Goal: Task Accomplishment & Management: Manage account settings

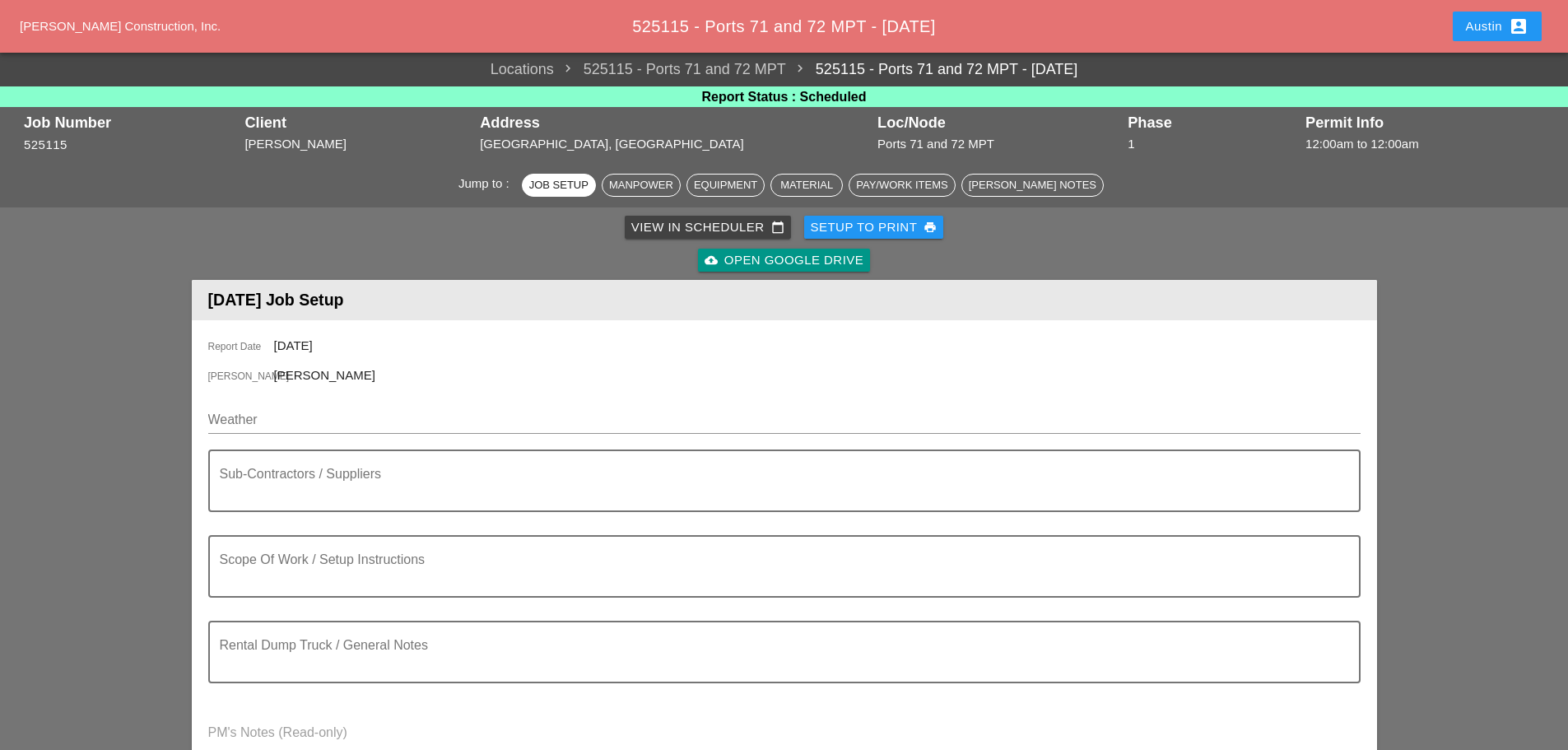
scroll to position [82, 0]
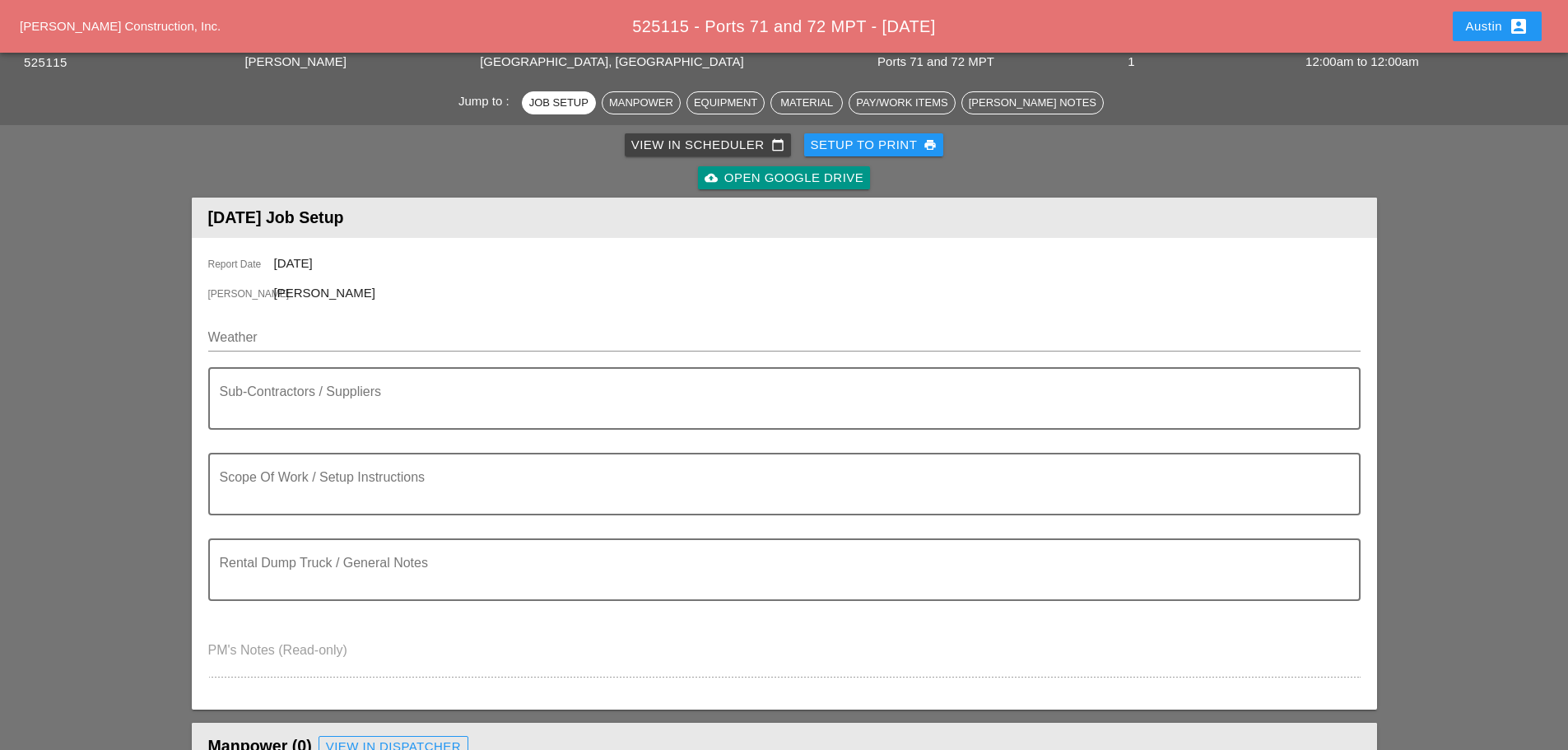
click at [692, 139] on div "View in Scheduler calendar_today" at bounding box center [708, 145] width 154 height 19
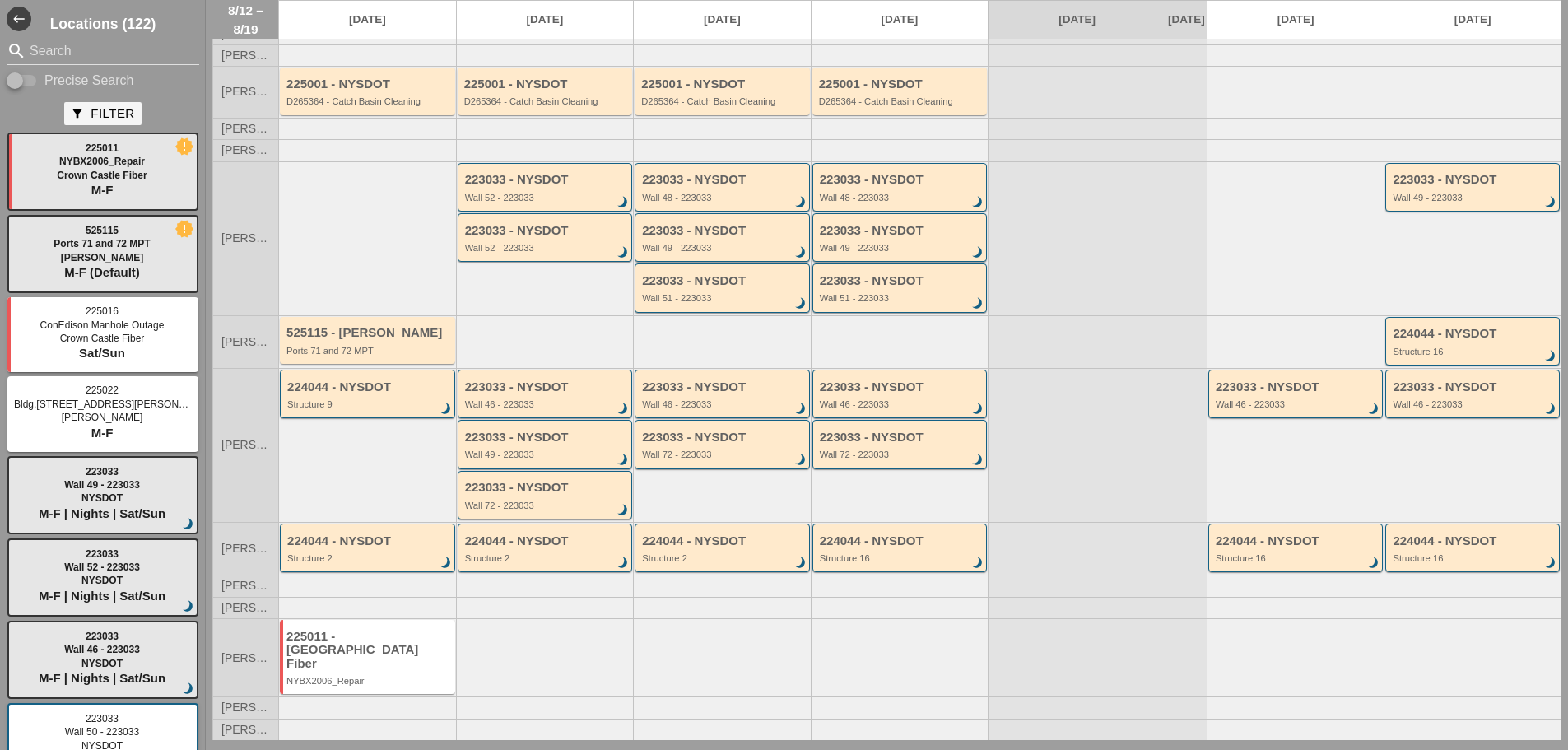
scroll to position [89, 0]
click at [375, 354] on div "Ports 71 and 72 MPT" at bounding box center [369, 349] width 164 height 10
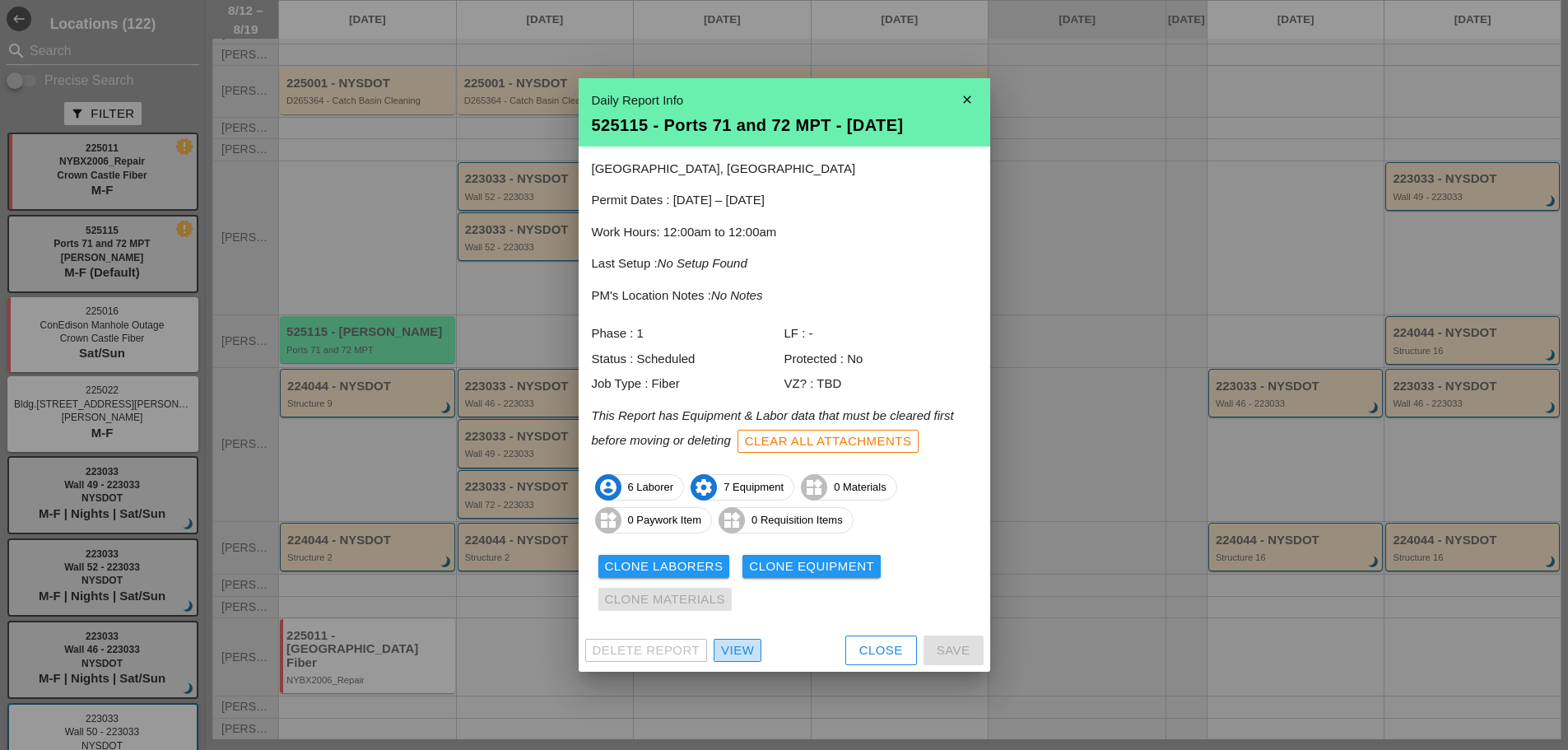
click at [747, 656] on div "View" at bounding box center [737, 650] width 33 height 19
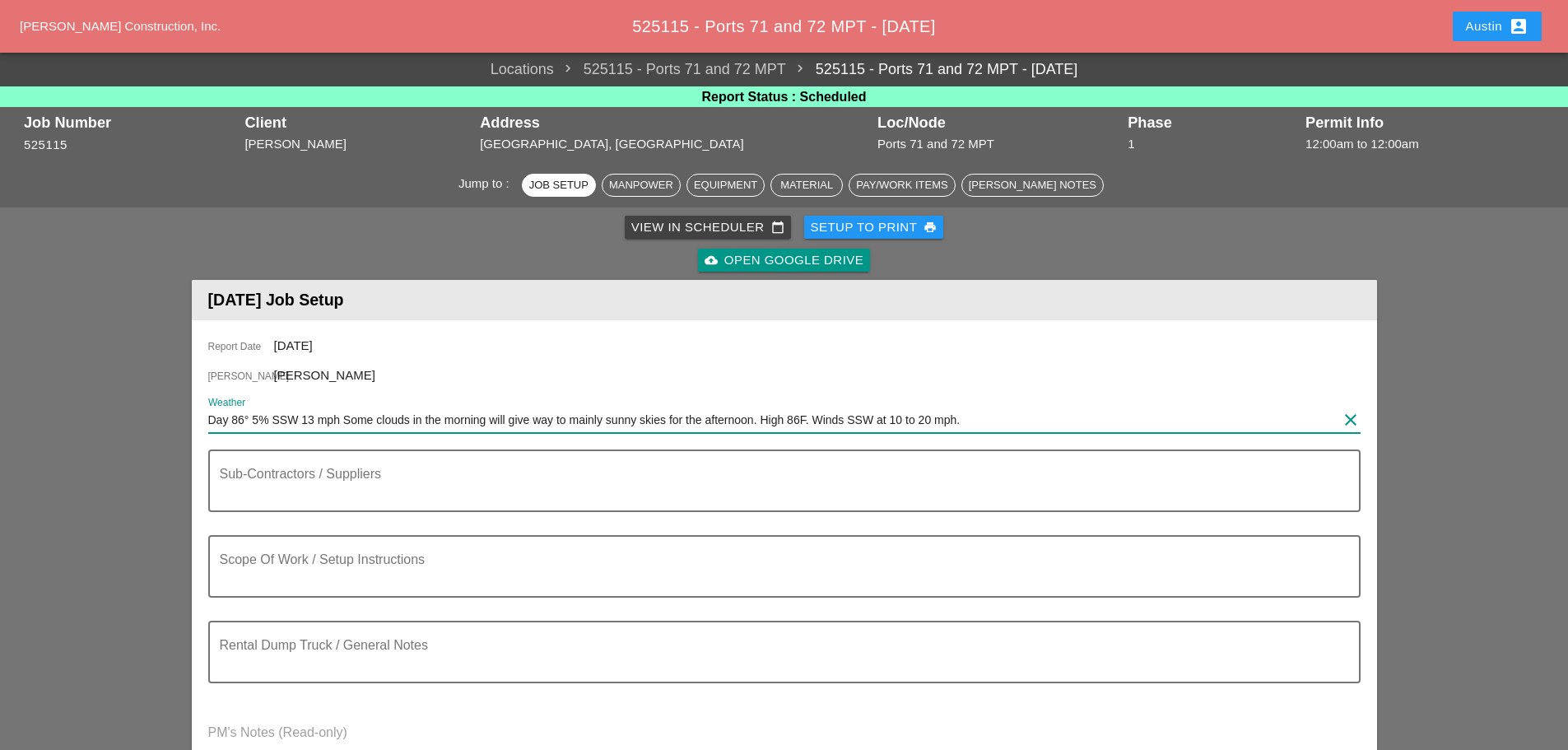
drag, startPoint x: 985, startPoint y: 414, endPoint x: 192, endPoint y: 419, distance: 793.0
click at [192, 419] on div "Report Date 08/12/2025 Foreman Gillie Etnel Weather Day 86° 5% SSW 13 mph Some …" at bounding box center [784, 555] width 1185 height 471
paste input "TUE 12 DAY 90° 5% SSW 9 MPH MOSTLY SUNNY. HIGH NEAR 90F. WINDS SSW AT 5 TO 10 M…"
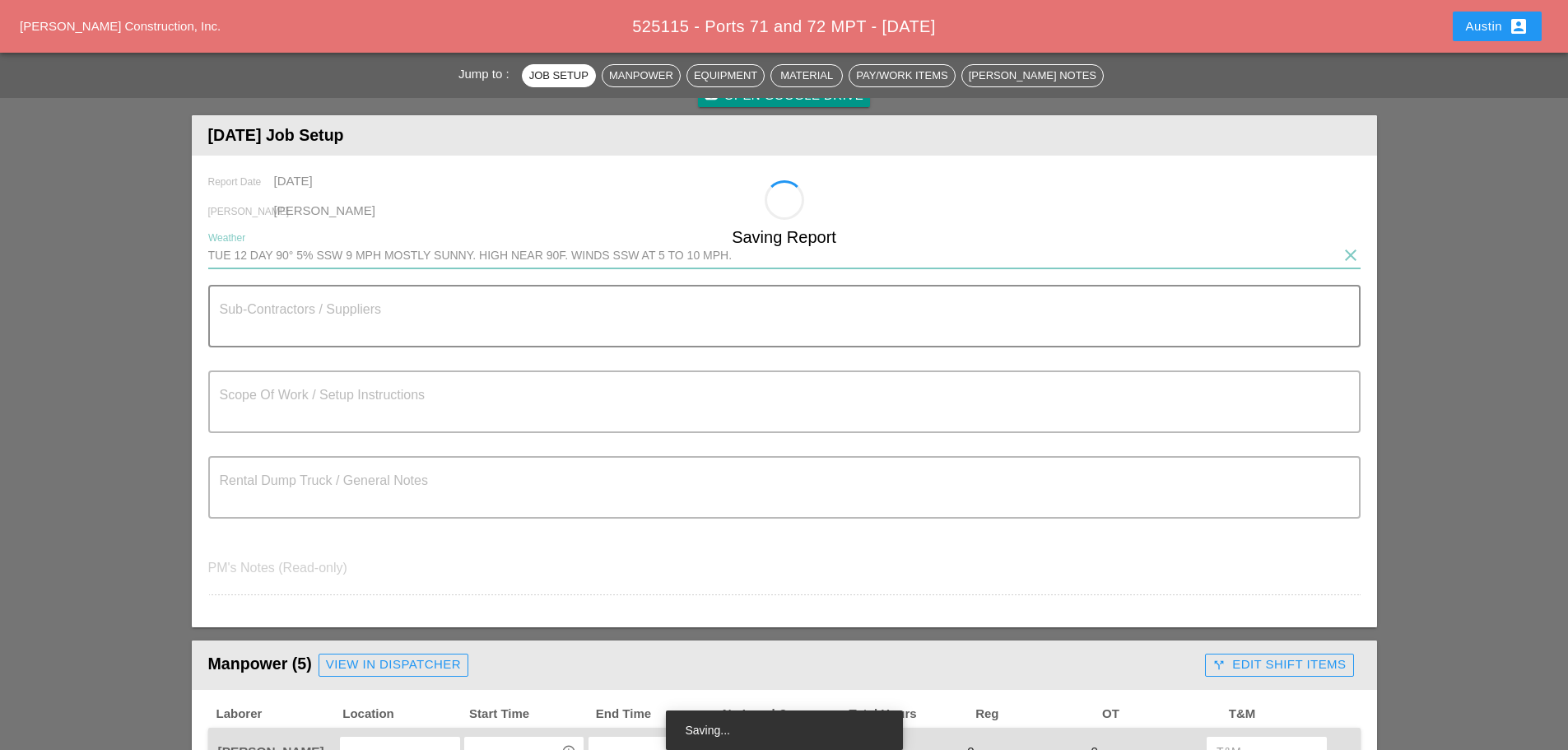
scroll to position [82, 0]
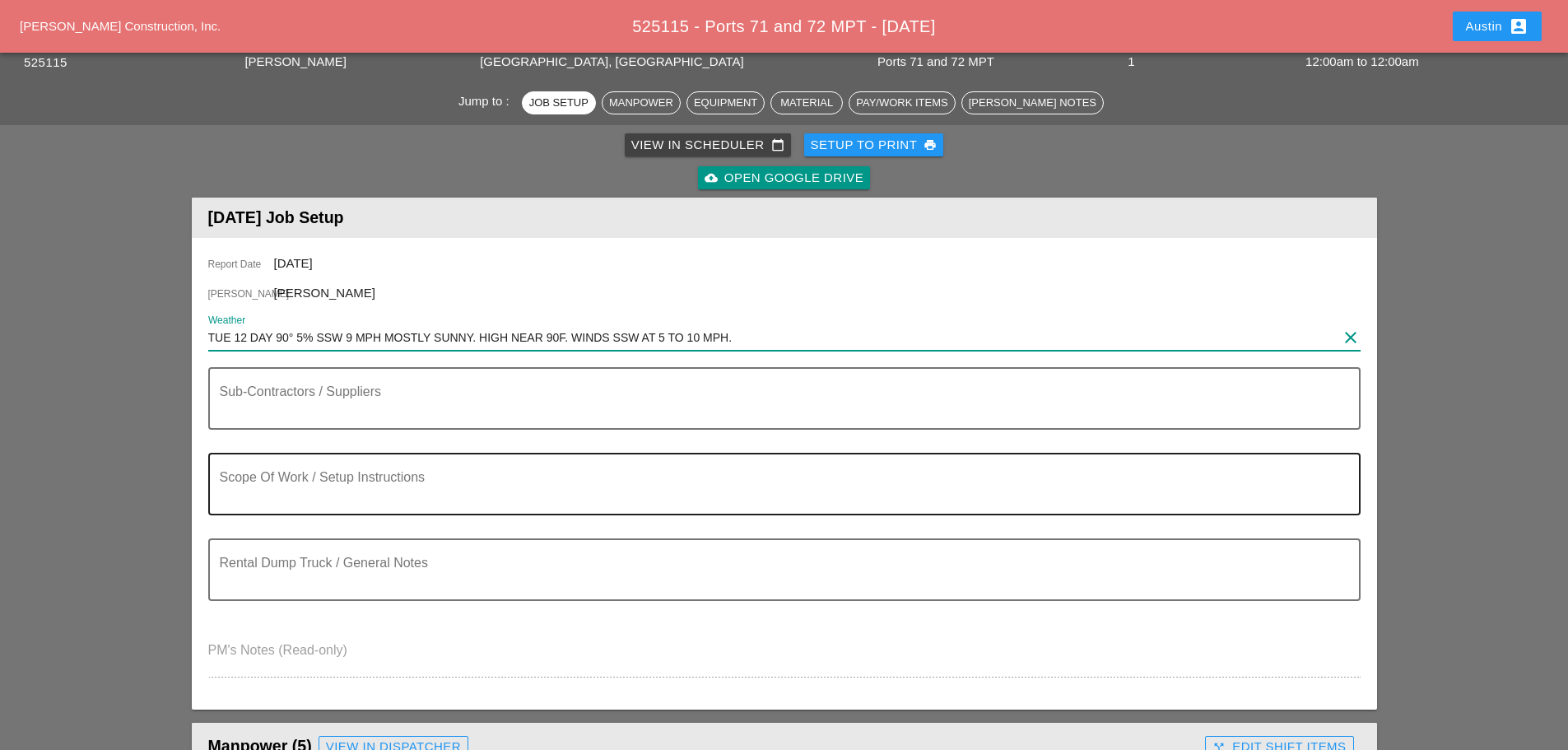
type input "TUE 12 DAY 90° 5% SSW 9 MPH MOSTLY SUNNY. HIGH NEAR 90F. WINDS SSW AT 5 TO 10 M…"
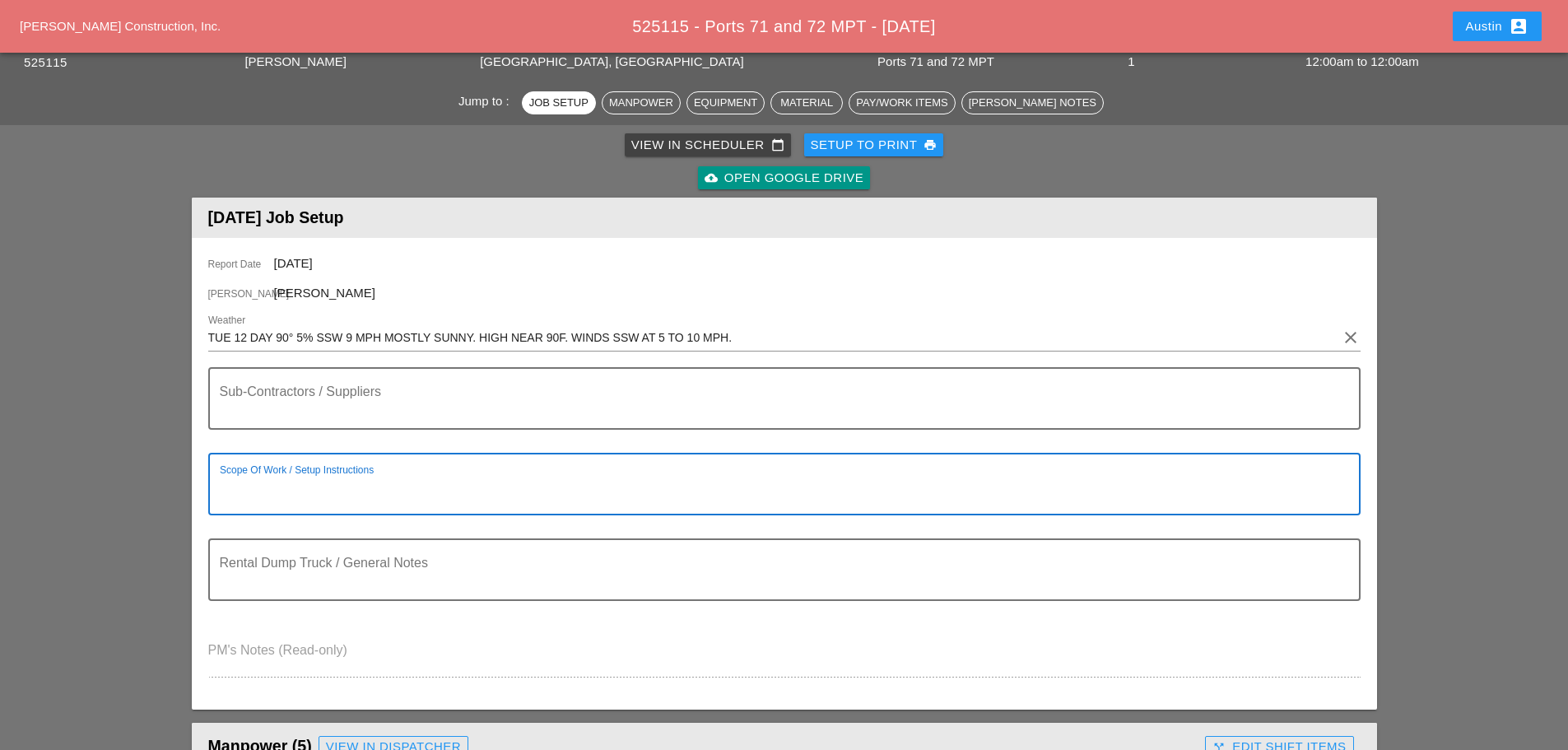
click at [279, 485] on textarea "Scope Of Work / Setup Instructions" at bounding box center [779, 493] width 1117 height 39
click at [382, 486] on textarea "**NOTE - GILLIE HAS" at bounding box center [779, 493] width 1117 height 39
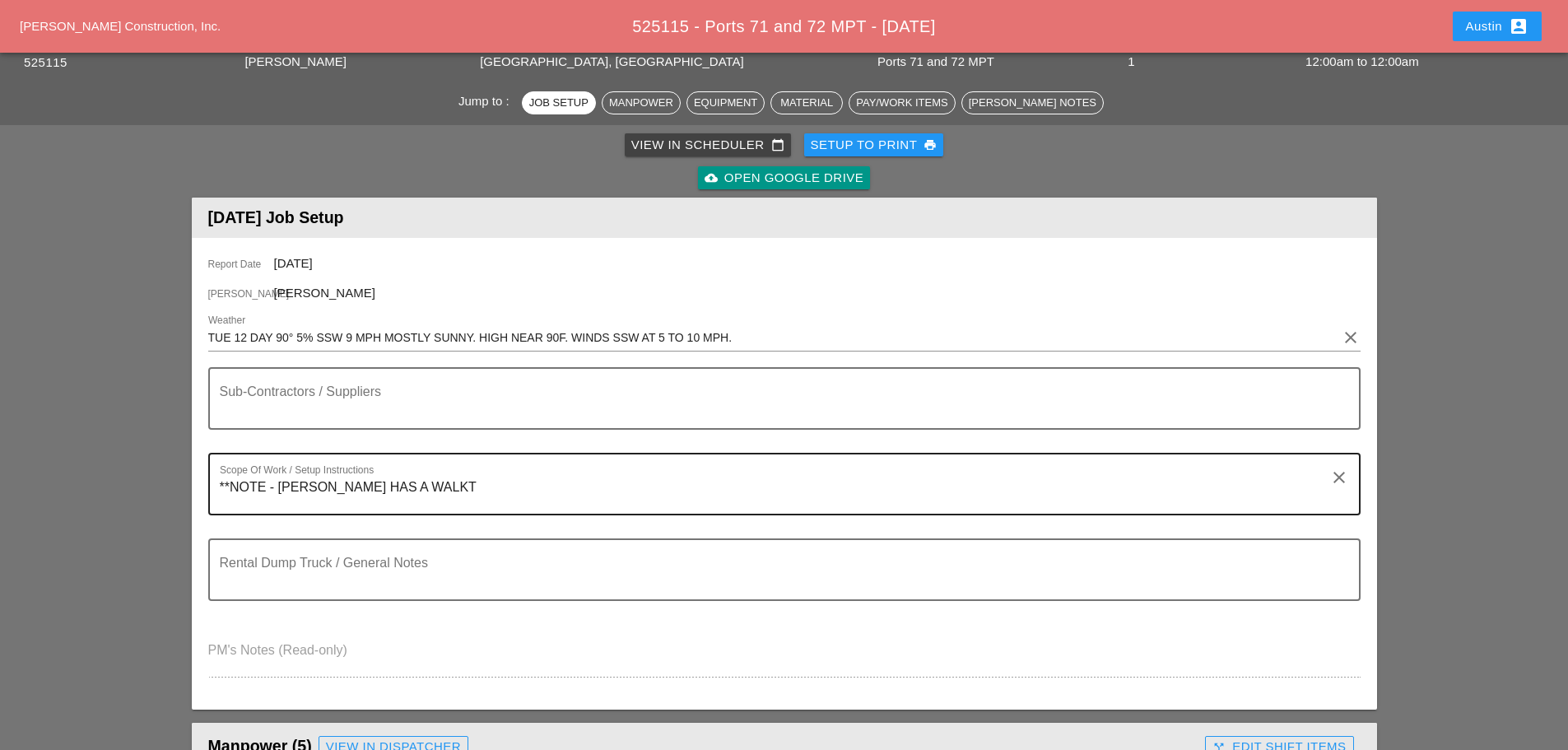
click at [469, 470] on div "Scope Of Work / Setup Instructions **NOTE - GILLIE HAS A WALKT" at bounding box center [779, 483] width 1117 height 59
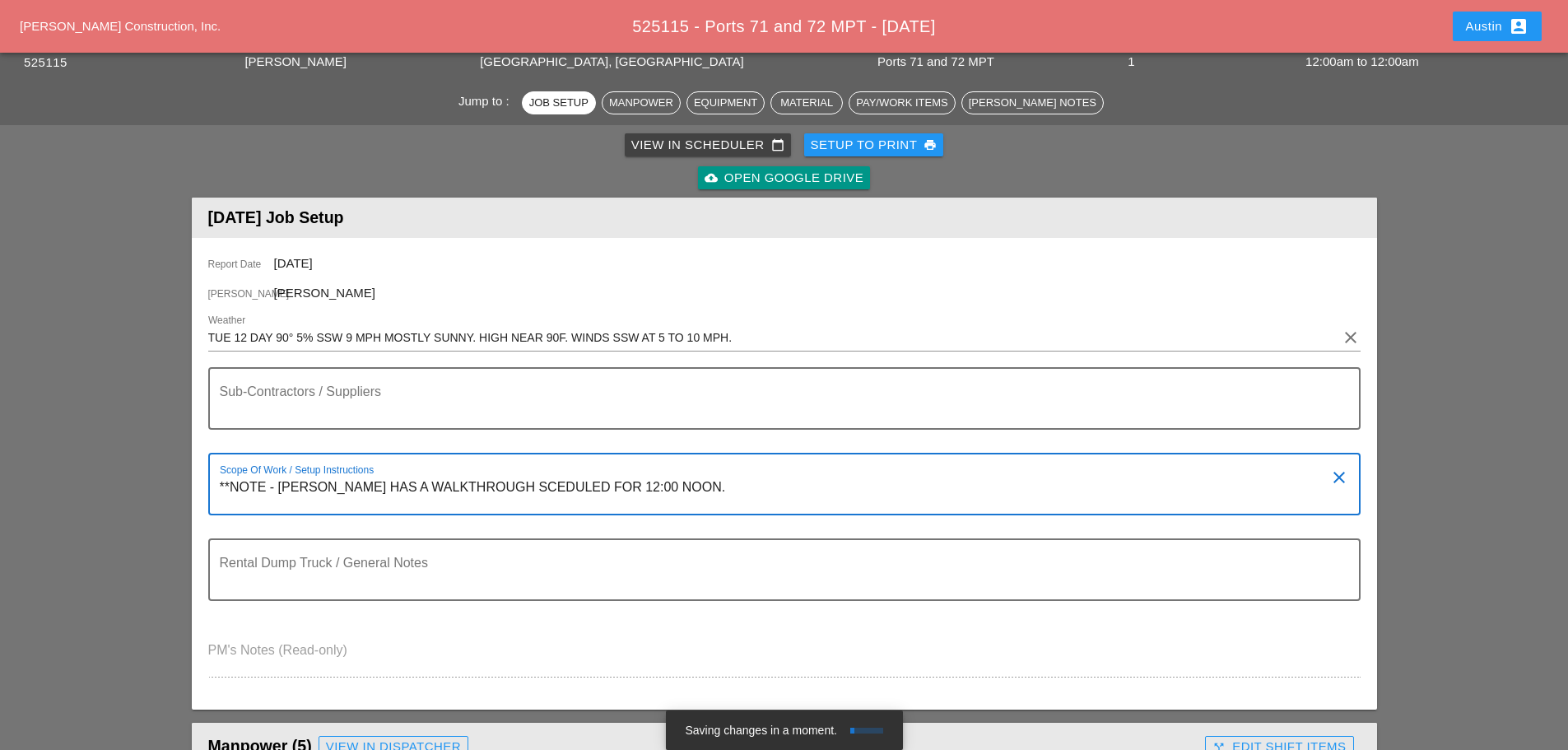
click at [217, 484] on div "Scope Of Work / Setup Instructions **NOTE - GILLIE HAS A WALKTHROUGH SCEDULED F…" at bounding box center [784, 484] width 1152 height 62
click at [218, 489] on div "Scope Of Work / Setup Instructions **NOTE - GILLIE HAS A WALKTHROUGH SCEDULED F…" at bounding box center [784, 484] width 1152 height 62
click at [221, 486] on textarea "**NOTE - GILLIE HAS A WALKTHROUGH SCEDULED FOR 12:00 NOON." at bounding box center [779, 493] width 1117 height 39
click at [220, 485] on textarea "**NOTE - GILLIE HAS A WALKTHROUGH SCEDULED FOR 12:00 NOON." at bounding box center [779, 493] width 1117 height 39
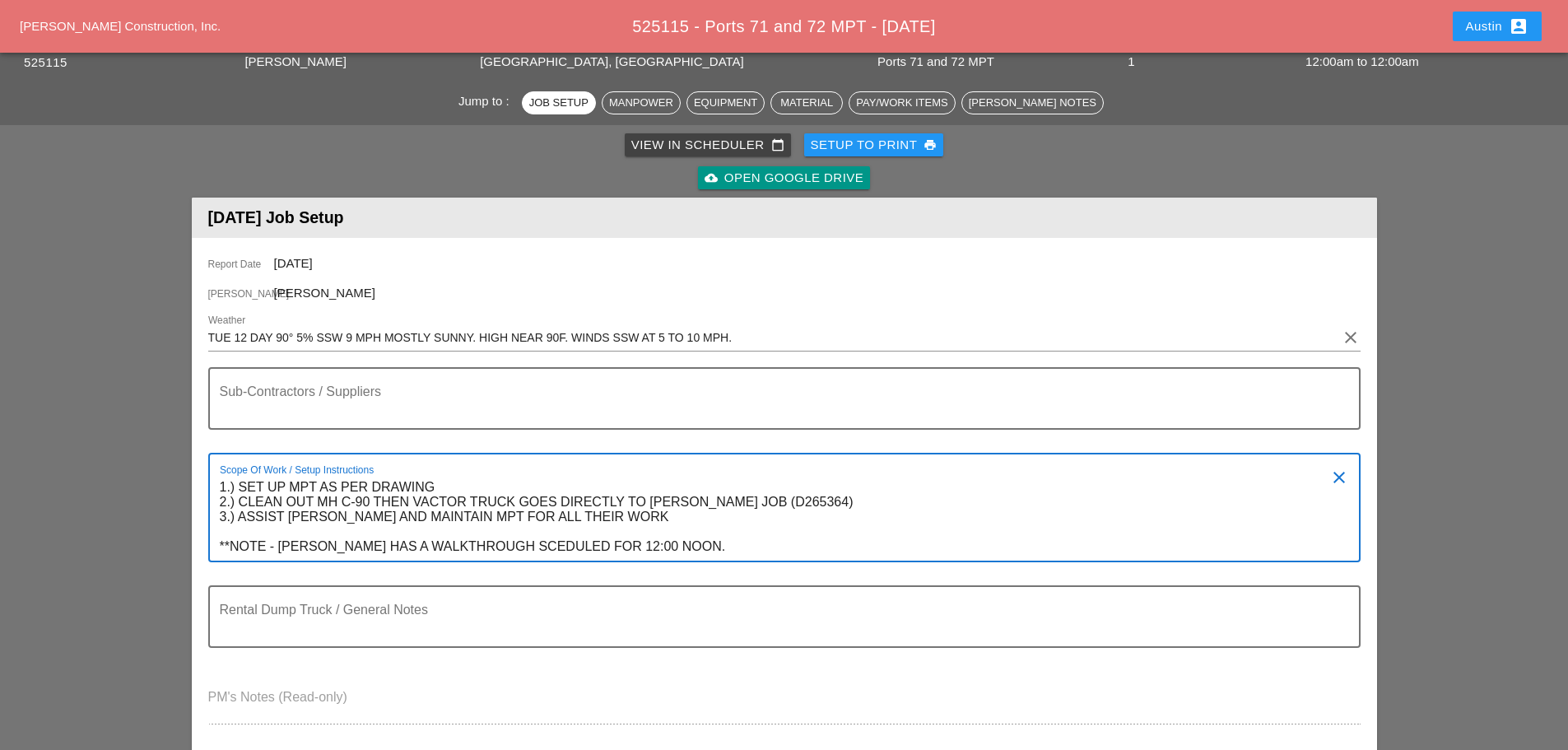
click at [222, 485] on textarea "1.) SET UP MPT AS PER DRAWING 2.) CLEAN OUT MH C-90 THEN VACTOR TRUCK GOES DIRE…" at bounding box center [779, 517] width 1117 height 87
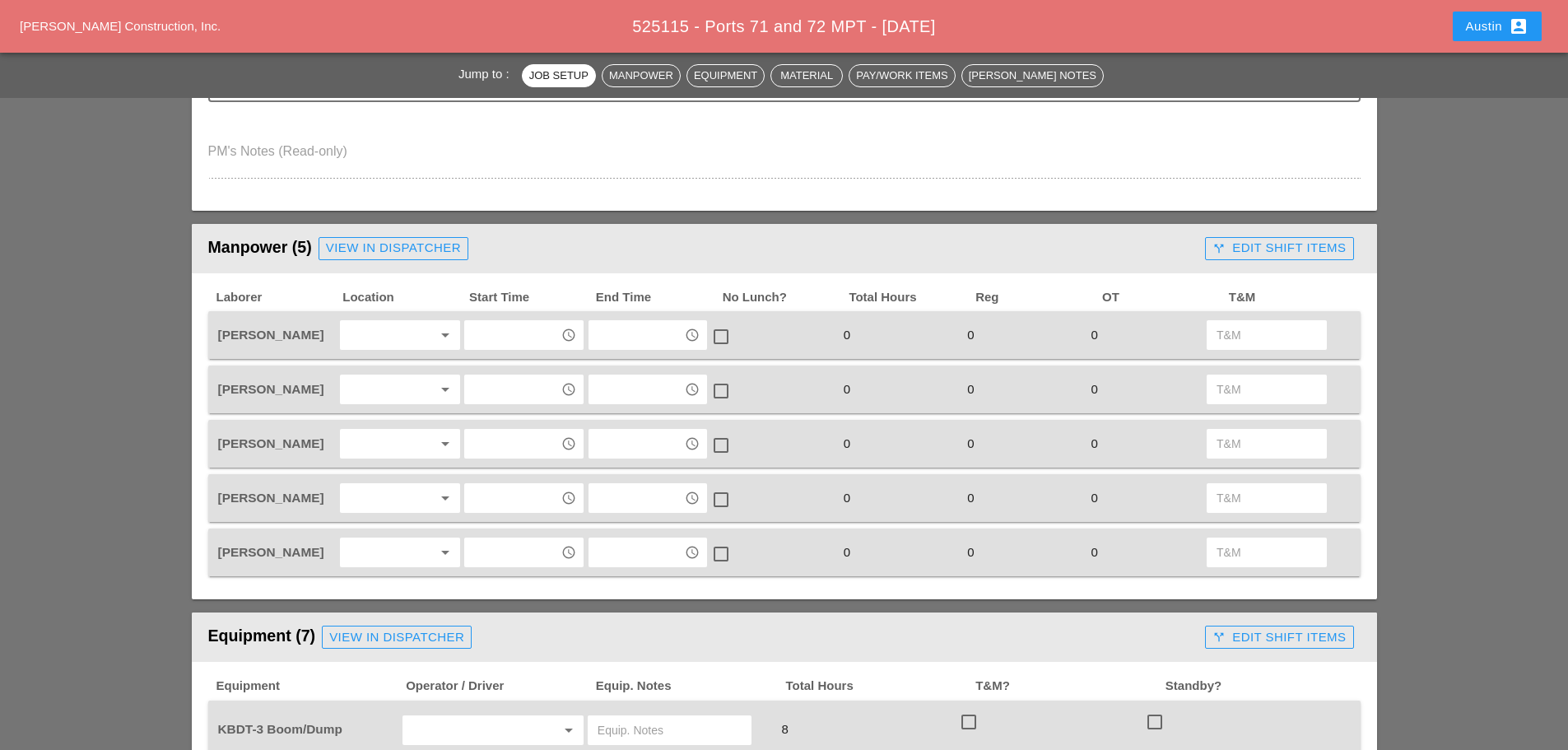
scroll to position [659, 0]
type textarea "LOCATION: JFK AIRPORT @ EXIT 1.) SET UP MPT AS PER DRAWING 2.) CLEAN OUT MH C-9…"
click at [384, 336] on div at bounding box center [388, 333] width 88 height 26
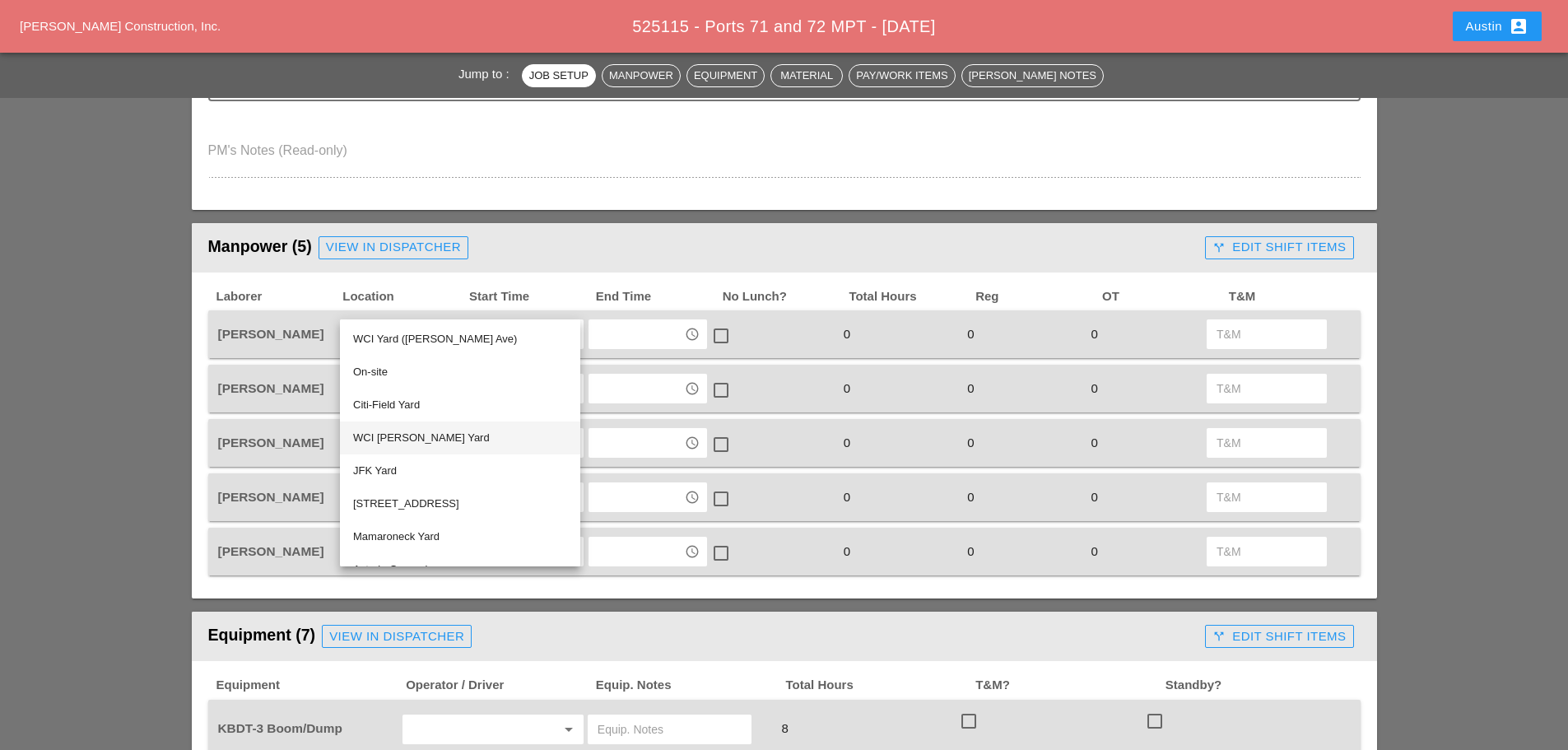
click at [425, 435] on div "WCI Bruckner Yard" at bounding box center [461, 438] width 214 height 20
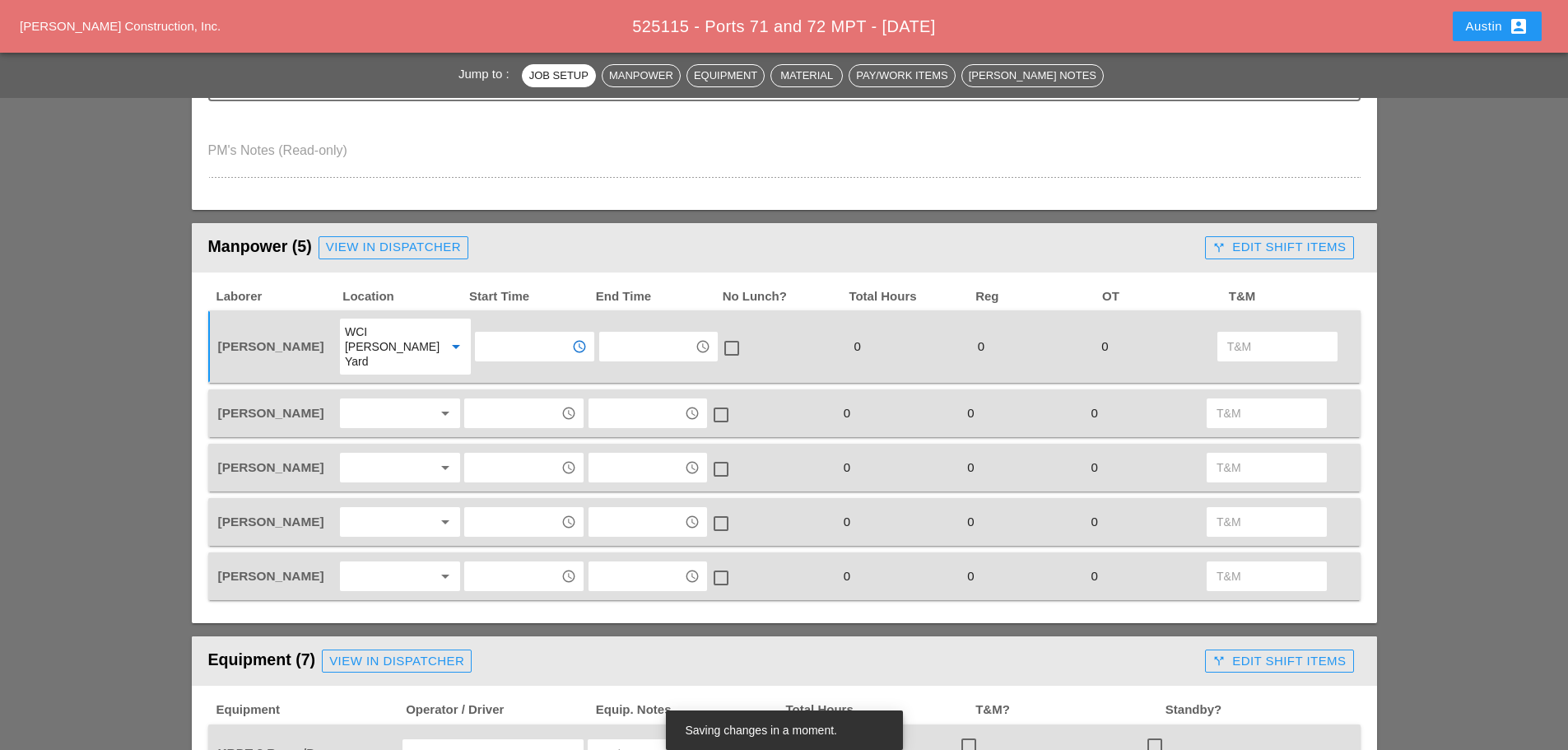
click at [524, 335] on input "text" at bounding box center [523, 346] width 86 height 26
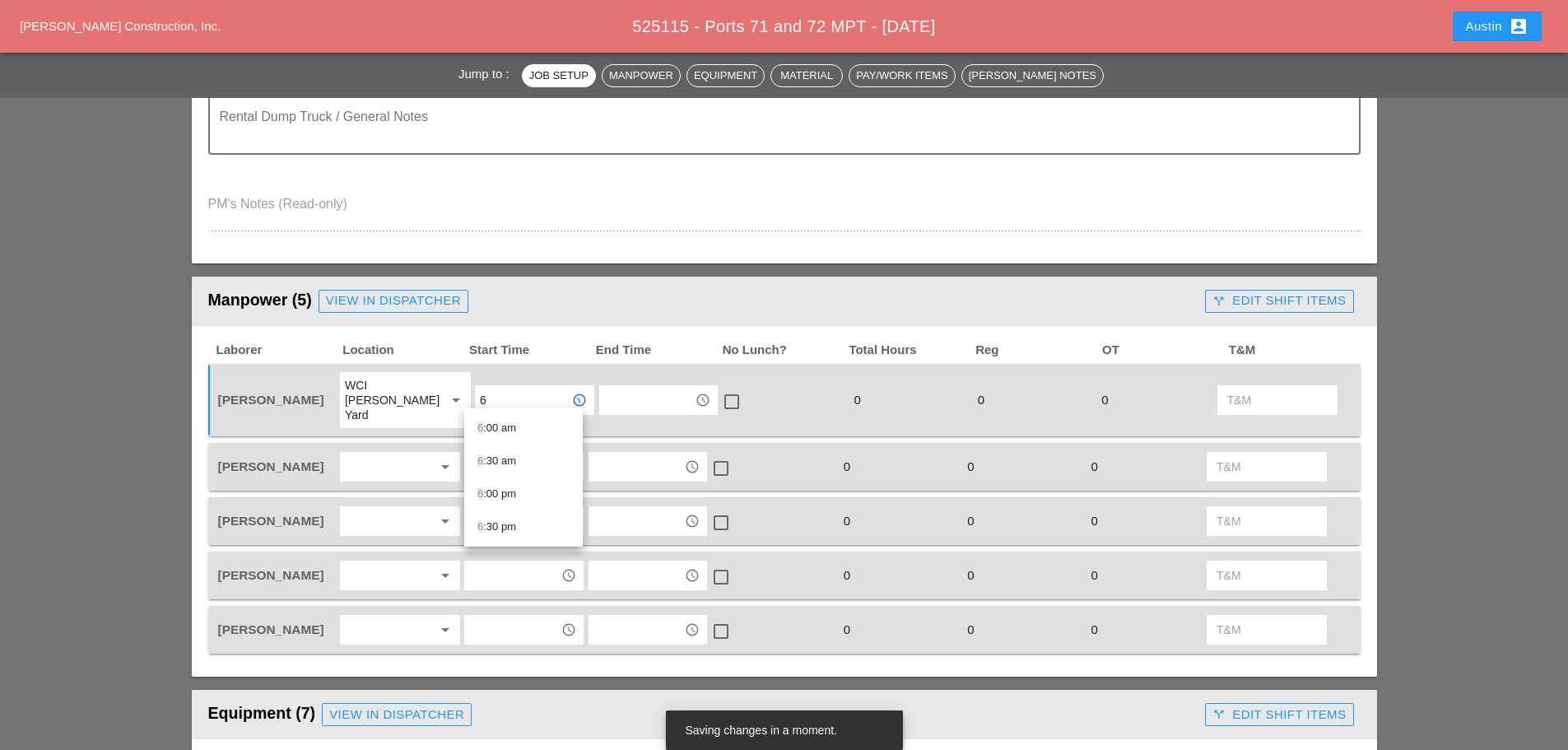
scroll to position [576, 0]
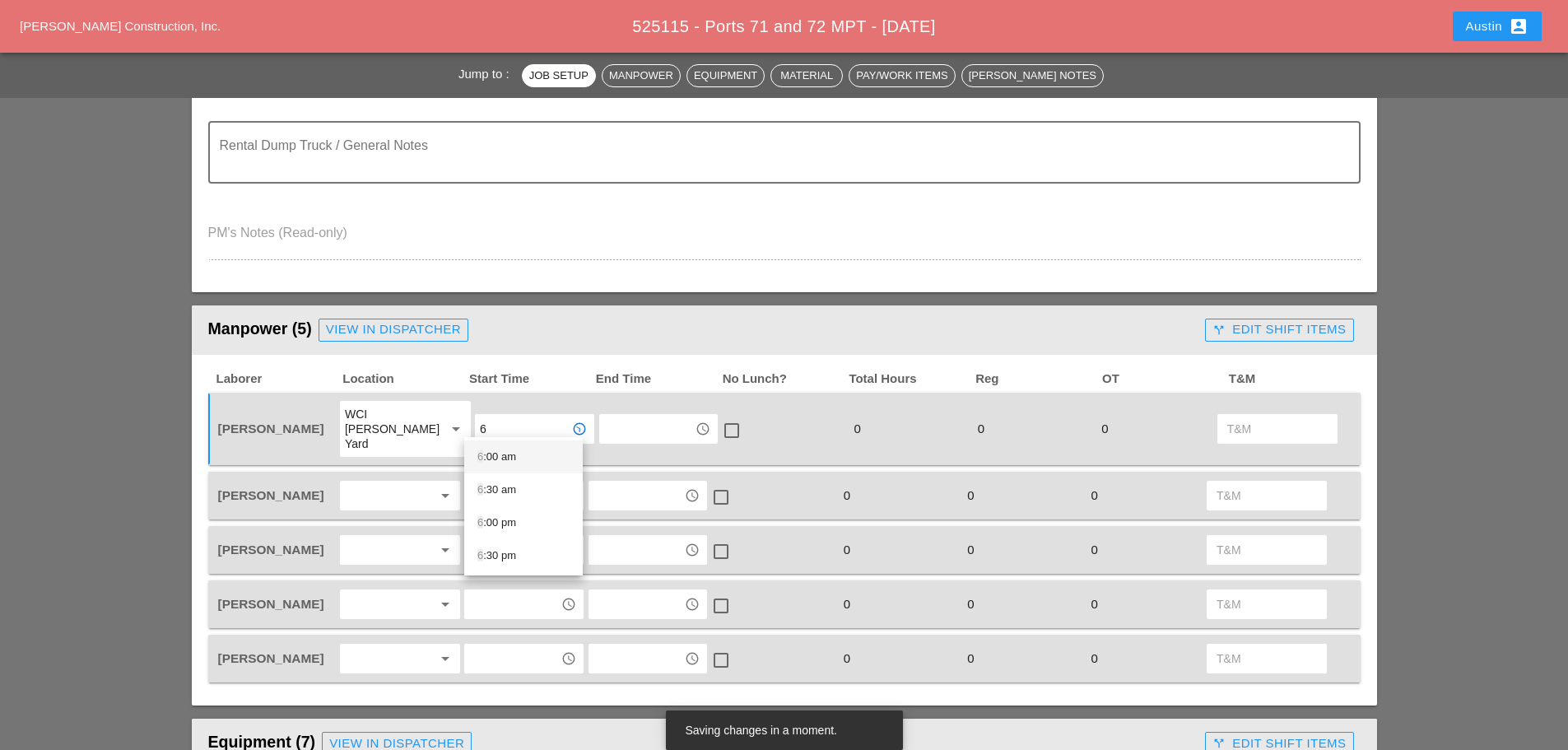
click at [519, 450] on div "6 :00 am" at bounding box center [524, 457] width 92 height 20
type input "6:00 am"
click at [378, 486] on div at bounding box center [388, 495] width 88 height 26
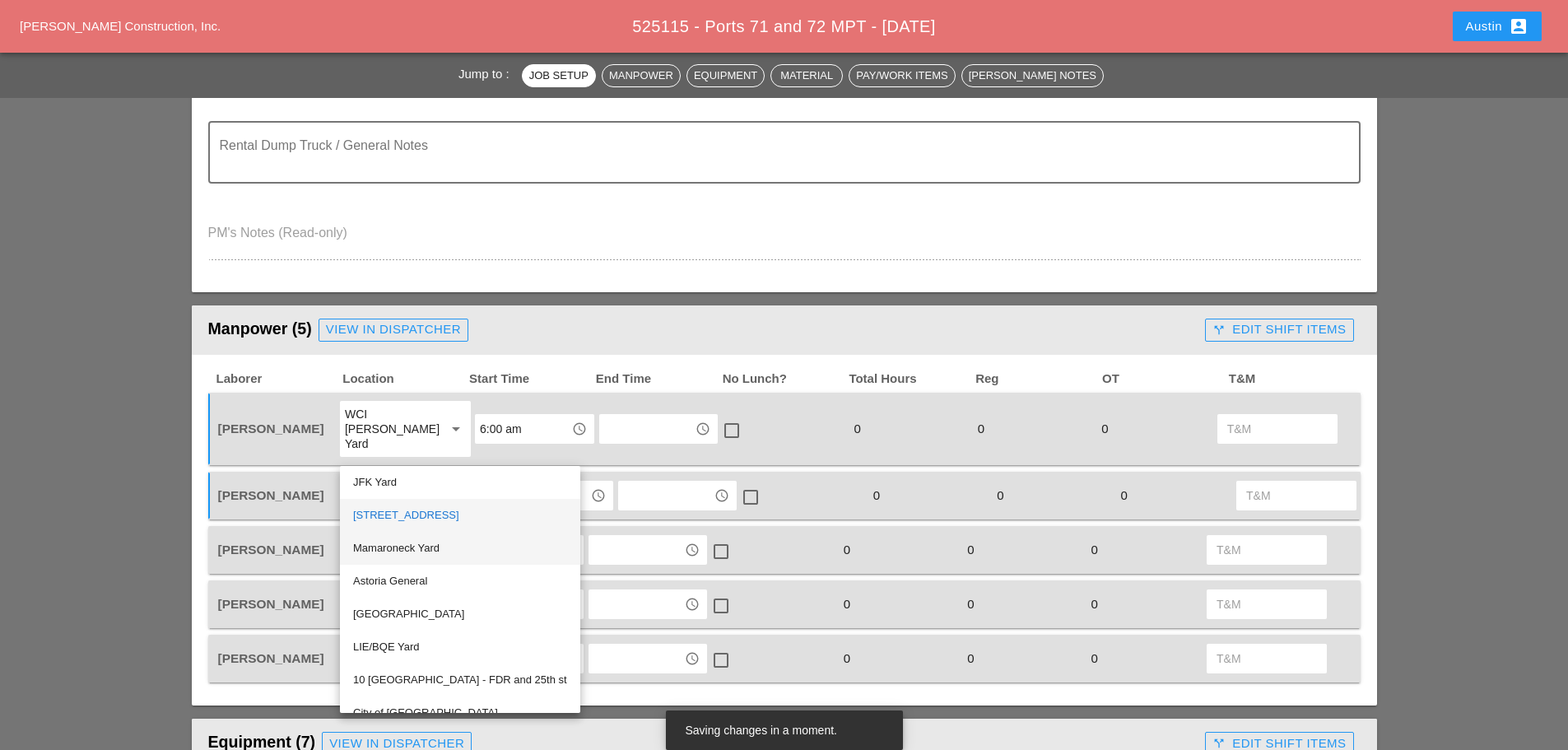
scroll to position [220, 0]
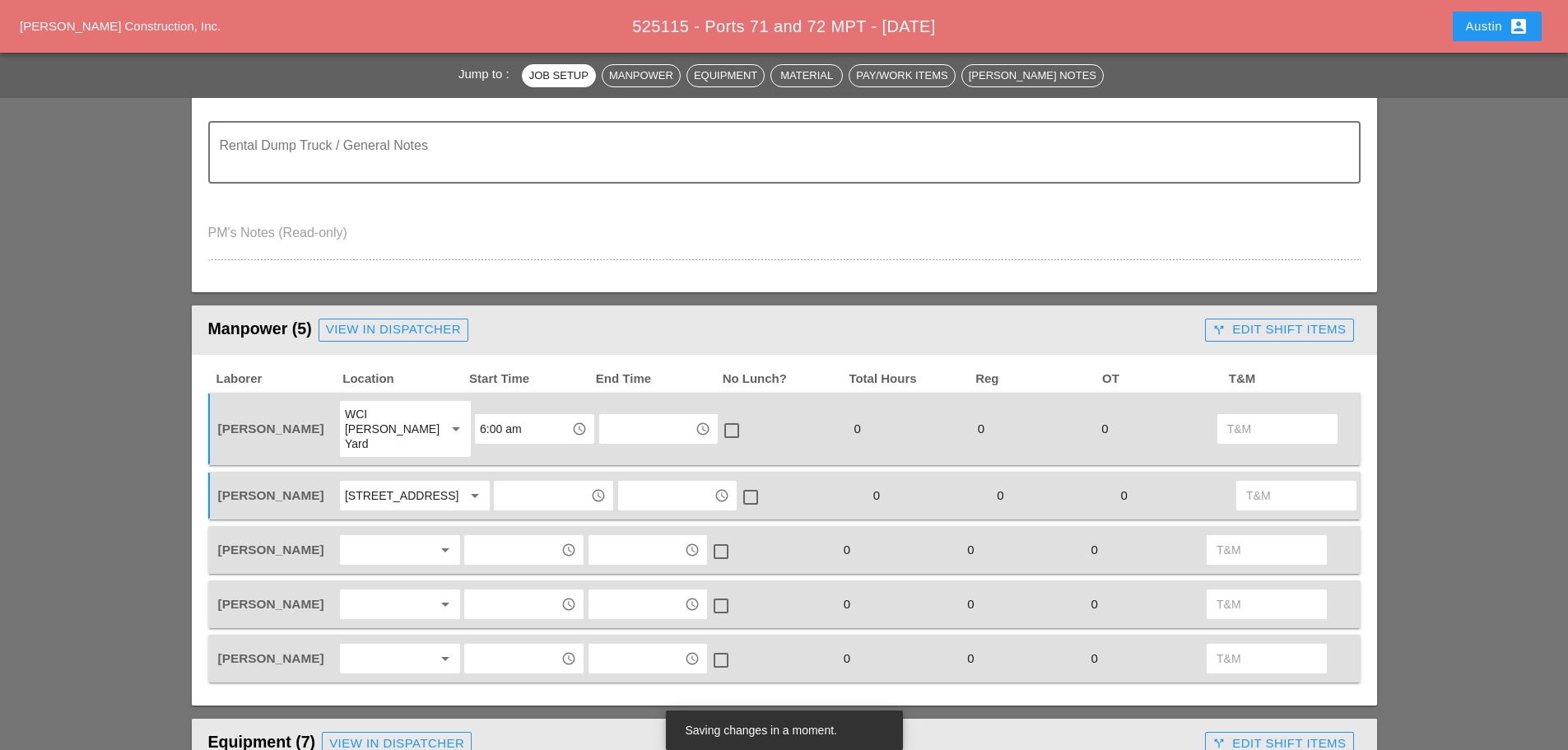
click at [402, 488] on div "75-25 57th Ave Maspeth Yard" at bounding box center [397, 495] width 105 height 15
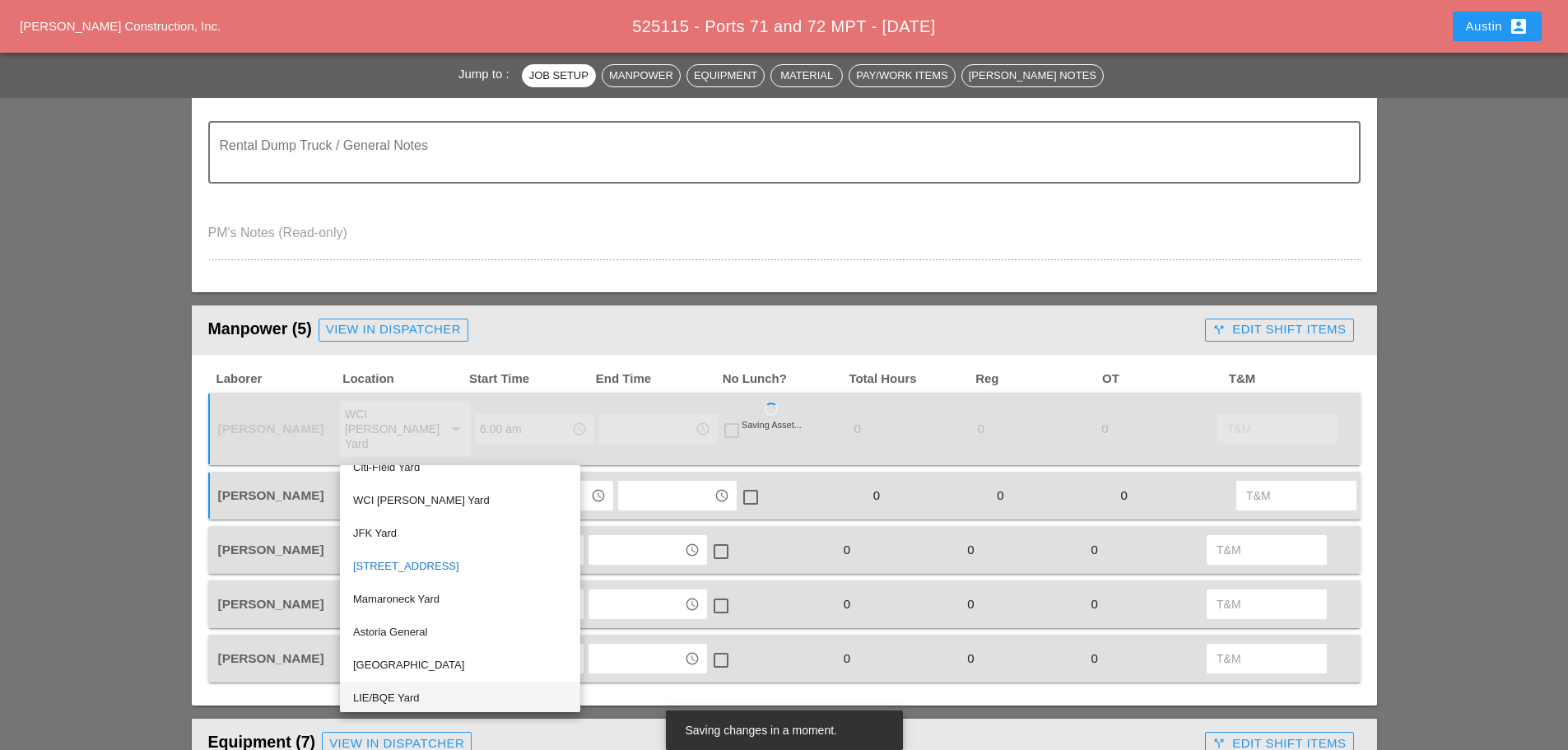
scroll to position [0, 0]
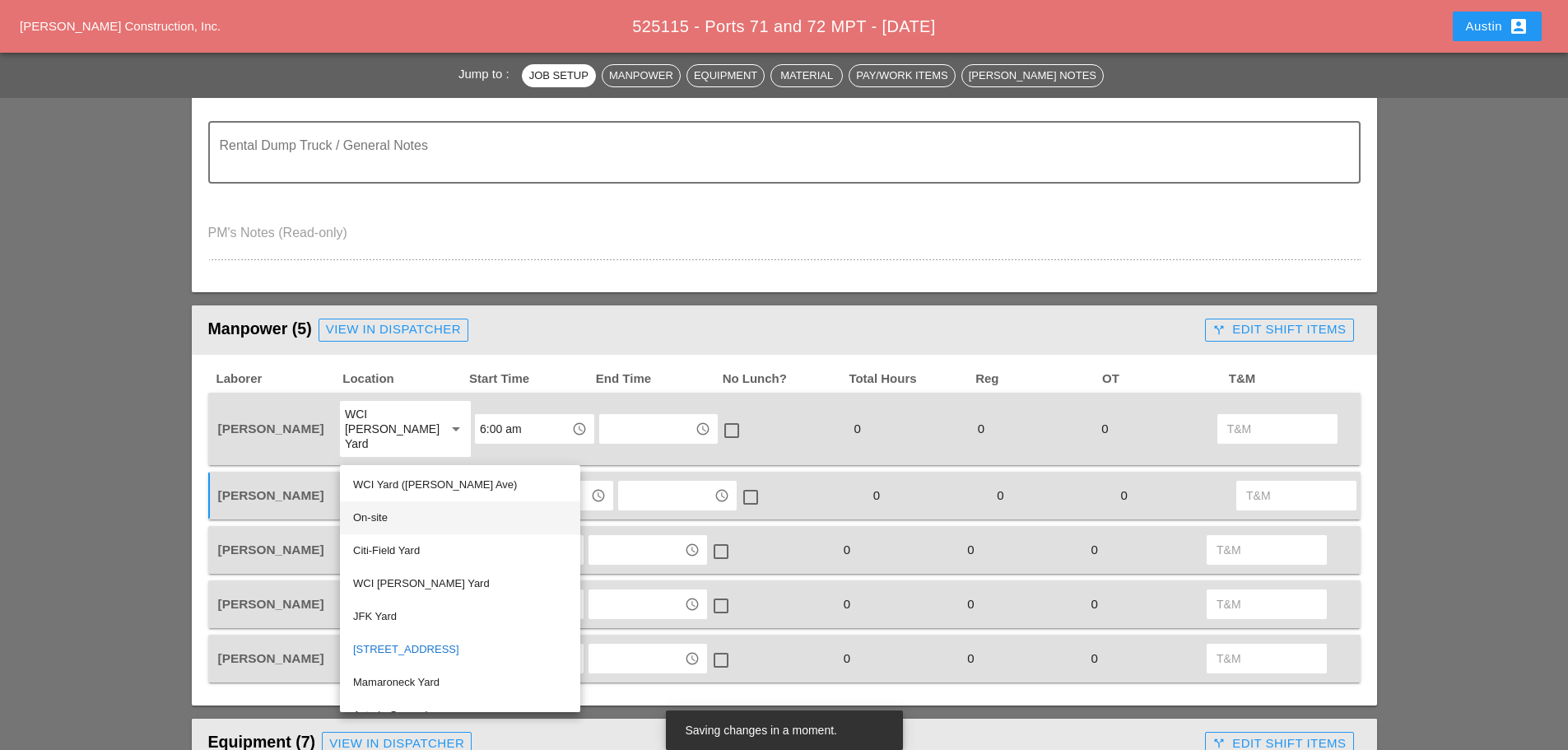
click at [407, 513] on div "On-site" at bounding box center [461, 518] width 214 height 20
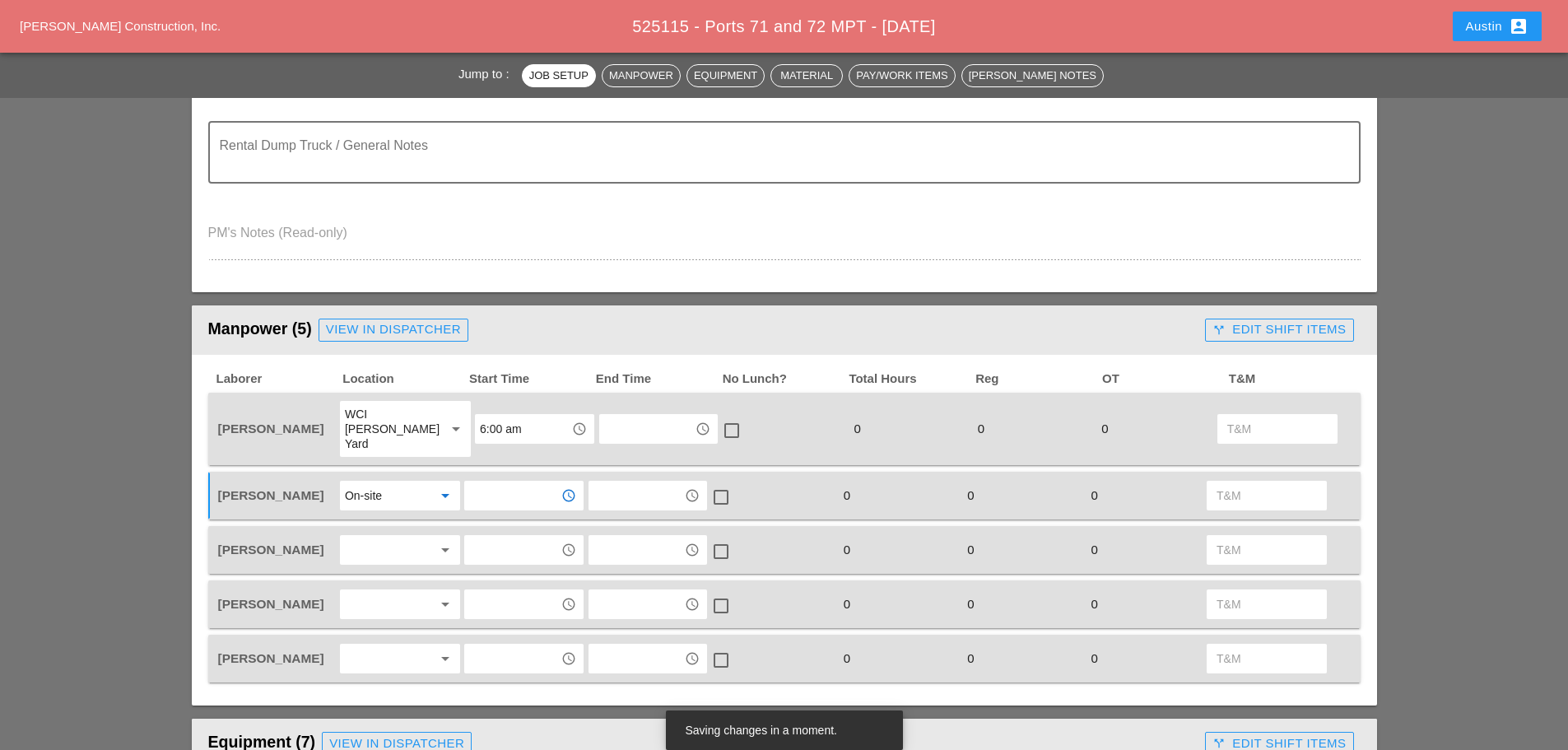
click at [494, 482] on input "text" at bounding box center [513, 495] width 86 height 26
click at [493, 522] on div "7 :00 am" at bounding box center [524, 516] width 92 height 20
type input "7:00 am"
click at [362, 335] on div "View in Dispatcher" at bounding box center [394, 329] width 135 height 19
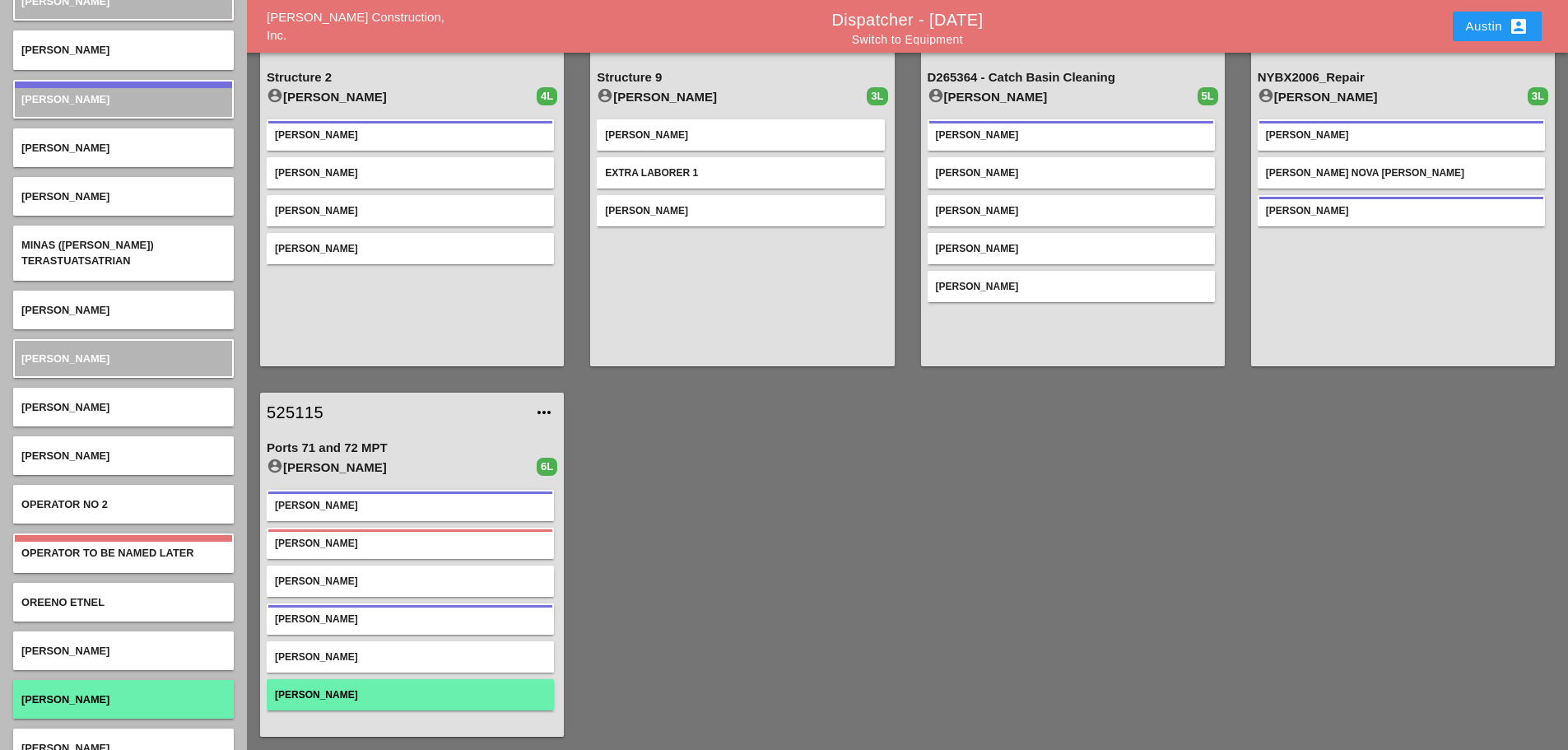
scroll to position [4609, 0]
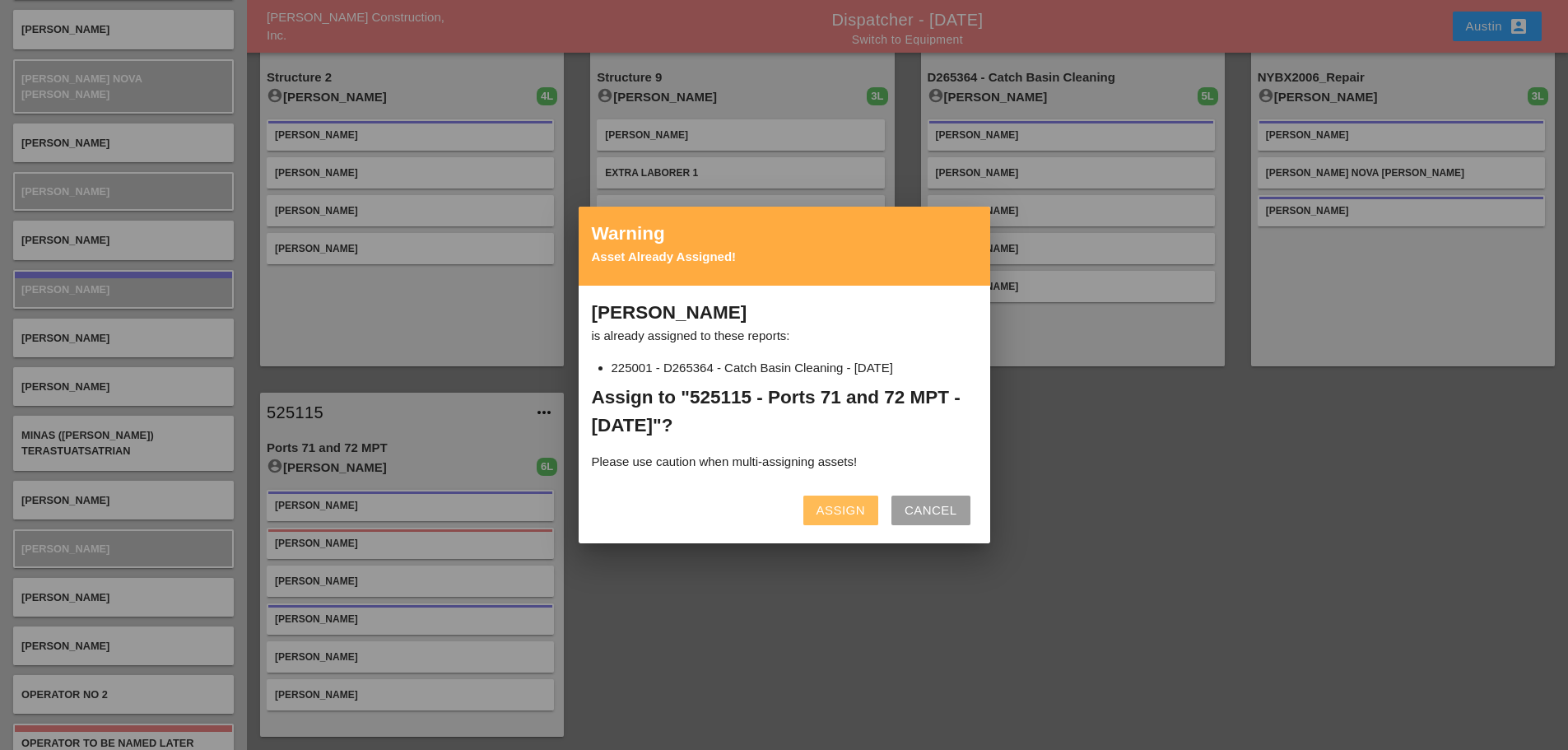
click at [861, 514] on div "Assign" at bounding box center [841, 511] width 48 height 19
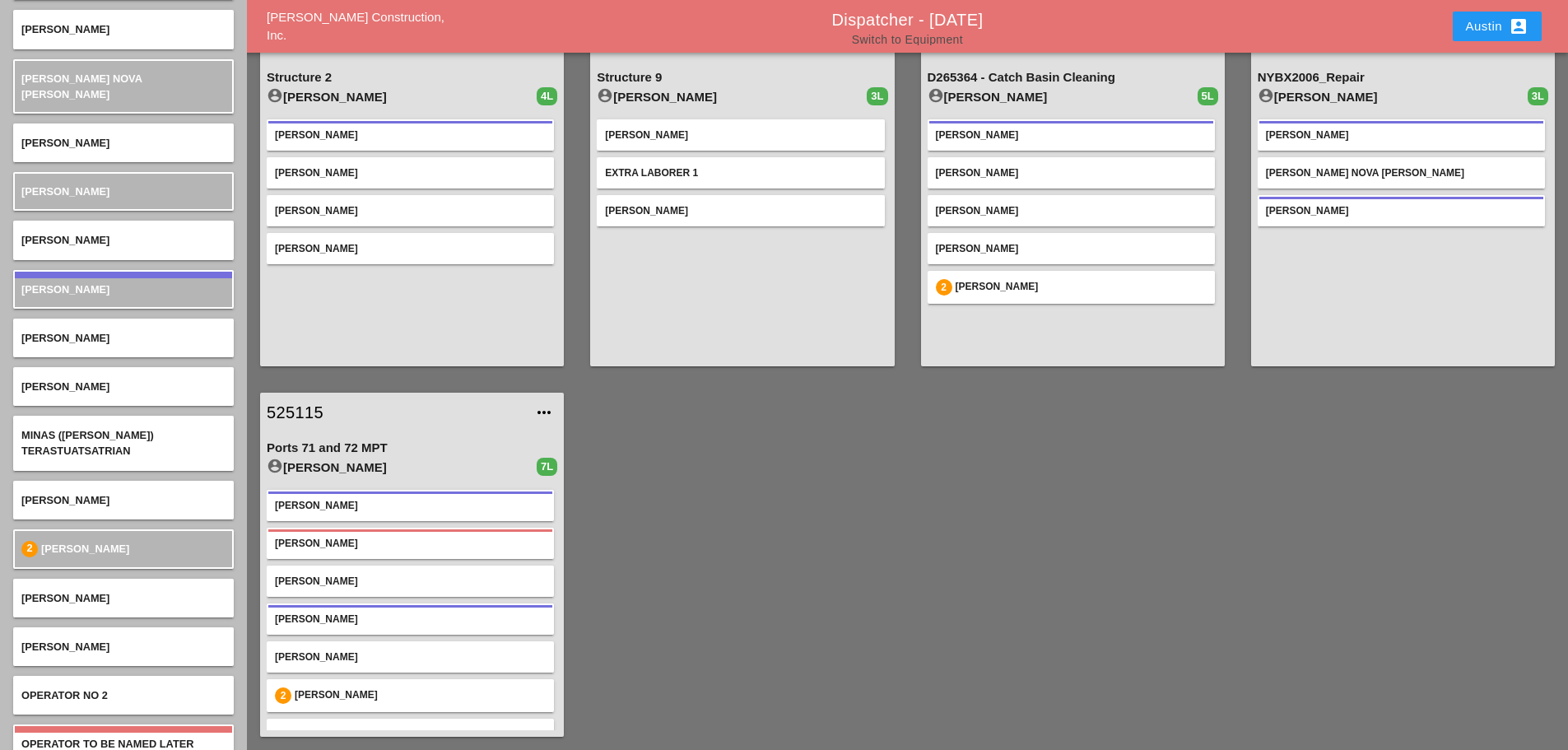
click at [911, 38] on link "Switch to Equipment" at bounding box center [907, 39] width 111 height 13
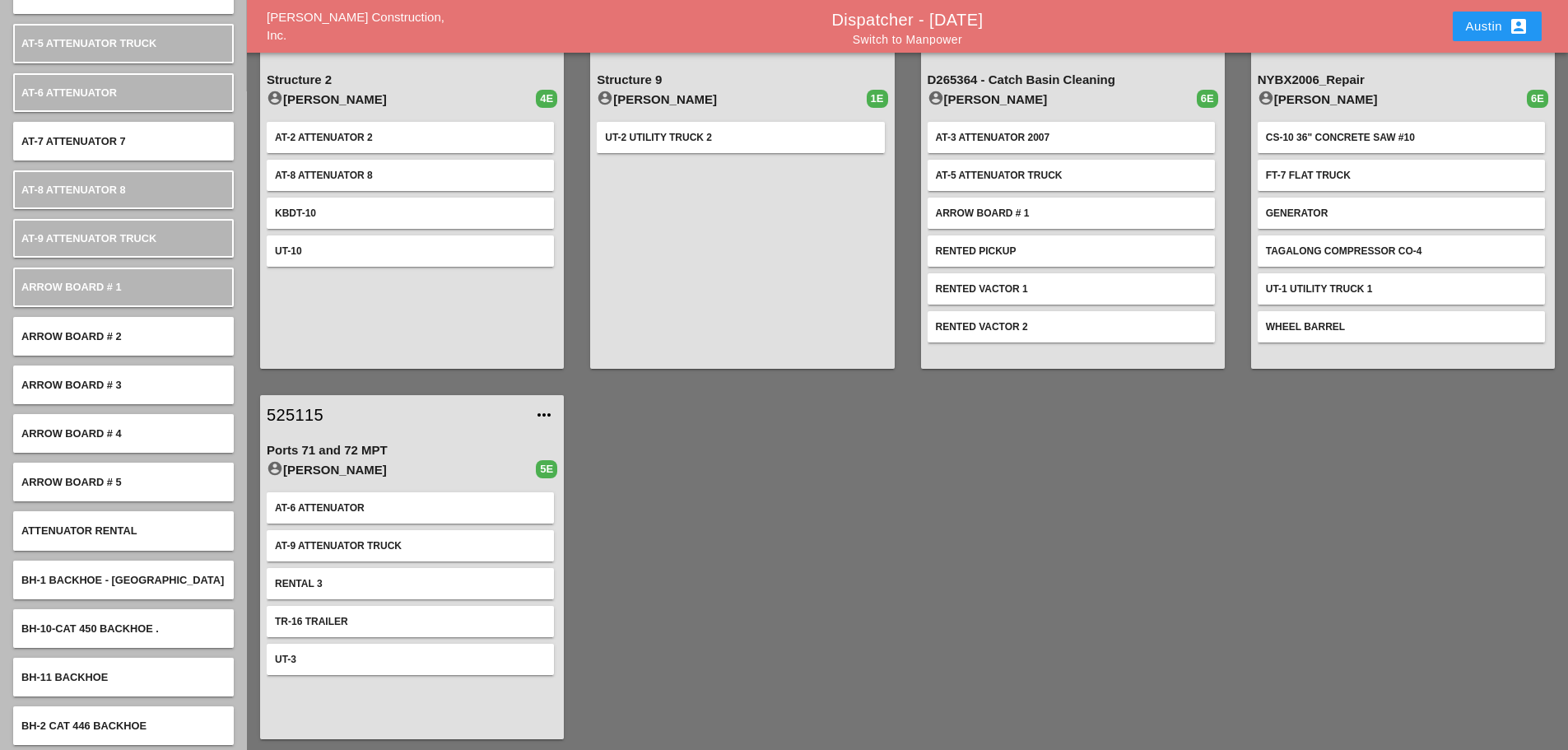
scroll to position [87, 0]
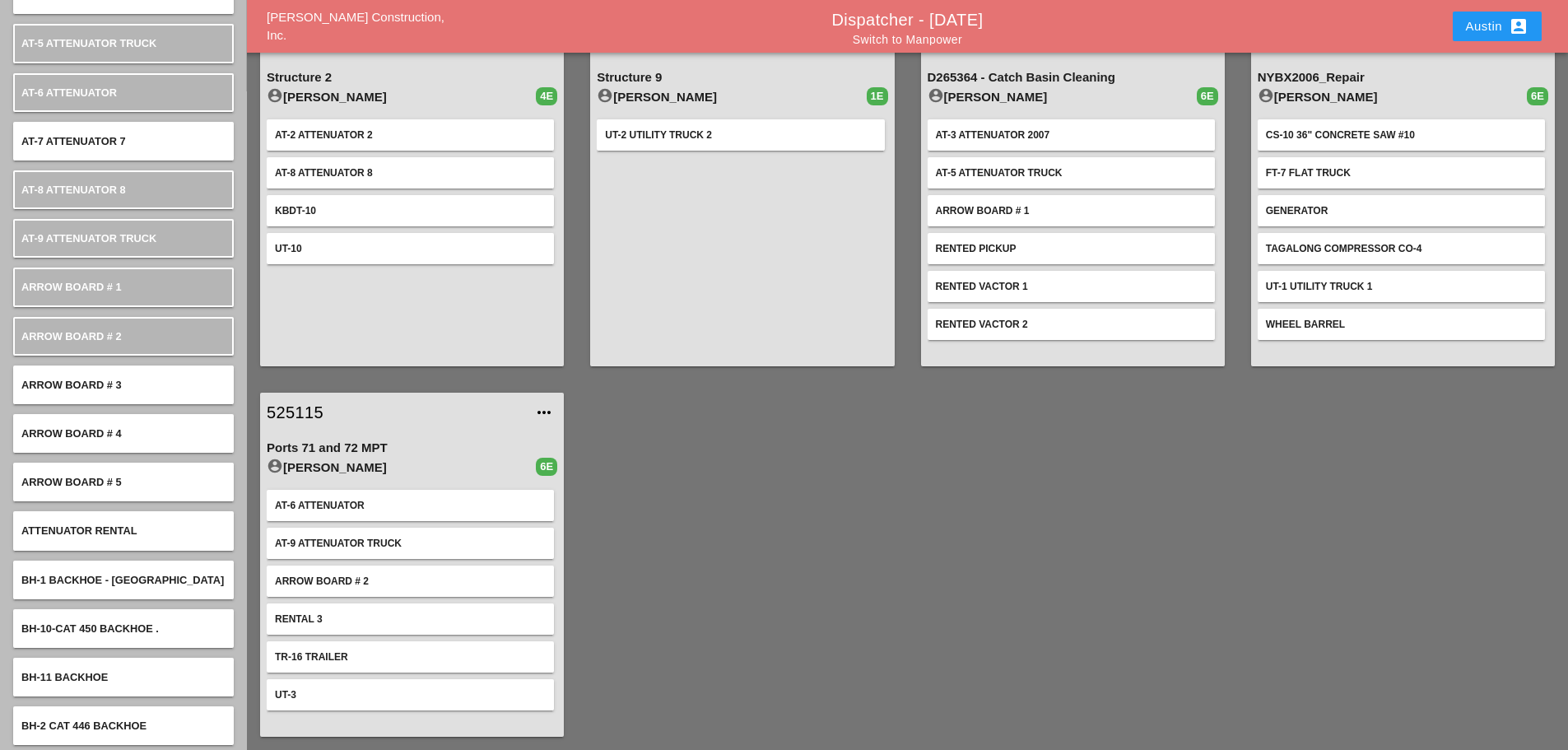
click at [572, 131] on div "224044 more_horiz Structure 2 account_circle Simao Pinheiro 4E AT-2 Attenuator …" at bounding box center [411, 194] width 330 height 370
click at [572, 198] on div "224044 more_horiz Structure 2 account_circle Simao Pinheiro 4E AT-2 Attenuator …" at bounding box center [411, 194] width 330 height 370
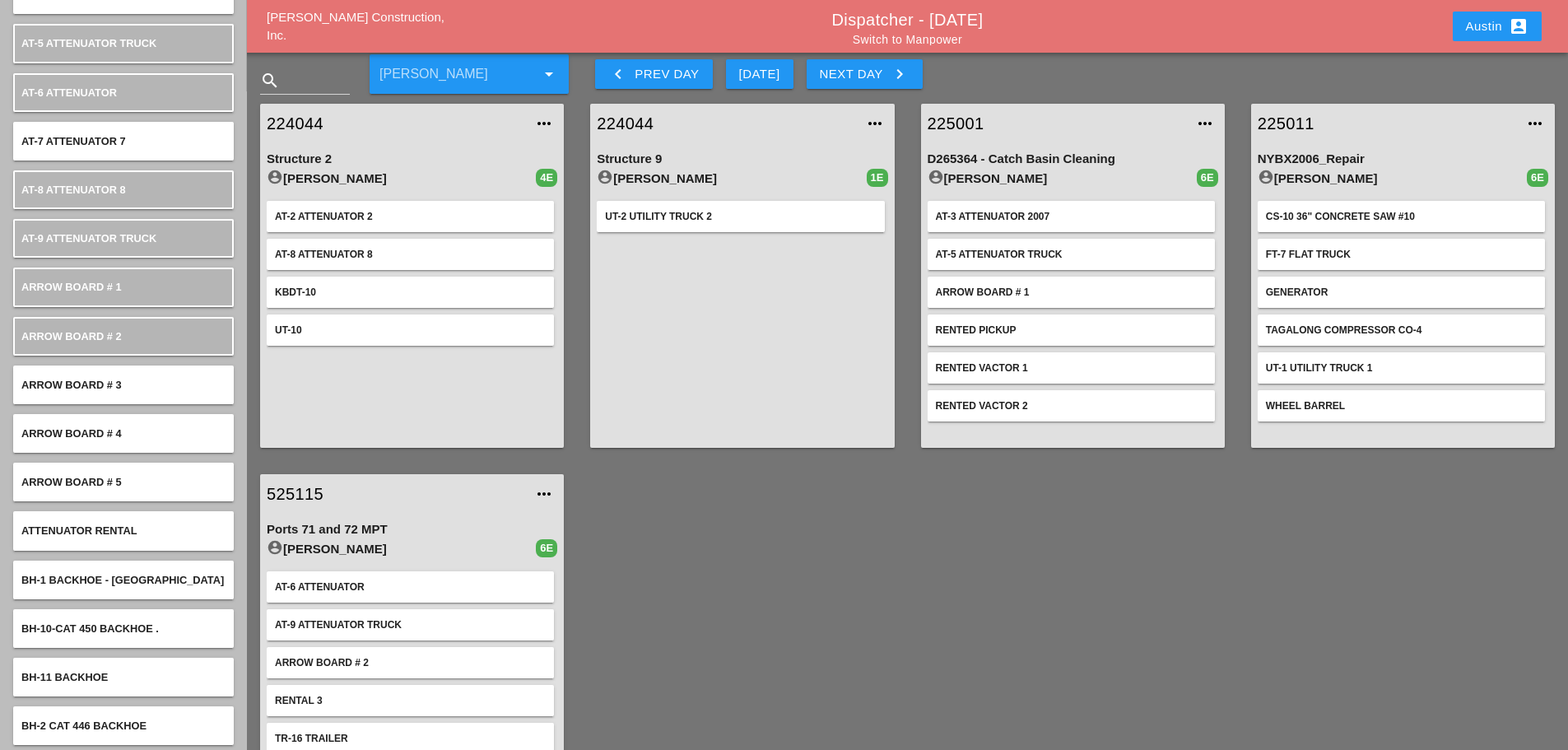
scroll to position [0, 0]
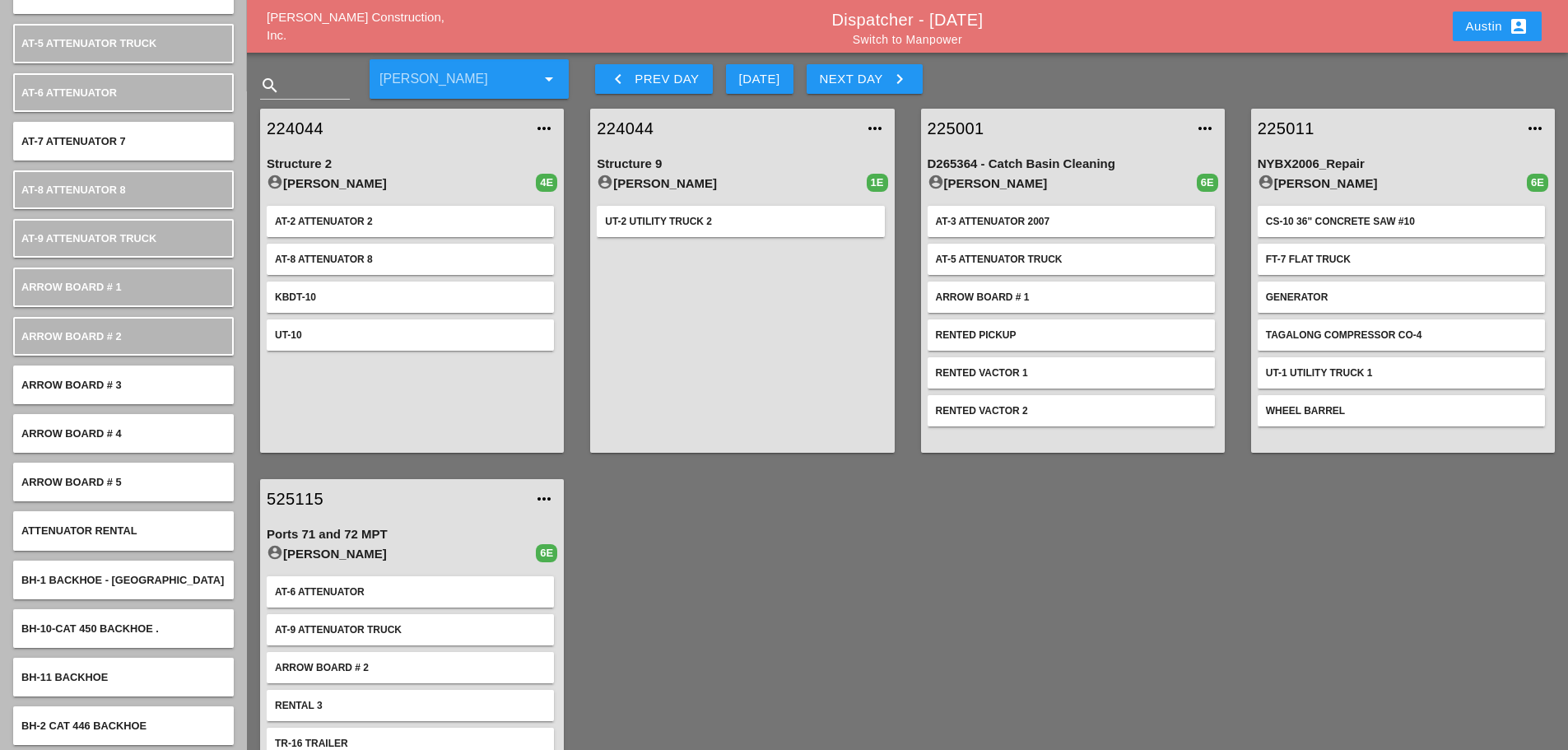
click at [902, 172] on div "224044 more_horiz Structure 9 account_circle Luca Gambardella 1E UT-2 Utility T…" at bounding box center [742, 280] width 330 height 370
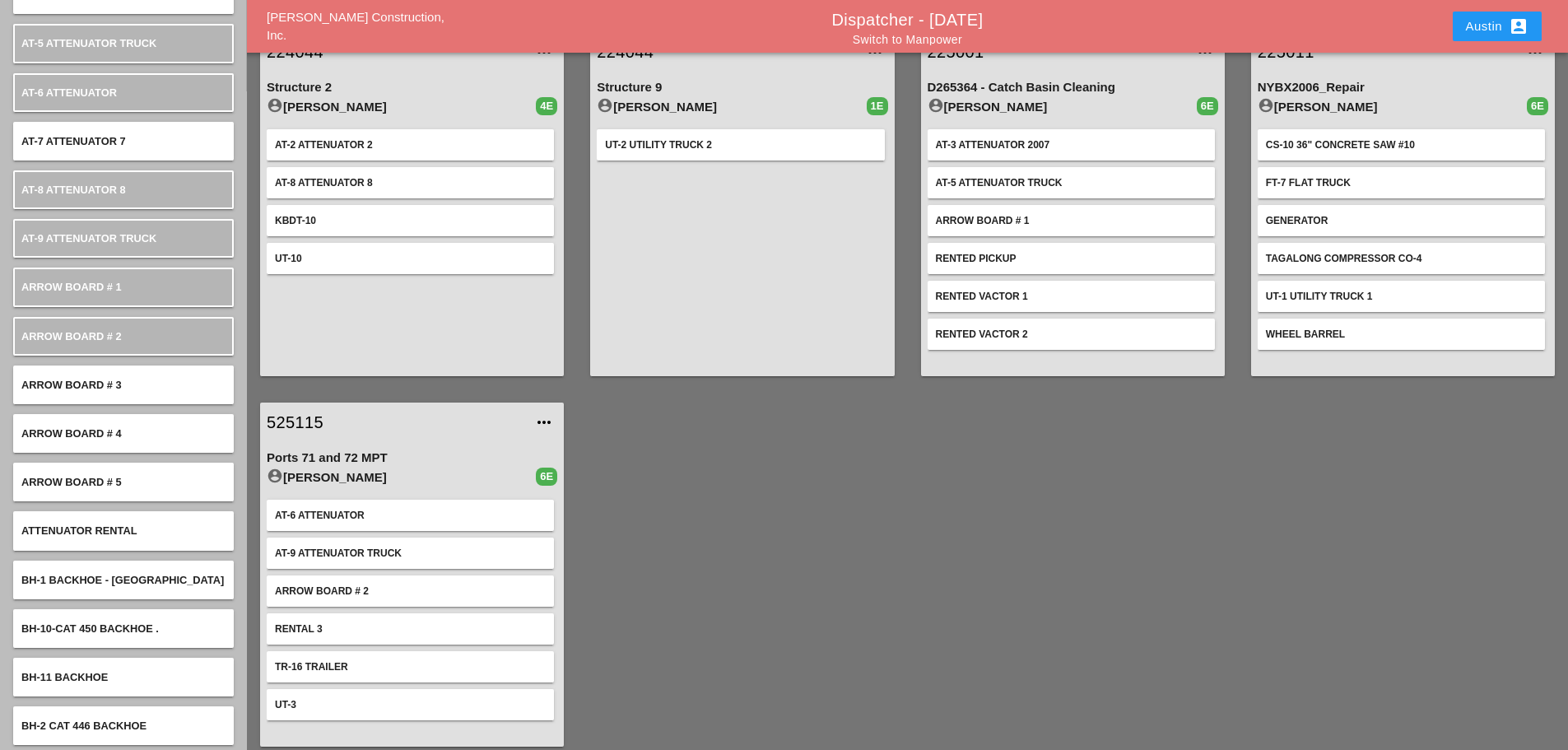
scroll to position [87, 0]
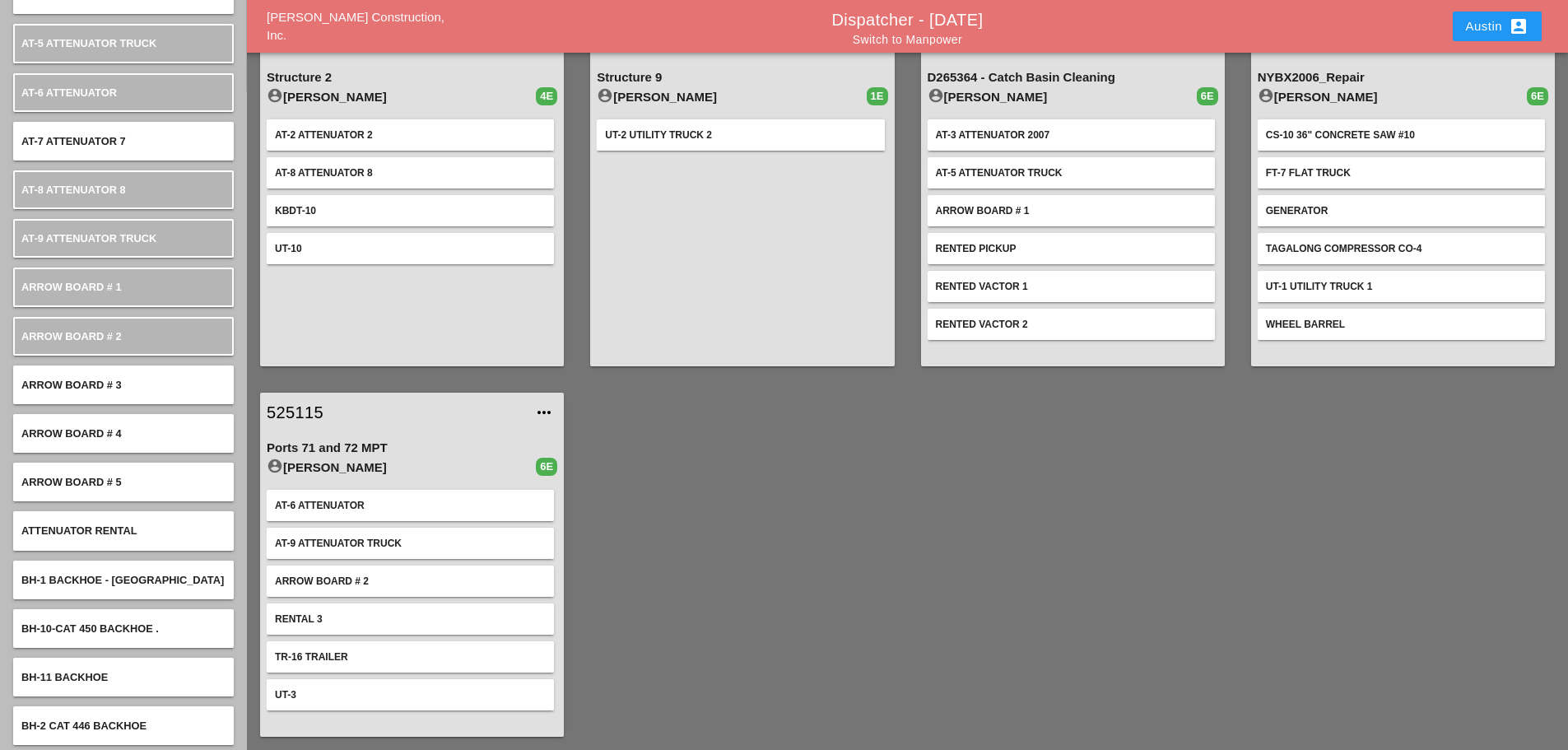
click at [580, 228] on div "224044 more_horiz Structure 9 account_circle Luca Gambardella 1E UT-2 Utility T…" at bounding box center [742, 194] width 330 height 370
click at [576, 144] on div "224044 more_horiz Structure 2 account_circle Simao Pinheiro 4E AT-2 Attenuator …" at bounding box center [411, 194] width 330 height 370
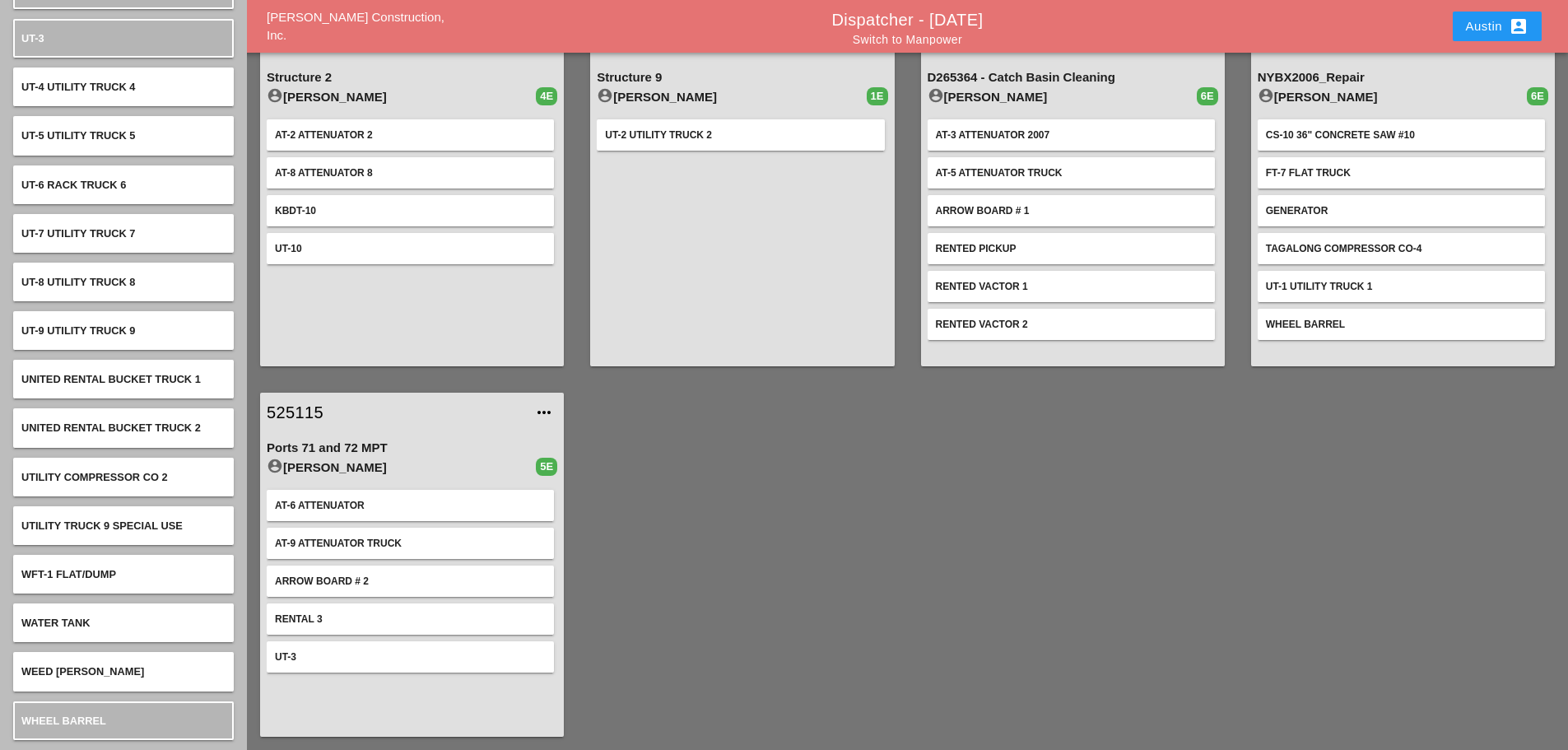
scroll to position [0, 0]
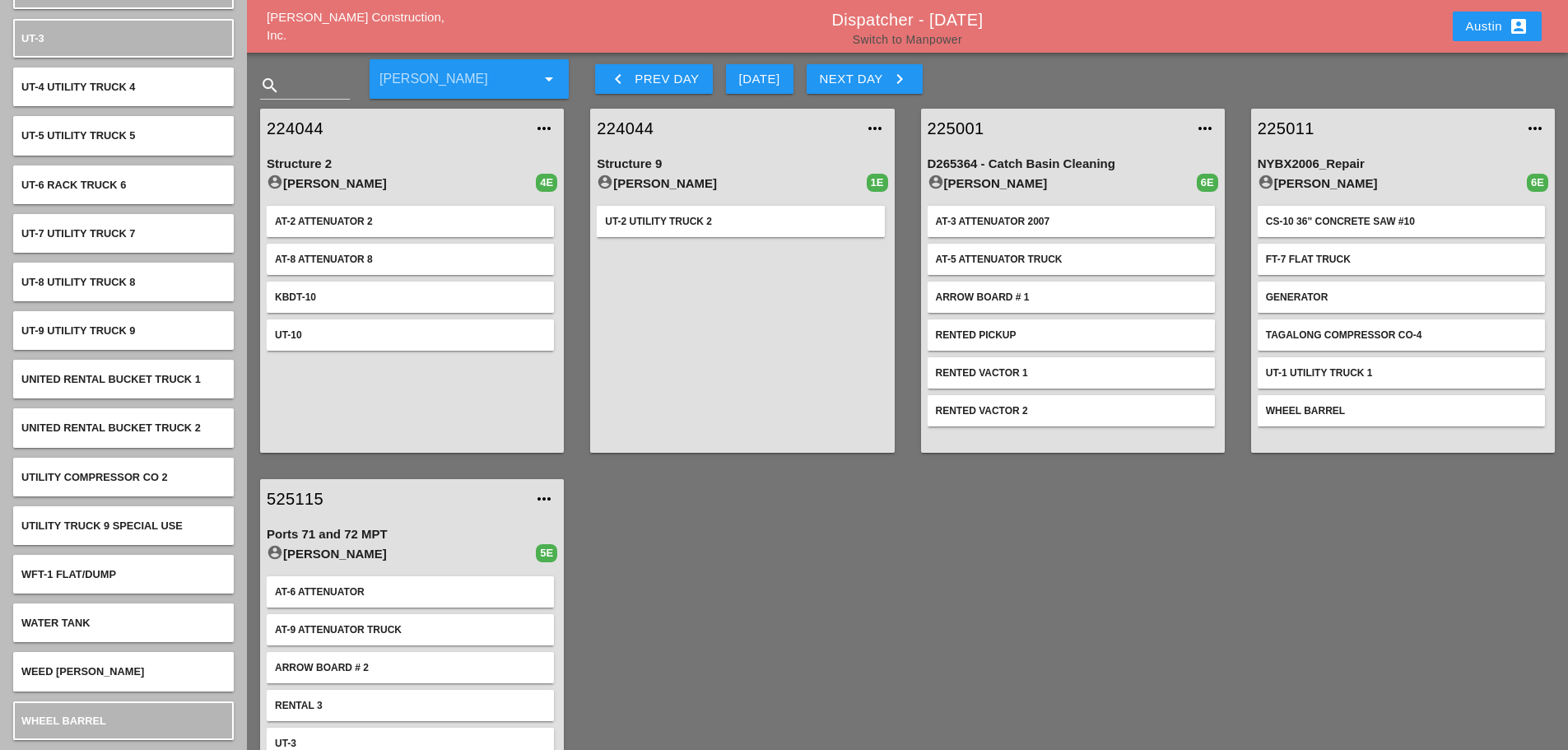
click at [932, 37] on link "Switch to Manpower" at bounding box center [907, 39] width 110 height 13
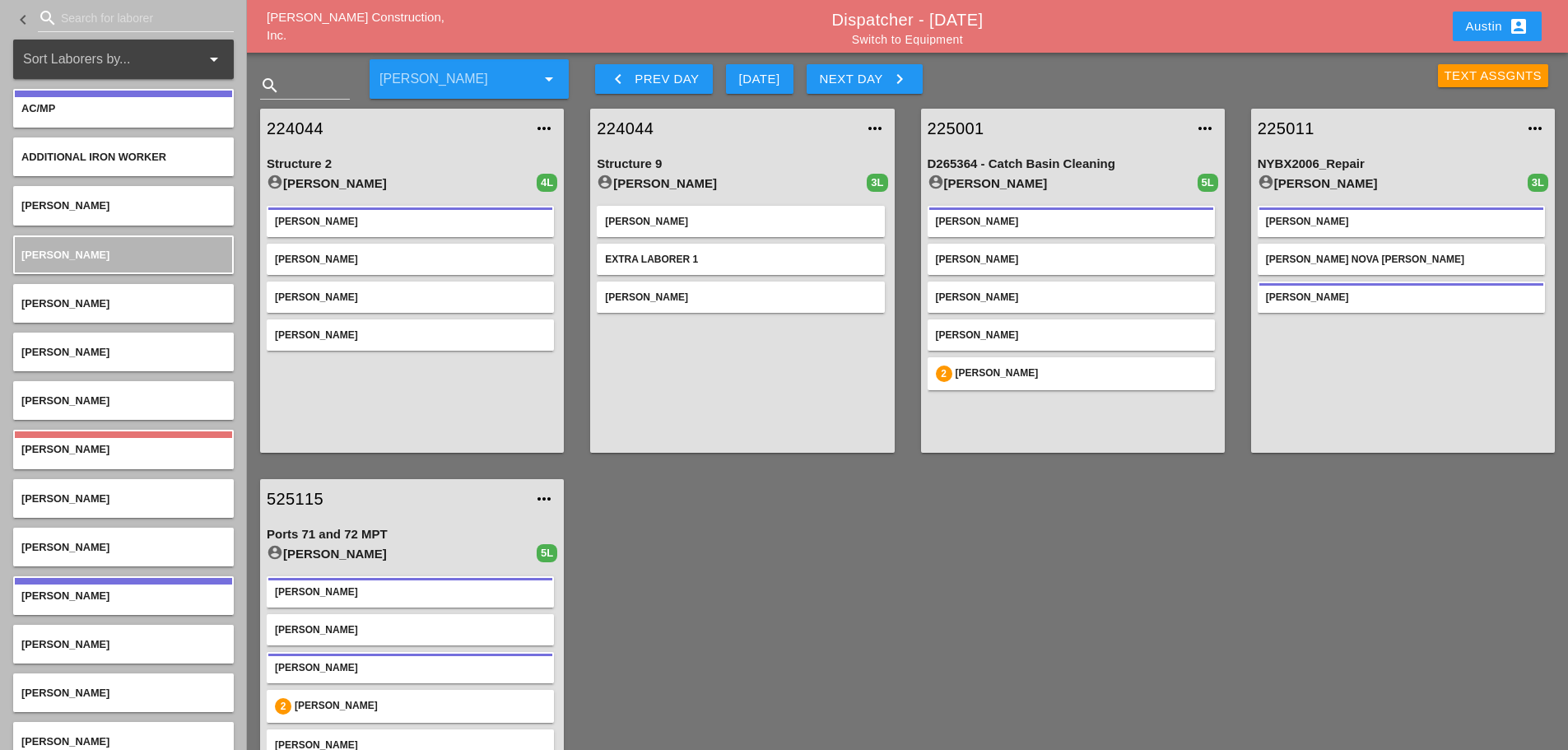
click at [1503, 18] on div "Austin account_box" at bounding box center [1498, 26] width 62 height 20
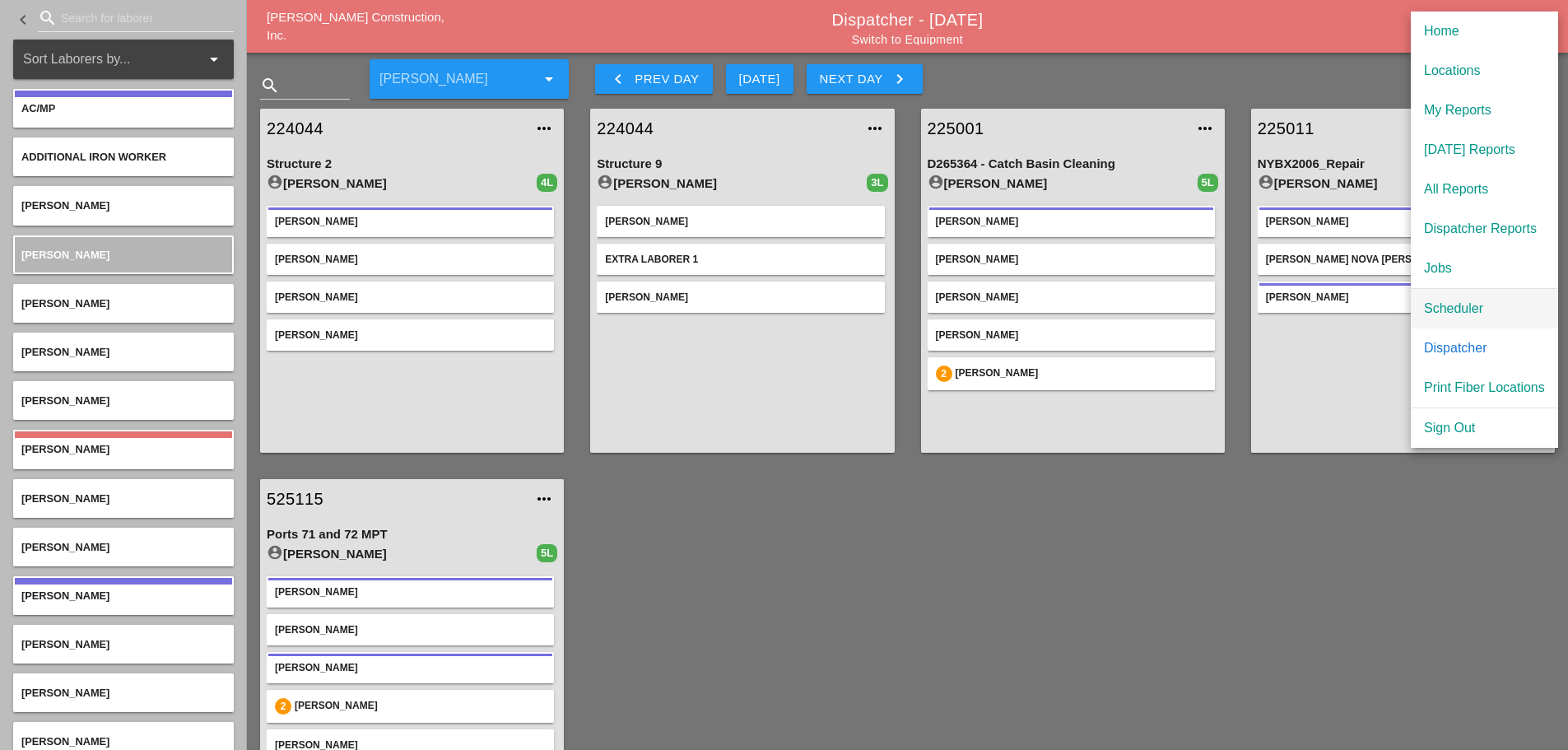
click at [1462, 305] on div "Scheduler" at bounding box center [1485, 309] width 121 height 20
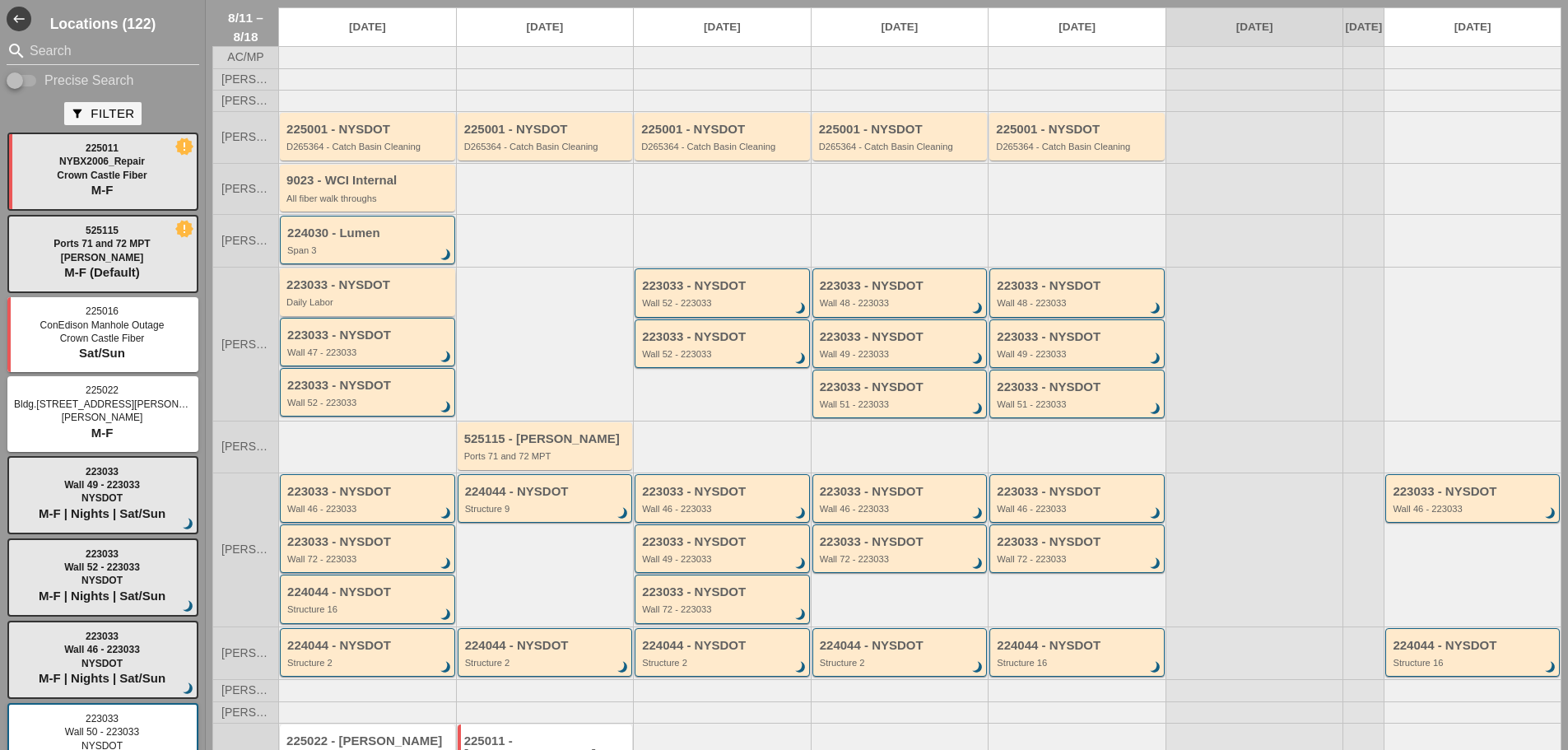
scroll to position [82, 0]
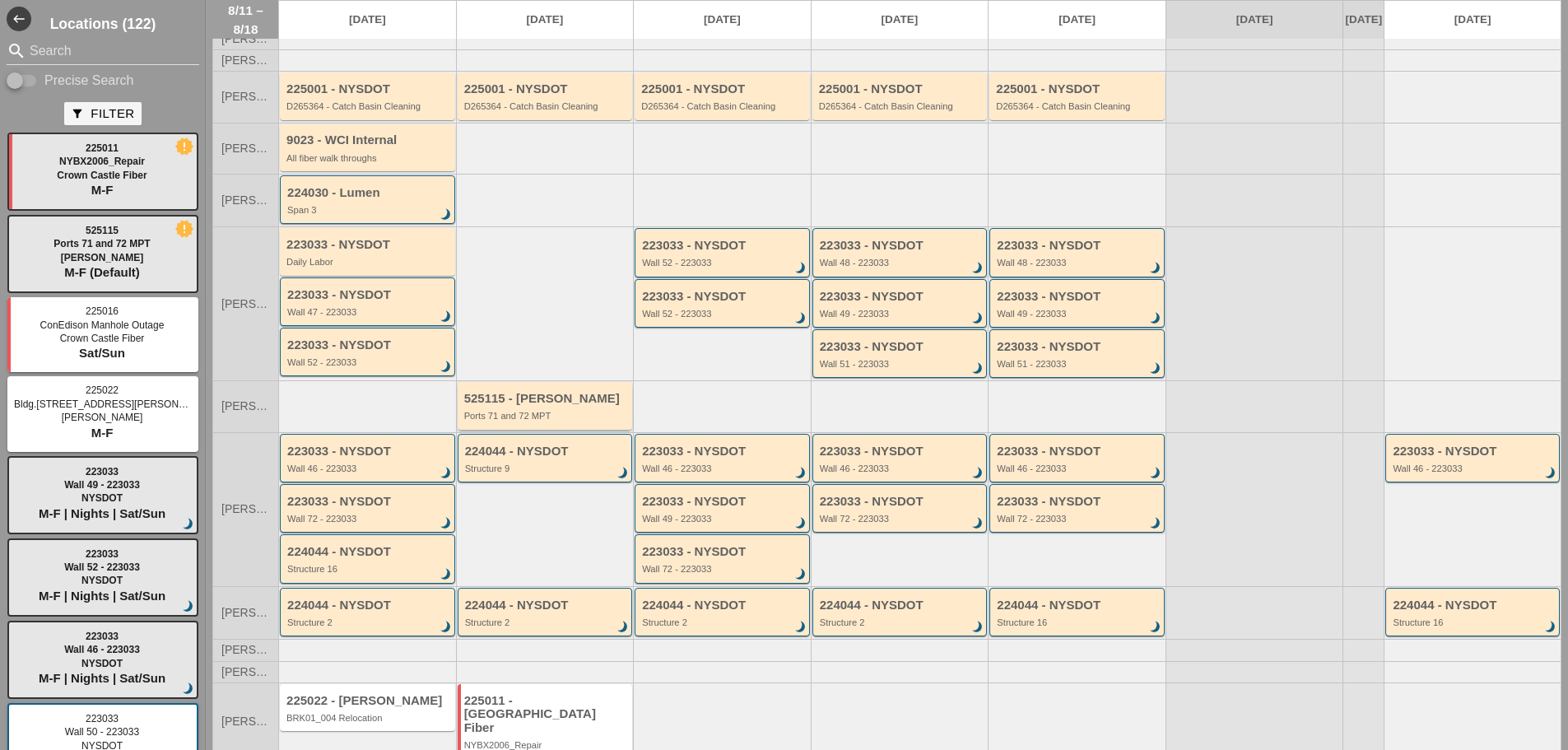
click at [535, 419] on div "525115 - Hugh O'Kane Ports 71 and 72 MPT" at bounding box center [546, 407] width 164 height 29
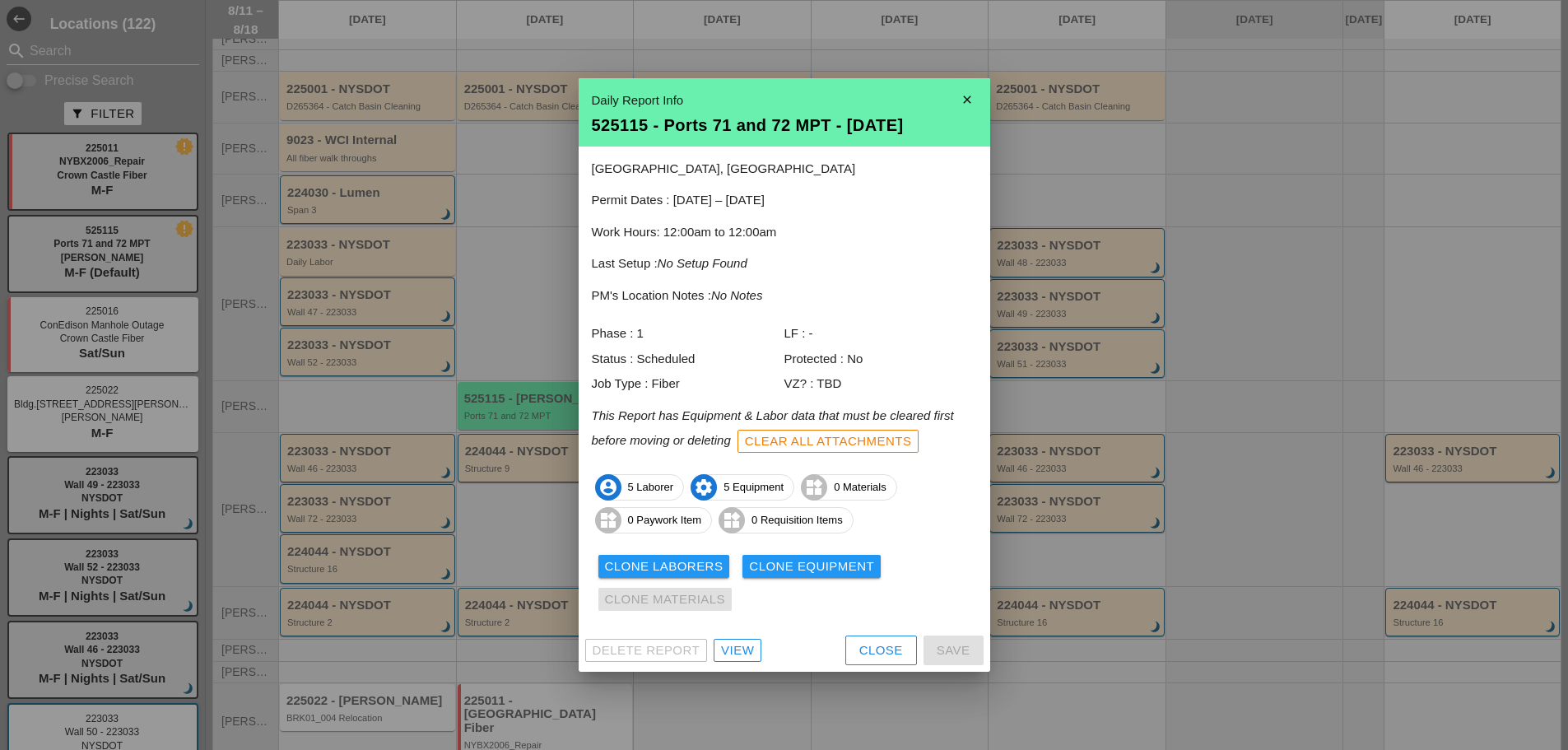
click at [743, 653] on div "View" at bounding box center [737, 650] width 33 height 19
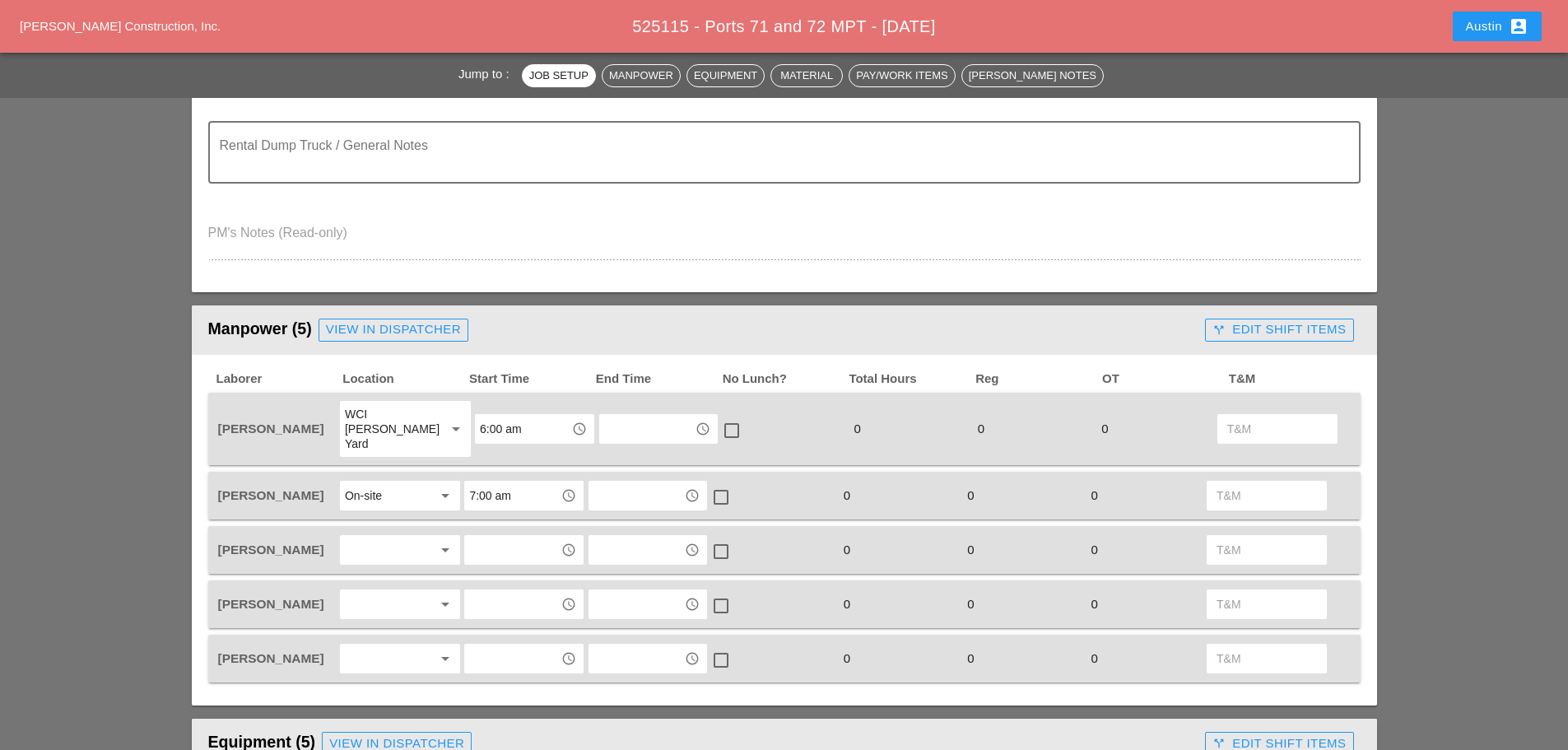
scroll to position [659, 0]
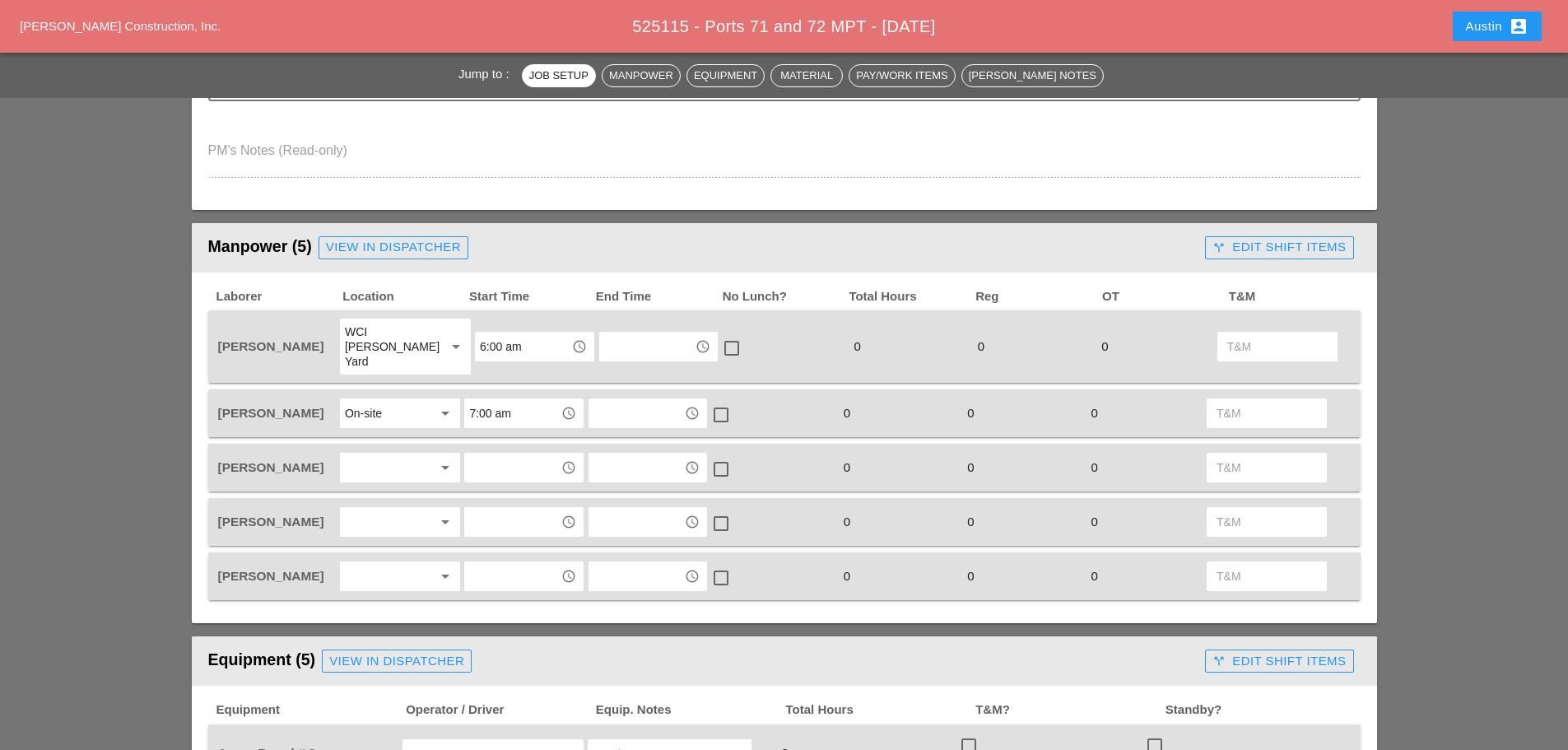
click at [373, 457] on div at bounding box center [388, 467] width 88 height 26
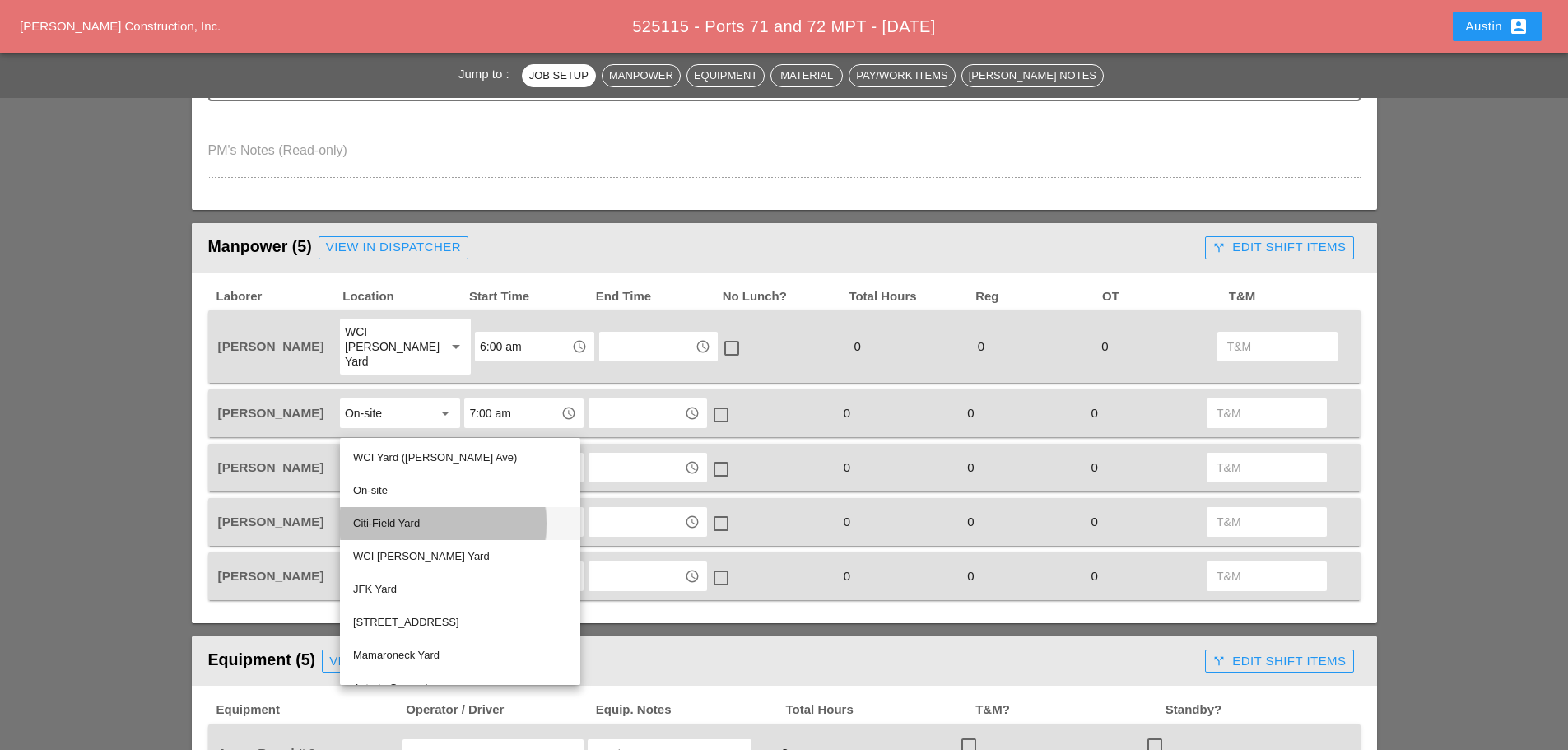
click at [396, 522] on div "Citi-Field Yard" at bounding box center [461, 523] width 214 height 20
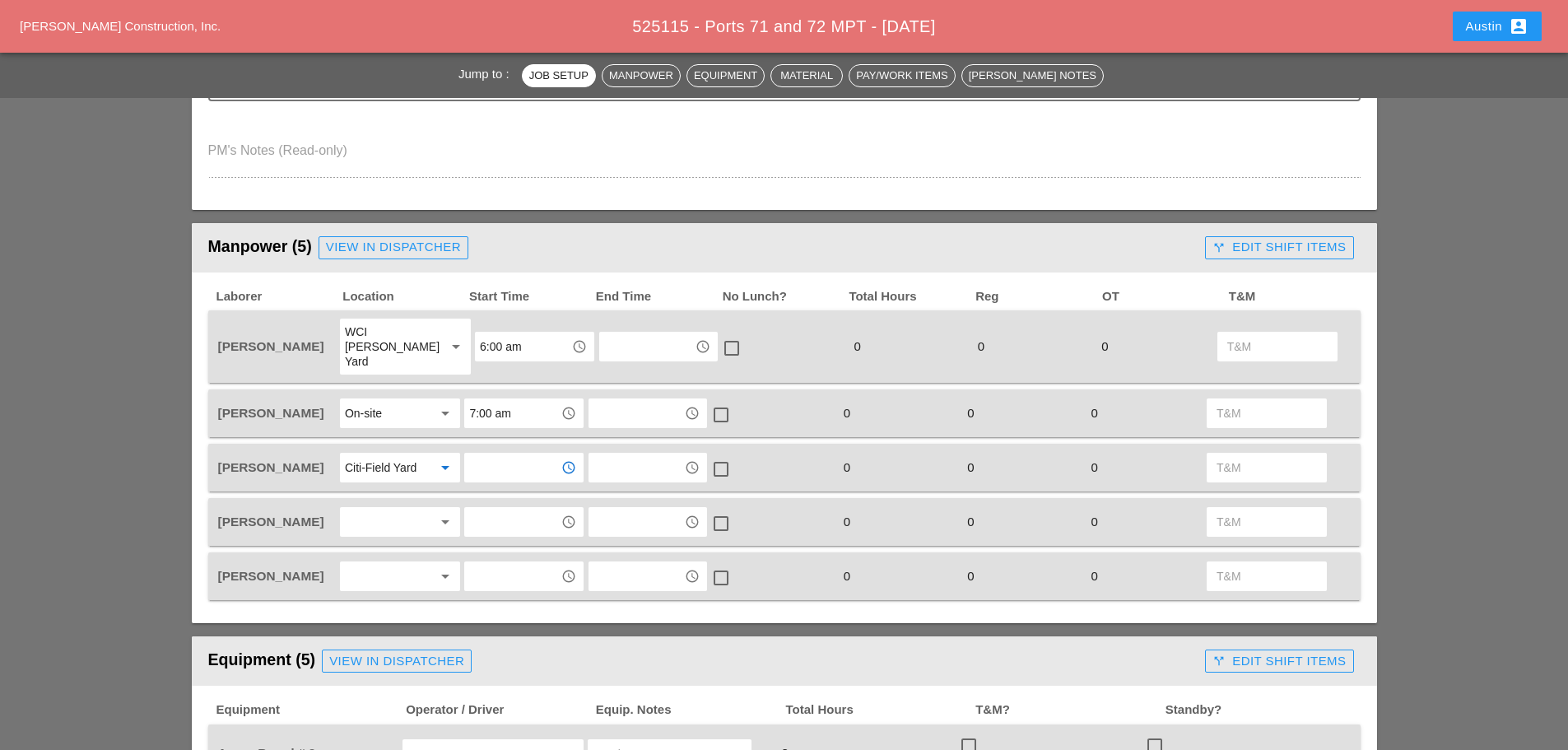
click at [515, 454] on input "text" at bounding box center [513, 467] width 86 height 26
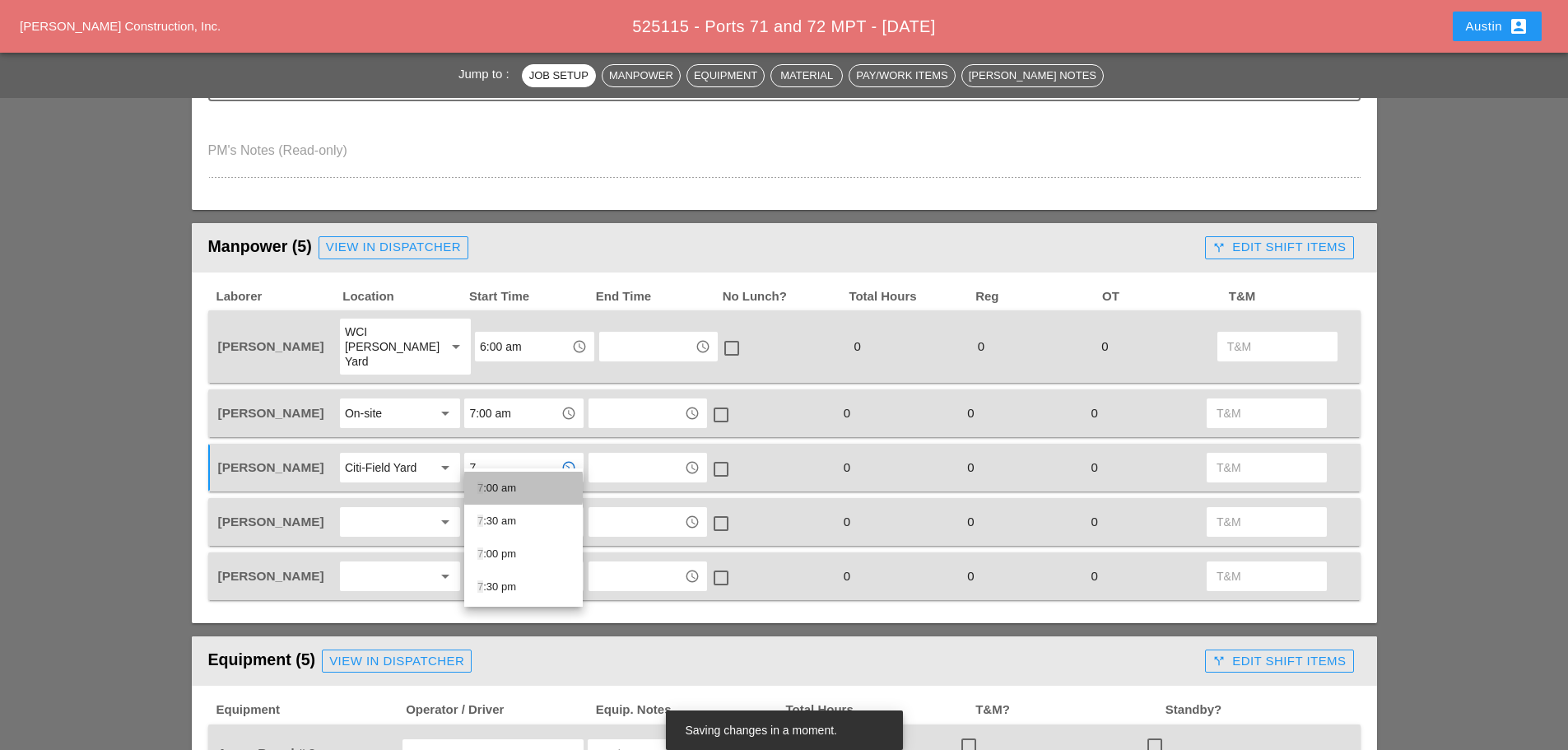
click at [504, 500] on div "7 :00 am" at bounding box center [524, 488] width 92 height 33
type input "7:00 am"
click at [356, 510] on div at bounding box center [388, 522] width 88 height 26
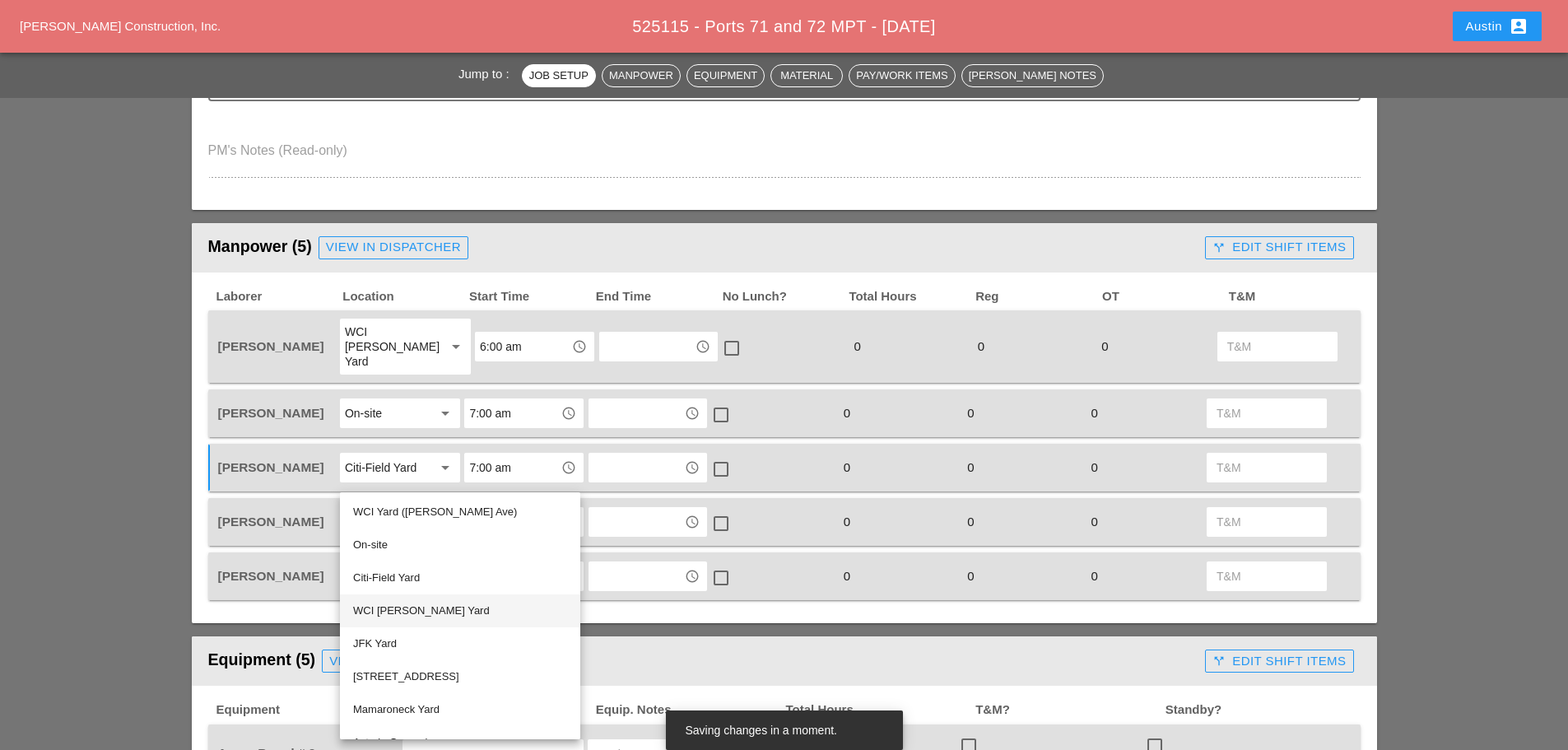
click at [429, 608] on div "WCI Bruckner Yard" at bounding box center [461, 611] width 214 height 20
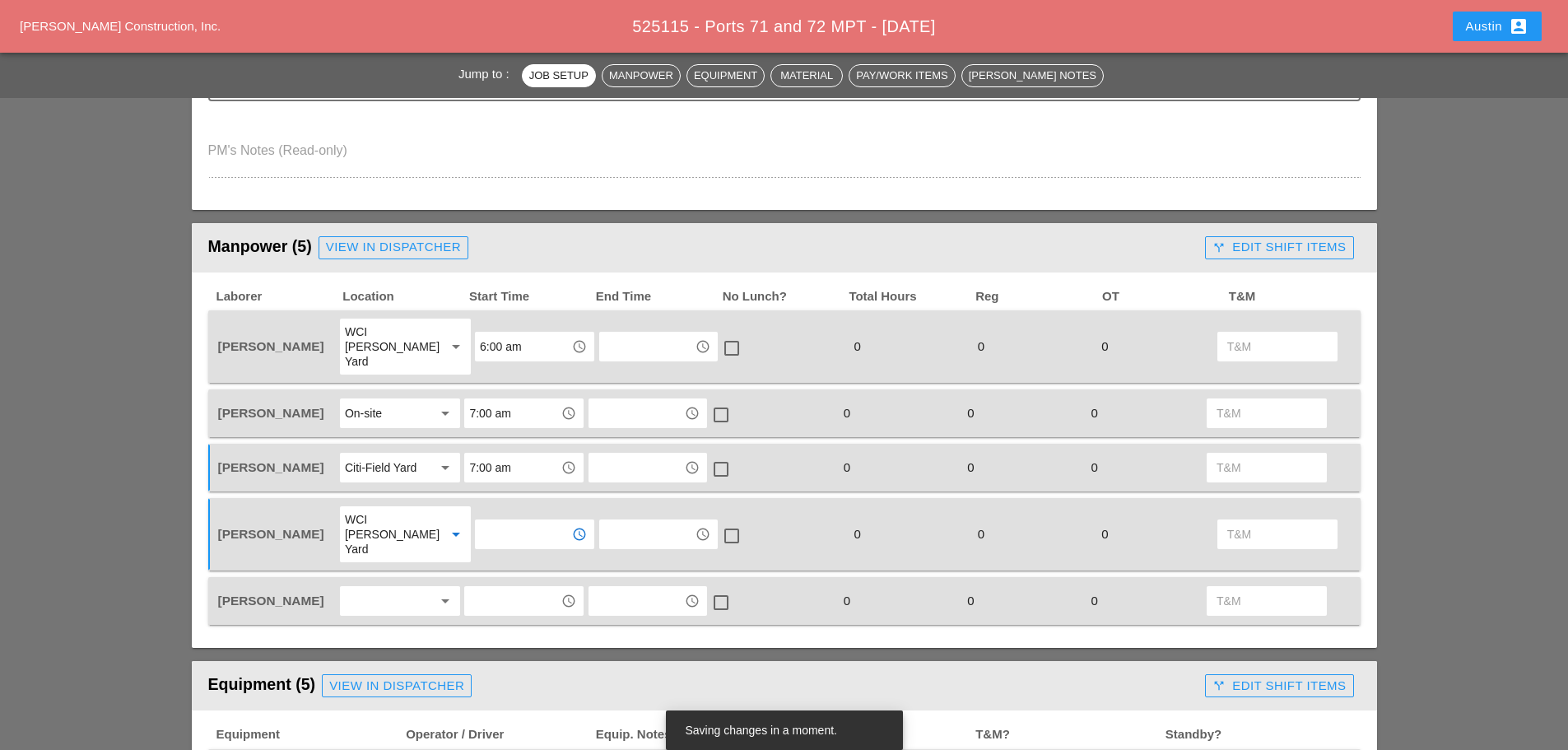
click at [519, 521] on input "text" at bounding box center [523, 533] width 86 height 26
click at [507, 546] on div "6 :00 am" at bounding box center [524, 547] width 92 height 20
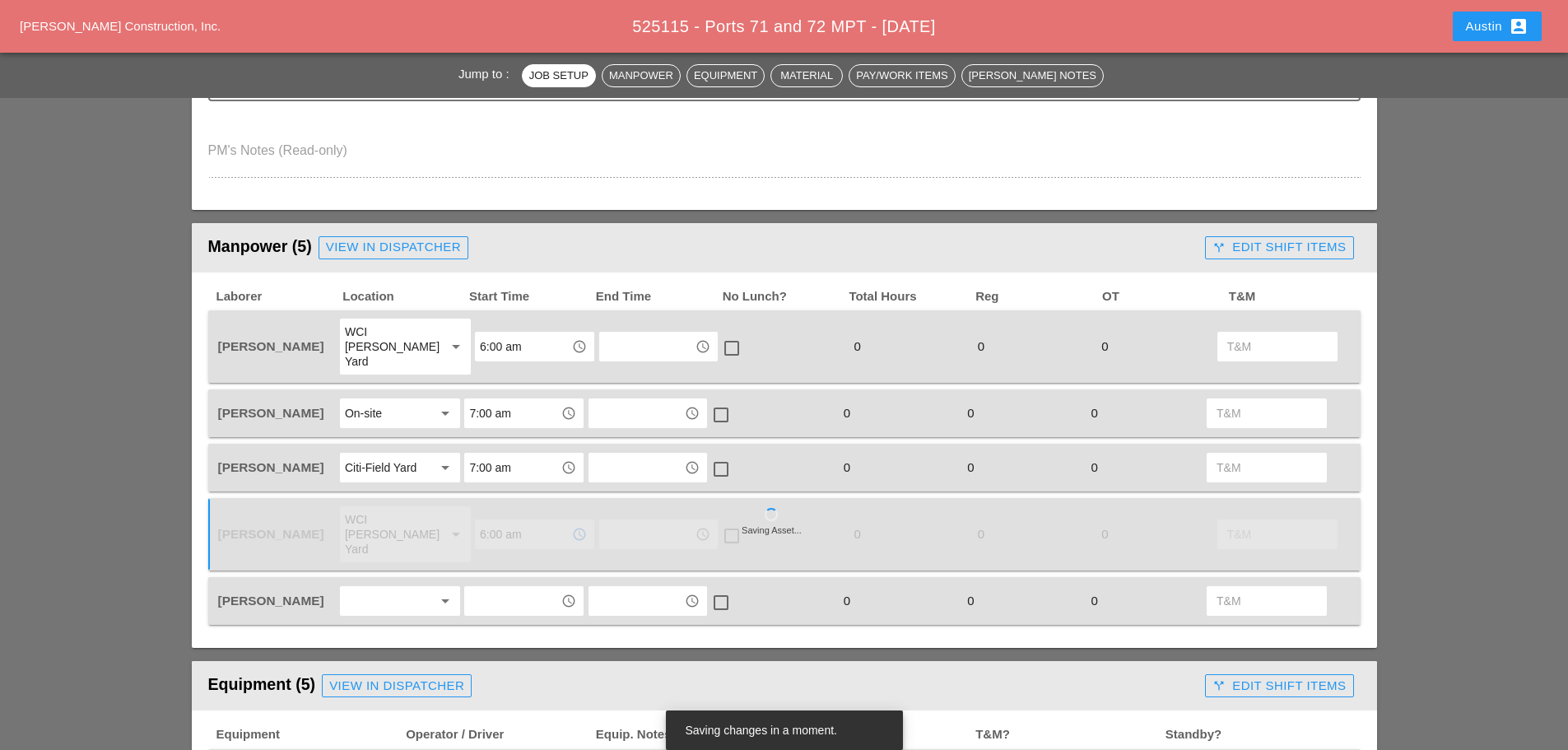
type input "6:00 am"
click at [399, 587] on div at bounding box center [388, 600] width 88 height 26
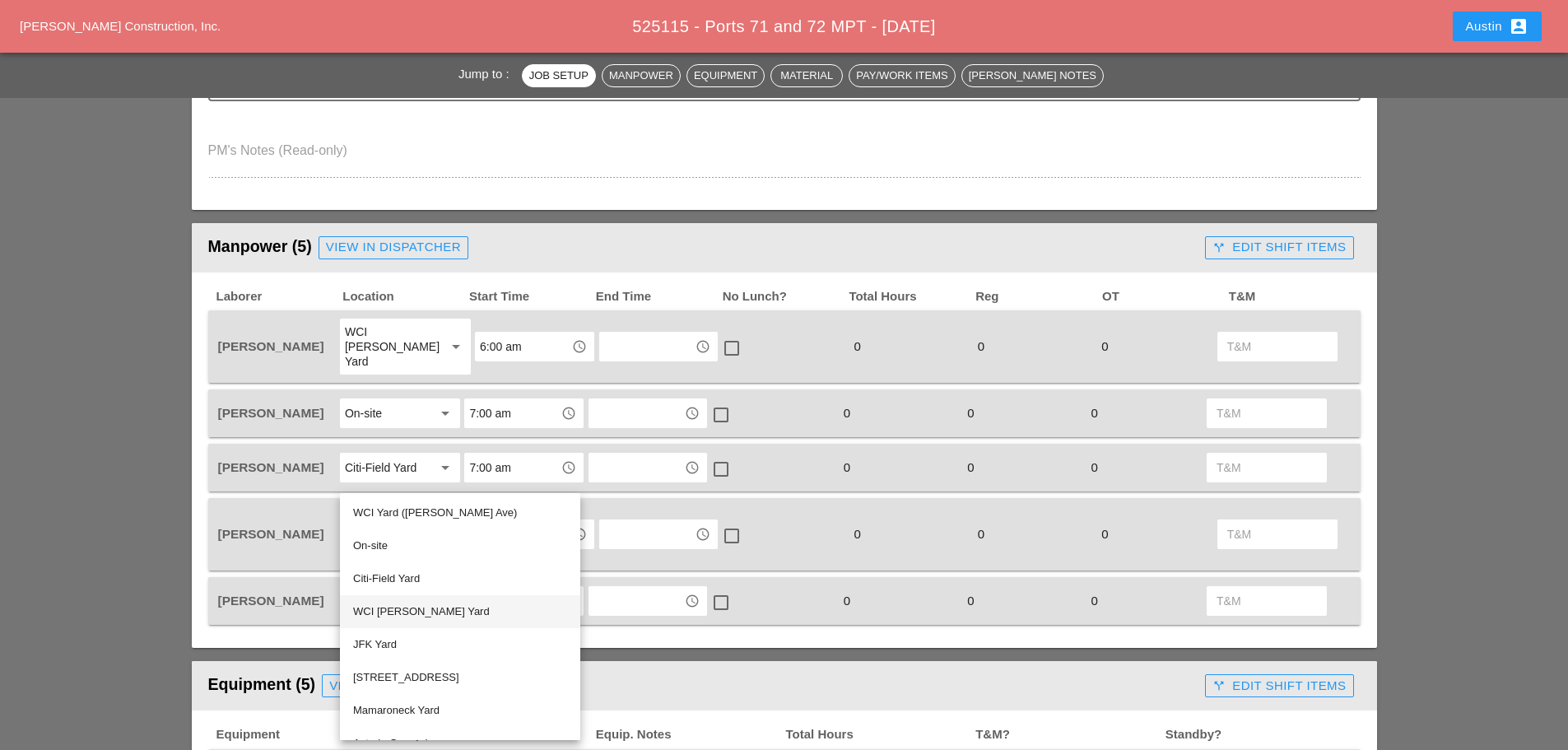
click at [406, 611] on div "WCI Bruckner Yard" at bounding box center [461, 612] width 214 height 20
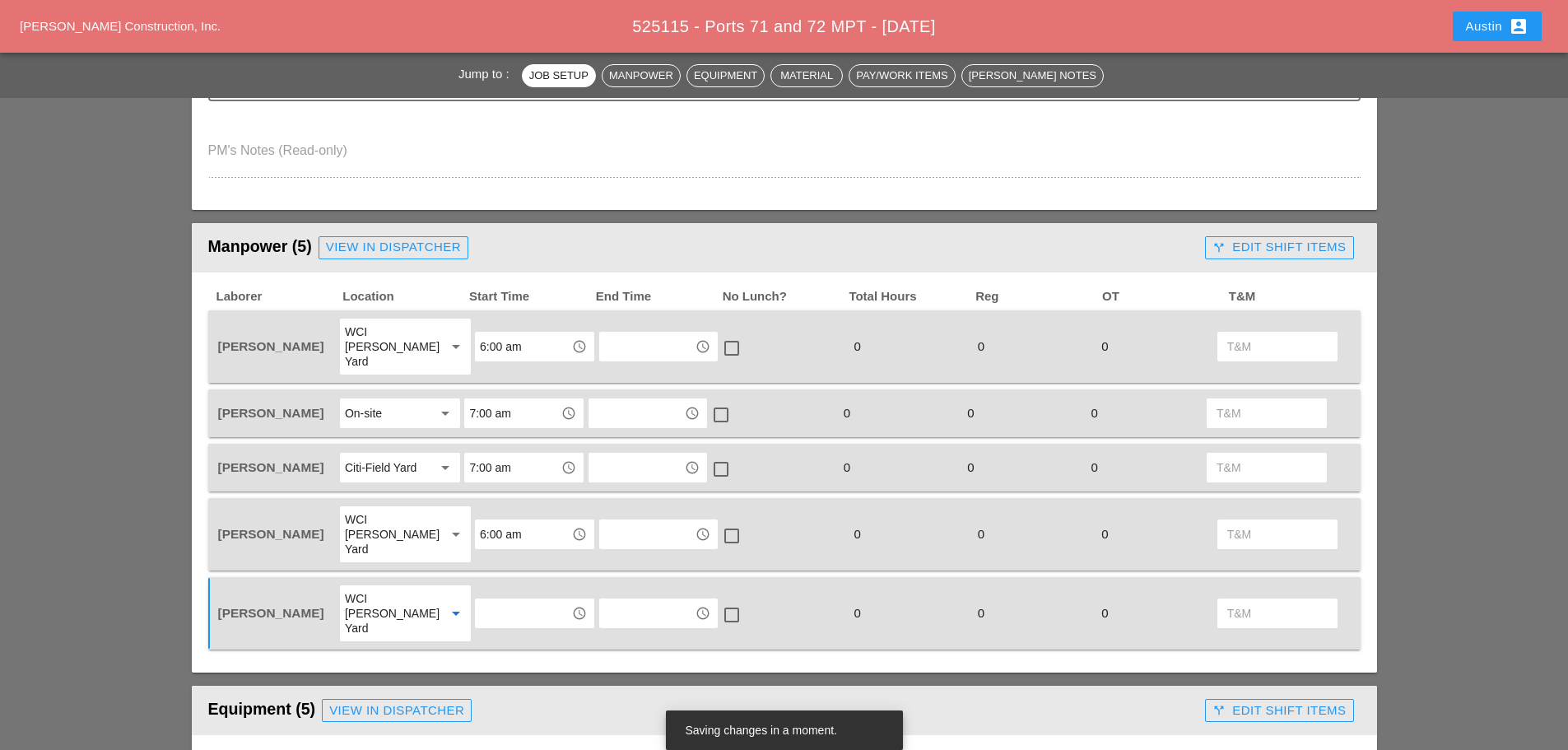
click at [511, 600] on input "text" at bounding box center [523, 613] width 86 height 26
click at [493, 607] on div "6 :00 am" at bounding box center [524, 612] width 92 height 20
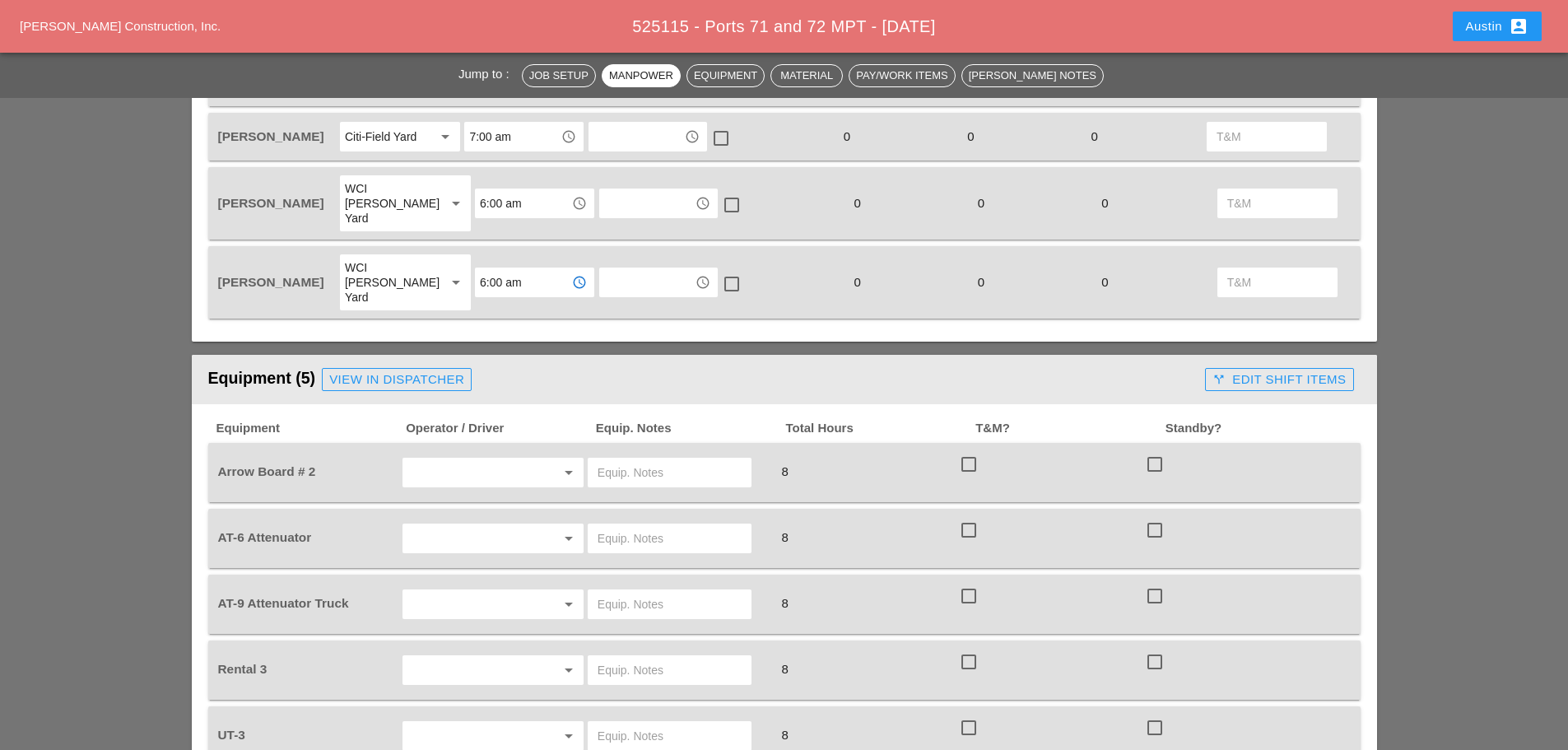
scroll to position [1070, 0]
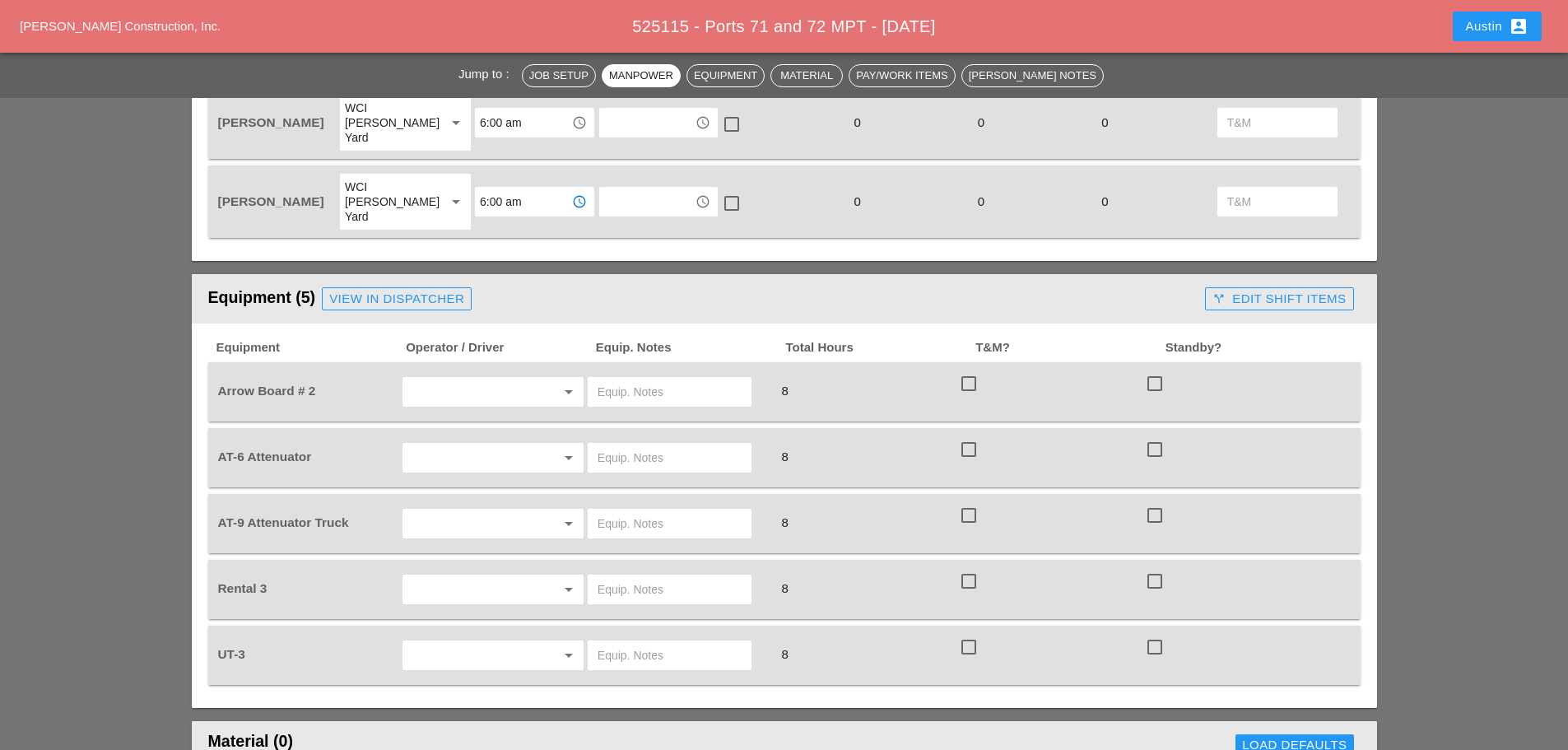
type input "6:00 am"
click at [473, 642] on input "text" at bounding box center [470, 655] width 125 height 26
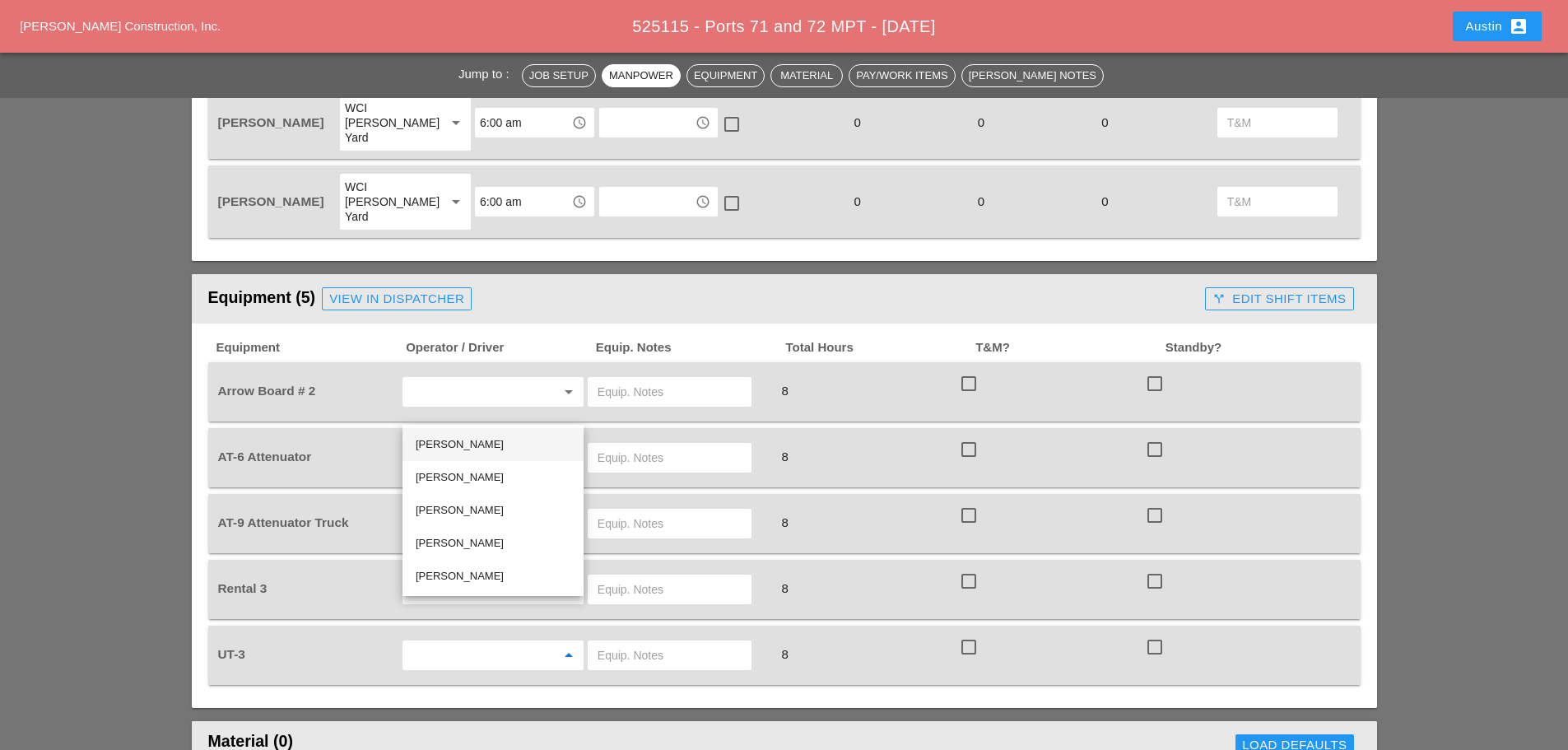
click at [470, 443] on div "[PERSON_NAME]" at bounding box center [493, 445] width 154 height 20
type input "[PERSON_NAME]"
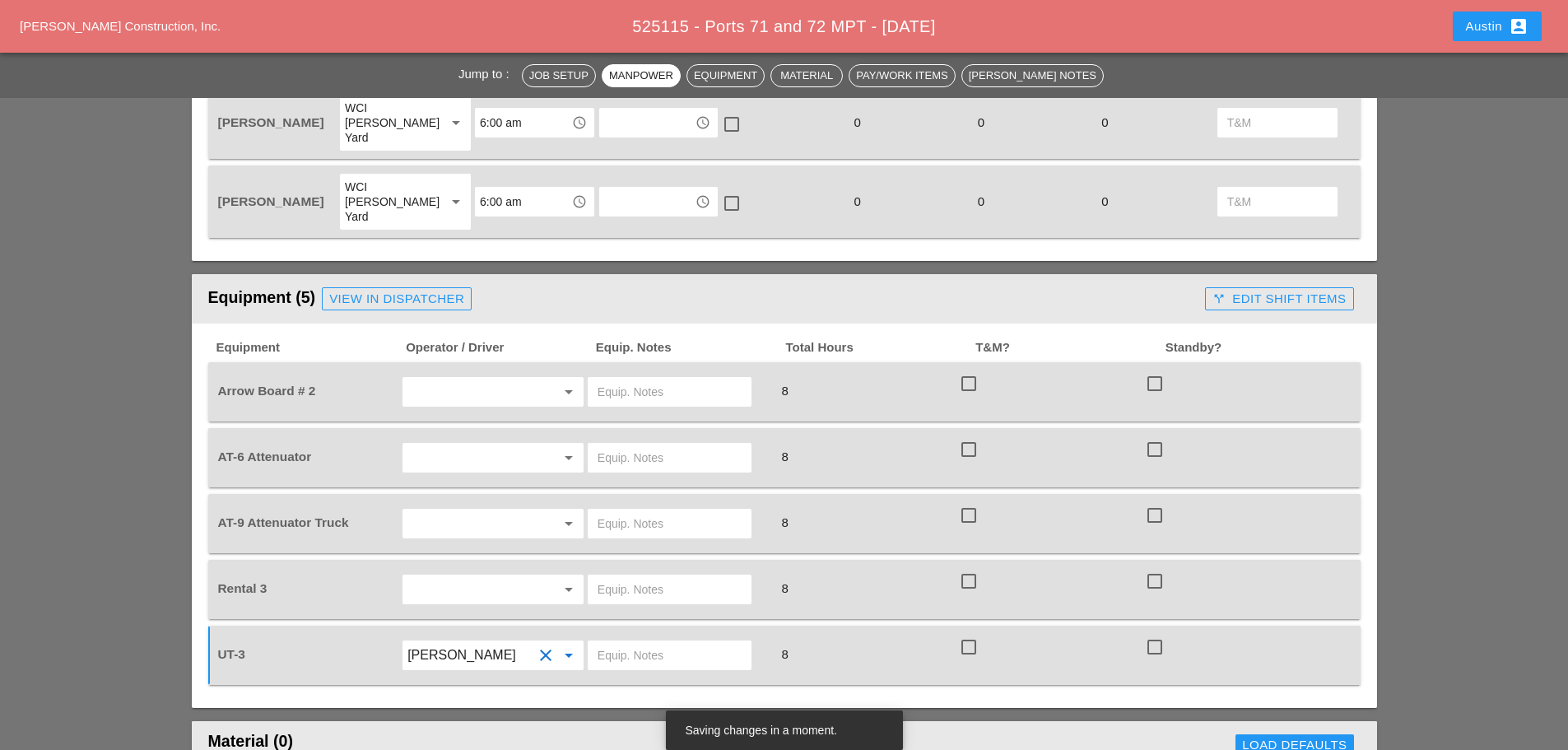
click at [646, 642] on input "text" at bounding box center [670, 655] width 144 height 26
type input "WITH ARROW BOARD"
click at [475, 378] on input "text" at bounding box center [470, 391] width 125 height 26
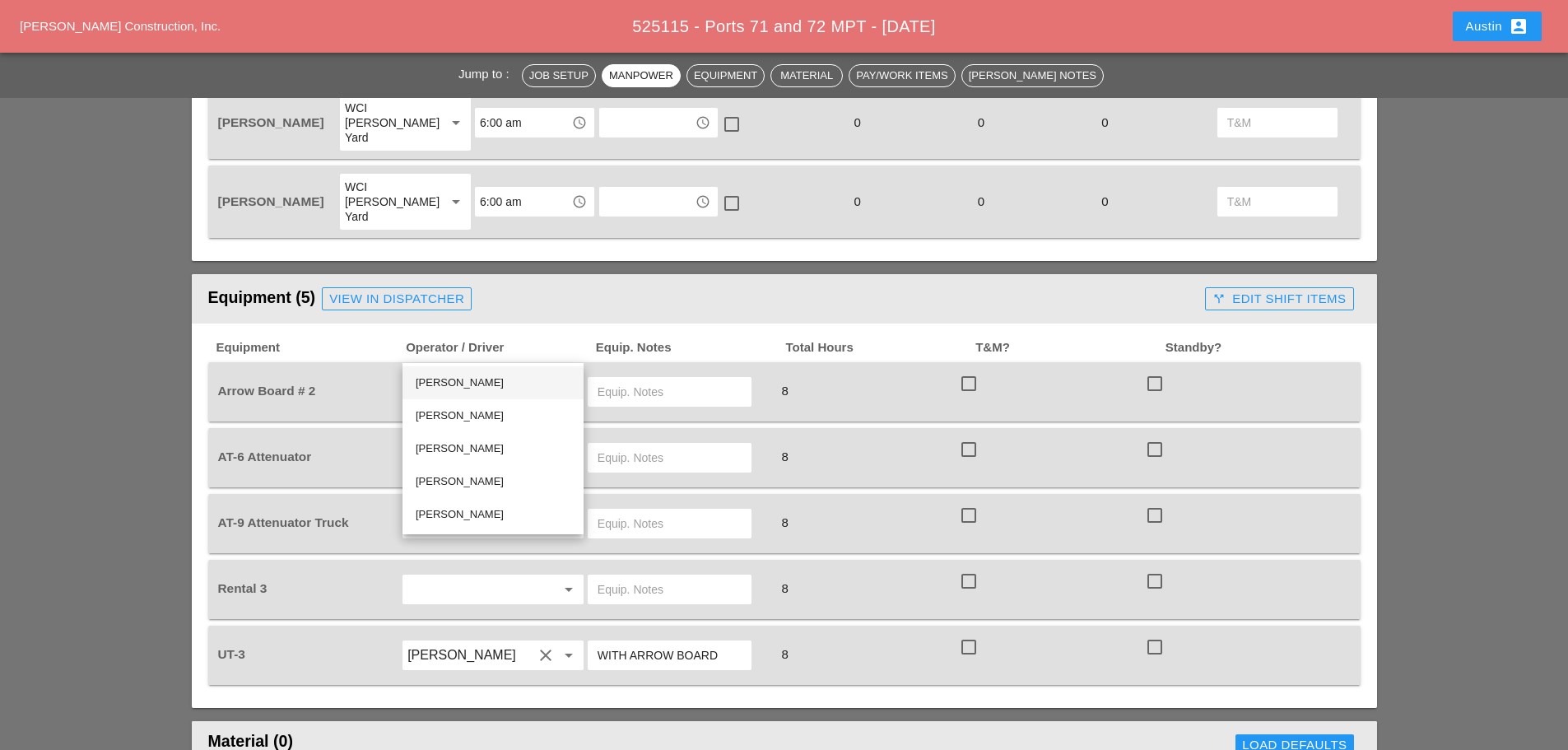
click at [465, 386] on div "[PERSON_NAME]" at bounding box center [493, 383] width 154 height 20
type input "[PERSON_NAME]"
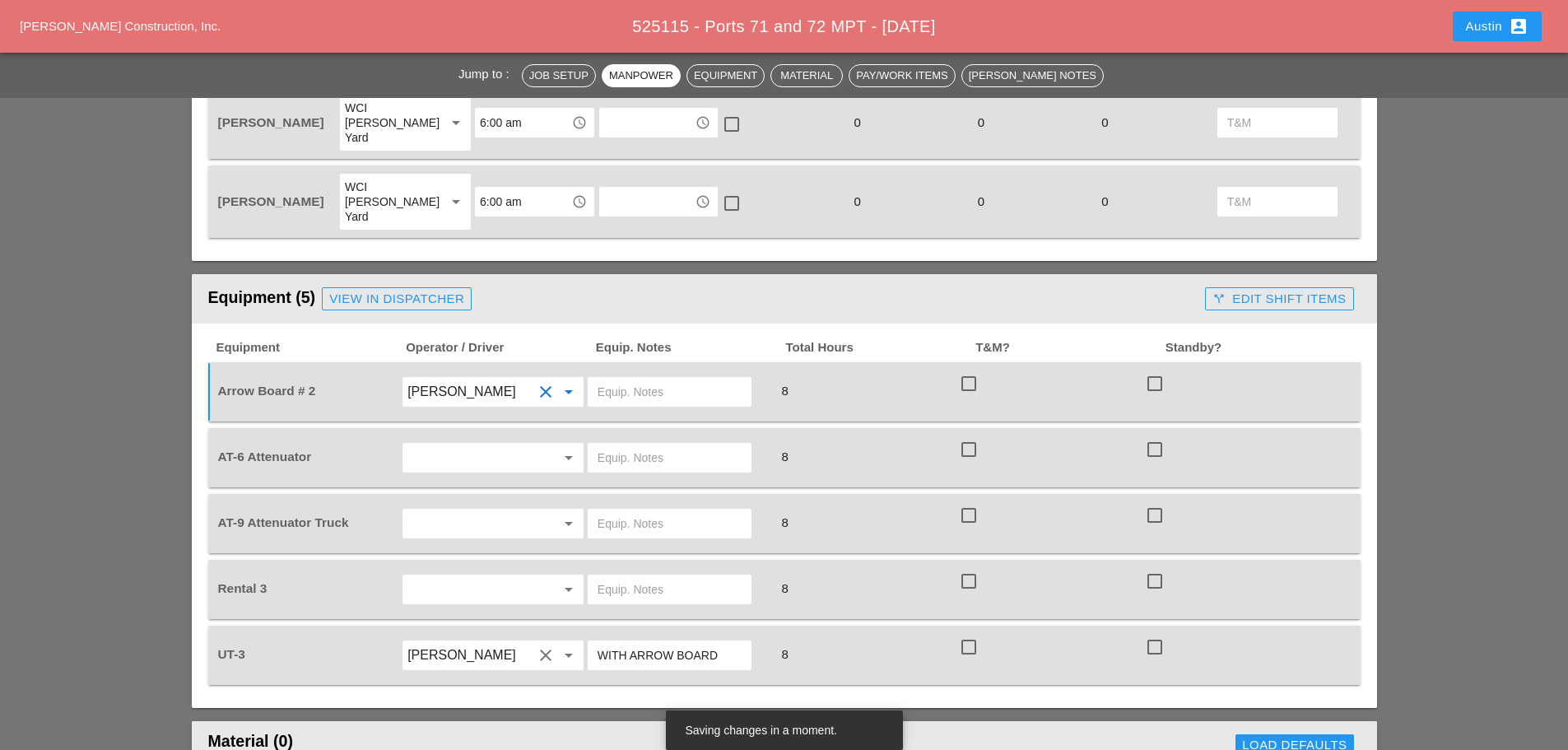
click at [602, 378] on input "text" at bounding box center [670, 391] width 144 height 26
type input "ON UTILITY TRUCK"
click at [503, 445] on input "text" at bounding box center [470, 458] width 125 height 26
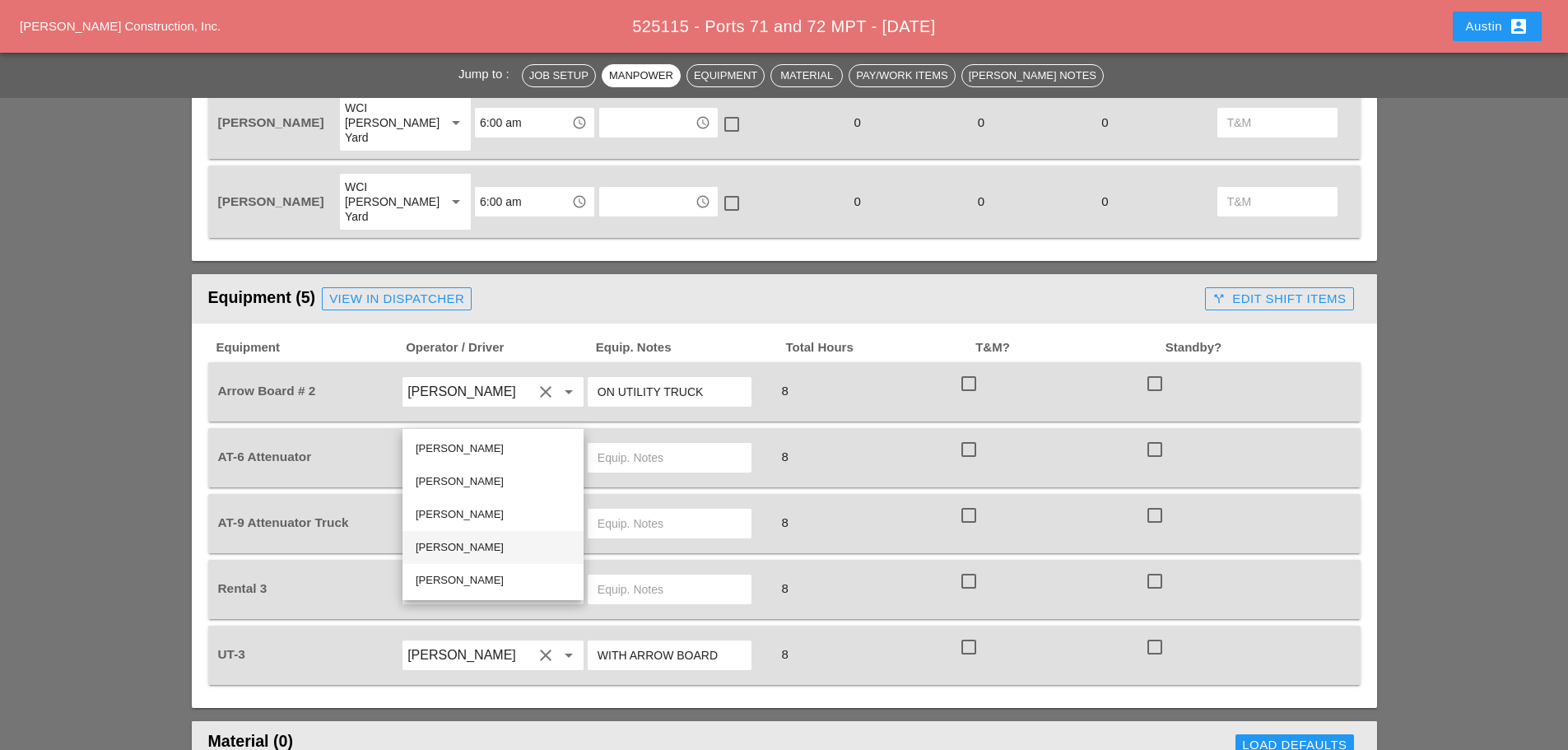
click at [470, 544] on div "[PERSON_NAME]" at bounding box center [493, 547] width 154 height 20
type input "[PERSON_NAME]"
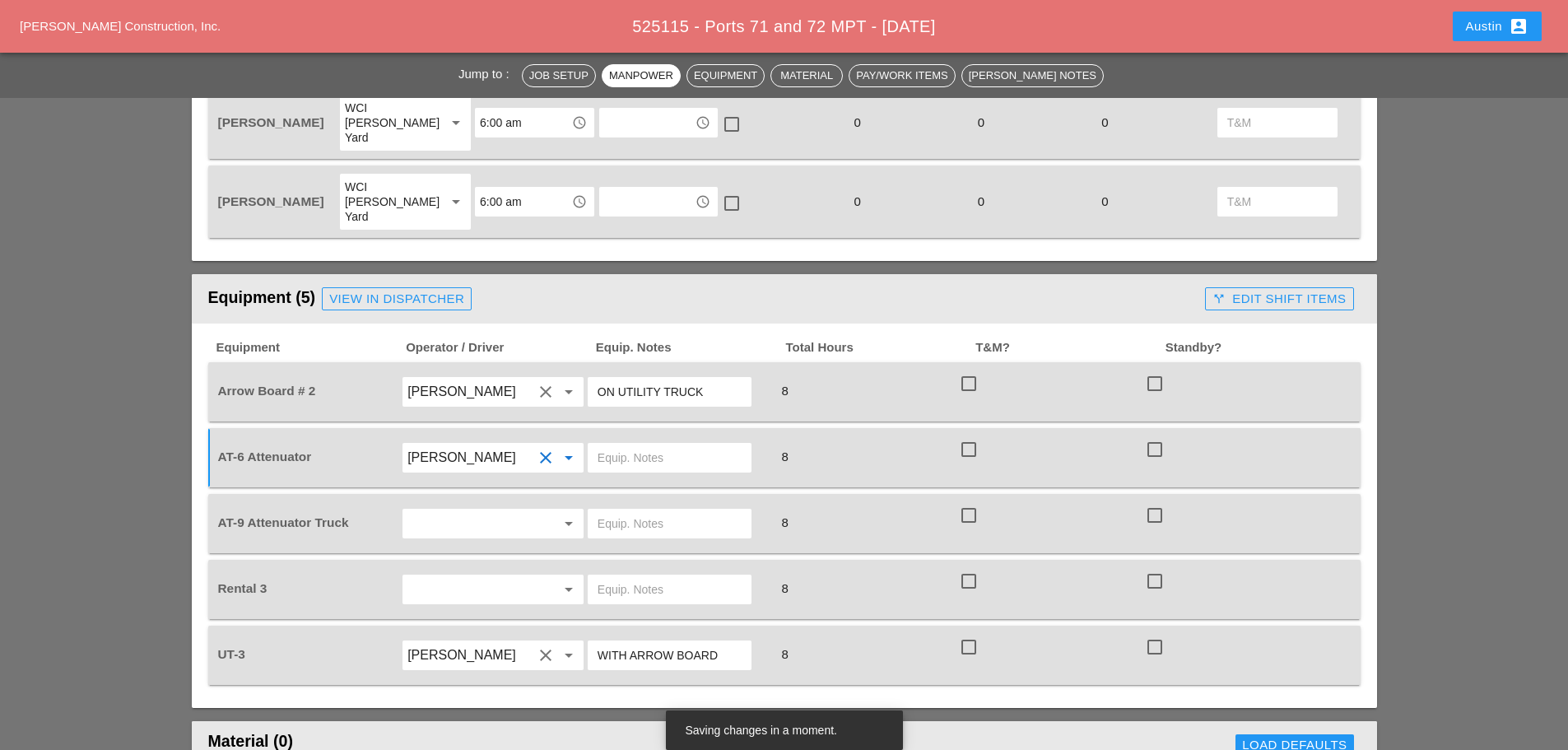
click at [505, 511] on input "text" at bounding box center [470, 523] width 125 height 26
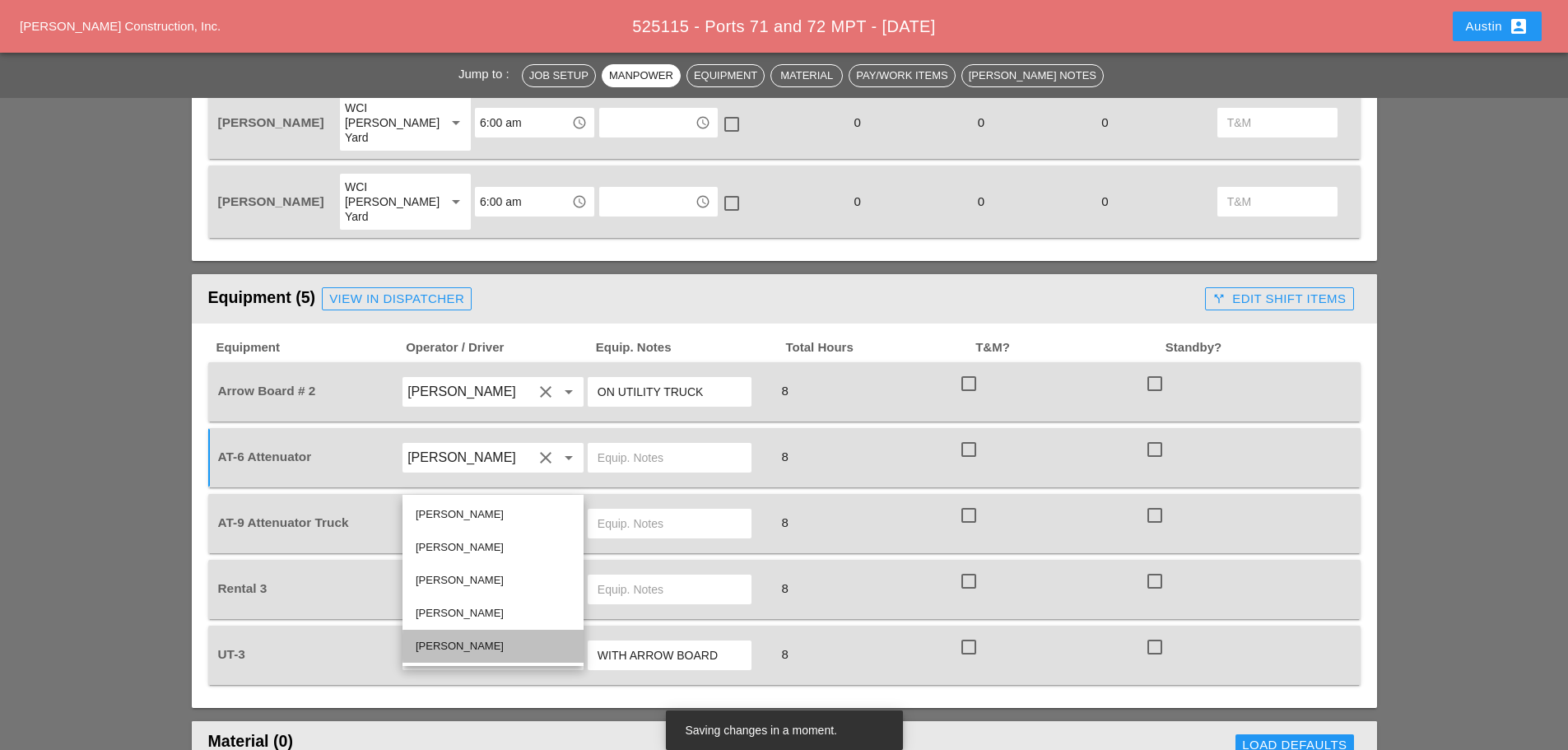
click at [503, 644] on div "[PERSON_NAME]" at bounding box center [493, 646] width 154 height 20
type input "[PERSON_NAME]"
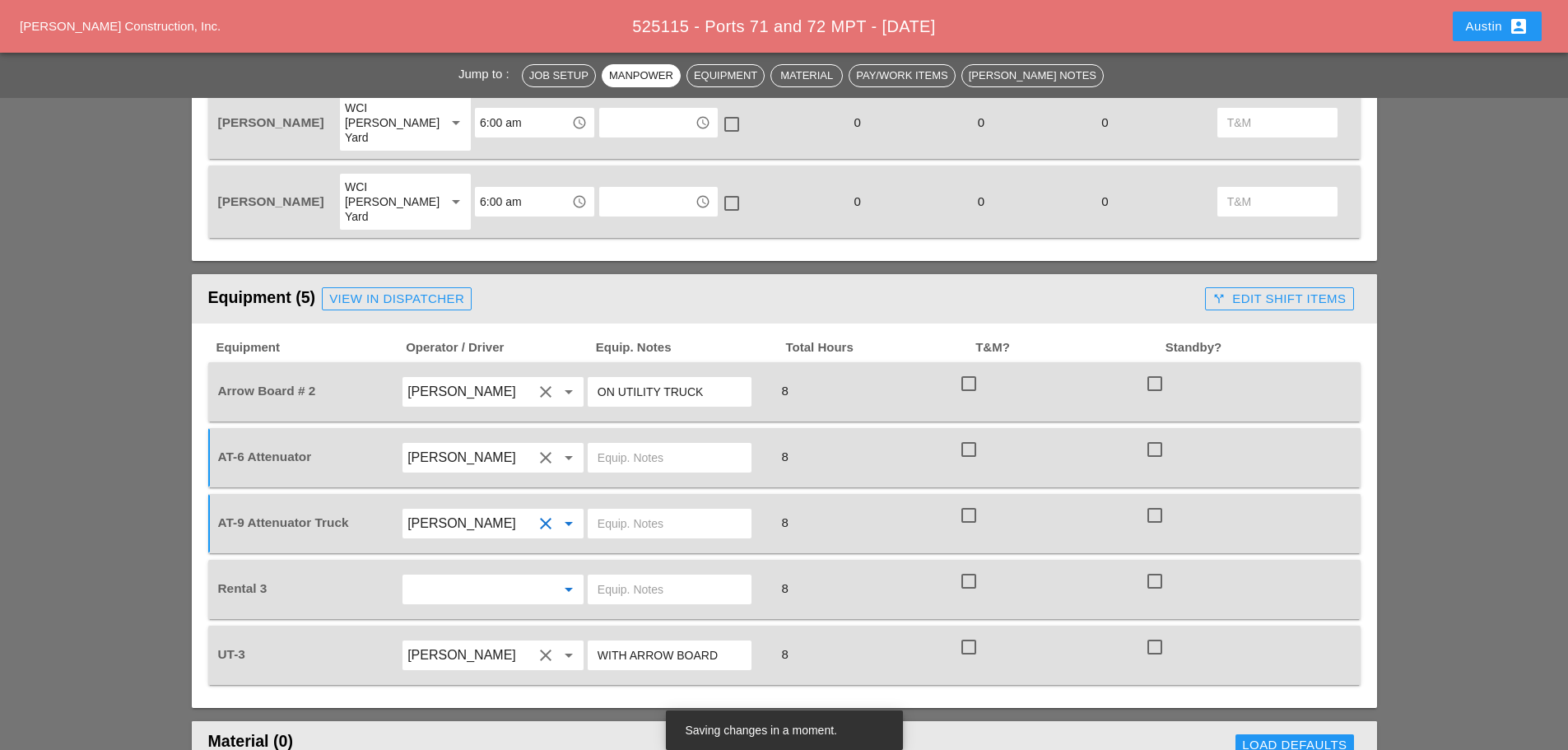
click at [486, 576] on input "text" at bounding box center [470, 589] width 125 height 26
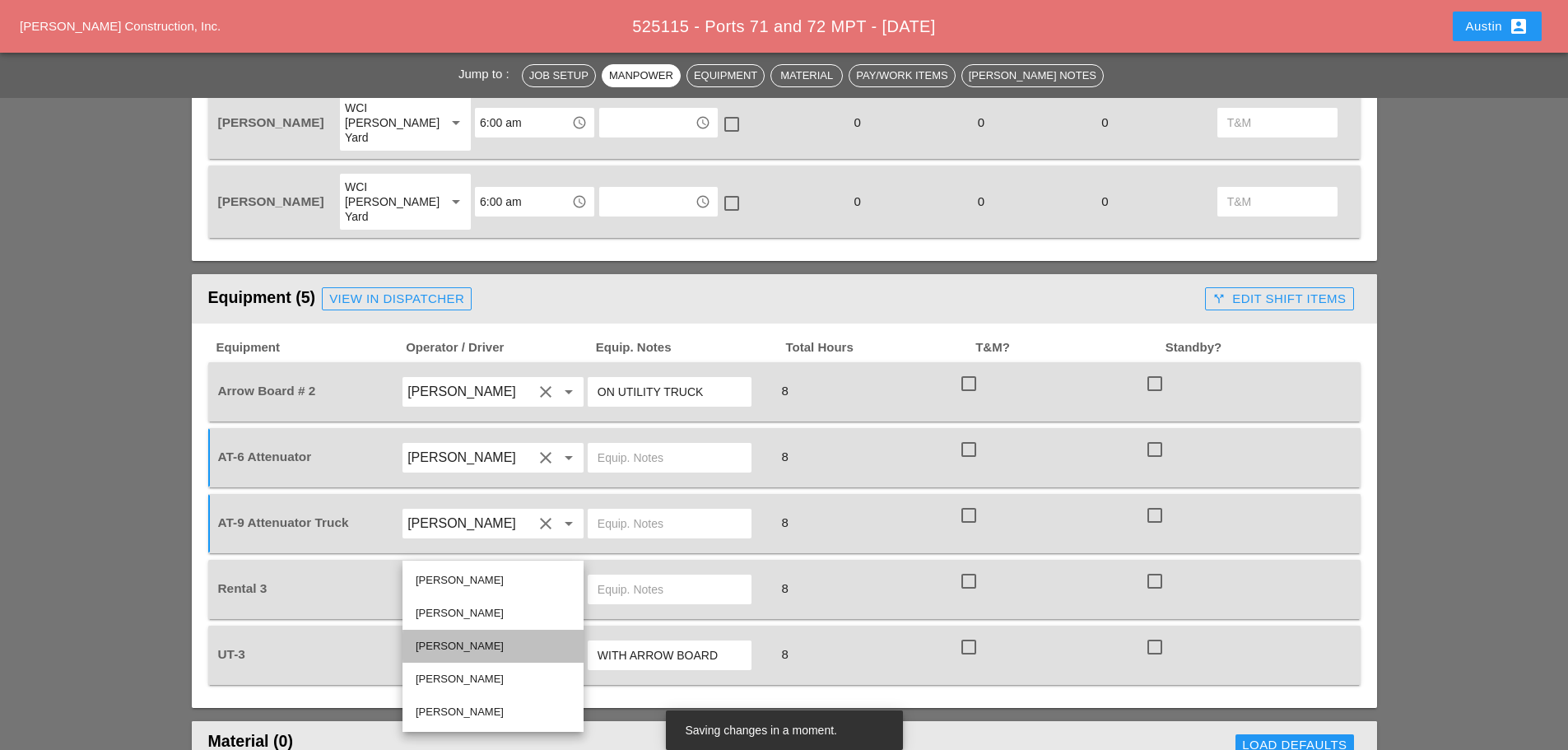
click at [473, 647] on div "[PERSON_NAME]" at bounding box center [493, 646] width 154 height 20
type input "[PERSON_NAME]"
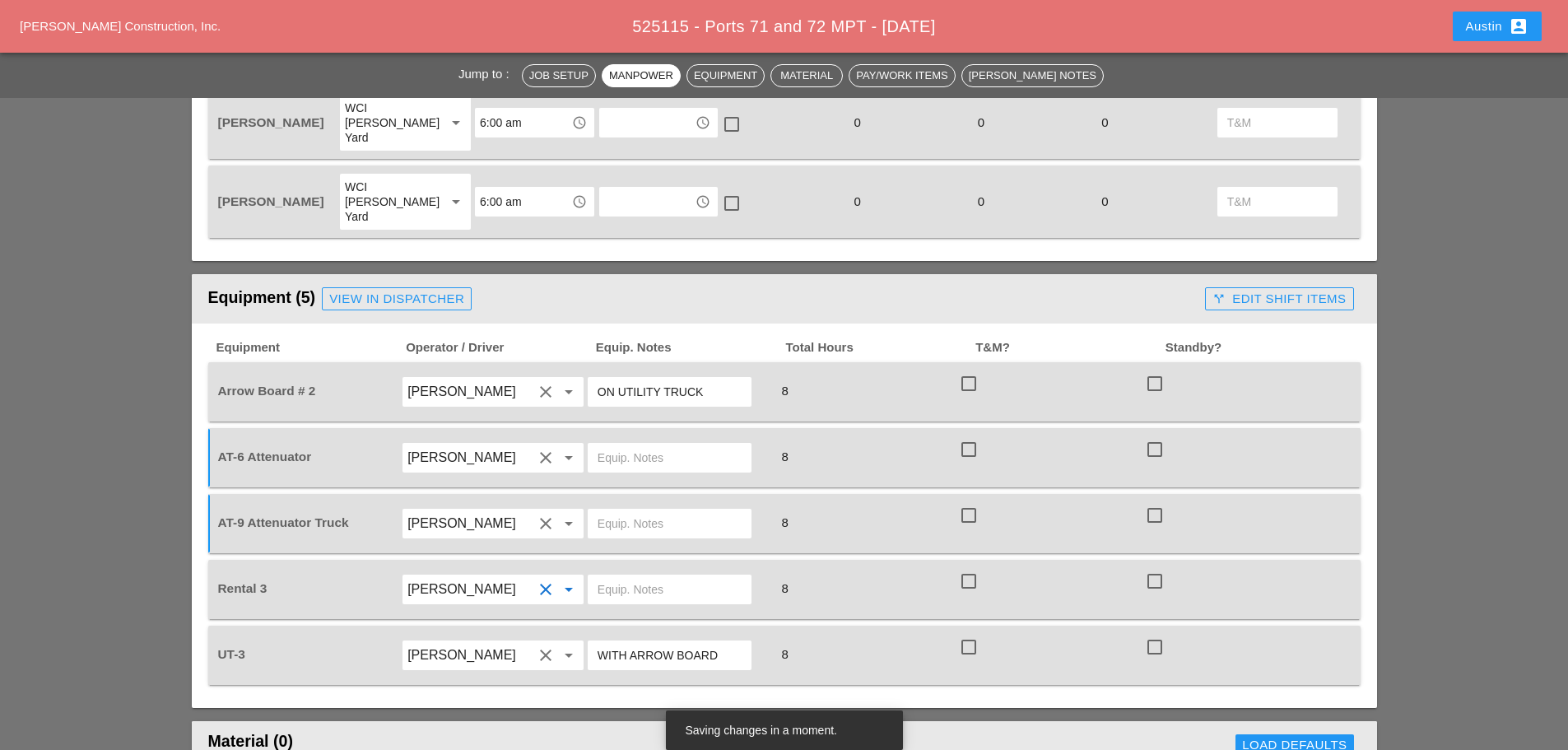
click at [631, 576] on input "text" at bounding box center [670, 589] width 144 height 26
type input "VACTOR TRUCK"
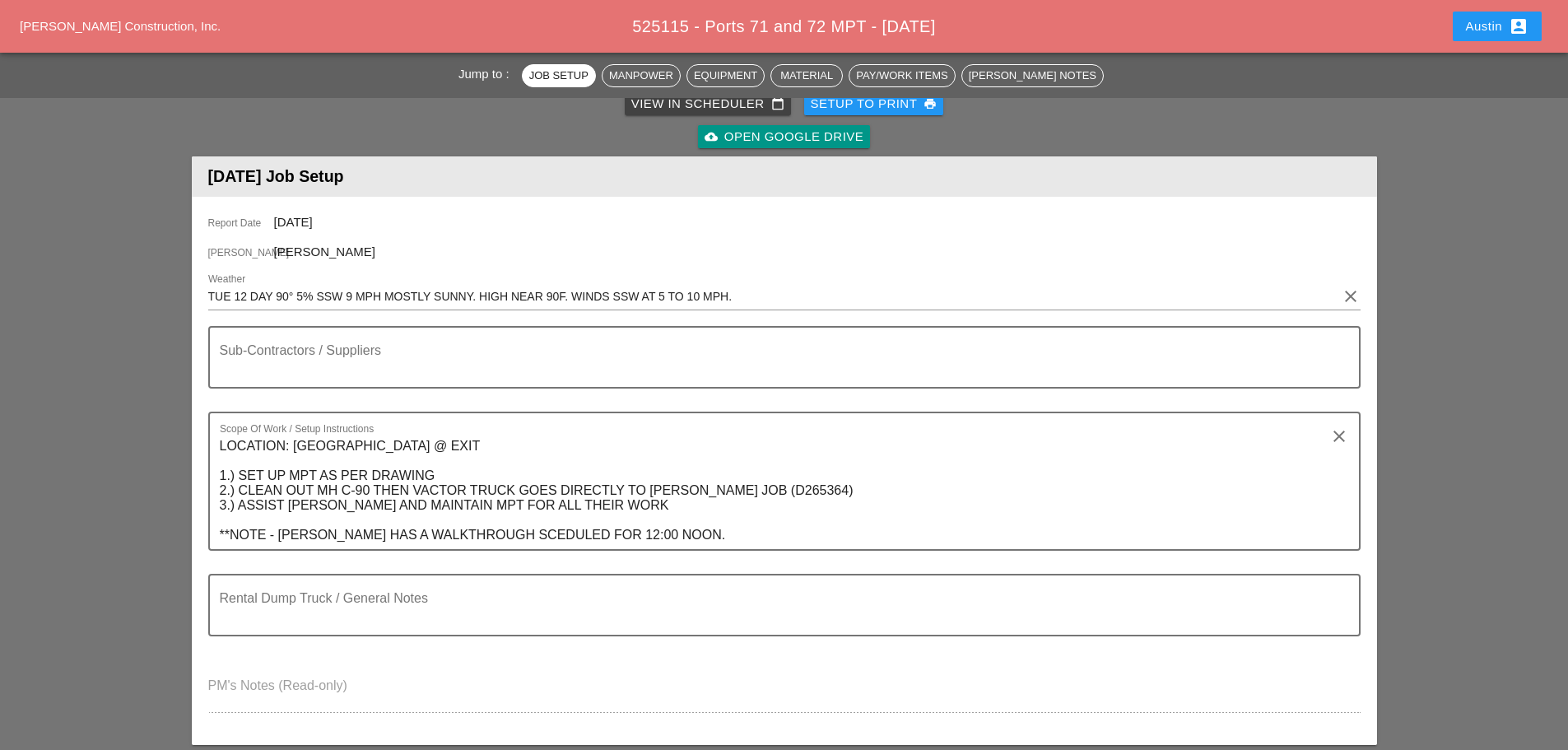
scroll to position [329, 0]
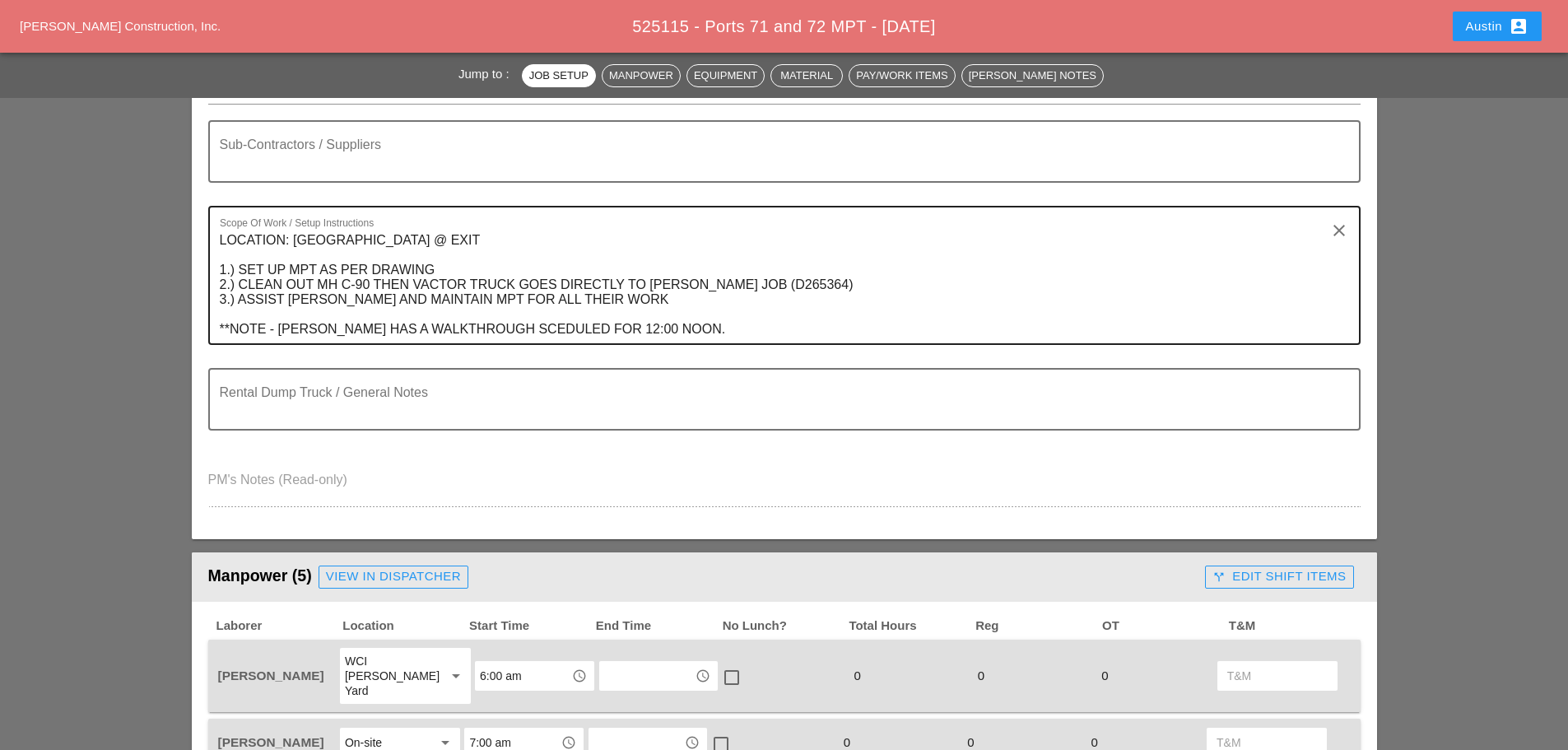
click at [449, 248] on textarea "LOCATION: JFK AIRPORT @ EXIT 1.) SET UP MPT AS PER DRAWING 2.) CLEAN OUT MH C-9…" at bounding box center [779, 285] width 1117 height 116
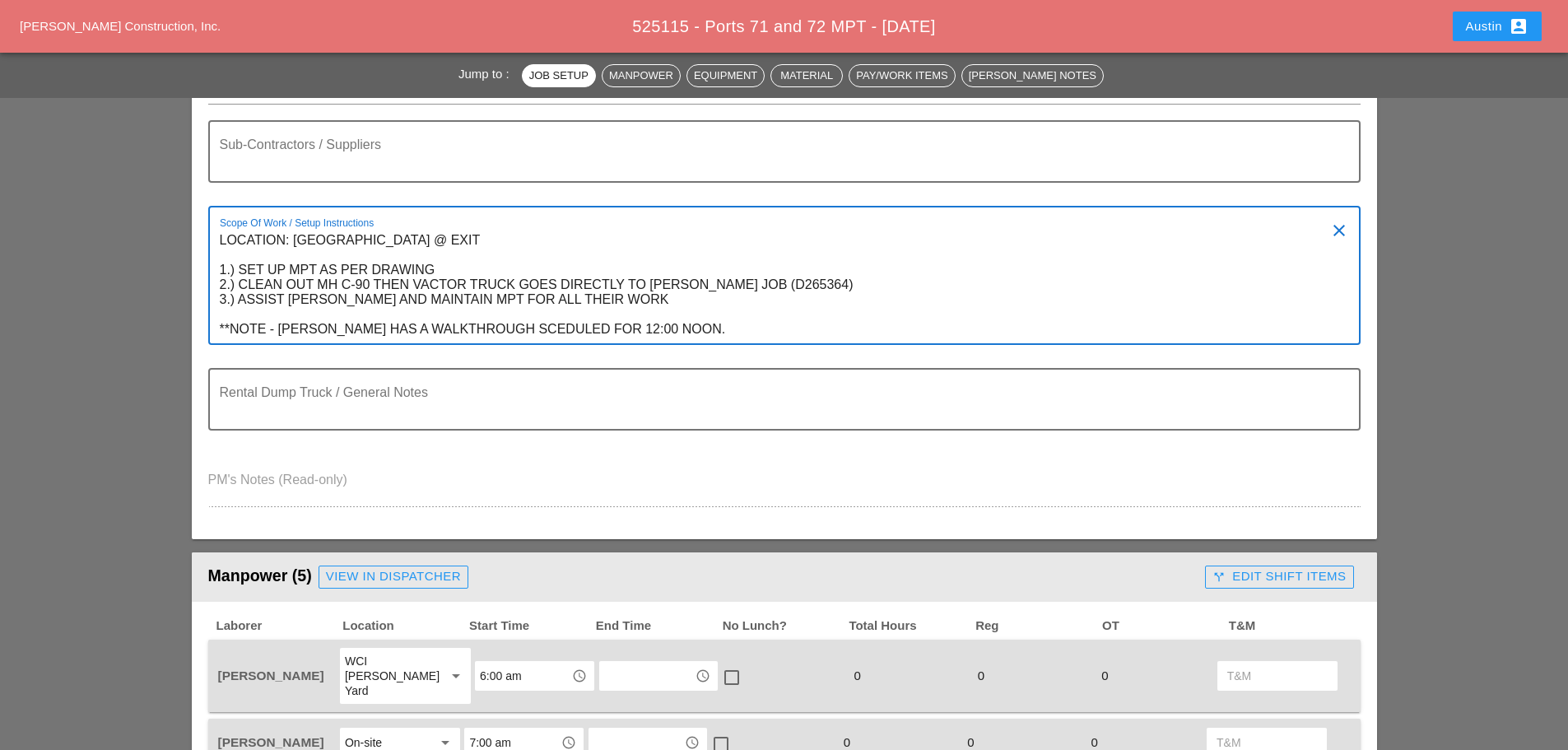
click at [454, 240] on textarea "LOCATION: JFK AIRPORT @ EXIT 1.) SET UP MPT AS PER DRAWING 2.) CLEAN OUT MH C-9…" at bounding box center [779, 285] width 1117 height 116
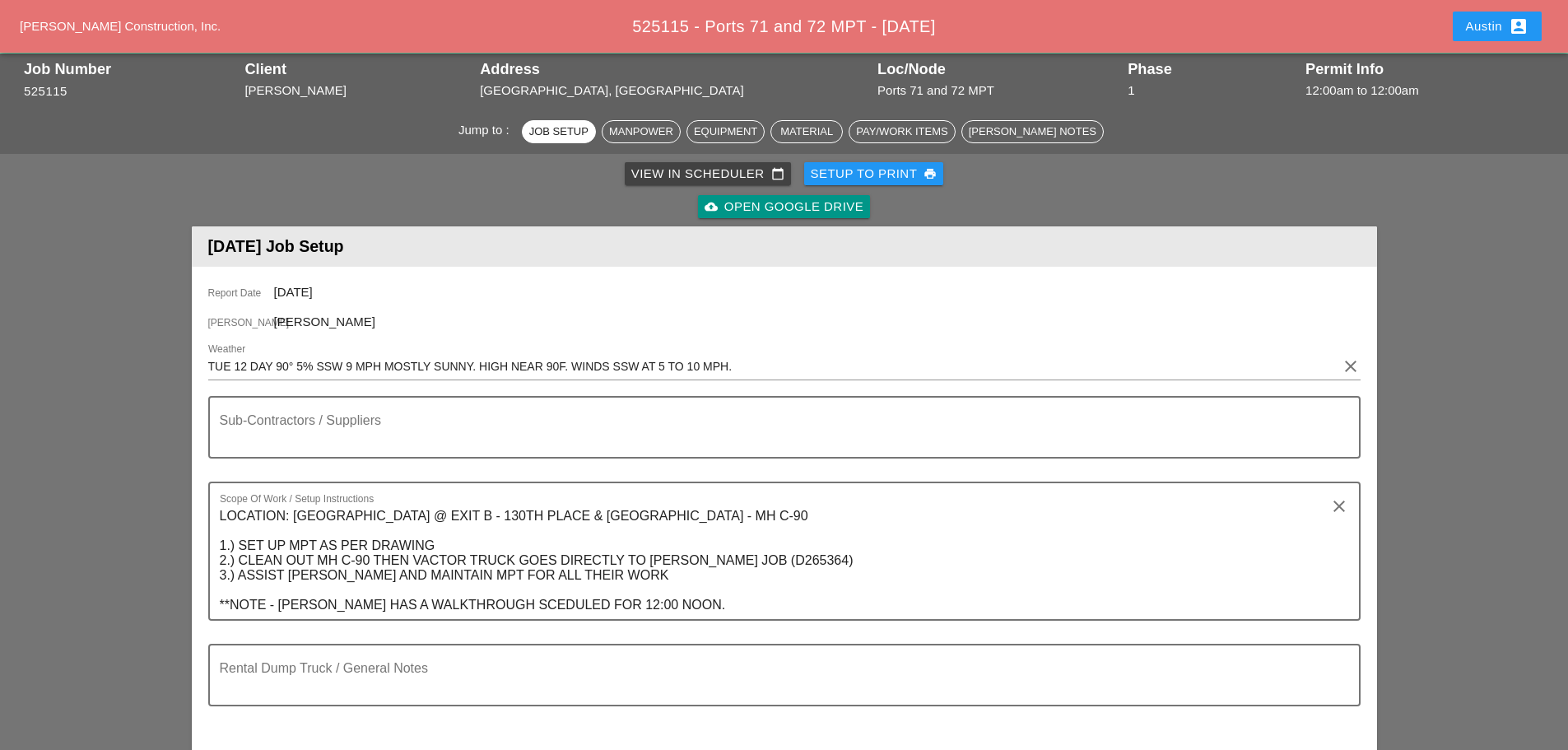
scroll to position [82, 0]
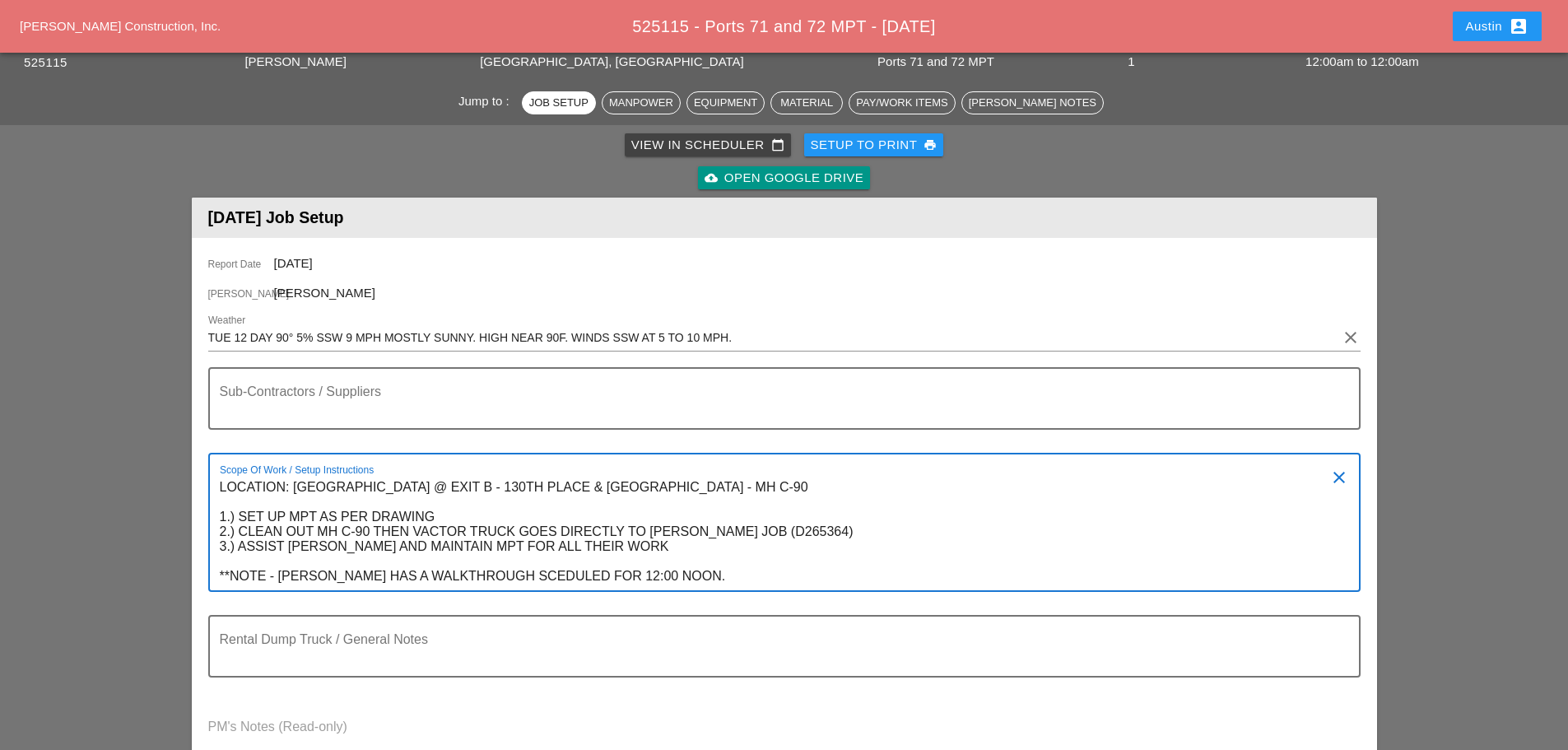
click at [296, 541] on textarea "LOCATION: JFK AIRPORT @ EXIT B - 130TH PLACE & SOUTH SERVICE ROAD - MH C-90 1.)…" at bounding box center [779, 532] width 1117 height 116
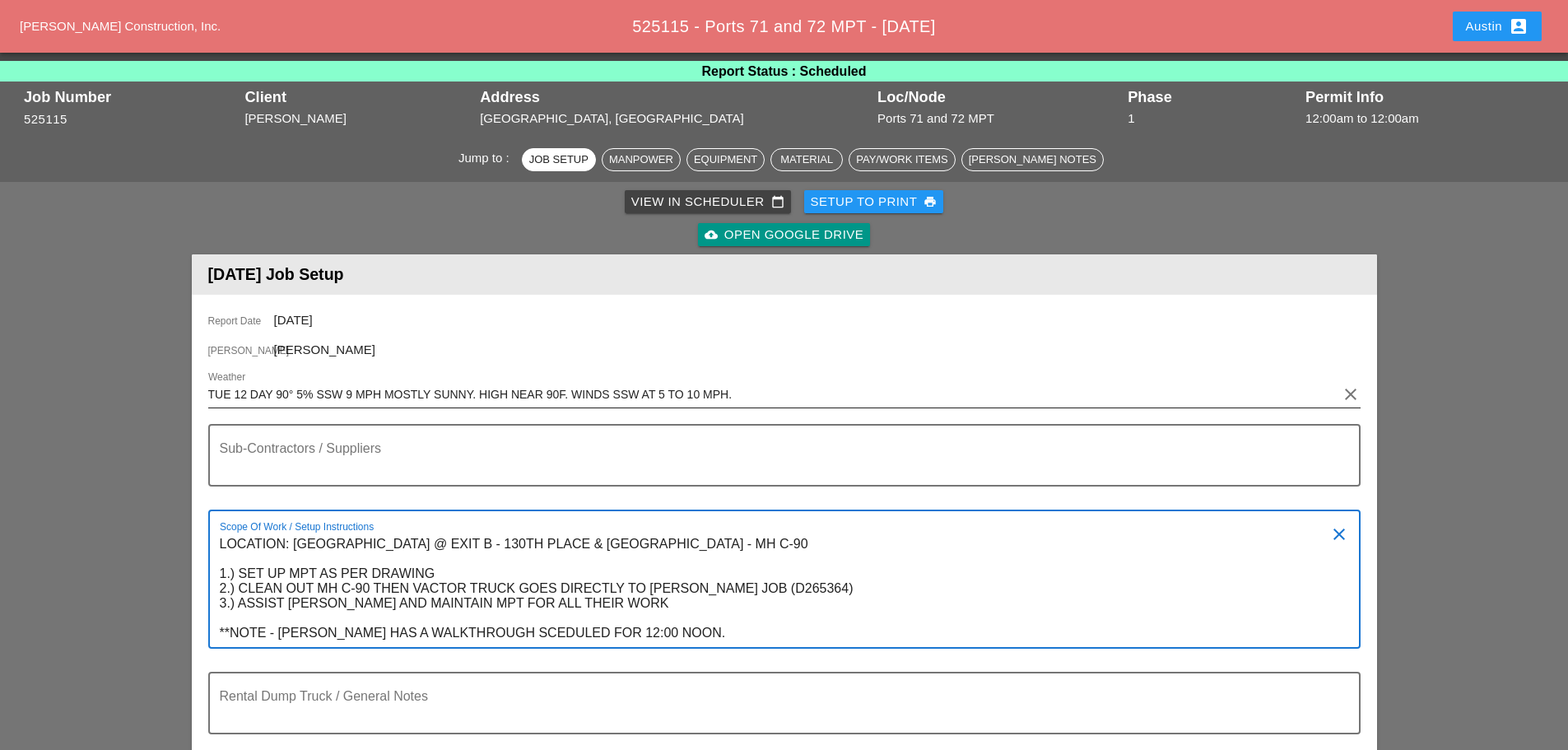
scroll to position [0, 0]
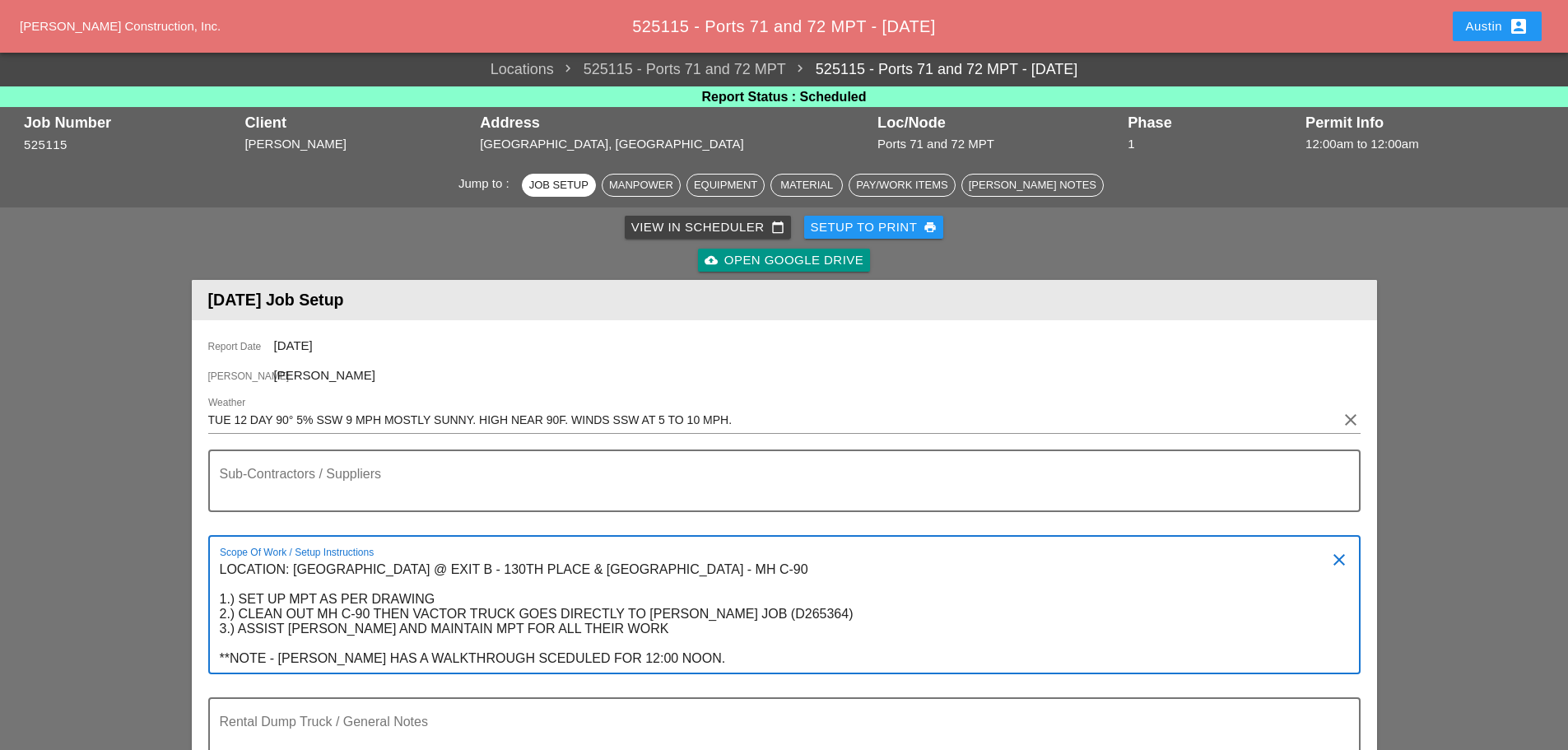
type textarea "LOCATION: JFK AIRPORT @ EXIT B - 130TH PLACE & SOUTH SERVICE ROAD - MH C-90 1.)…"
click at [876, 227] on div "Setup to Print print" at bounding box center [874, 227] width 127 height 19
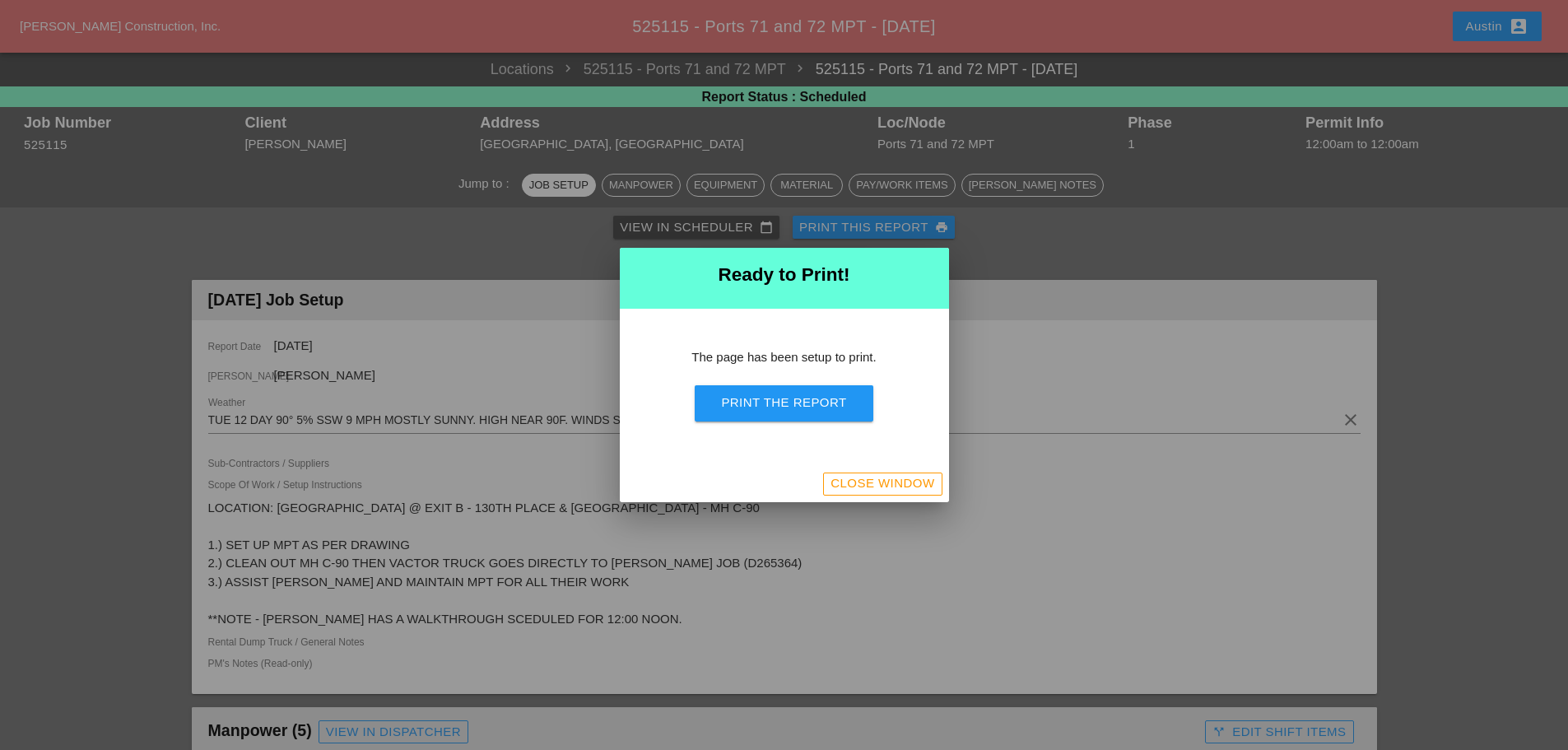
click at [803, 404] on div "Print the Report" at bounding box center [783, 403] width 125 height 19
click at [122, 244] on div at bounding box center [784, 375] width 1568 height 750
click at [898, 479] on div "Close Window" at bounding box center [883, 483] width 104 height 19
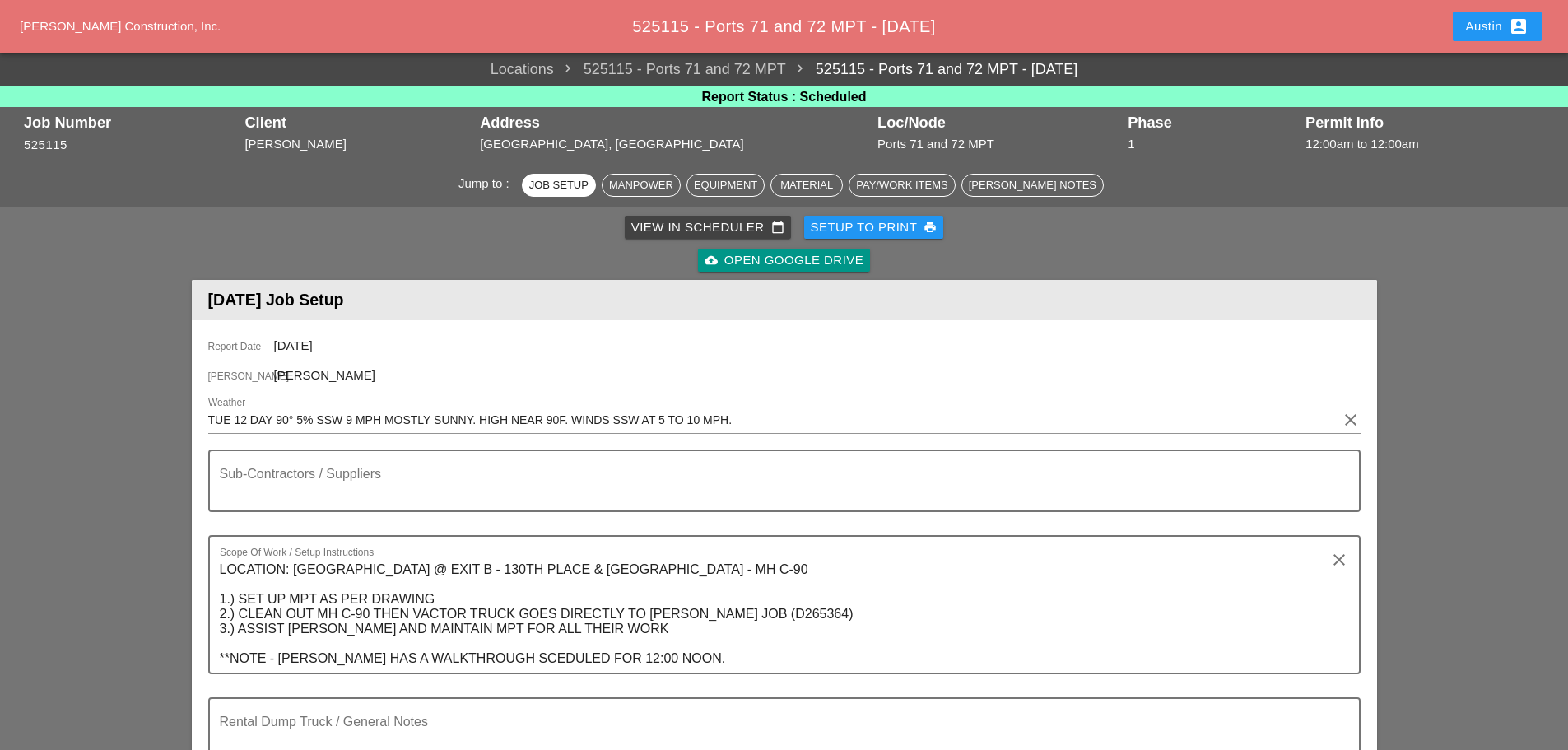
click at [673, 231] on div "View in Scheduler calendar_today" at bounding box center [708, 227] width 154 height 19
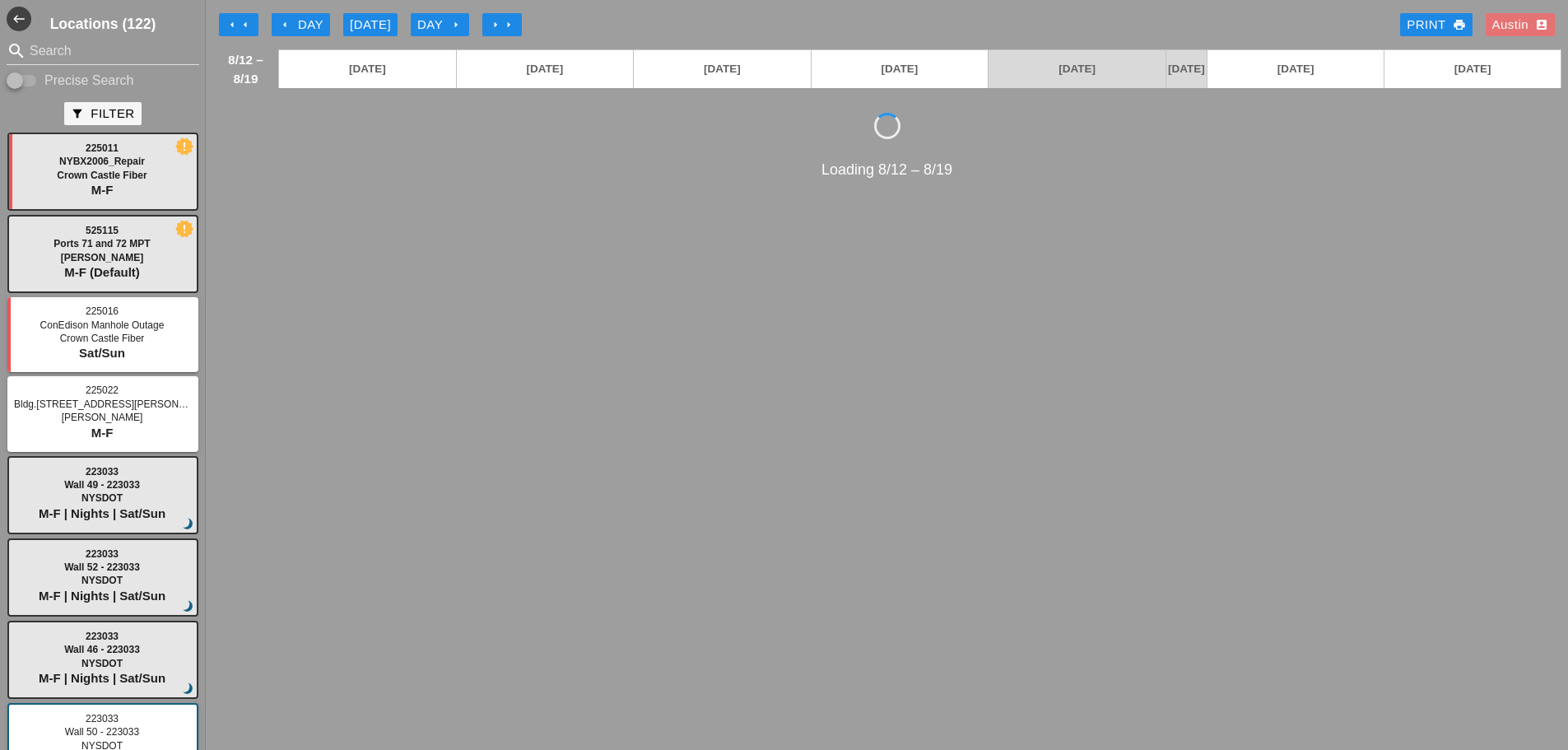
click at [563, 17] on div "arrow_left arrow_left arrow_left Day [DATE] Day arrow_right arrow_right arrow_r…" at bounding box center [886, 25] width 1350 height 33
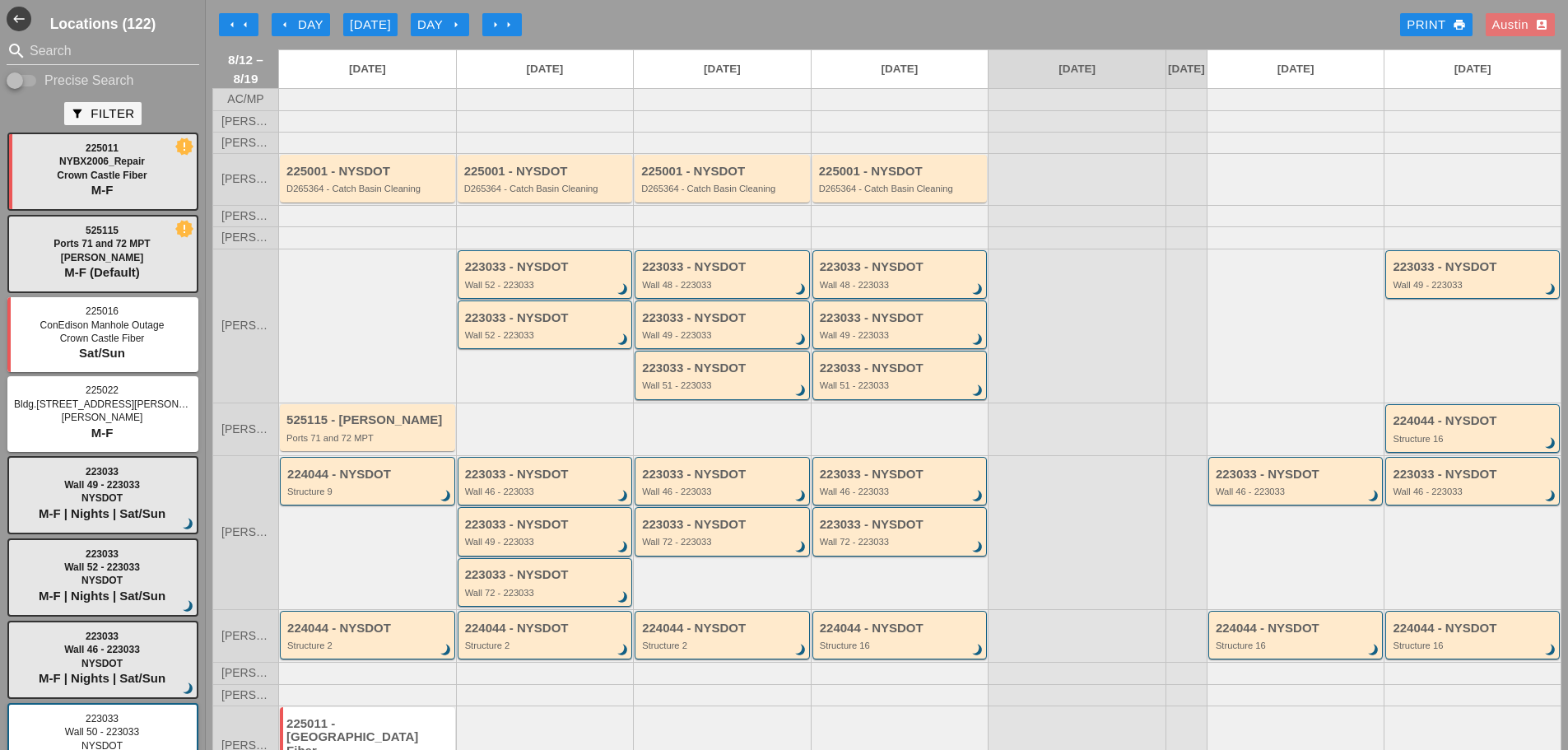
scroll to position [82, 0]
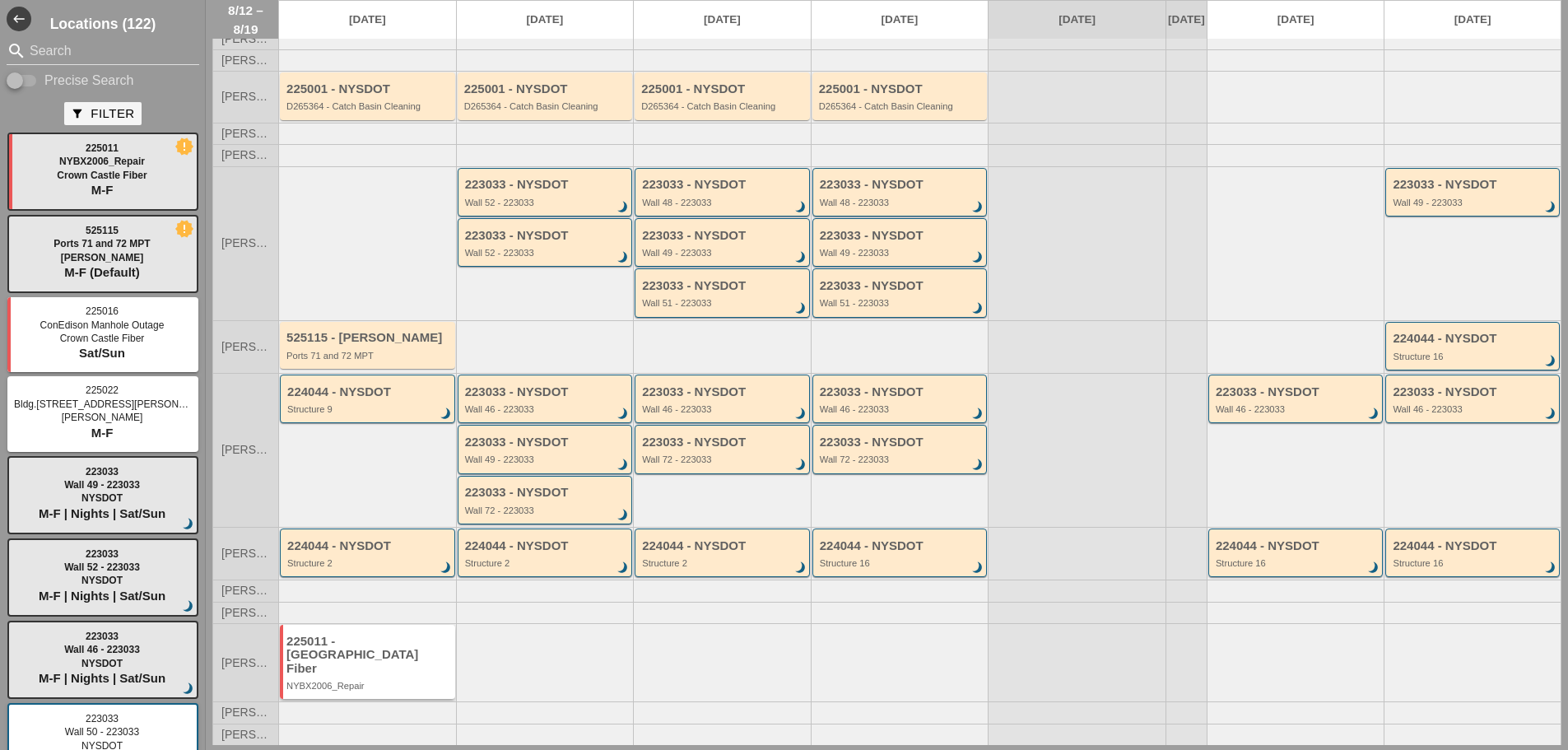
click at [379, 670] on div "225011 - [GEOGRAPHIC_DATA] Fiber" at bounding box center [369, 655] width 164 height 41
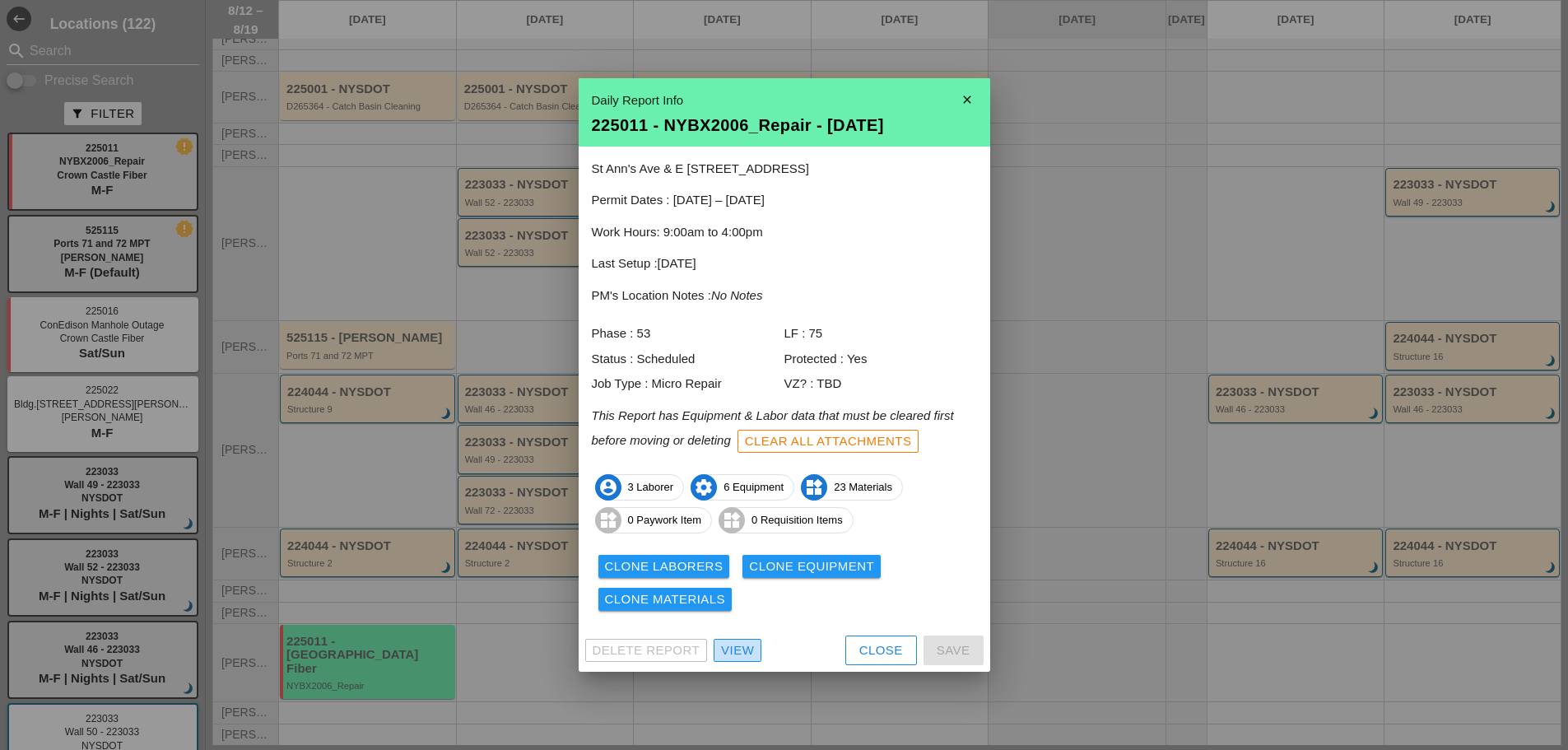
click at [737, 652] on div "View" at bounding box center [737, 650] width 33 height 19
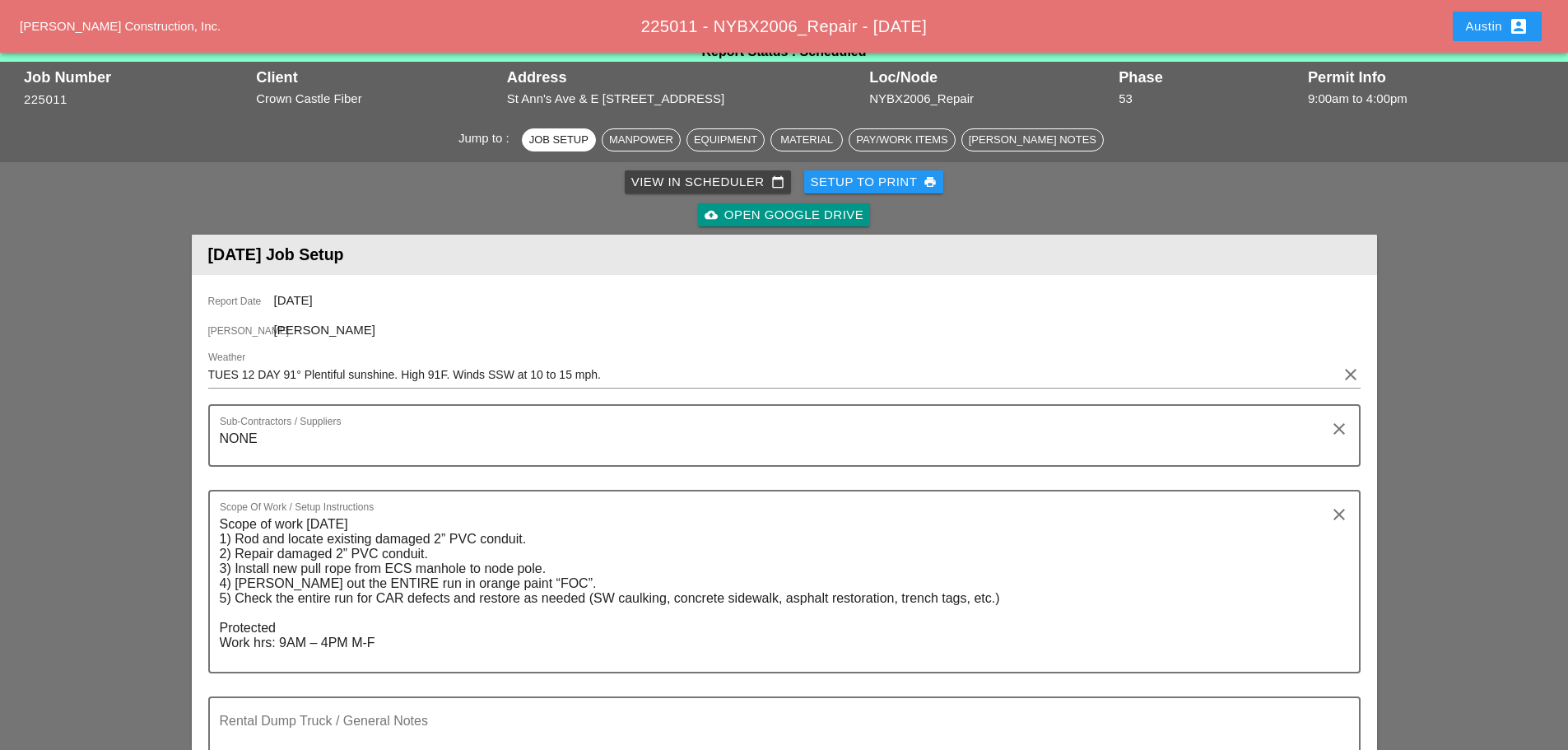
scroll to position [82, 0]
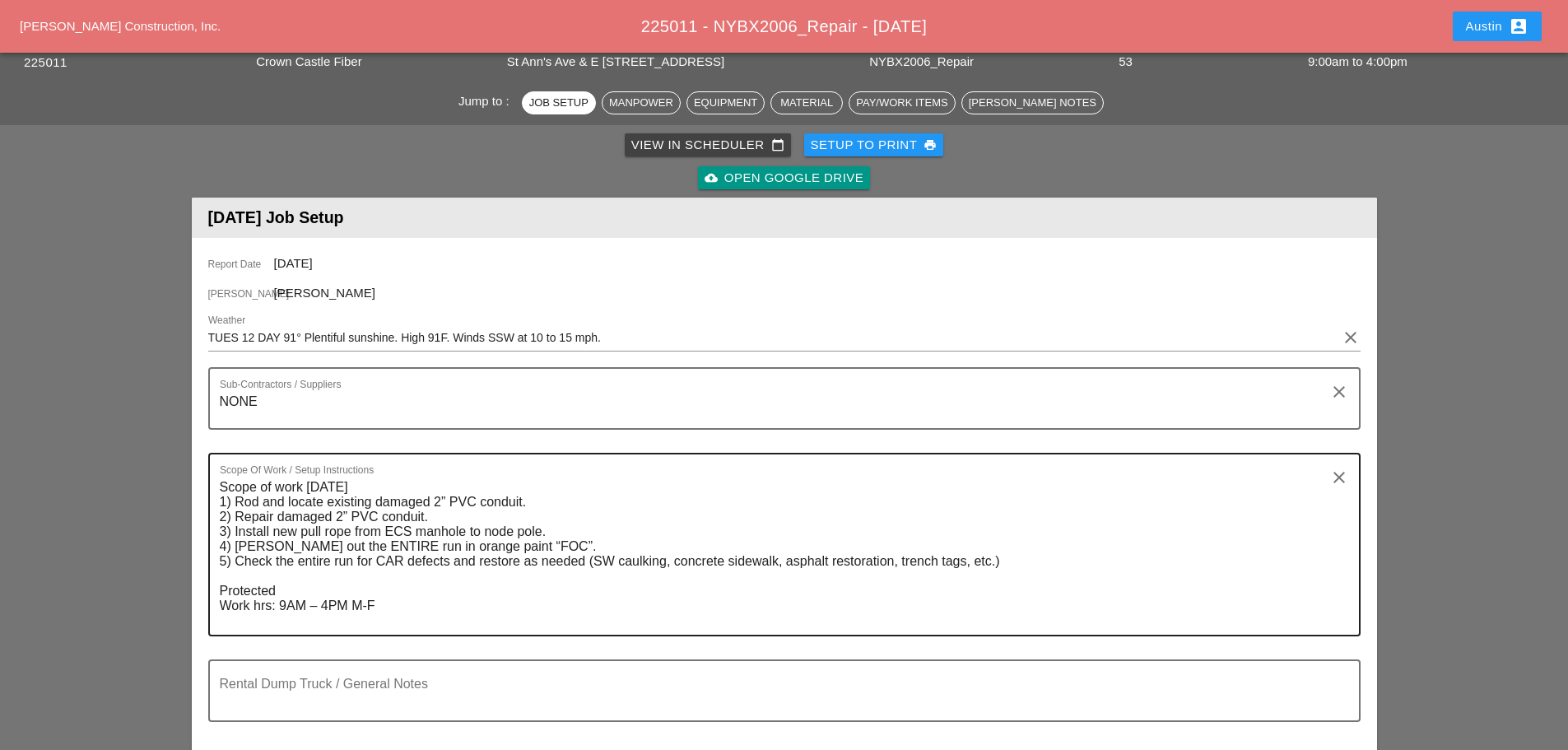
click at [245, 516] on textarea "Scope of work Tuesday 08/12/2025 1) Rod and locate existing damaged 2” PVC cond…" at bounding box center [779, 555] width 1117 height 161
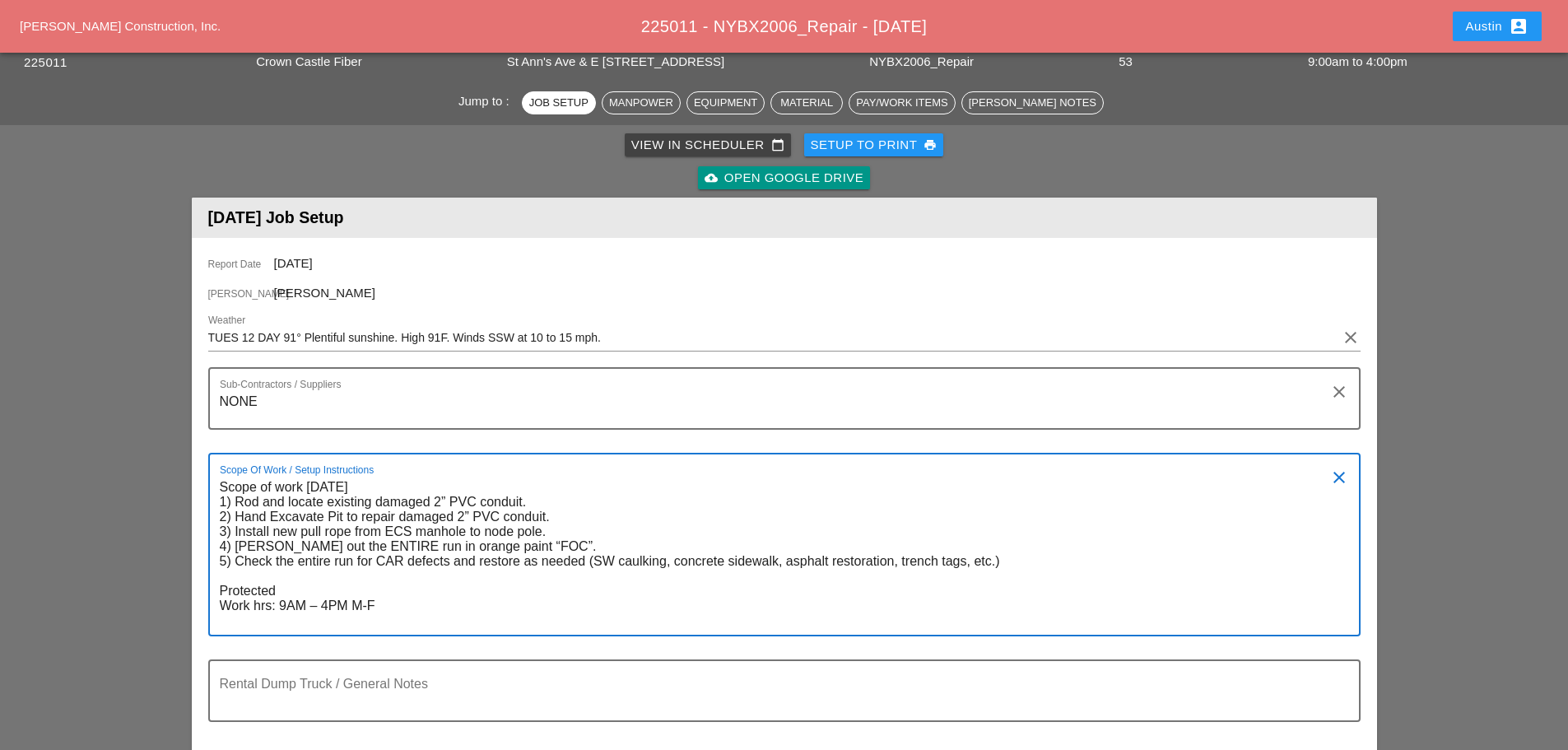
type textarea "Scope of work Tuesday 08/12/2025 1) Rod and locate existing damaged 2” PVC cond…"
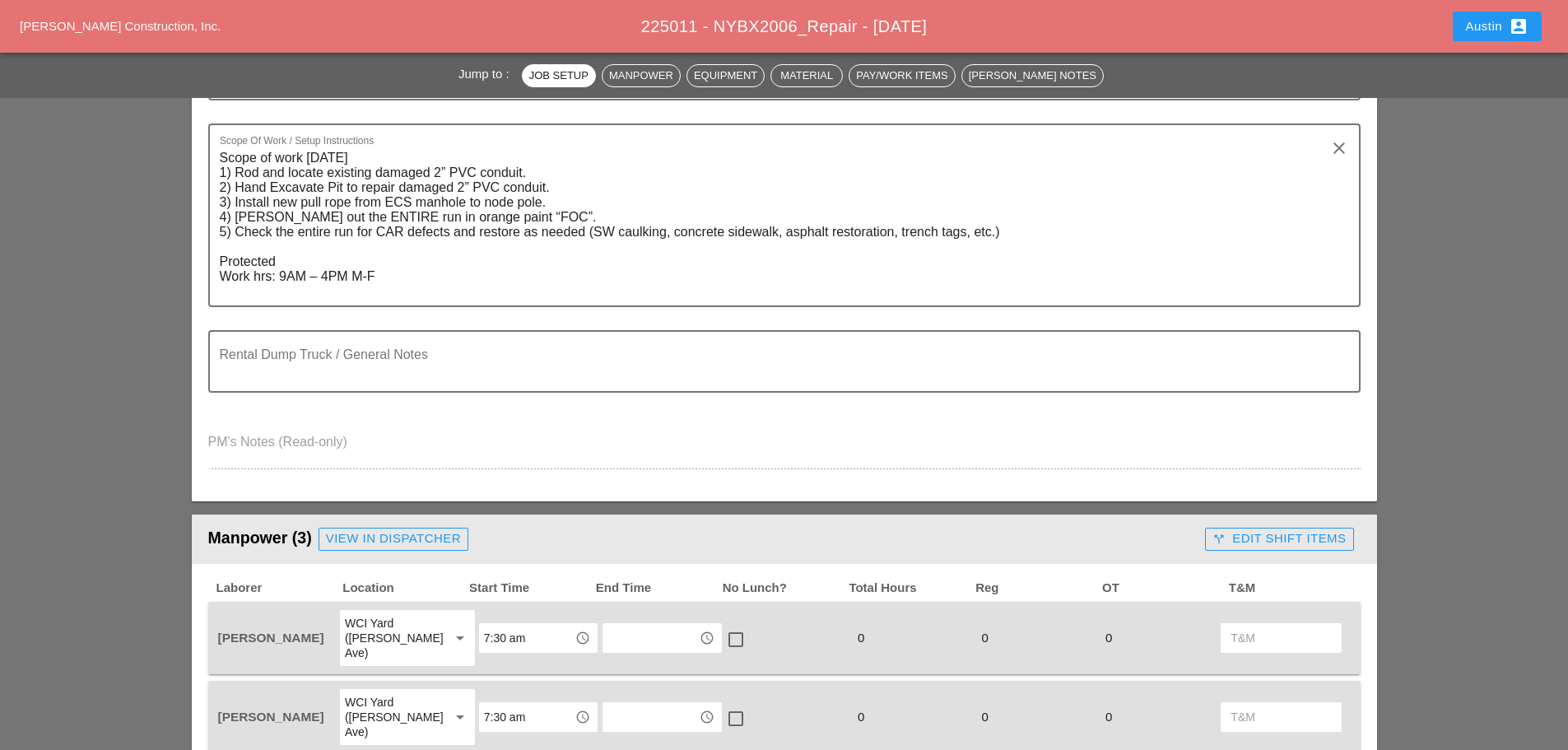
scroll to position [494, 0]
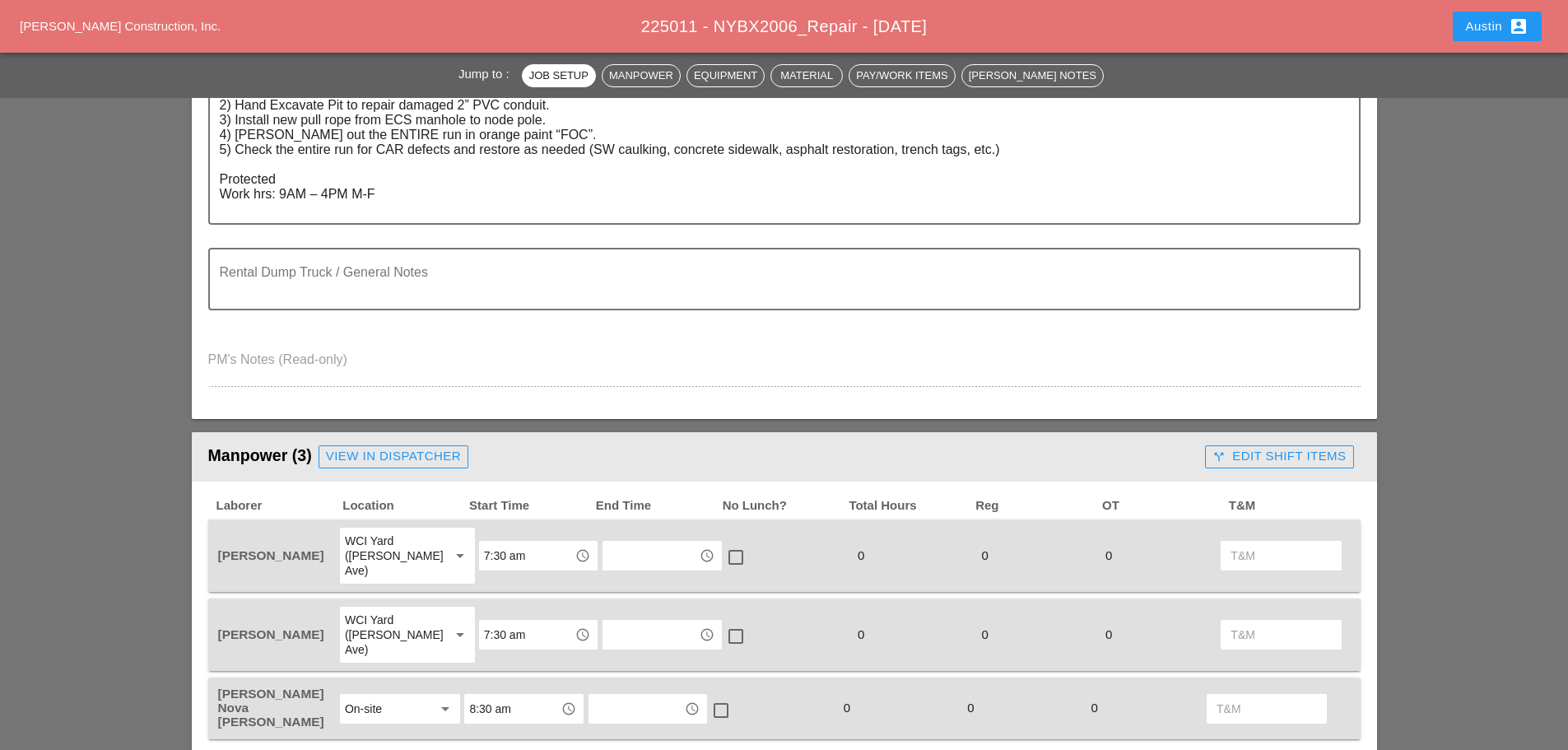
click at [434, 470] on div "Manpower (3) View in Dispatcher - All Workers Must Show up 15 Minutes Before St…" at bounding box center [704, 457] width 991 height 33
click at [438, 449] on div "View in Dispatcher" at bounding box center [394, 456] width 135 height 19
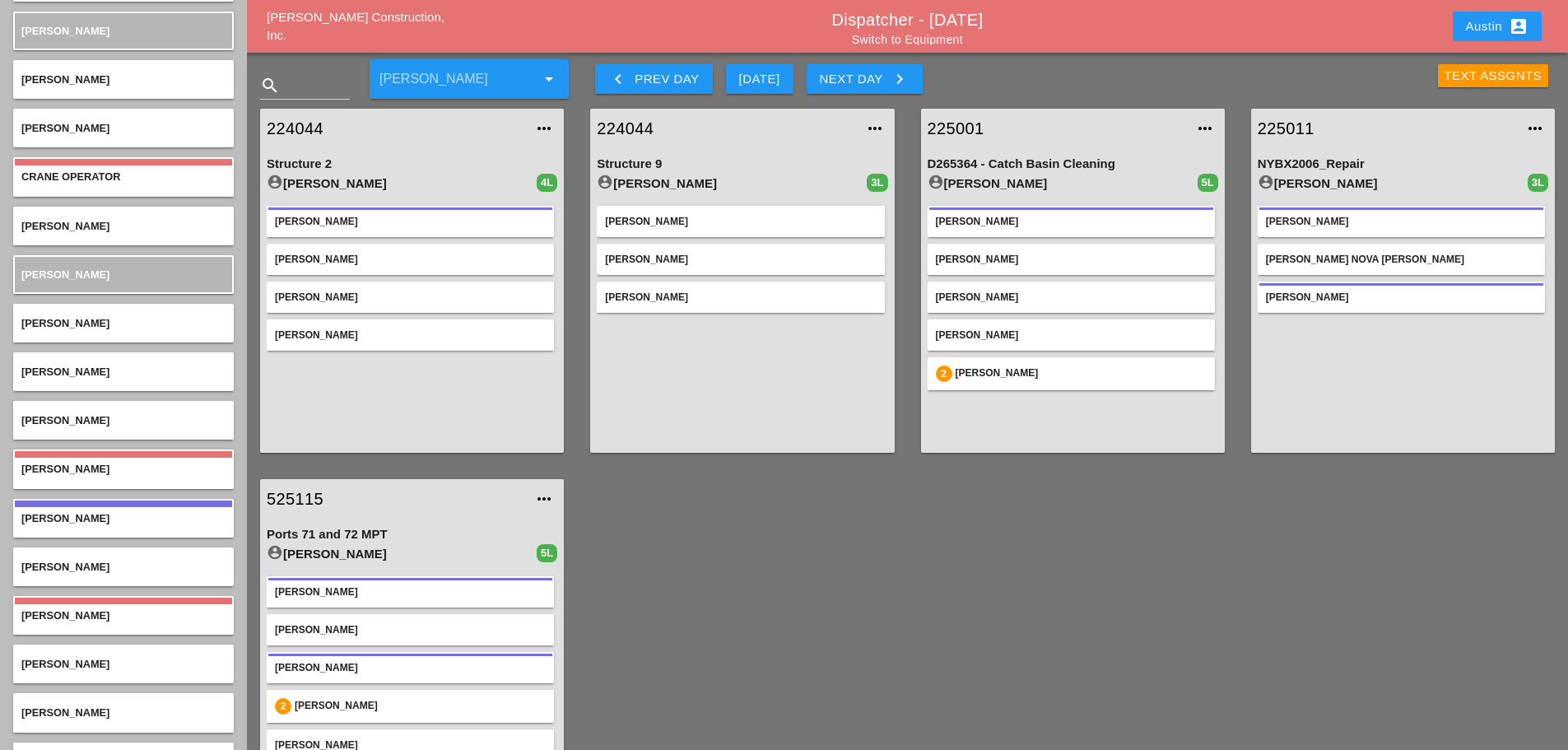
scroll to position [1070, 0]
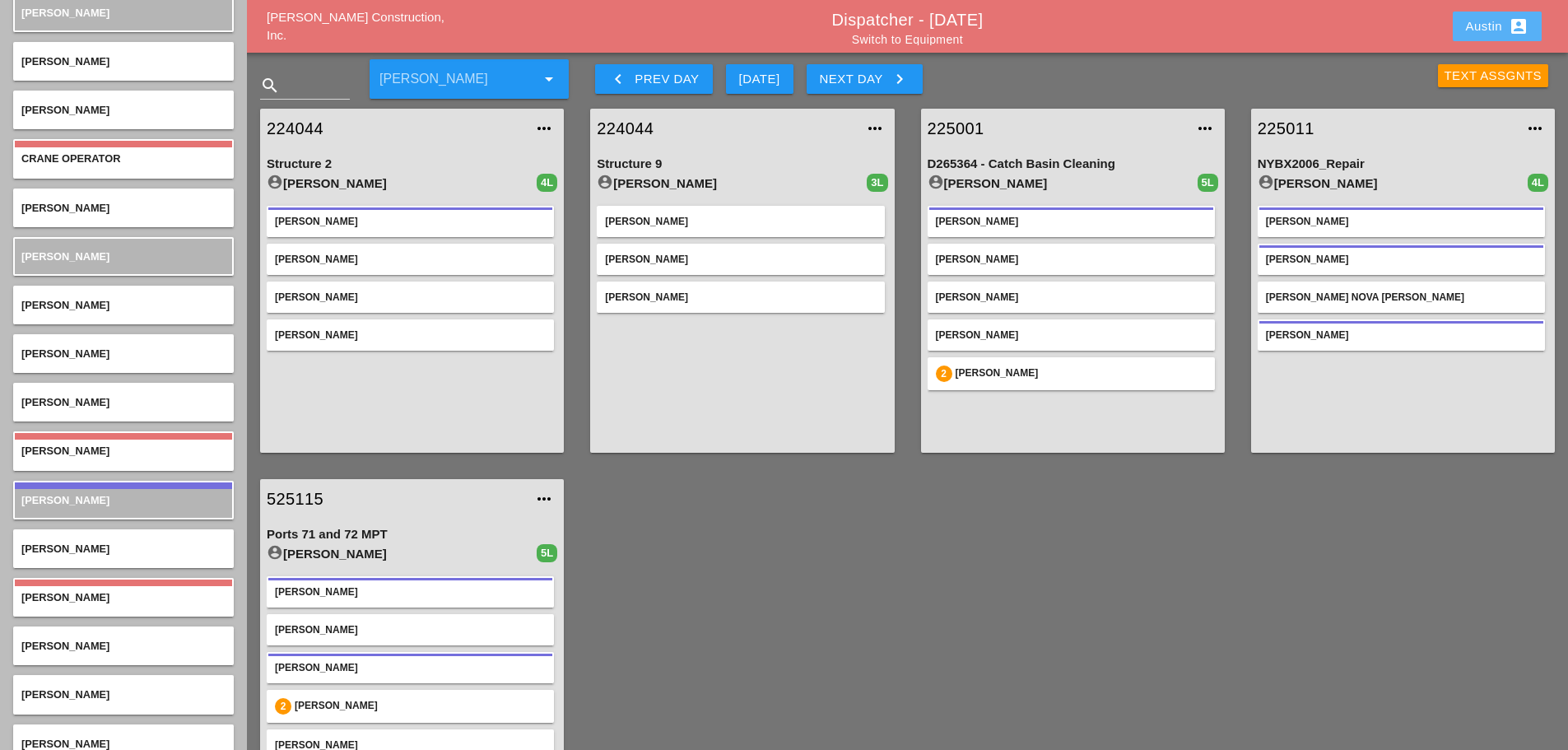
click at [1470, 29] on div "Austin account_box" at bounding box center [1498, 26] width 62 height 20
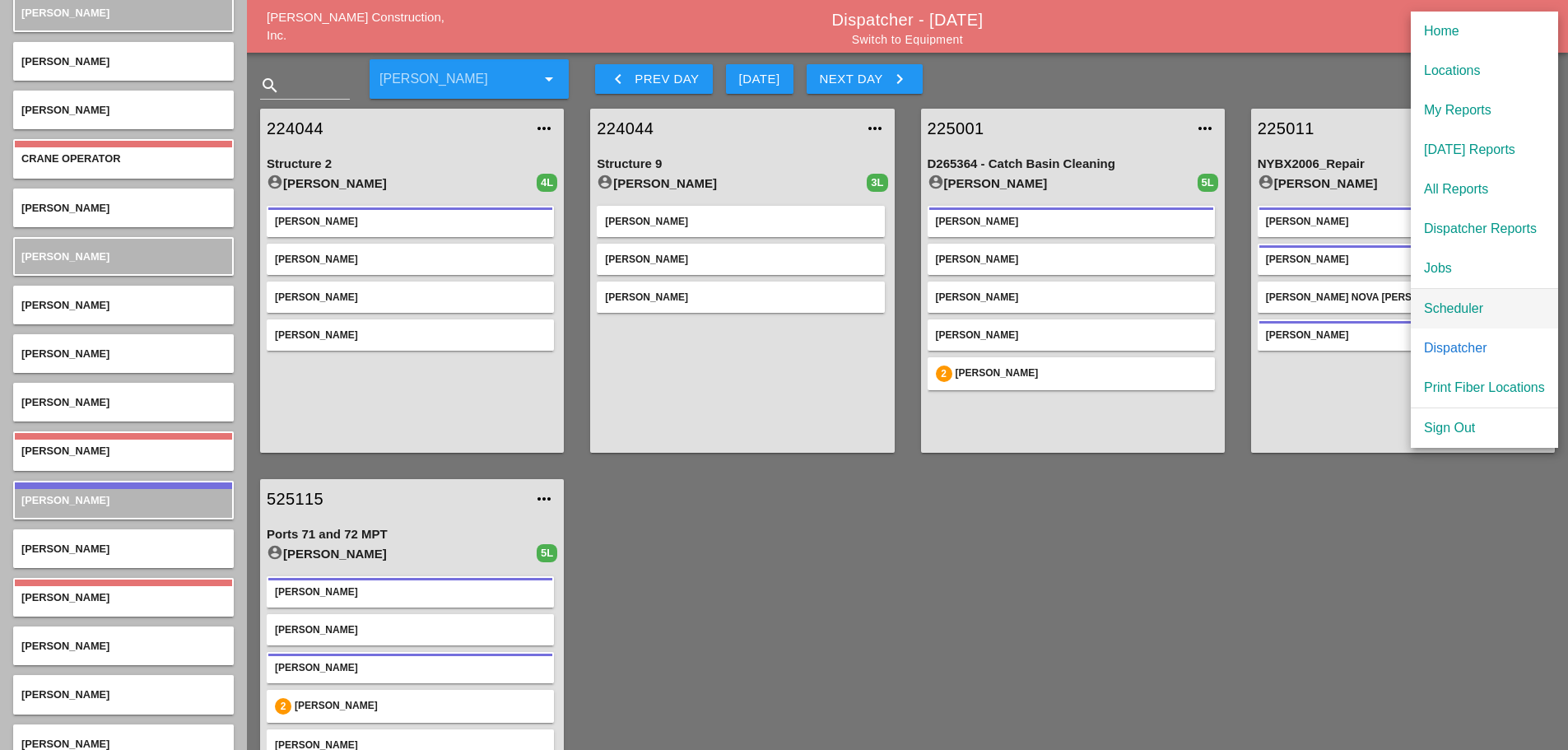
click at [1476, 313] on div "Scheduler" at bounding box center [1485, 309] width 121 height 20
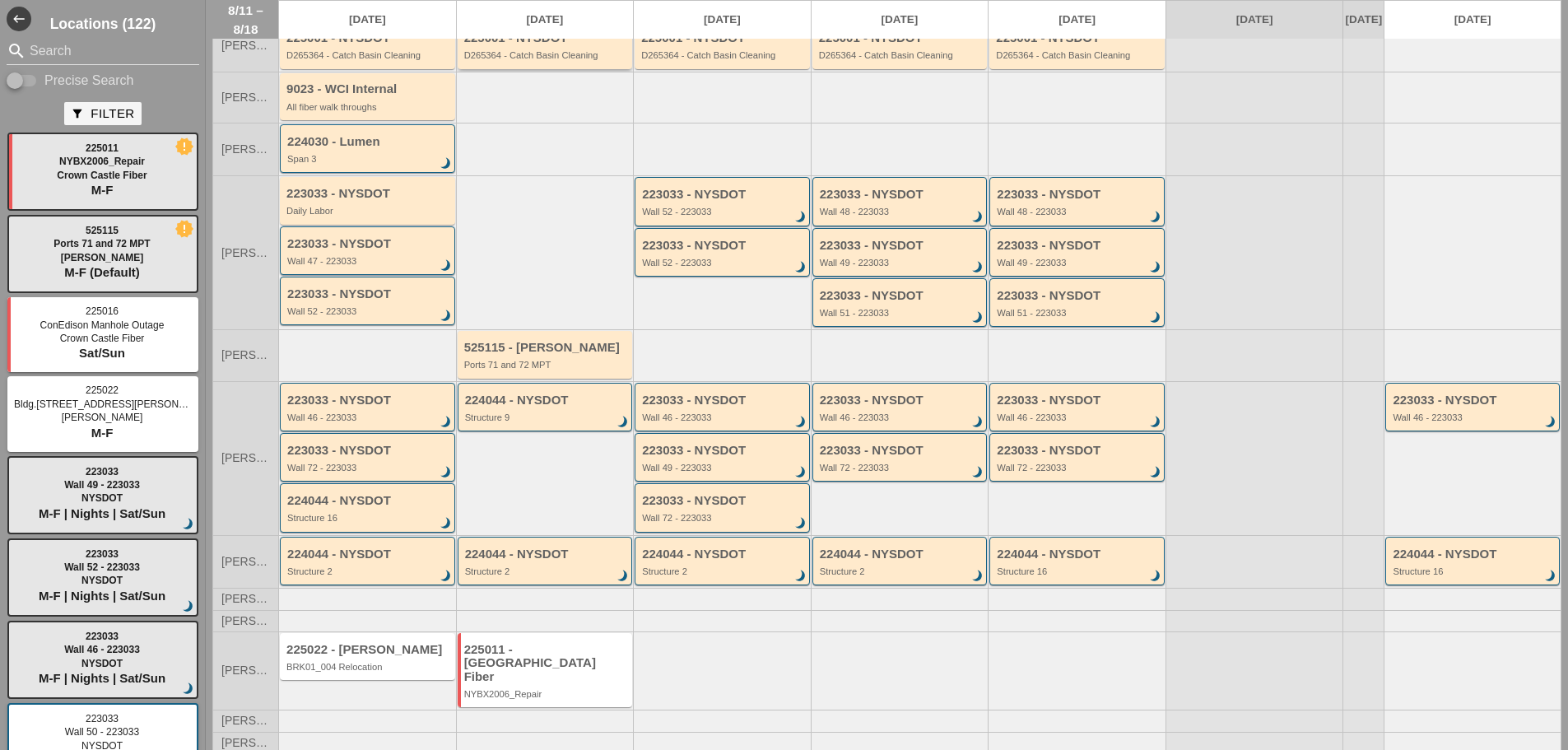
scroll to position [135, 0]
click at [545, 671] on div "225011 - [GEOGRAPHIC_DATA] Fiber" at bounding box center [546, 661] width 164 height 41
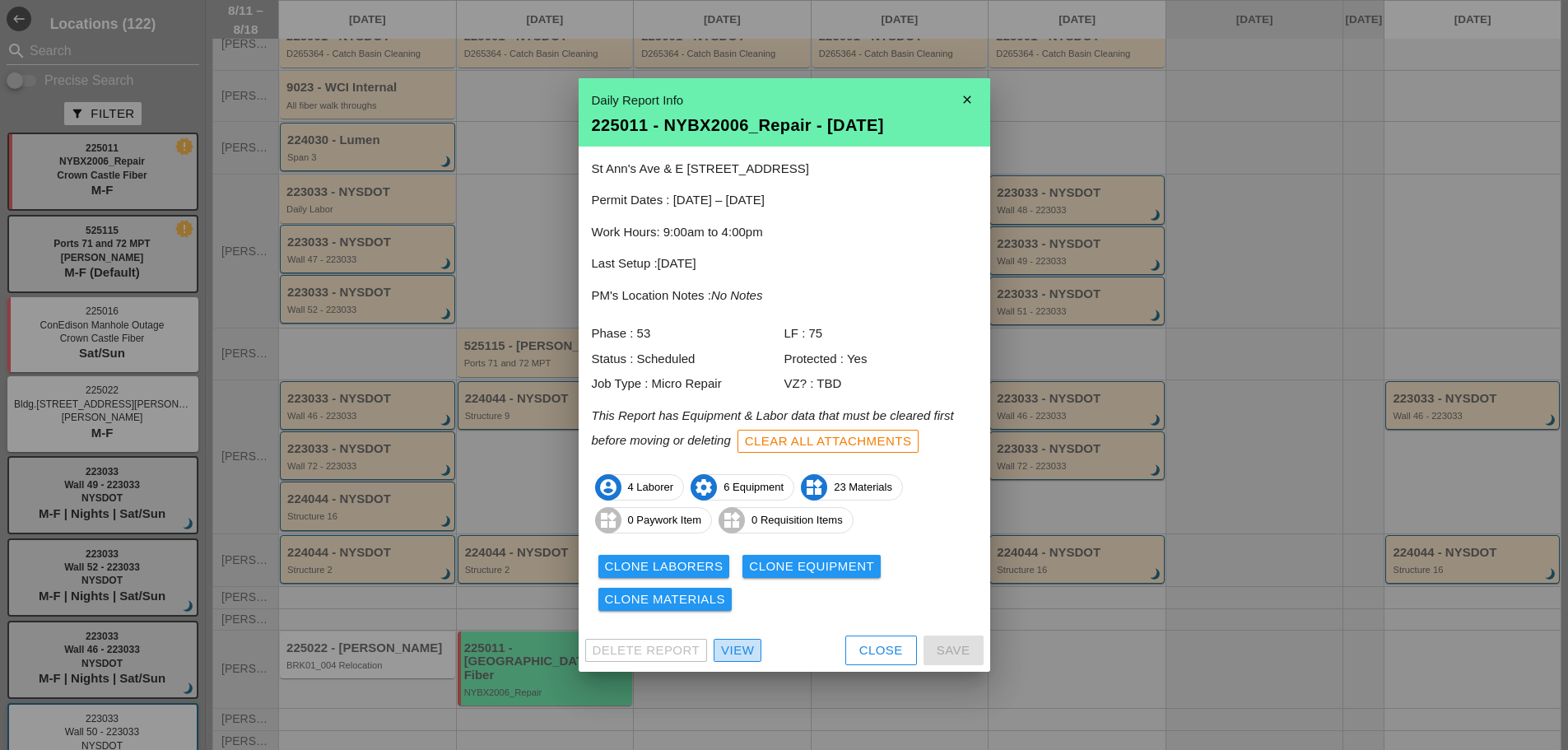
click at [747, 650] on div "View" at bounding box center [737, 650] width 33 height 19
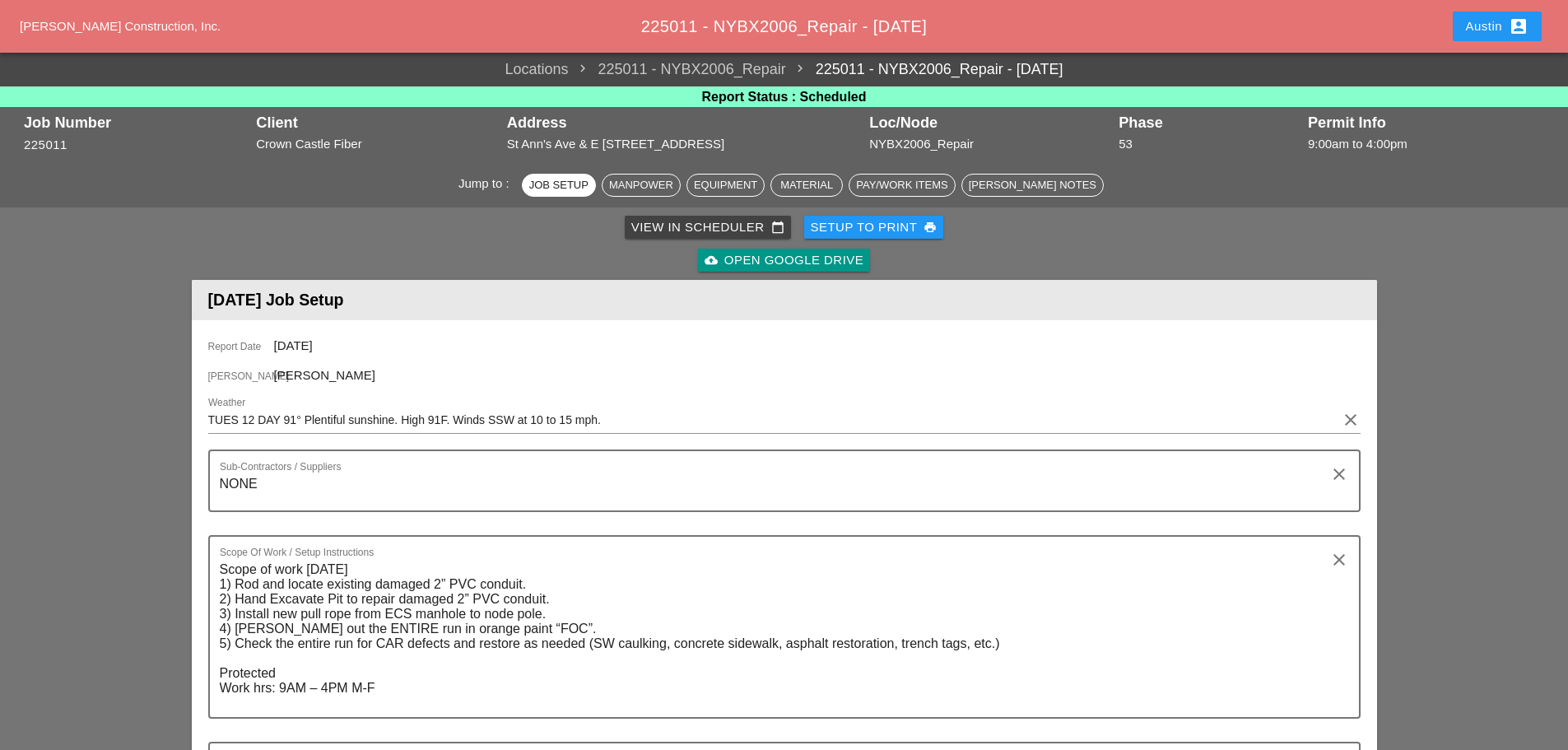
scroll to position [741, 0]
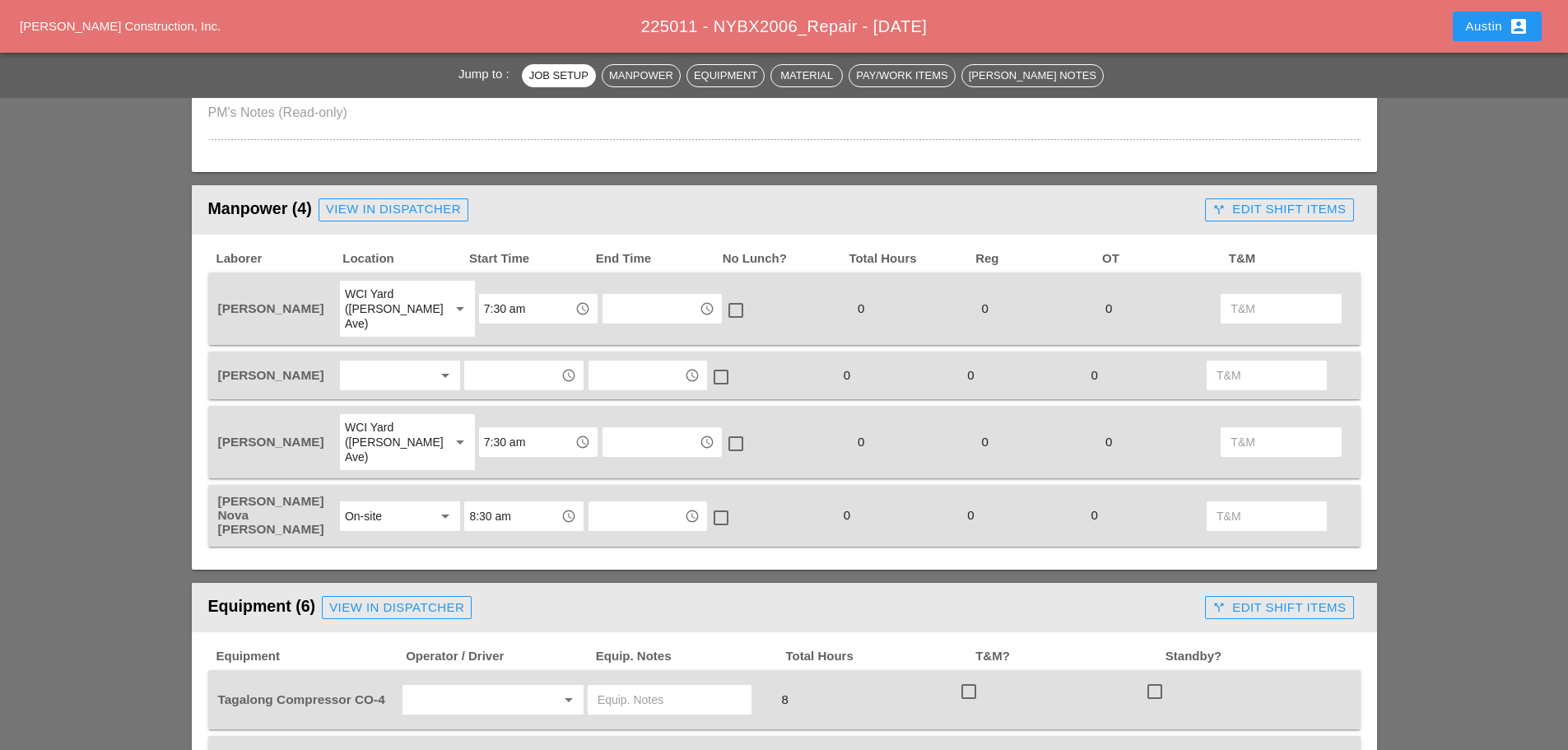
click at [387, 362] on div at bounding box center [388, 375] width 88 height 26
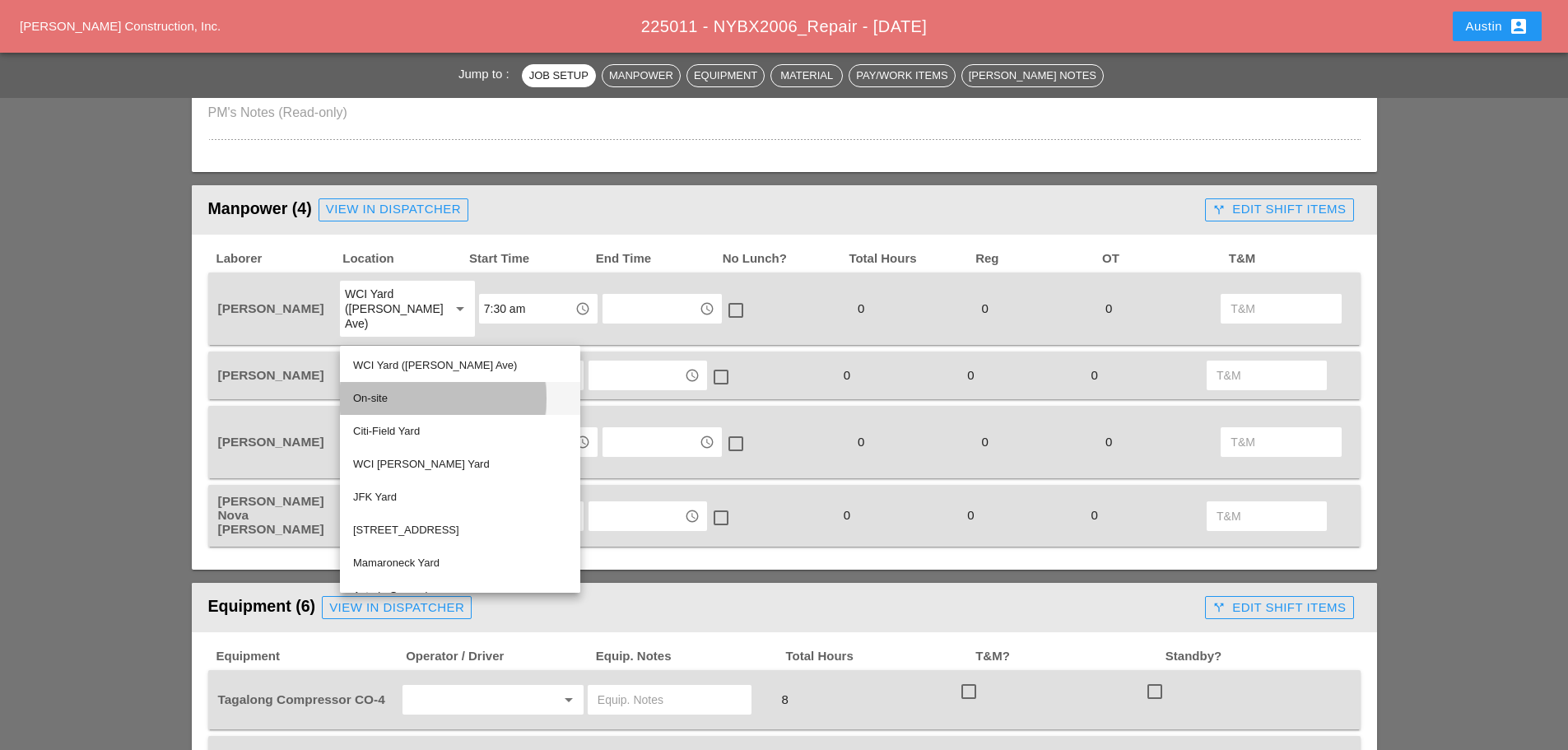
click at [410, 401] on div "On-site" at bounding box center [461, 398] width 214 height 20
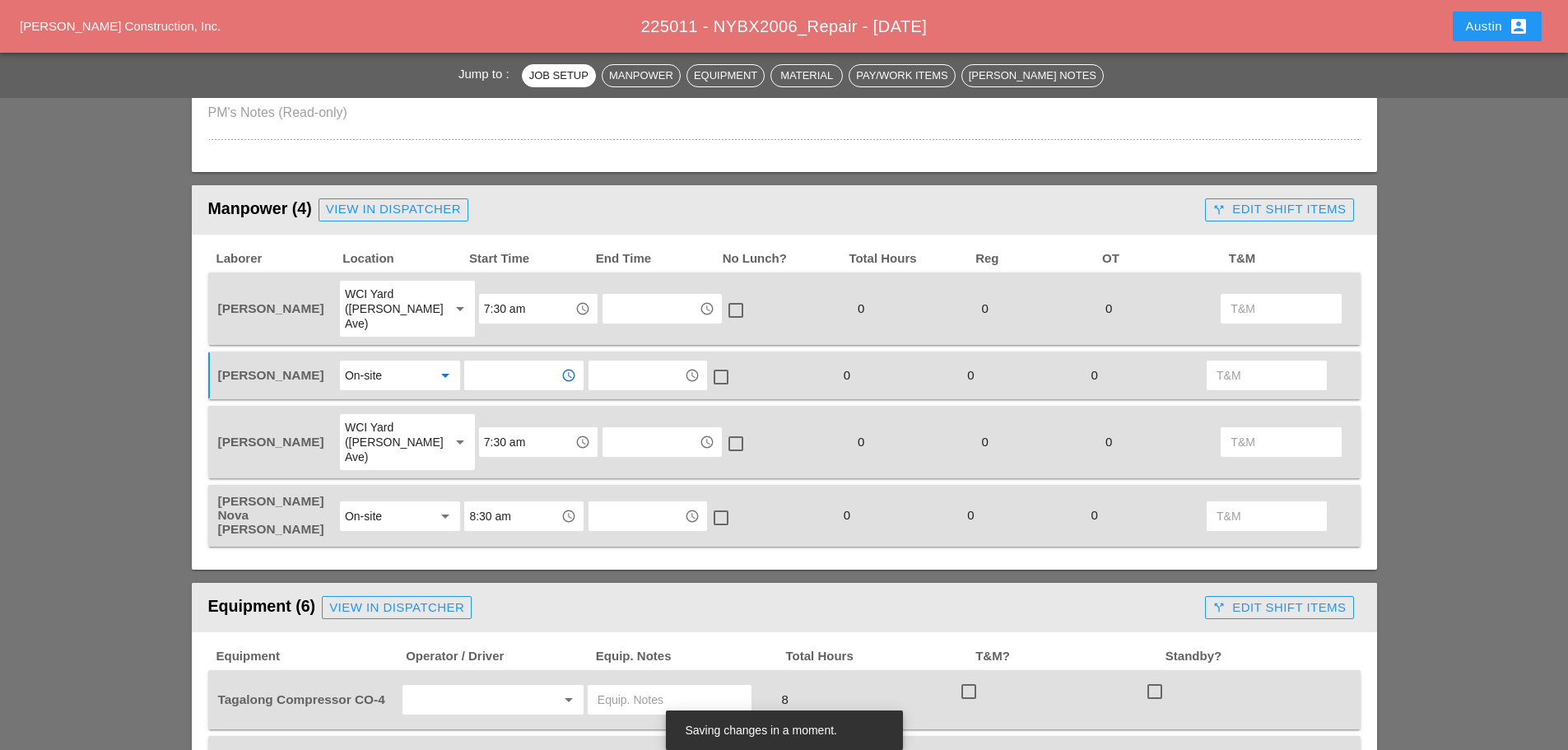
click at [507, 362] on input "text" at bounding box center [513, 375] width 86 height 26
click at [515, 378] on div "8:30 am 8:30 pm" at bounding box center [524, 412] width 119 height 72
click at [524, 394] on div "8:30 am" at bounding box center [524, 396] width 92 height 20
type input "8:30 am"
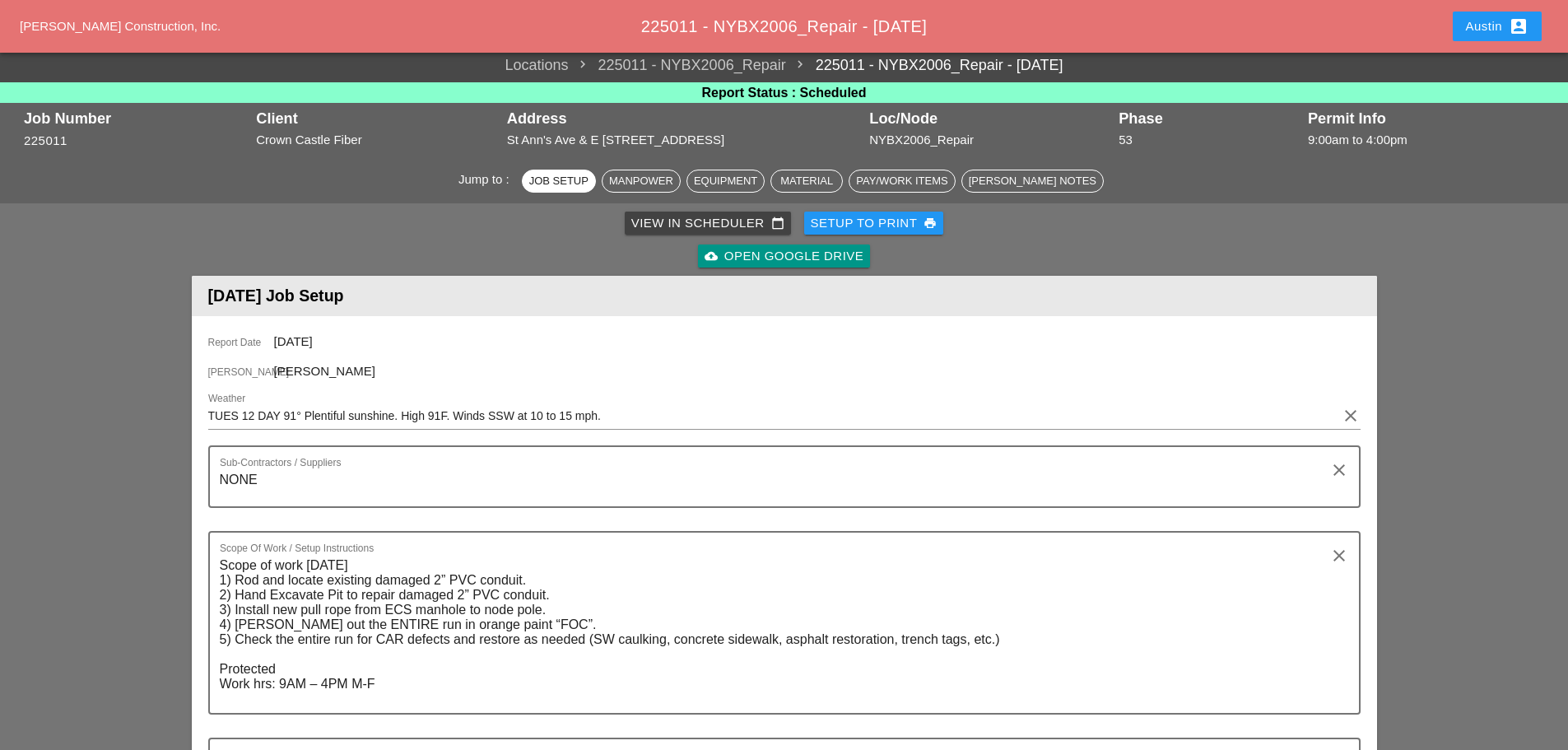
scroll to position [0, 0]
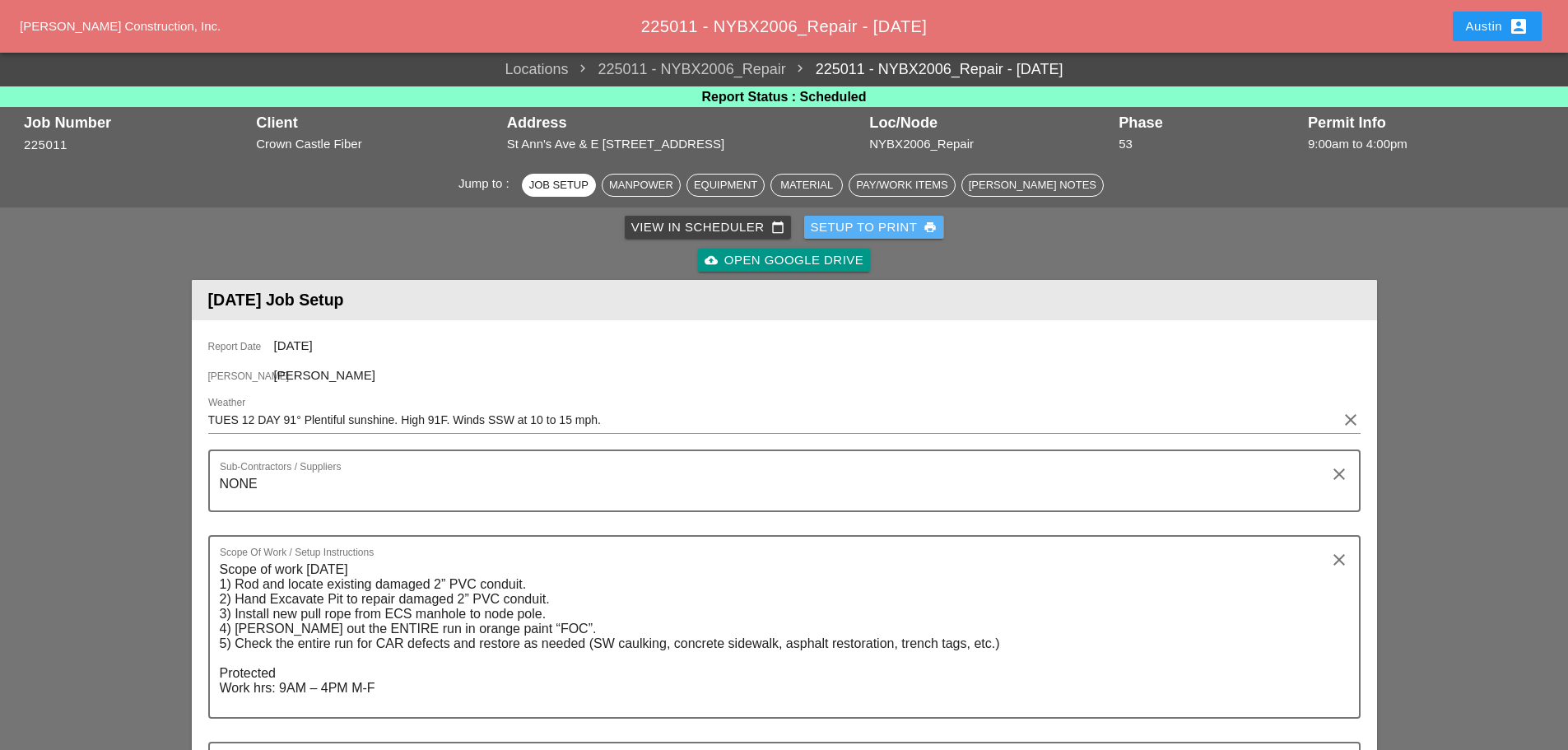
click at [864, 220] on div "Setup to Print print" at bounding box center [874, 227] width 127 height 19
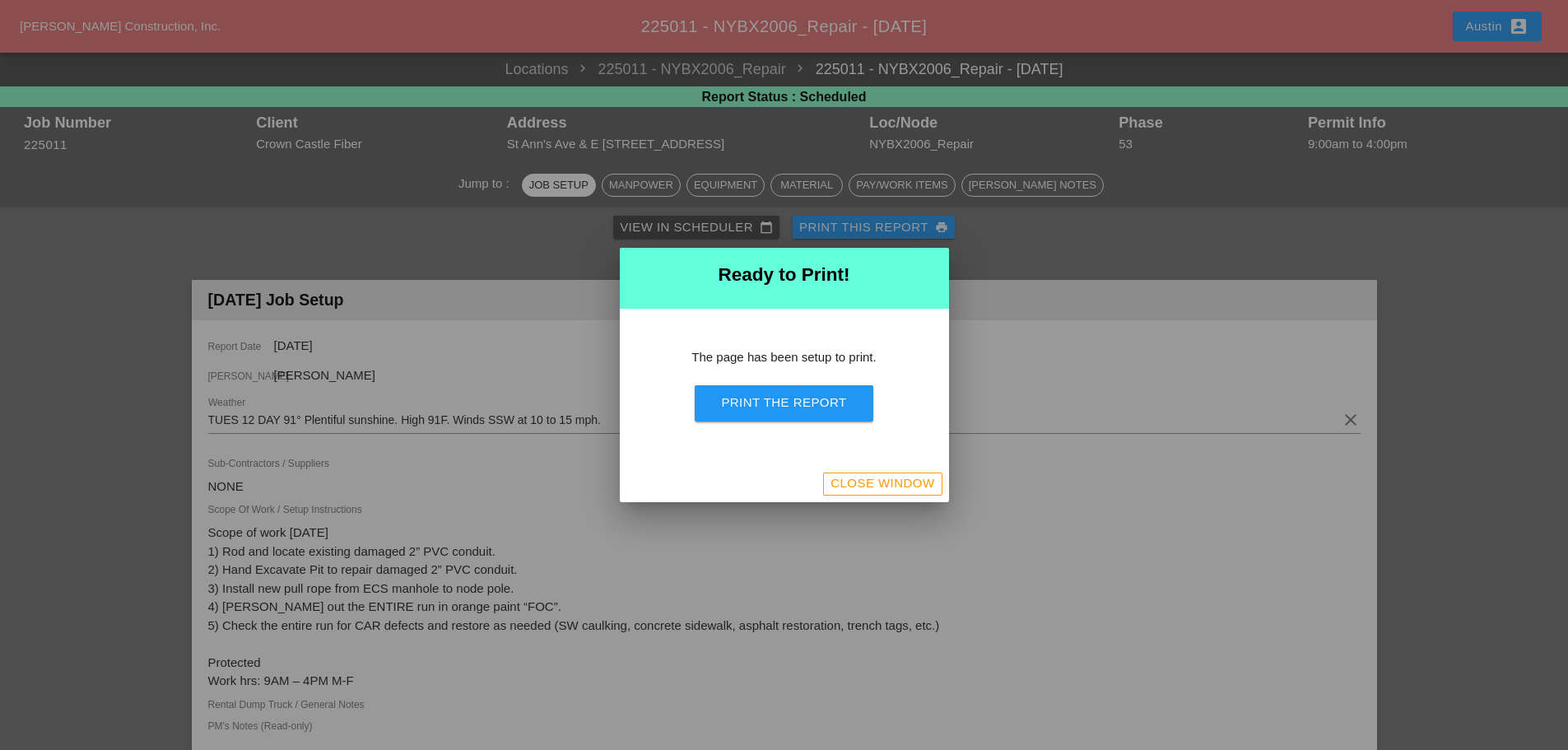
click at [796, 403] on div "Print the Report" at bounding box center [783, 403] width 125 height 19
drag, startPoint x: 865, startPoint y: 478, endPoint x: 892, endPoint y: 478, distance: 27.0
click at [865, 478] on div "Close Window" at bounding box center [883, 483] width 104 height 19
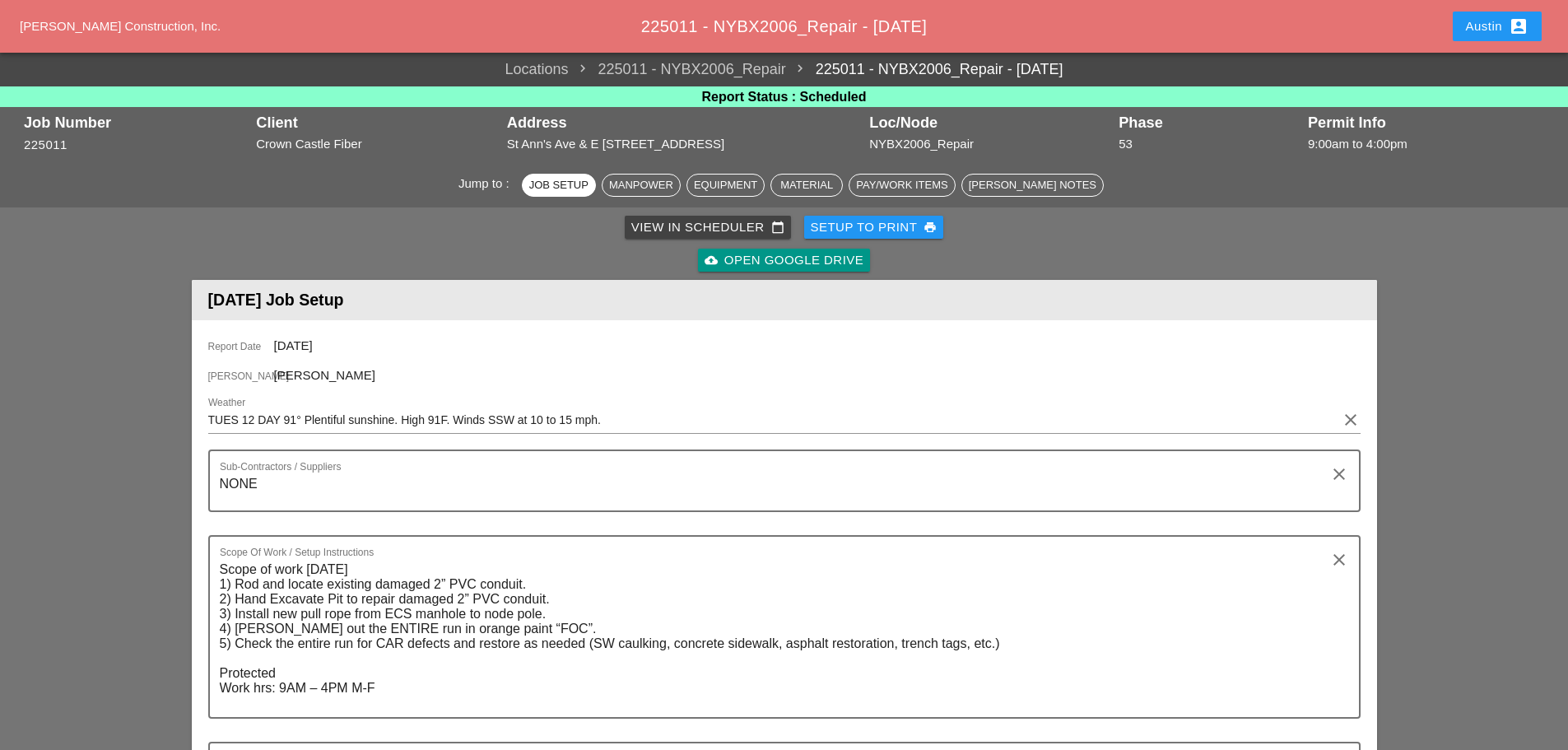
click at [725, 220] on div "View in Scheduler calendar_today" at bounding box center [708, 227] width 154 height 19
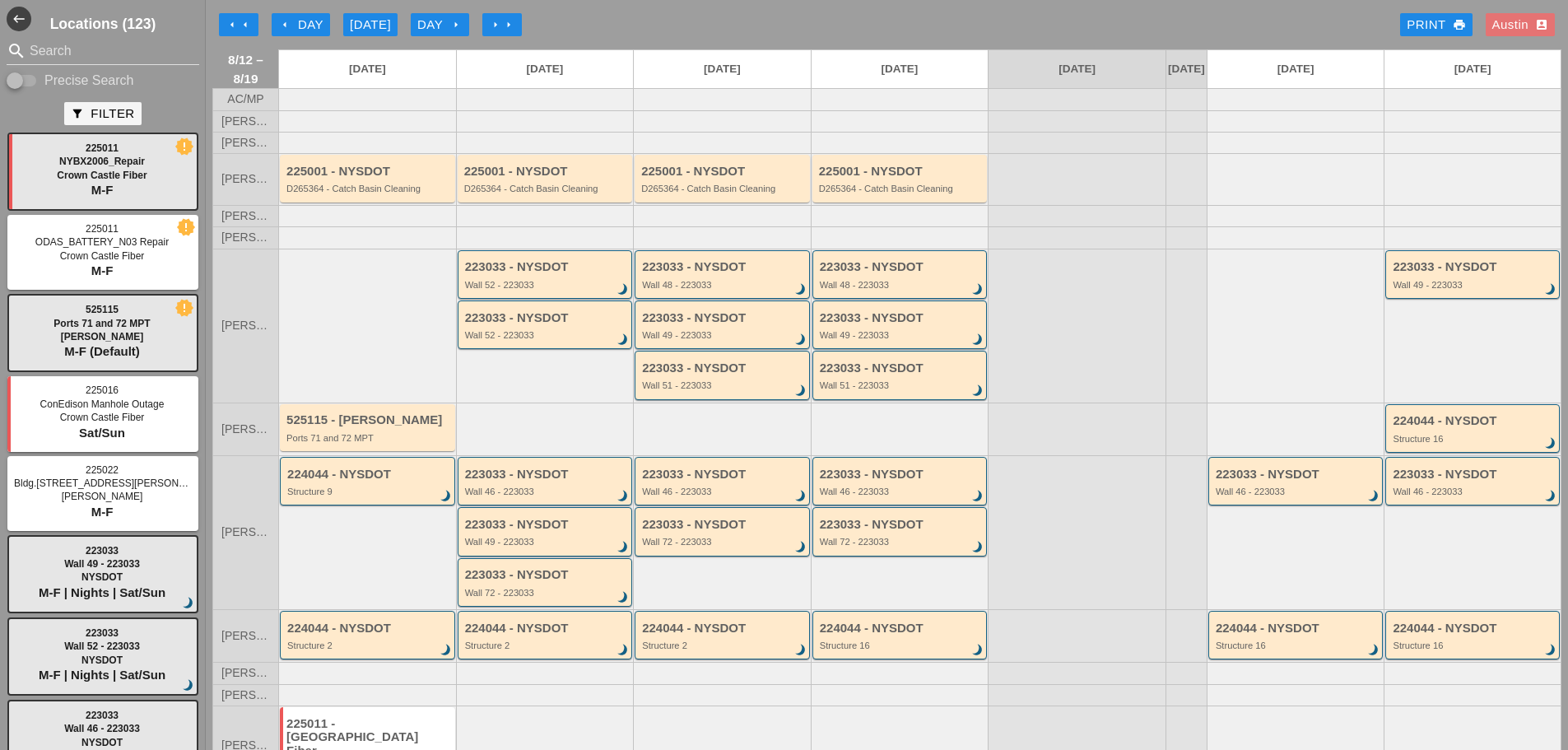
click at [297, 28] on div "arrow_left Day" at bounding box center [302, 25] width 46 height 19
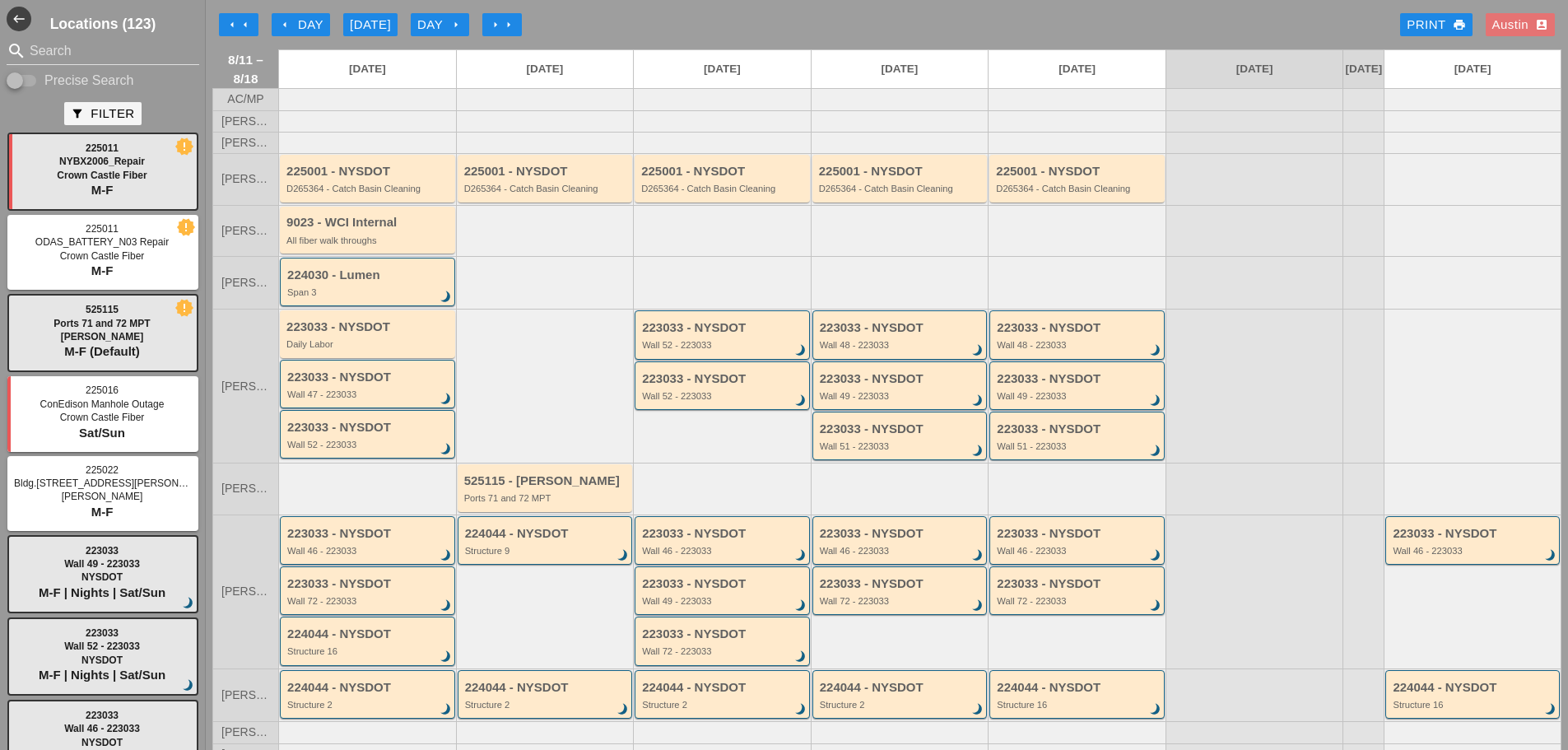
click at [360, 22] on div "[DATE]" at bounding box center [370, 25] width 41 height 19
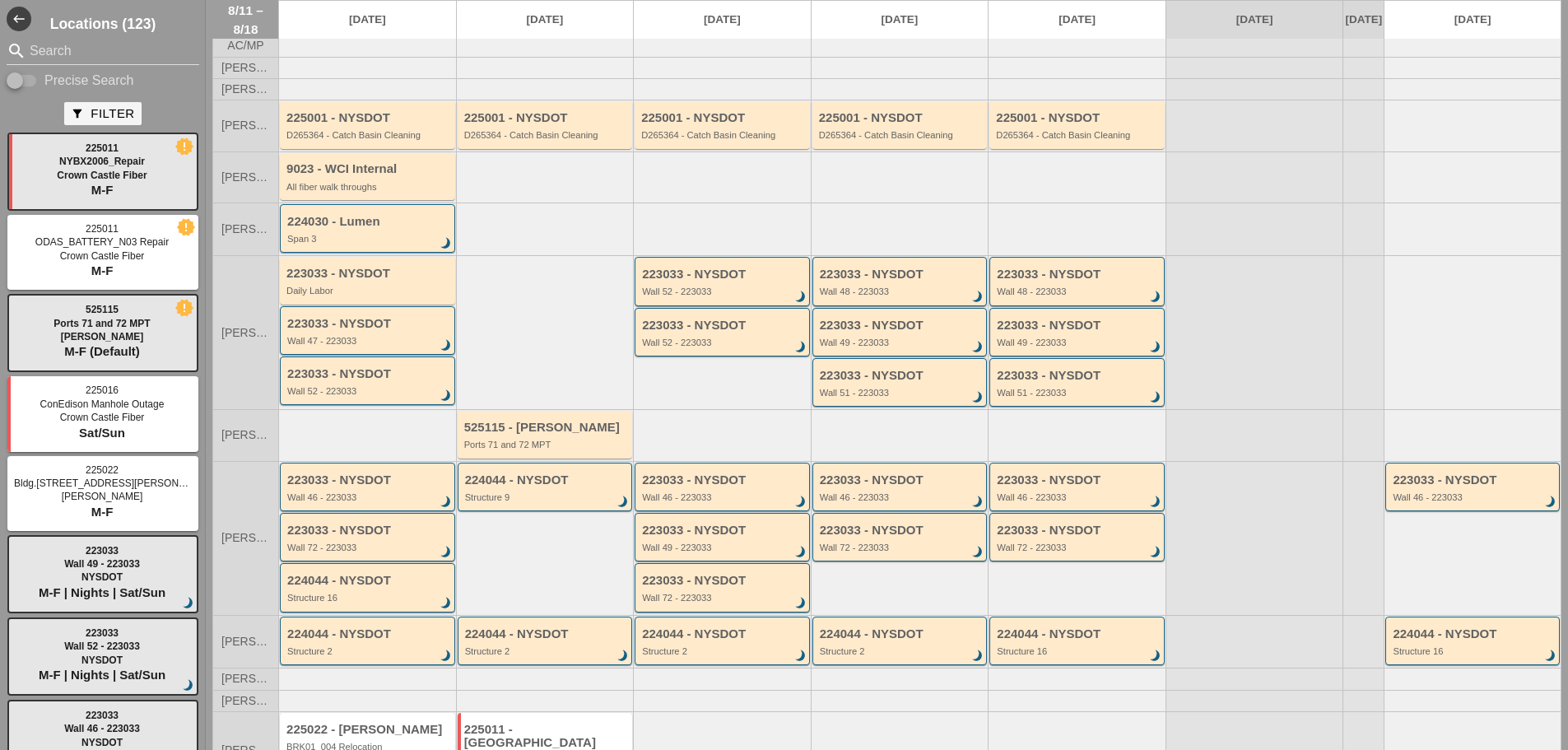
scroll to position [82, 0]
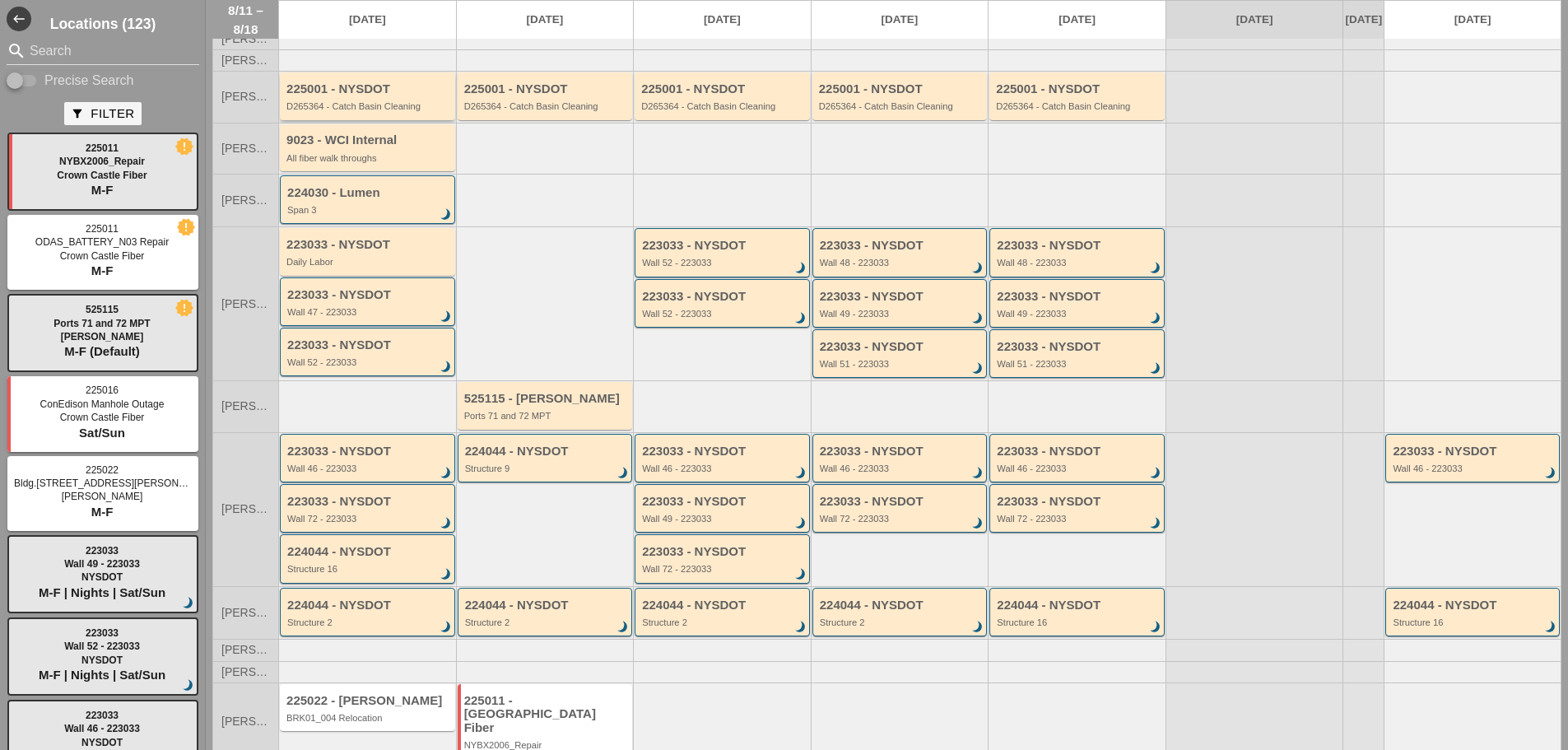
click at [351, 111] on div "225001 - NYSDOT D265364 - Catch Basin Cleaning" at bounding box center [369, 97] width 164 height 29
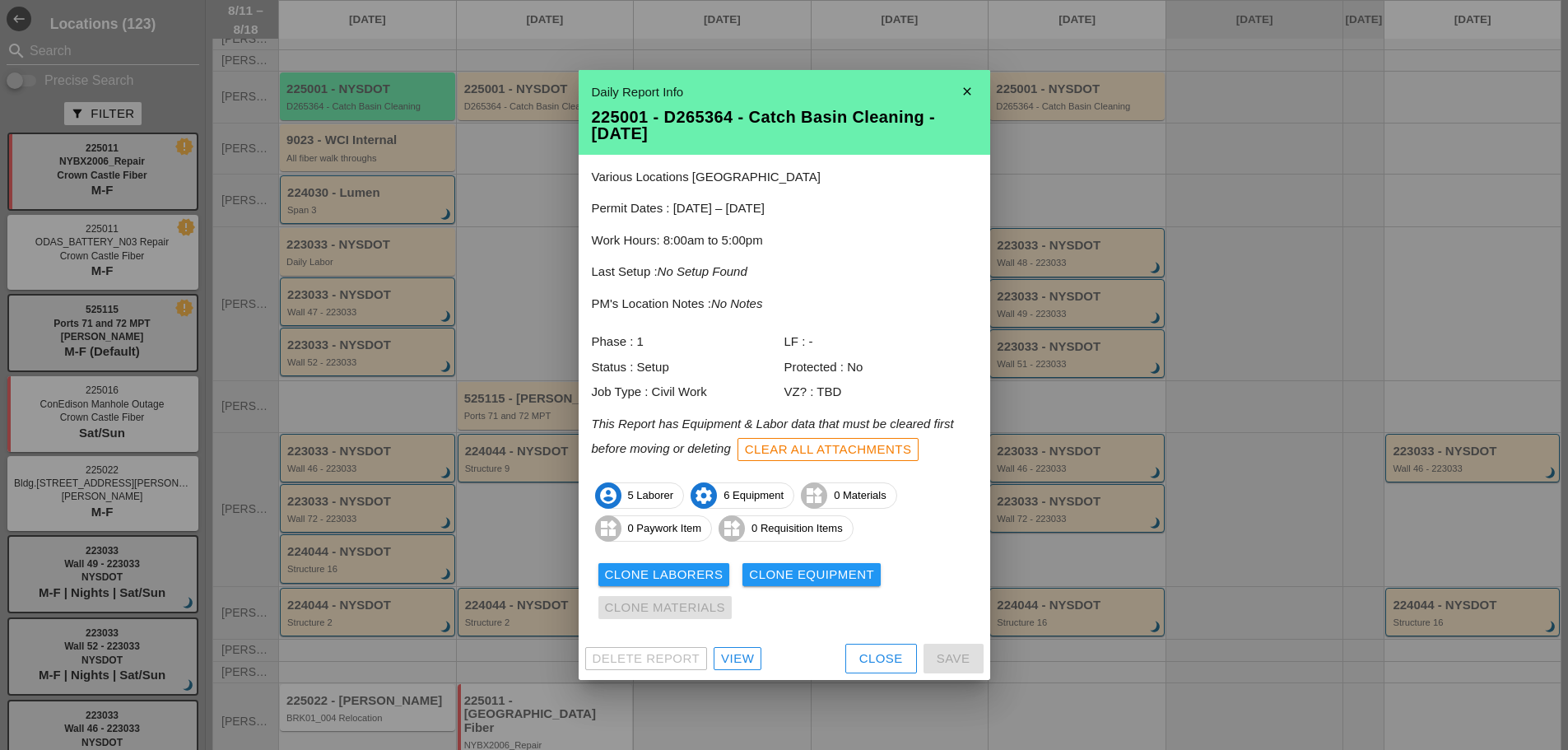
click at [966, 88] on icon "close" at bounding box center [968, 91] width 33 height 33
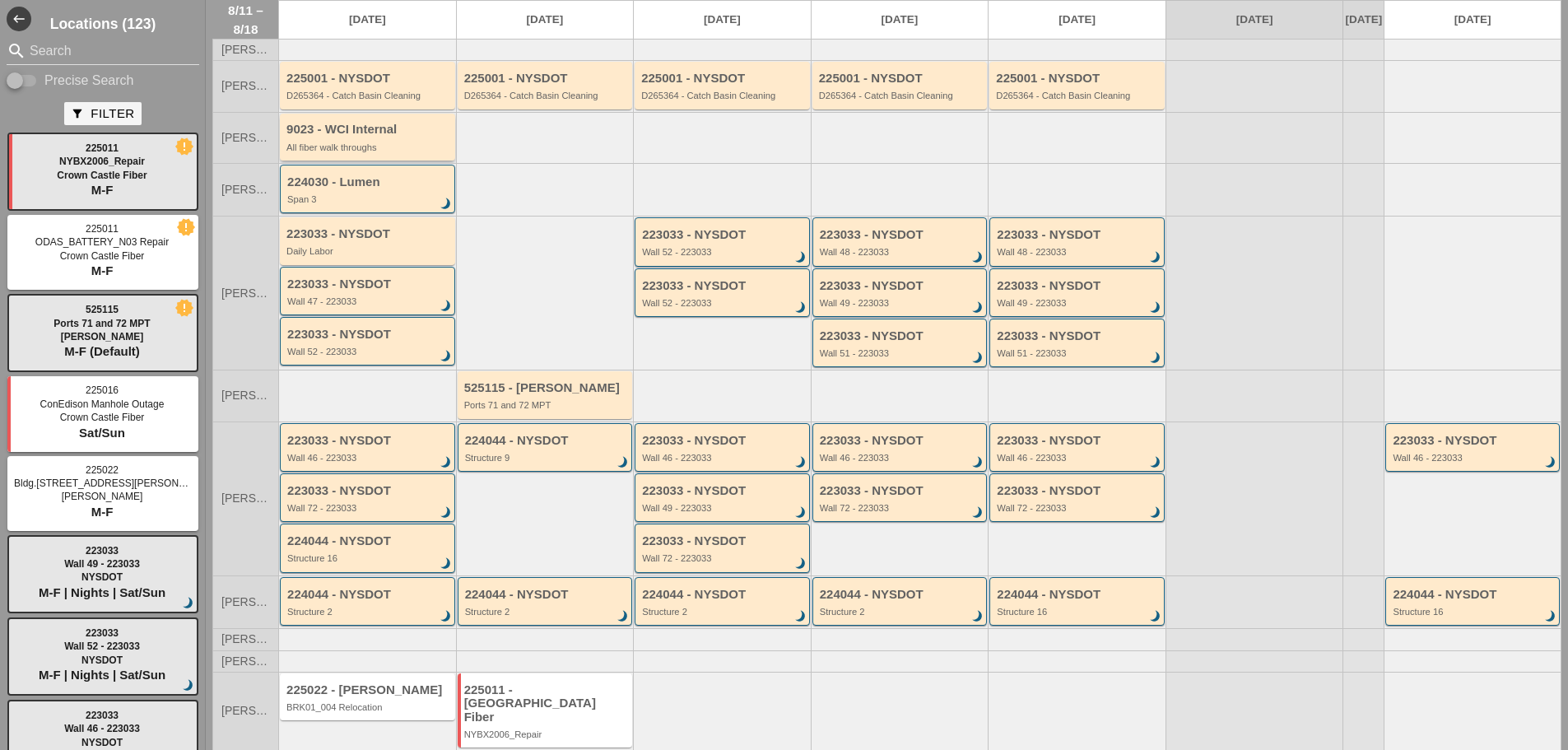
scroll to position [53, 0]
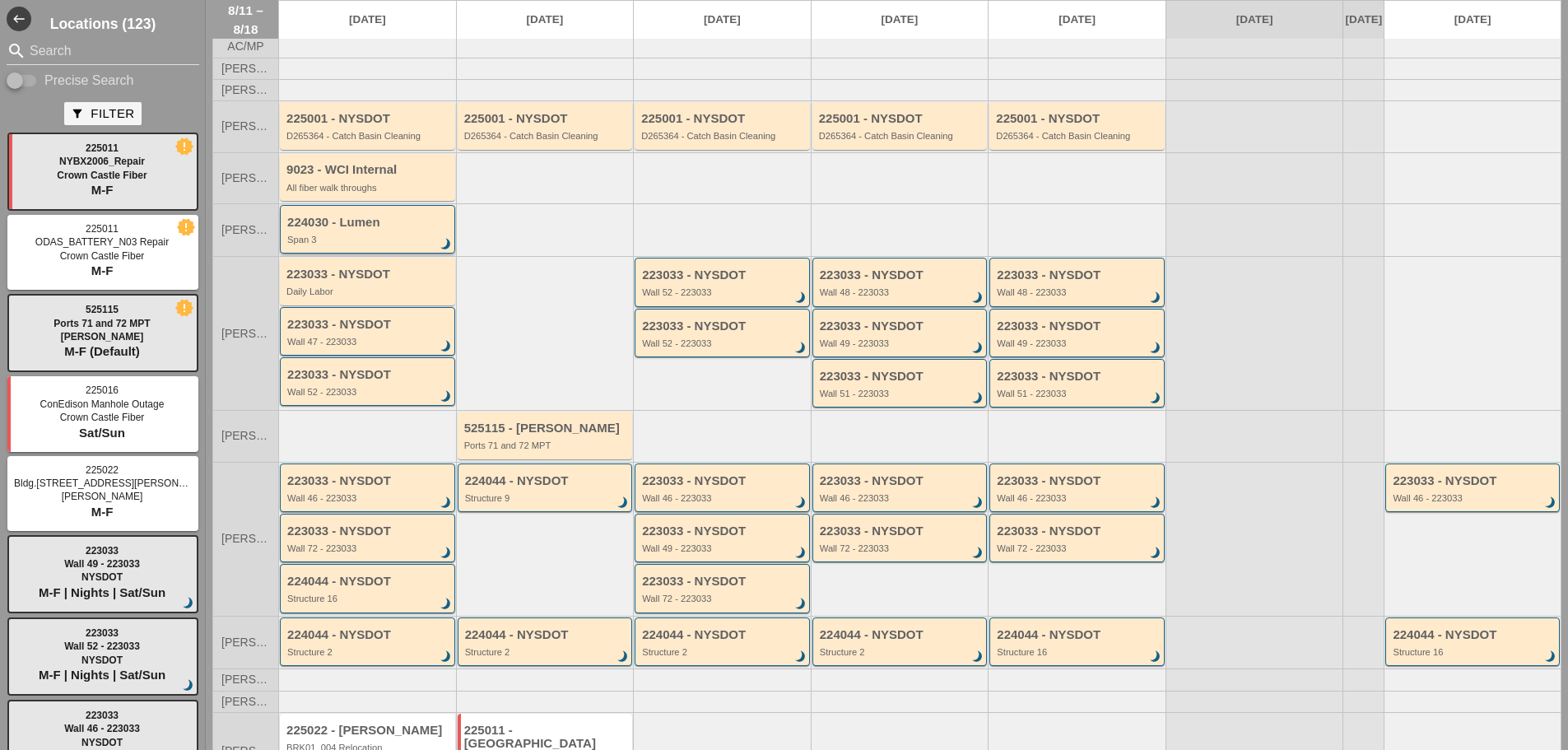
click at [357, 245] on div "224030 - Lumen Span 3 brightness_3" at bounding box center [368, 230] width 163 height 29
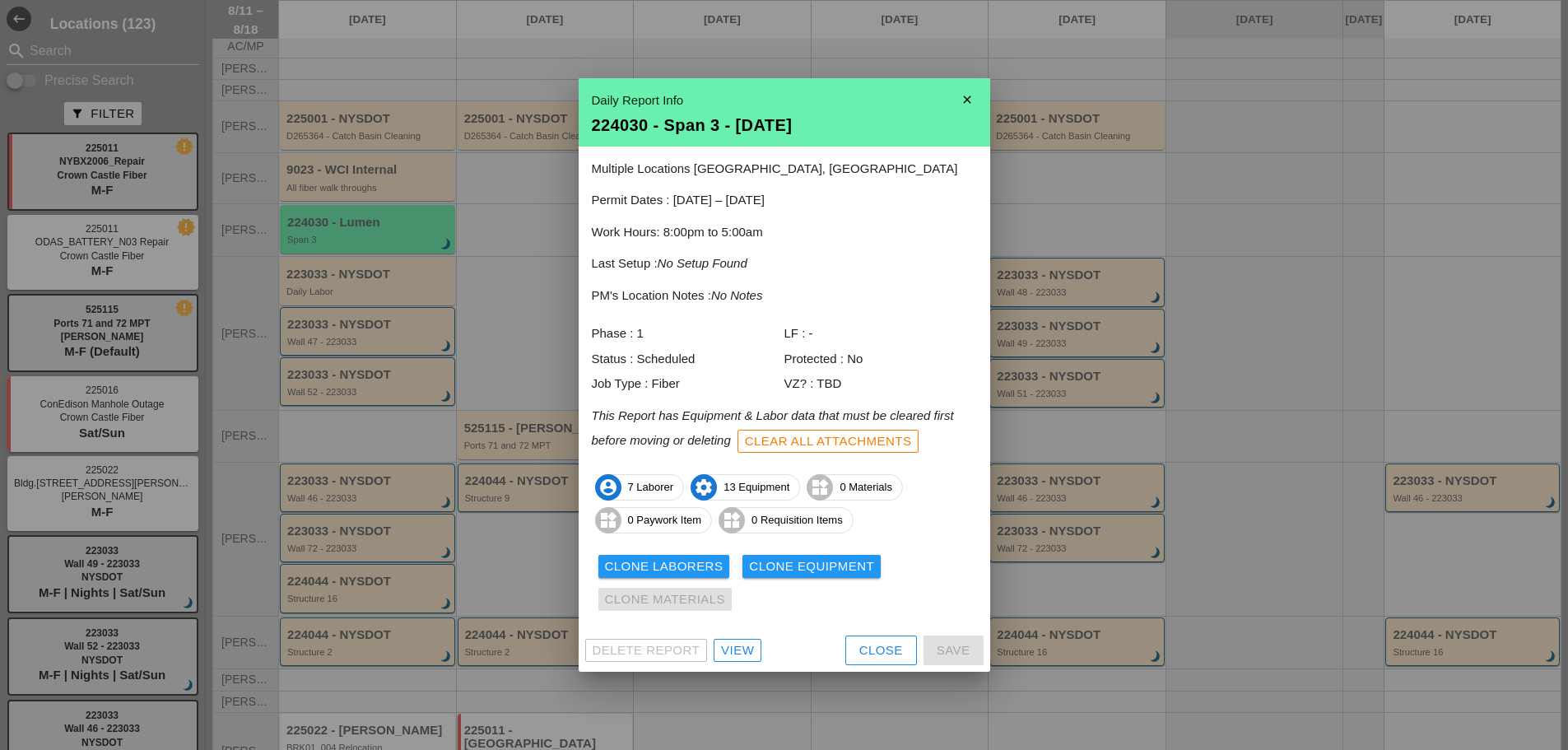
click at [748, 653] on div "View" at bounding box center [737, 650] width 33 height 19
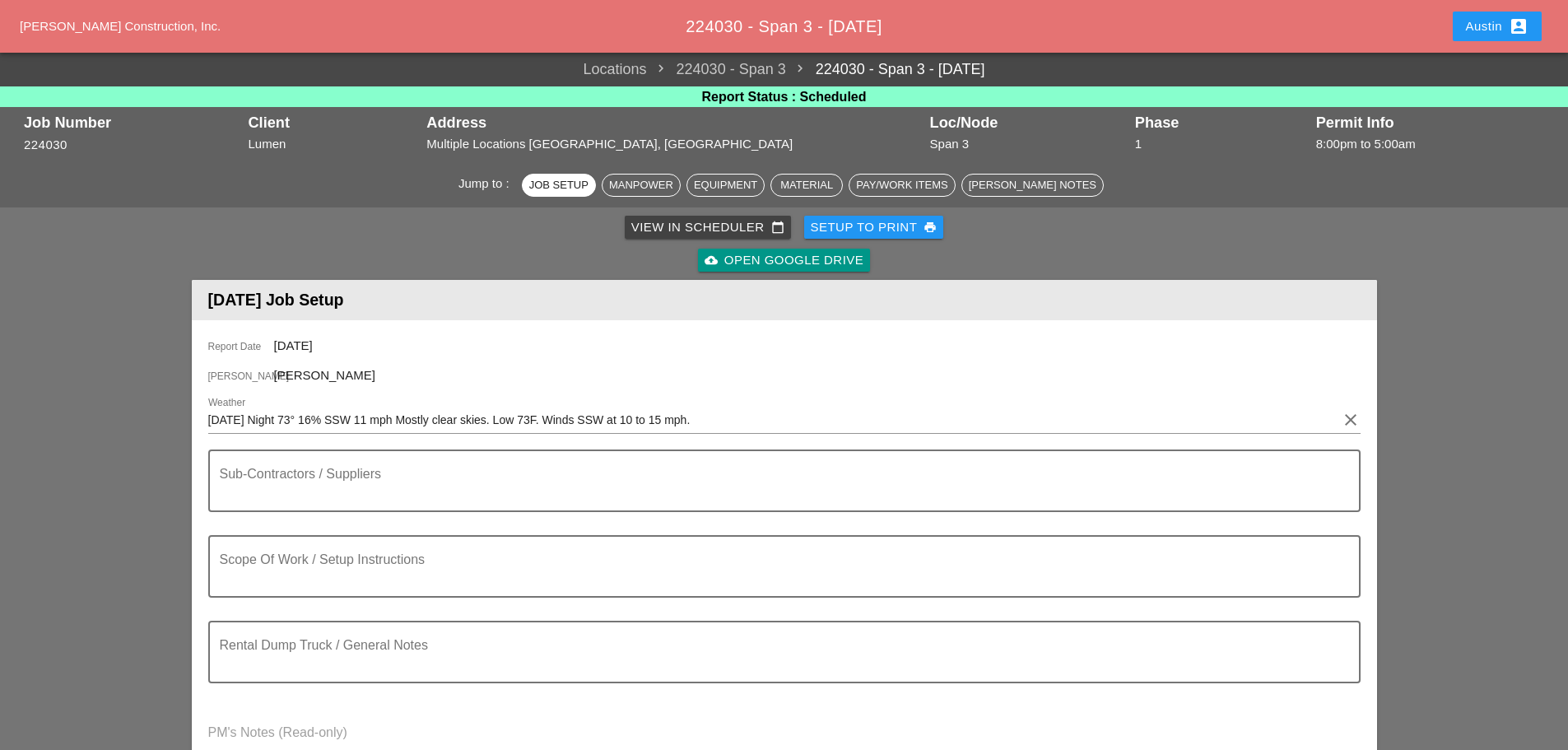
click at [854, 228] on div "Setup to Print print" at bounding box center [874, 227] width 127 height 19
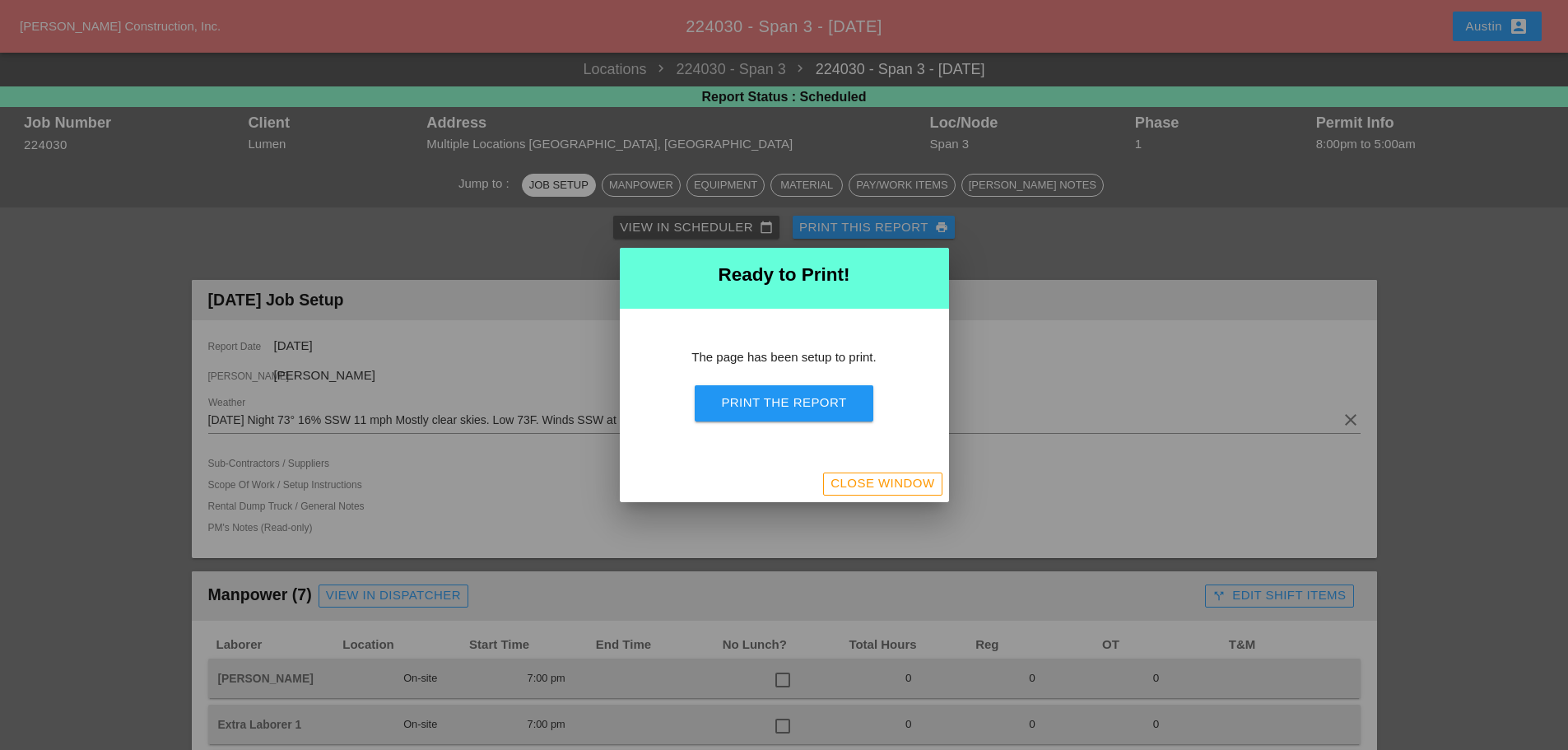
click at [769, 403] on div "Print the Report" at bounding box center [783, 403] width 125 height 19
click at [898, 484] on div "Close Window" at bounding box center [883, 483] width 104 height 19
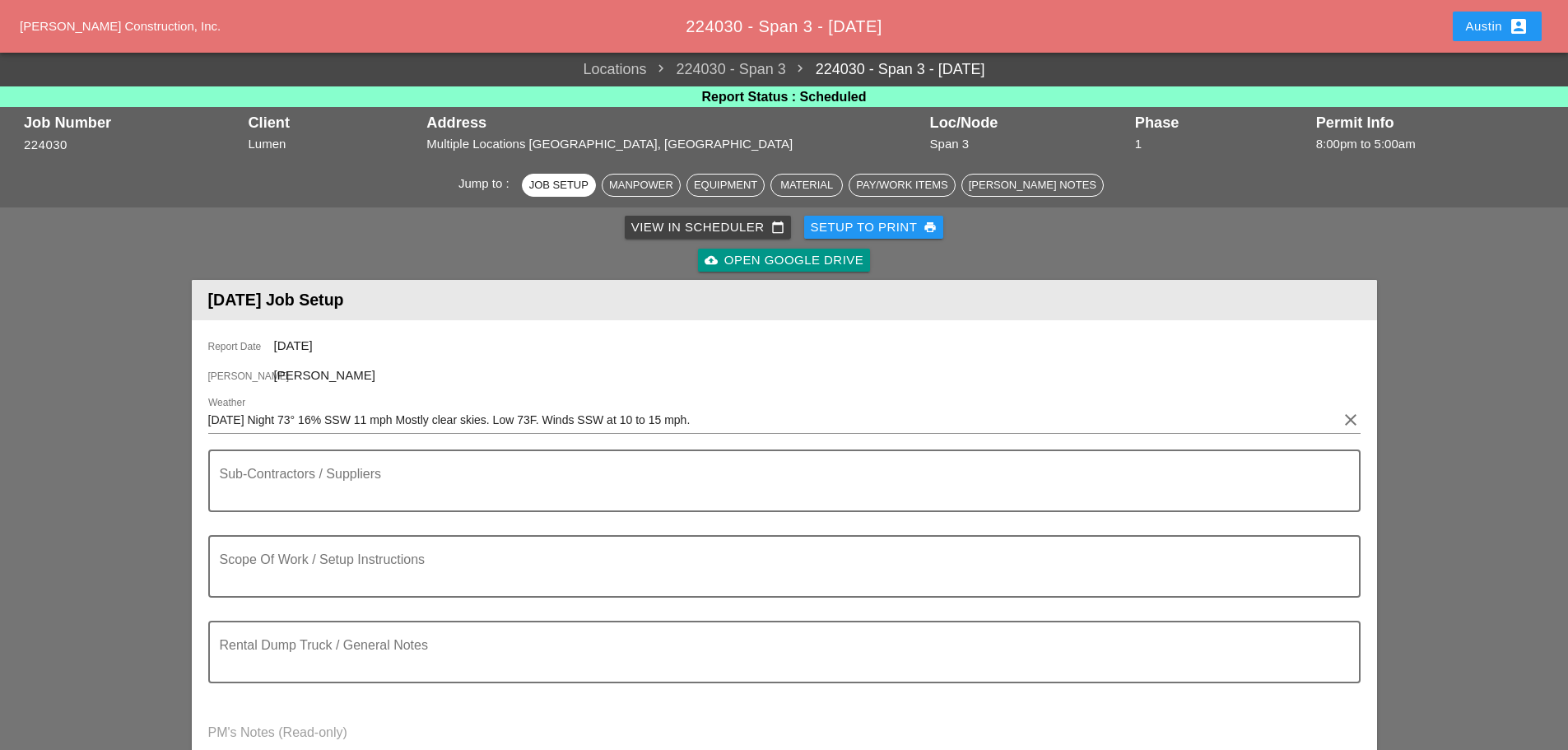
click at [741, 216] on link "View in Scheduler calendar_today" at bounding box center [708, 227] width 166 height 23
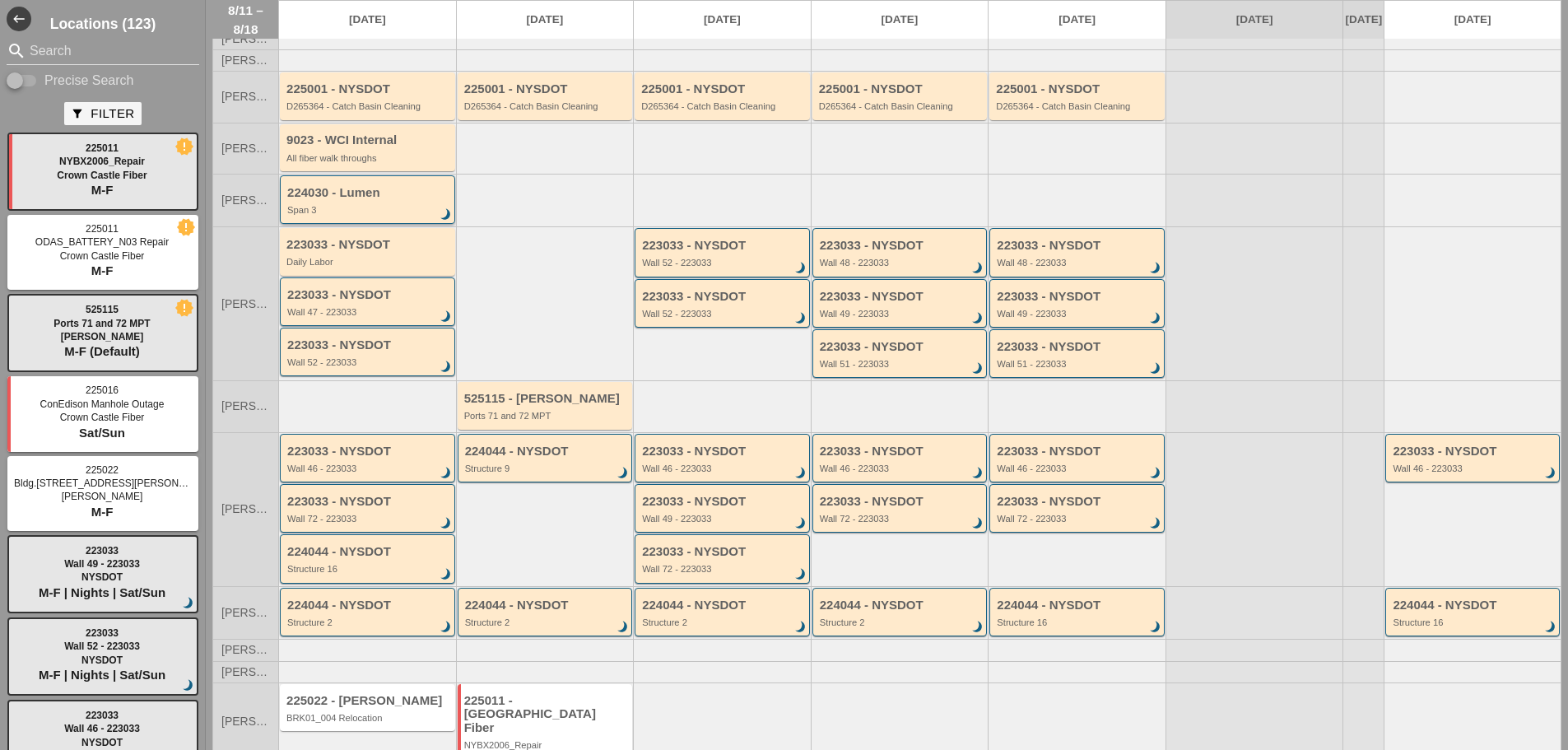
scroll to position [135, 0]
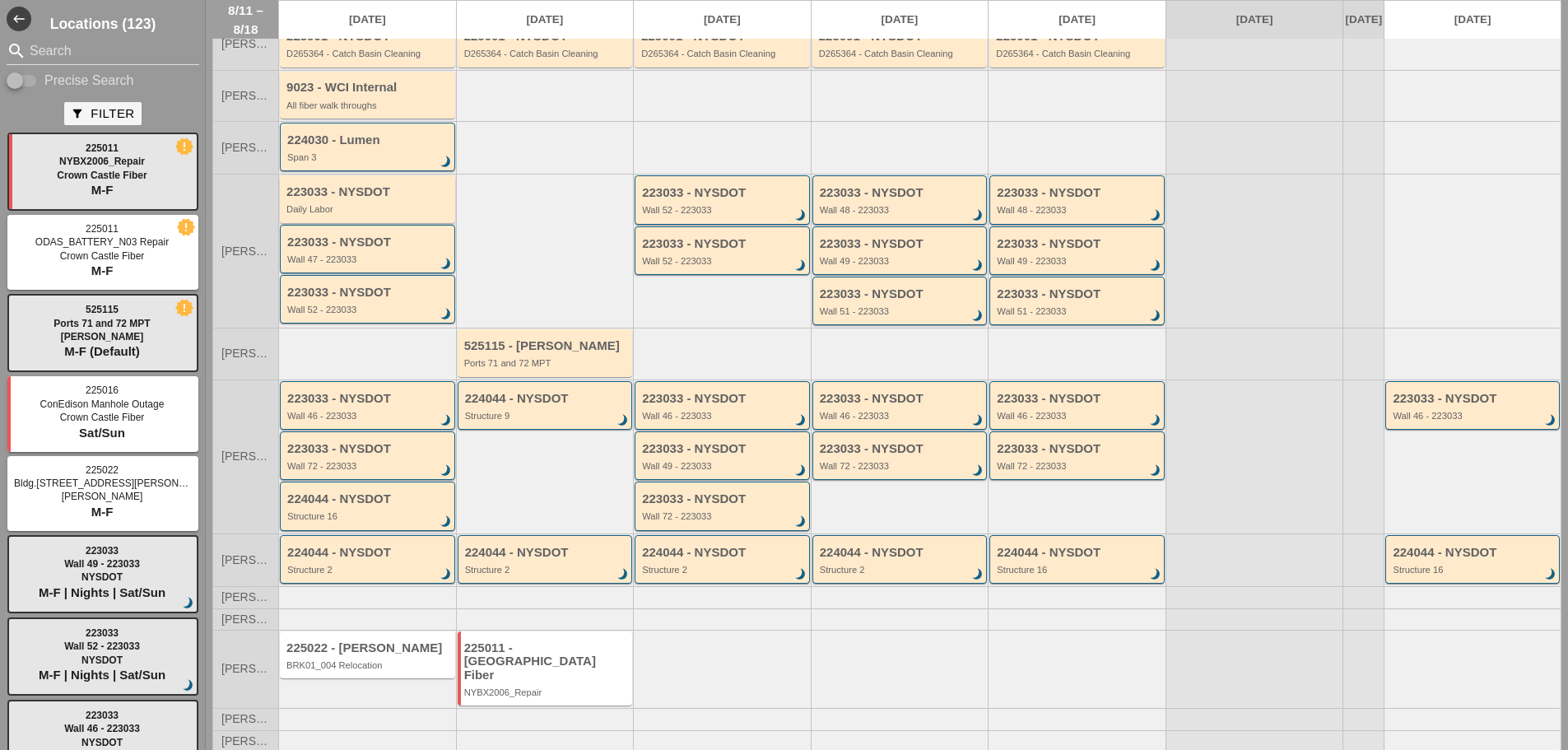
click at [363, 199] on div "223033 - NYSDOT" at bounding box center [369, 192] width 164 height 14
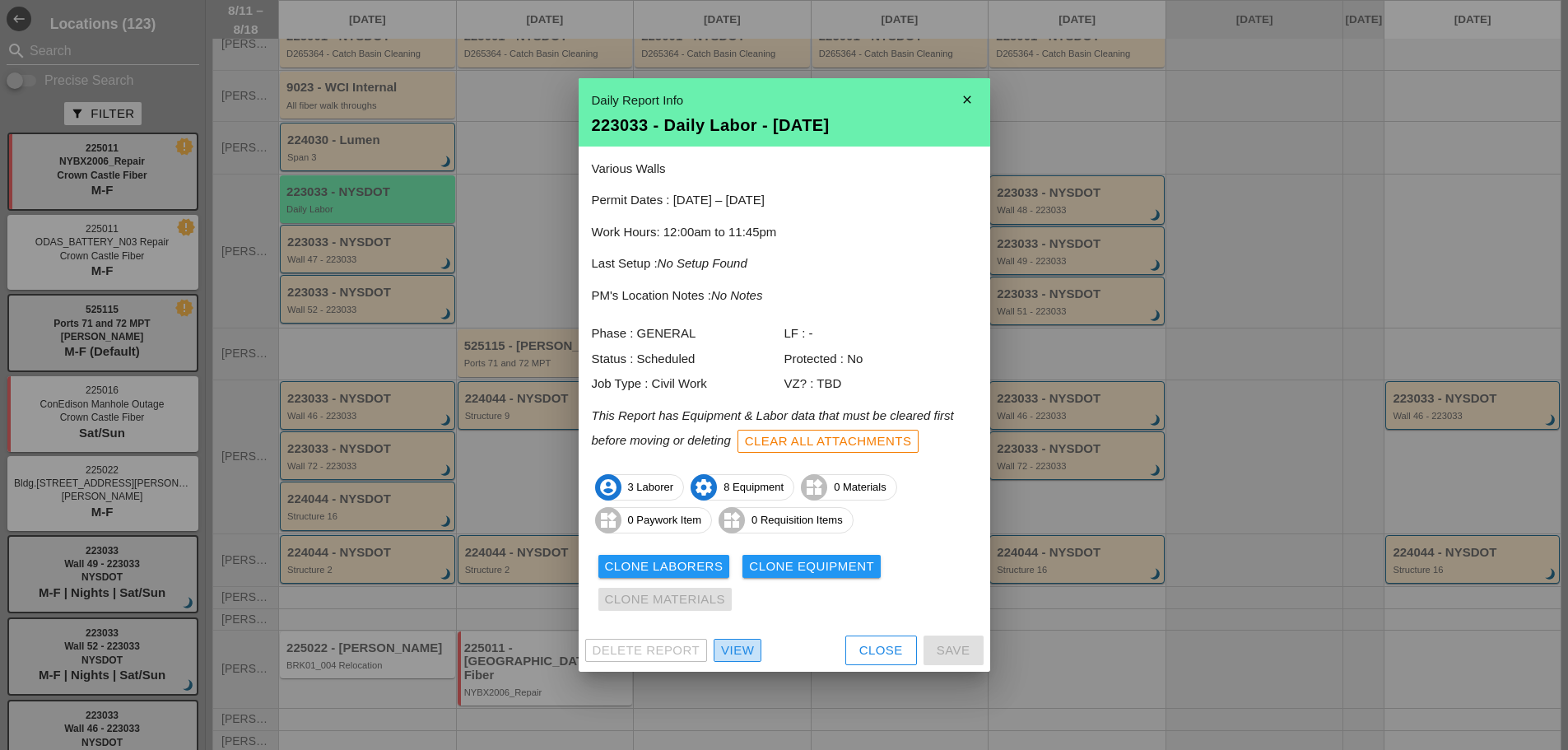
click at [740, 648] on div "View" at bounding box center [737, 650] width 33 height 19
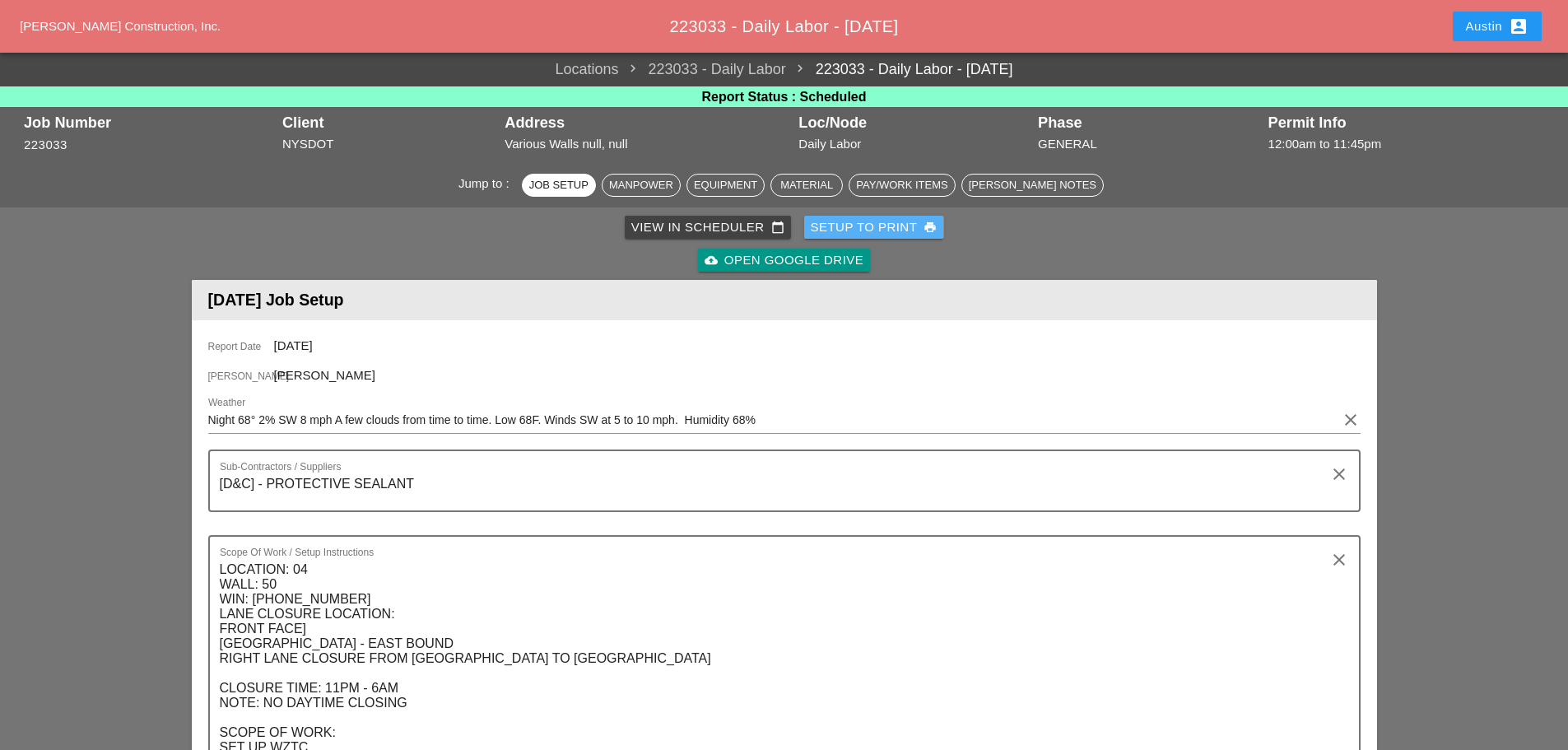
click at [859, 229] on div "Setup to Print print" at bounding box center [874, 227] width 127 height 19
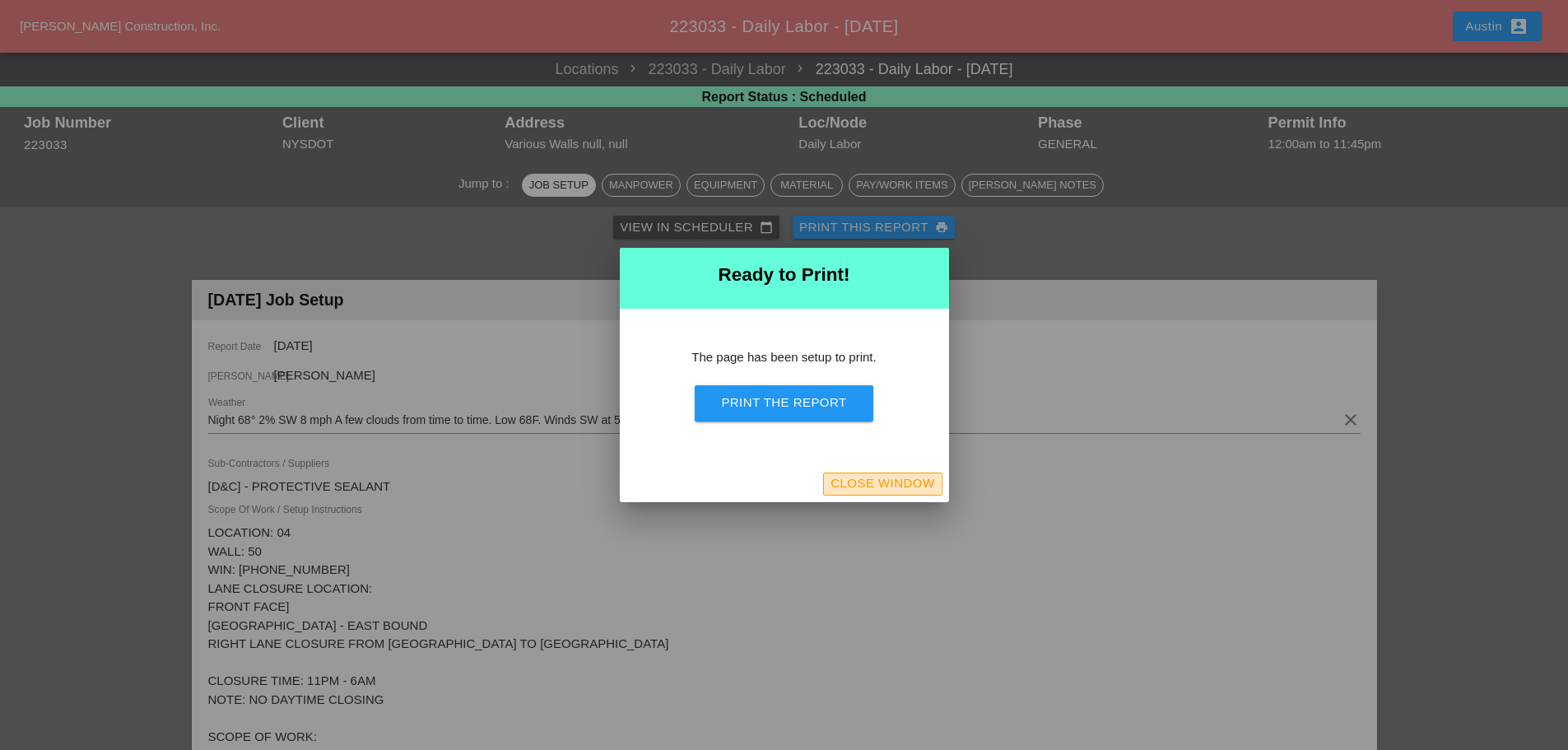
click at [892, 477] on div "Close Window" at bounding box center [883, 483] width 104 height 19
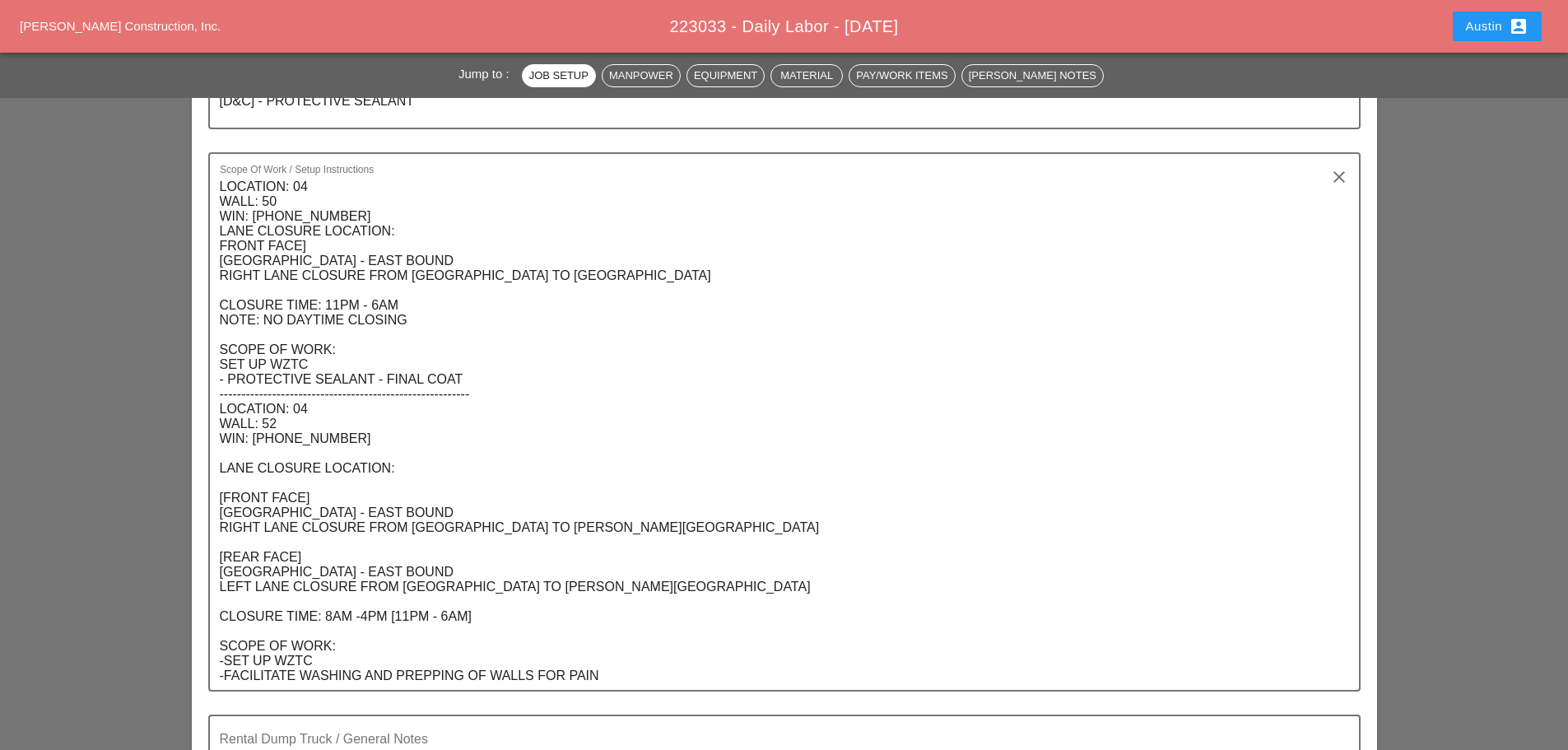
scroll to position [411, 0]
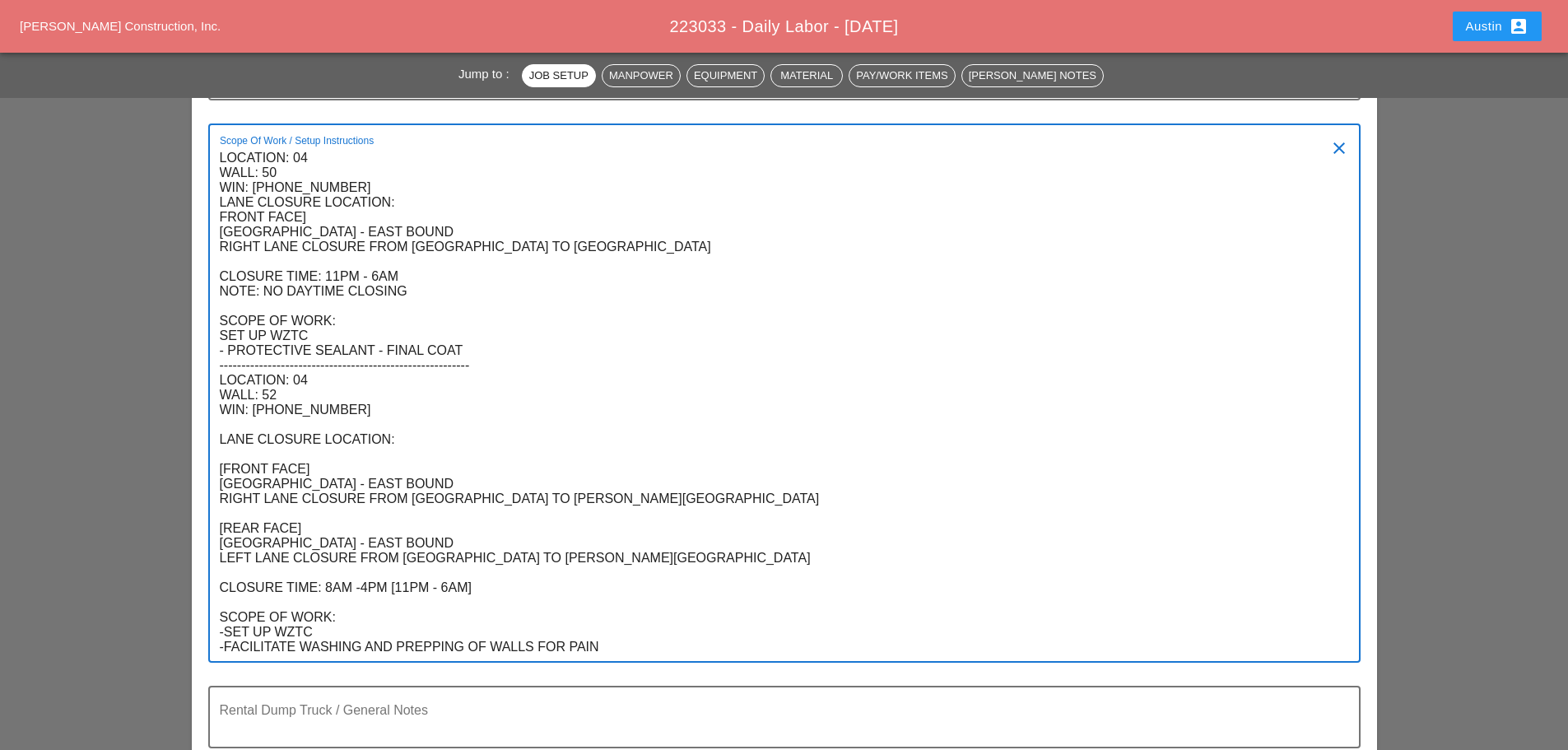
drag, startPoint x: 606, startPoint y: 644, endPoint x: 217, endPoint y: 159, distance: 621.7
click at [217, 159] on div "Scope Of Work / Setup Instructions LOCATION: 04 WALL: 50 WIN: 1-095-063 LANE CL…" at bounding box center [784, 393] width 1152 height 539
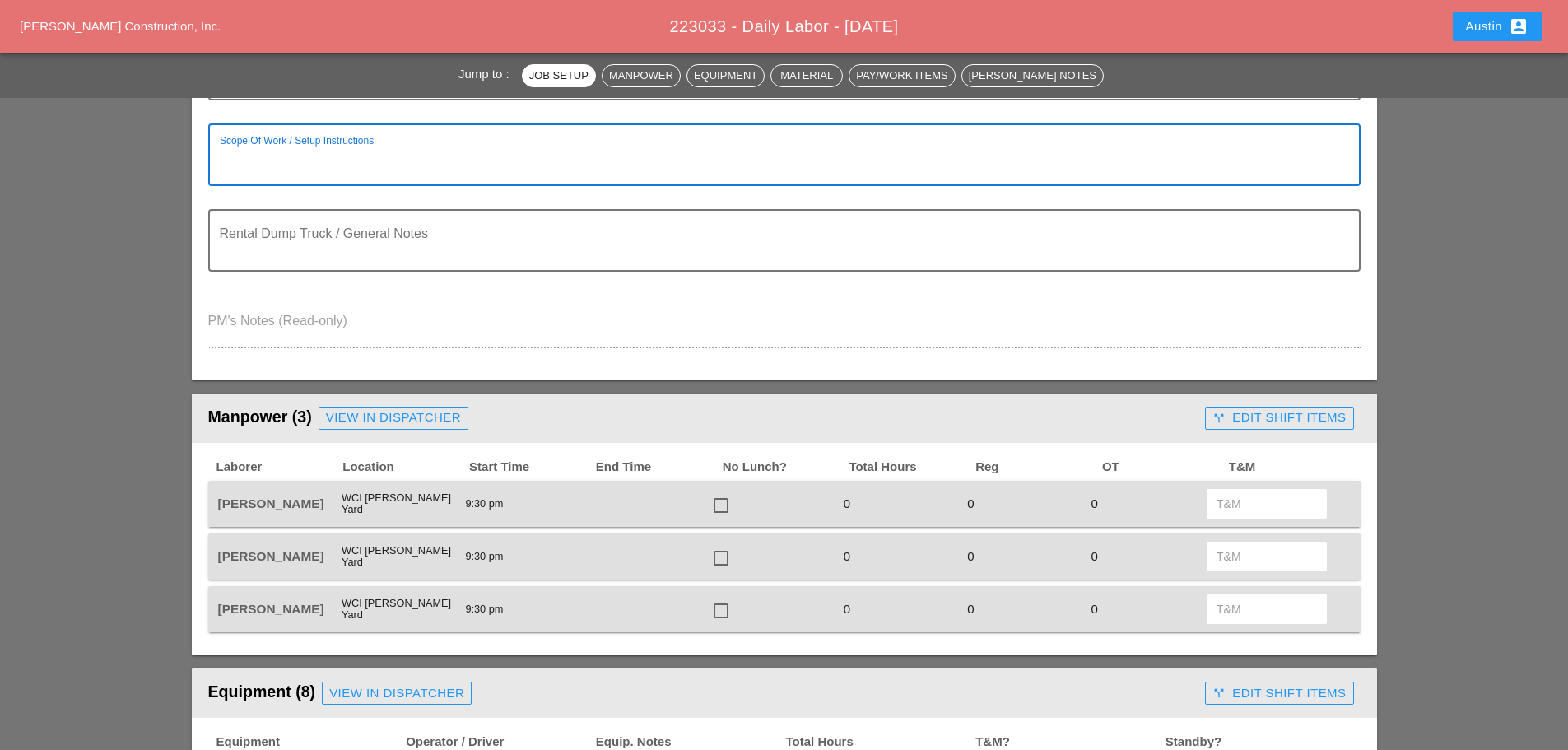
paste textarea "LOCATION: 04 WALL: 52 WIN: 1-095-070 [FRONT FACE] CROSS BRONX EXPRESSWAY - EAST…"
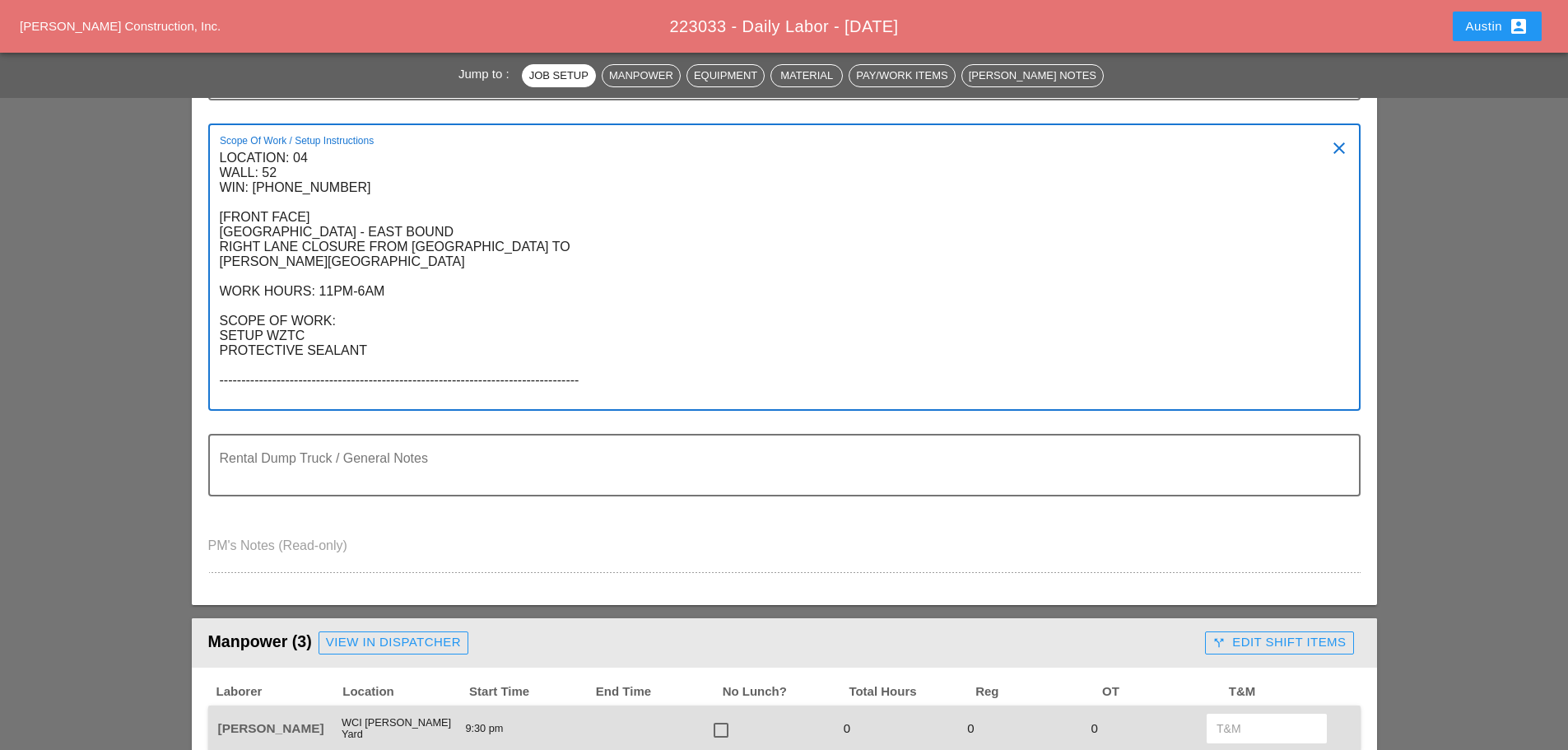
paste textarea "LOCATION: 04 WALL: 47 WIN: 1-095-051 LANE CLOSURE LOCATION: [REAR FACE] CROSS B…"
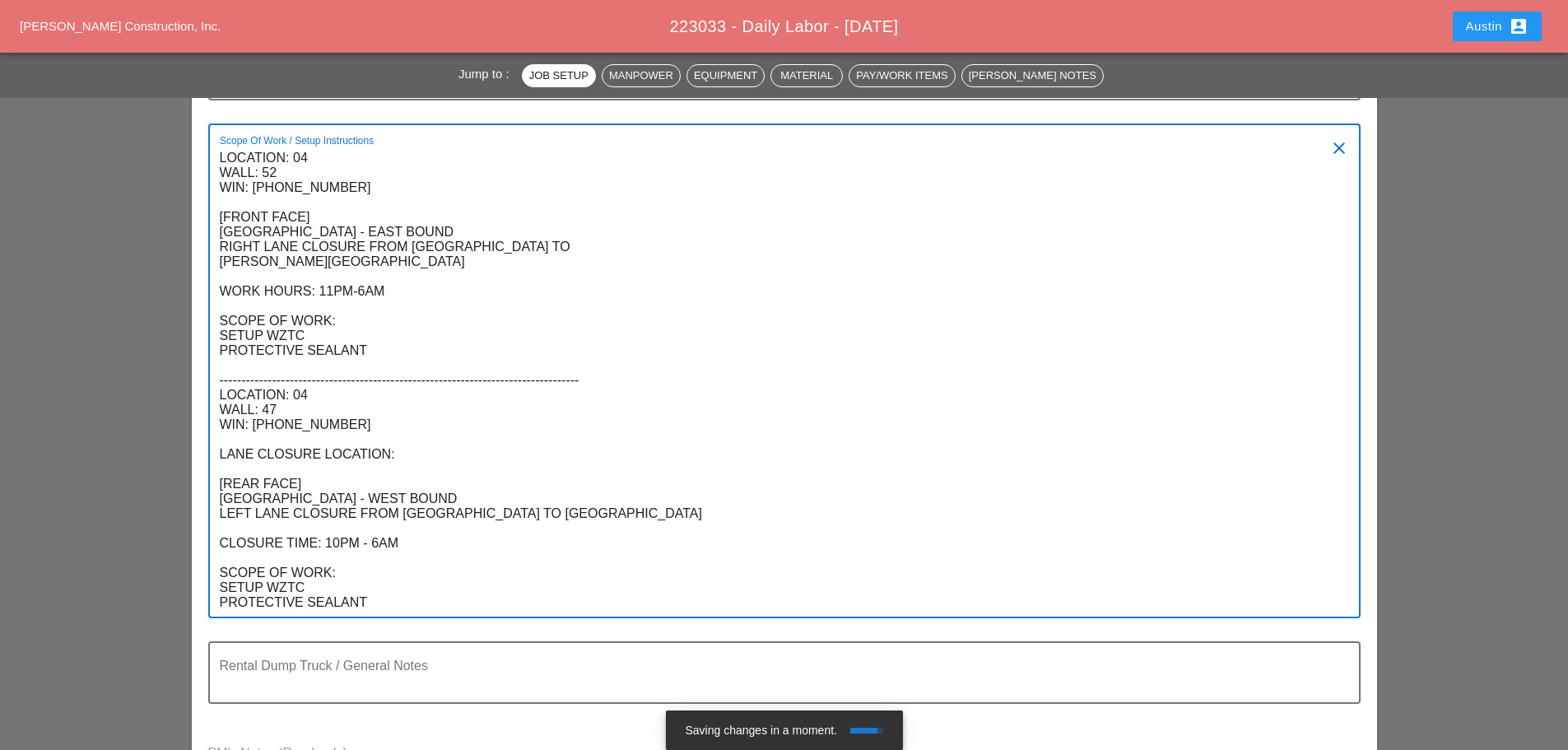
click at [220, 396] on textarea "LOCATION: 04 WALL: 52 WIN: 1-095-070 [FRONT FACE] CROSS BRONX EXPRESSWAY - EAST…" at bounding box center [779, 381] width 1117 height 471
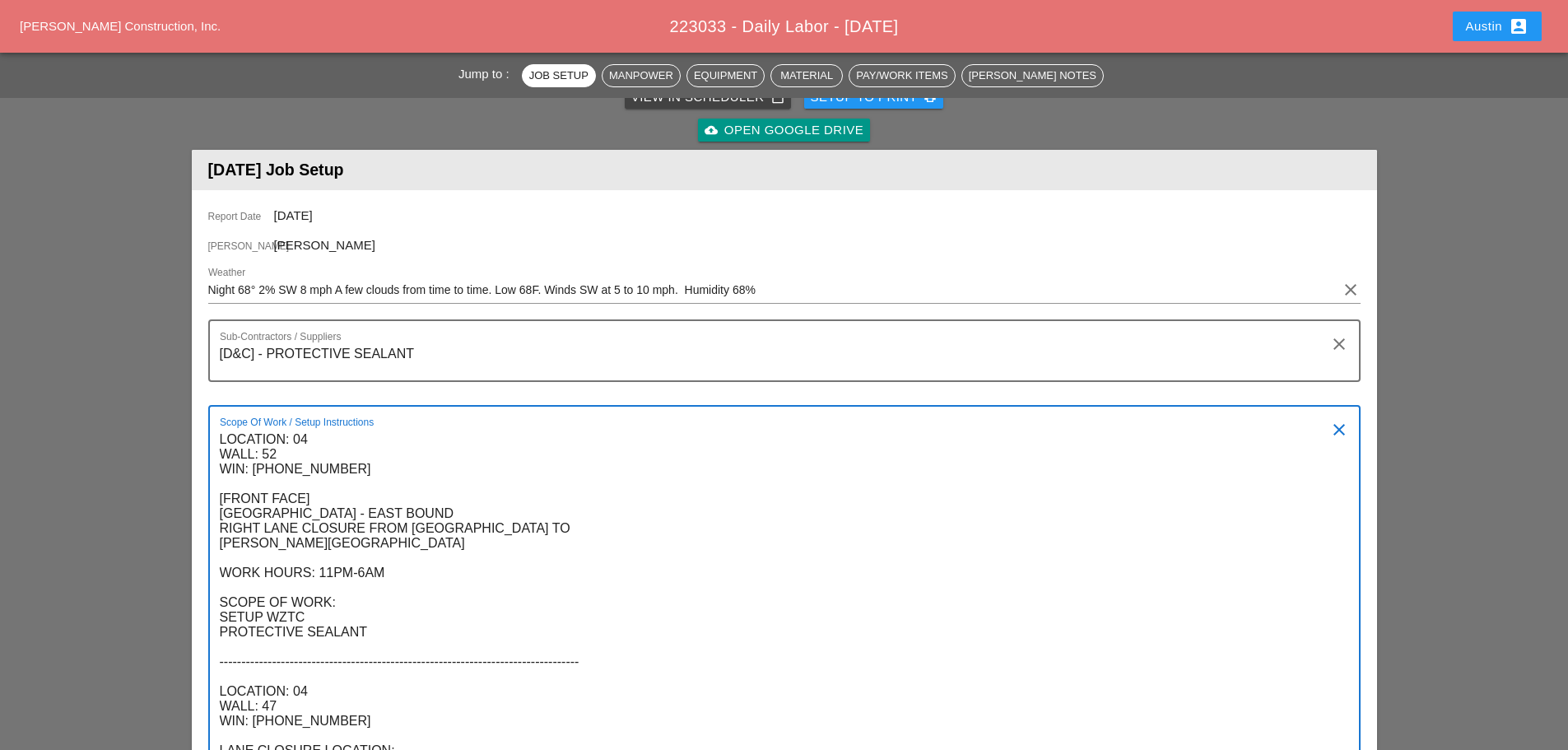
scroll to position [0, 0]
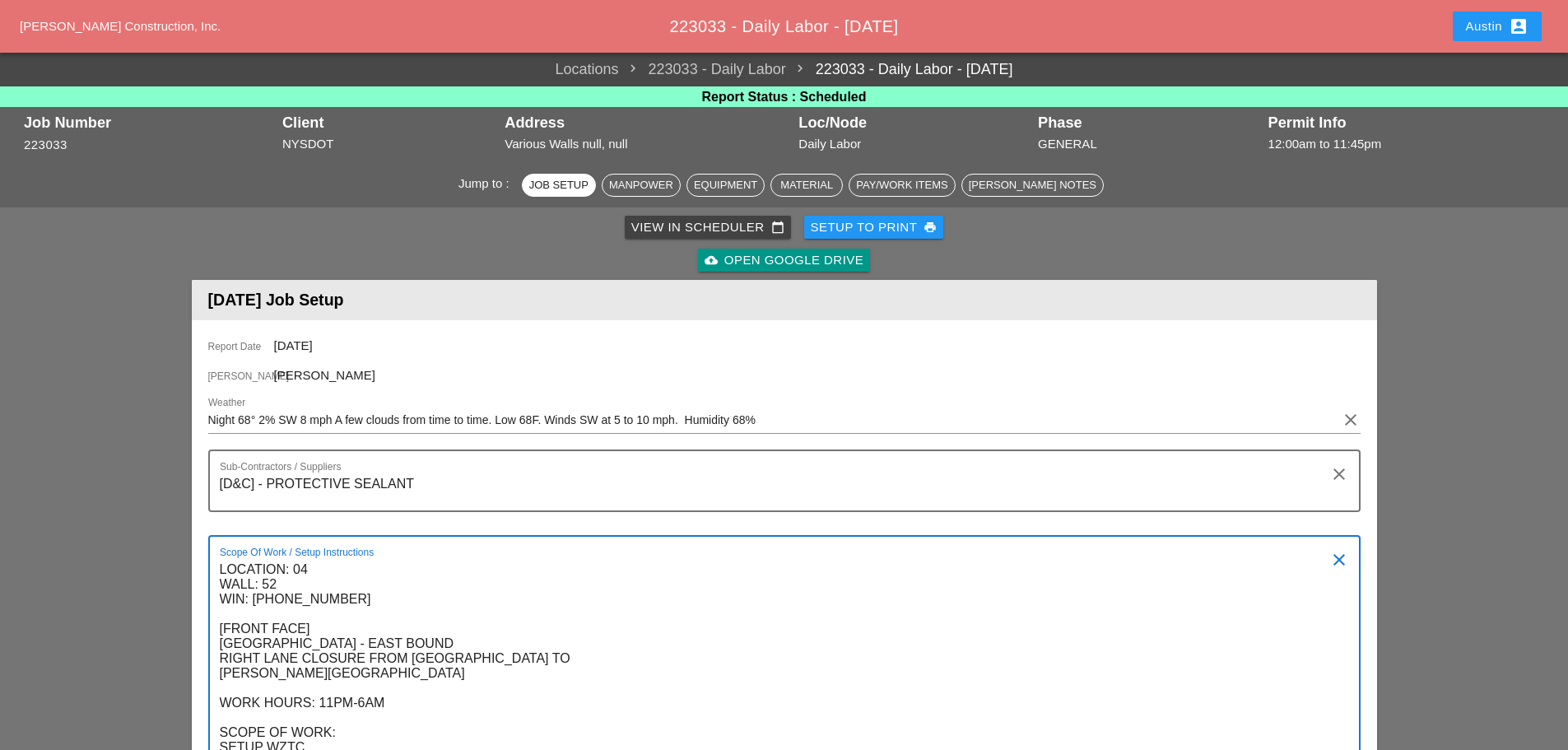
type textarea "LOCATION: 04 WALL: 52 WIN: 1-095-070 [FRONT FACE] CROSS BRONX EXPRESSWAY - EAST…"
click at [827, 227] on div "Setup to Print print" at bounding box center [874, 227] width 127 height 19
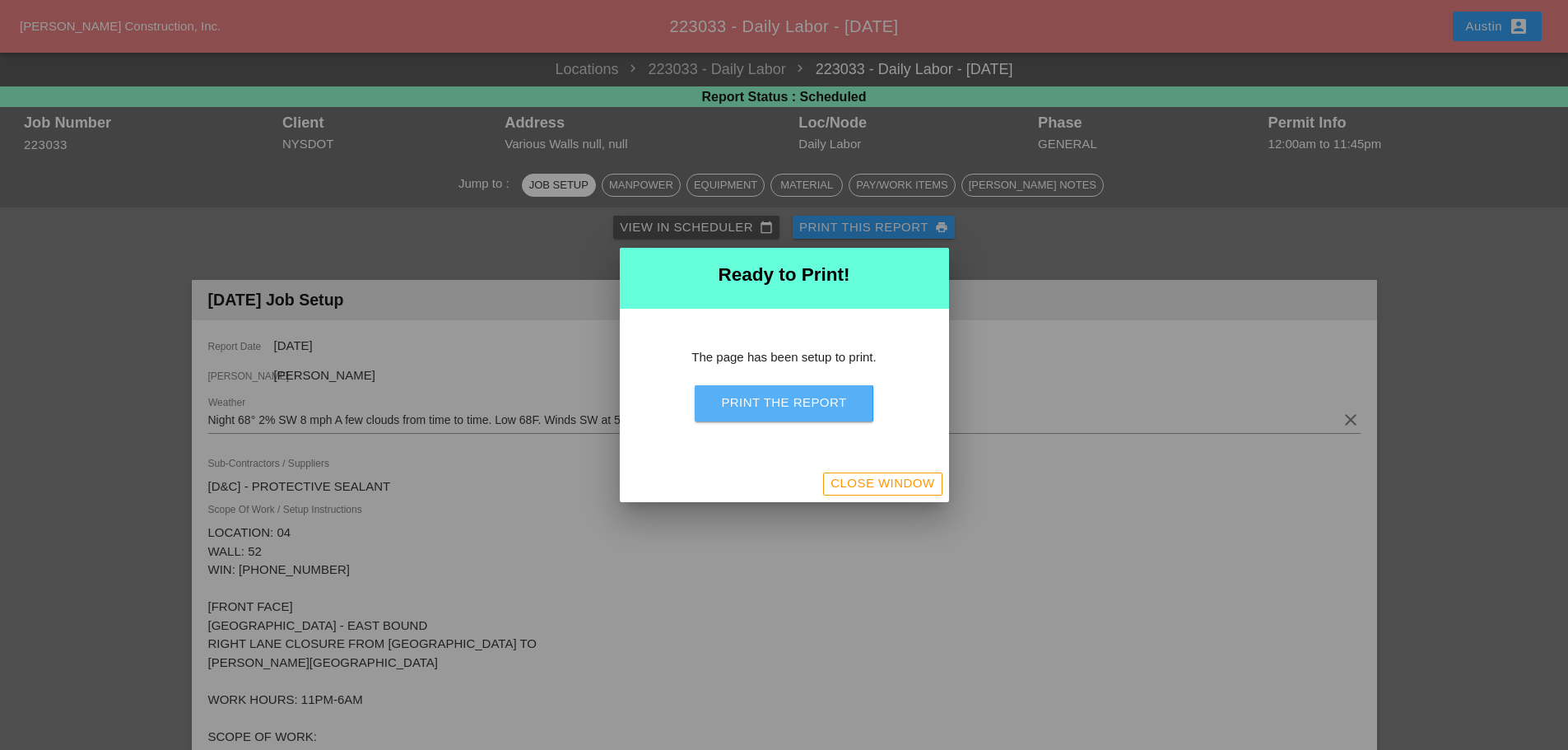
click at [787, 409] on div "Print the Report" at bounding box center [783, 403] width 125 height 19
click at [860, 486] on div "Close Window" at bounding box center [883, 483] width 104 height 19
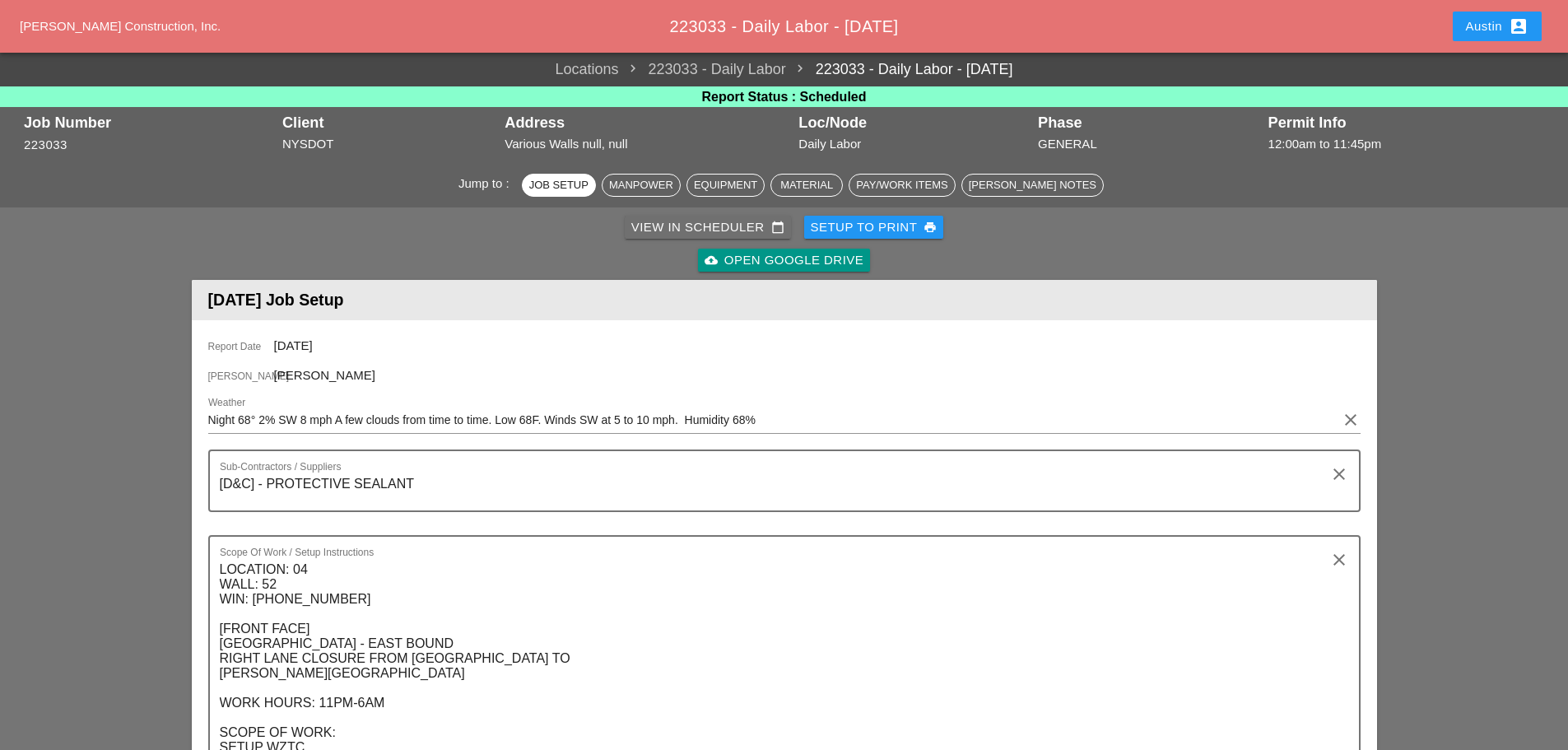
click at [689, 222] on div "View in Scheduler calendar_today" at bounding box center [708, 227] width 154 height 19
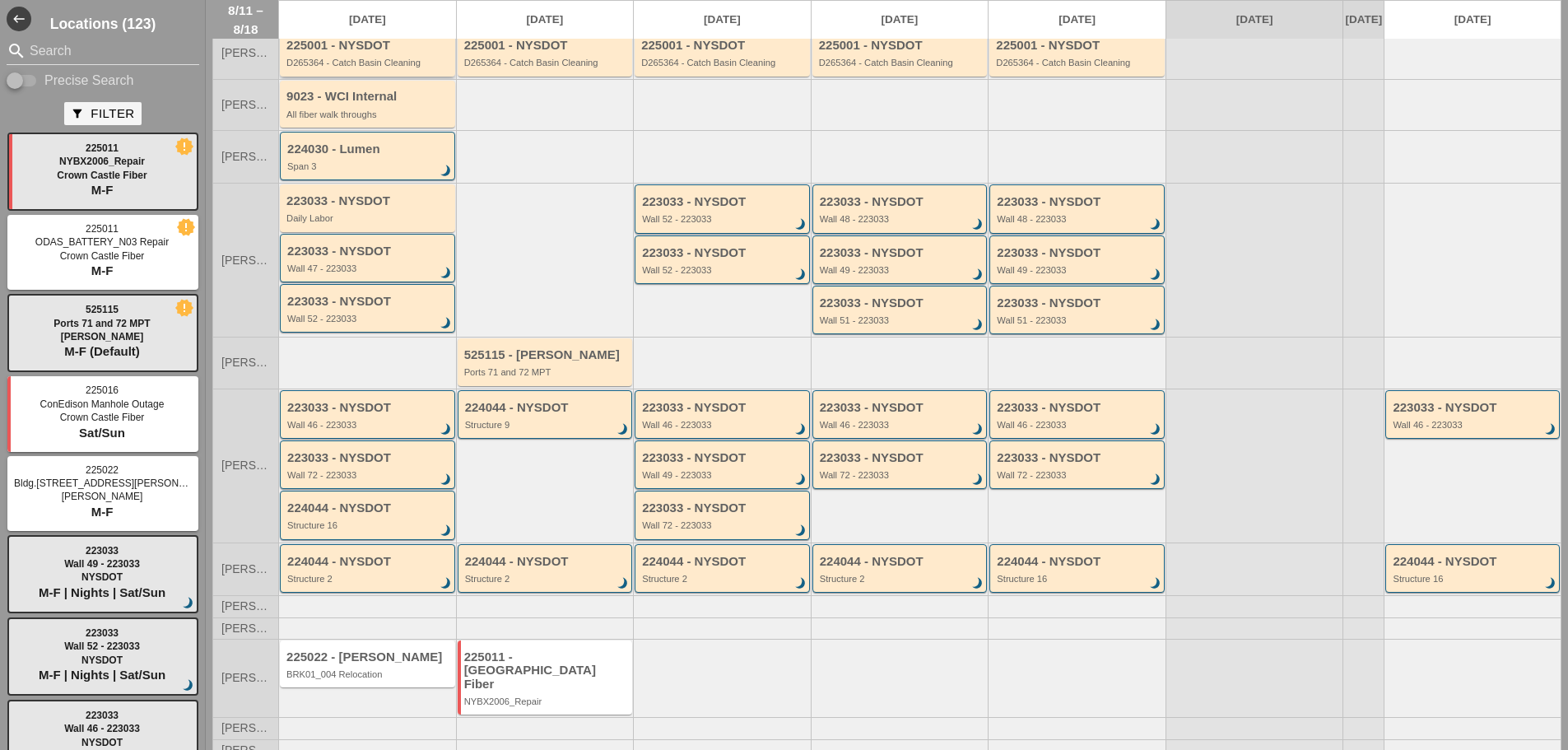
scroll to position [135, 0]
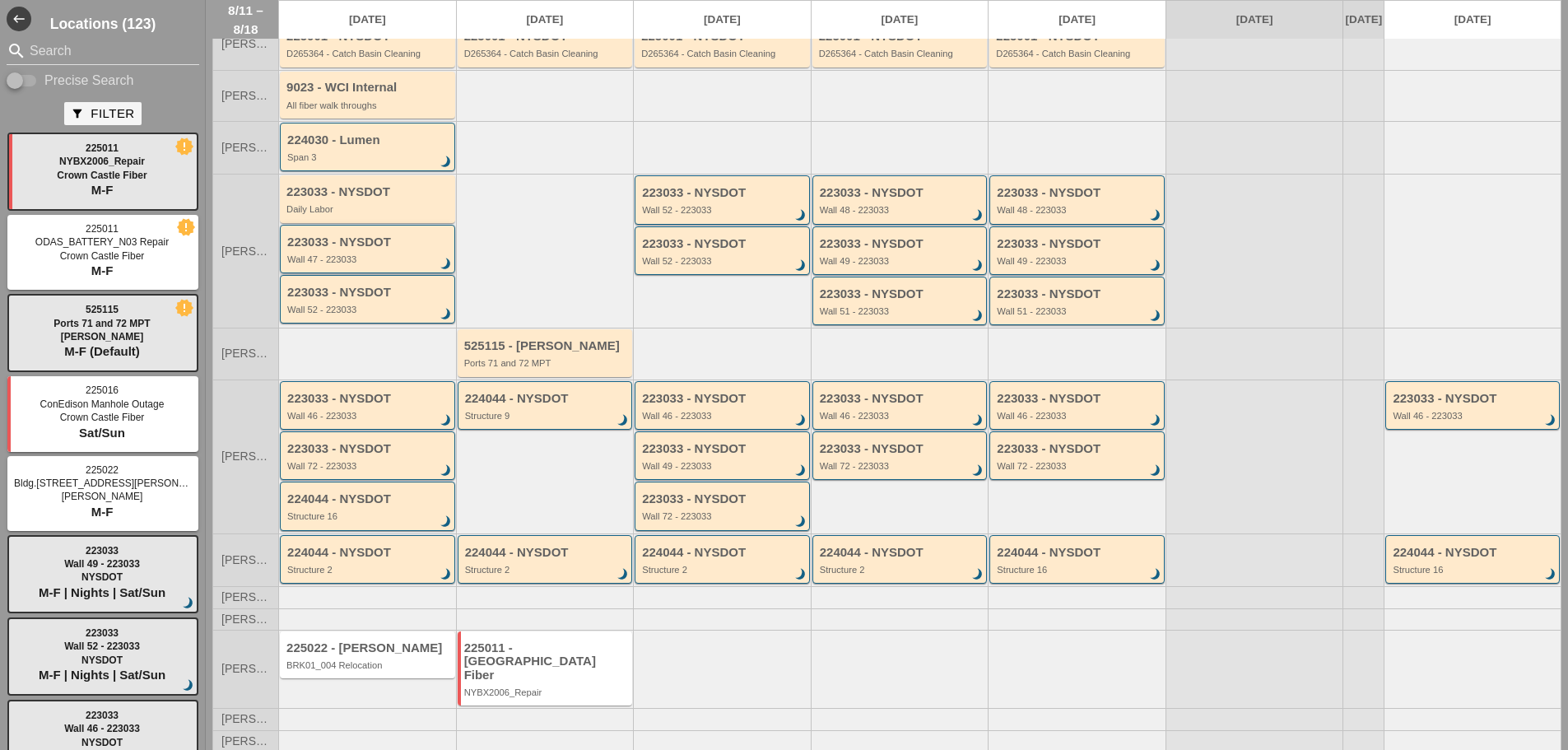
click at [349, 264] on div "Wall 47 - 223033" at bounding box center [368, 259] width 163 height 10
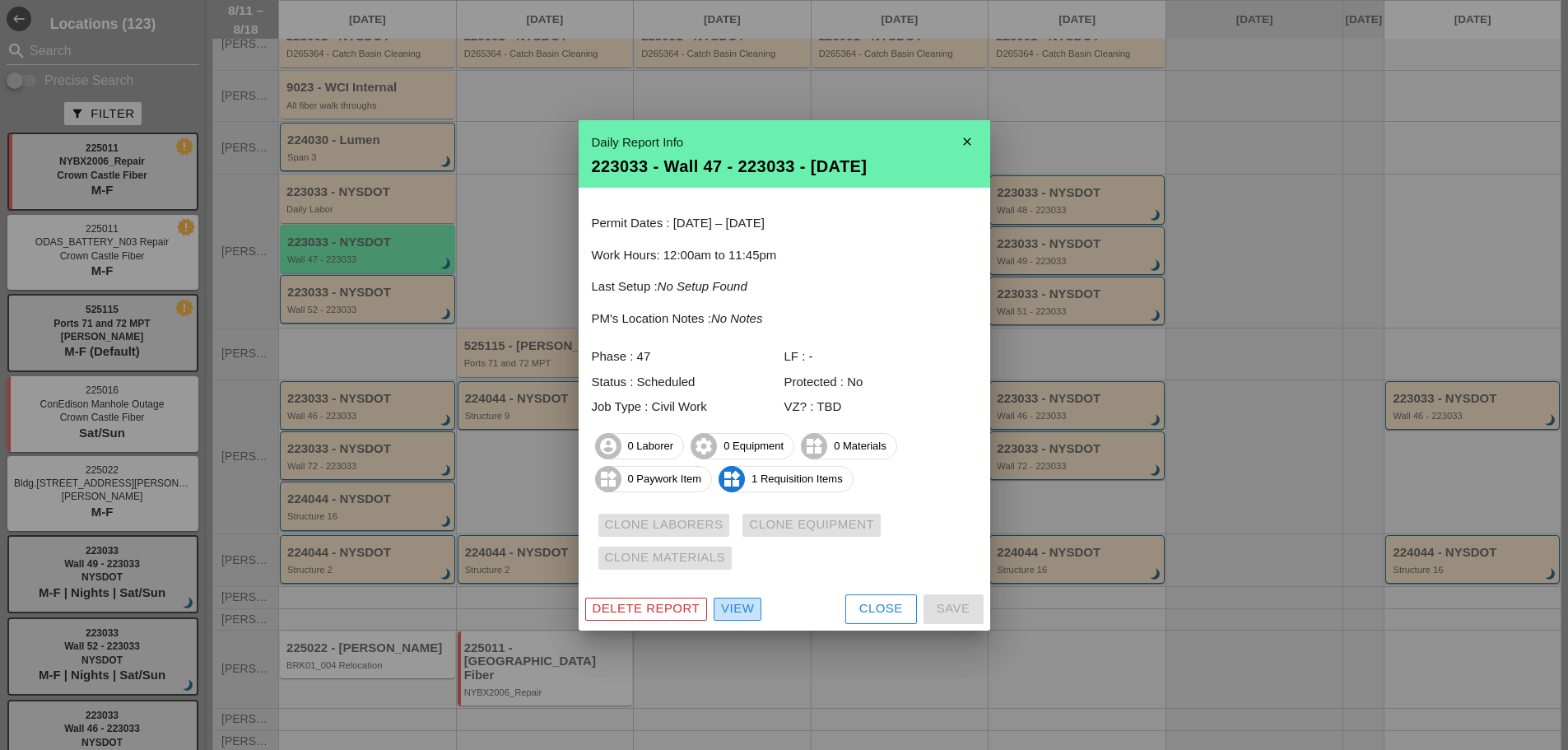
click at [736, 610] on div "View" at bounding box center [737, 608] width 33 height 19
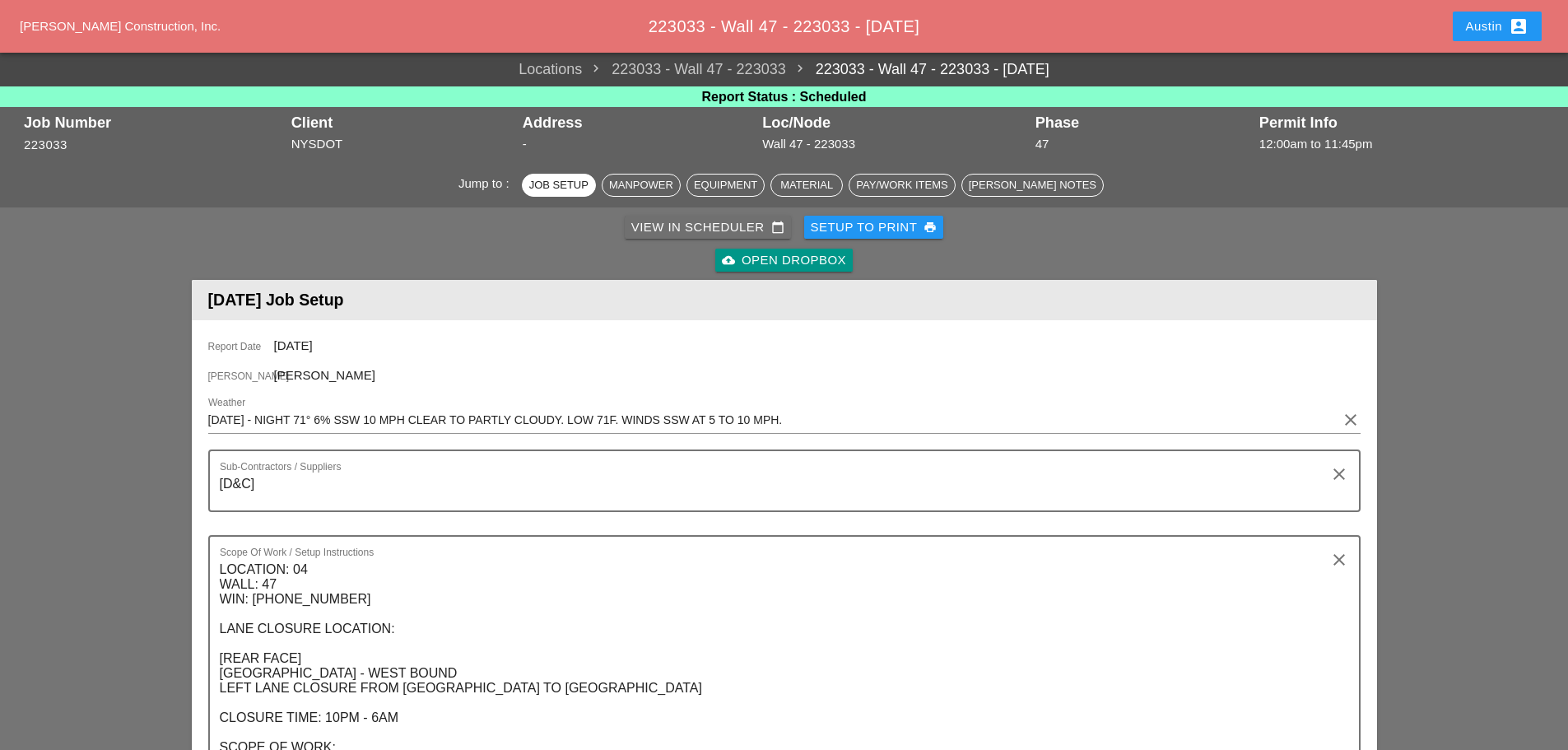
click at [683, 233] on div "View in Scheduler calendar_today" at bounding box center [708, 227] width 154 height 19
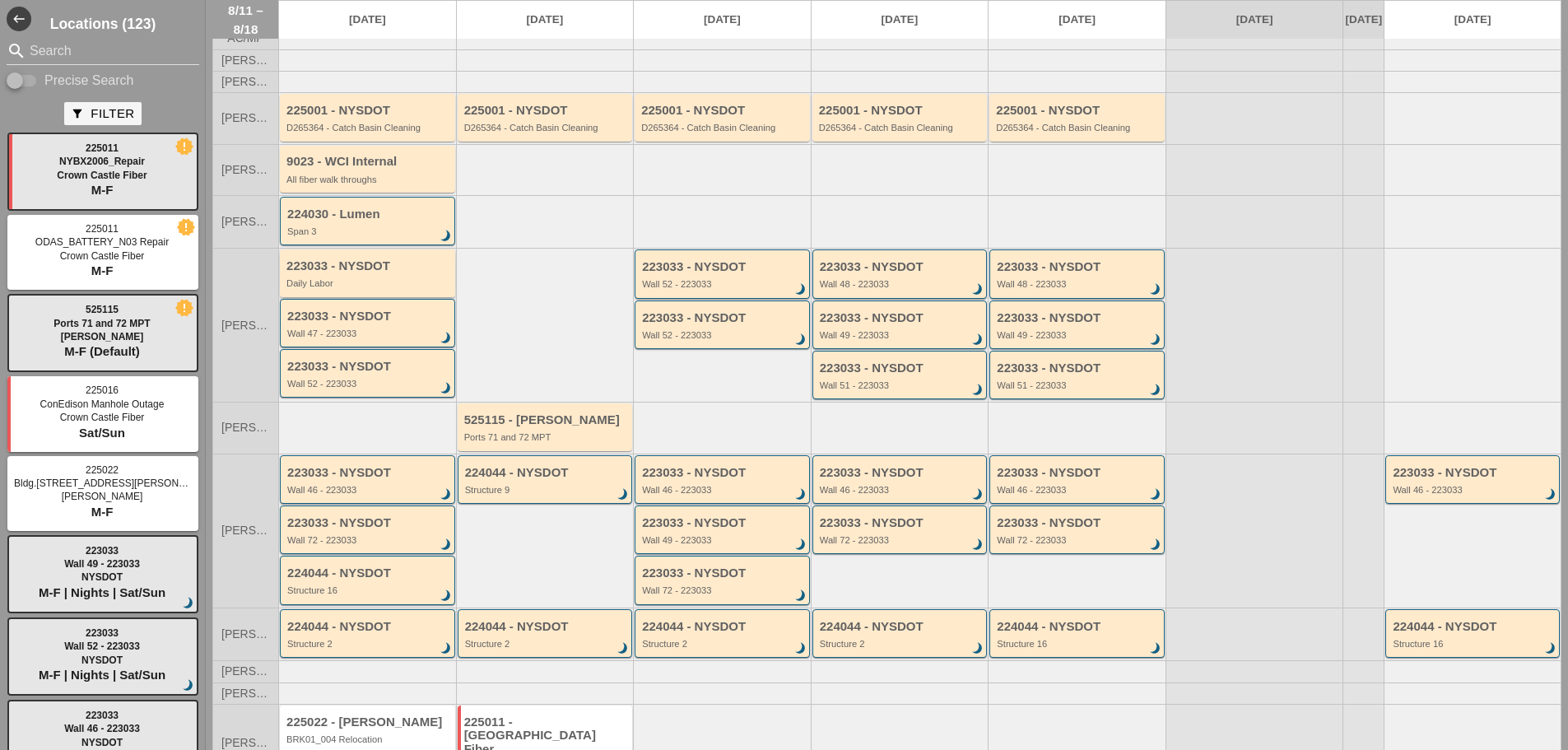
scroll to position [135, 0]
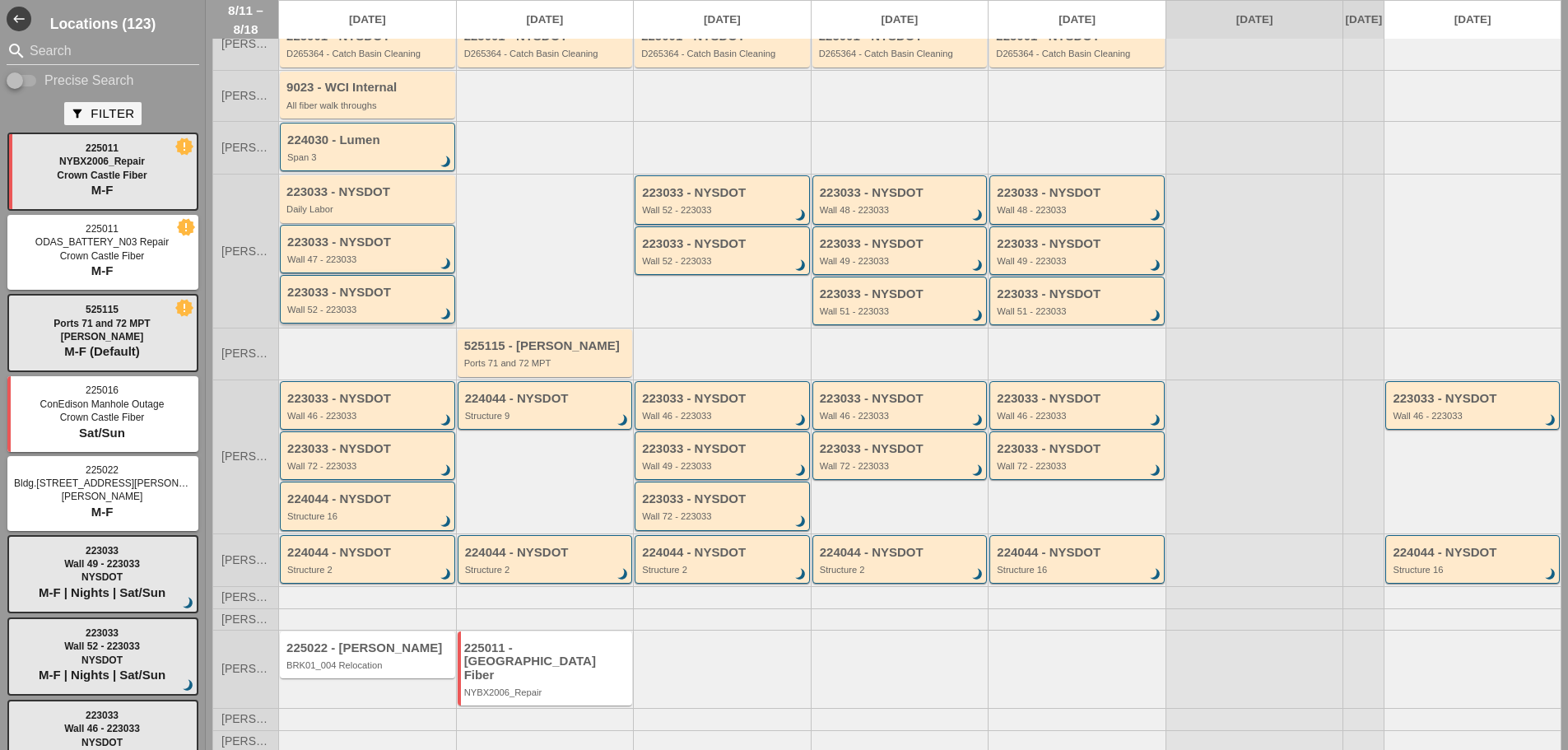
click at [361, 314] on div "Wall 52 - 223033" at bounding box center [368, 309] width 163 height 10
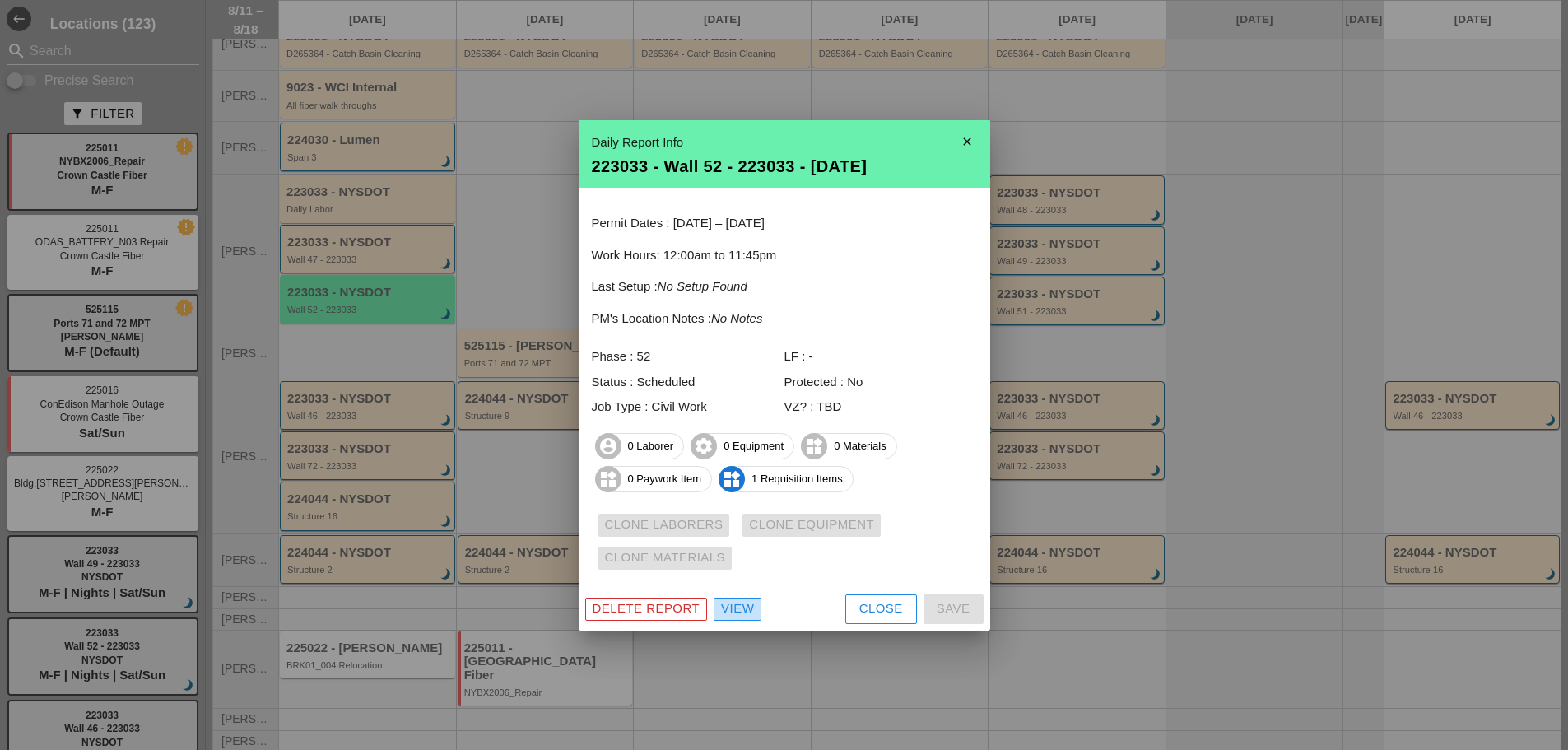
click at [735, 607] on div "View" at bounding box center [737, 608] width 33 height 19
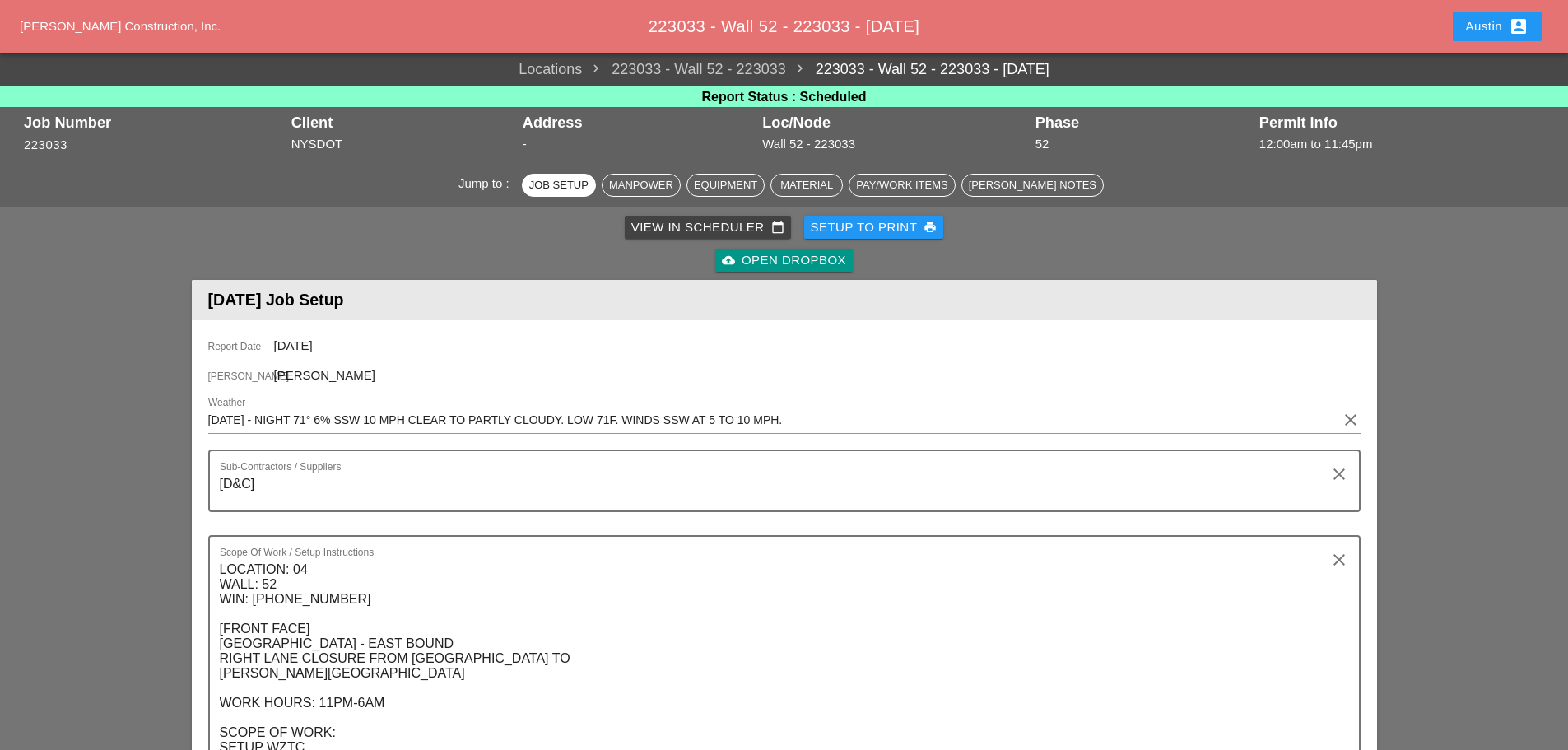
click at [662, 218] on div "View in Scheduler calendar_today" at bounding box center [708, 227] width 154 height 19
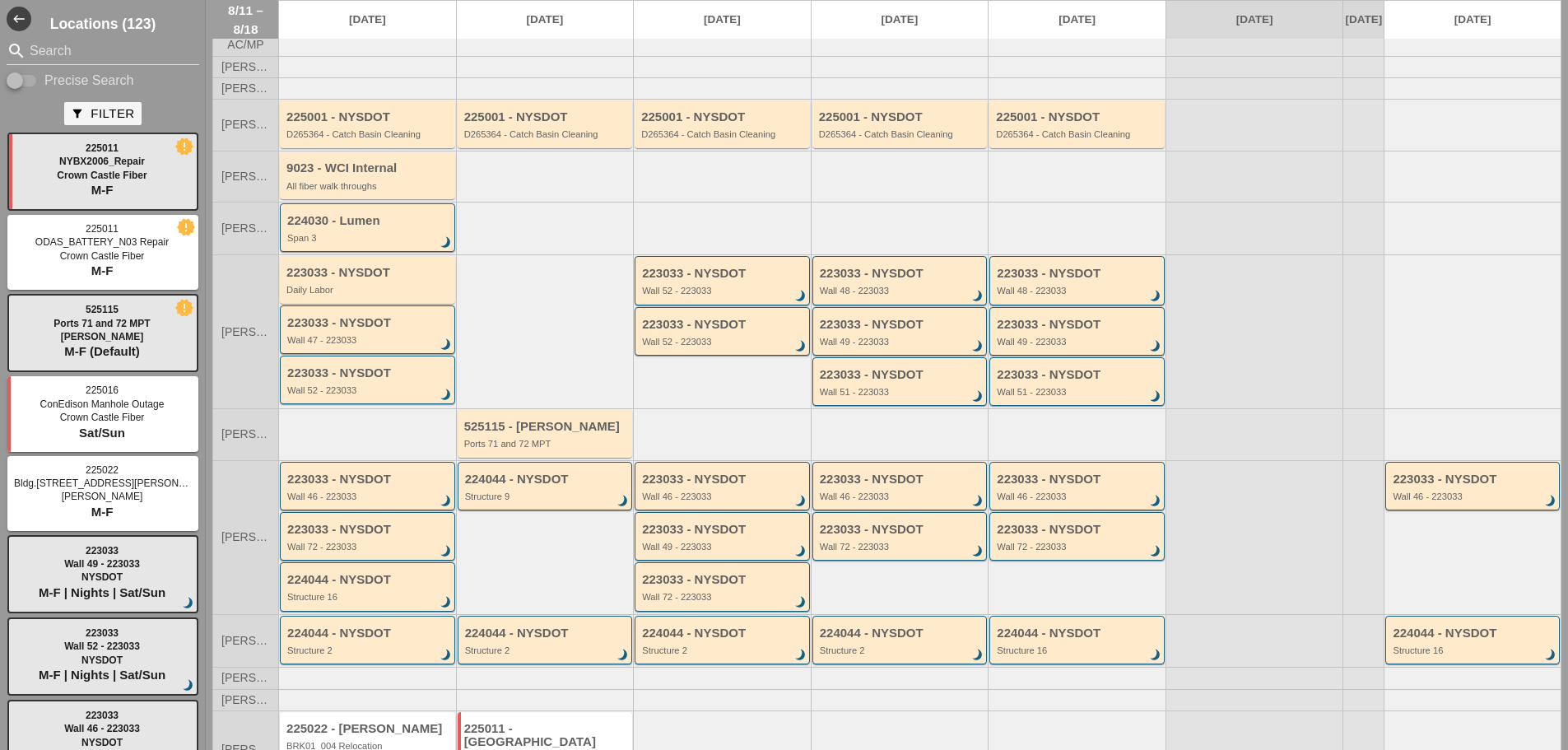
scroll to position [135, 0]
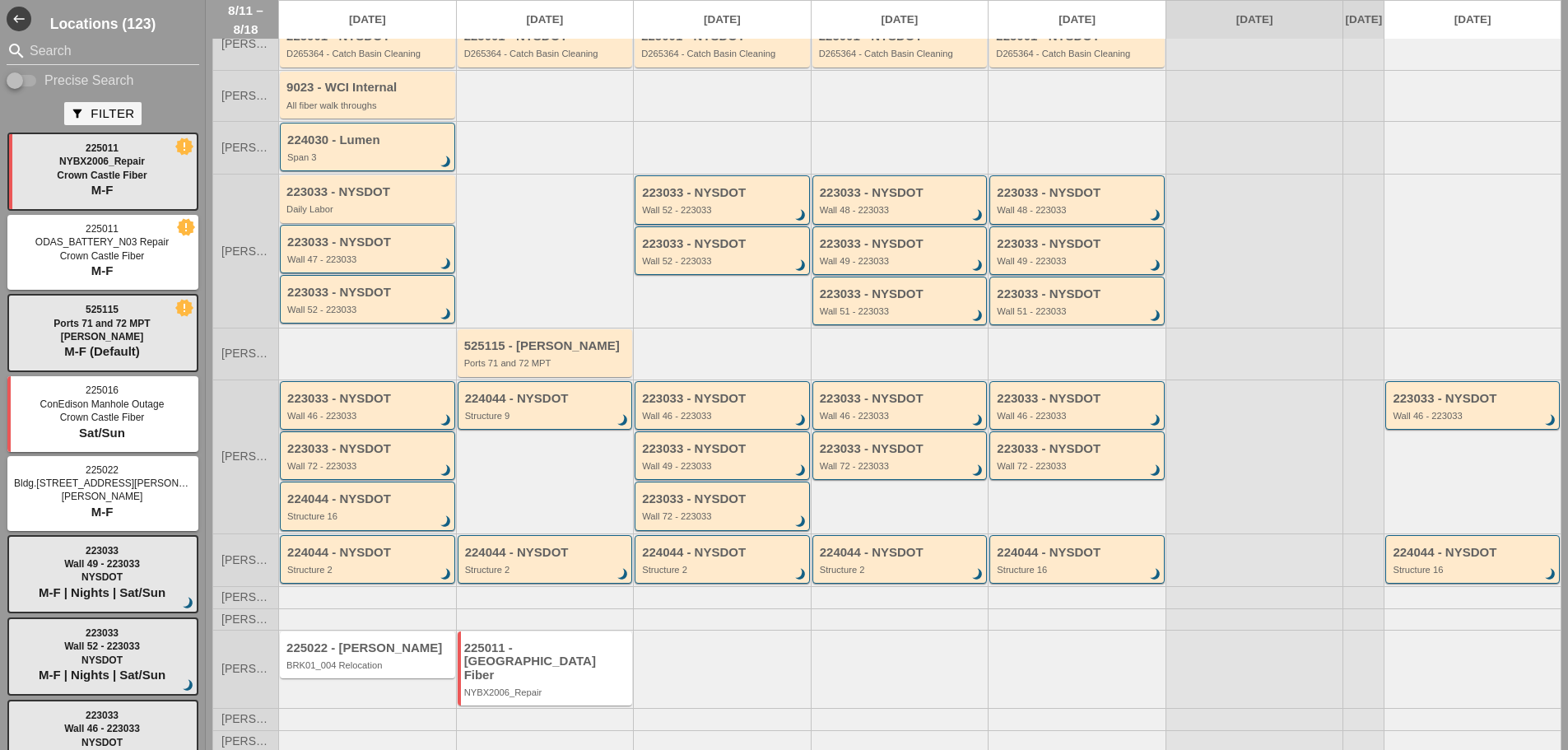
click at [342, 419] on div "223033 - NYSDOT Wall 46 - 223033 brightness_3" at bounding box center [368, 407] width 163 height 29
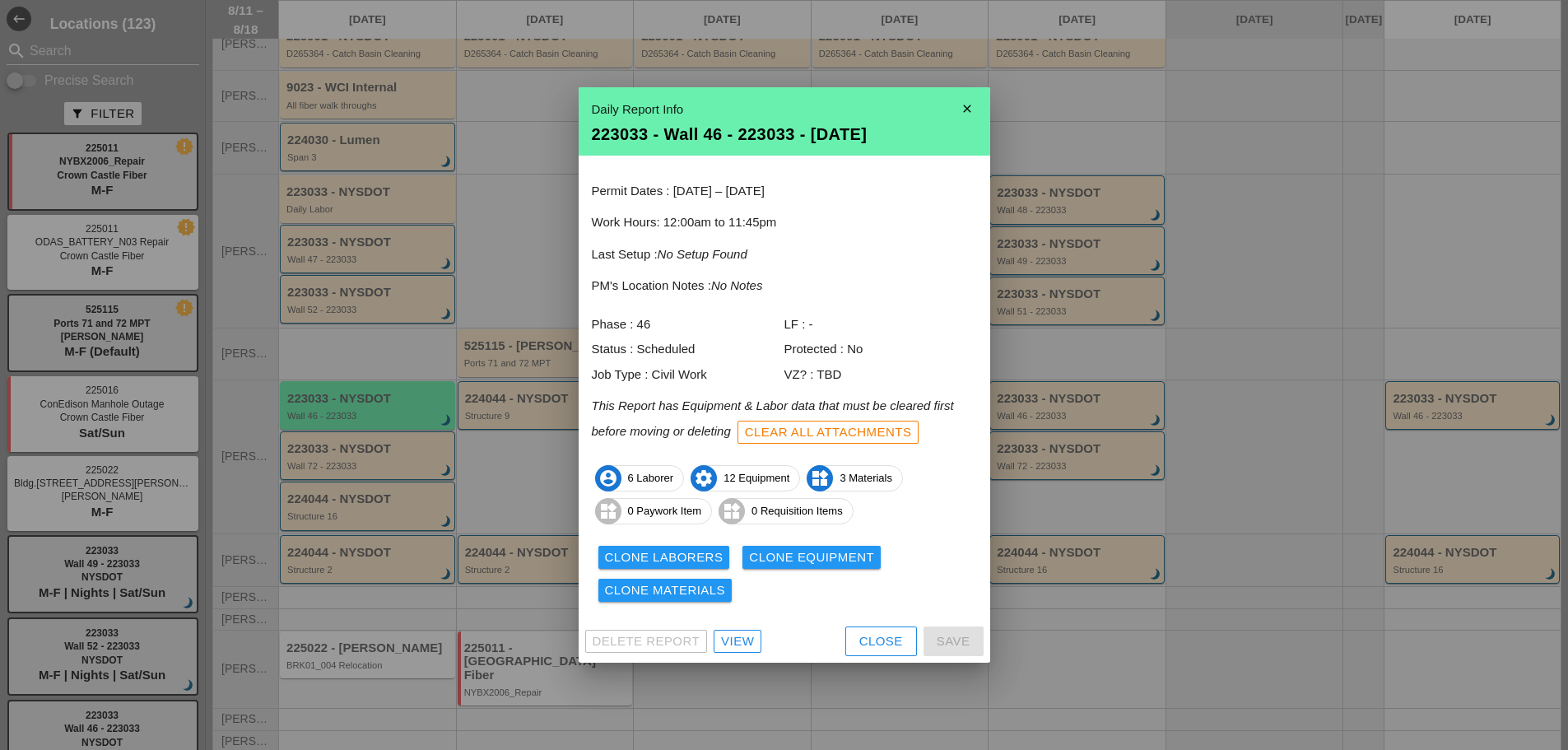
click at [735, 641] on div "View" at bounding box center [737, 641] width 33 height 19
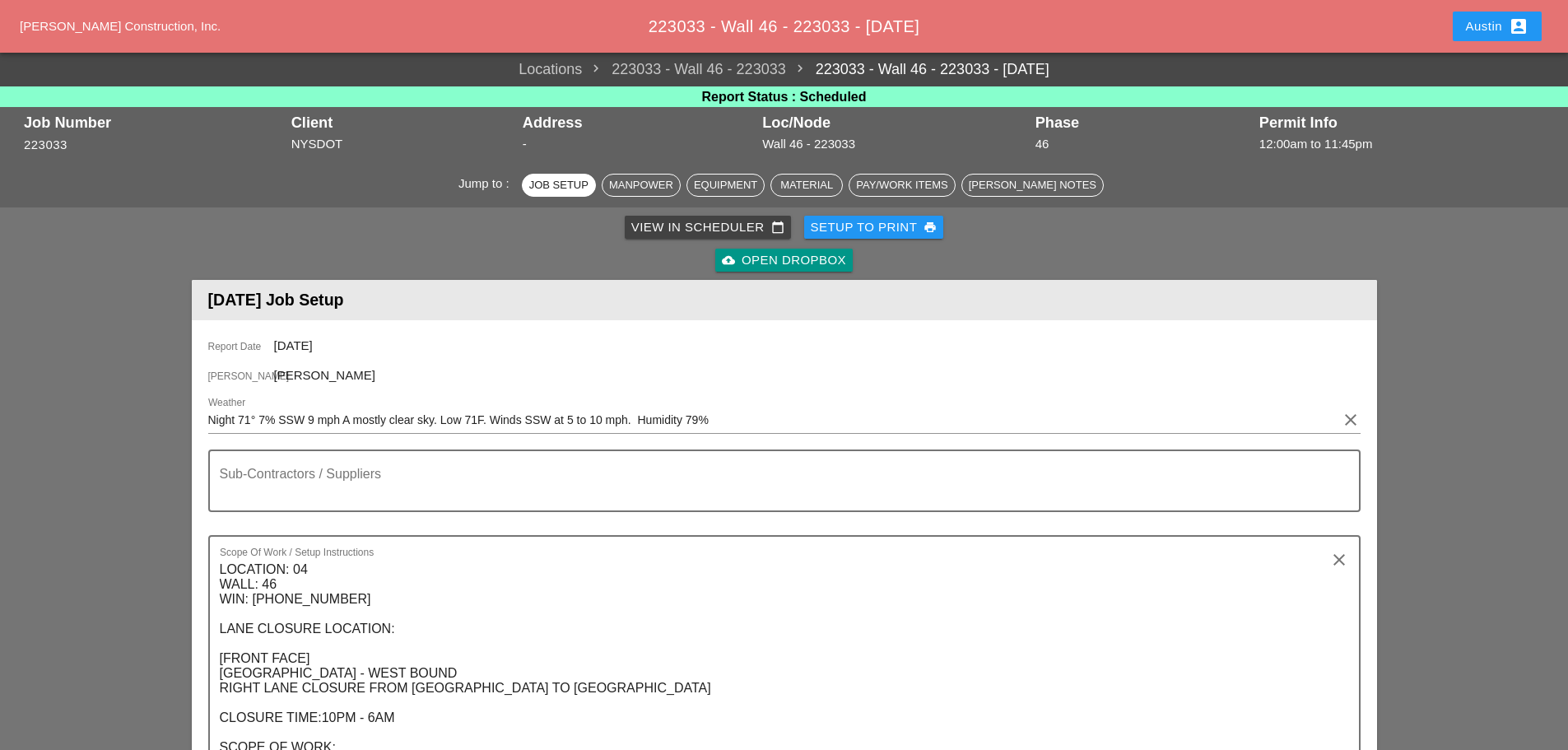
click at [858, 224] on div "Setup to Print print" at bounding box center [874, 227] width 127 height 19
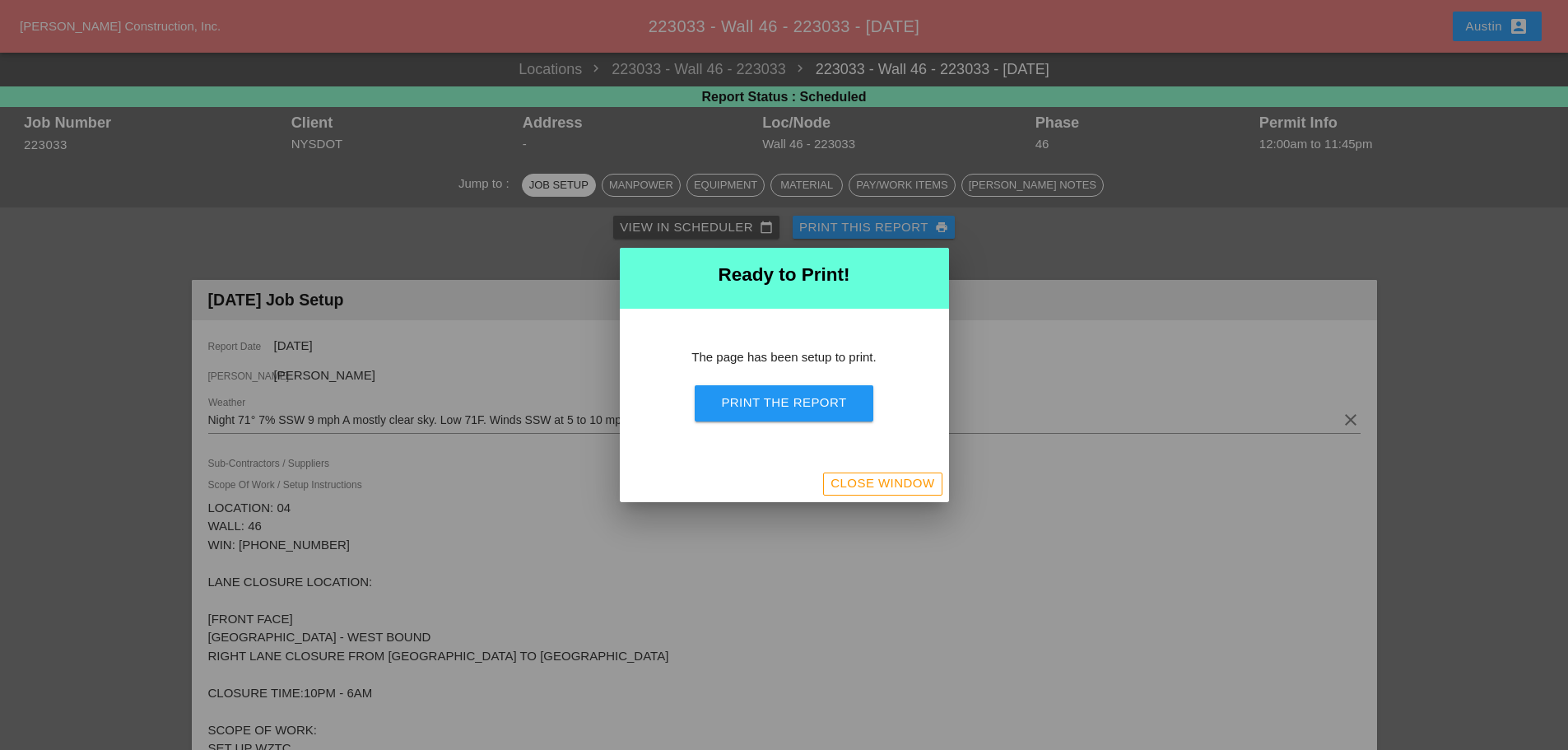
click at [789, 407] on div "Print the Report" at bounding box center [783, 403] width 125 height 19
click at [871, 490] on div "Close Window" at bounding box center [883, 483] width 104 height 19
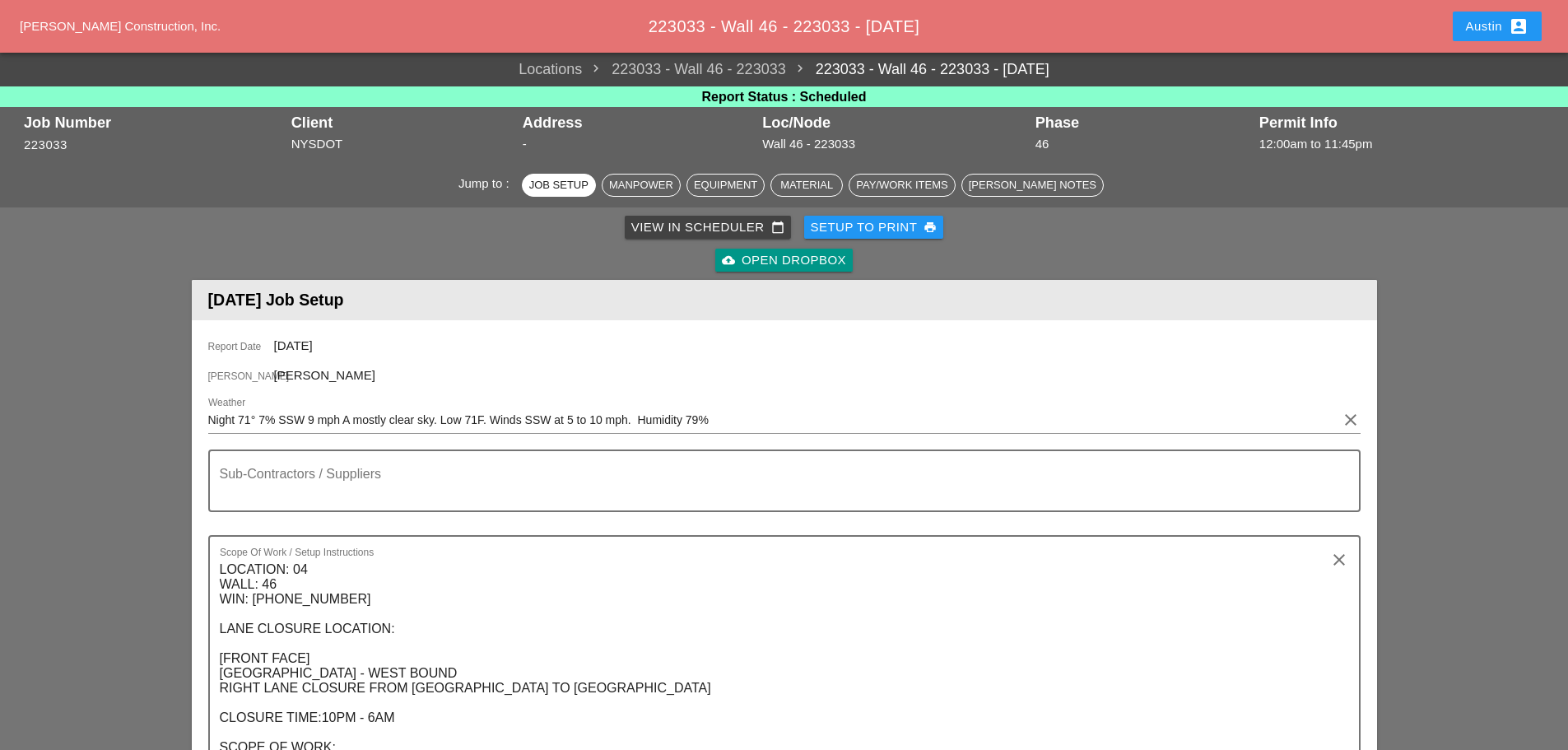
click at [689, 228] on div "View in Scheduler calendar_today" at bounding box center [708, 227] width 154 height 19
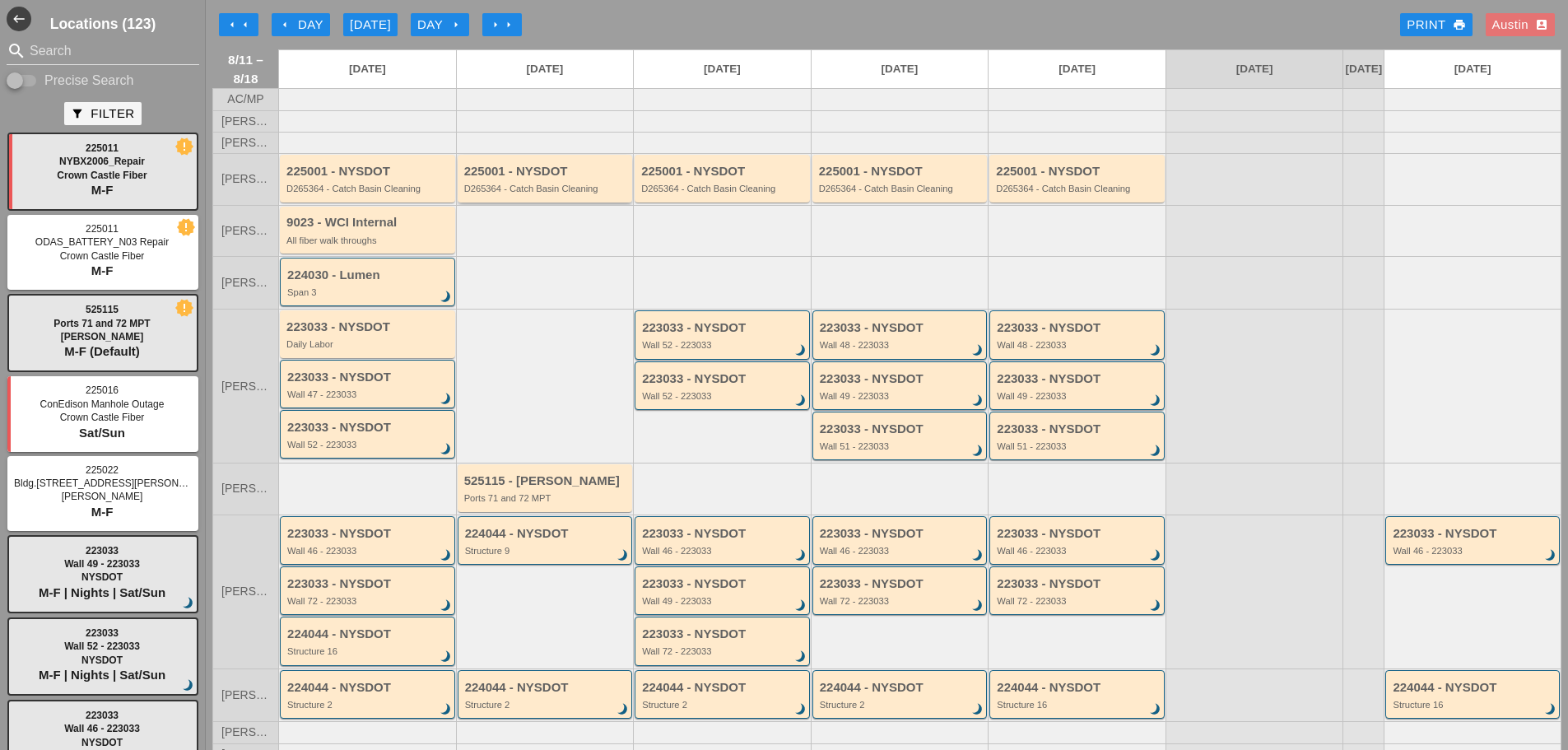
click at [521, 194] on div "225001 - NYSDOT D265364 - Catch Basin Cleaning" at bounding box center [546, 179] width 164 height 29
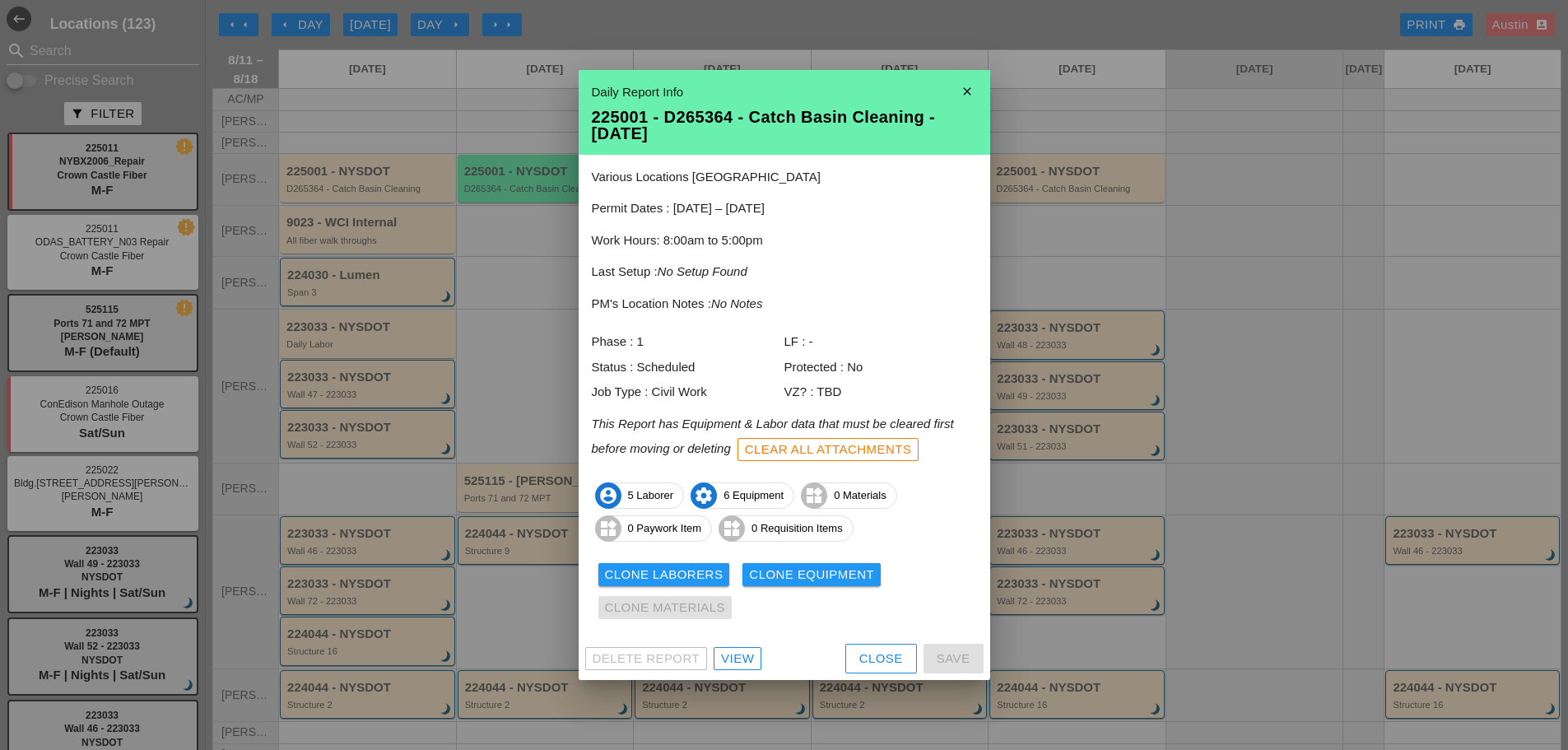
click at [749, 661] on div "View" at bounding box center [737, 659] width 33 height 19
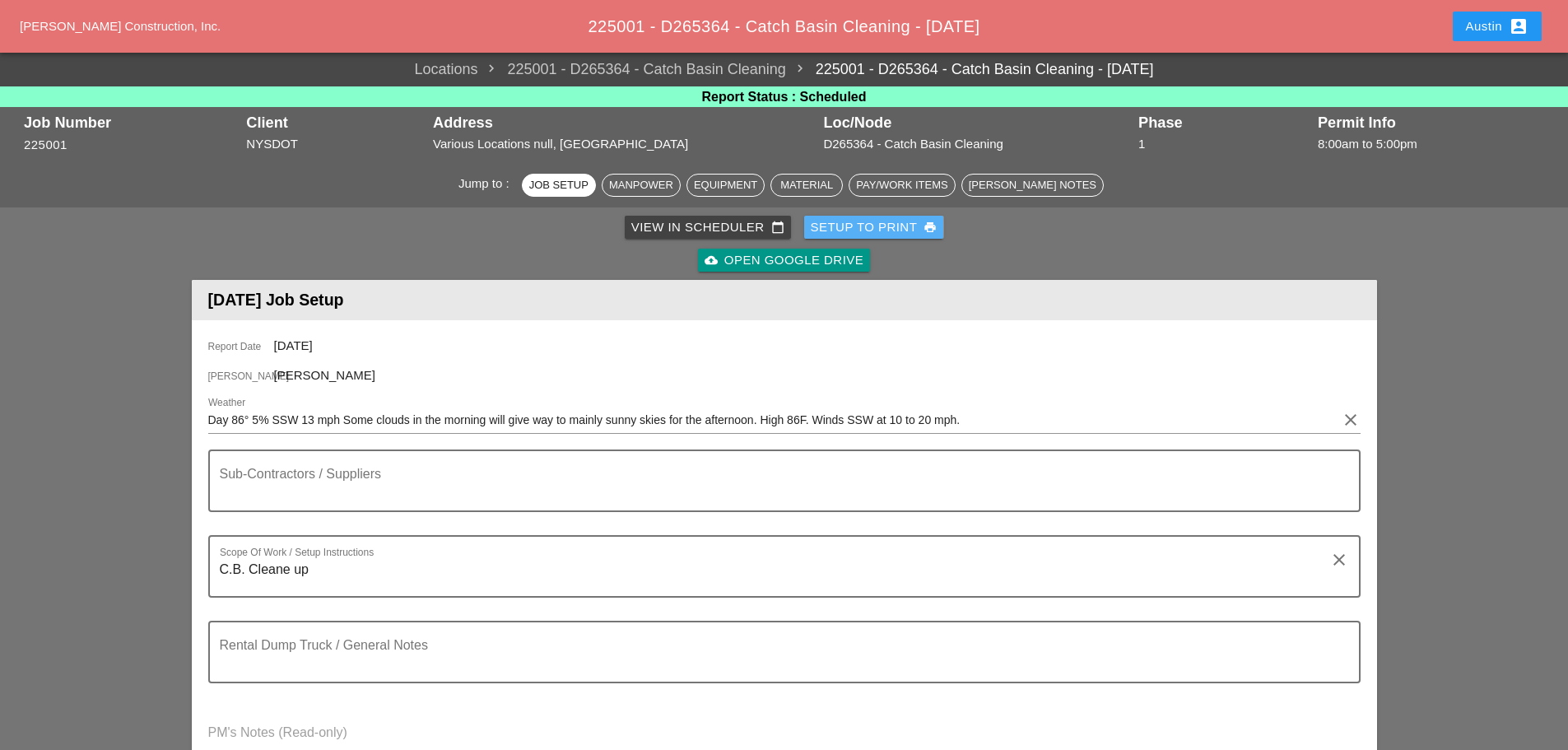
click at [852, 227] on div "Setup to Print print" at bounding box center [874, 227] width 127 height 19
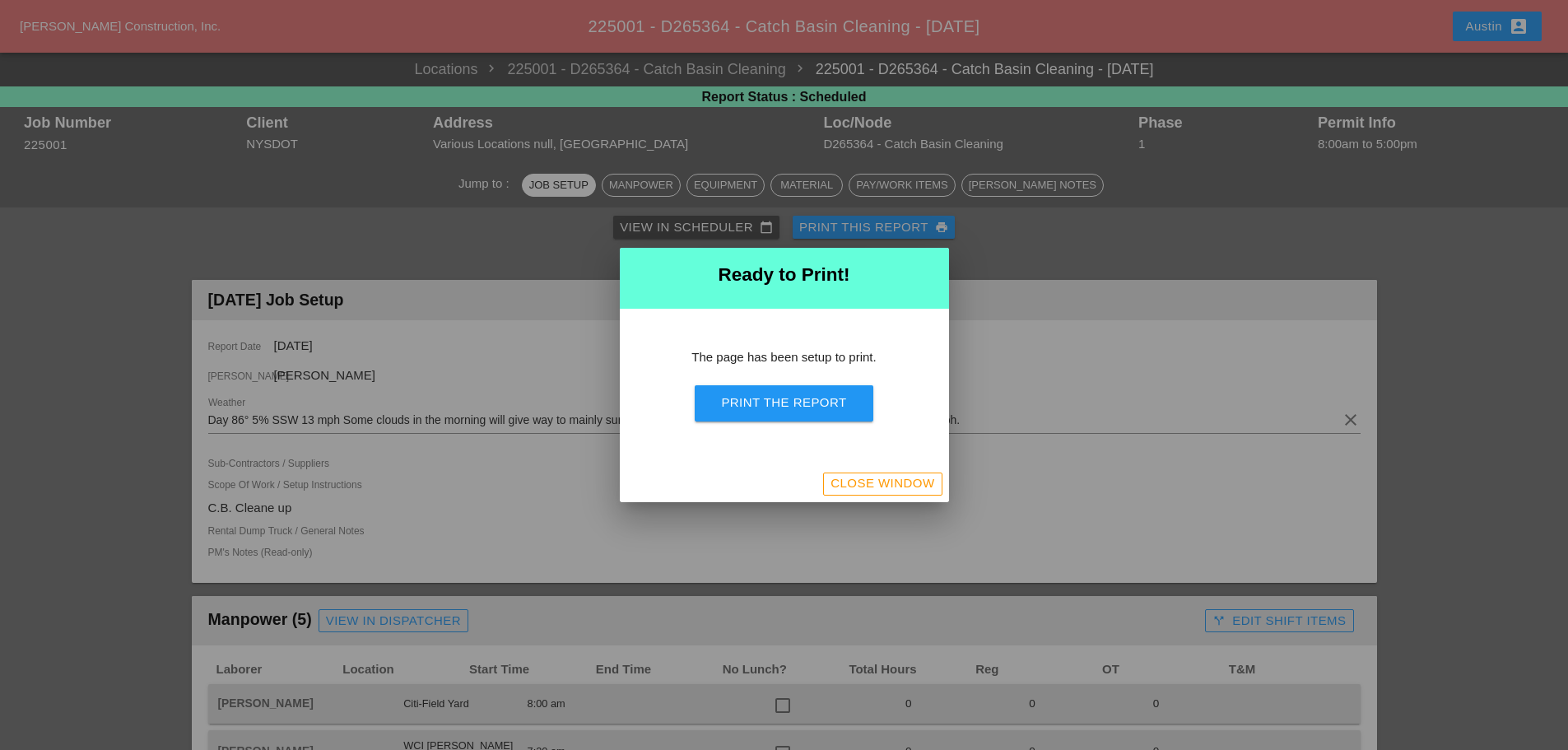
click at [782, 404] on div "Print the Report" at bounding box center [783, 403] width 125 height 19
click at [836, 411] on div "Print the Report" at bounding box center [783, 403] width 125 height 19
click at [904, 485] on div "Close Window" at bounding box center [883, 483] width 104 height 19
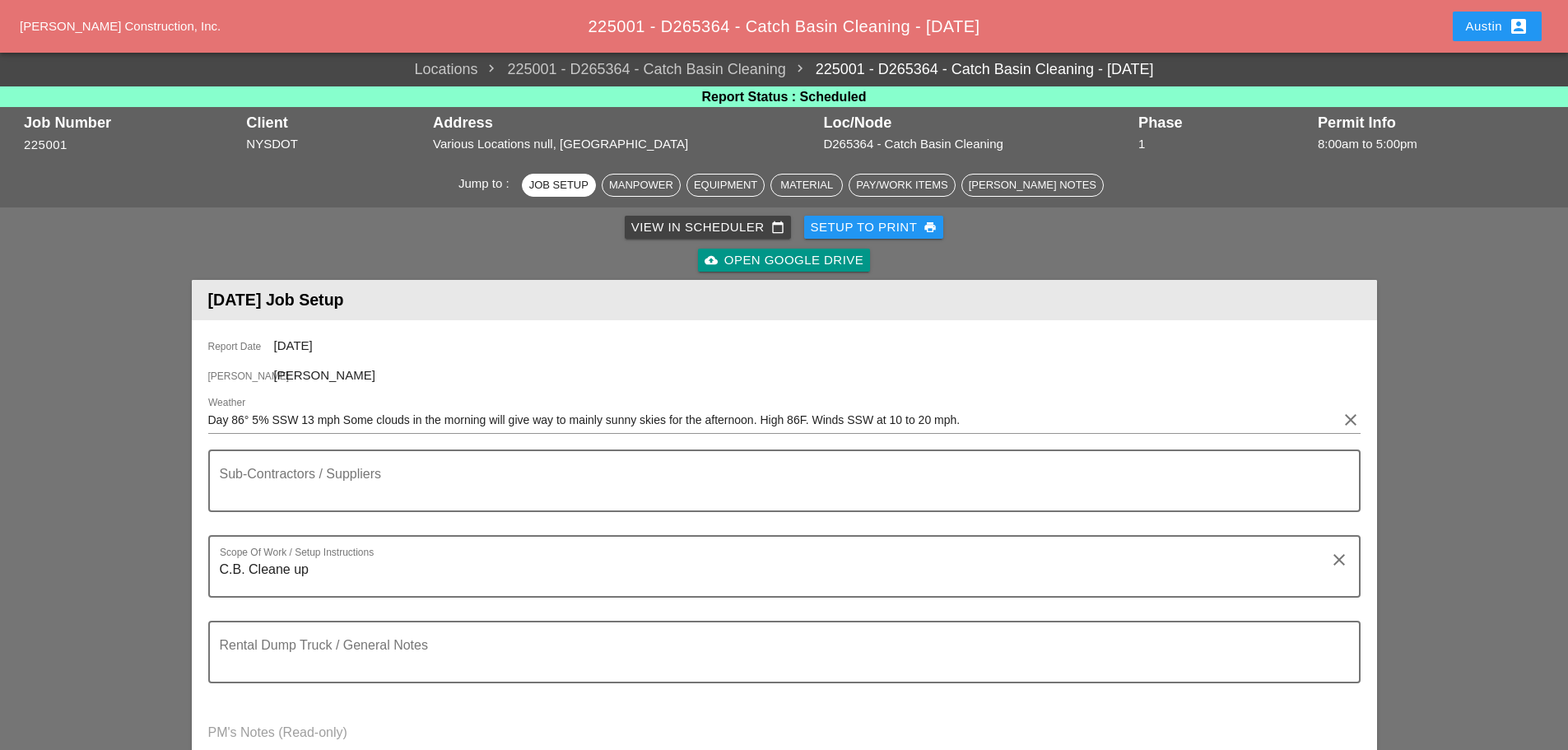
click at [735, 225] on div "View in Scheduler calendar_today" at bounding box center [708, 227] width 154 height 19
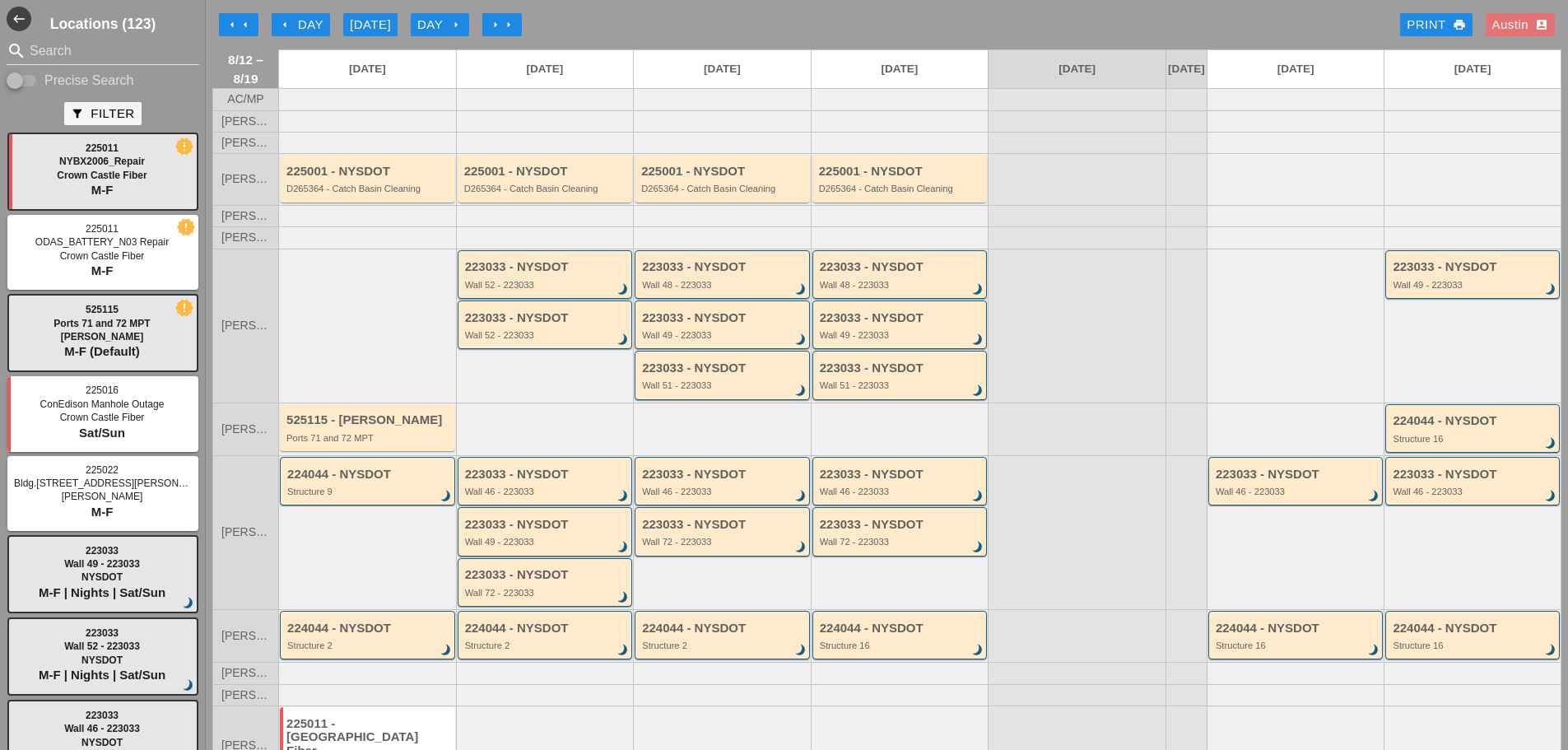
click at [312, 29] on div "arrow_left Day" at bounding box center [302, 25] width 46 height 19
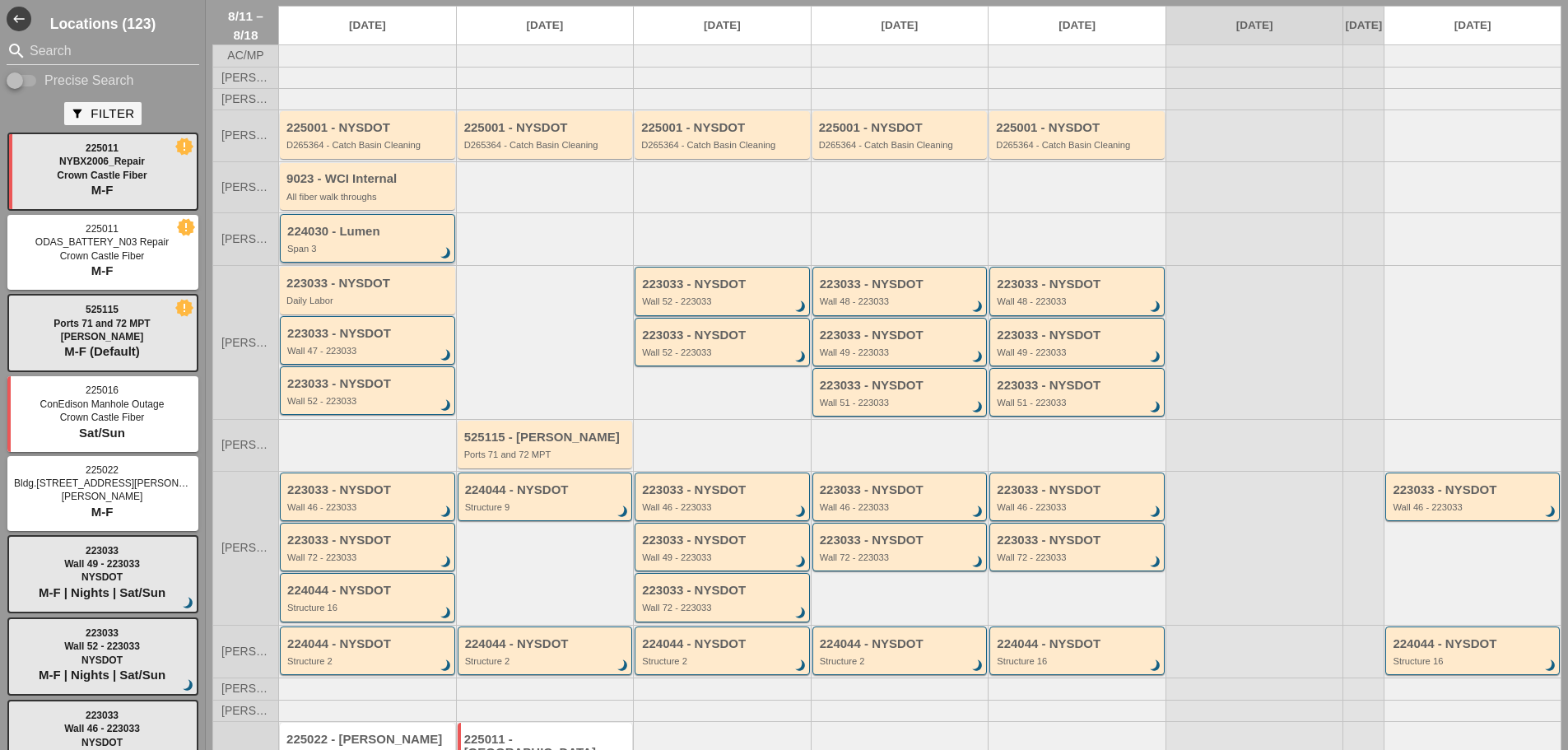
scroll to position [82, 0]
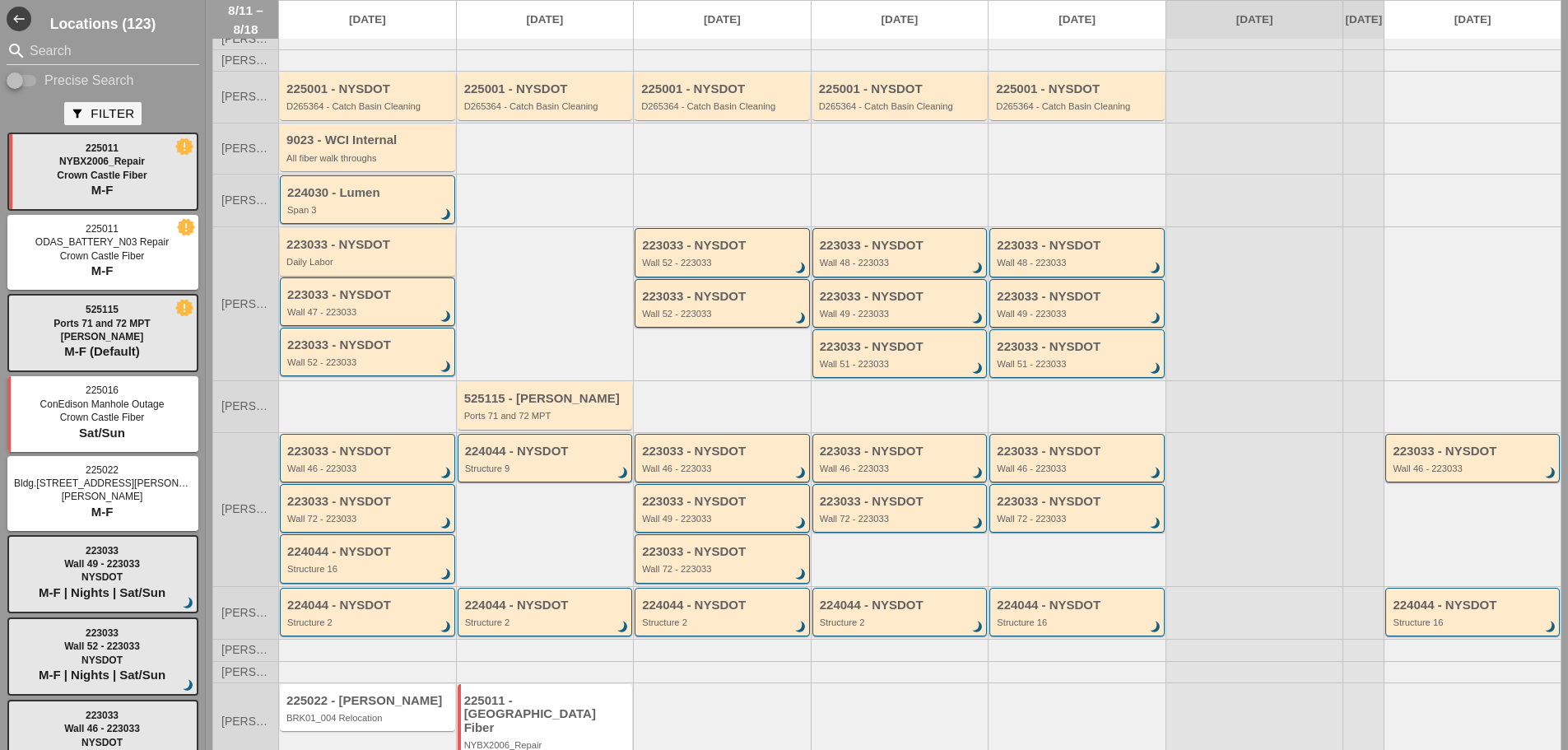
click at [353, 268] on div "223033 - NYSDOT Daily Labor" at bounding box center [369, 252] width 164 height 29
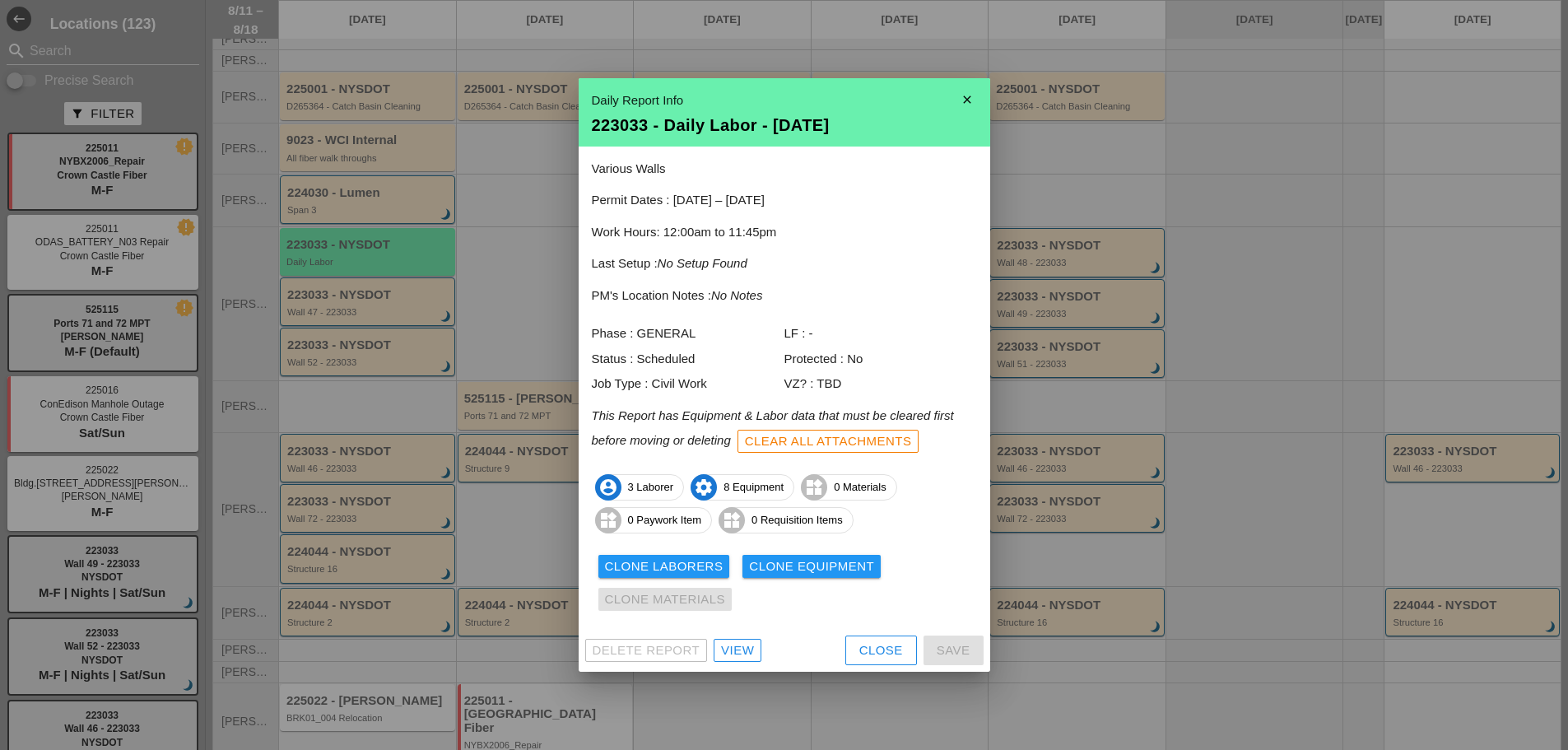
click at [743, 649] on div "View" at bounding box center [737, 650] width 33 height 19
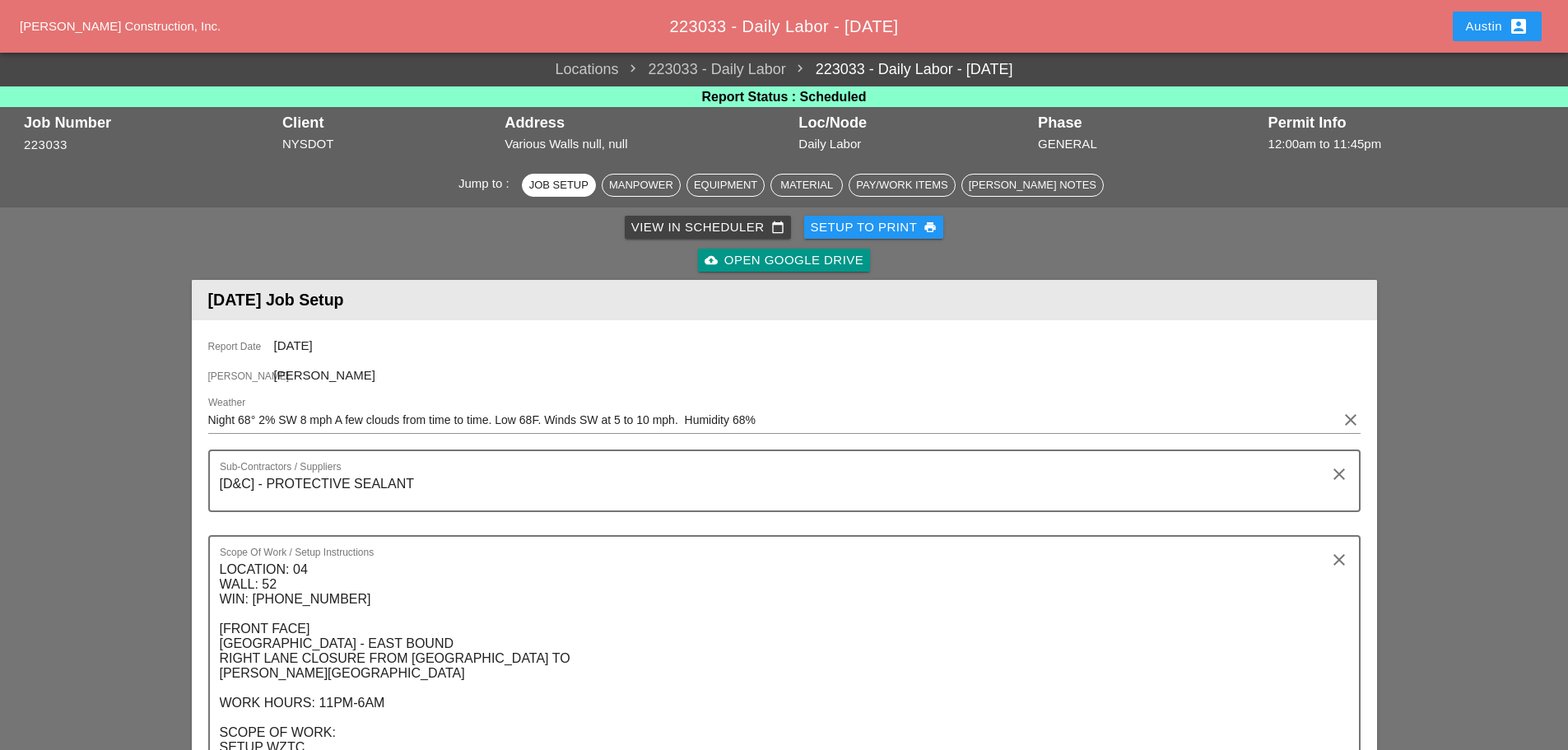
click at [862, 236] on div "Setup to Print print" at bounding box center [874, 227] width 127 height 19
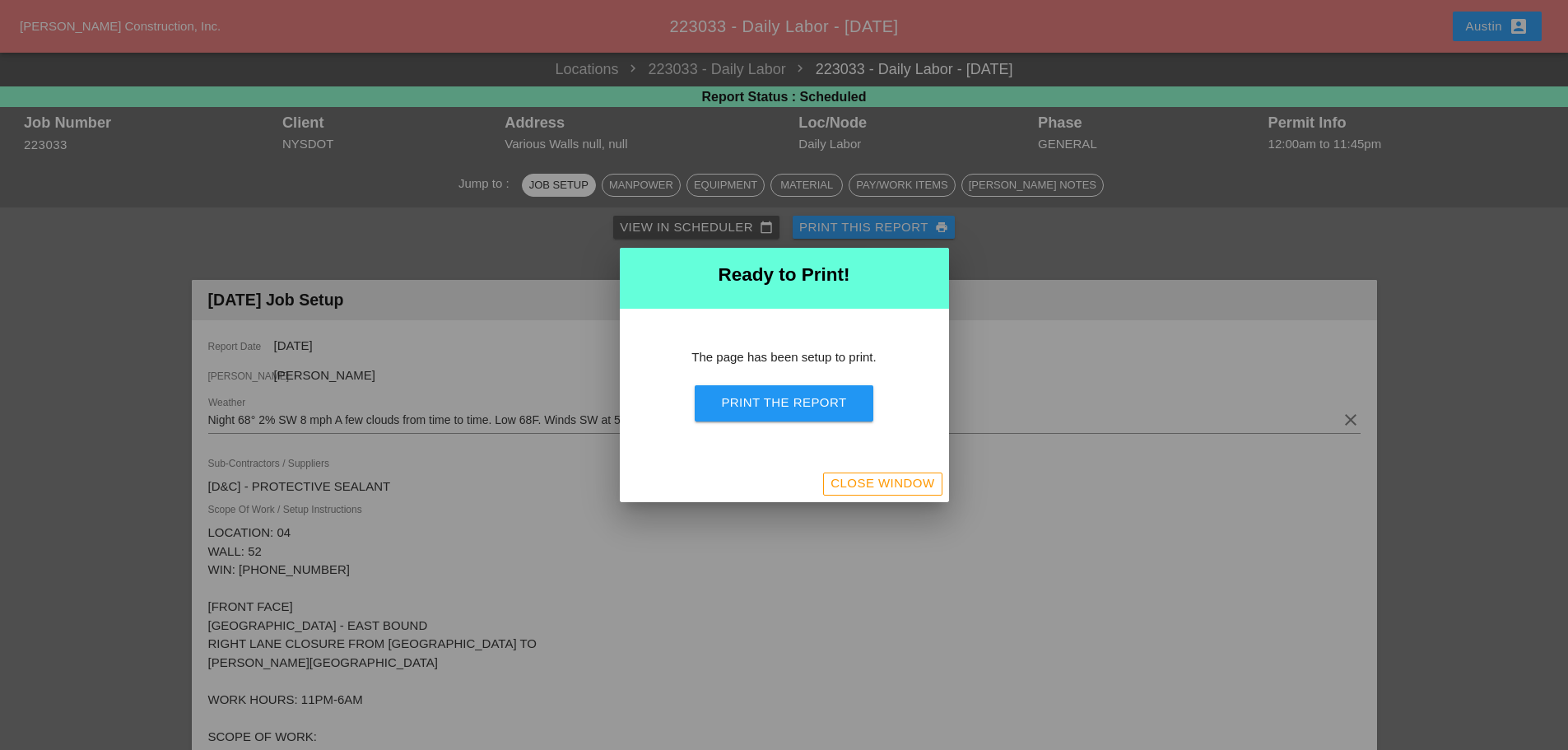
click at [802, 406] on div "Print the Report" at bounding box center [783, 403] width 125 height 19
click at [877, 484] on div "Close Window" at bounding box center [883, 483] width 104 height 19
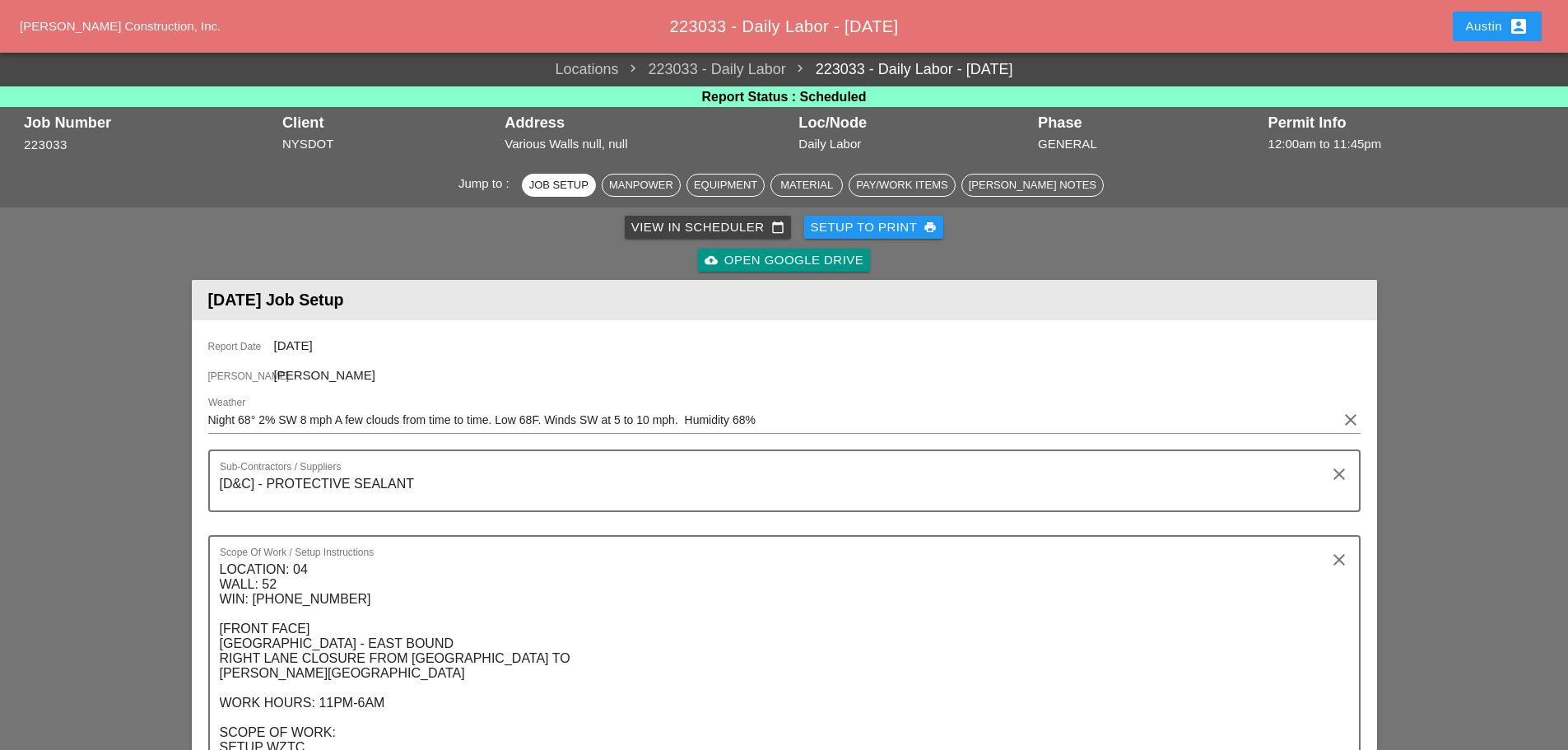
click at [654, 225] on div "View in Scheduler calendar_today" at bounding box center [708, 227] width 154 height 19
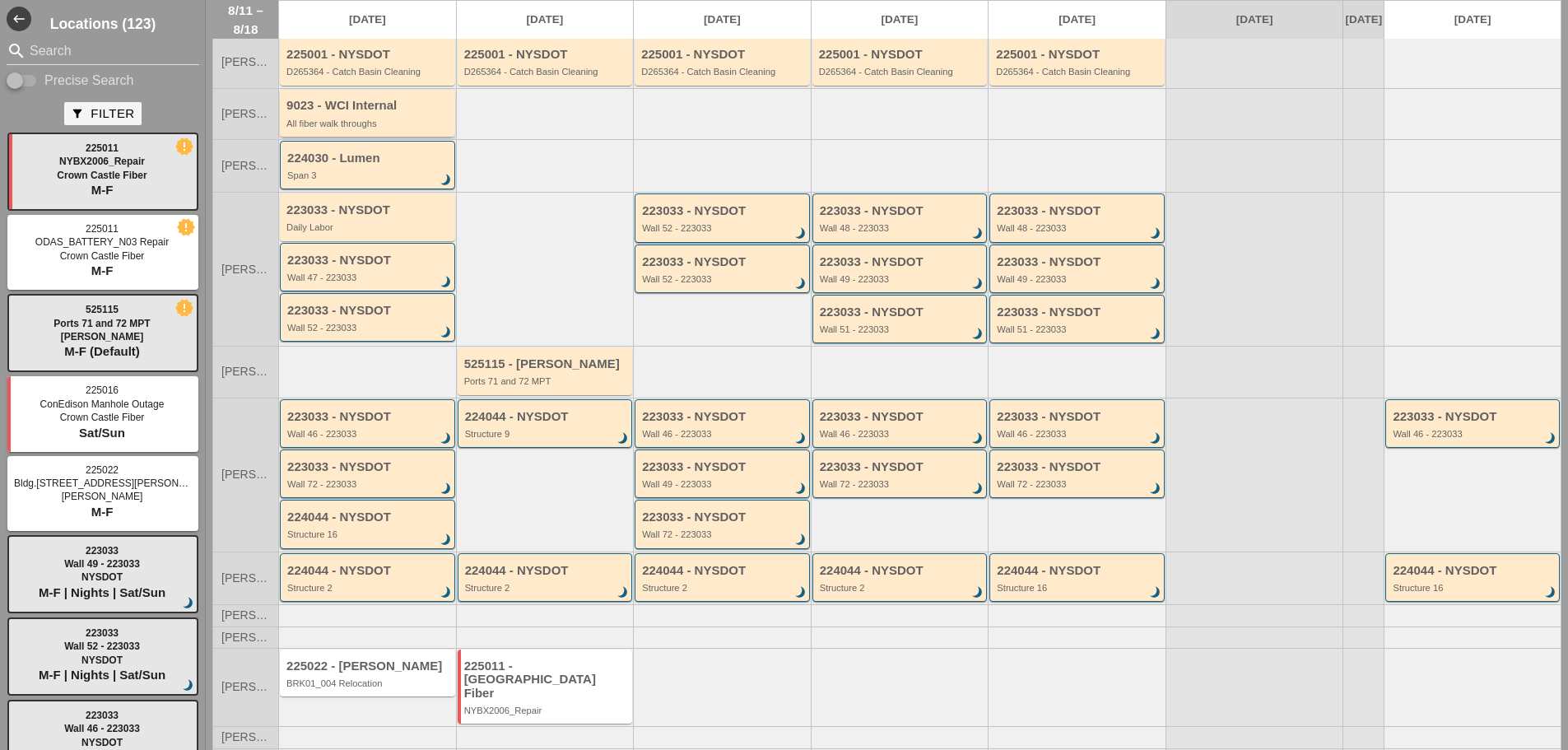
scroll to position [135, 0]
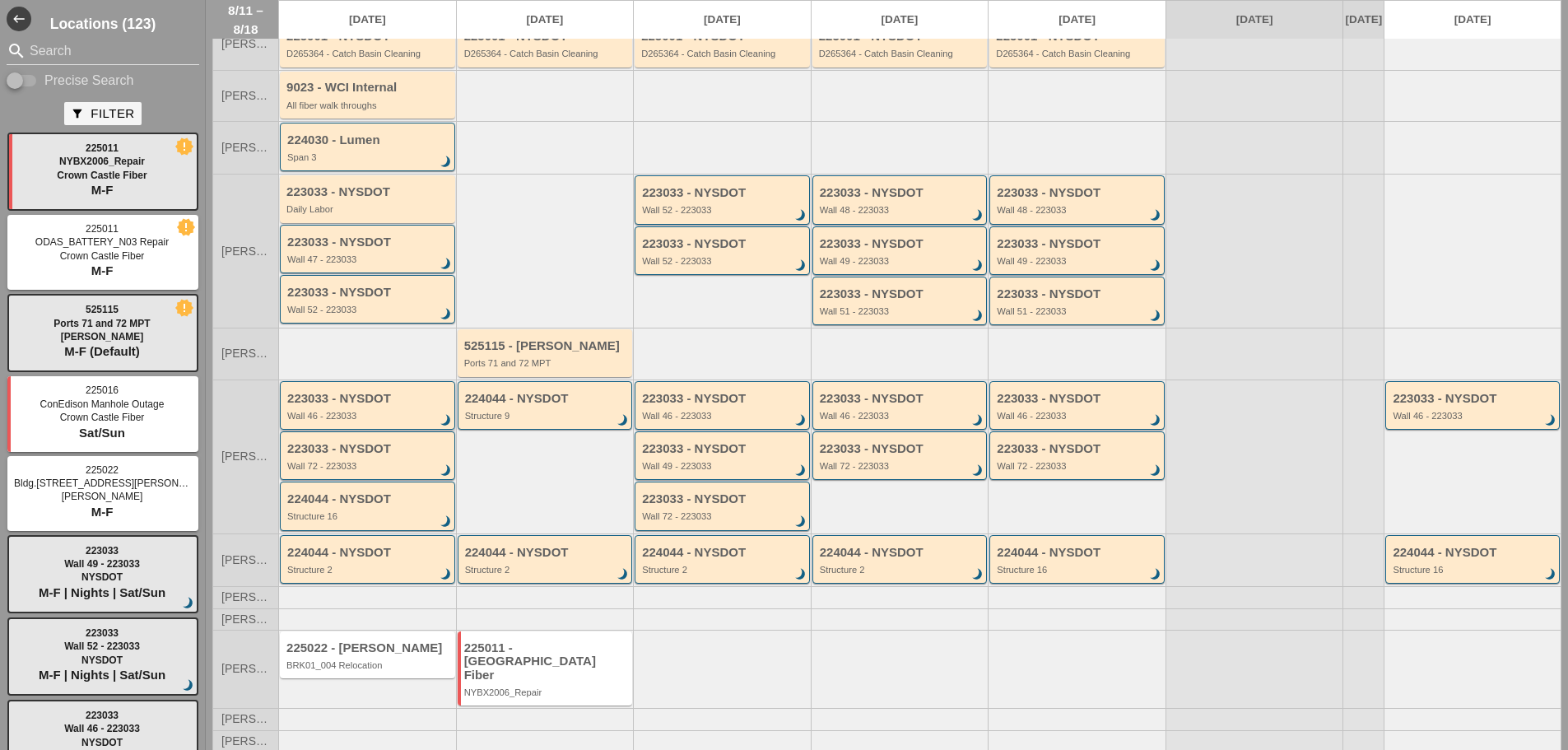
click at [336, 420] on div "223033 - NYSDOT Wall 46 - 223033 brightness_3" at bounding box center [368, 407] width 163 height 29
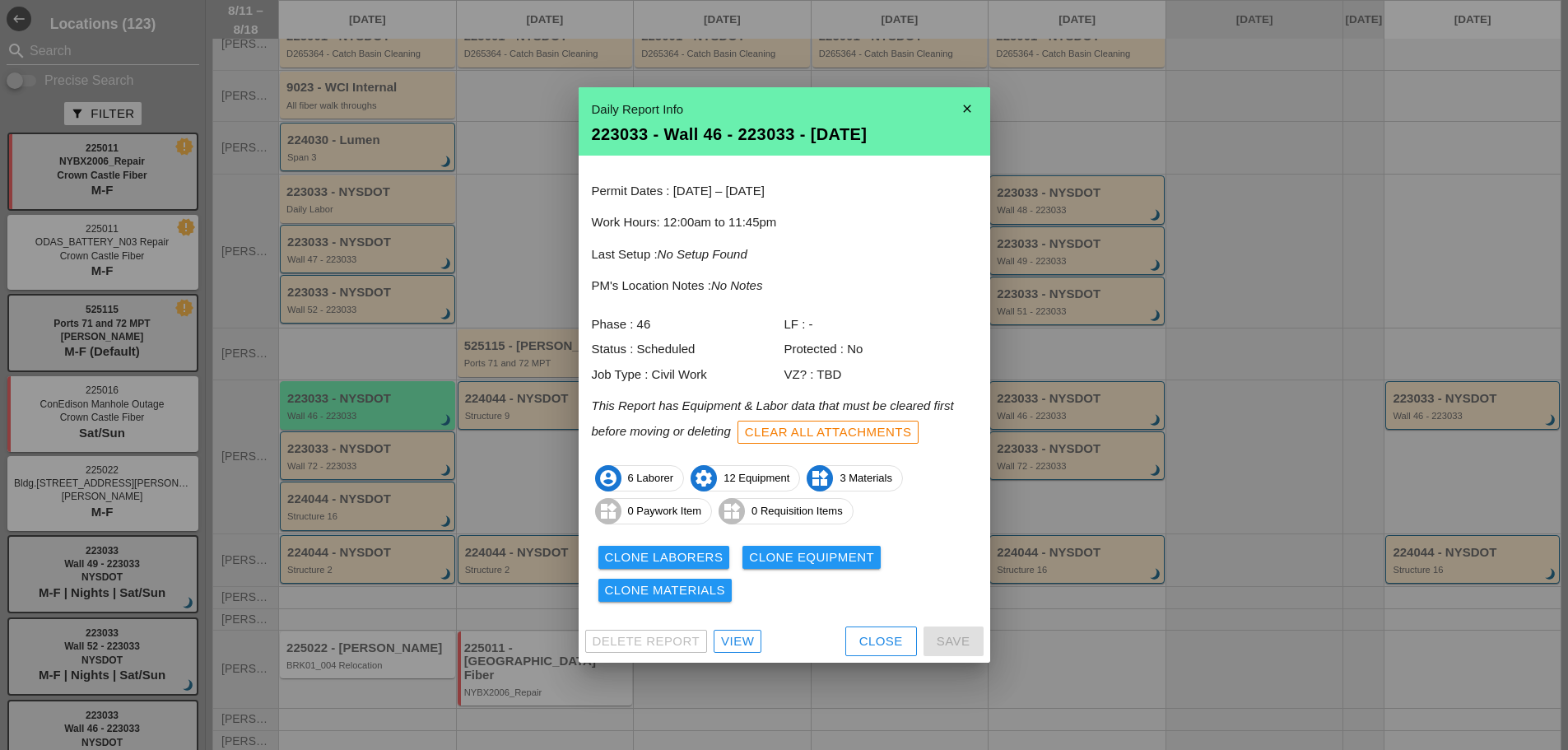
click at [755, 644] on link "View" at bounding box center [737, 640] width 48 height 23
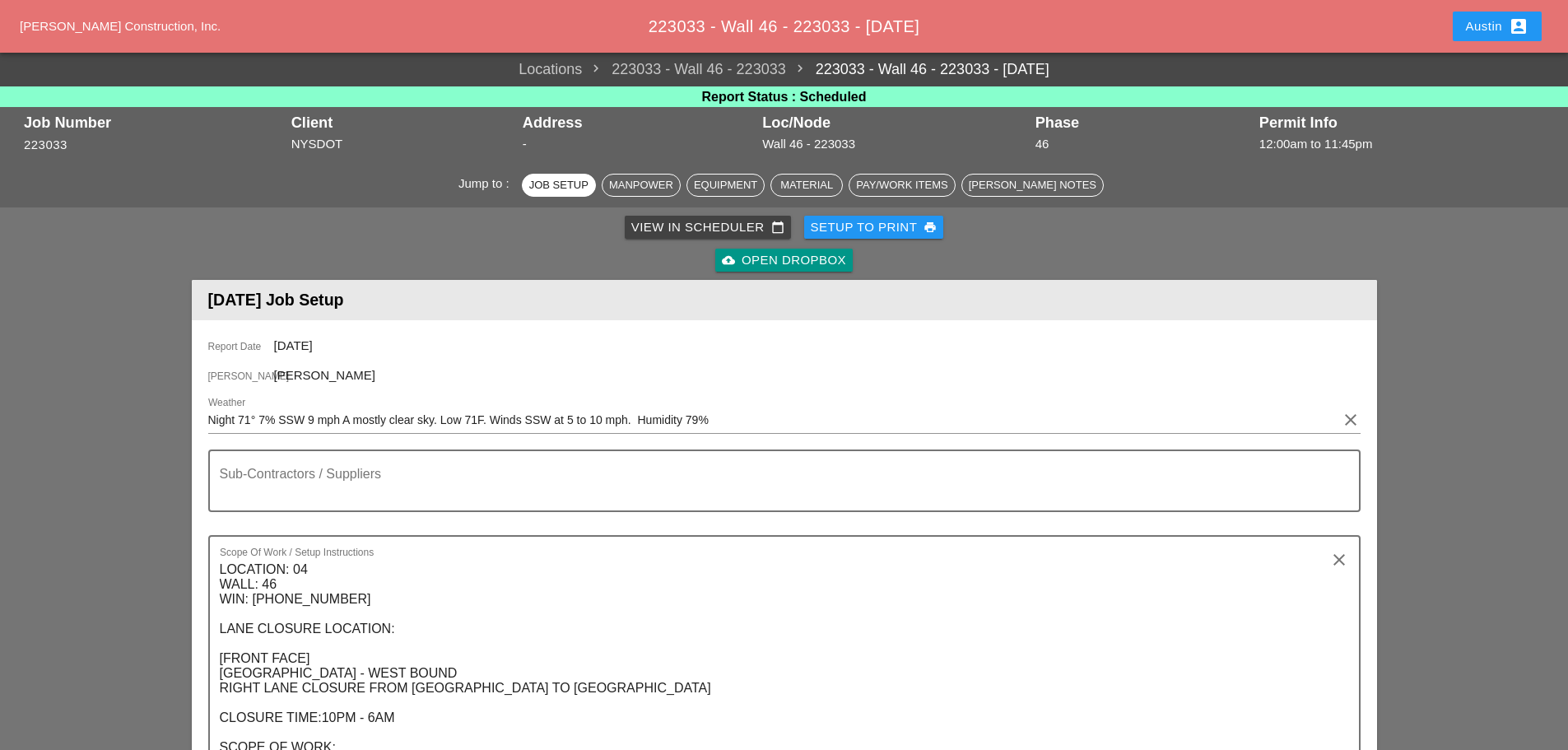
click at [877, 228] on div "Setup to Print print" at bounding box center [874, 227] width 127 height 19
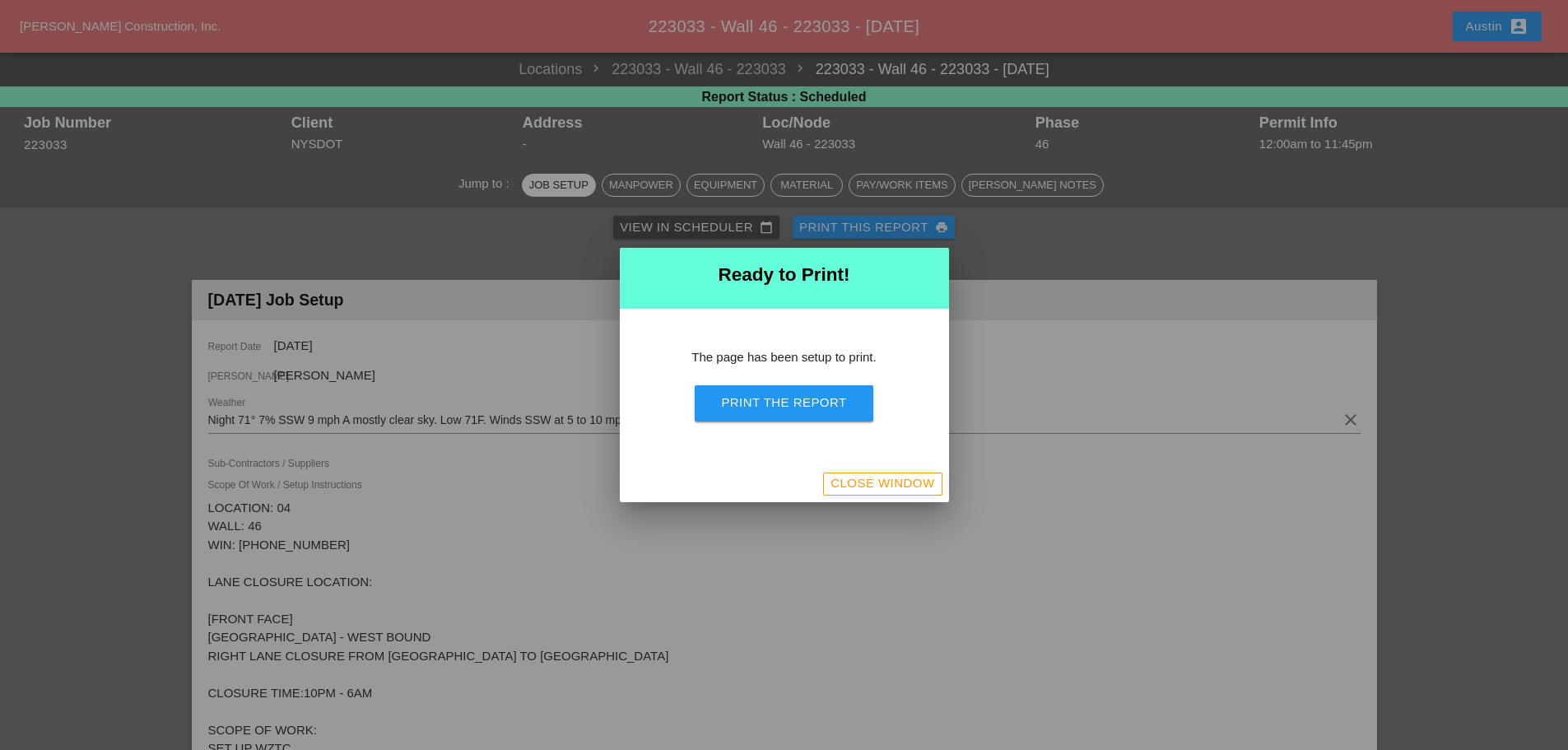
click at [810, 405] on div "Print the Report" at bounding box center [783, 403] width 125 height 19
click at [893, 493] on button "Close Window" at bounding box center [883, 483] width 119 height 23
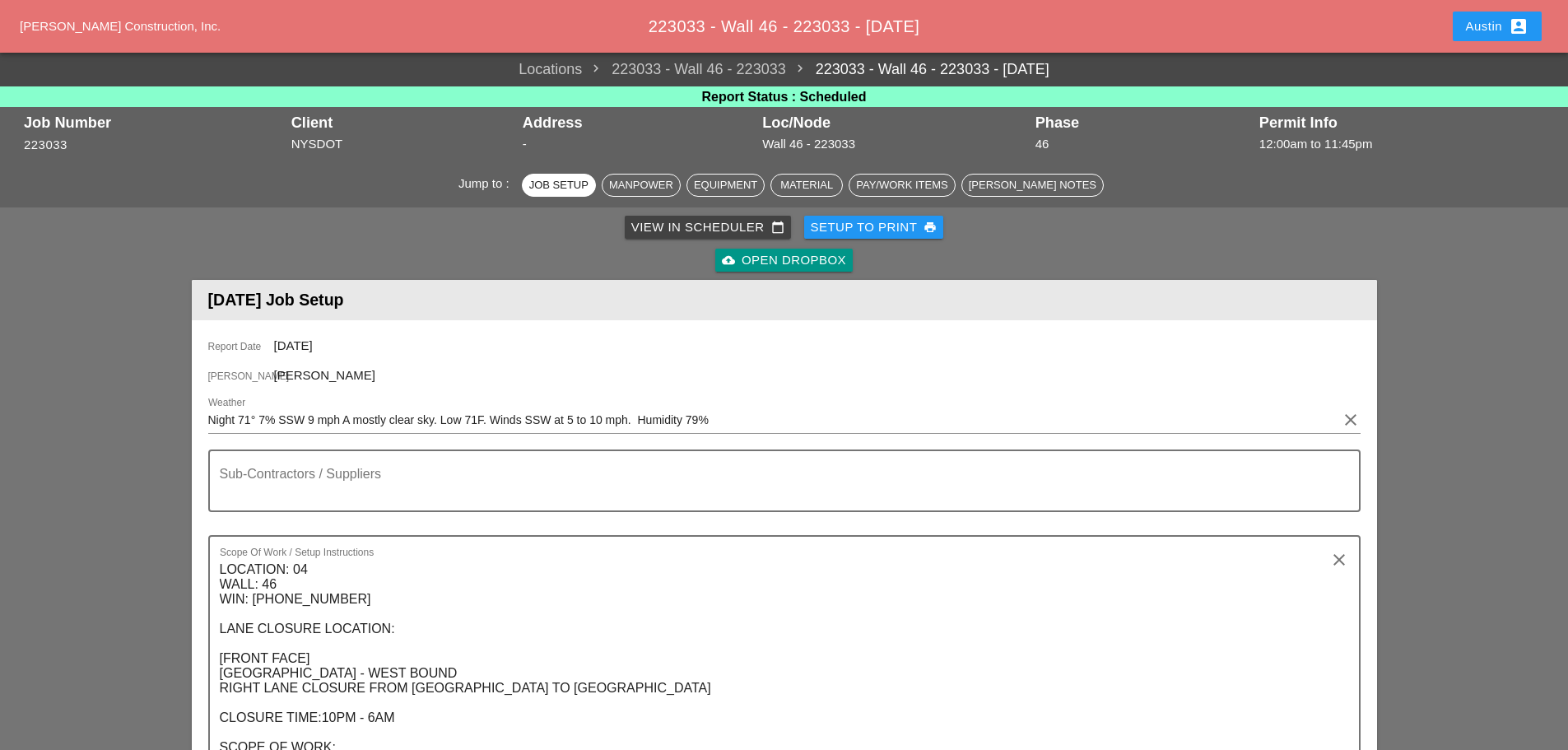
click at [710, 220] on div "View in Scheduler calendar_today" at bounding box center [708, 227] width 154 height 19
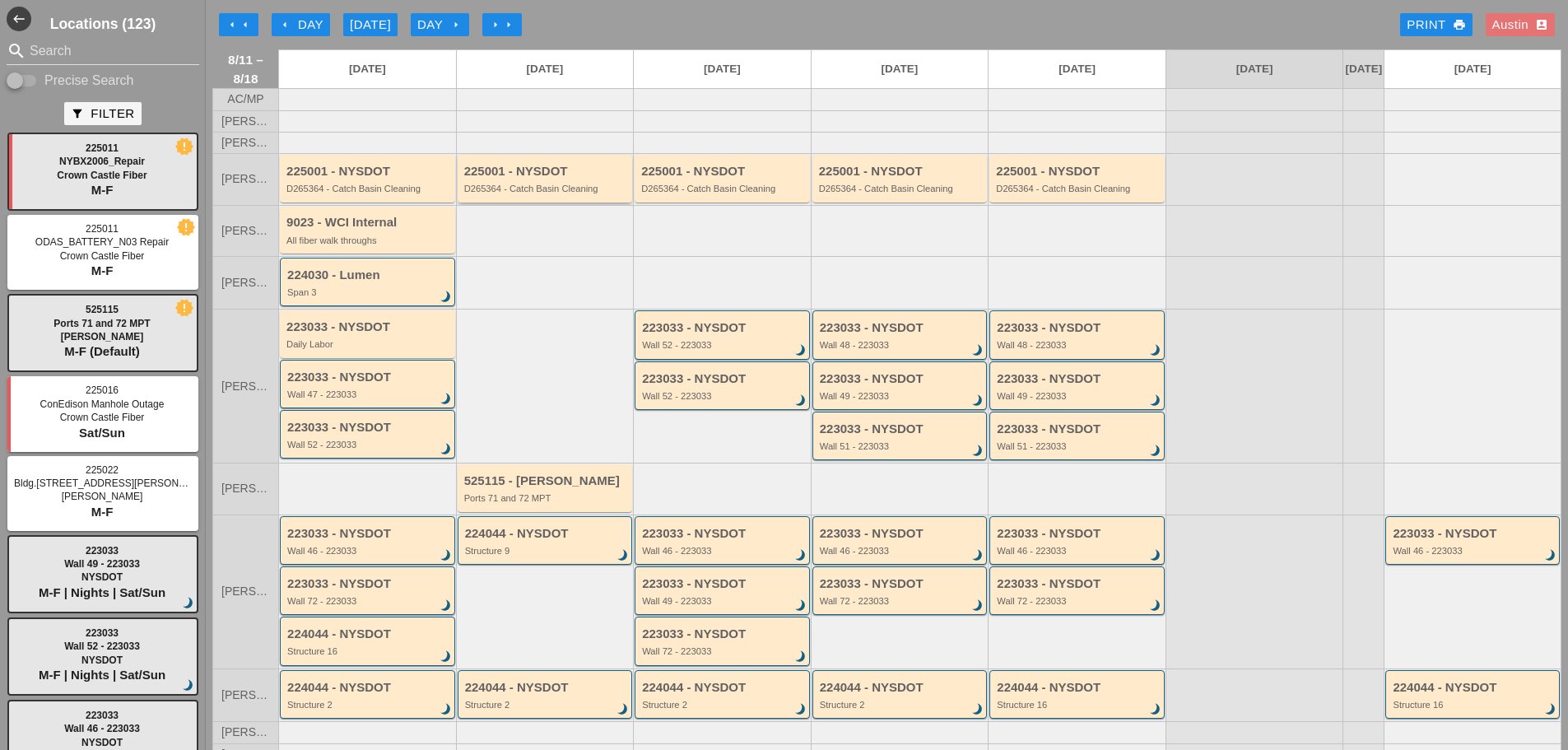
click at [519, 179] on div "225001 - NYSDOT" at bounding box center [546, 171] width 164 height 14
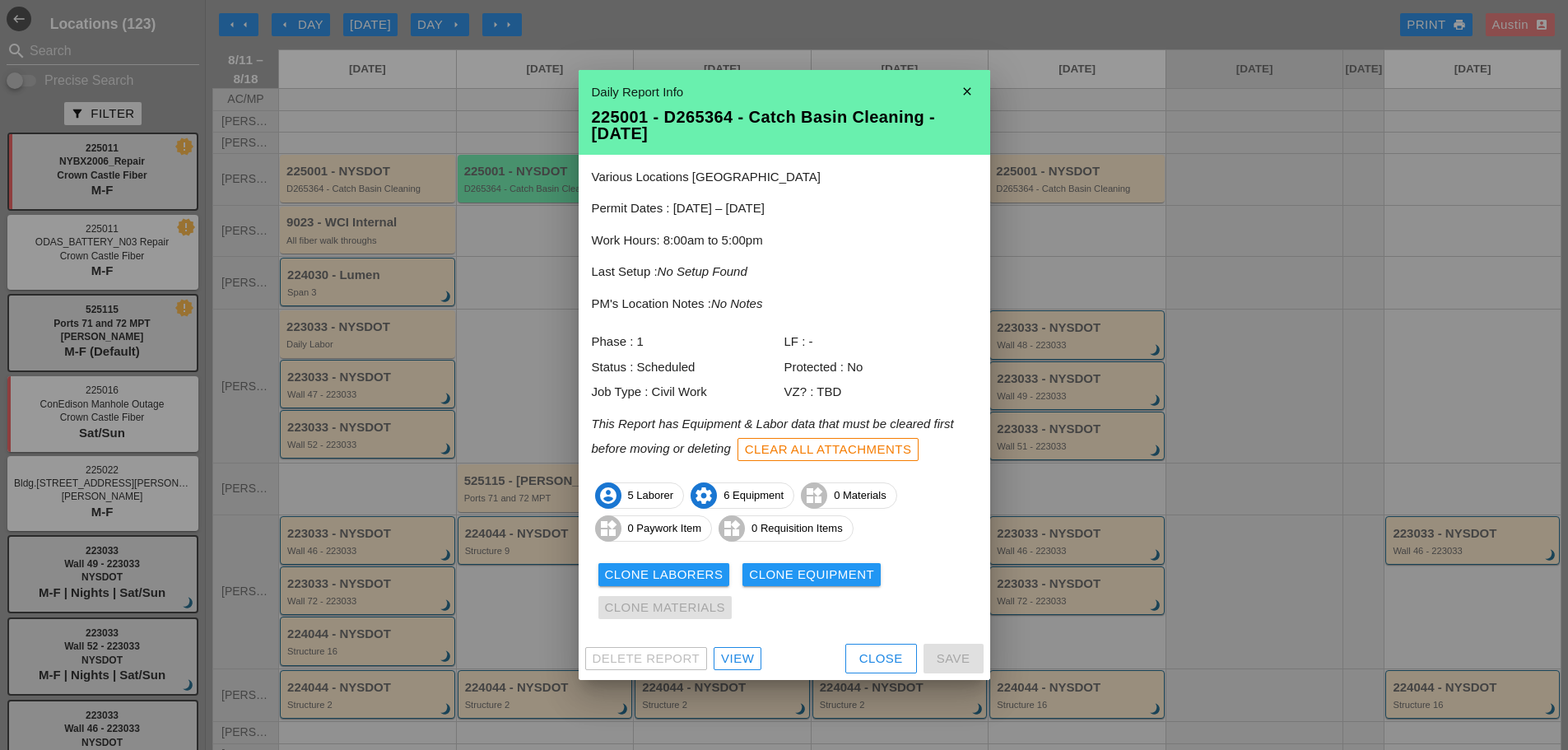
click at [736, 660] on div "View" at bounding box center [737, 659] width 33 height 19
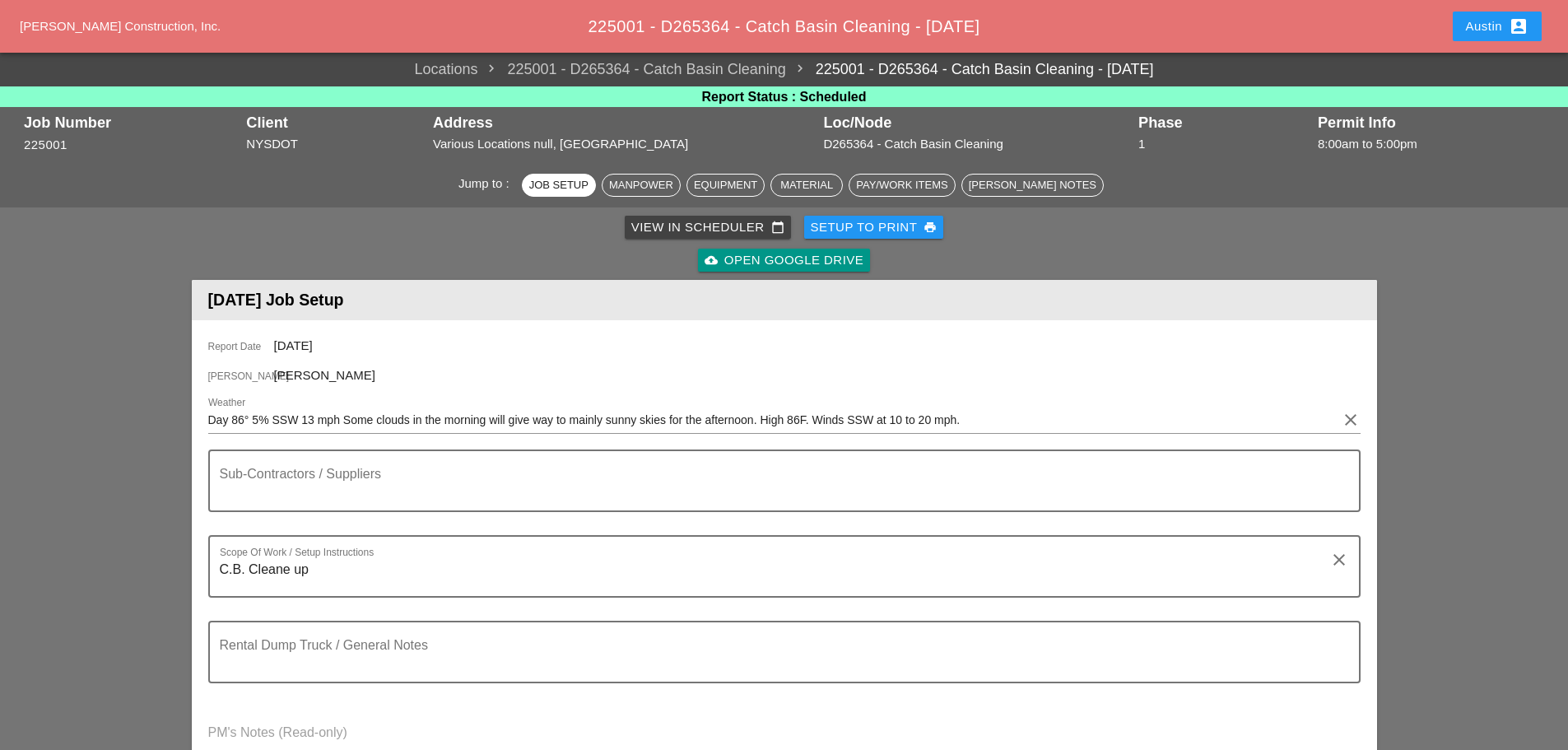
click at [903, 234] on div "Setup to Print print" at bounding box center [874, 227] width 127 height 19
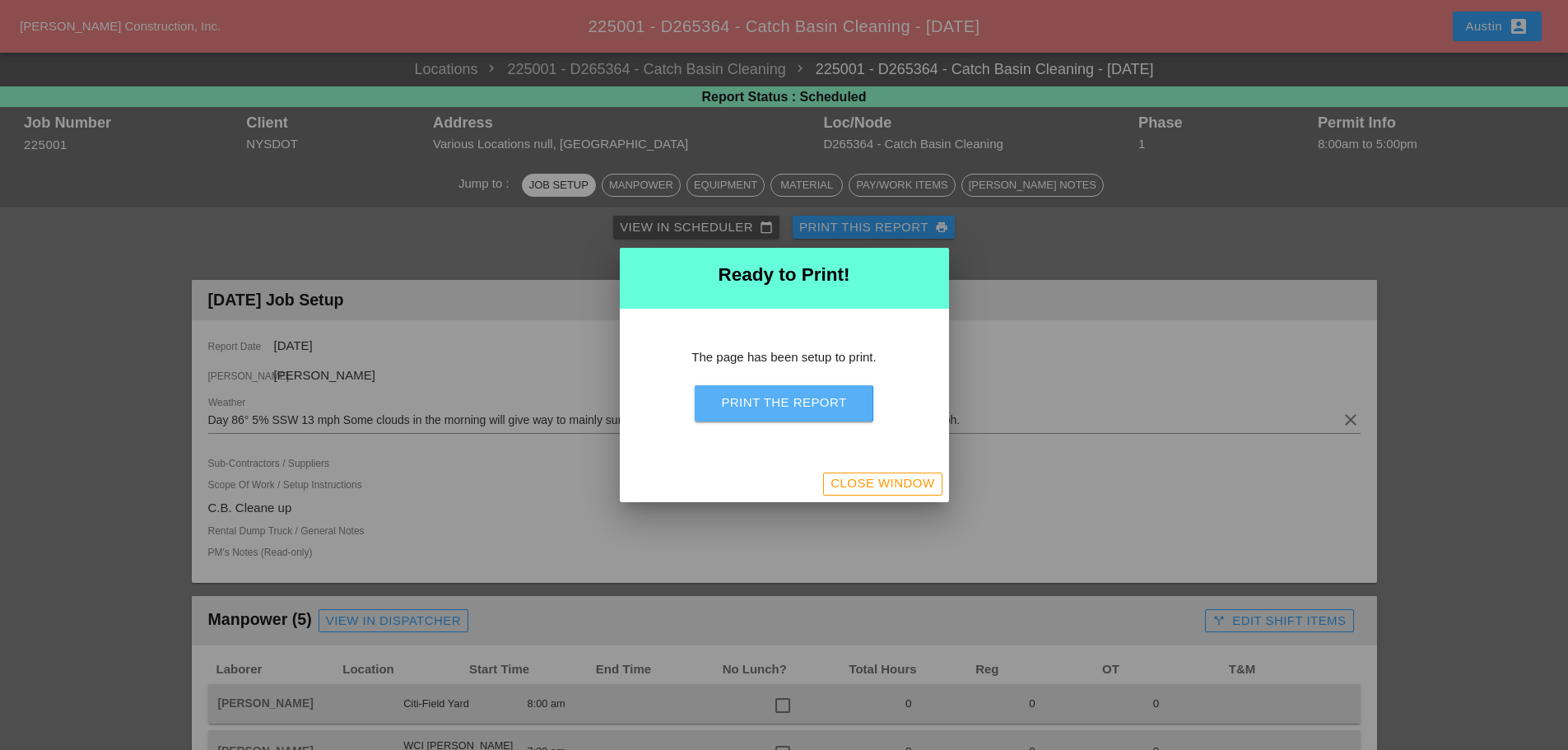
click at [788, 404] on div "Print the Report" at bounding box center [783, 403] width 125 height 19
click at [916, 478] on div "Close Window" at bounding box center [883, 483] width 104 height 19
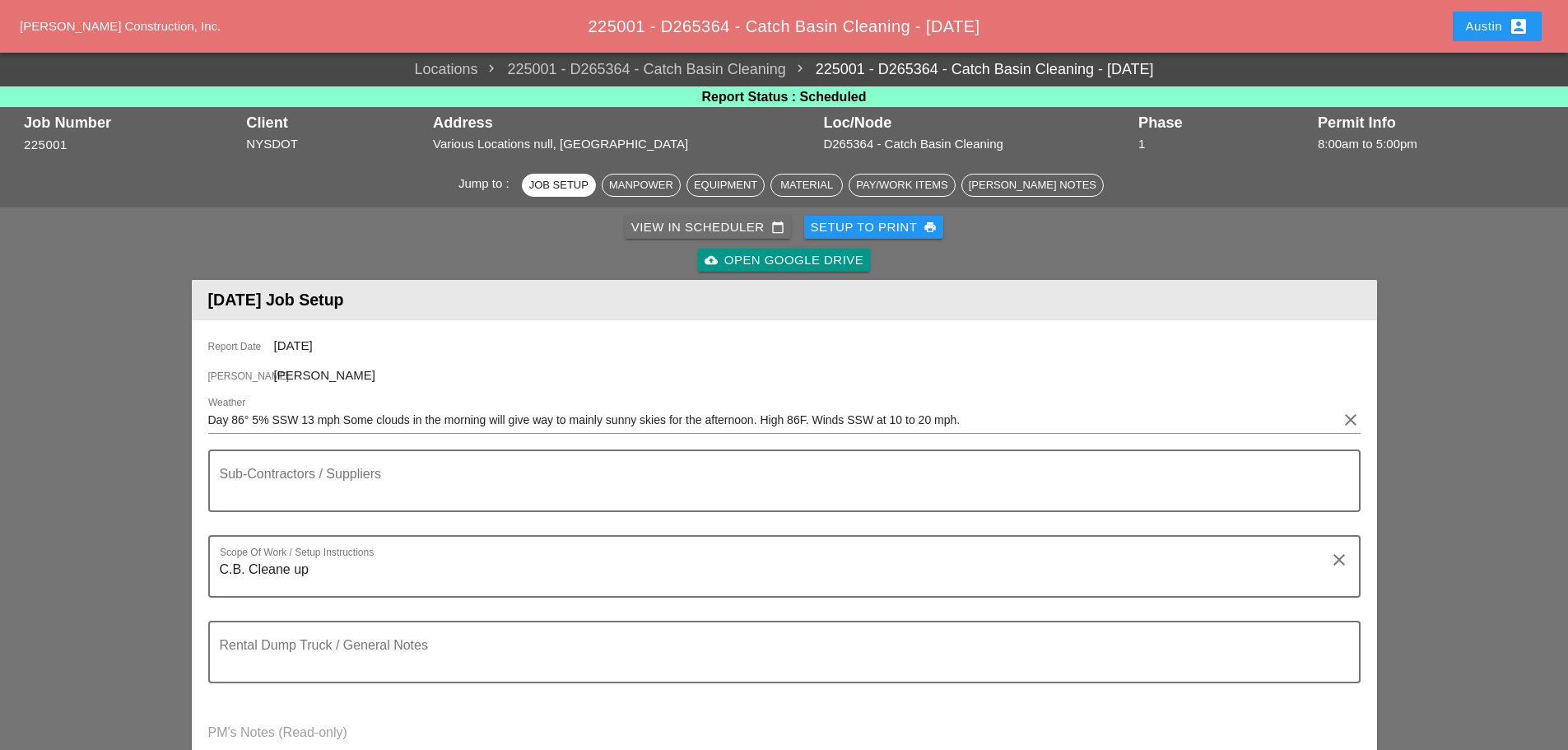
click at [704, 218] on div "View in Scheduler calendar_today" at bounding box center [708, 227] width 154 height 19
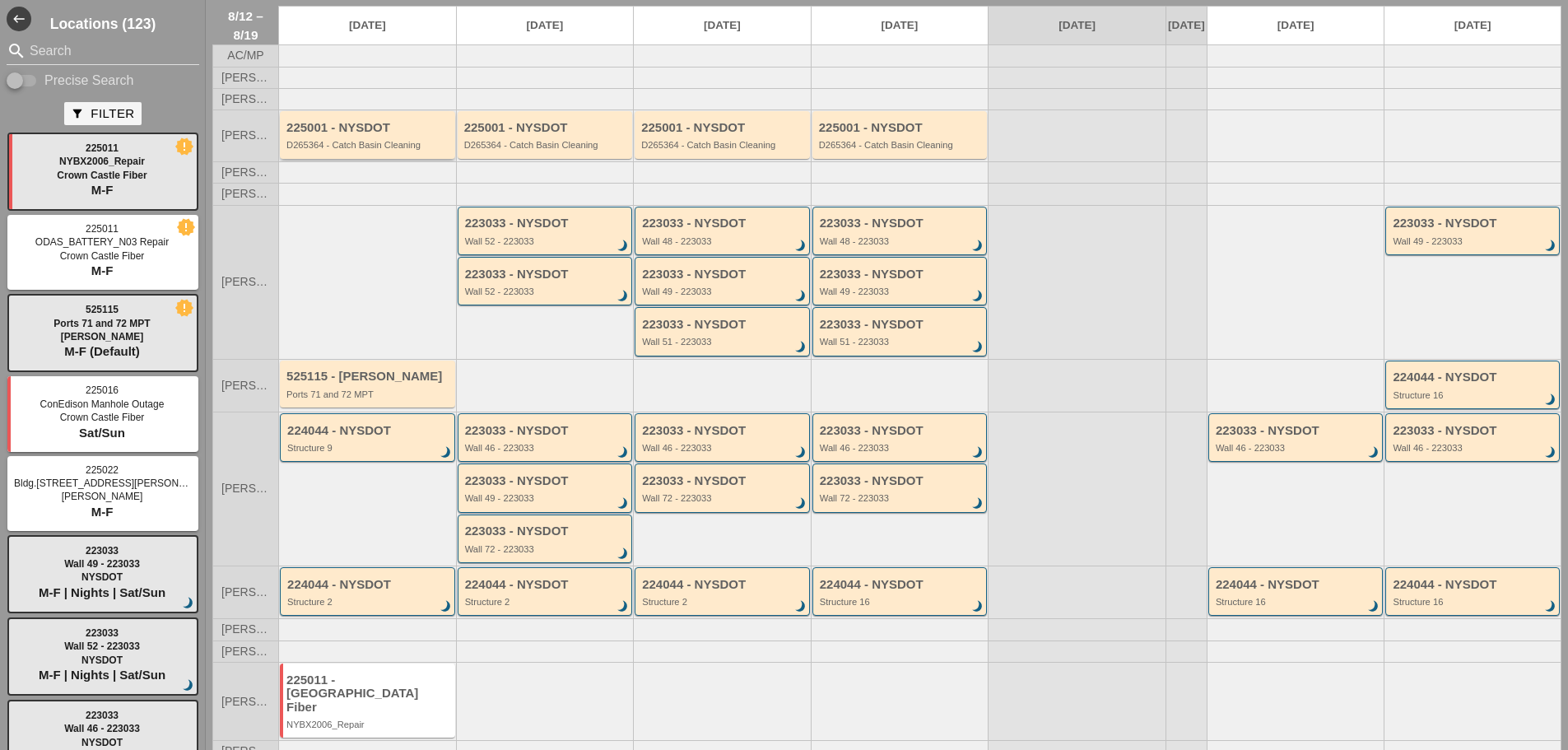
scroll to position [82, 0]
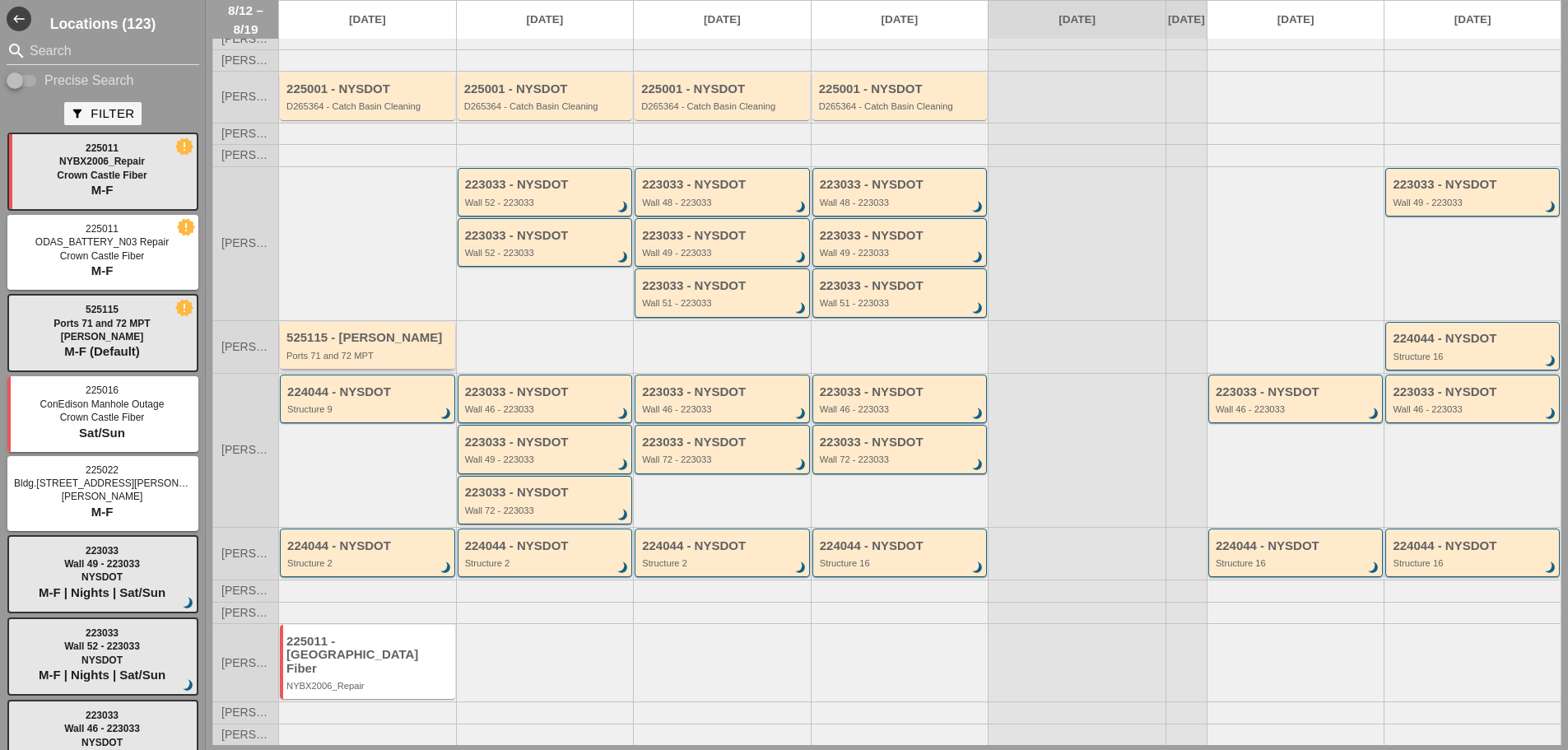
click at [359, 361] on div "Ports 71 and 72 MPT" at bounding box center [369, 355] width 164 height 10
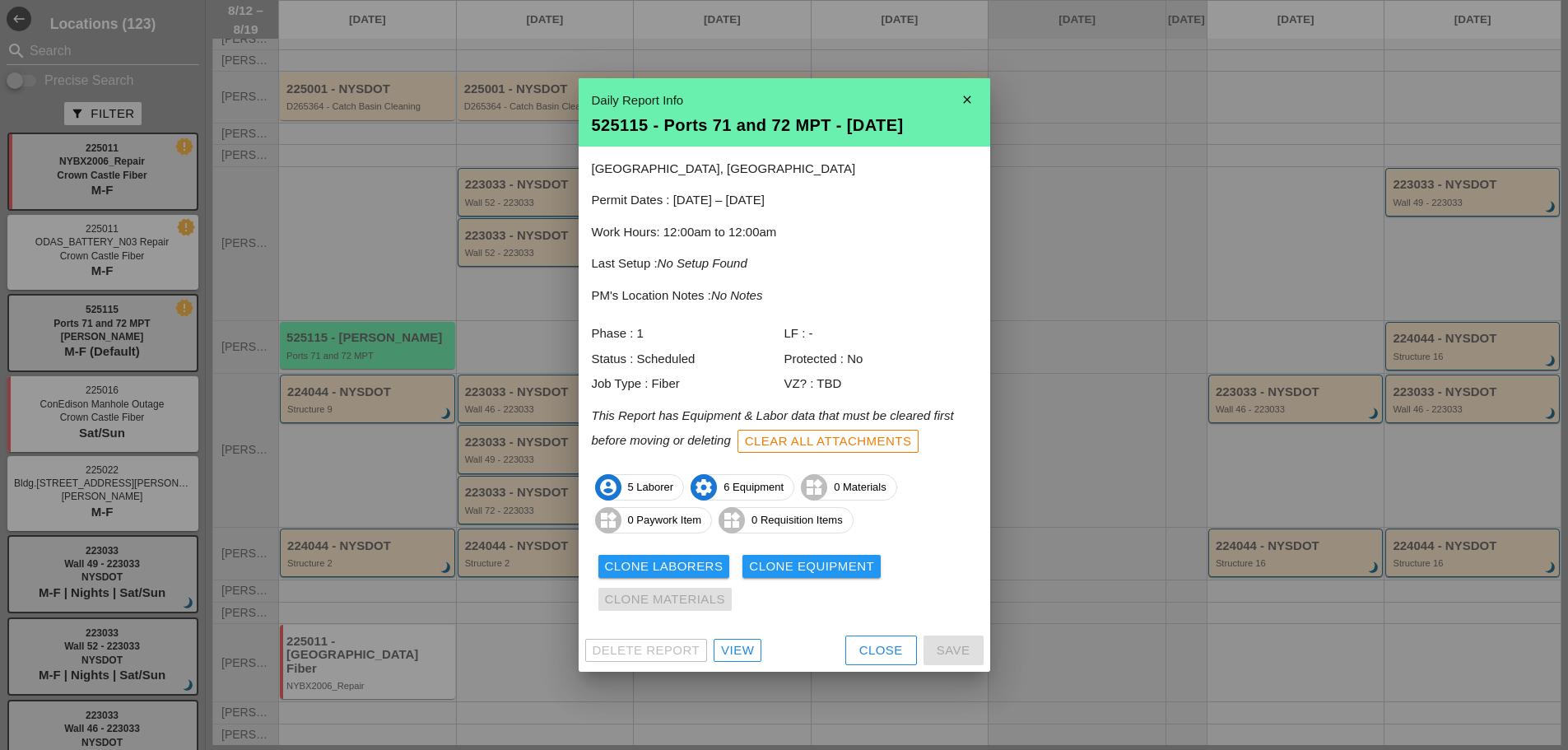
click at [744, 653] on div "View" at bounding box center [737, 650] width 33 height 19
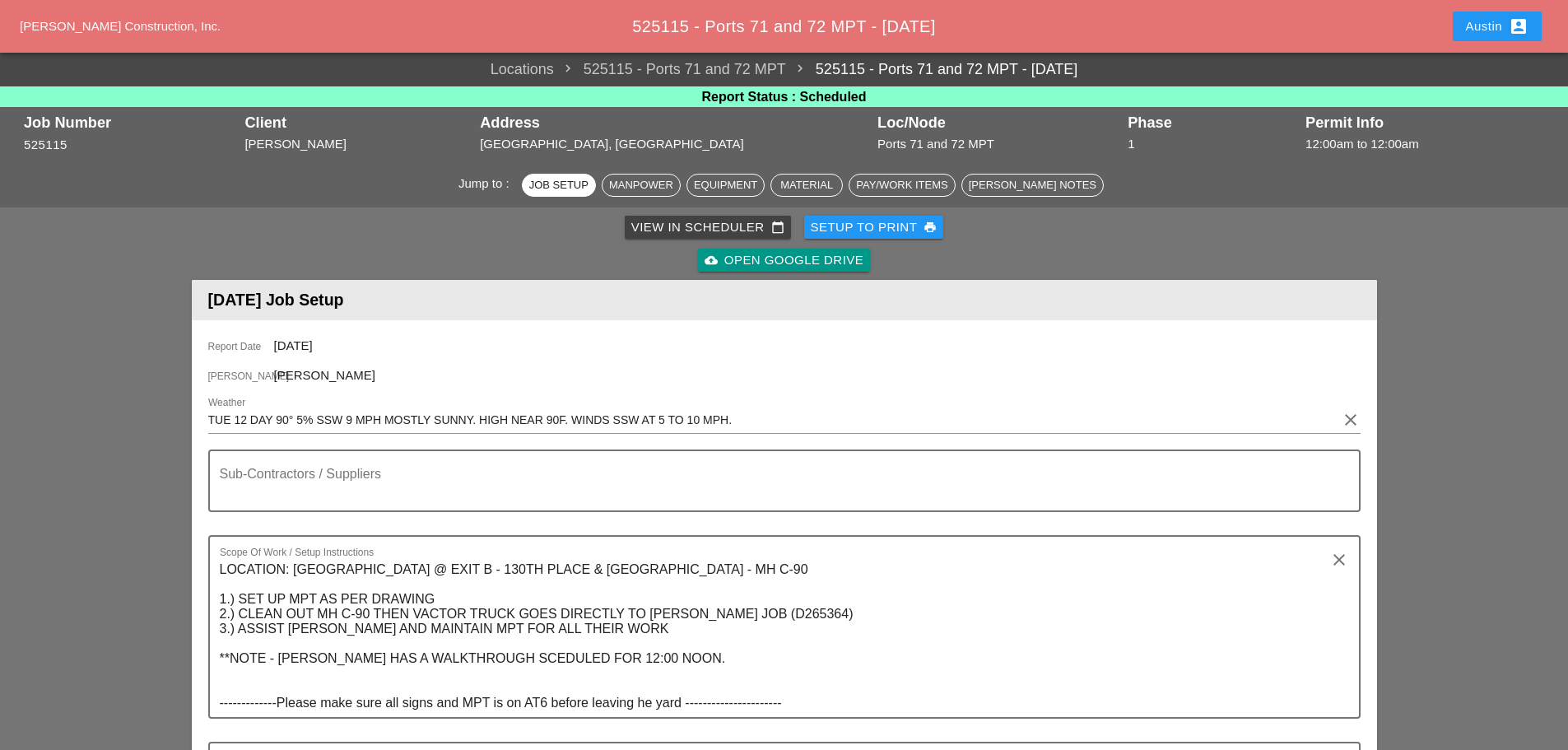
click at [867, 225] on div "Setup to Print print" at bounding box center [874, 227] width 127 height 19
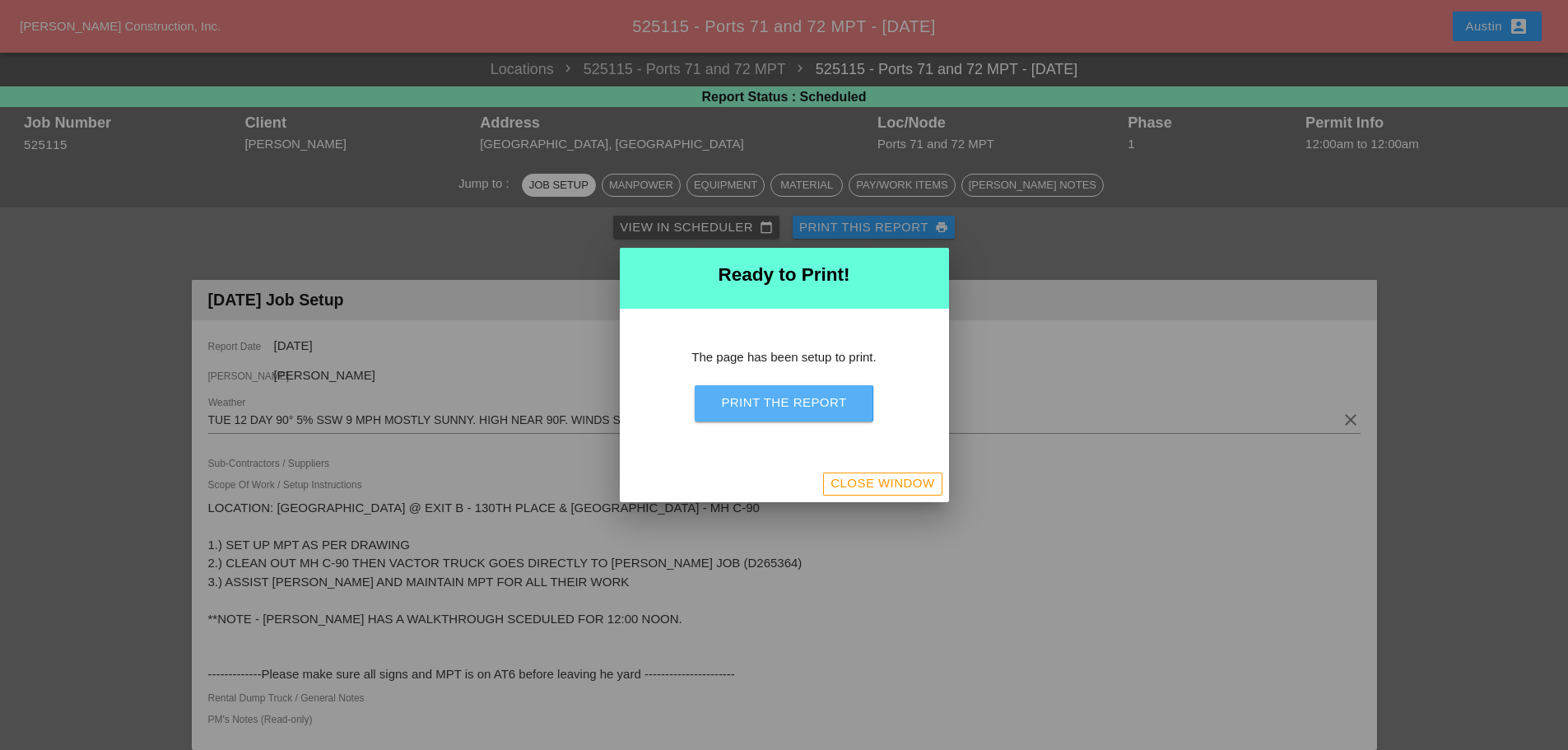
click at [781, 396] on div "Print the Report" at bounding box center [783, 403] width 125 height 19
click at [873, 489] on div "Close Window" at bounding box center [883, 483] width 104 height 19
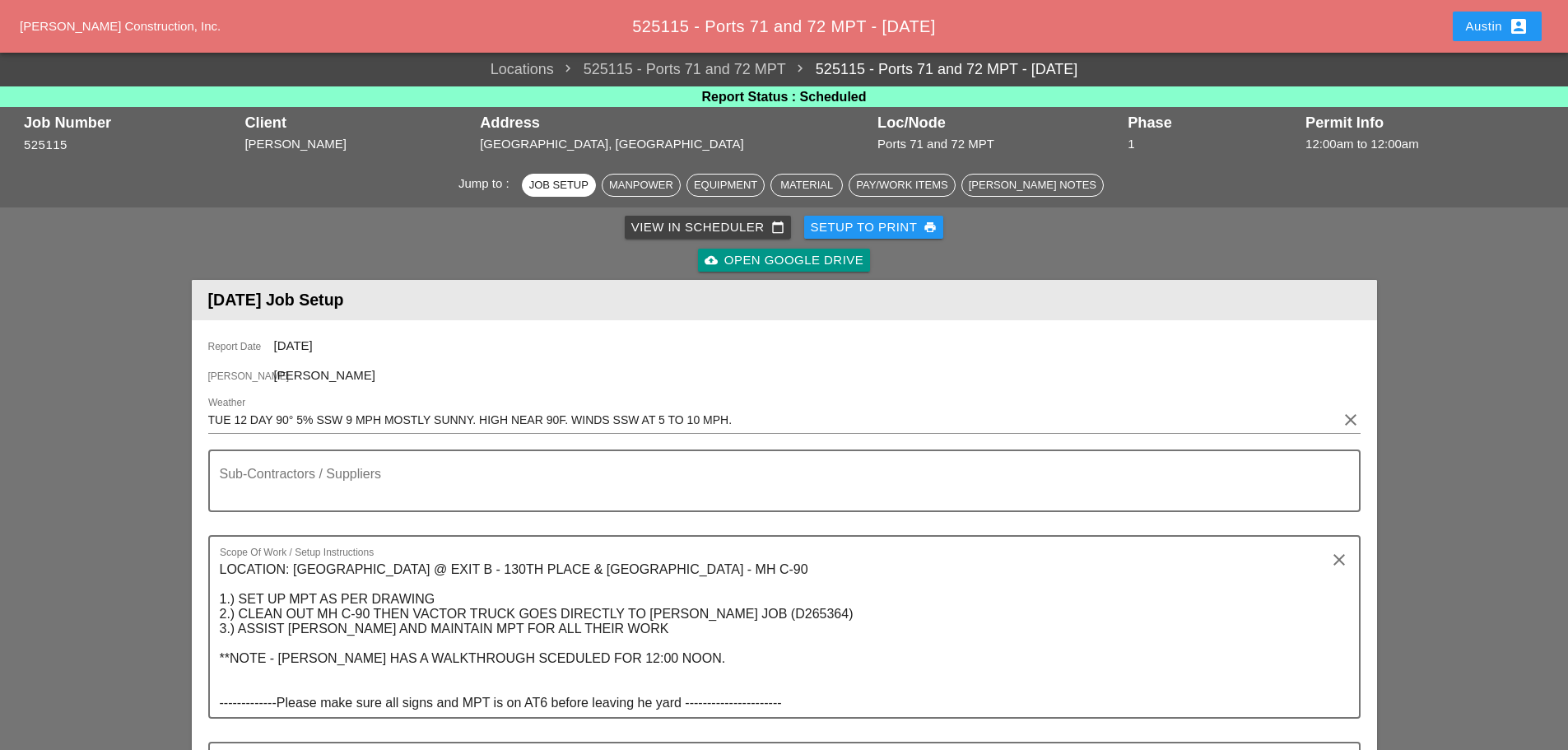
click at [663, 223] on div "View in Scheduler calendar_today" at bounding box center [708, 227] width 154 height 19
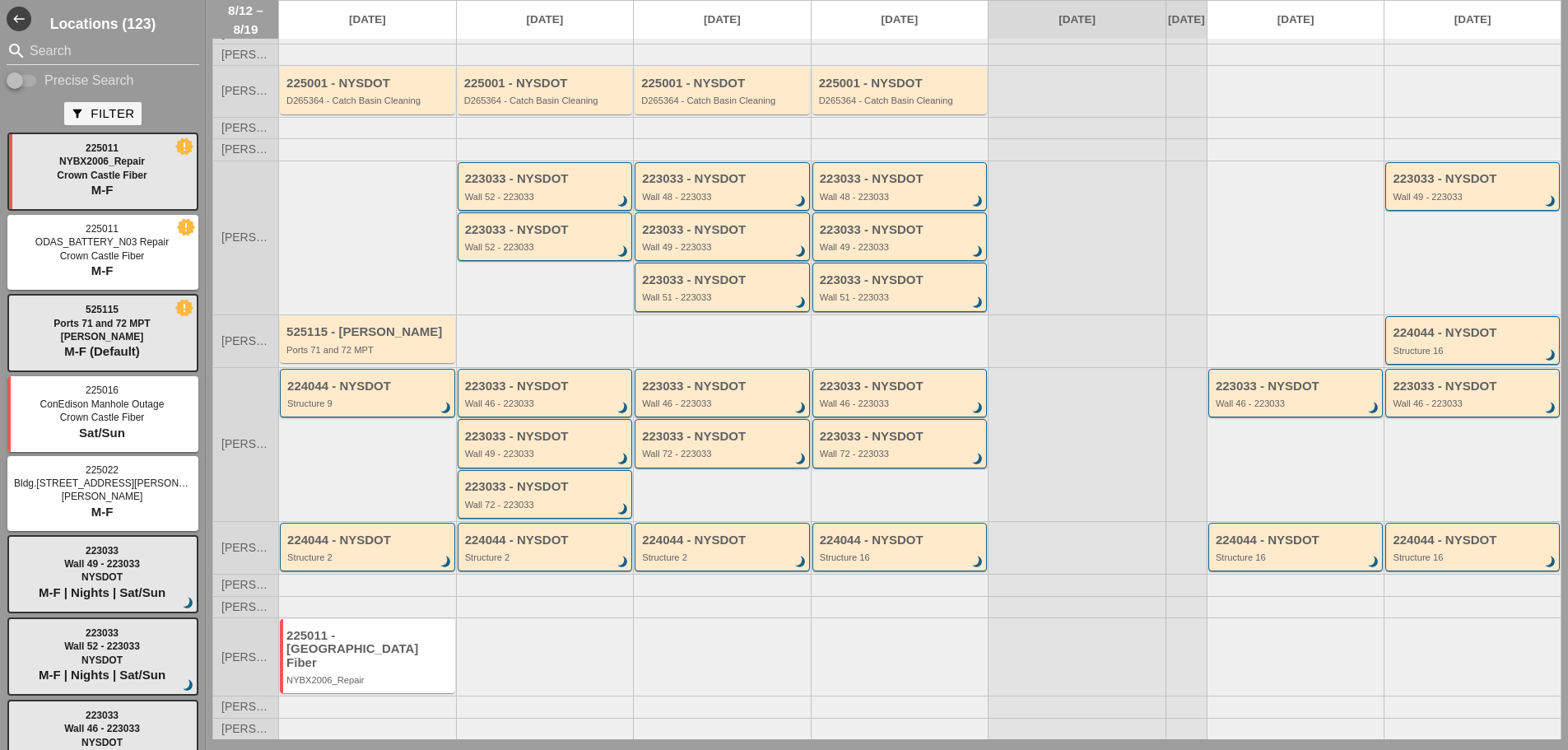
scroll to position [89, 0]
click at [359, 394] on div "224044 - NYSDOT" at bounding box center [368, 386] width 163 height 14
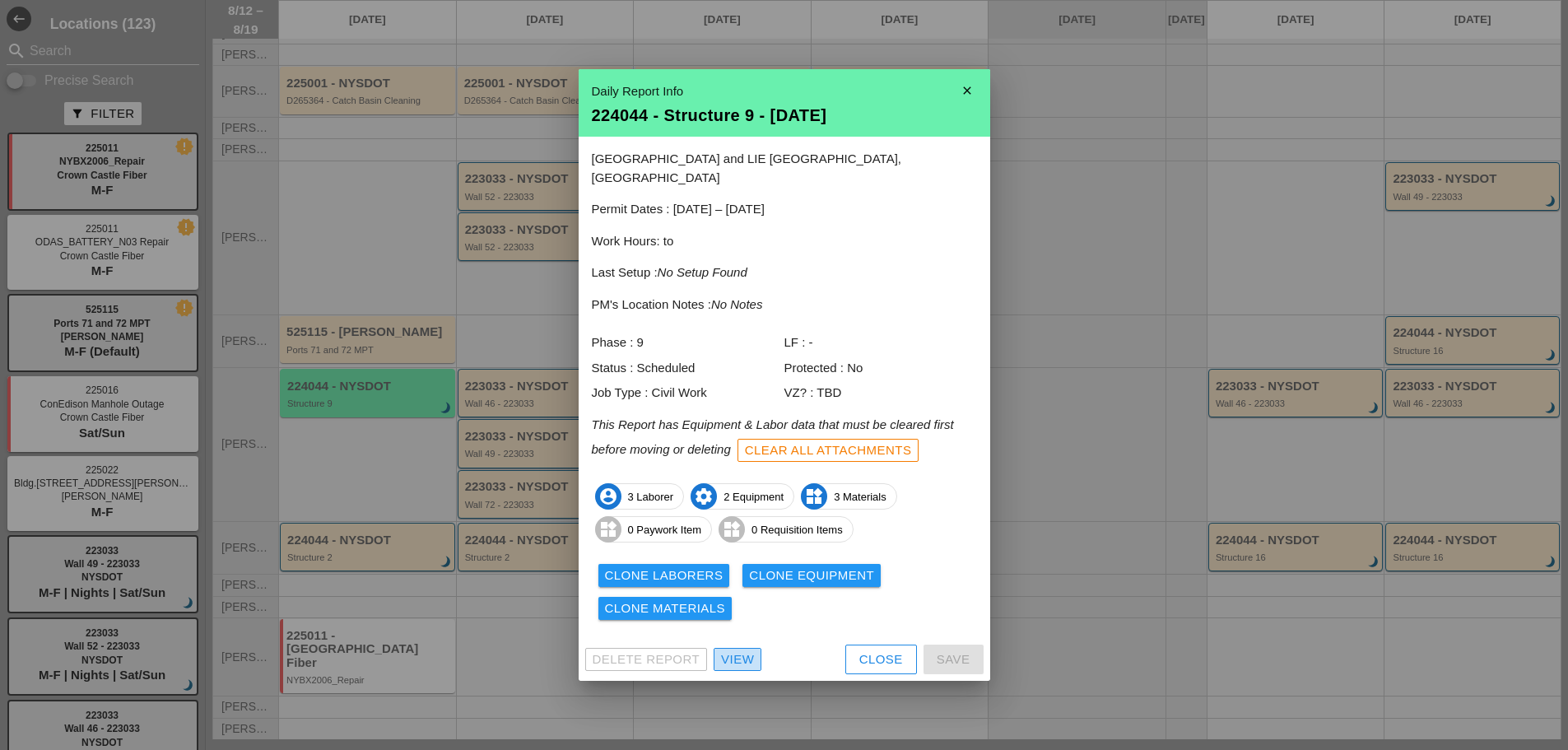
click at [749, 657] on div "View" at bounding box center [737, 660] width 33 height 19
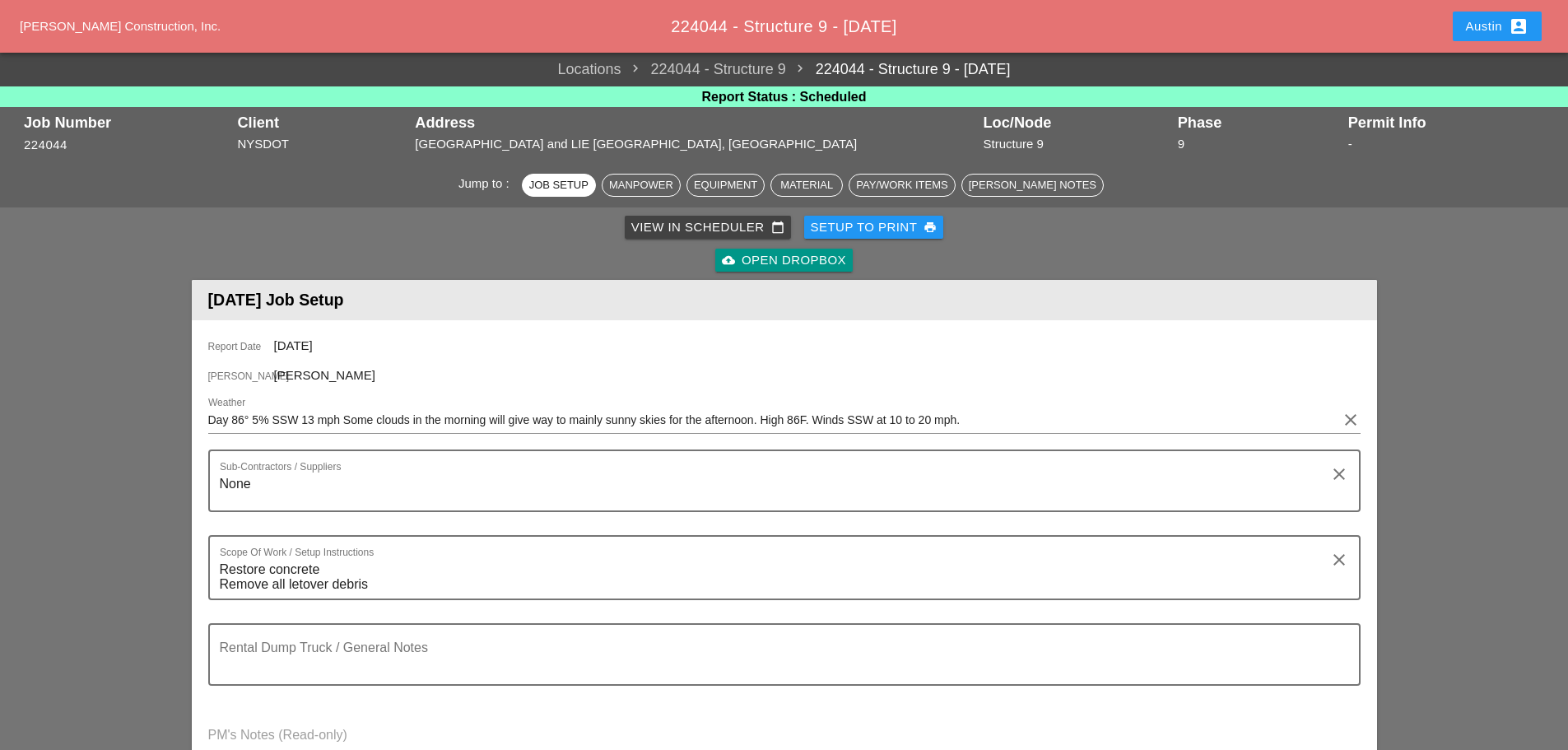
click at [842, 227] on div "Setup to Print print" at bounding box center [874, 227] width 127 height 19
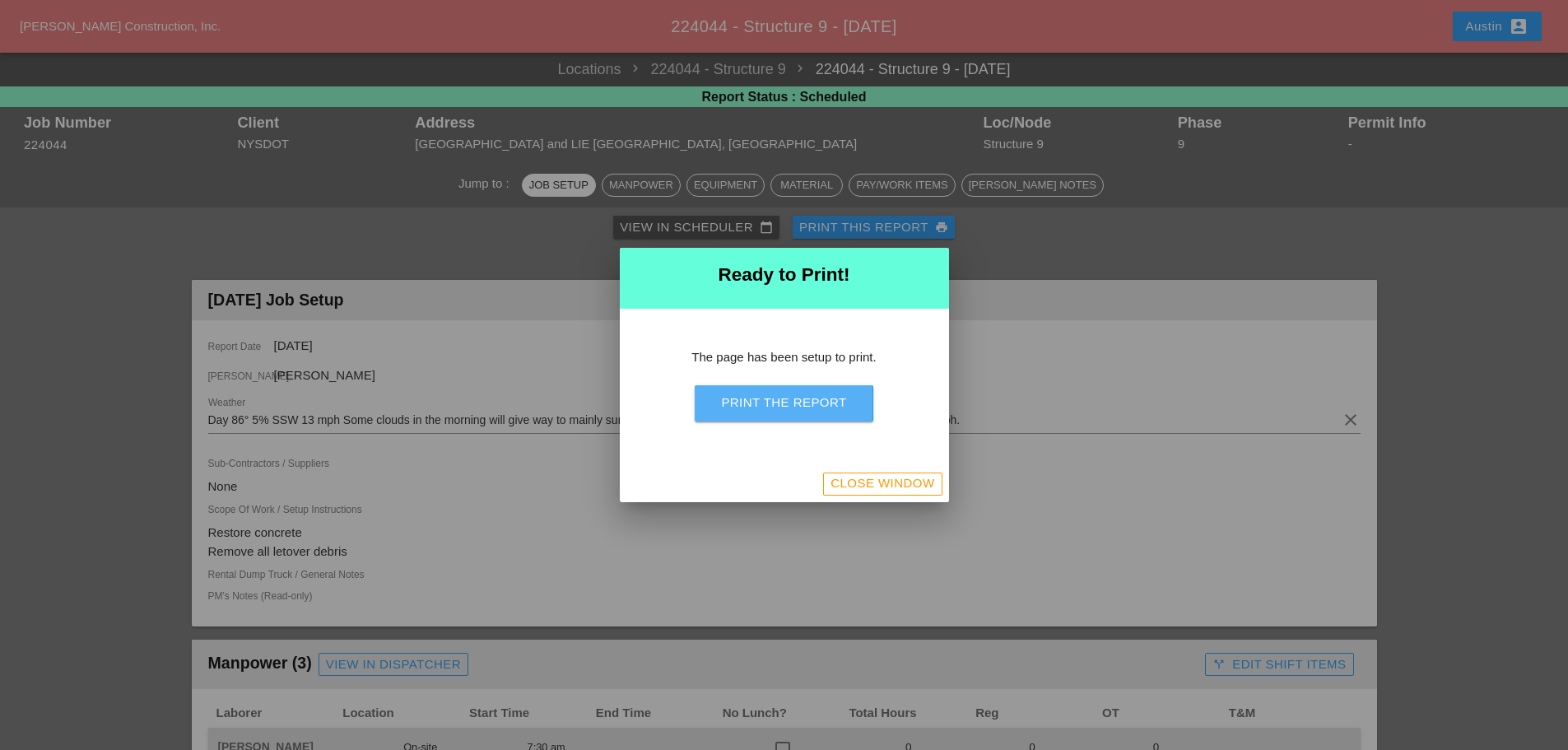
click at [781, 399] on div "Print the Report" at bounding box center [783, 403] width 125 height 19
click at [901, 479] on div "Close Window" at bounding box center [883, 483] width 104 height 19
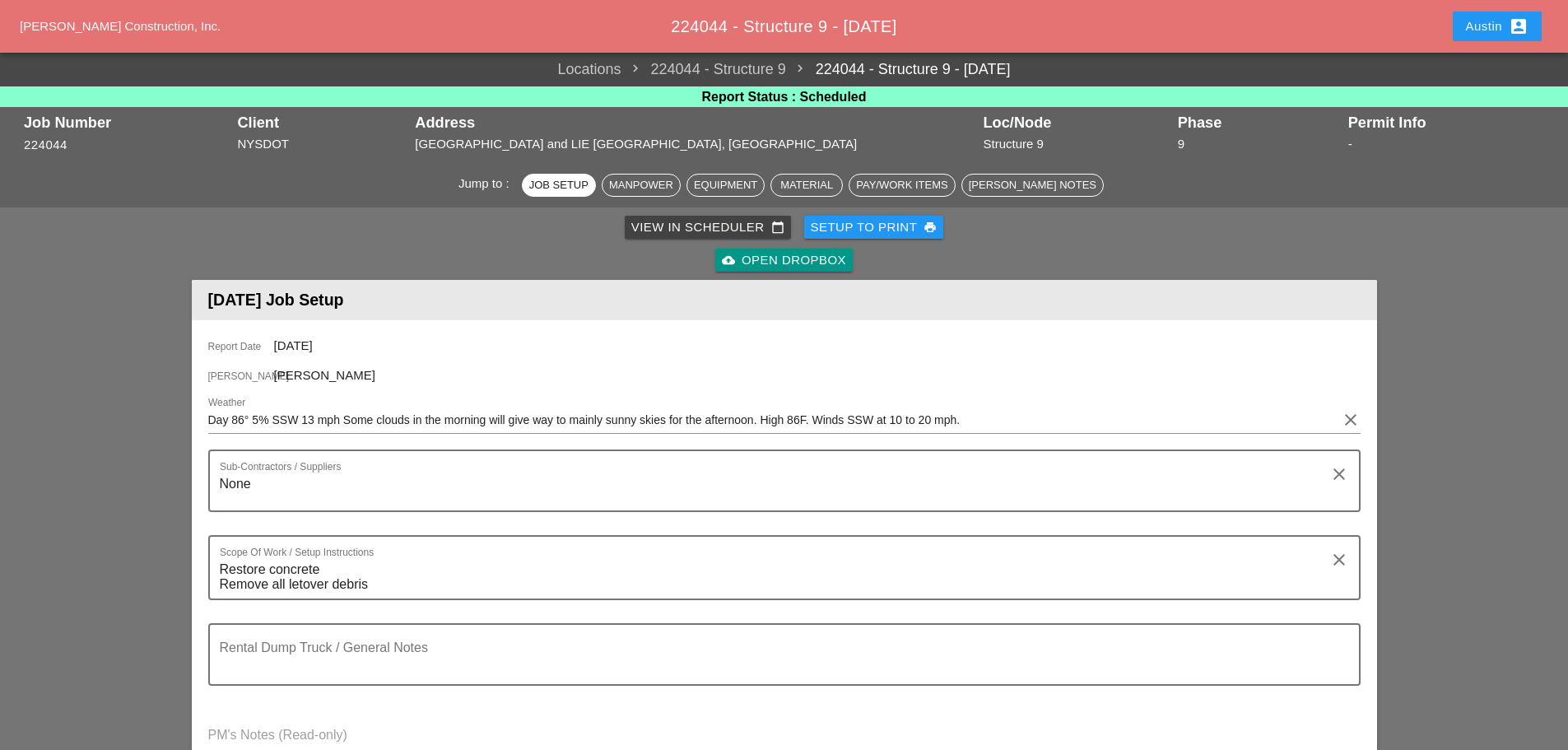
click at [710, 221] on div "View in Scheduler calendar_today" at bounding box center [708, 227] width 154 height 19
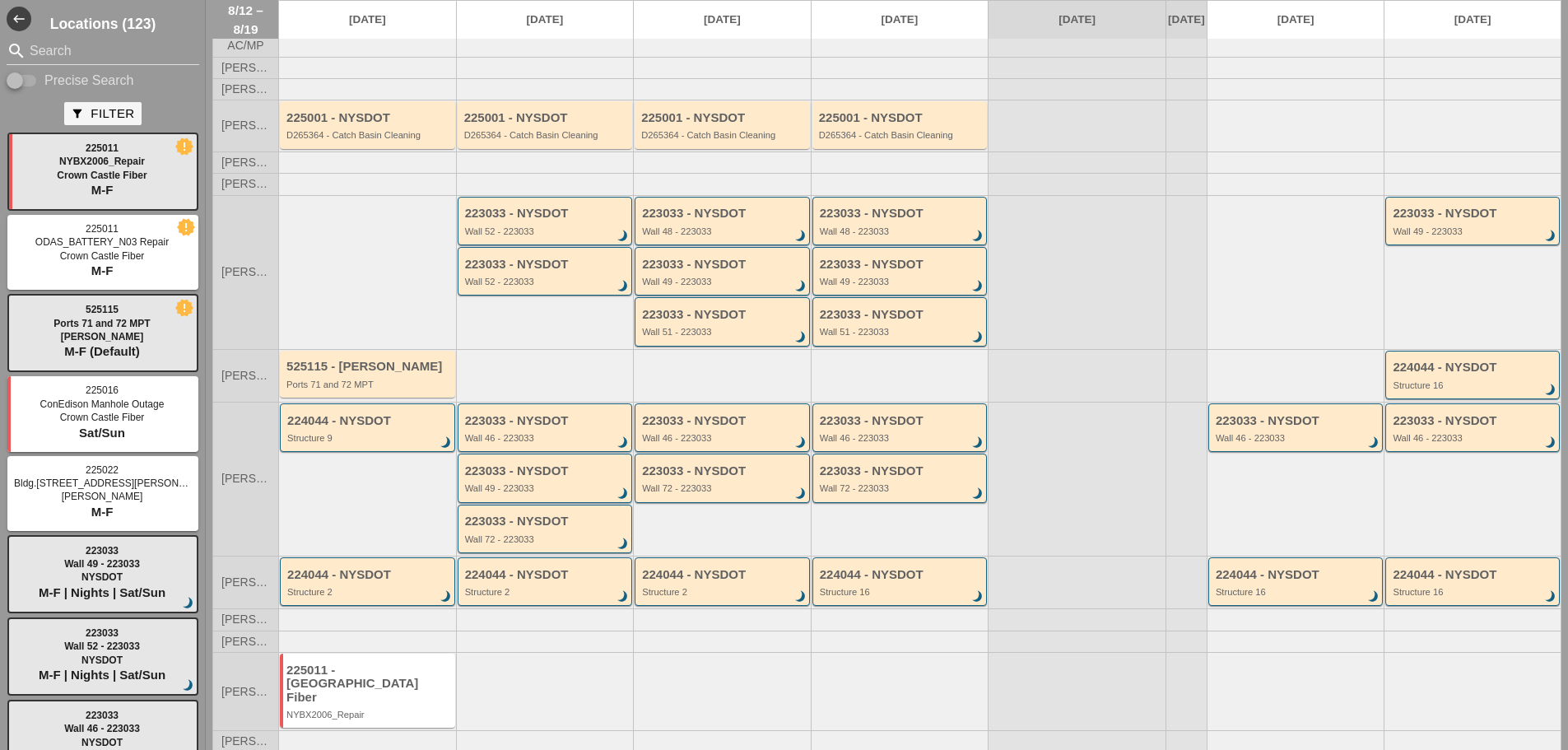
scroll to position [89, 0]
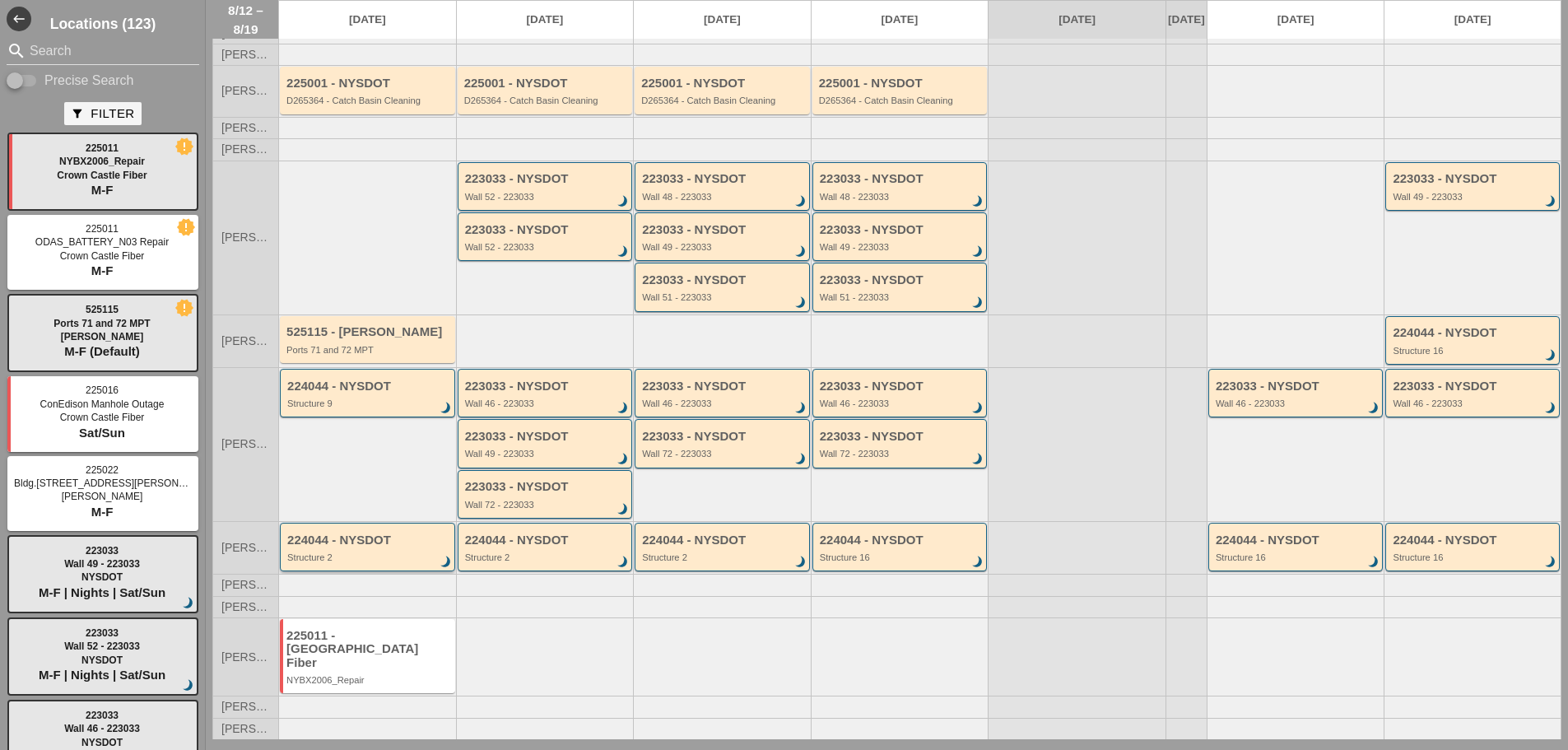
click at [370, 562] on div "Structure 2" at bounding box center [368, 557] width 163 height 10
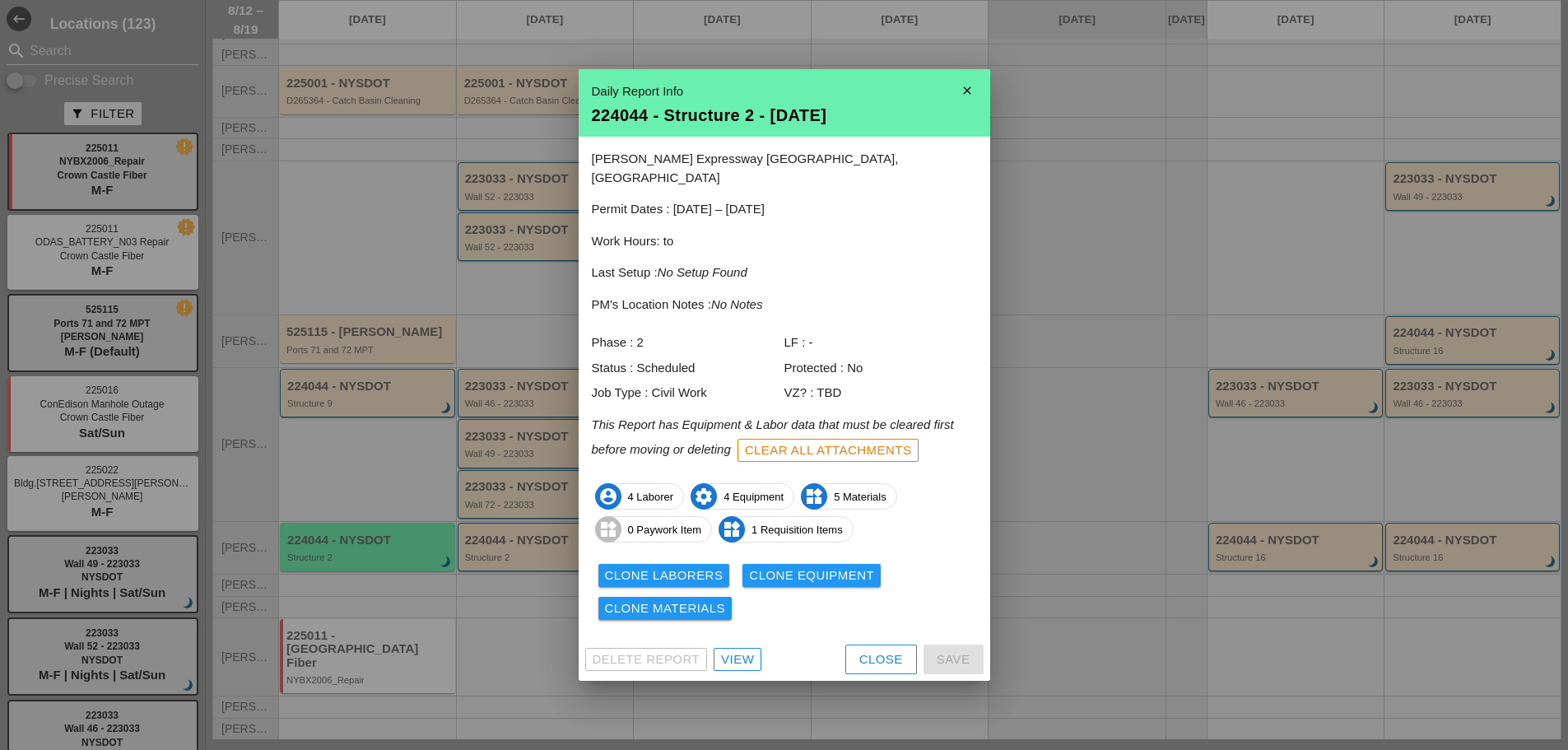
click at [743, 650] on div "View" at bounding box center [737, 660] width 33 height 19
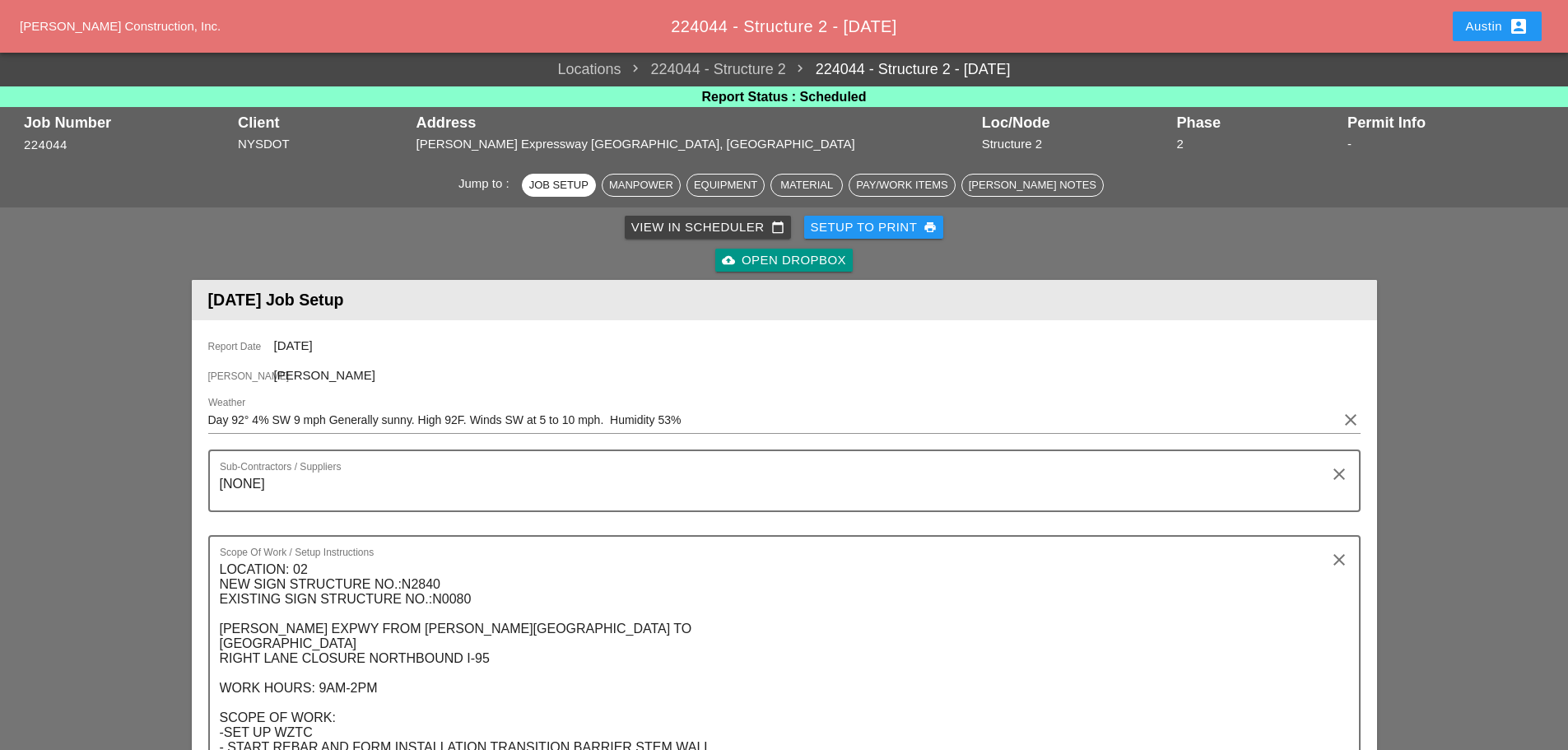
click at [909, 220] on div "Setup to Print print" at bounding box center [874, 227] width 127 height 19
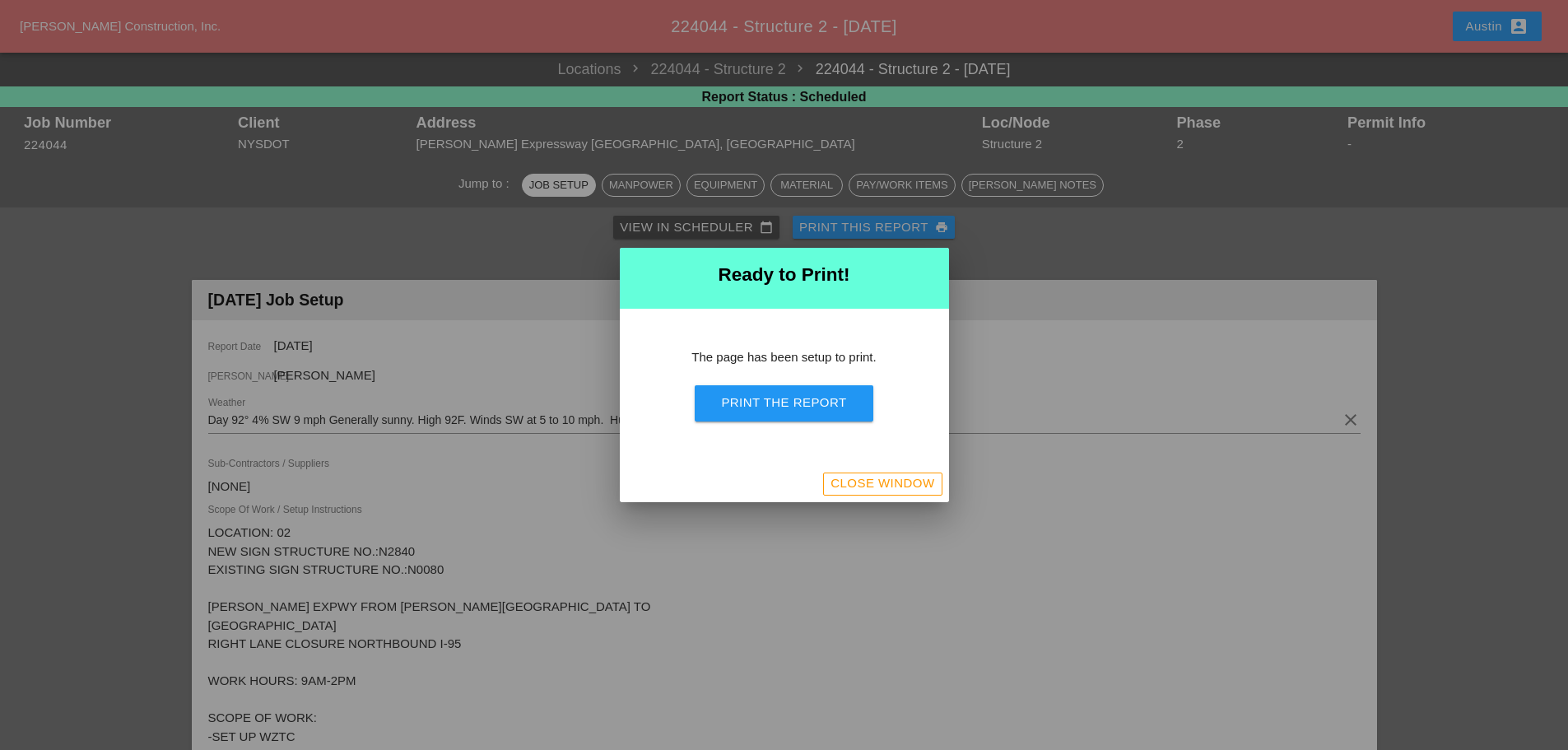
click at [796, 391] on button "Print the Report" at bounding box center [783, 404] width 178 height 37
click at [860, 478] on div "Close Window" at bounding box center [883, 483] width 104 height 19
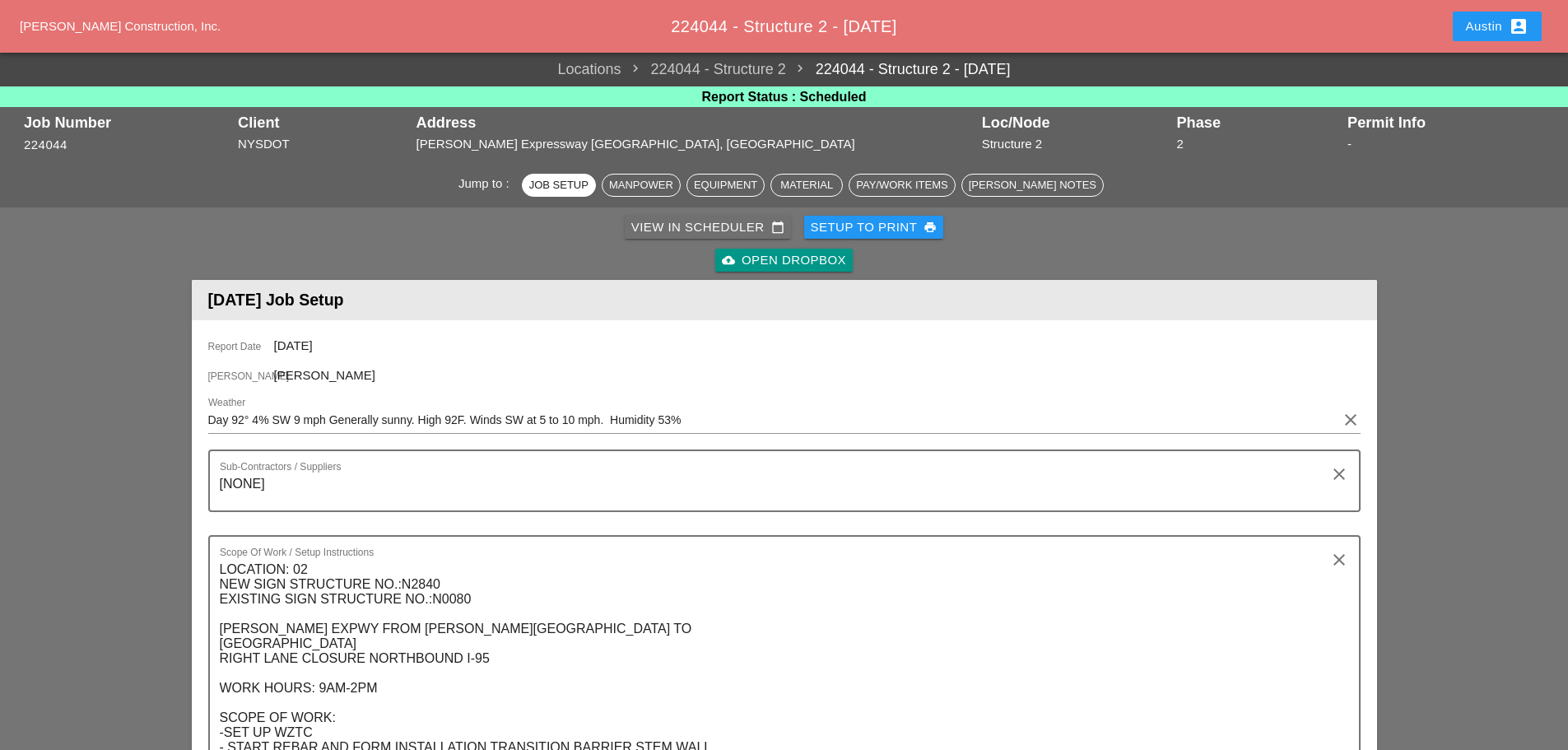
click at [733, 220] on div "View in Scheduler calendar_today" at bounding box center [708, 227] width 154 height 19
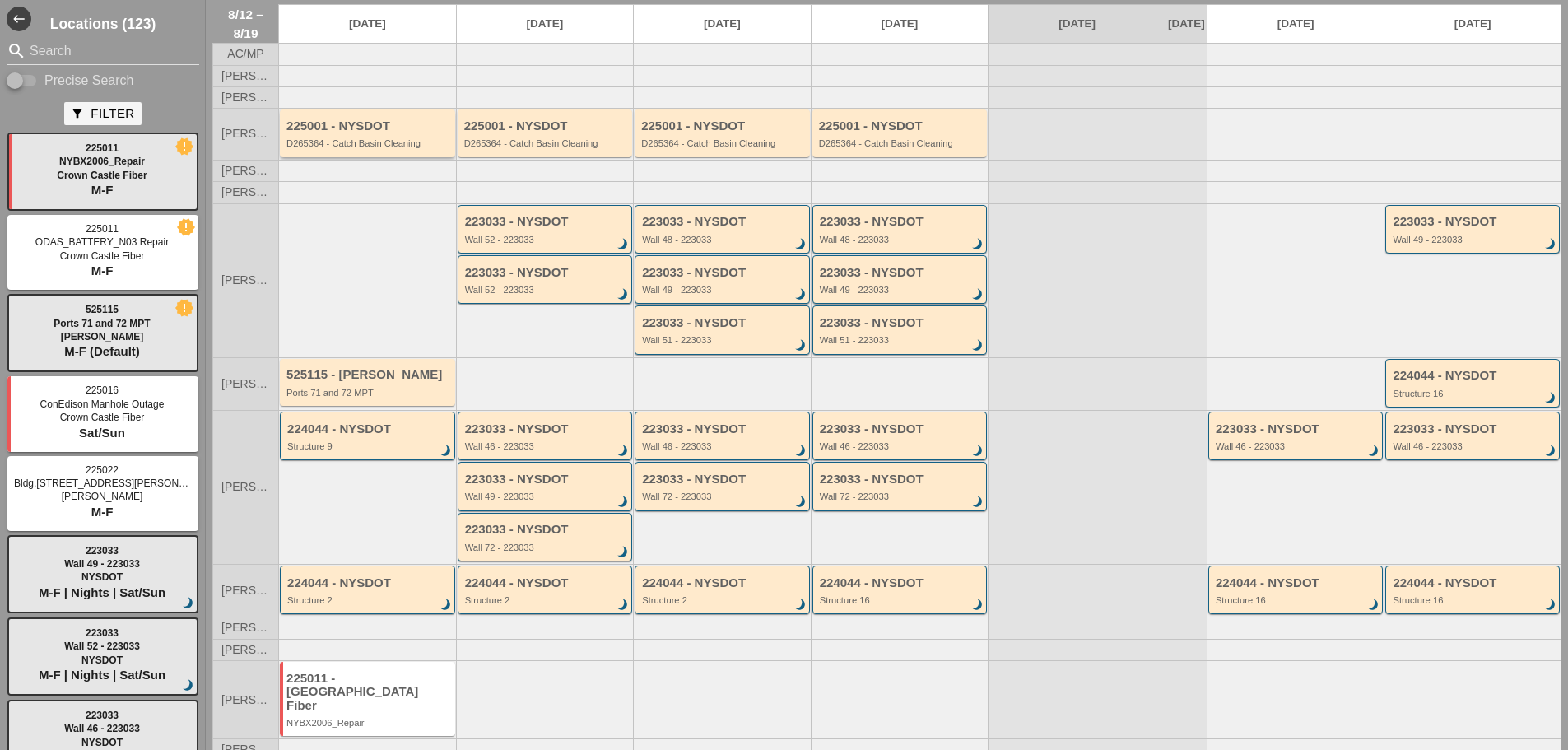
scroll to position [89, 0]
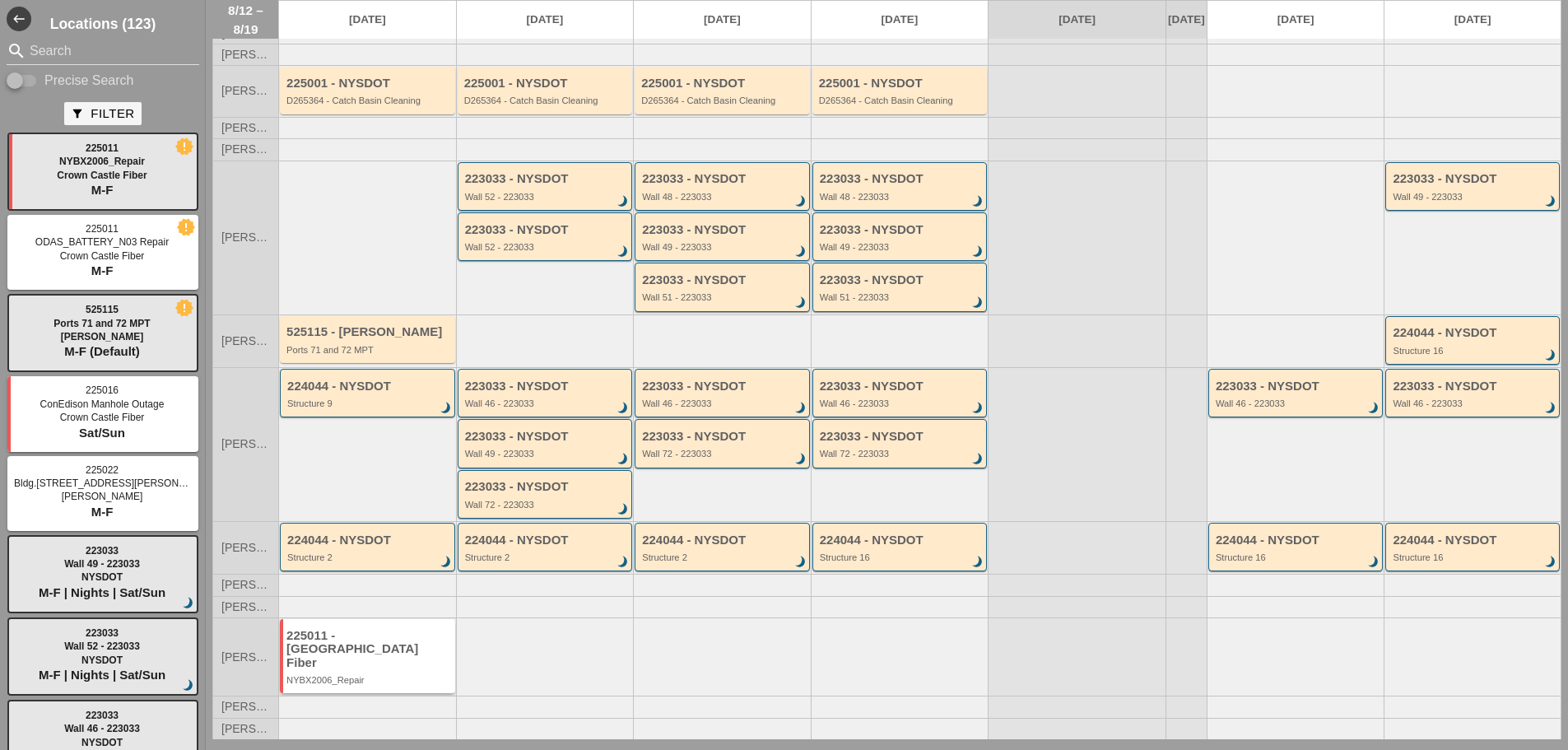
click at [354, 655] on div "225011 - [GEOGRAPHIC_DATA] Fiber" at bounding box center [369, 649] width 164 height 41
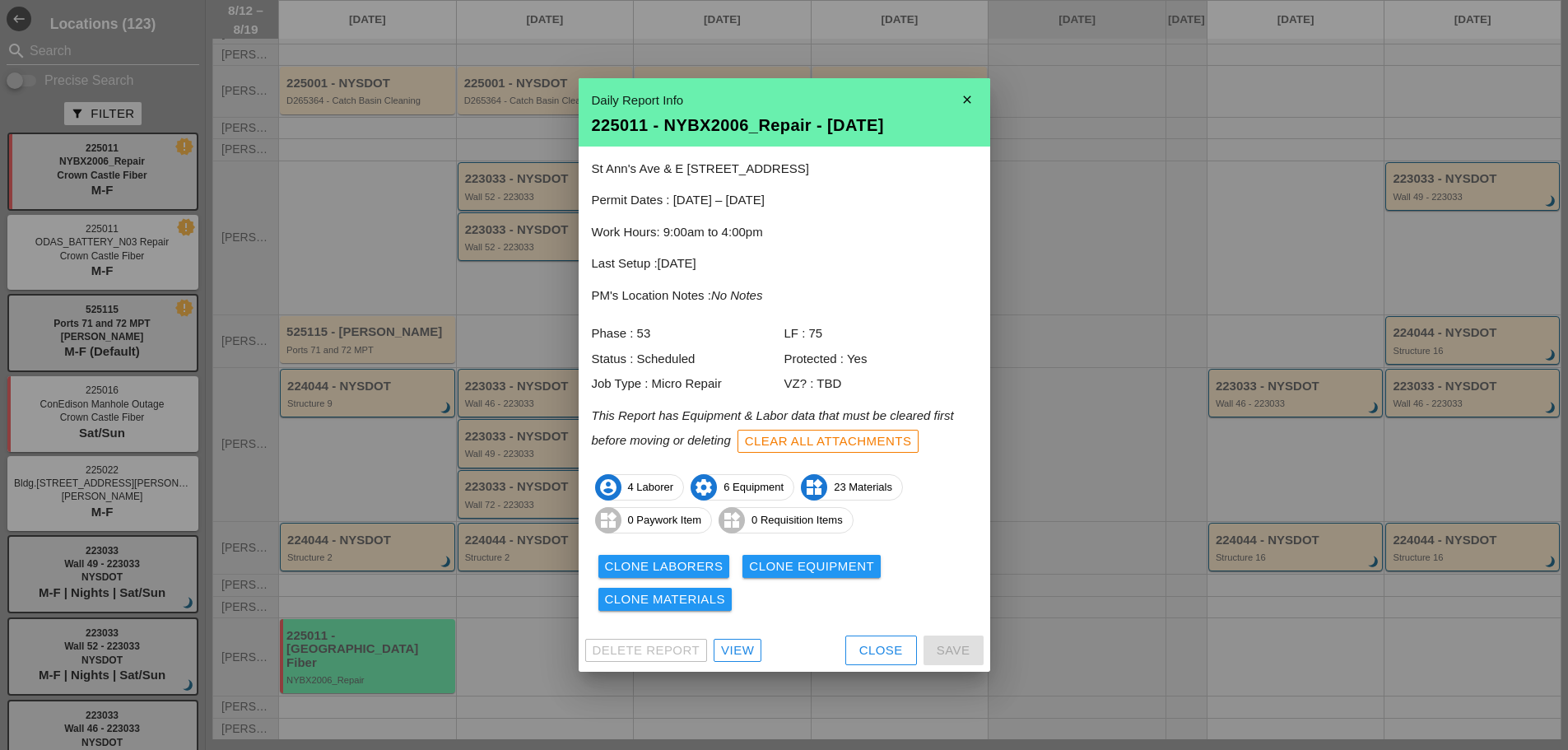
click at [738, 652] on div "View" at bounding box center [737, 650] width 33 height 19
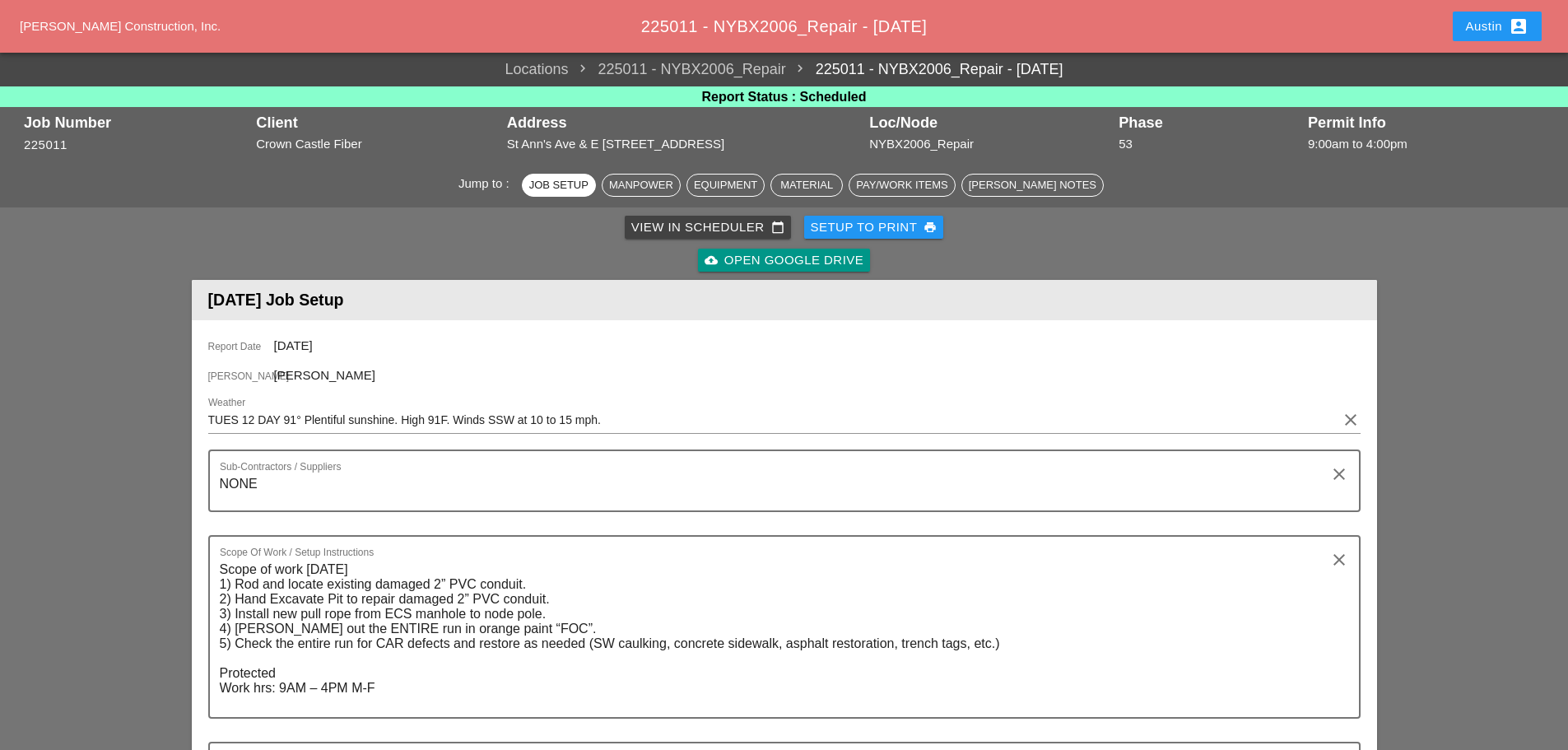
click at [867, 220] on div "Setup to Print print" at bounding box center [874, 227] width 127 height 19
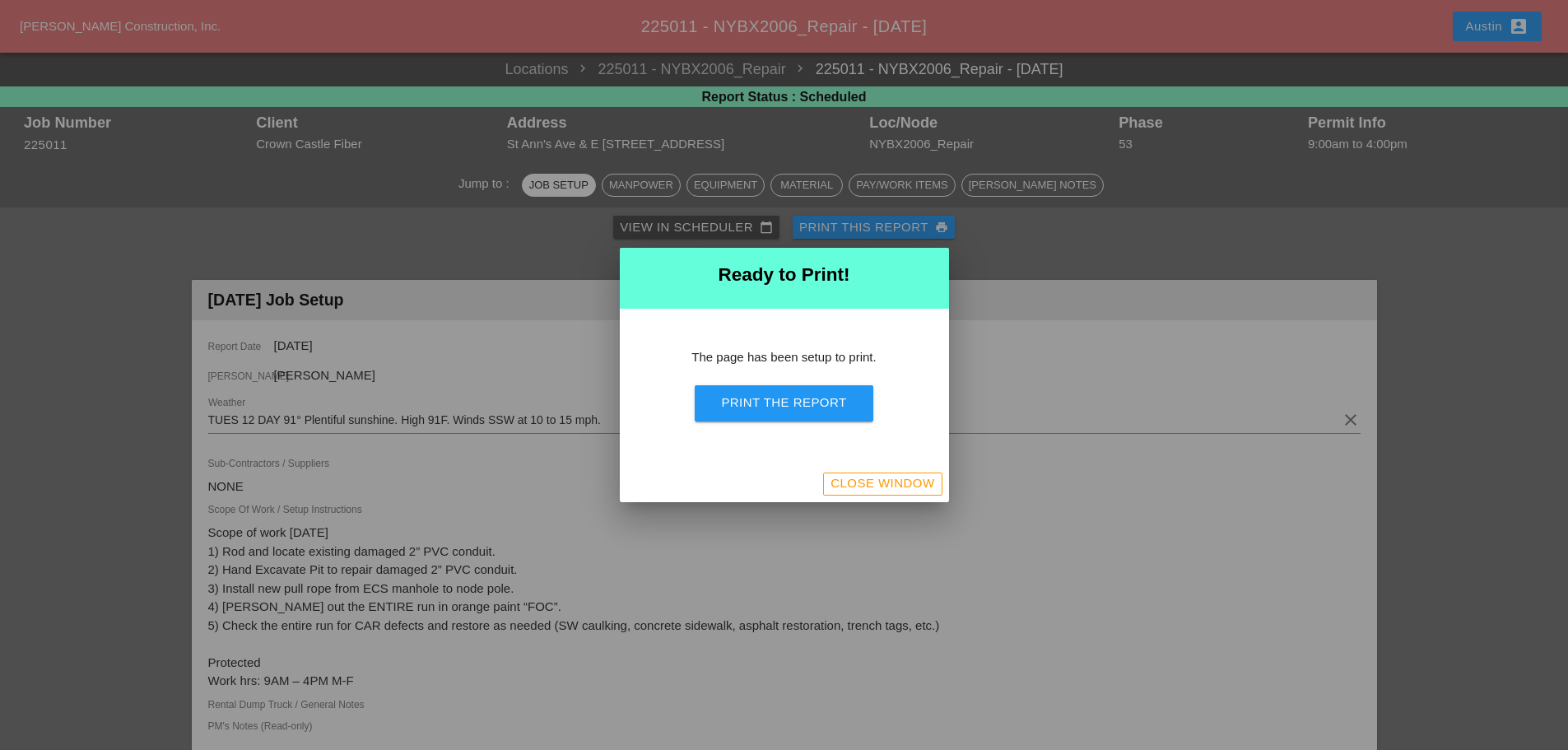
click at [807, 399] on div "Print the Report" at bounding box center [783, 403] width 125 height 19
click at [897, 485] on div "Close Window" at bounding box center [883, 483] width 104 height 19
click at [520, 246] on div "cloud_upload Open Google Drive" at bounding box center [785, 260] width 1179 height 33
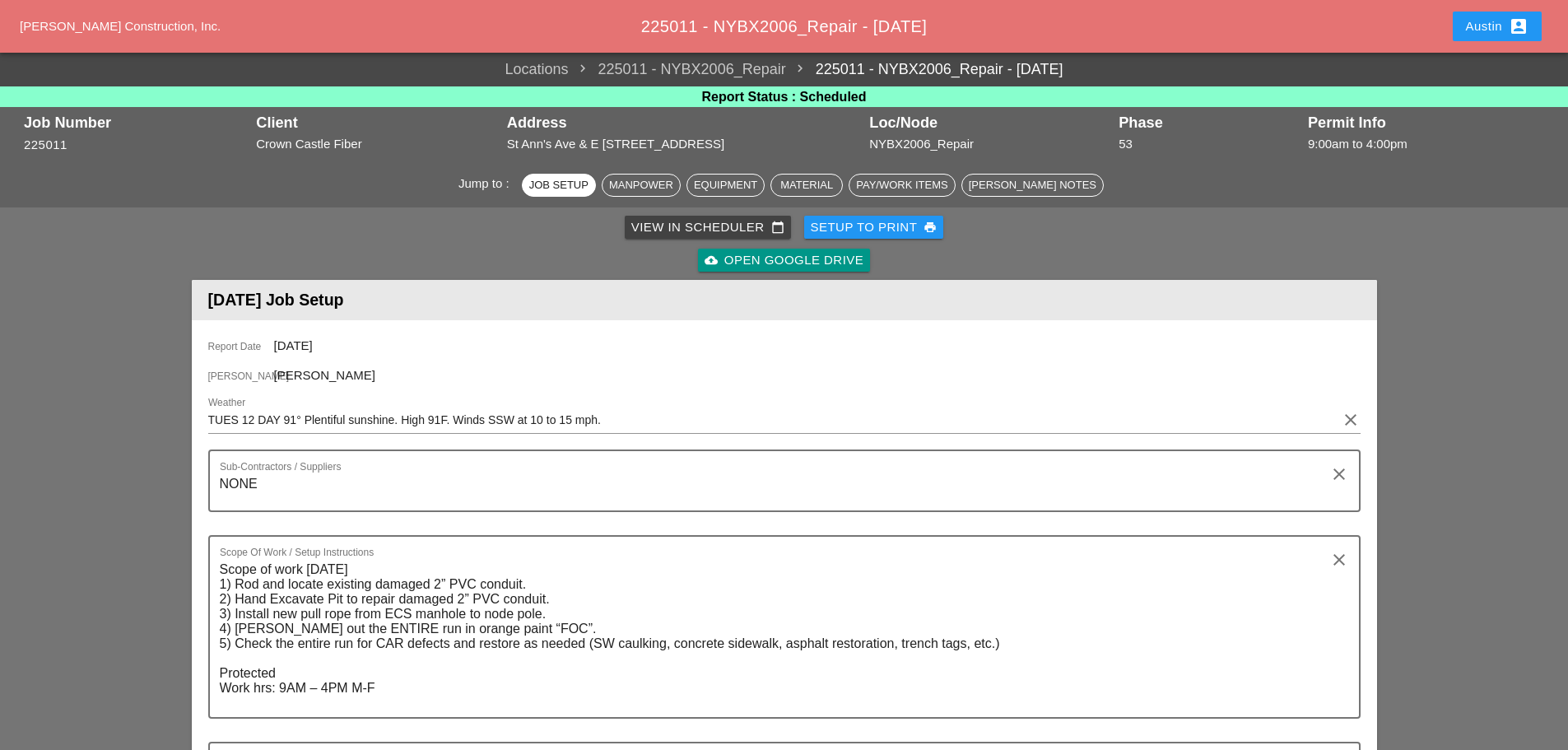
click at [682, 231] on div "View in Scheduler calendar_today" at bounding box center [708, 227] width 154 height 19
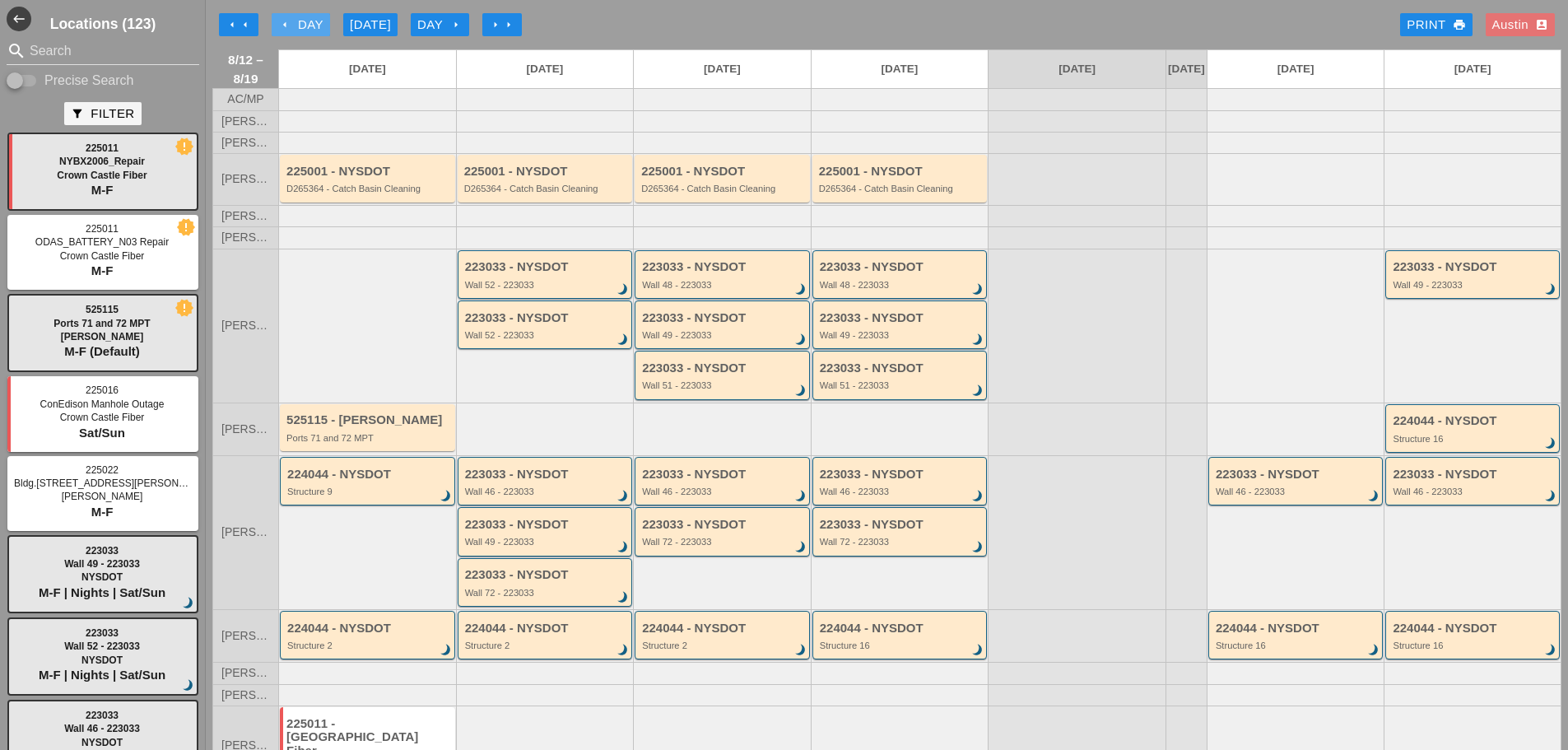
click at [303, 26] on div "arrow_left Day" at bounding box center [302, 25] width 46 height 19
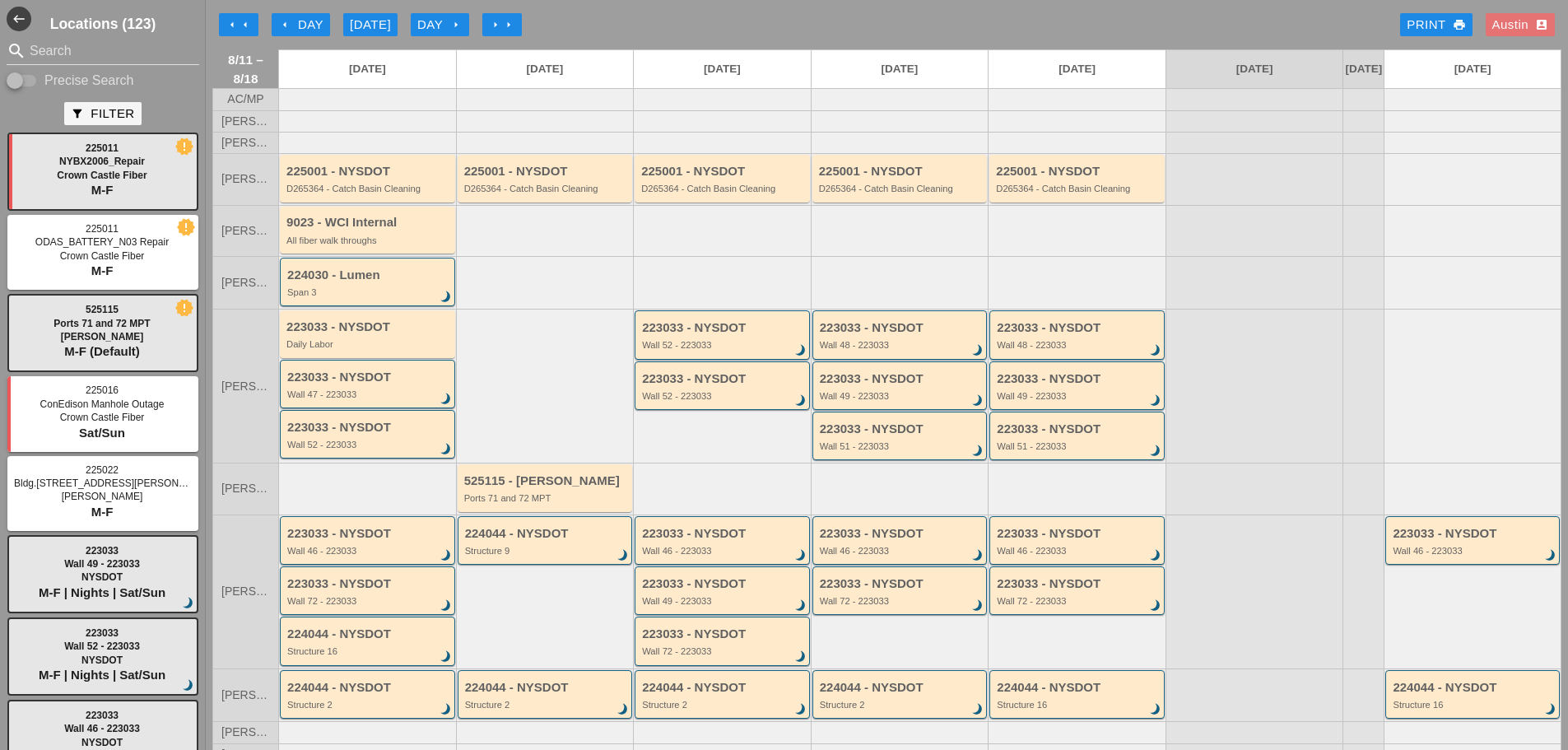
click at [1496, 21] on div "Austin account_box" at bounding box center [1520, 25] width 56 height 19
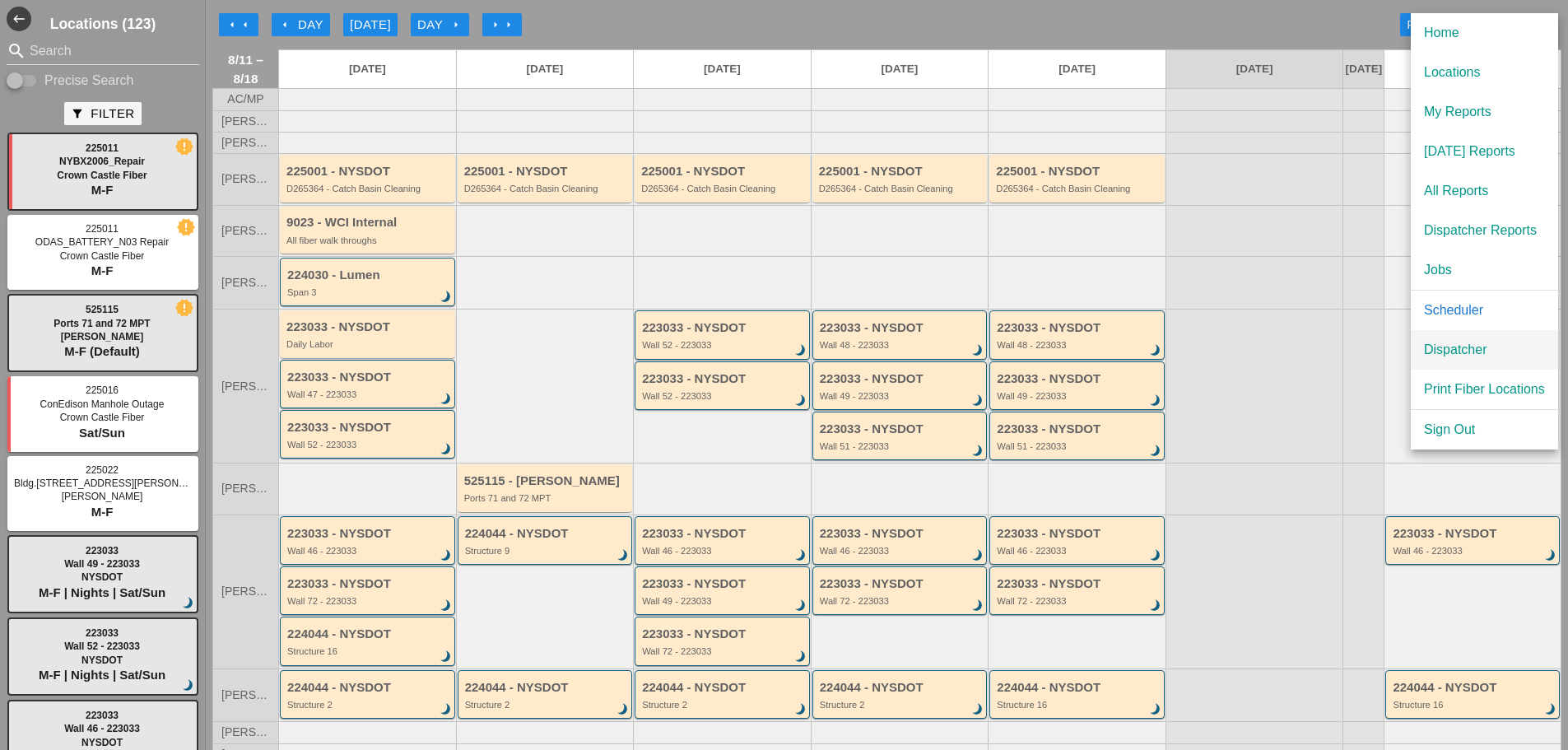
click at [1467, 349] on div "Dispatcher" at bounding box center [1485, 350] width 121 height 20
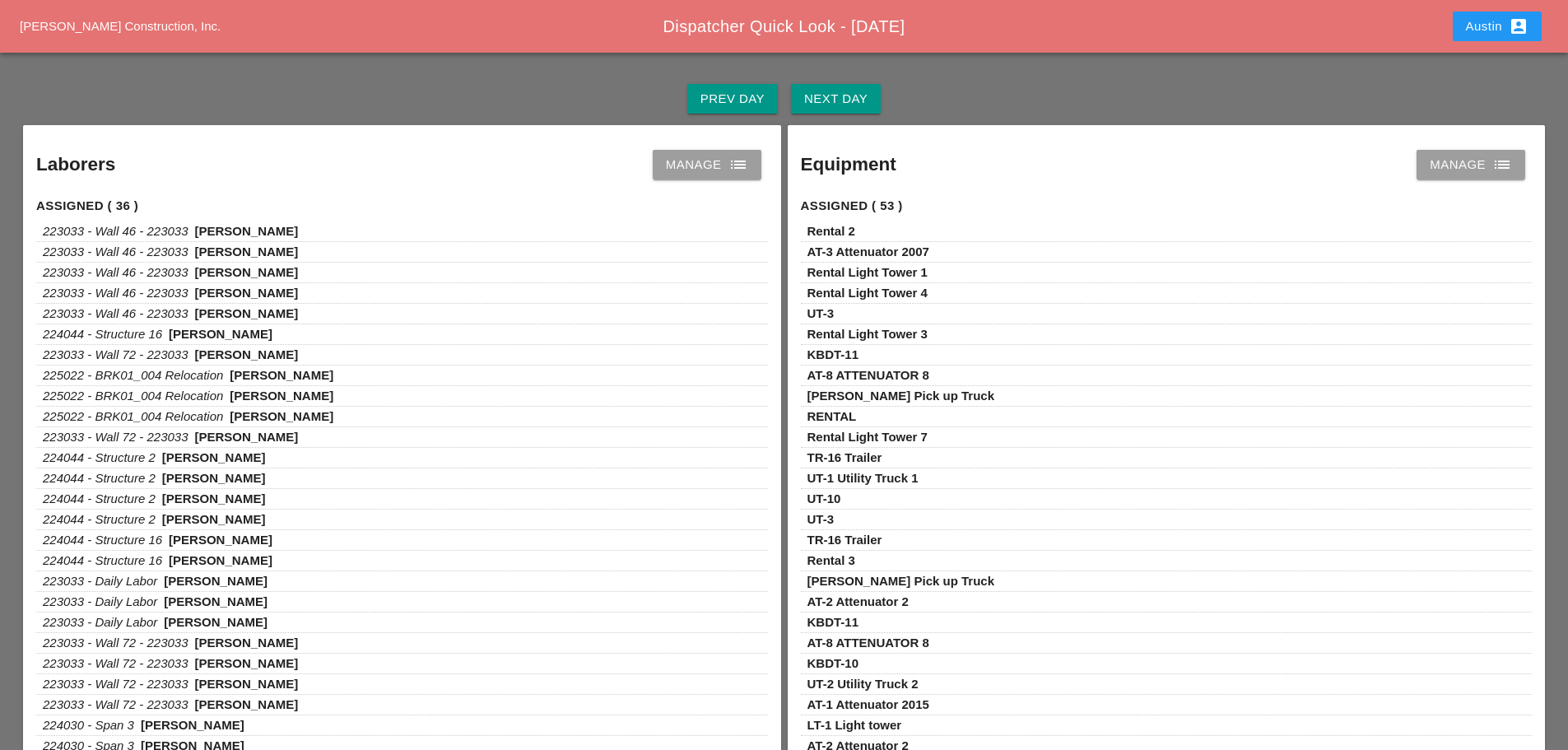
click at [710, 166] on div "Manage list" at bounding box center [707, 164] width 82 height 20
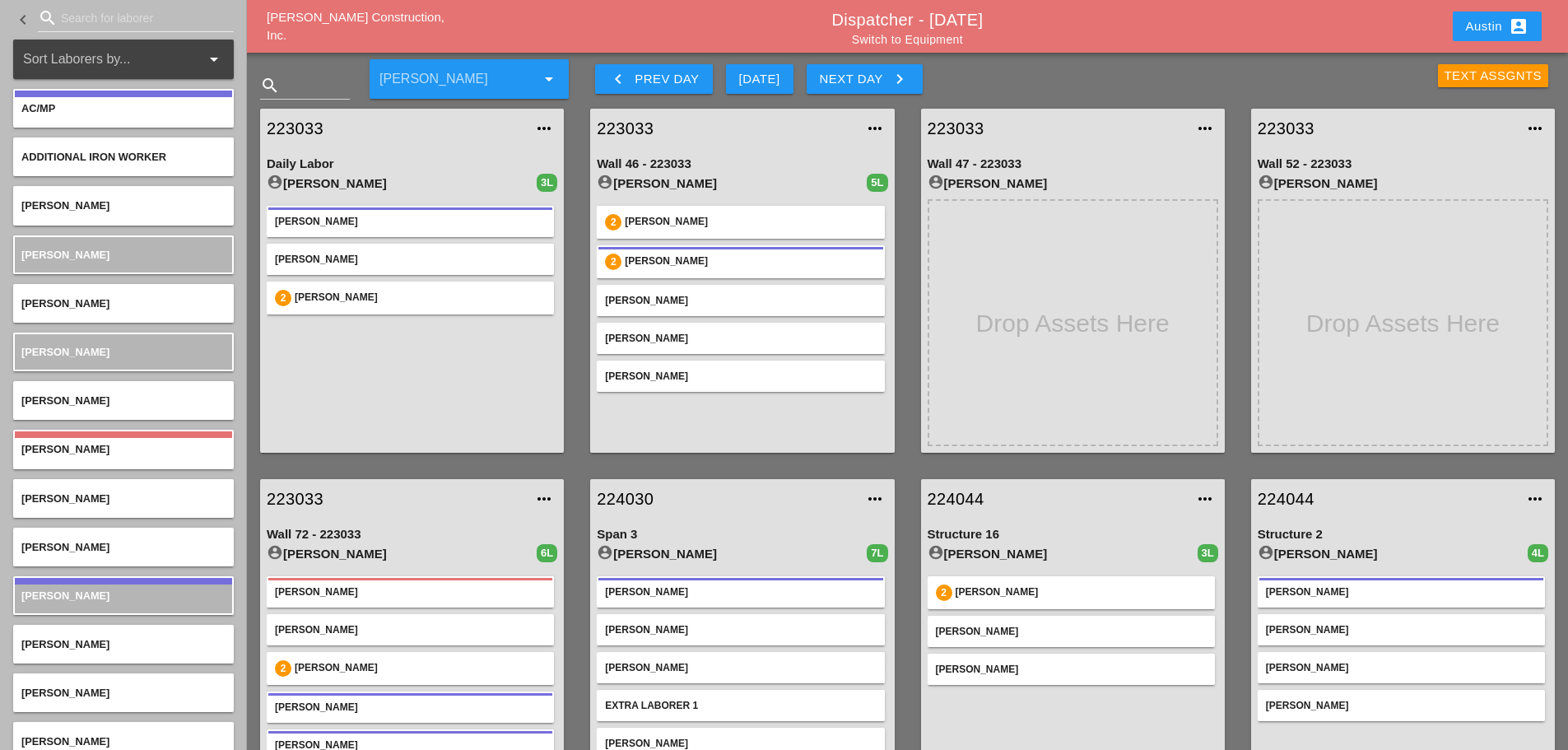
click at [969, 82] on div "keyboard_arrow_left Prev Day Today Next Day keyboard_arrow_right" at bounding box center [852, 74] width 547 height 49
click at [902, 142] on div "223033 more_horiz Wall 46 - 223033 account_circle Luca Gambardella 5L 2 Freddie…" at bounding box center [742, 280] width 330 height 370
click at [578, 133] on div "223033 more_horiz Wall 46 - 223033 account_circle Luca Gambardella 5L 2 Freddie…" at bounding box center [742, 280] width 330 height 370
click at [567, 161] on div "223033 more_horiz Daily Labor account_circle Ricardo Capao 3L Ricardo Capao And…" at bounding box center [411, 280] width 330 height 370
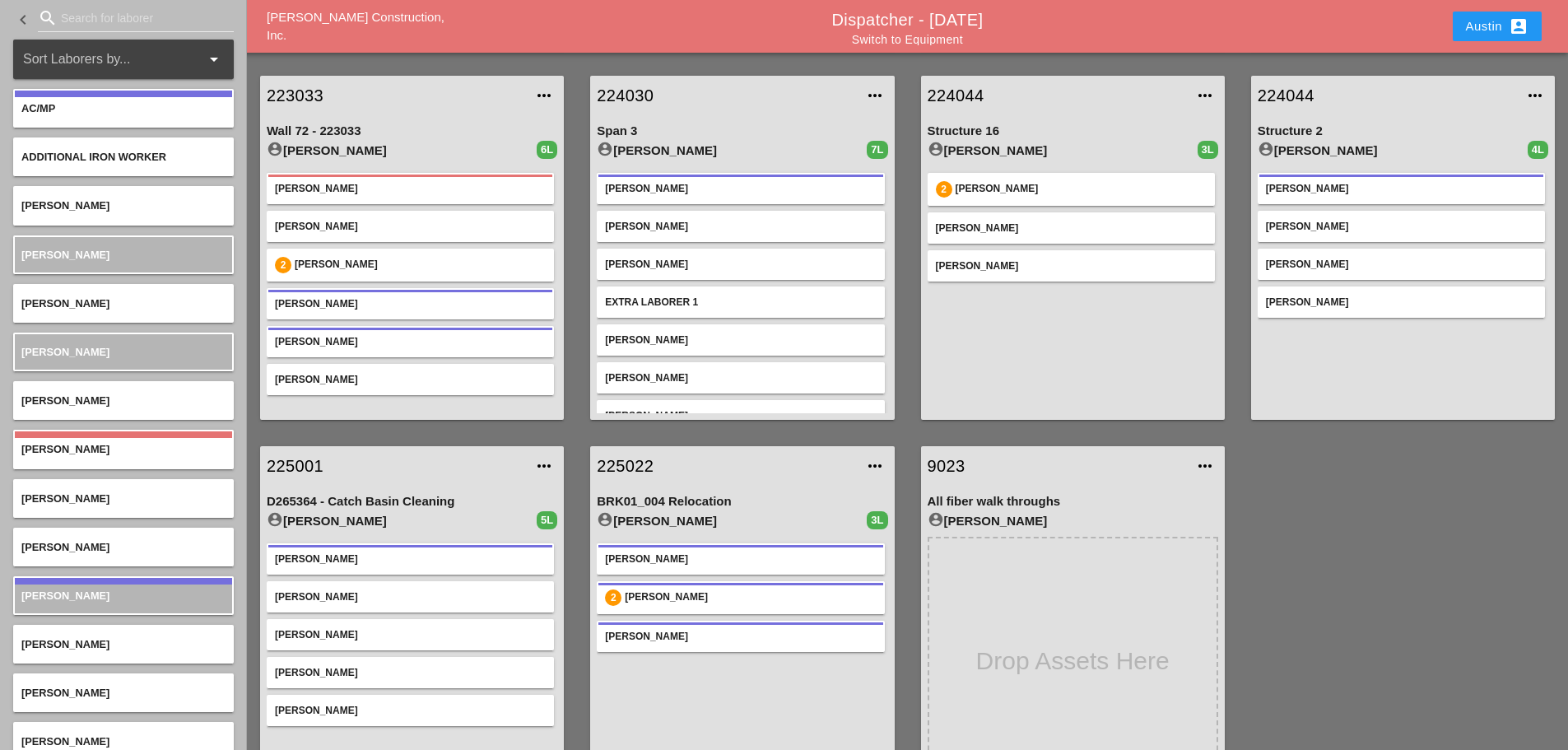
scroll to position [375, 0]
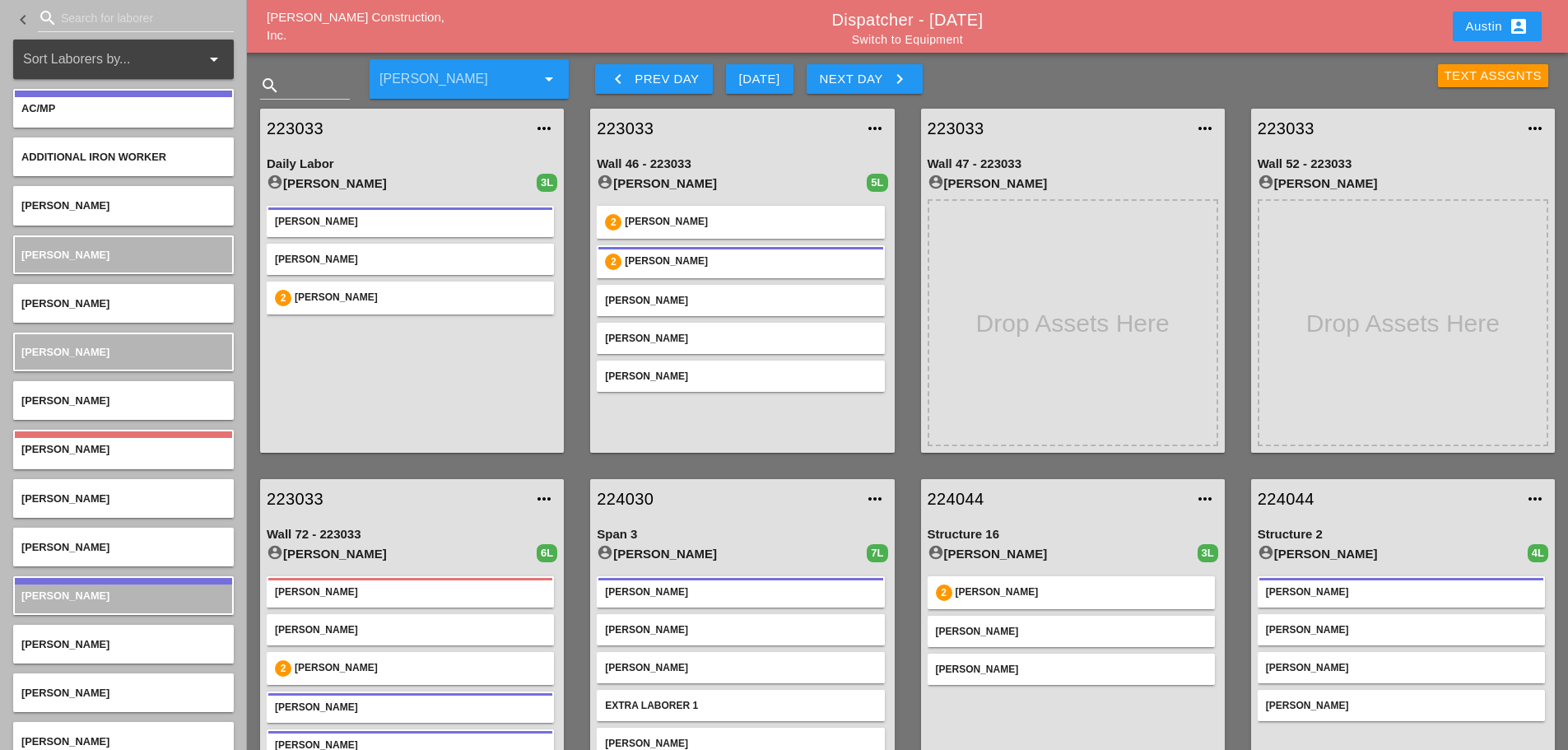
click at [1489, 29] on div "Austin account_box" at bounding box center [1498, 26] width 62 height 20
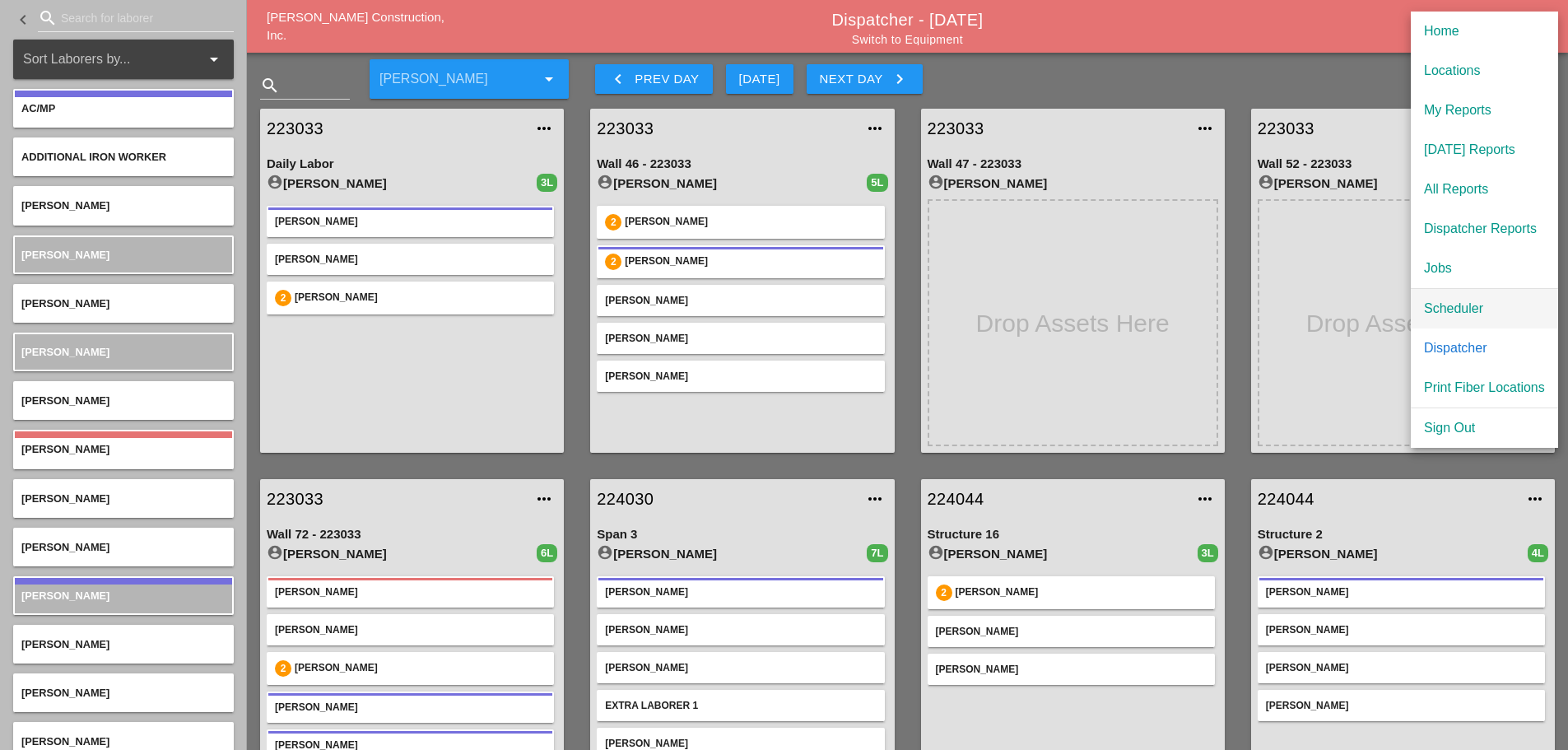
click at [1471, 301] on div "Scheduler" at bounding box center [1485, 309] width 121 height 20
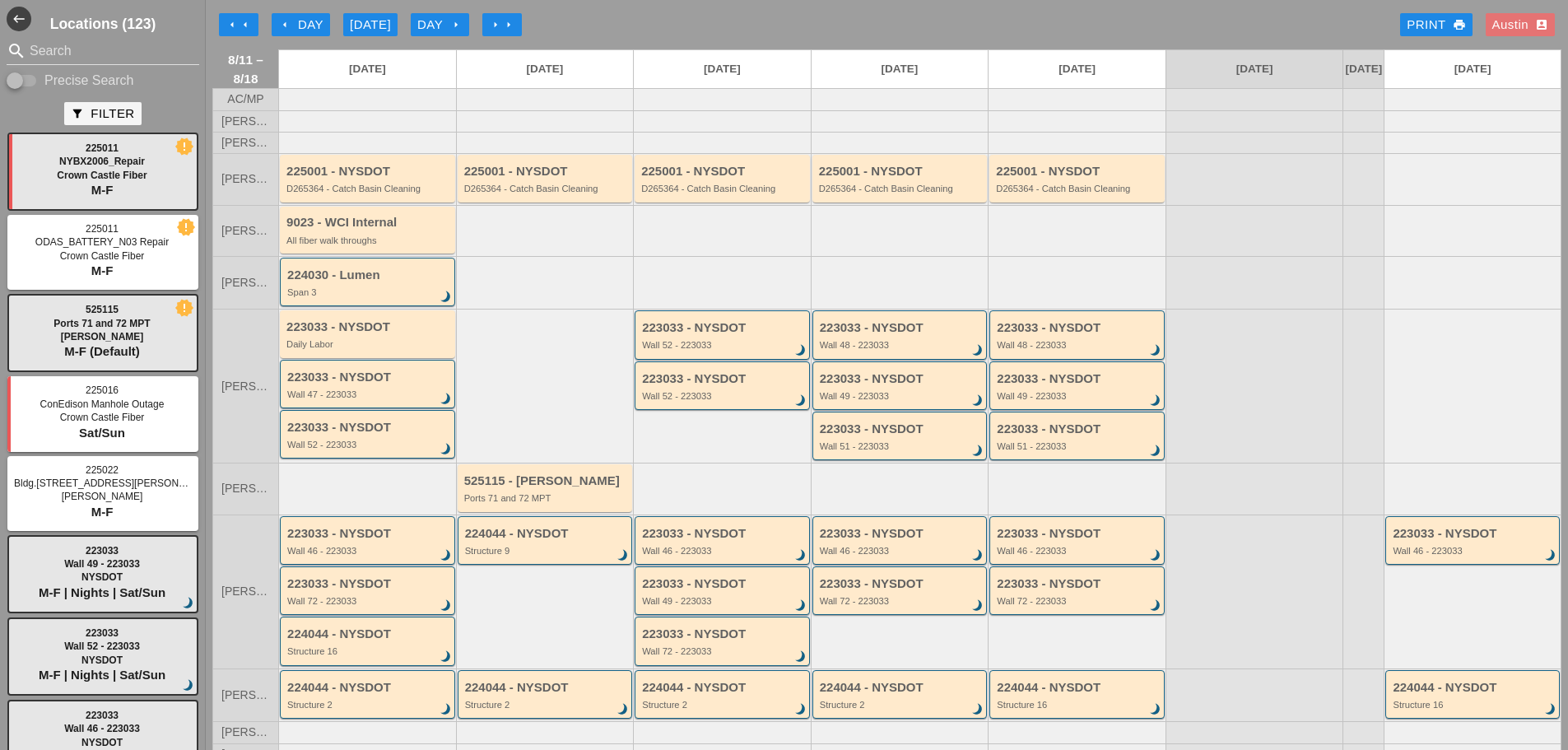
click at [629, 16] on div "arrow_left arrow_left arrow_left Day [DATE] Day arrow_right arrow_right arrow_r…" at bounding box center [886, 25] width 1350 height 33
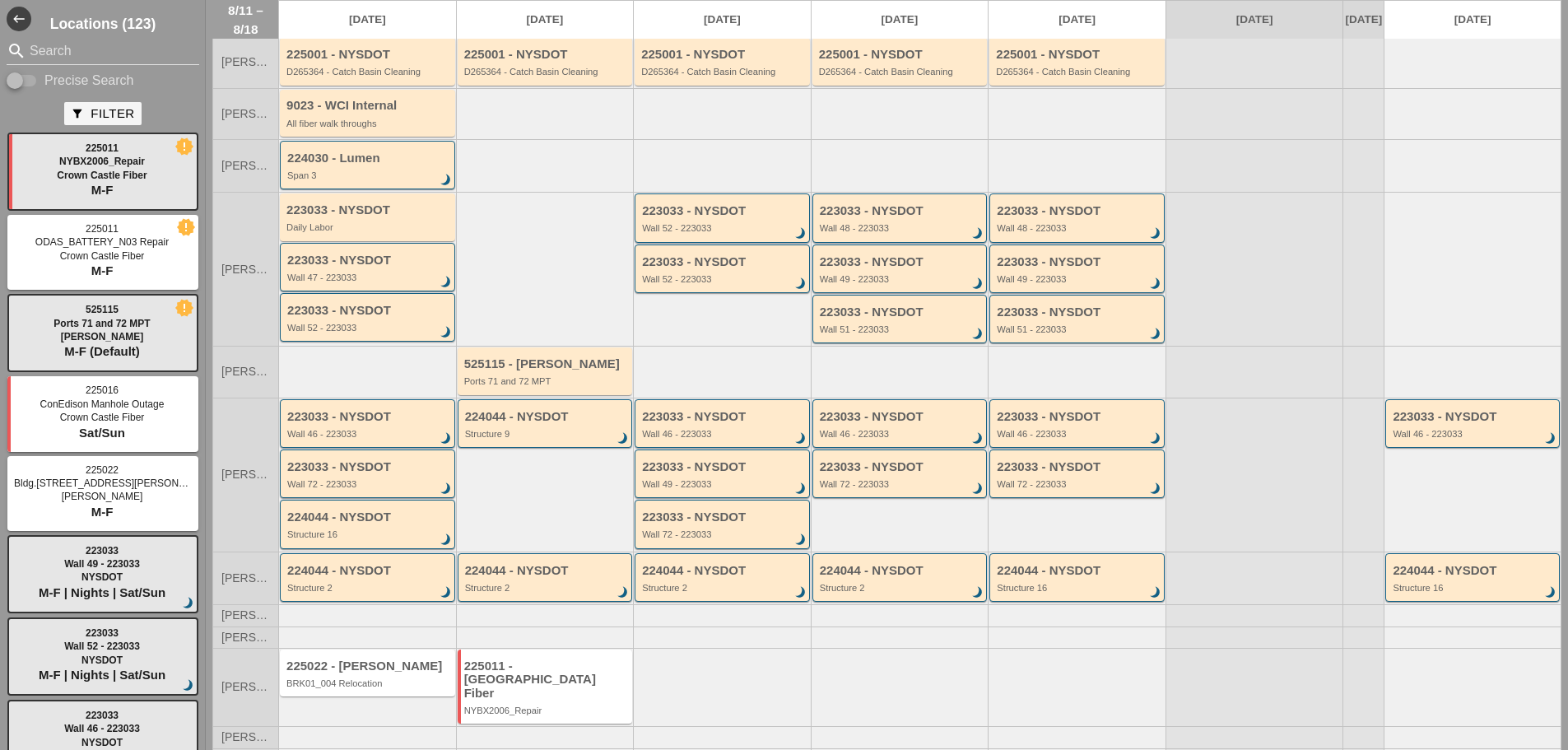
scroll to position [135, 0]
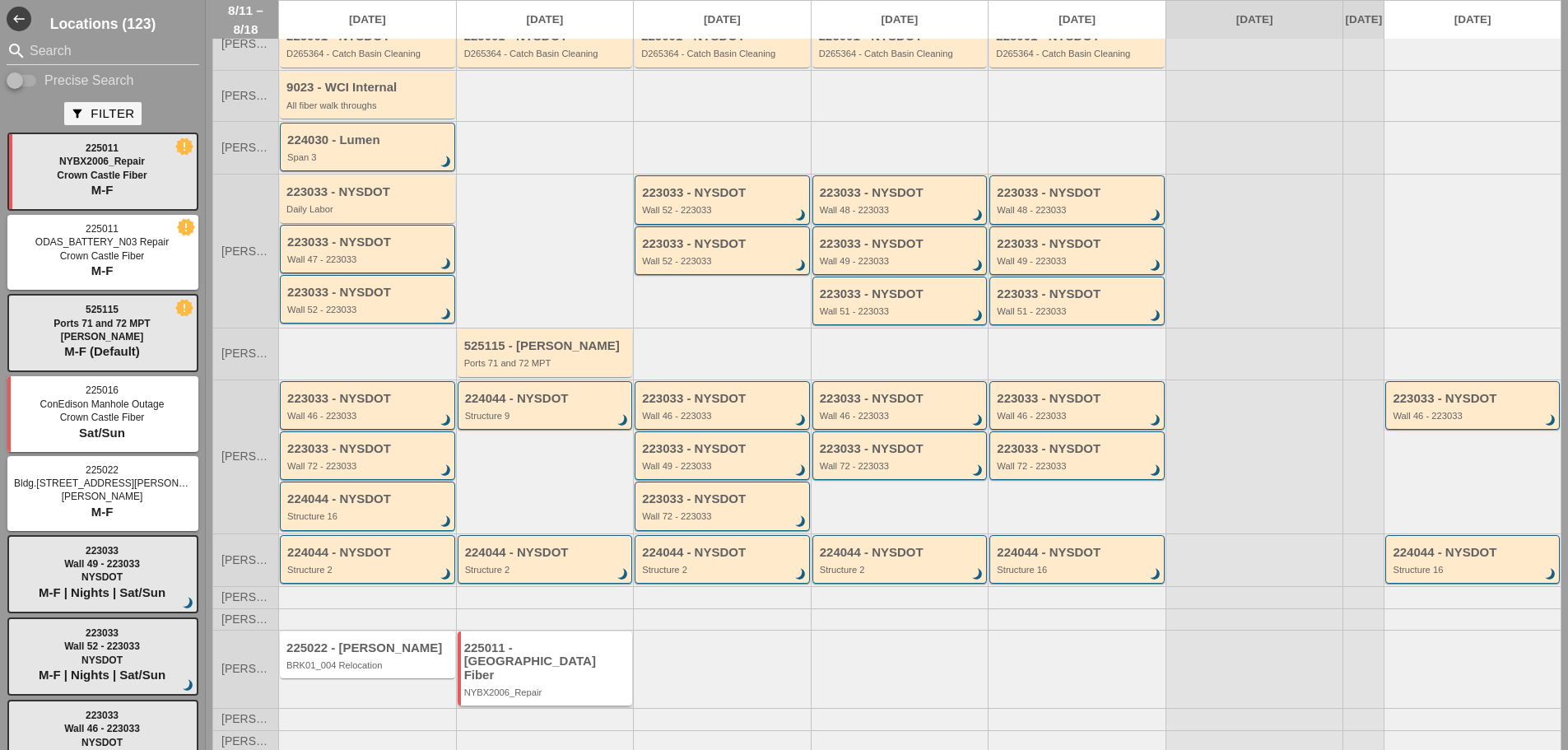
click at [510, 668] on div "225011 - [GEOGRAPHIC_DATA] Fiber" at bounding box center [546, 661] width 164 height 41
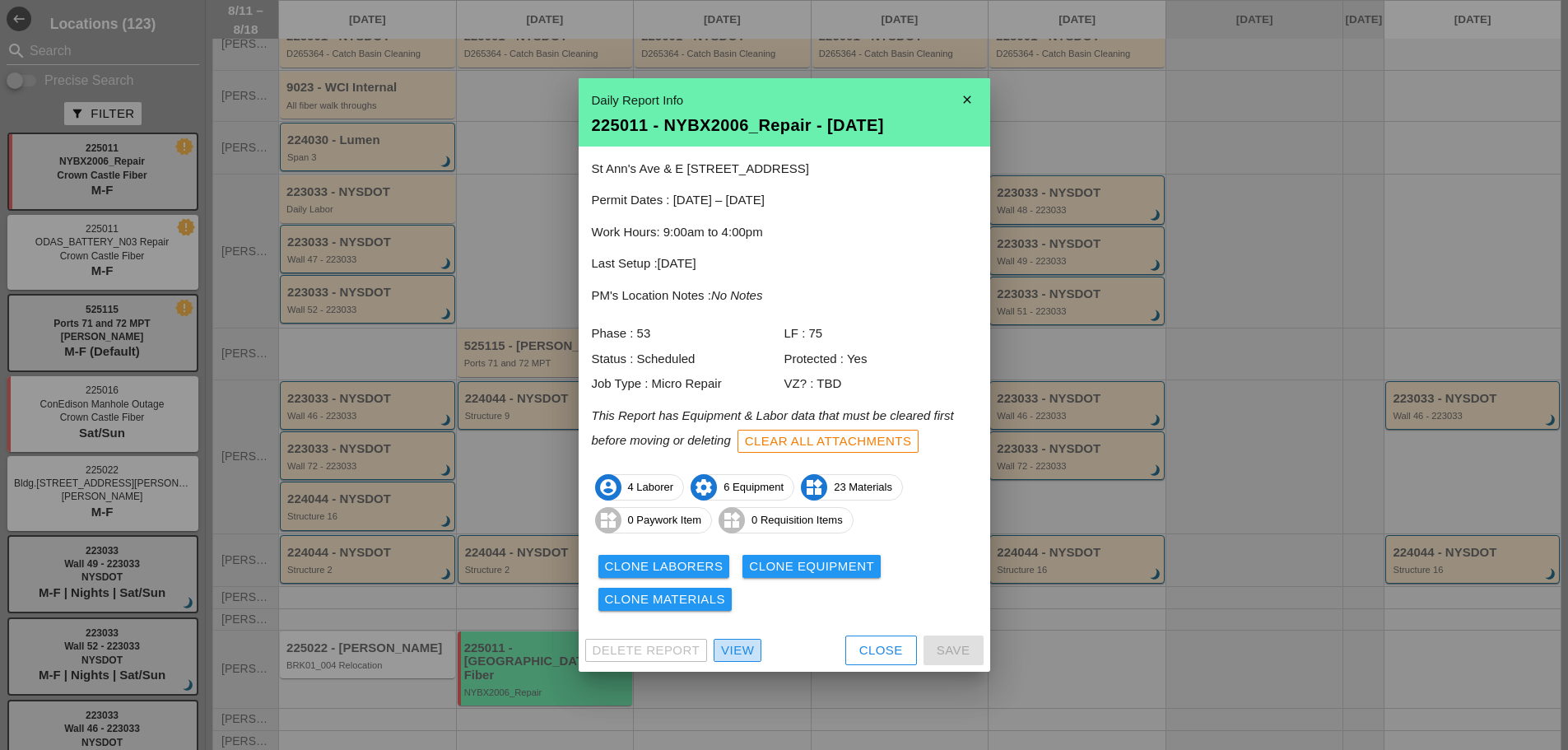
click at [734, 655] on div "View" at bounding box center [737, 650] width 33 height 19
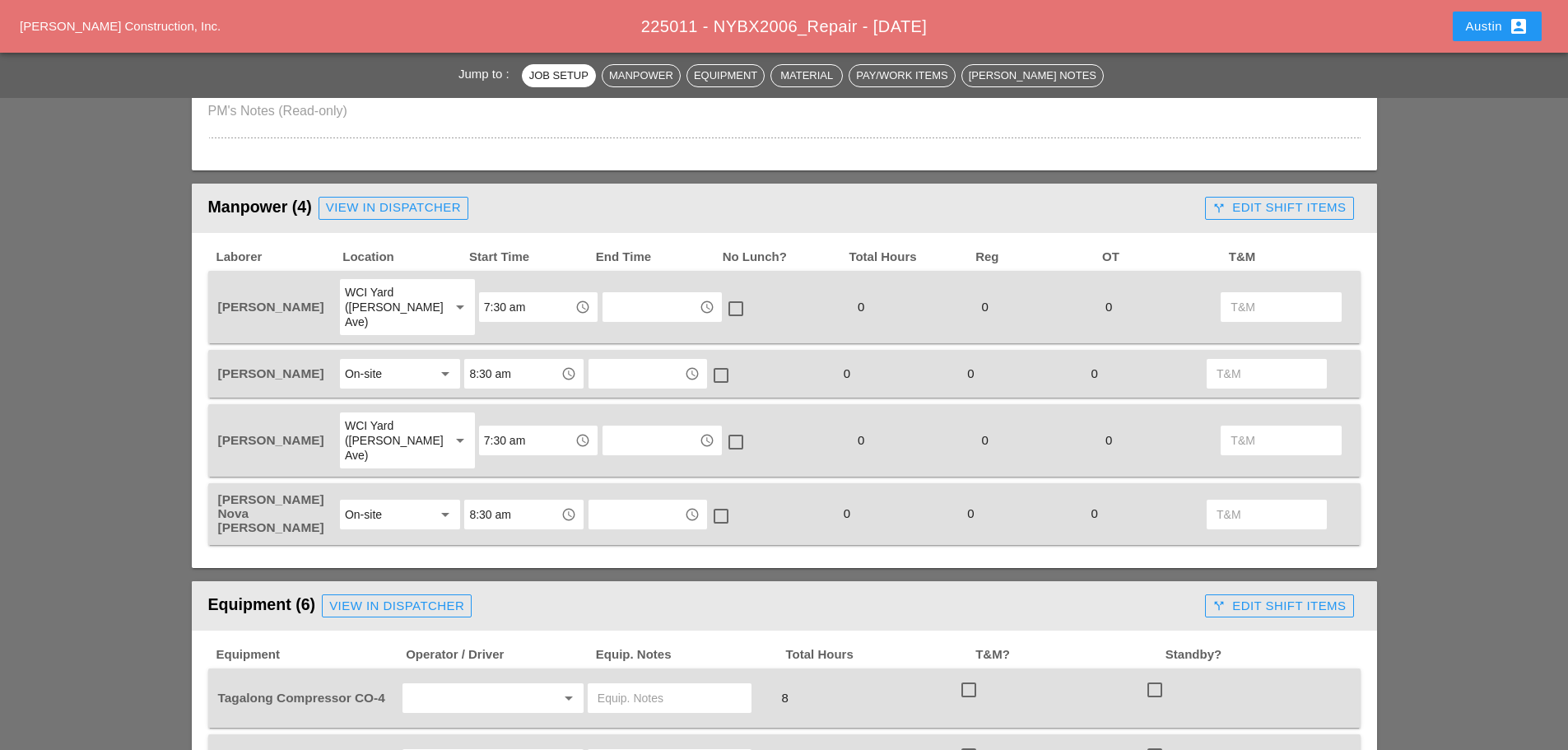
scroll to position [741, 0]
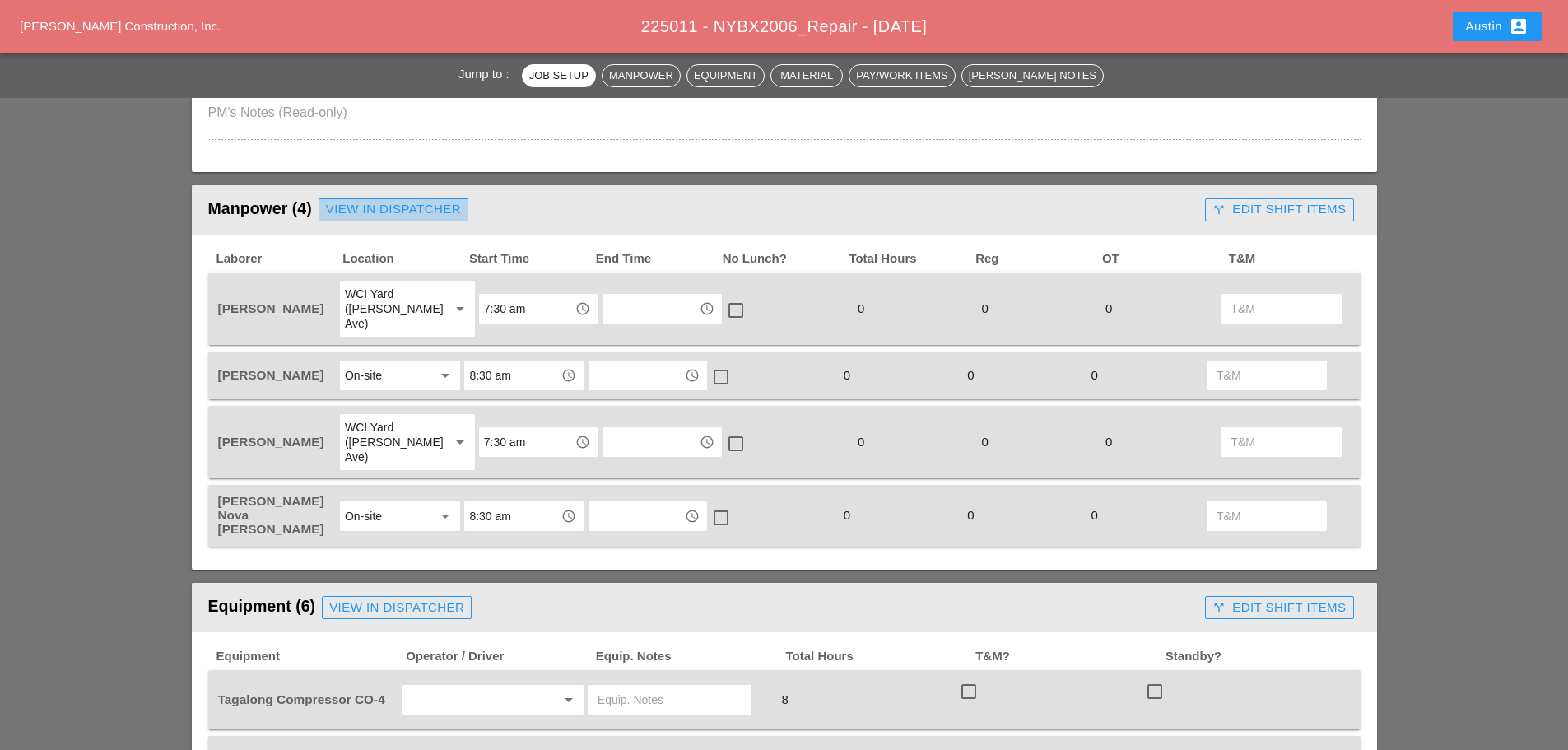
click at [370, 214] on div "View in Dispatcher" at bounding box center [394, 209] width 135 height 19
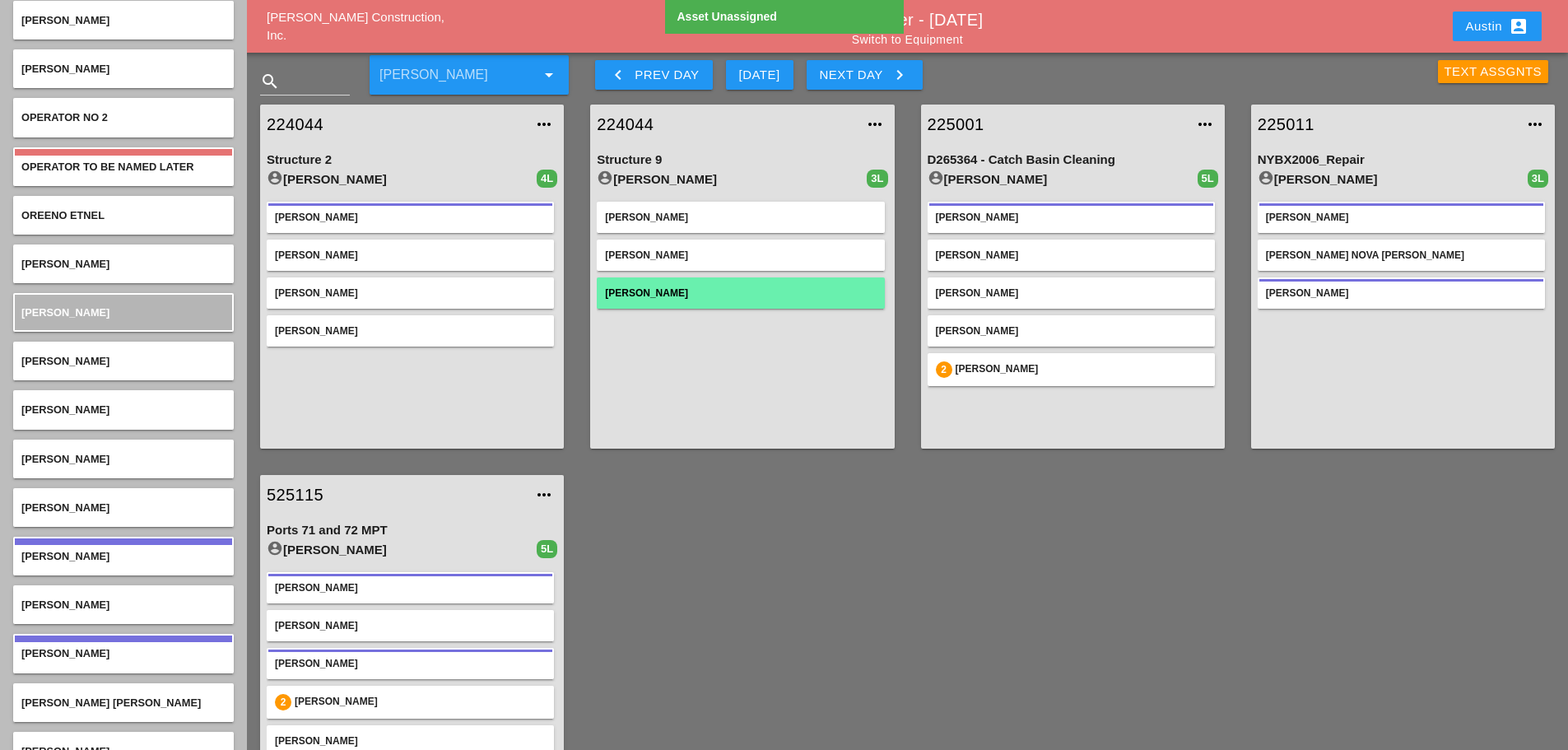
scroll to position [5267, 0]
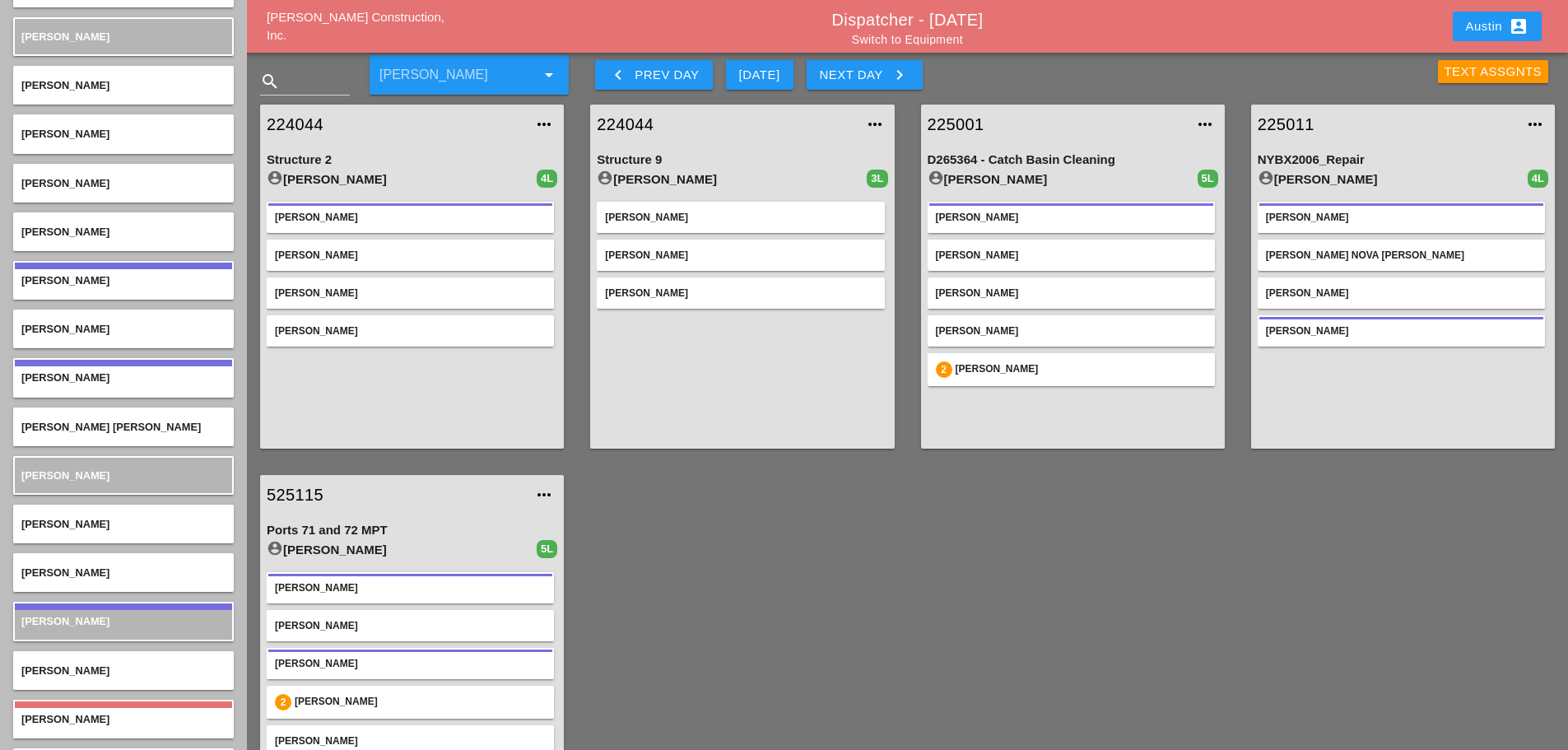
click at [1489, 24] on div "Austin account_box" at bounding box center [1498, 26] width 62 height 20
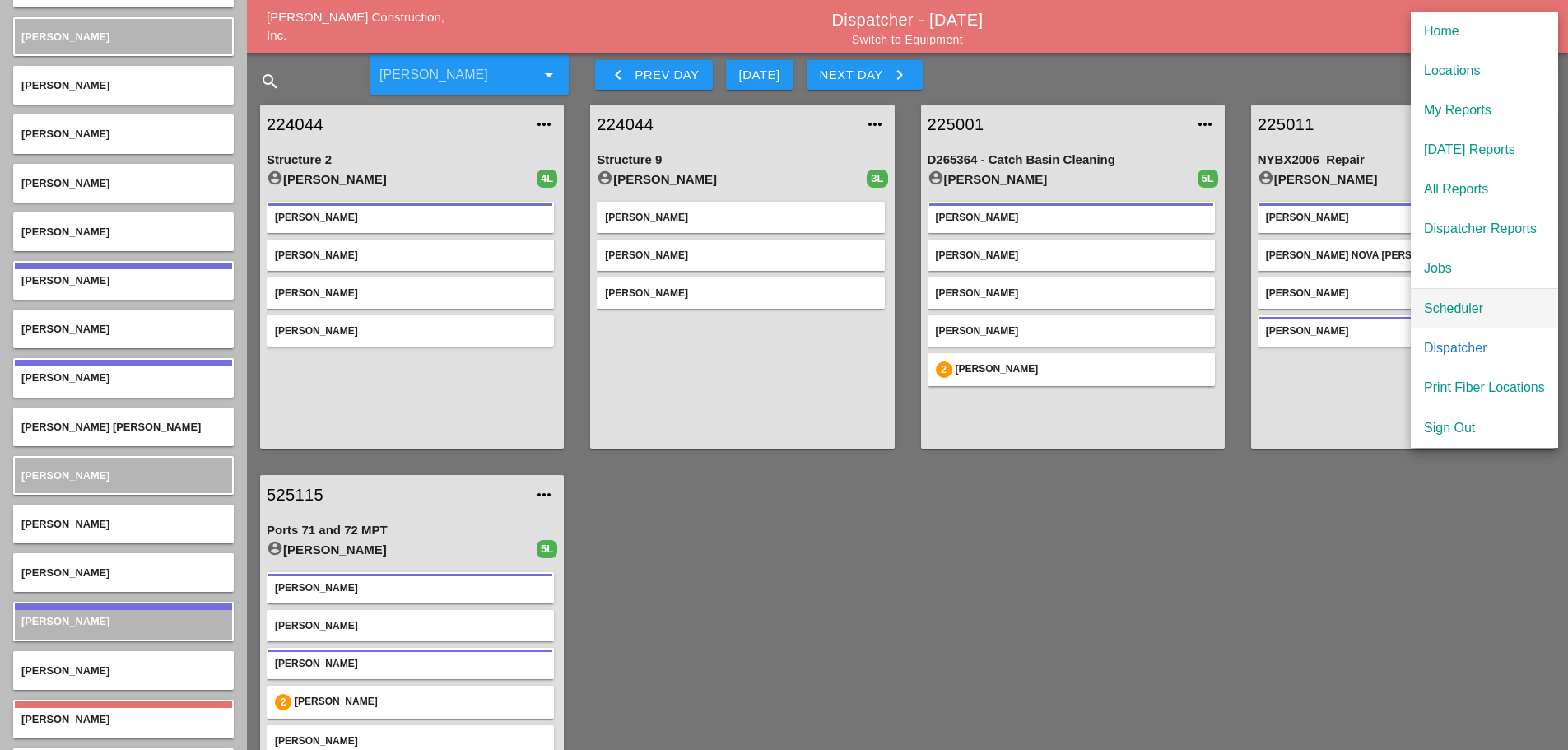
click at [1464, 301] on div "Scheduler" at bounding box center [1485, 309] width 121 height 20
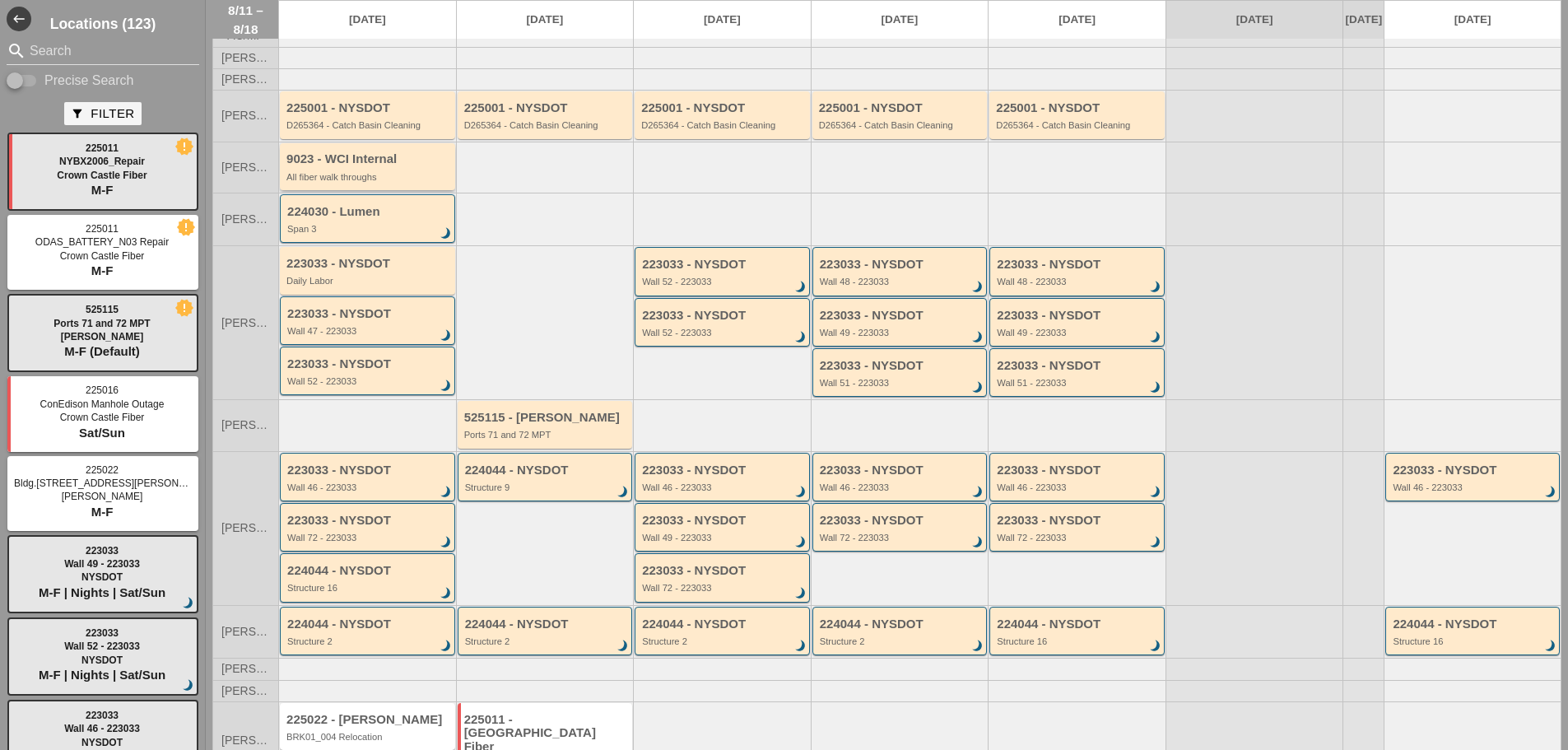
scroll to position [135, 0]
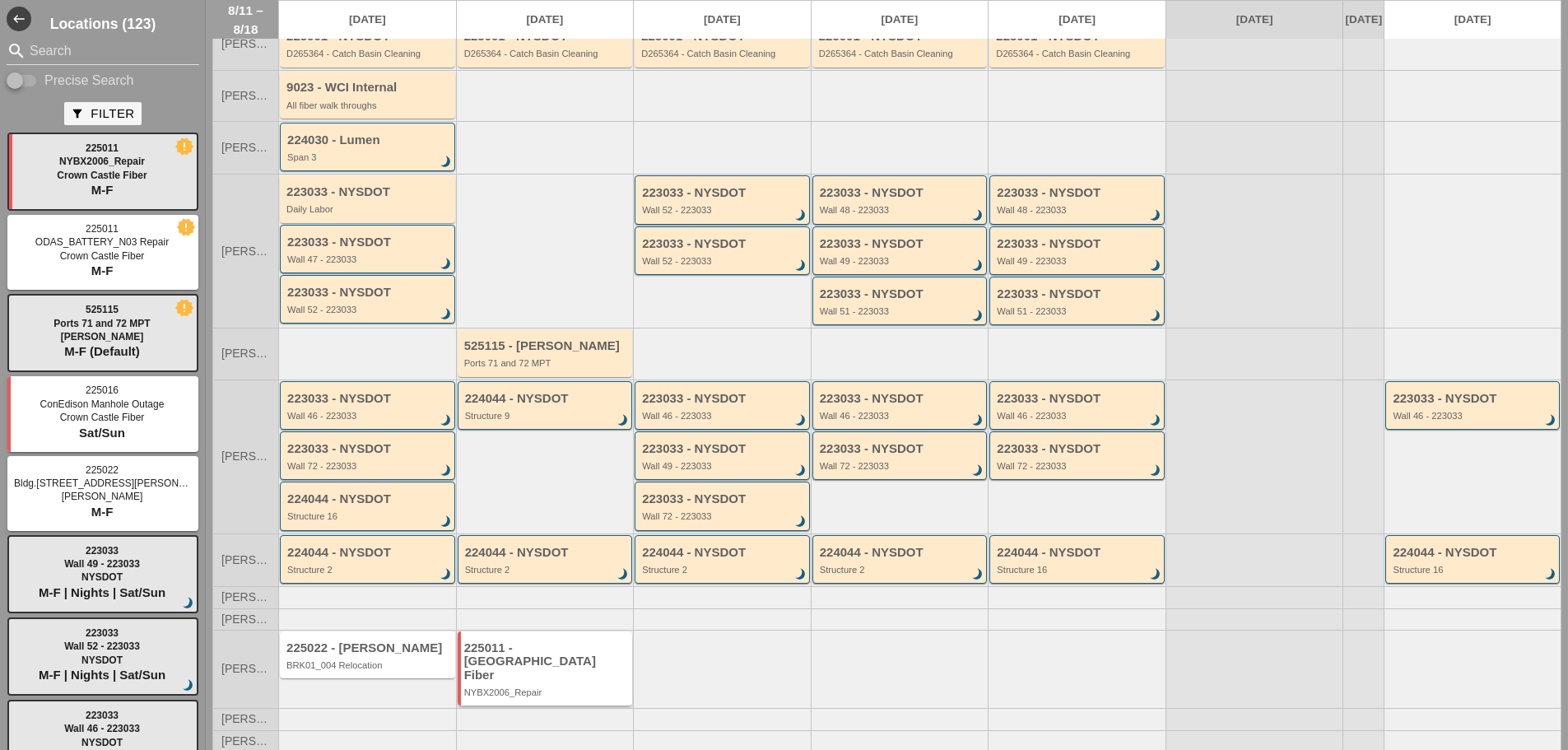
click at [519, 677] on div "225011 - [GEOGRAPHIC_DATA] Fiber" at bounding box center [546, 661] width 164 height 41
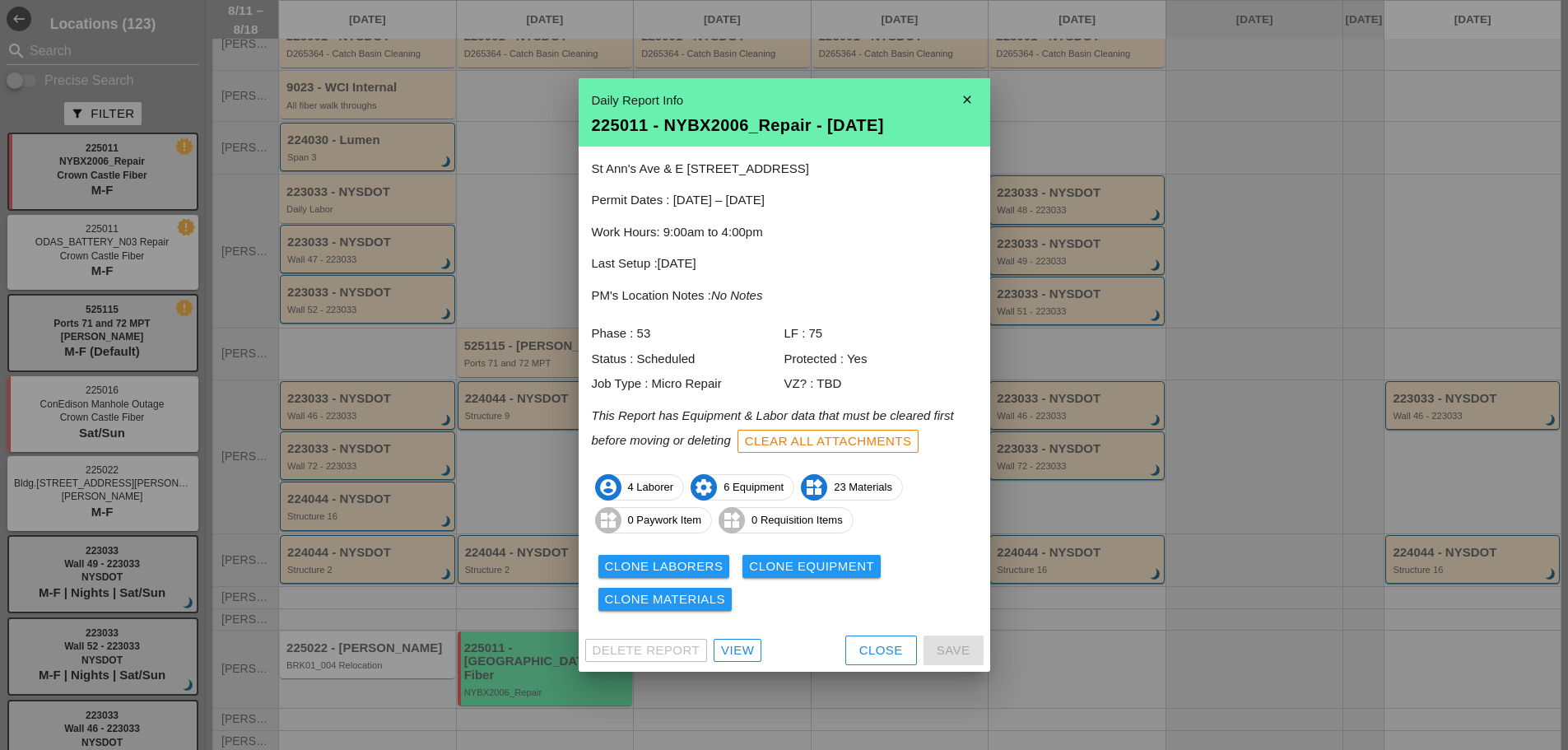
click at [737, 649] on div "View" at bounding box center [737, 650] width 33 height 19
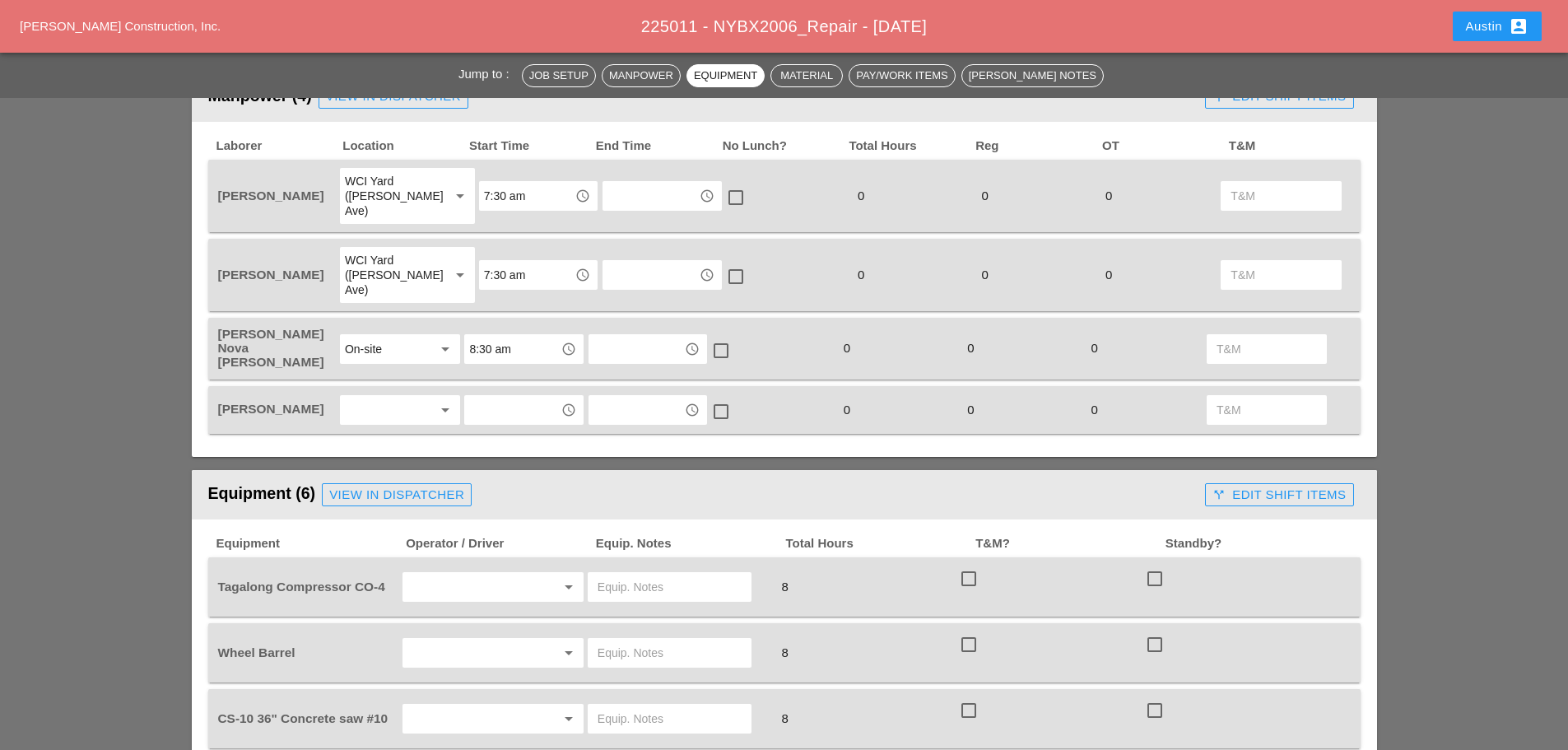
scroll to position [823, 0]
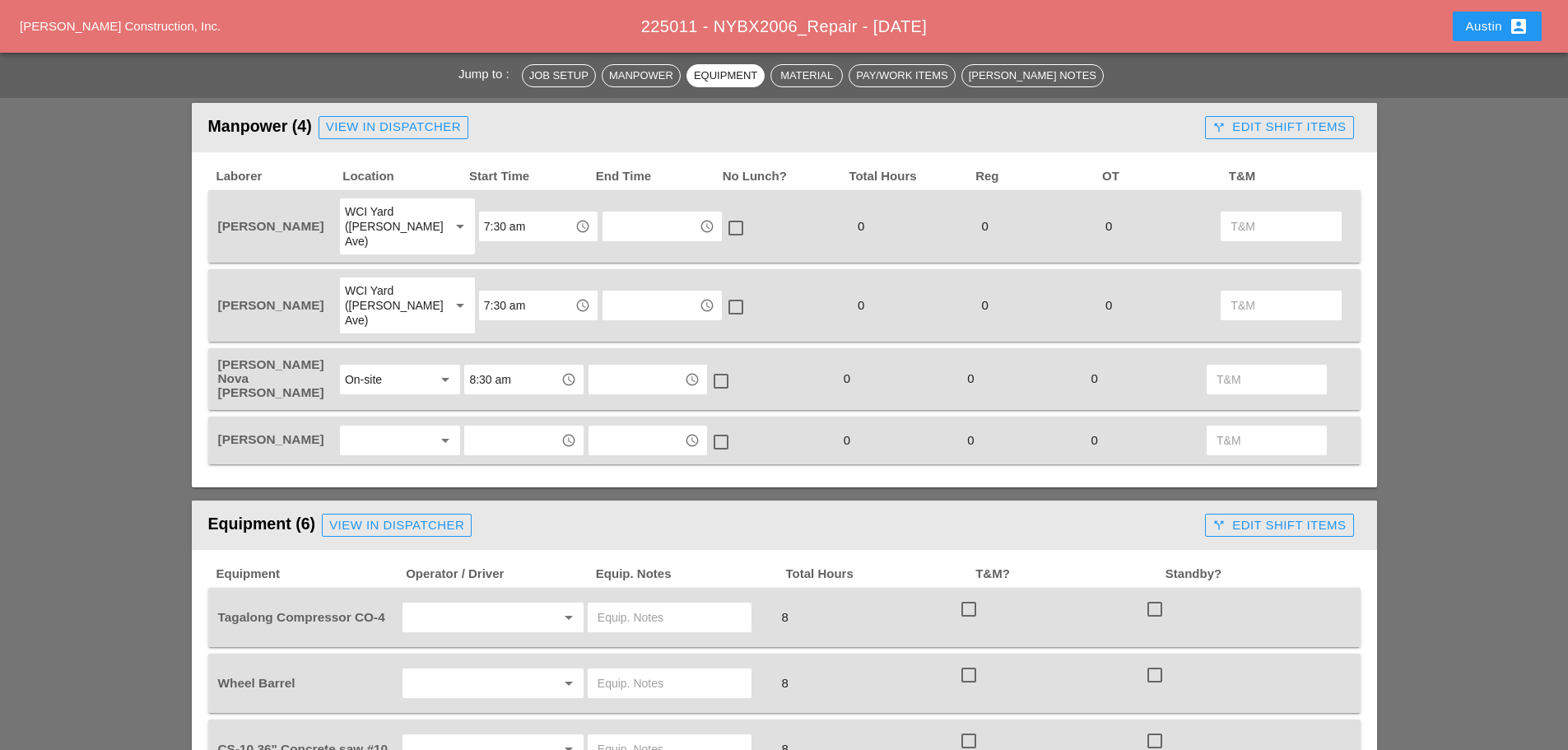
click at [385, 428] on div at bounding box center [388, 440] width 88 height 26
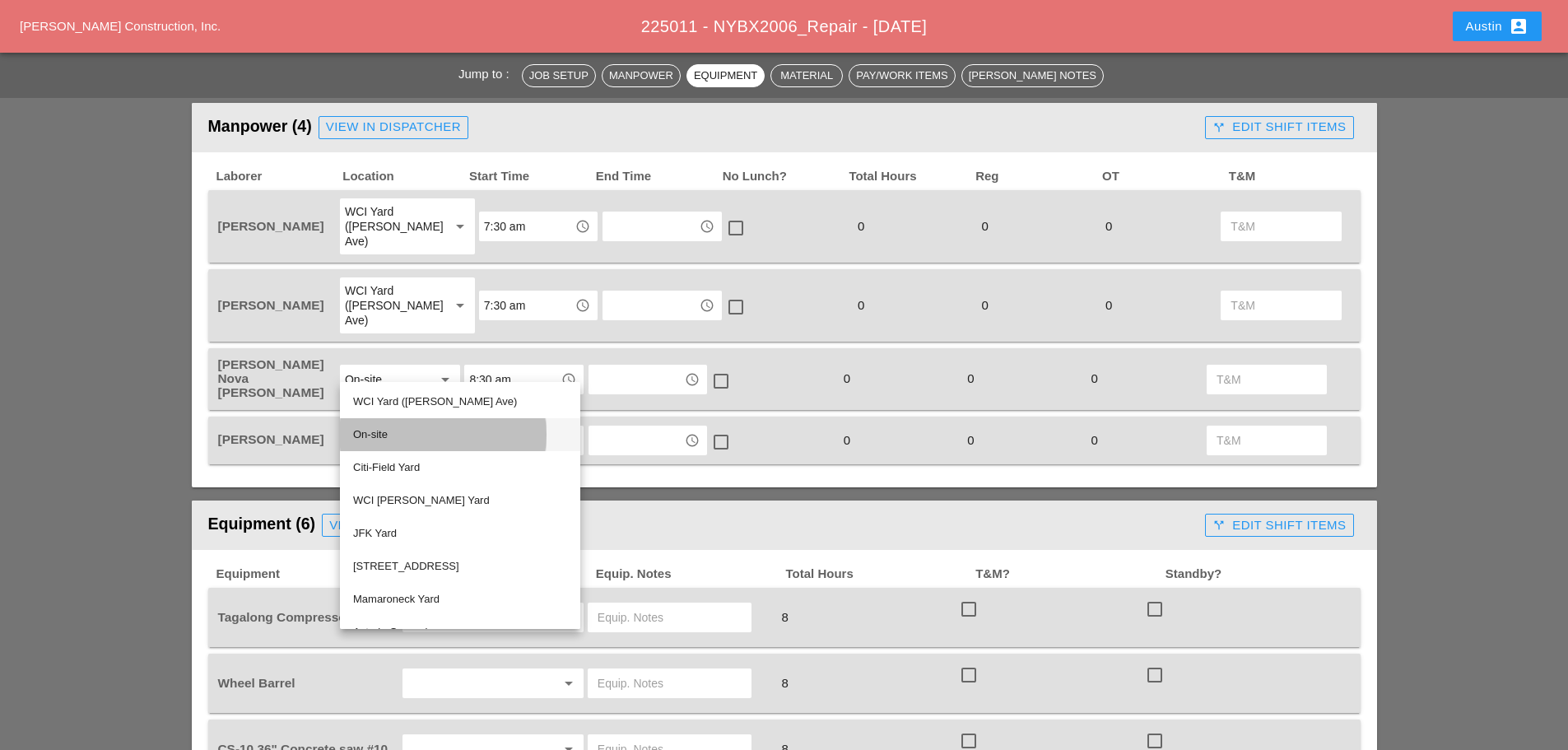
click at [391, 434] on div "On-site" at bounding box center [461, 435] width 214 height 20
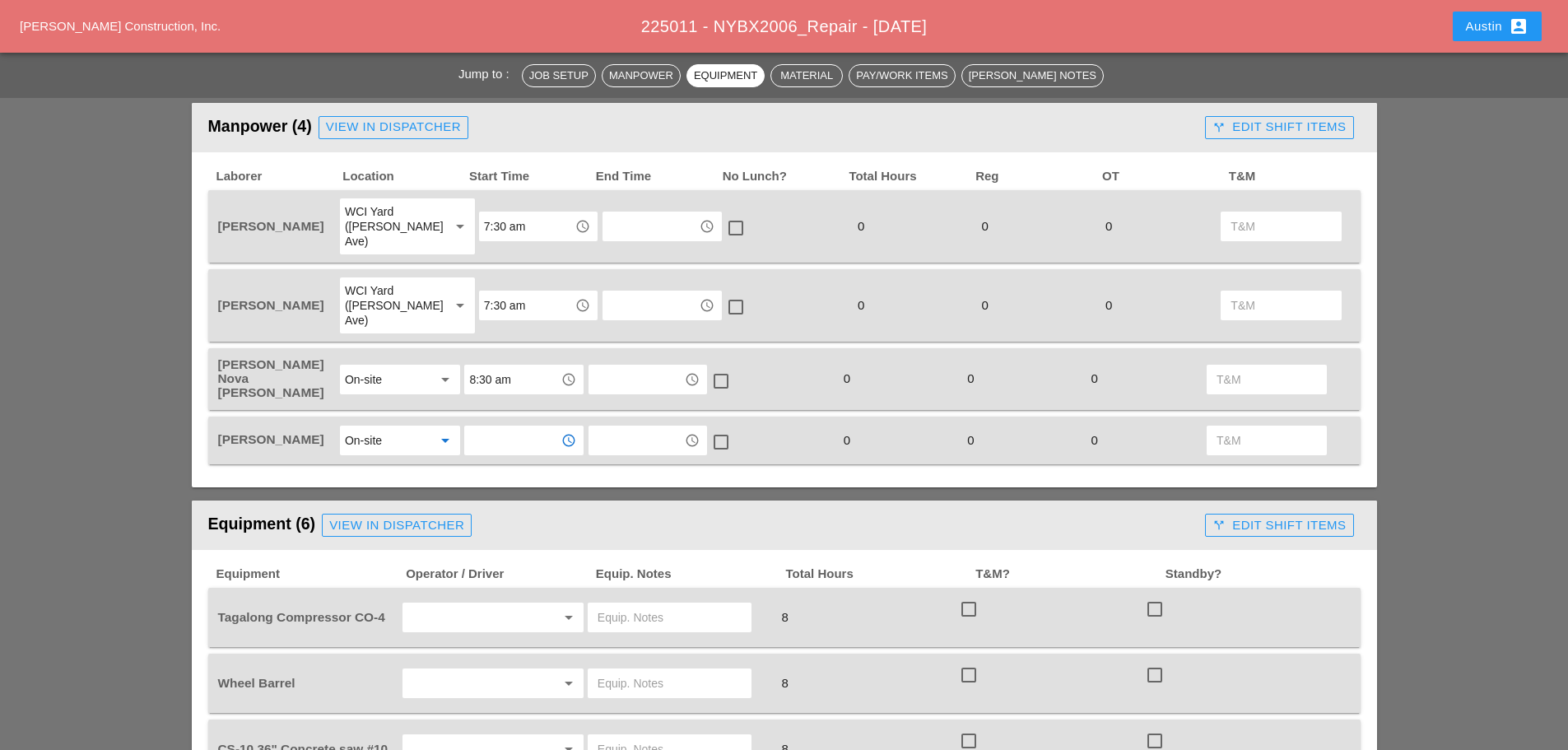
click at [503, 428] on input "text" at bounding box center [513, 440] width 86 height 26
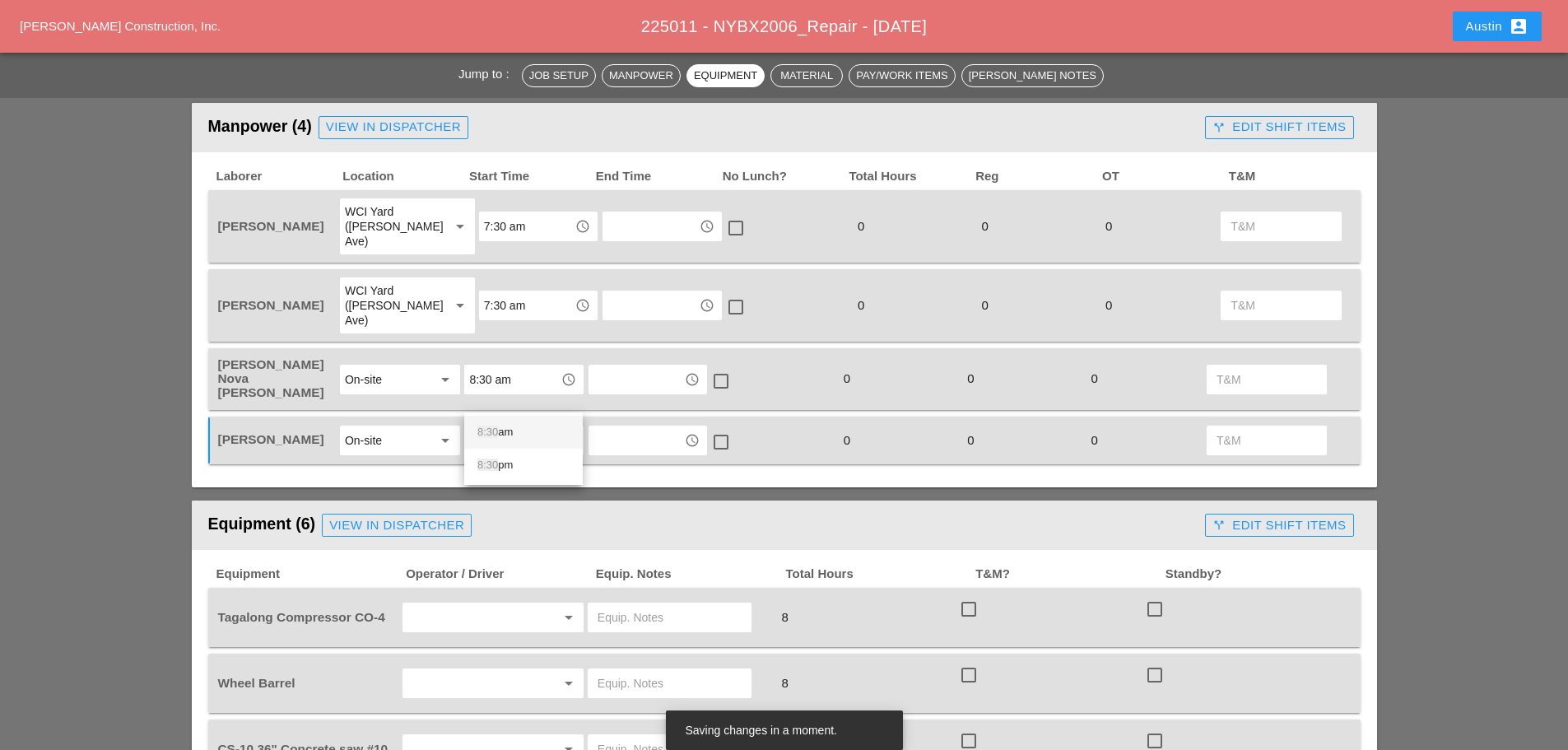
click at [525, 428] on div "8:30 am" at bounding box center [524, 432] width 92 height 20
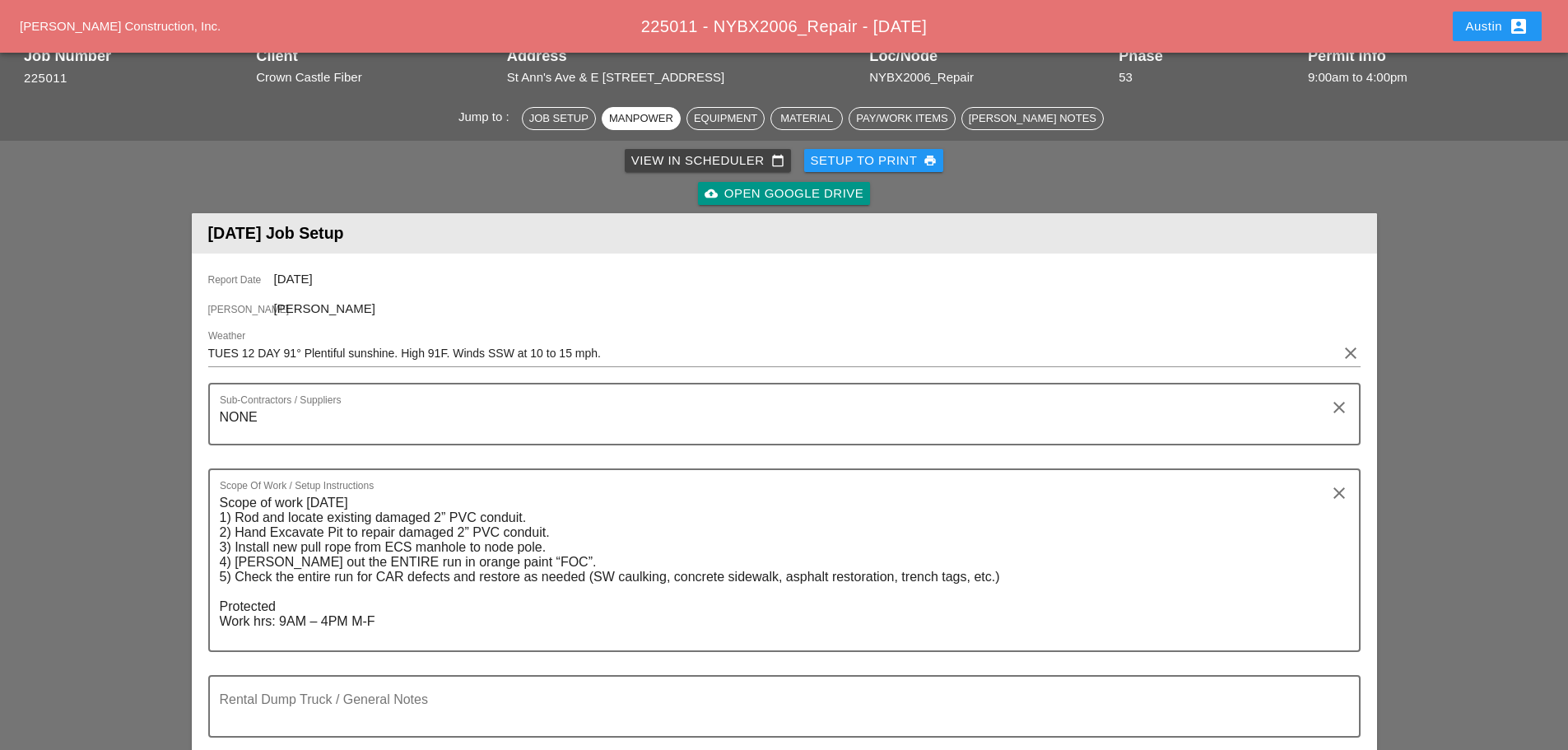
scroll to position [0, 0]
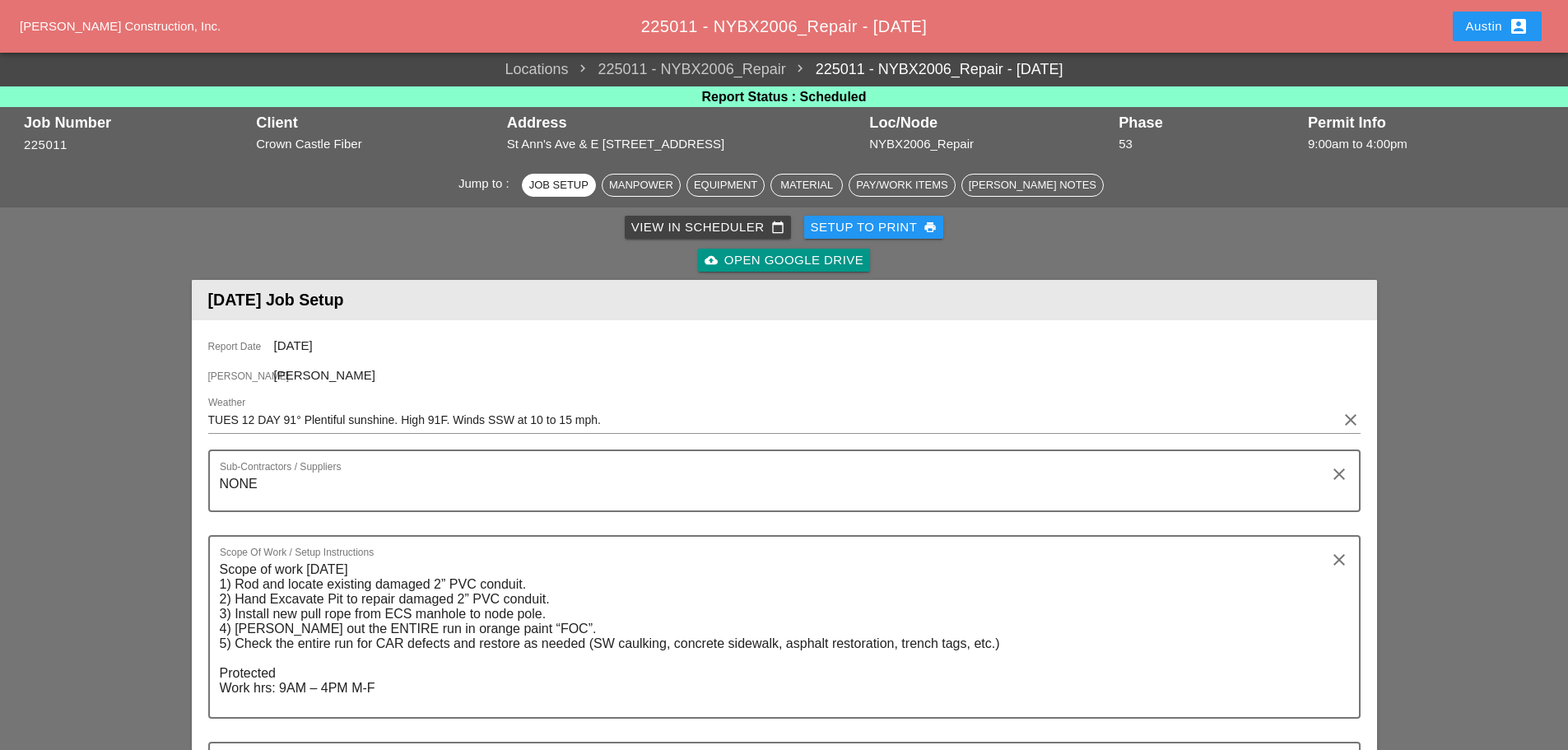
type input "8:30 am"
click at [905, 224] on div "Setup to Print print" at bounding box center [874, 227] width 127 height 19
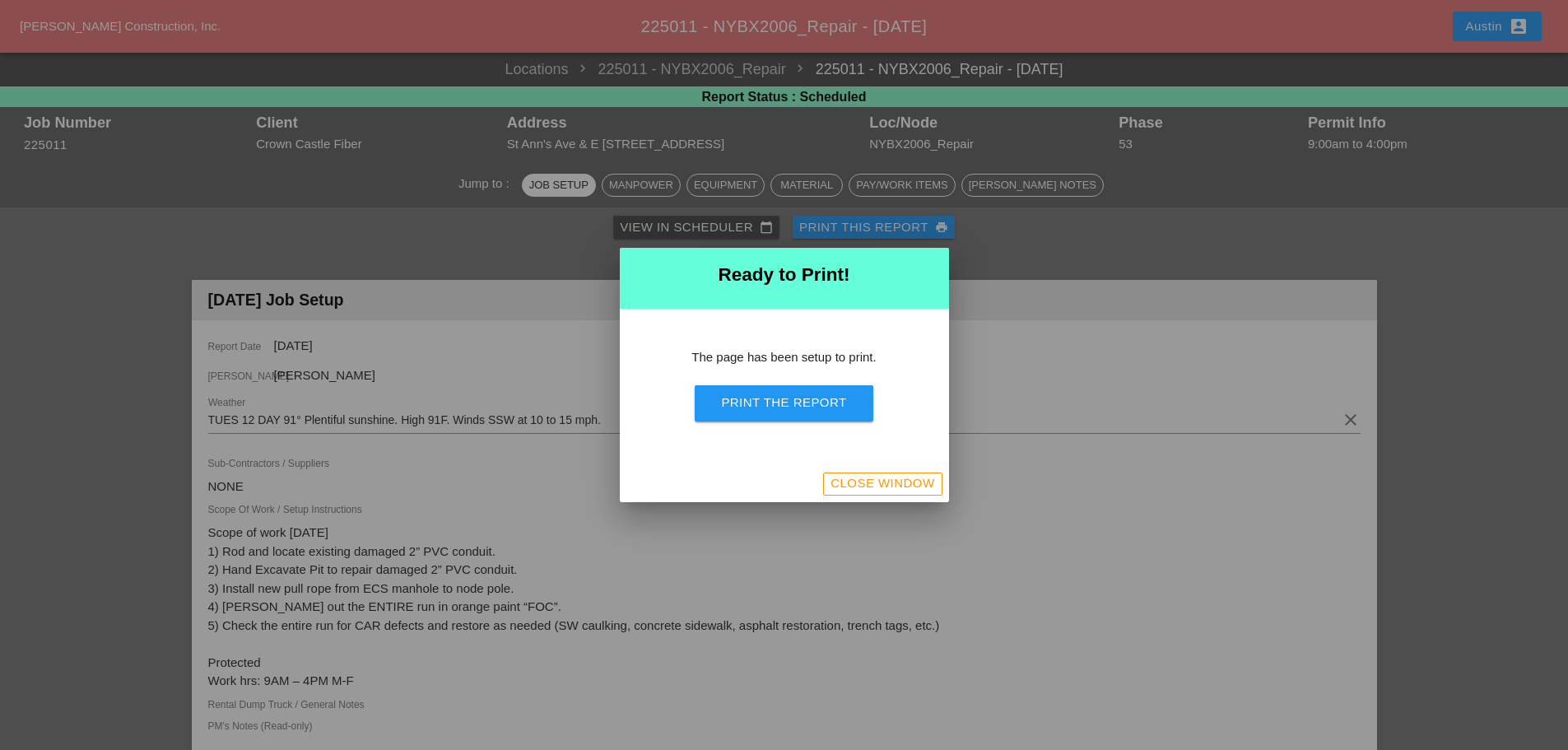
click at [817, 405] on div "Print the Report" at bounding box center [783, 403] width 125 height 19
click at [859, 479] on div "Close Window" at bounding box center [883, 483] width 104 height 19
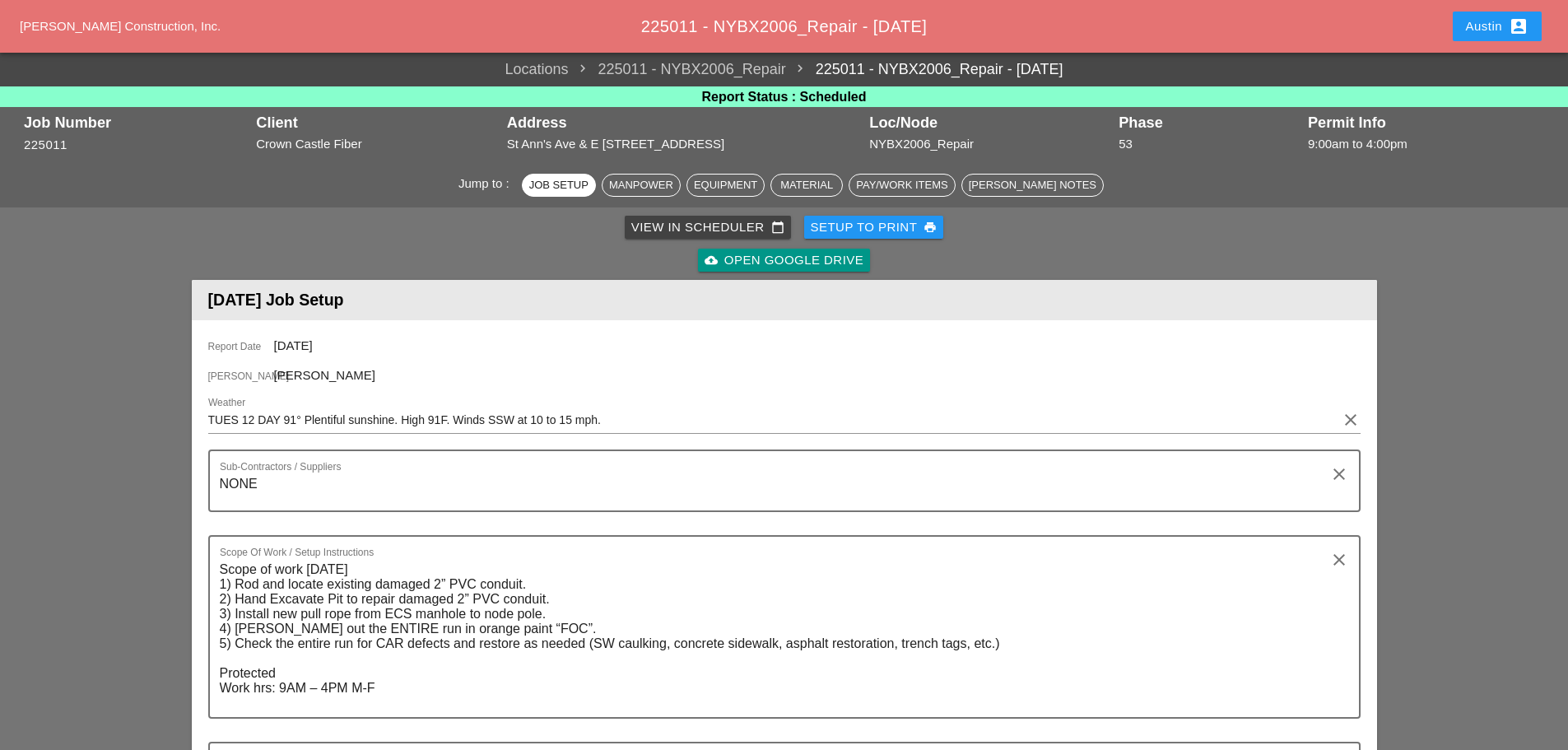
click at [712, 225] on div "View in Scheduler calendar_today" at bounding box center [708, 227] width 154 height 19
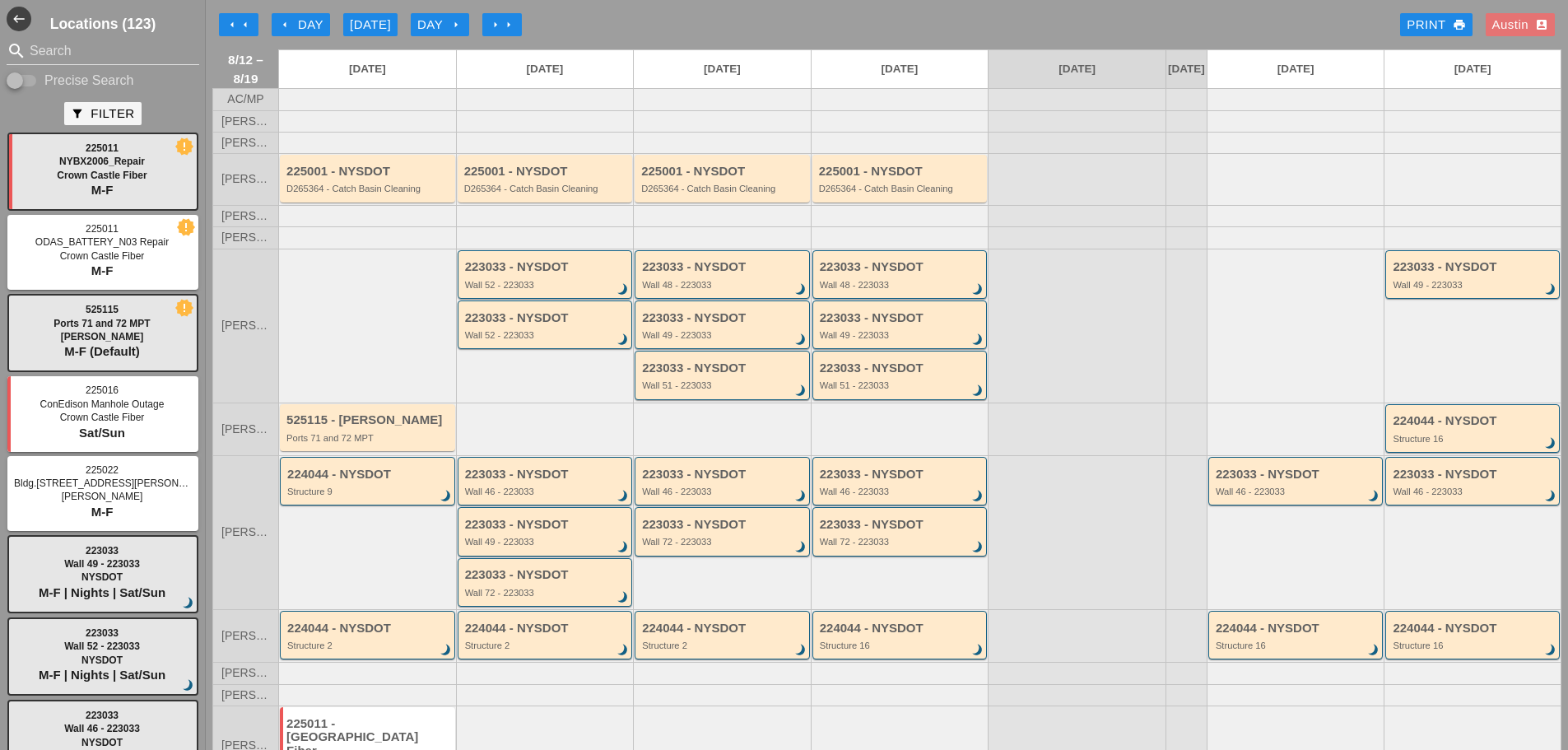
click at [301, 20] on div "arrow_left Day" at bounding box center [302, 25] width 46 height 19
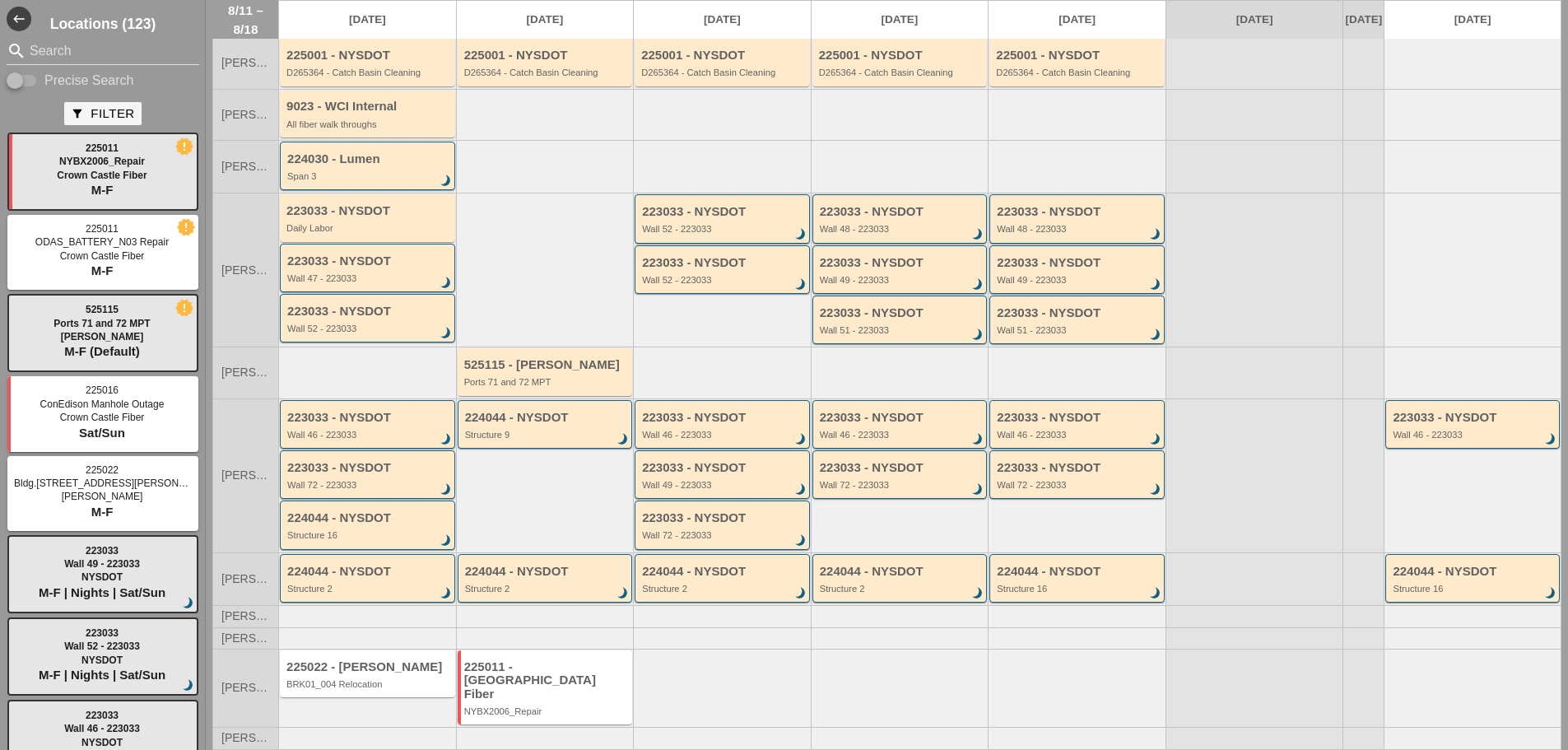
scroll to position [135, 0]
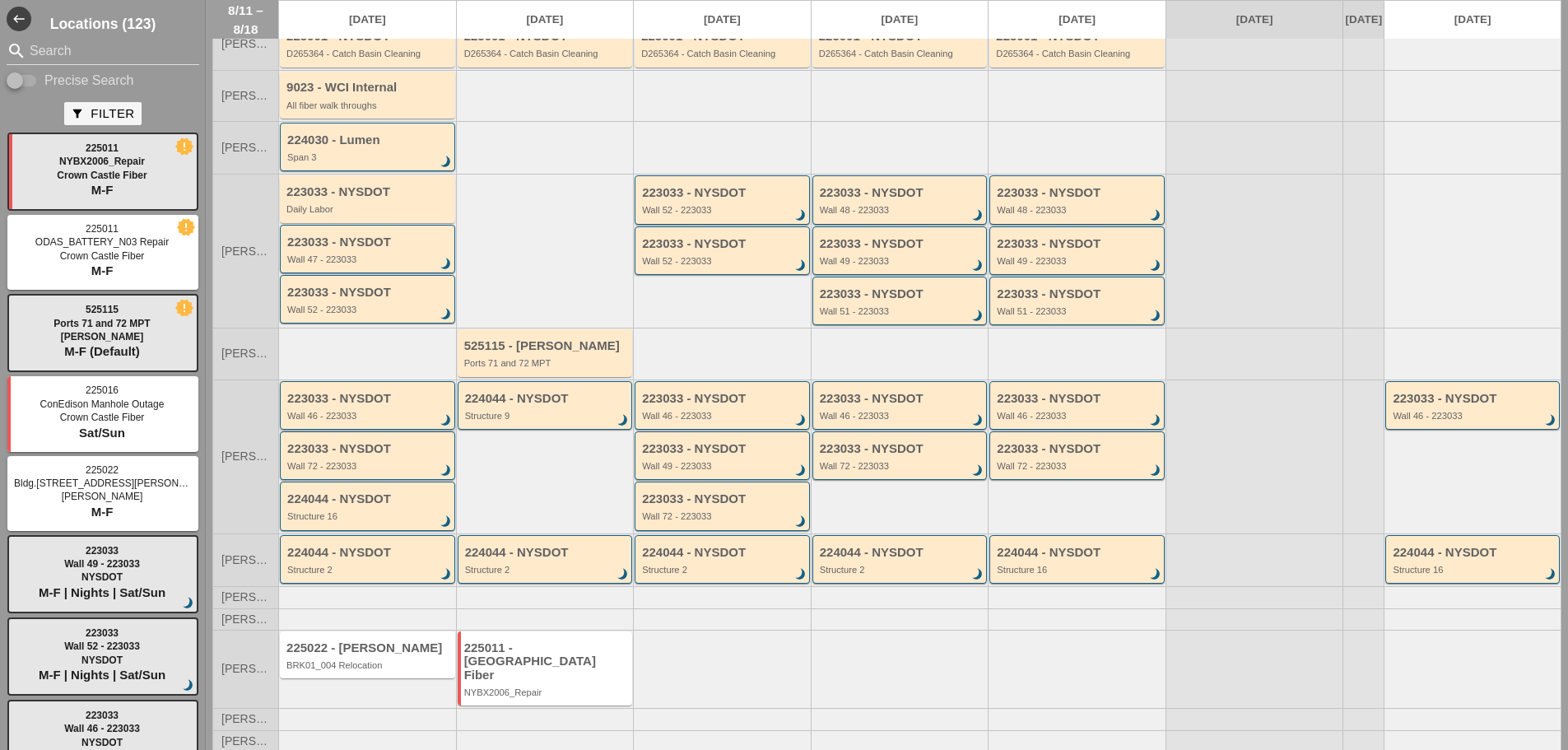
click at [336, 420] on div "Wall 46 - 223033" at bounding box center [368, 416] width 163 height 10
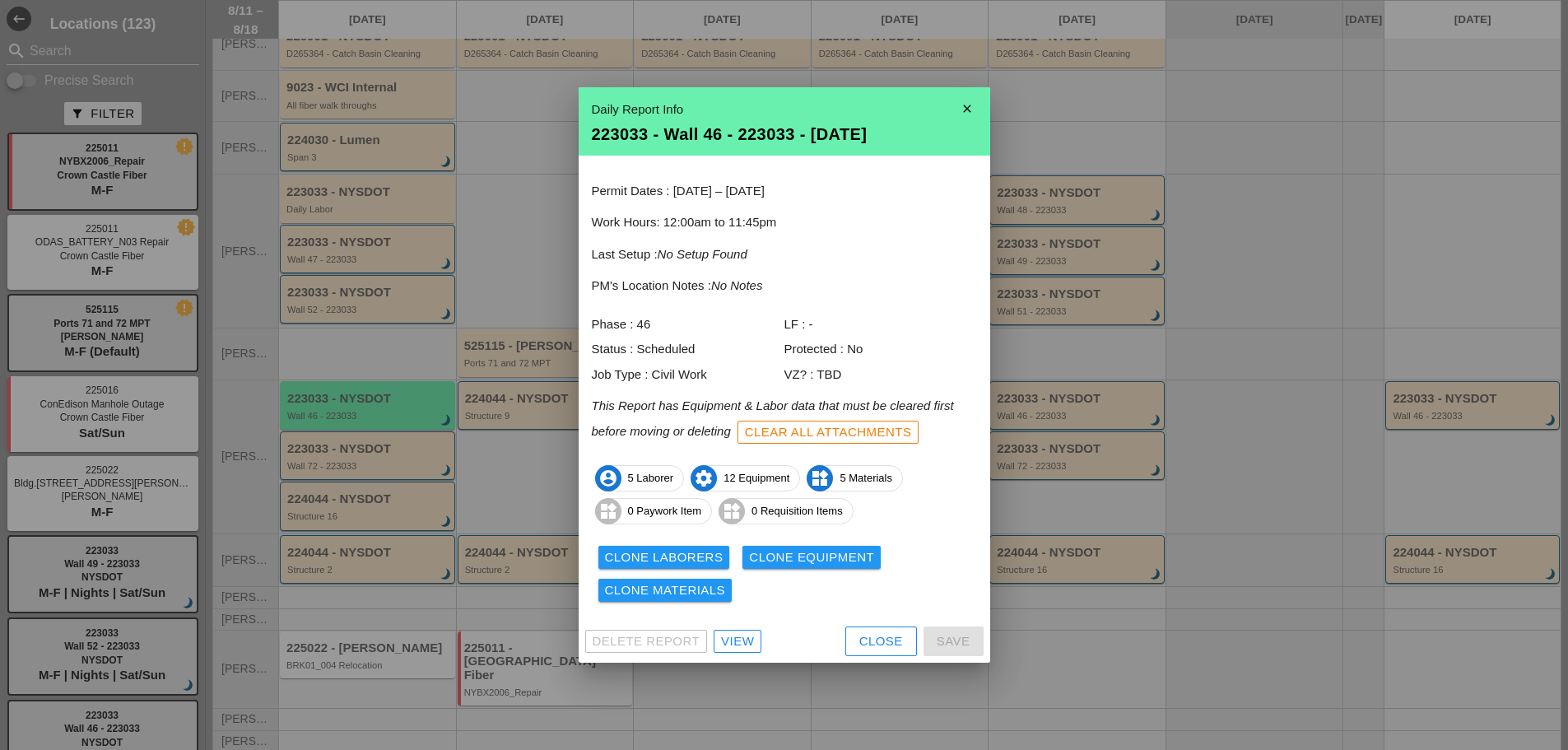
click at [741, 648] on div "View" at bounding box center [737, 641] width 33 height 19
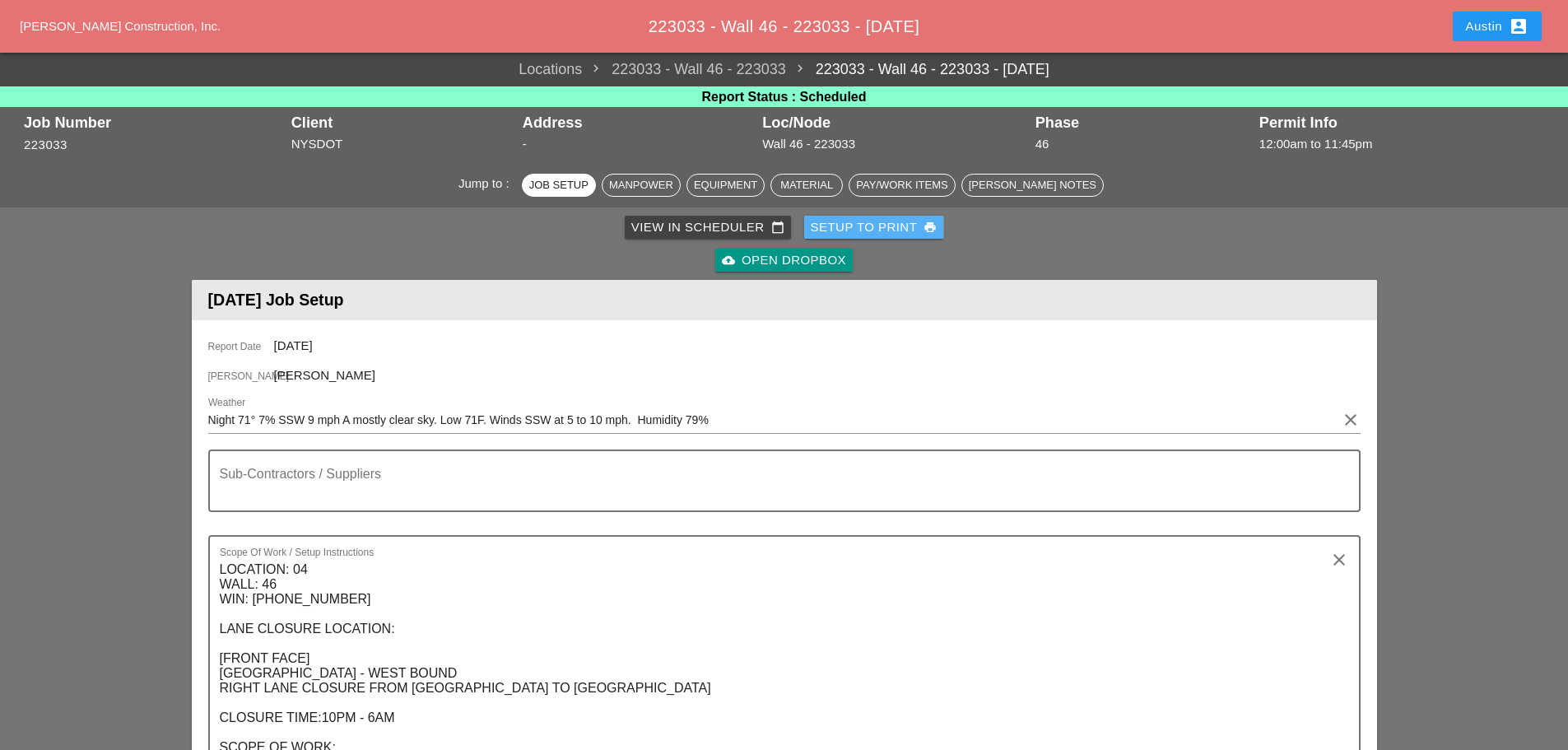
click at [894, 216] on button "Setup to Print print" at bounding box center [874, 227] width 140 height 23
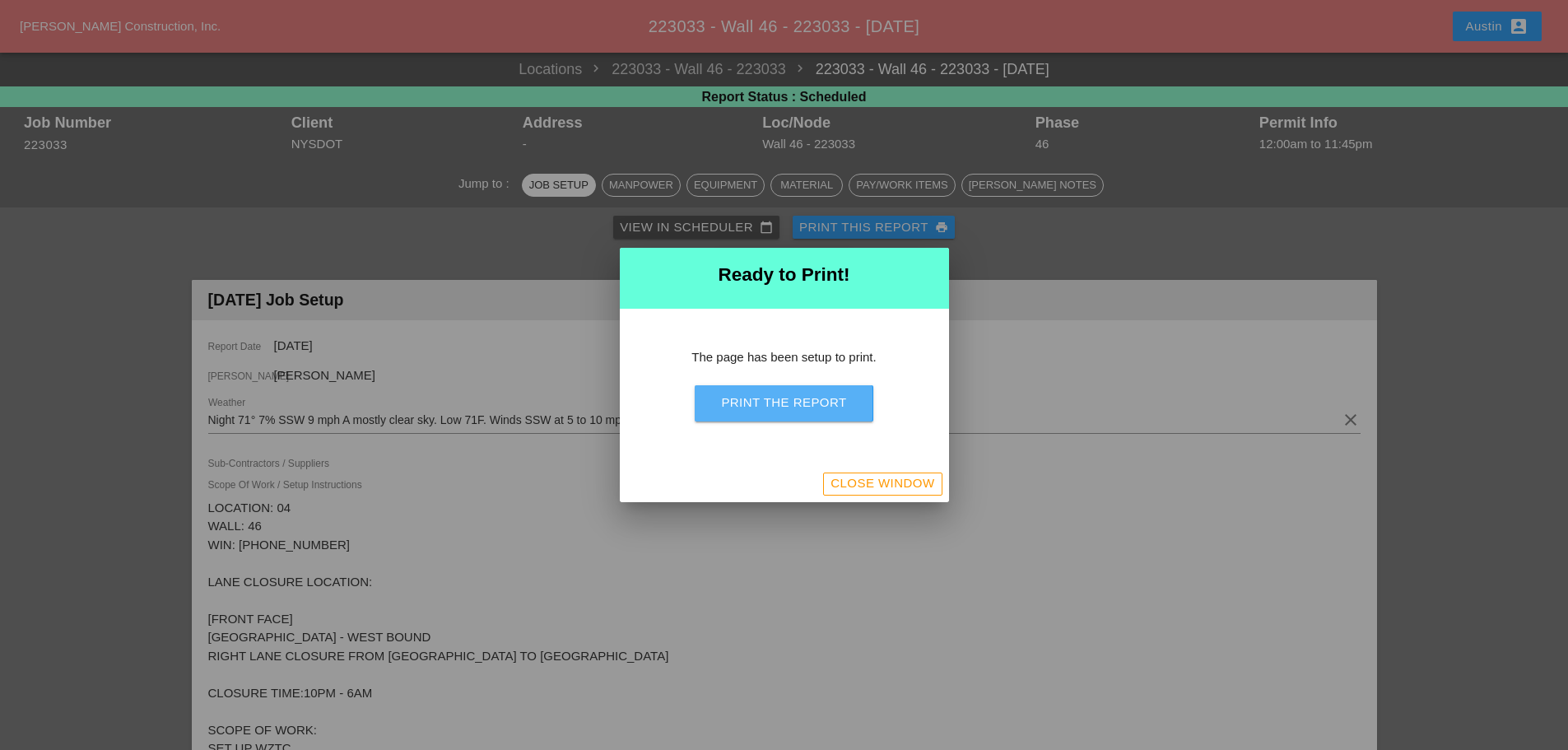
click at [817, 409] on div "Print the Report" at bounding box center [783, 403] width 125 height 19
click at [898, 480] on div "Close Window" at bounding box center [883, 483] width 104 height 19
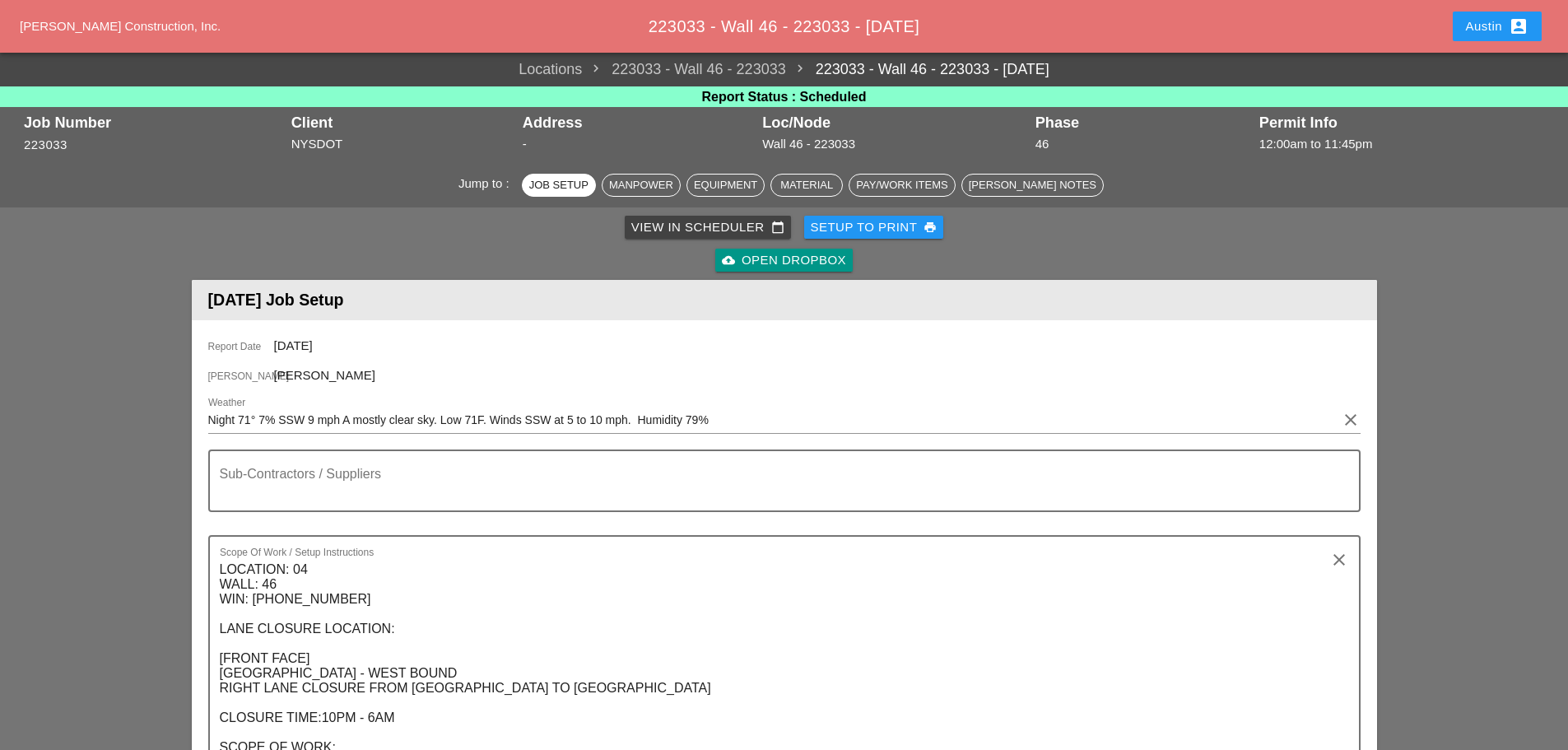
click at [696, 224] on div "View in Scheduler calendar_today" at bounding box center [708, 227] width 154 height 19
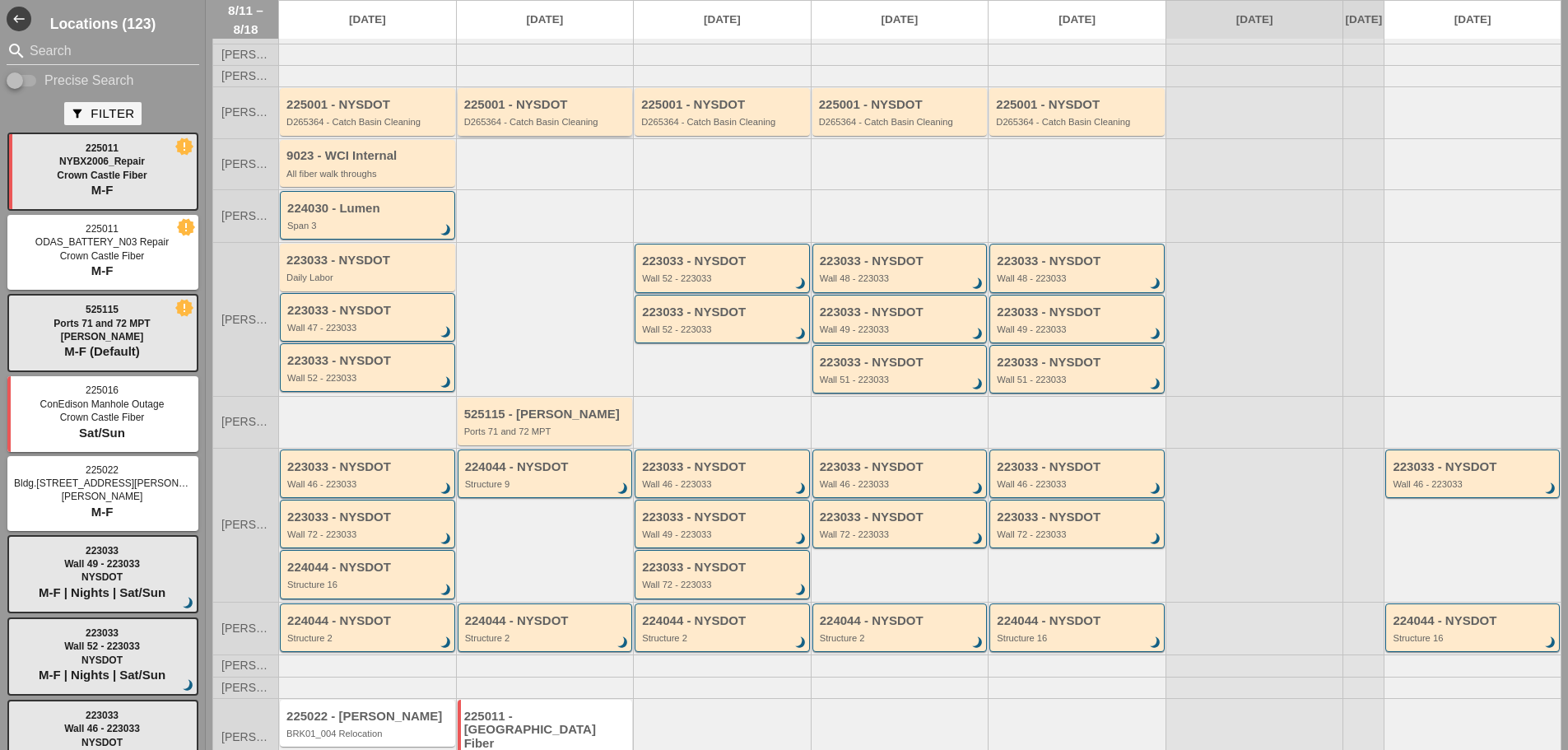
scroll to position [135, 0]
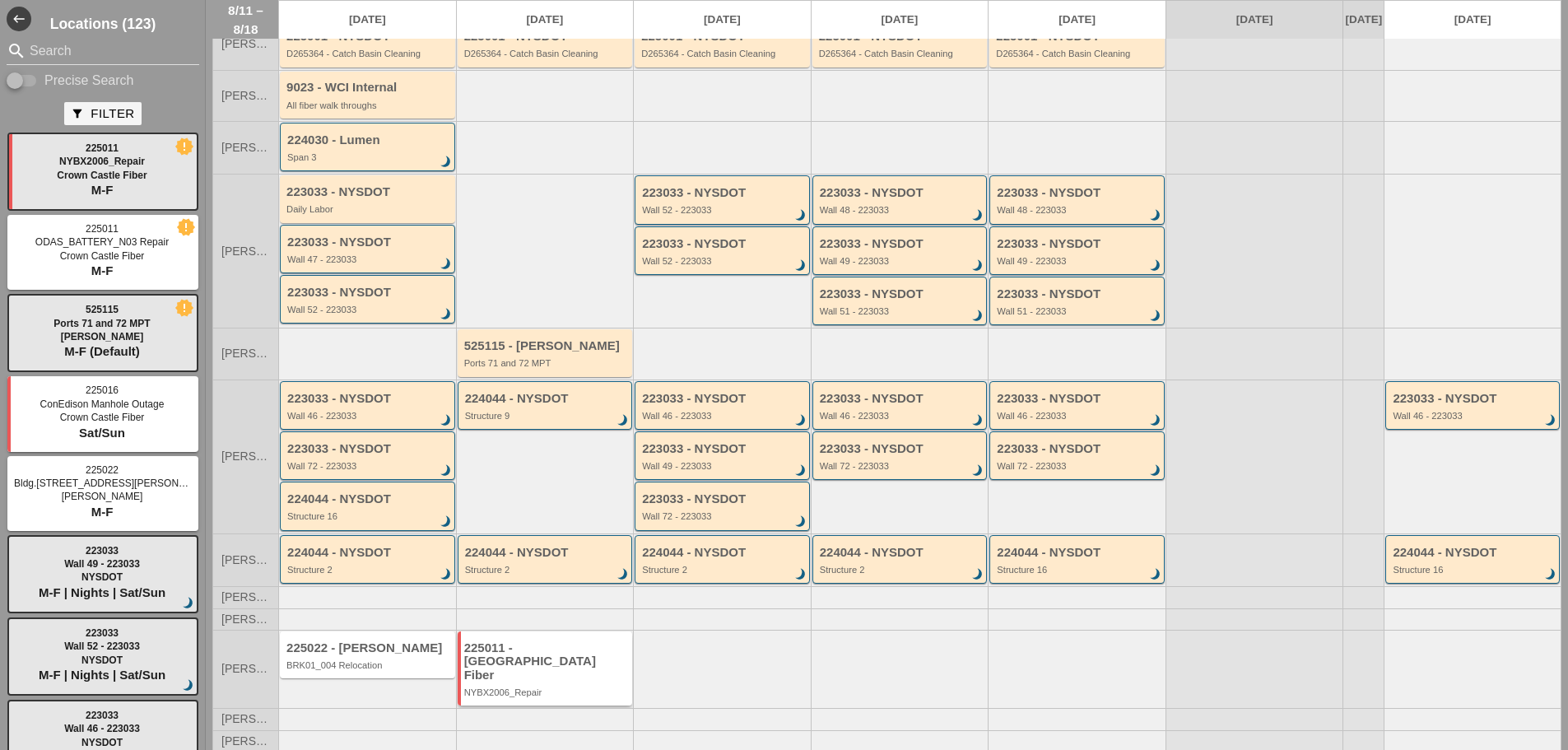
click at [579, 661] on div "225011 - [GEOGRAPHIC_DATA] Fiber" at bounding box center [546, 661] width 164 height 41
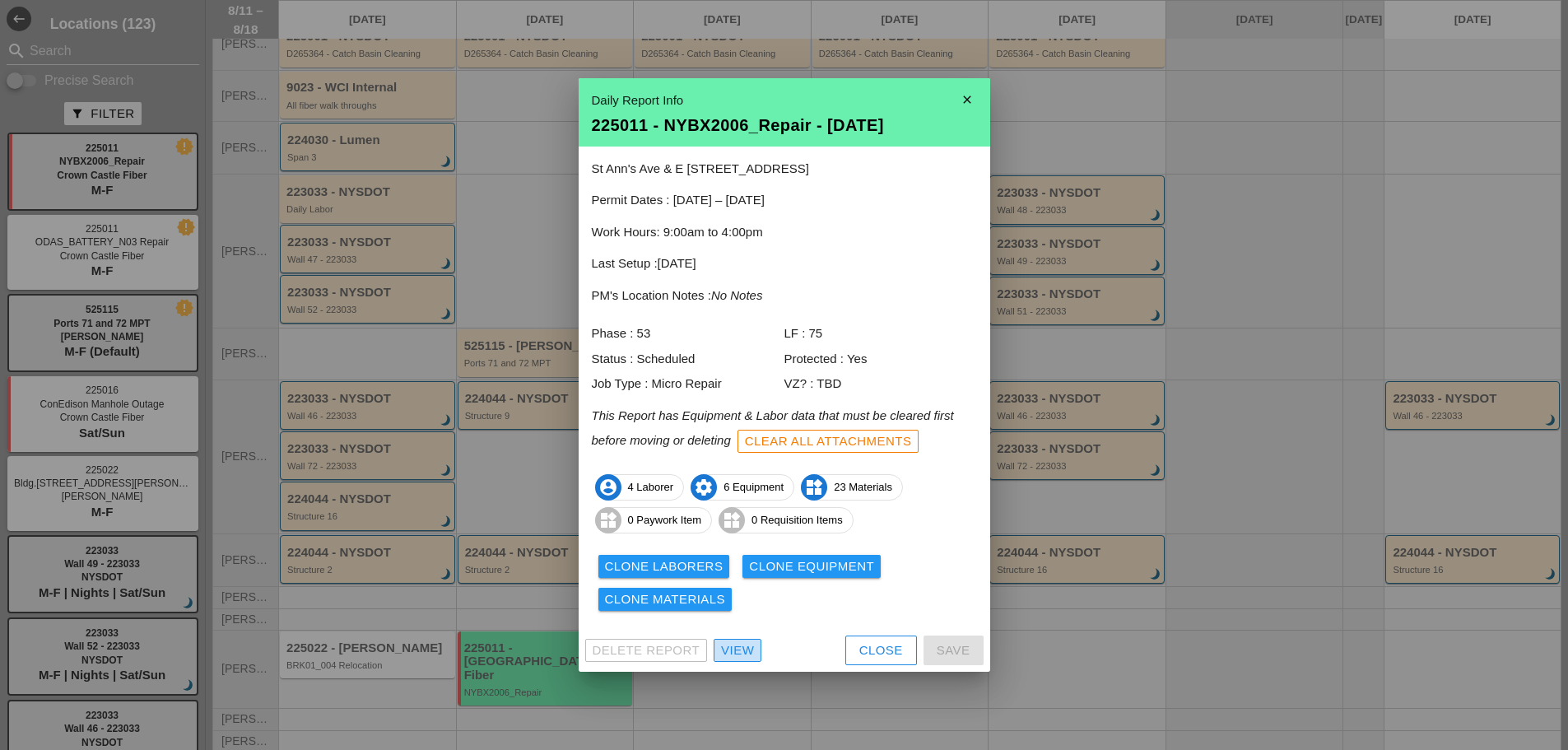
click at [739, 650] on div "View" at bounding box center [737, 650] width 33 height 19
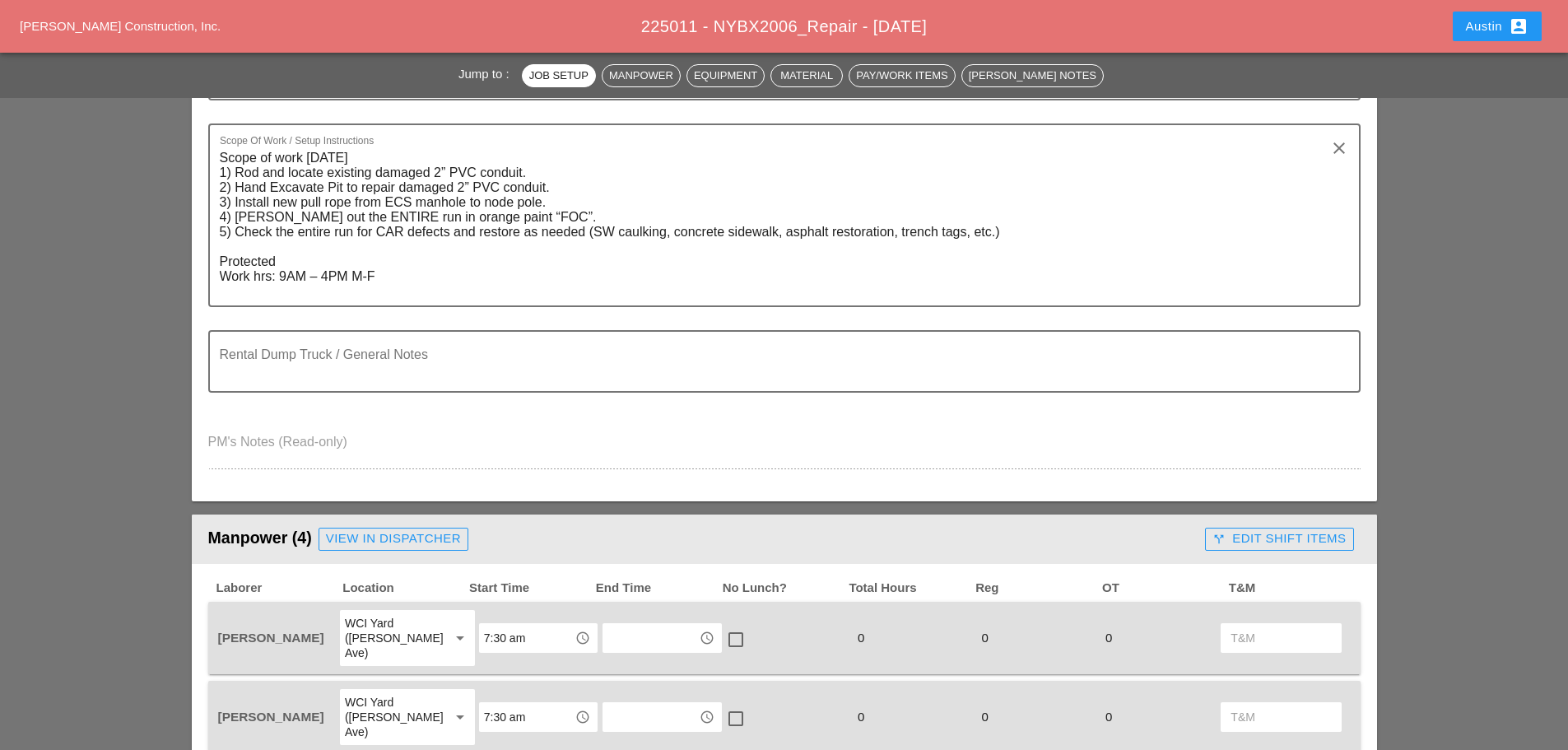
scroll to position [823, 0]
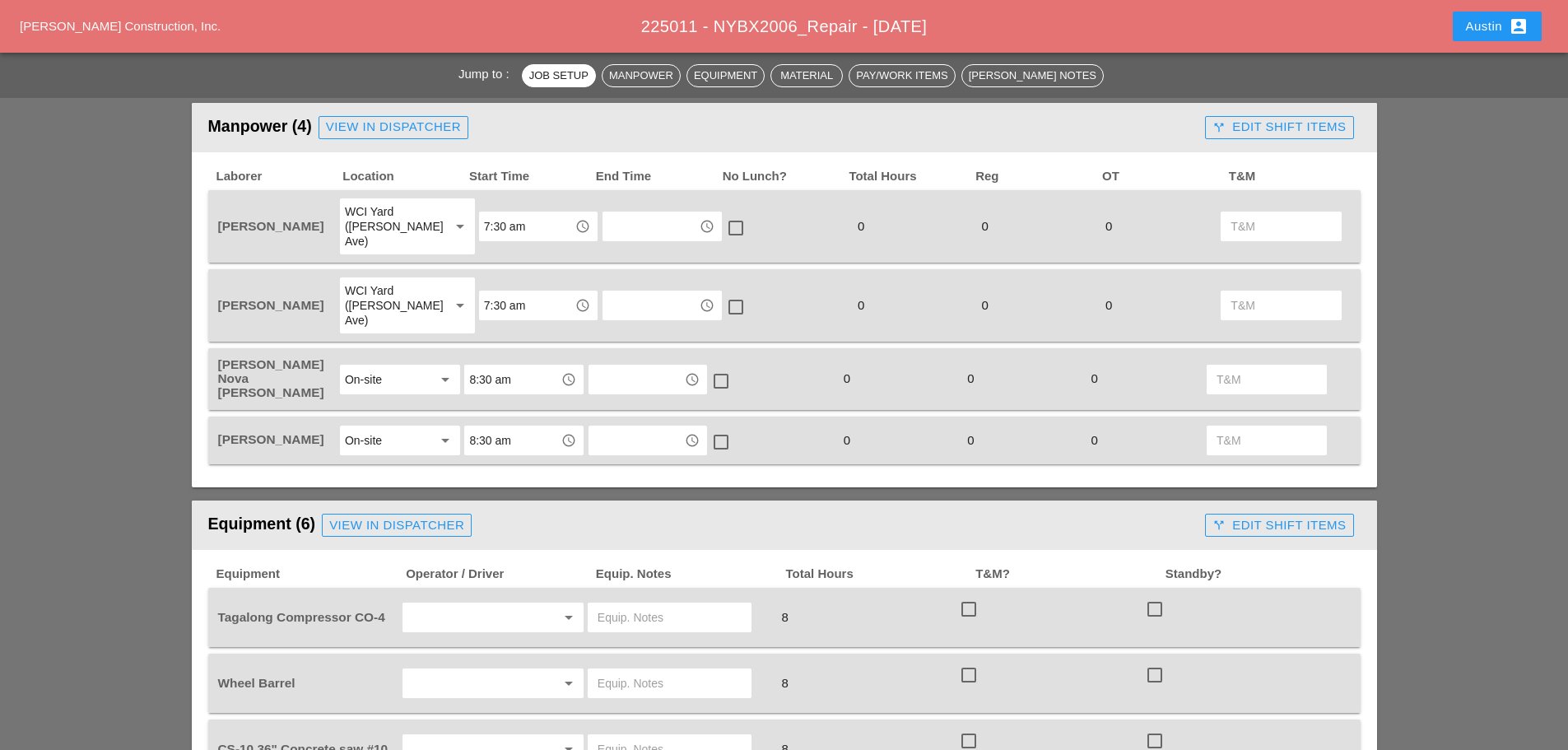
click at [391, 516] on div "View in Dispatcher" at bounding box center [397, 525] width 135 height 19
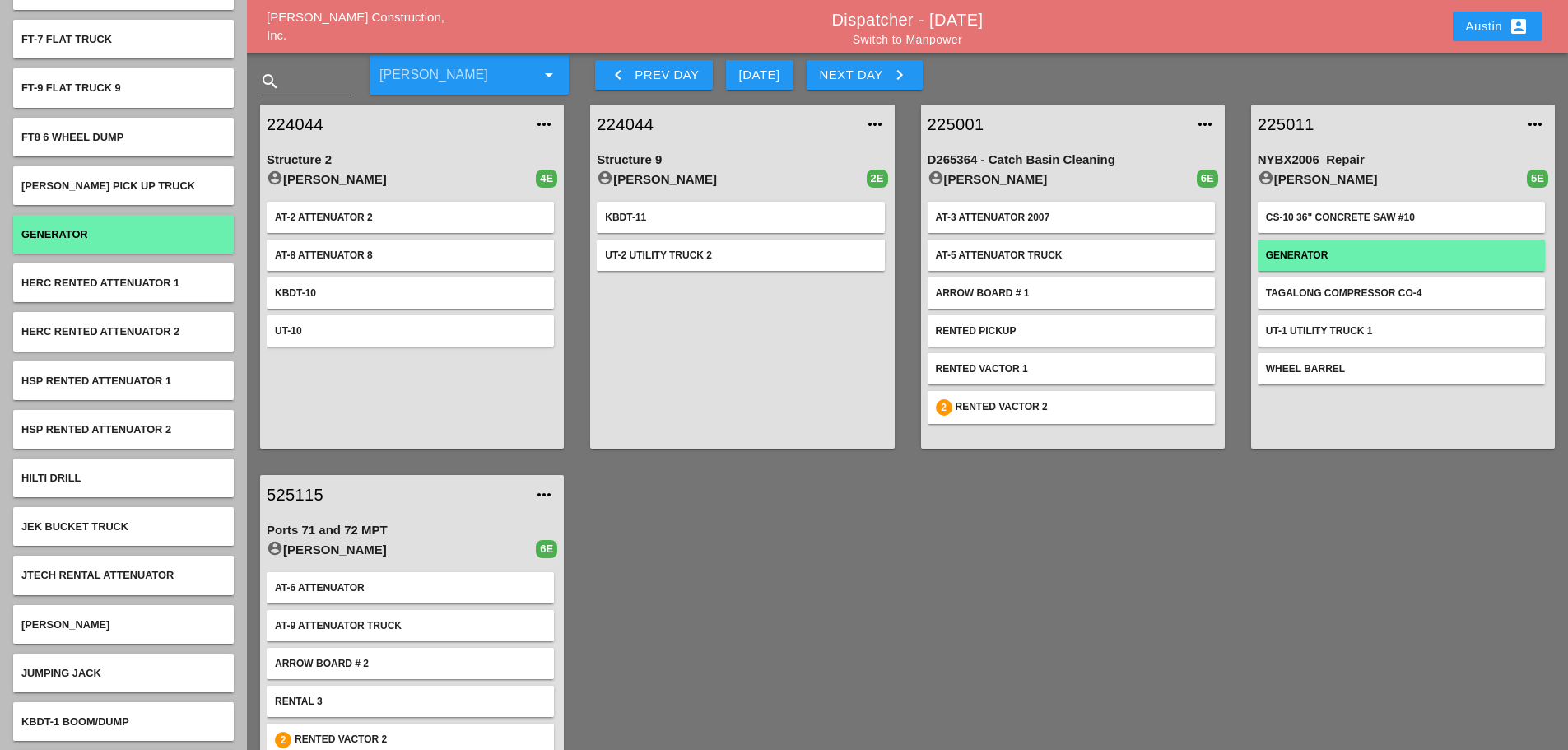
scroll to position [3703, 0]
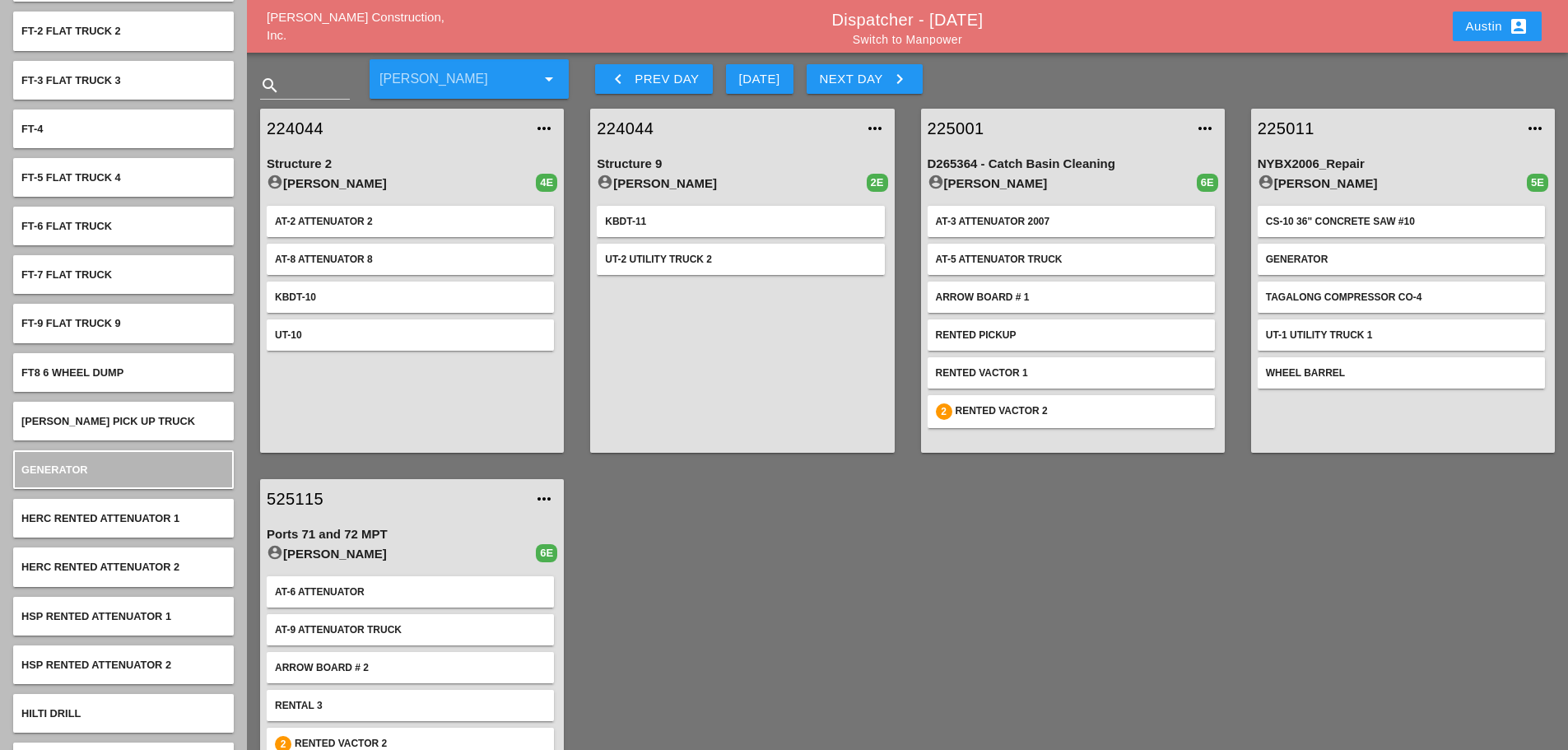
scroll to position [3539, 0]
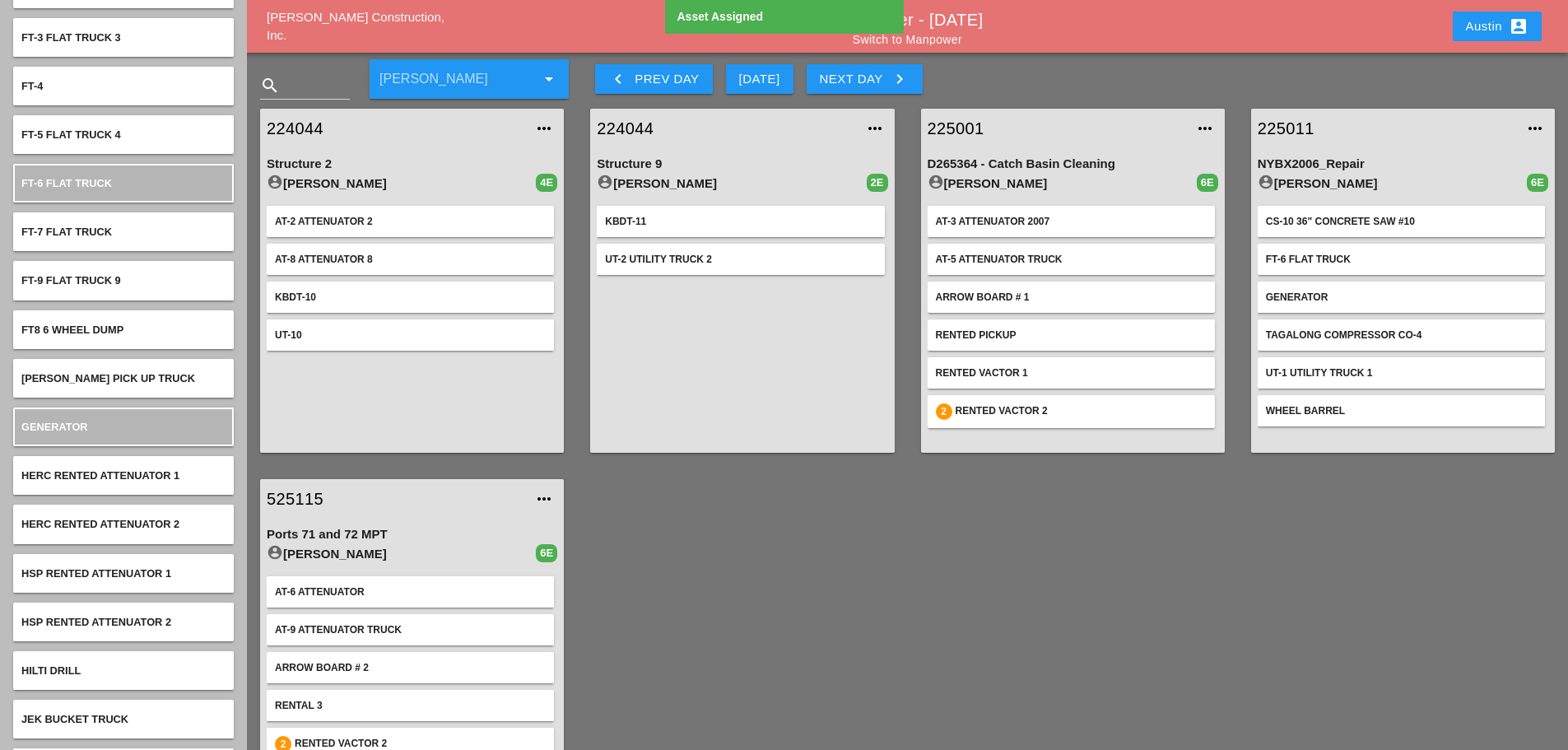
click at [1480, 21] on div "Austin account_box" at bounding box center [1498, 26] width 62 height 20
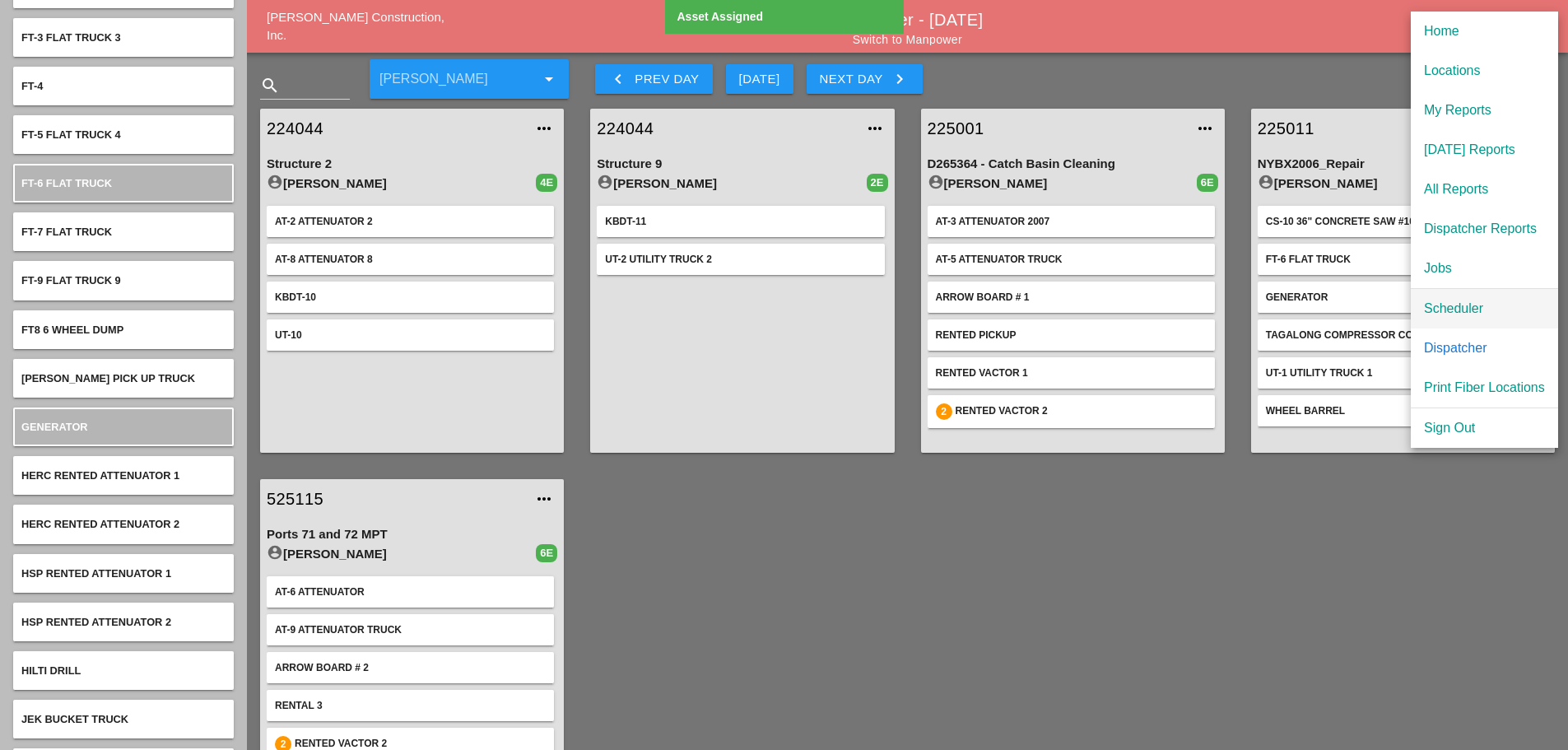
click at [1462, 308] on div "Scheduler" at bounding box center [1485, 309] width 121 height 20
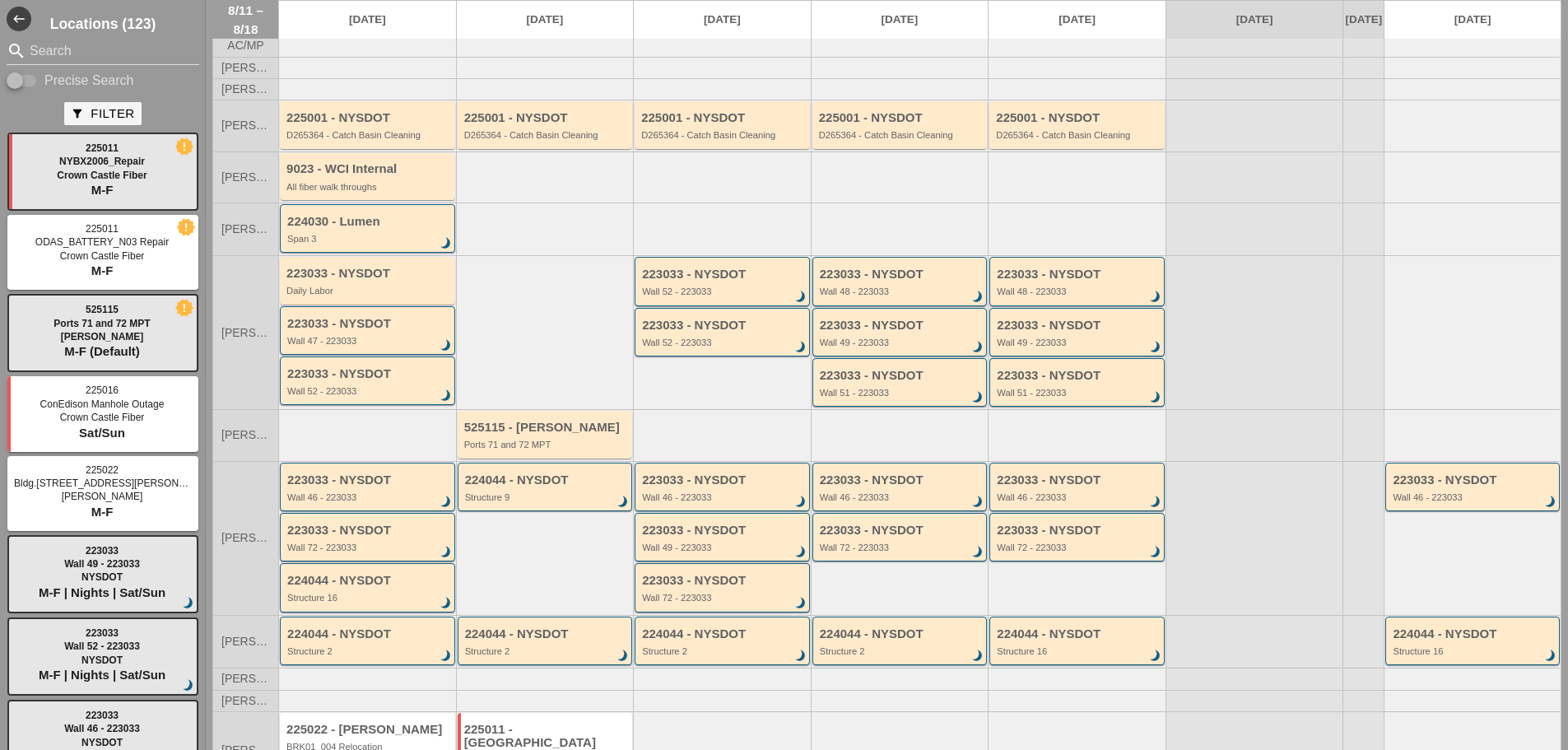
scroll to position [135, 0]
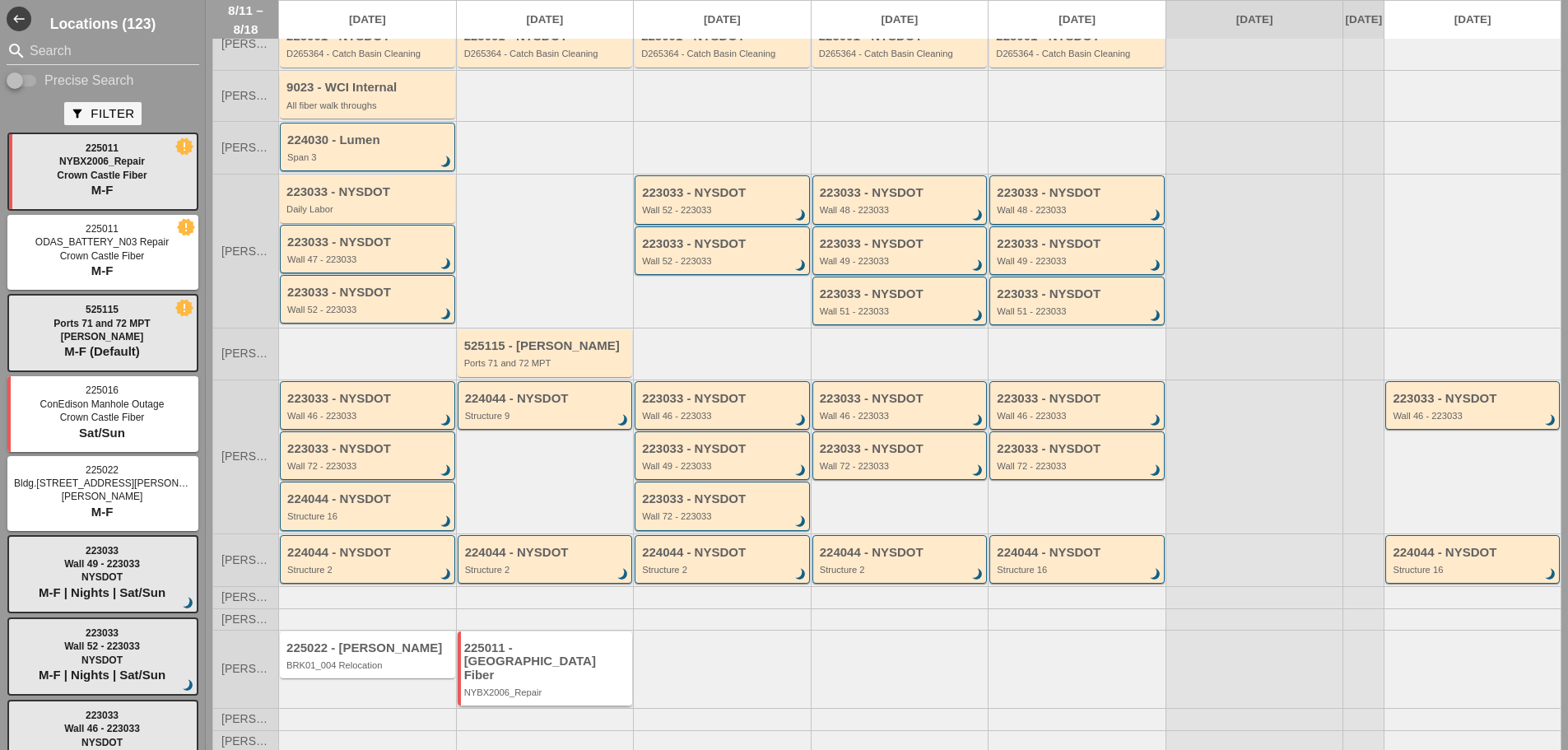
click at [518, 663] on div "225011 - Crown Castle Fiber" at bounding box center [546, 661] width 164 height 41
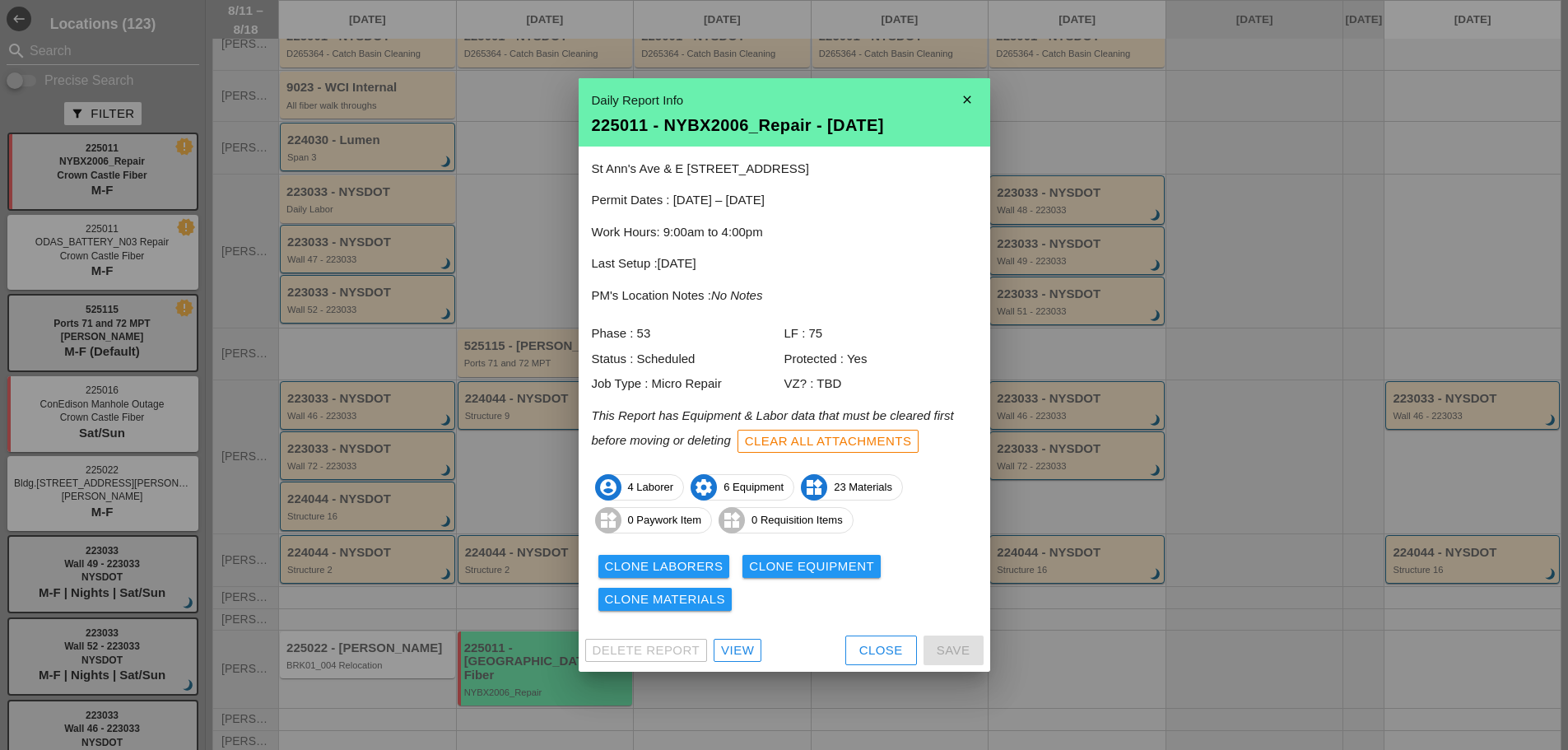
click at [737, 650] on div "View" at bounding box center [737, 650] width 33 height 19
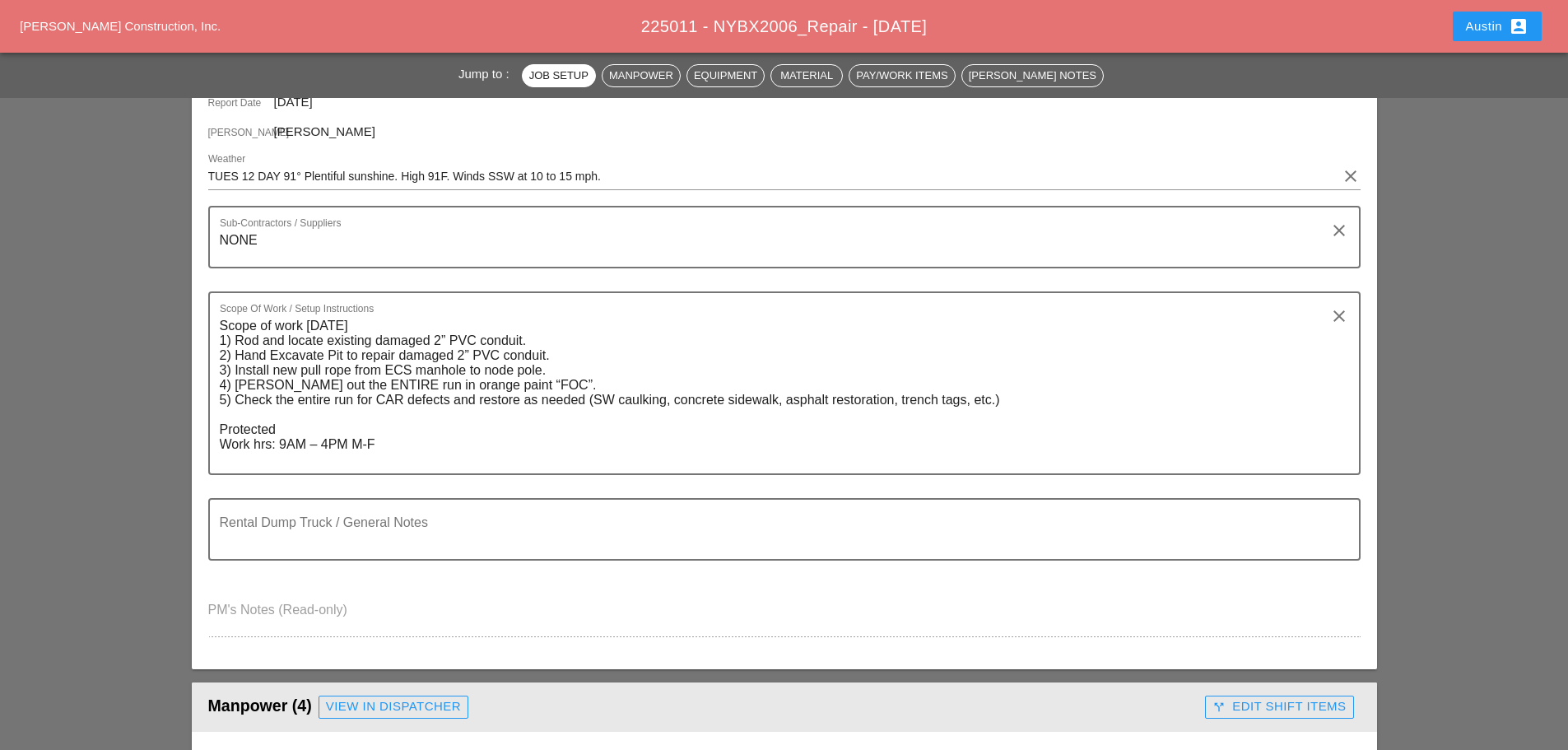
scroll to position [1070, 0]
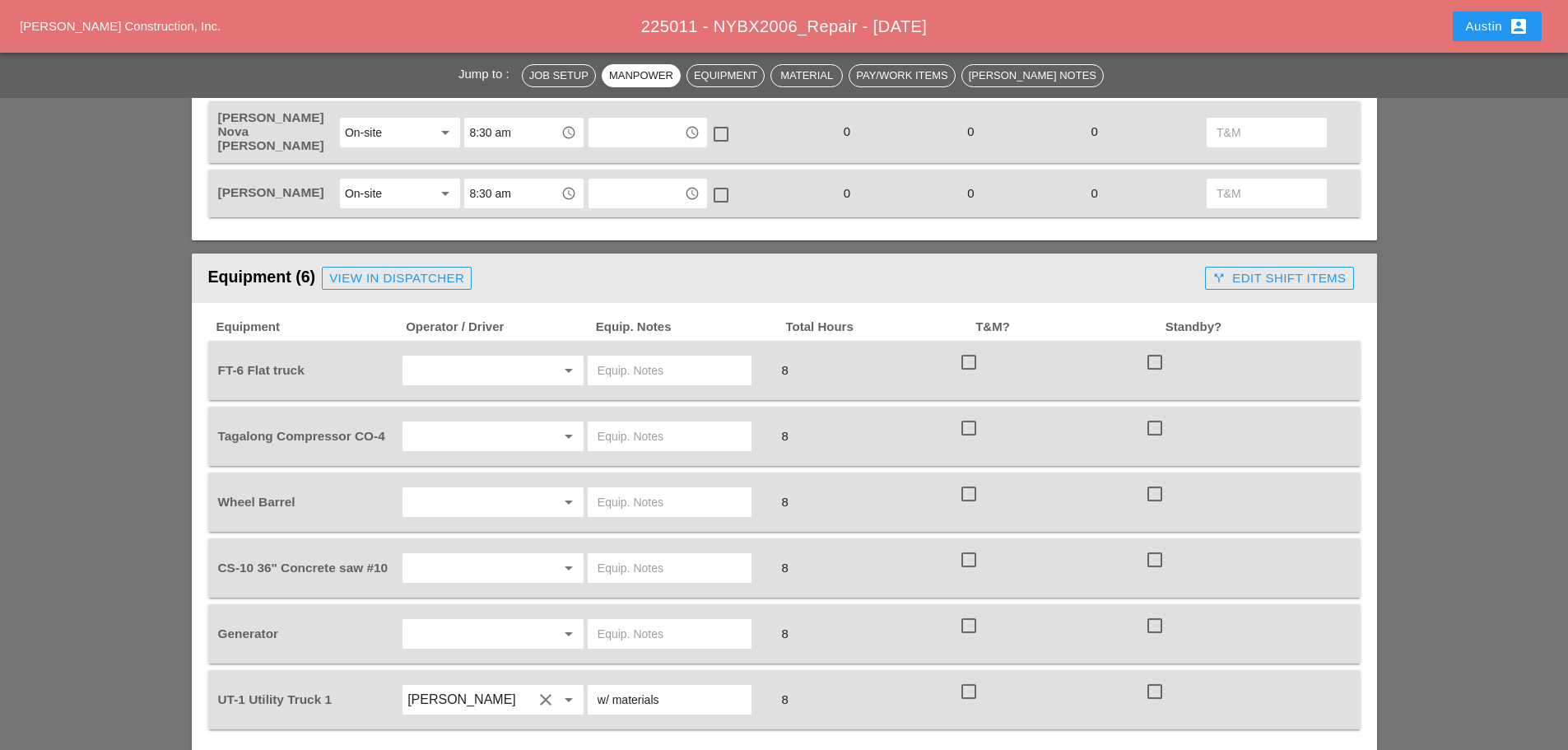
click at [480, 357] on input "text" at bounding box center [470, 370] width 125 height 26
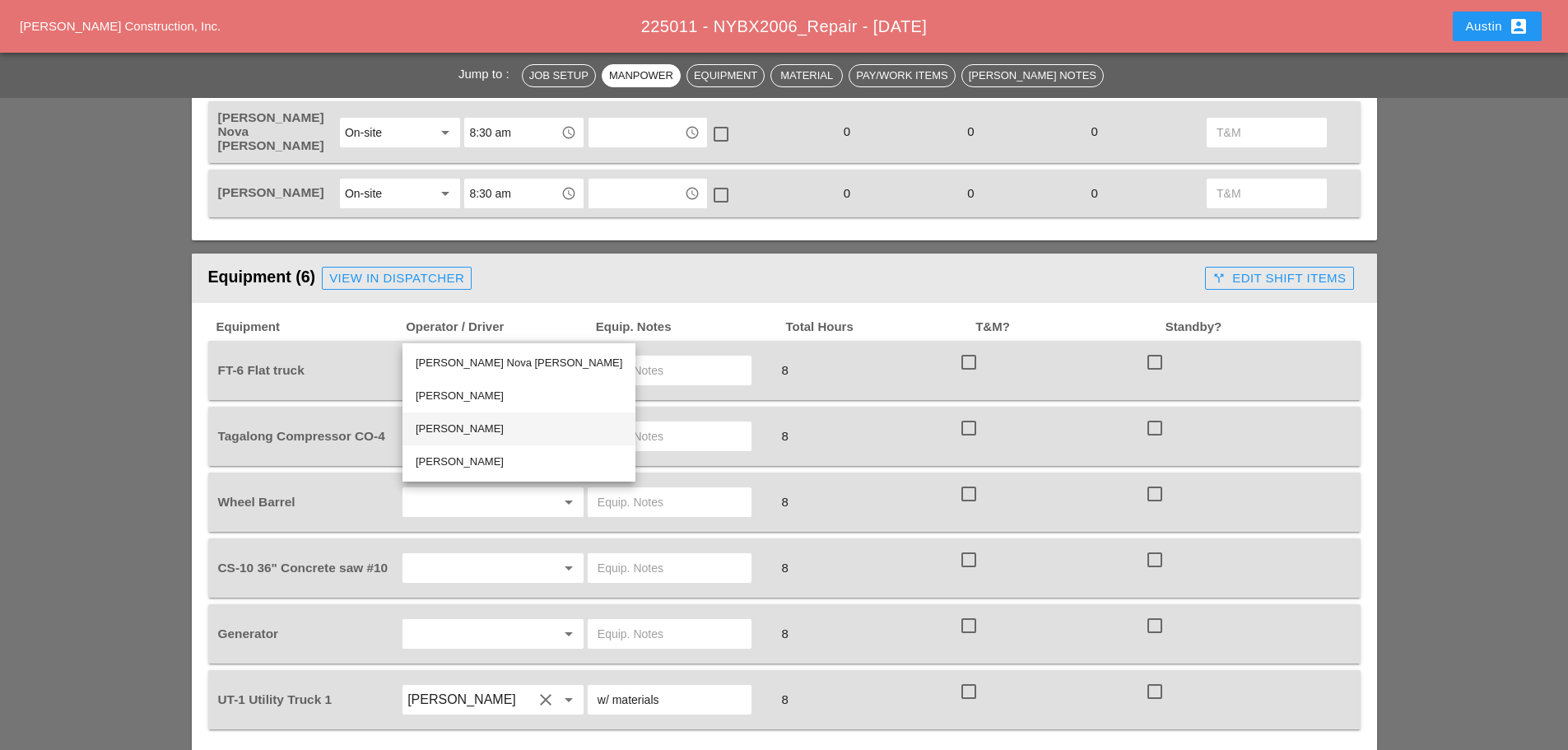
click at [471, 422] on div "[PERSON_NAME]" at bounding box center [519, 429] width 207 height 20
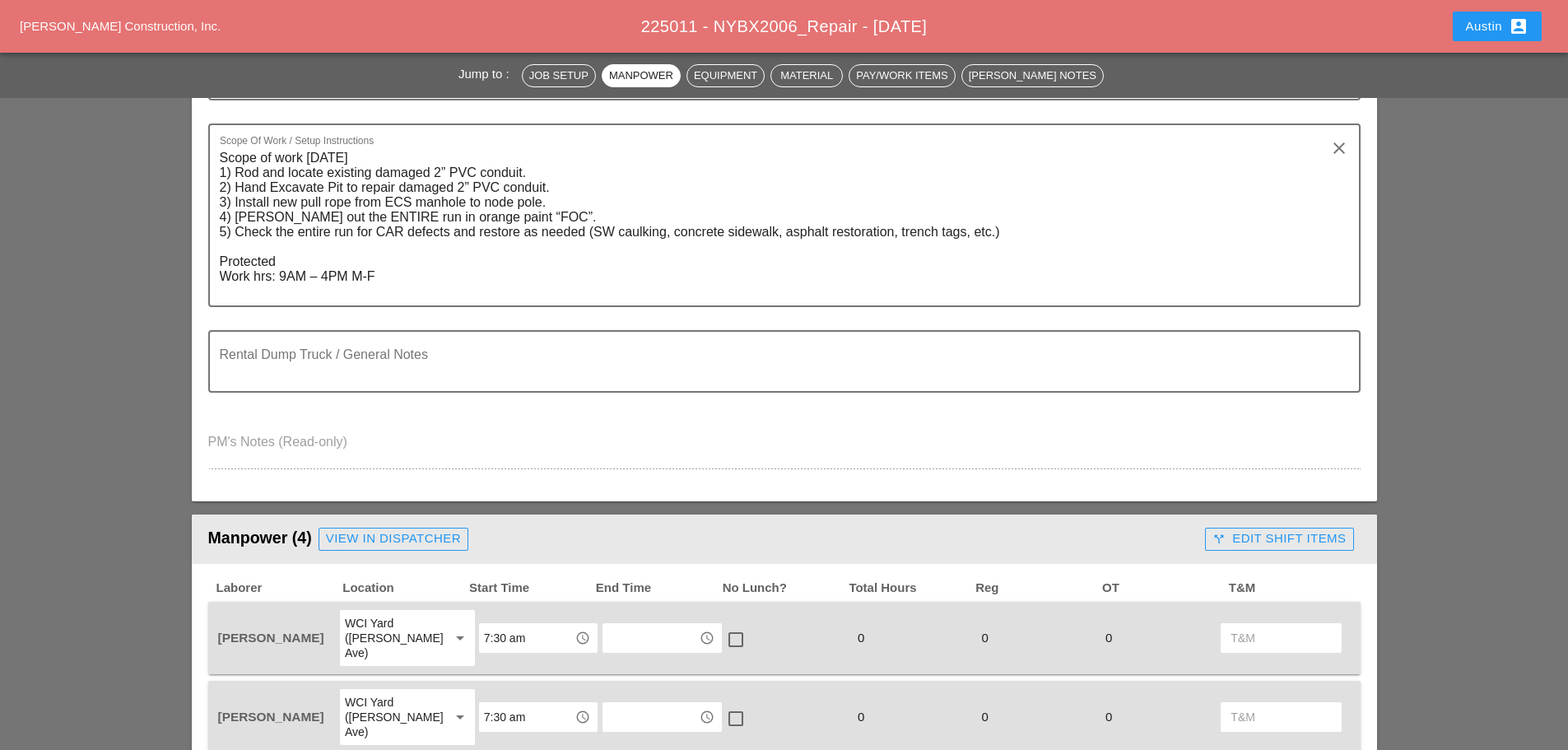
scroll to position [0, 0]
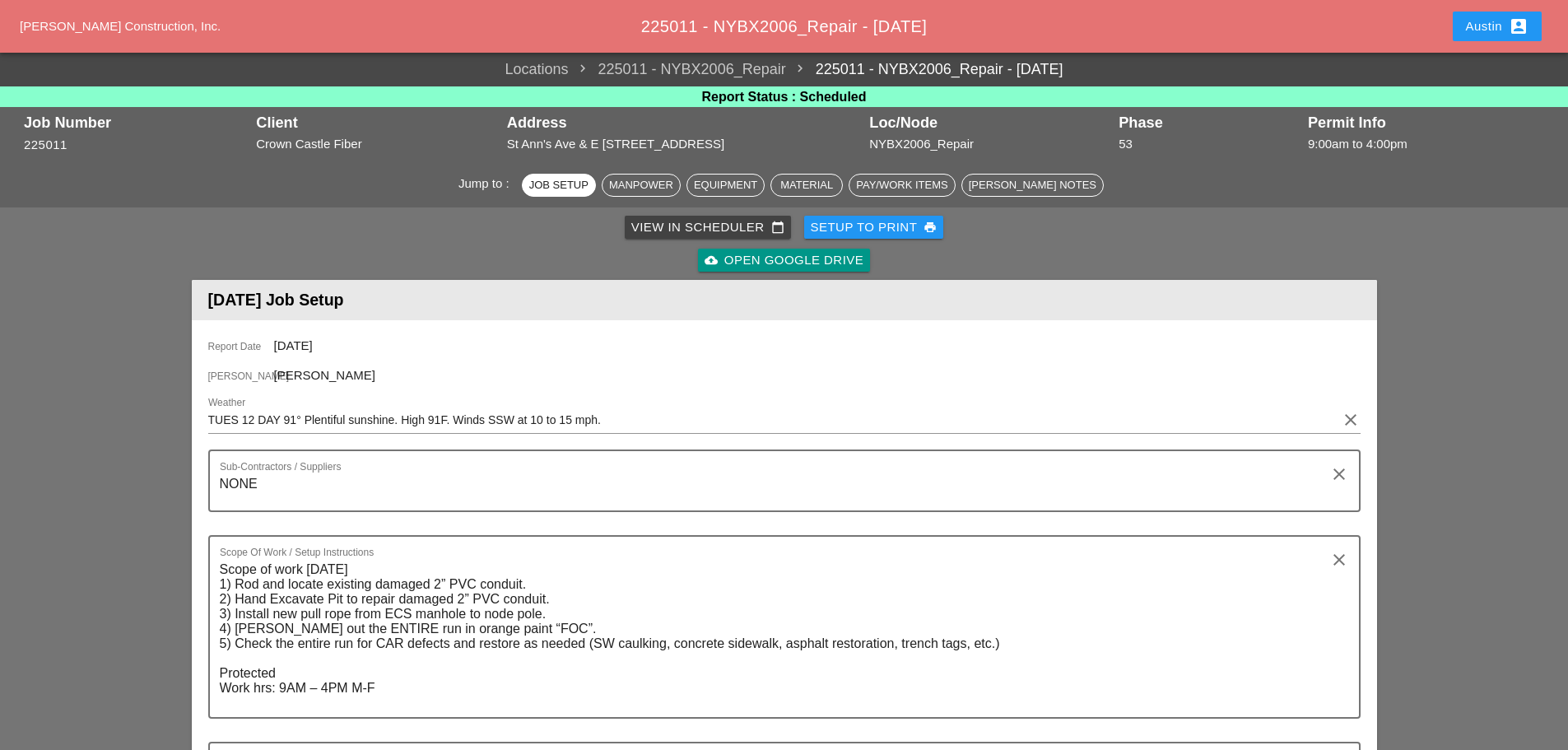
click at [910, 227] on div "Setup to Print print" at bounding box center [874, 227] width 127 height 19
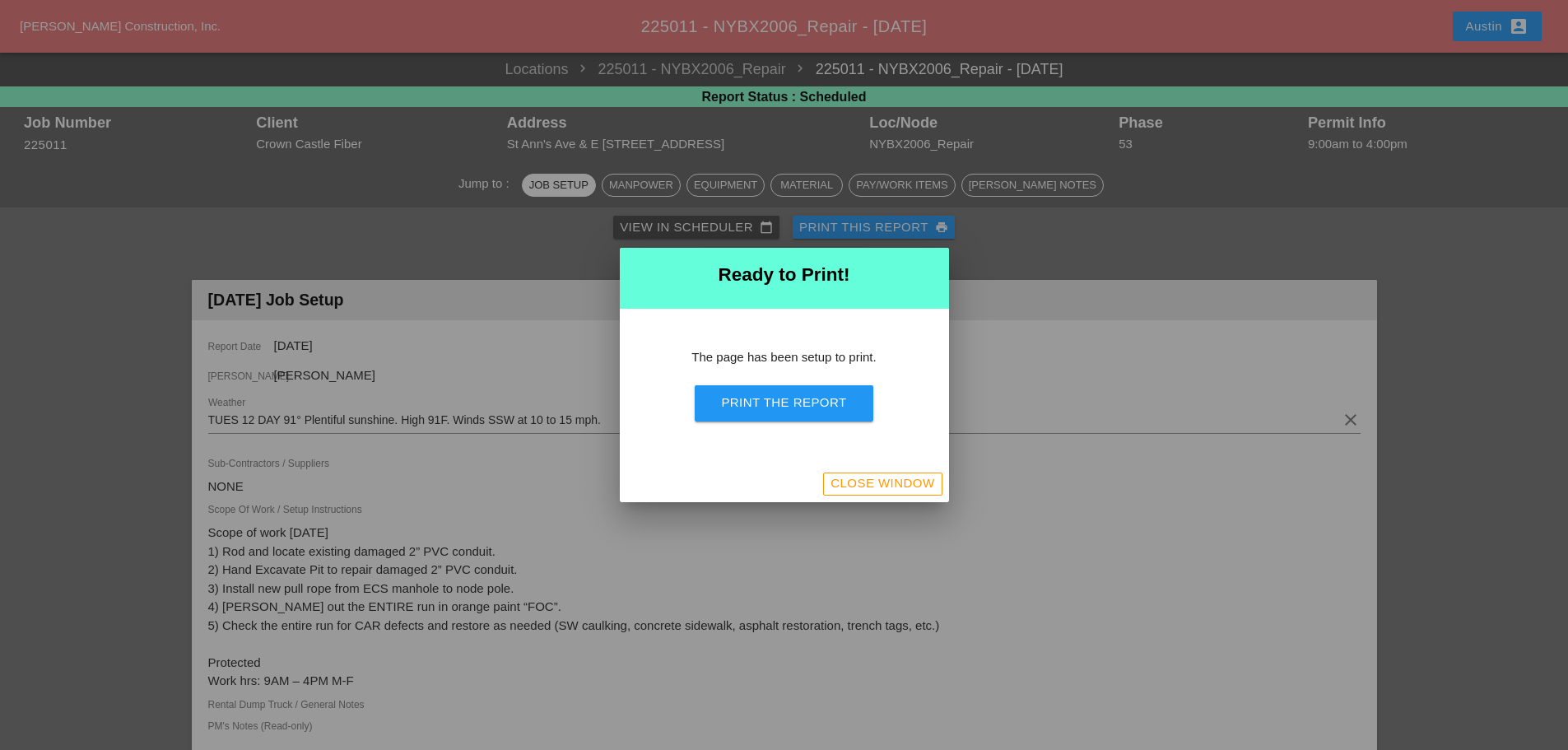
click at [810, 402] on div "Print the Report" at bounding box center [783, 403] width 125 height 19
click at [885, 491] on div "Close Window" at bounding box center [883, 483] width 104 height 19
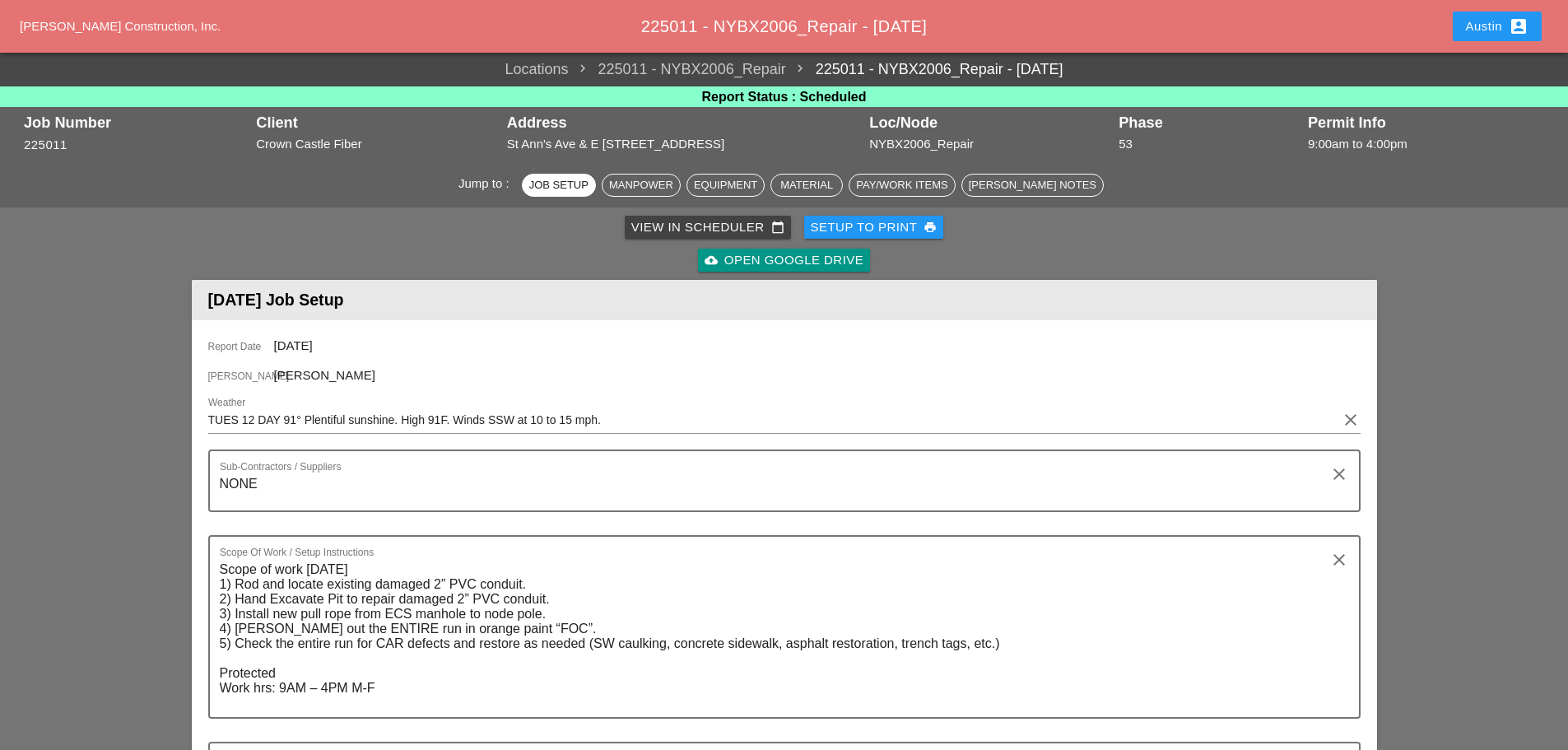
click at [707, 228] on div "View in Scheduler calendar_today" at bounding box center [708, 227] width 154 height 19
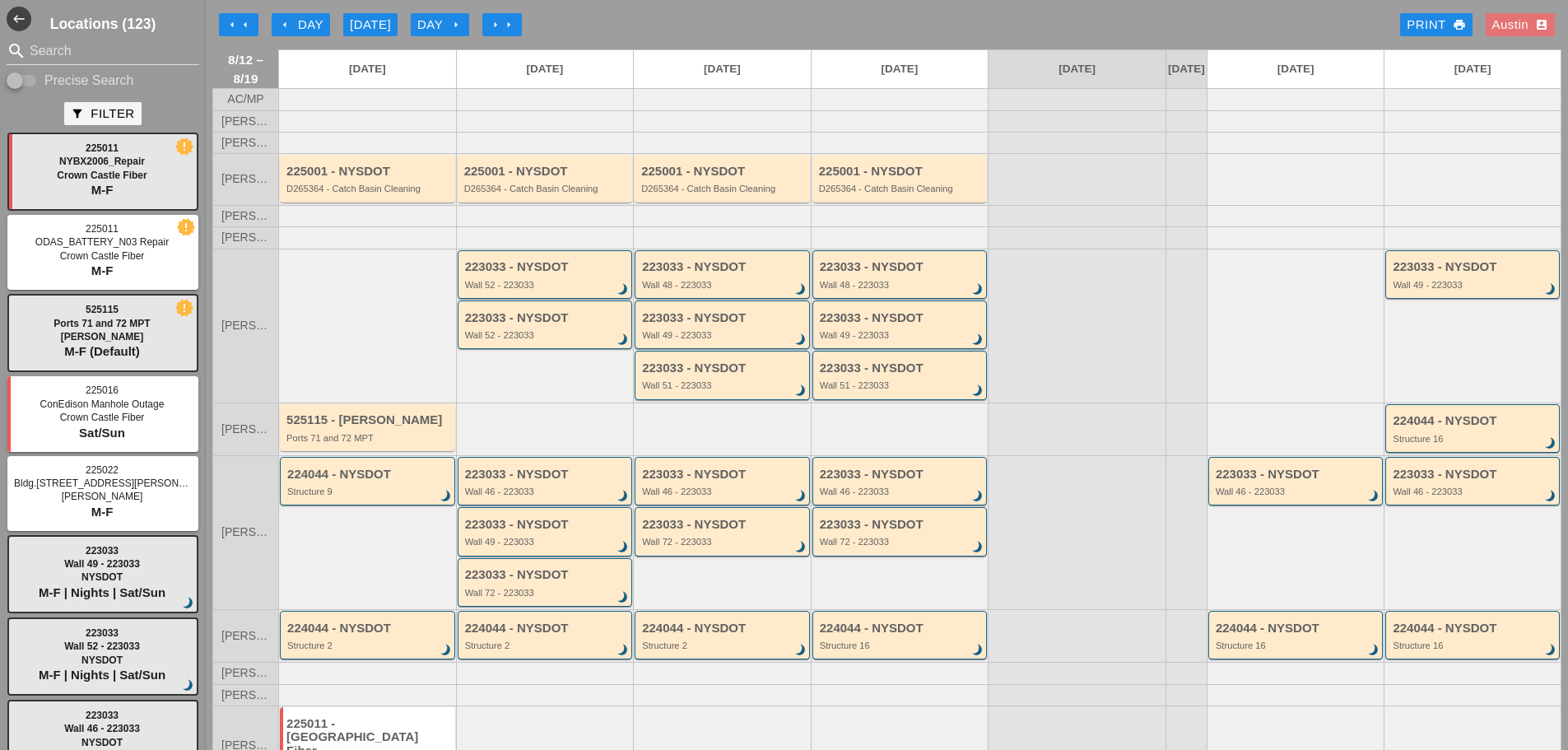
click at [293, 24] on div "arrow_left Day" at bounding box center [302, 25] width 46 height 19
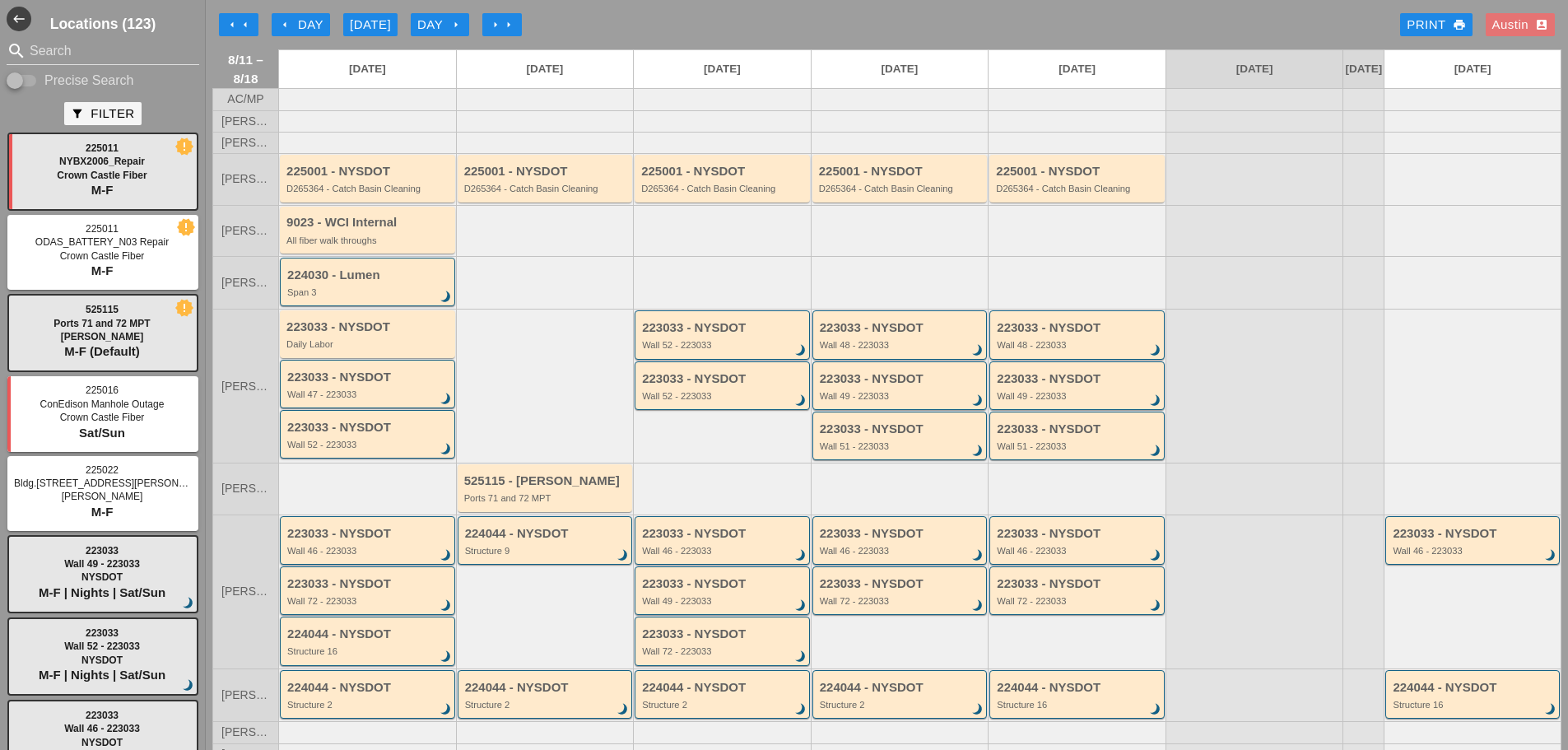
click at [1493, 21] on div "Austin account_box" at bounding box center [1520, 25] width 56 height 19
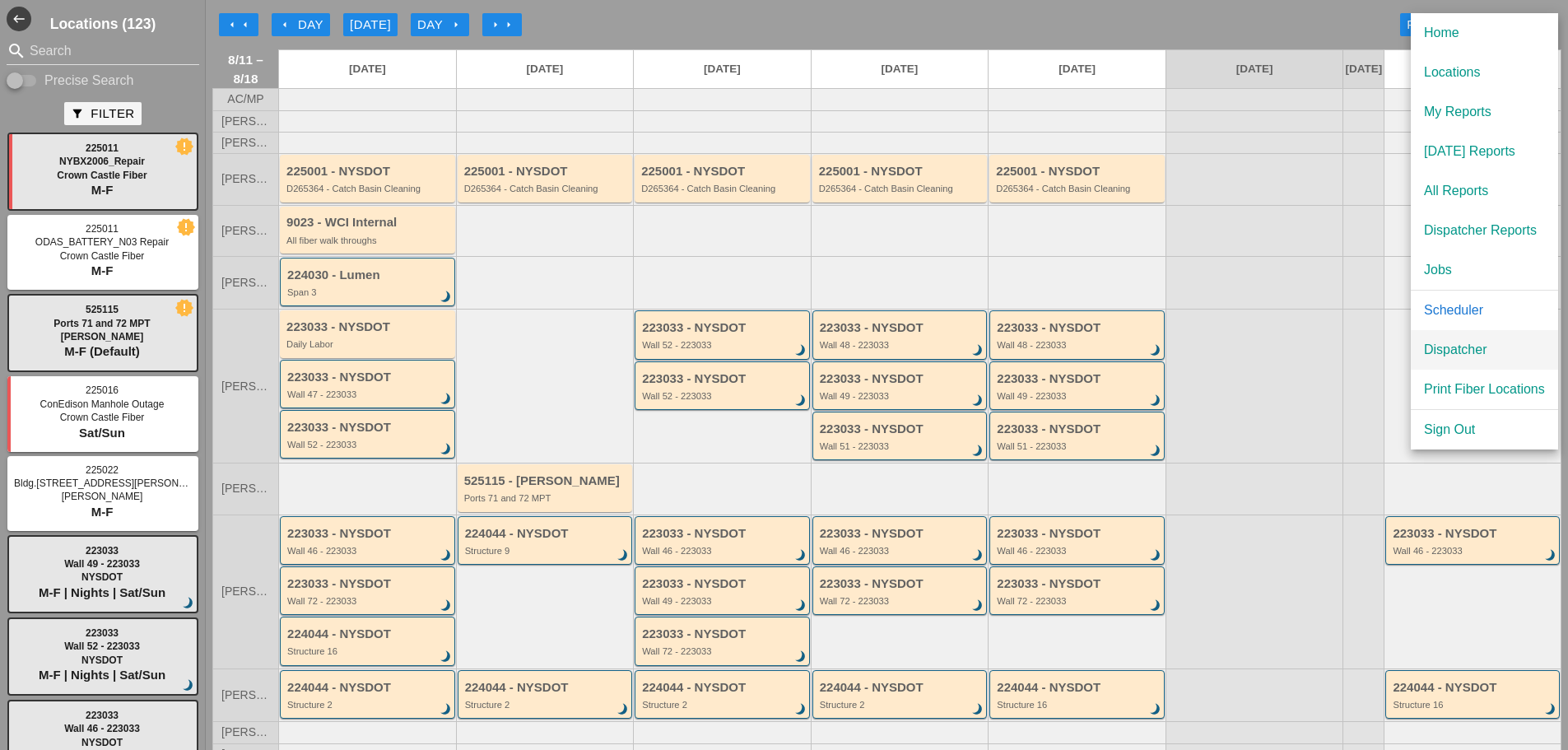
click at [1461, 356] on div "Dispatcher" at bounding box center [1485, 350] width 121 height 20
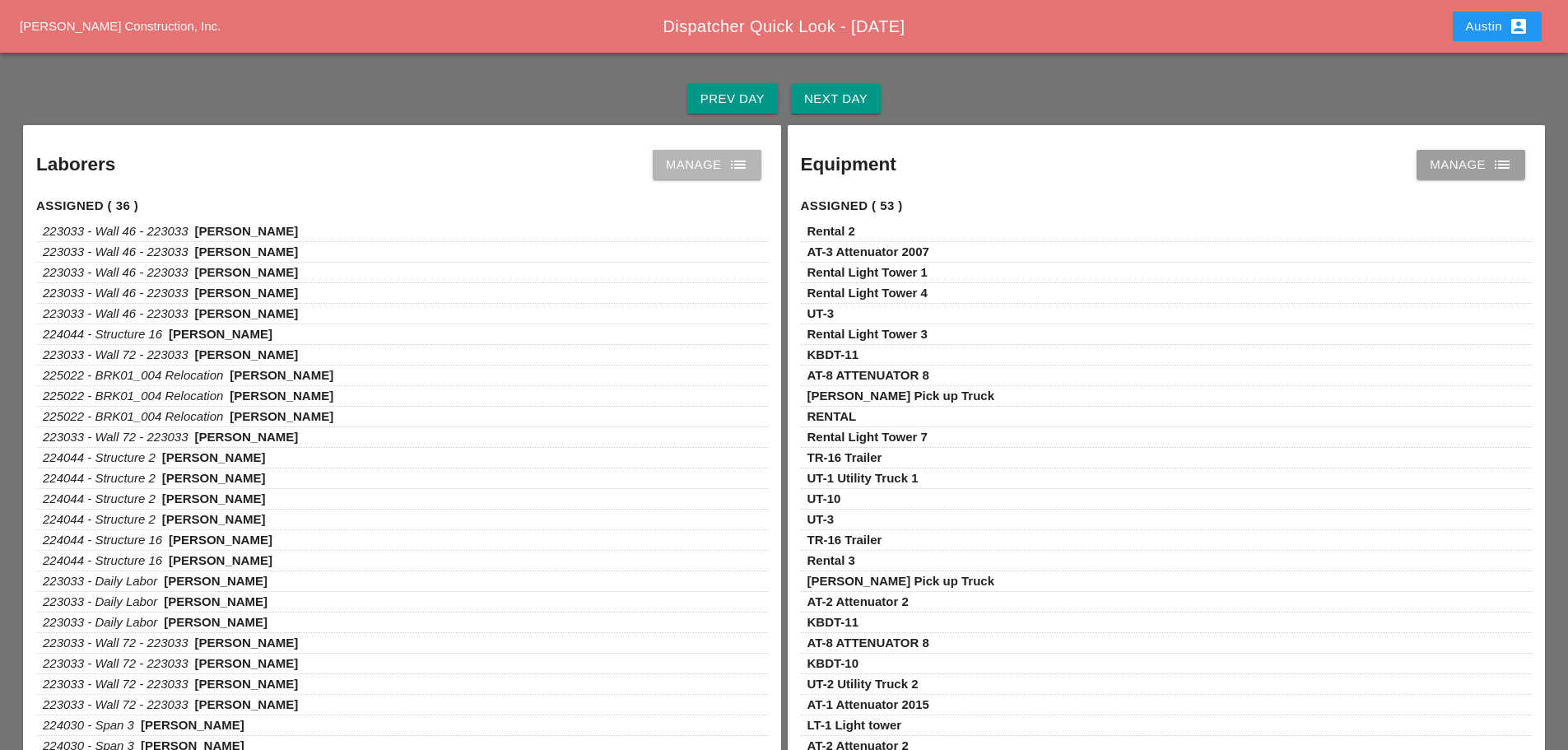
click at [703, 168] on div "Manage list" at bounding box center [707, 164] width 82 height 20
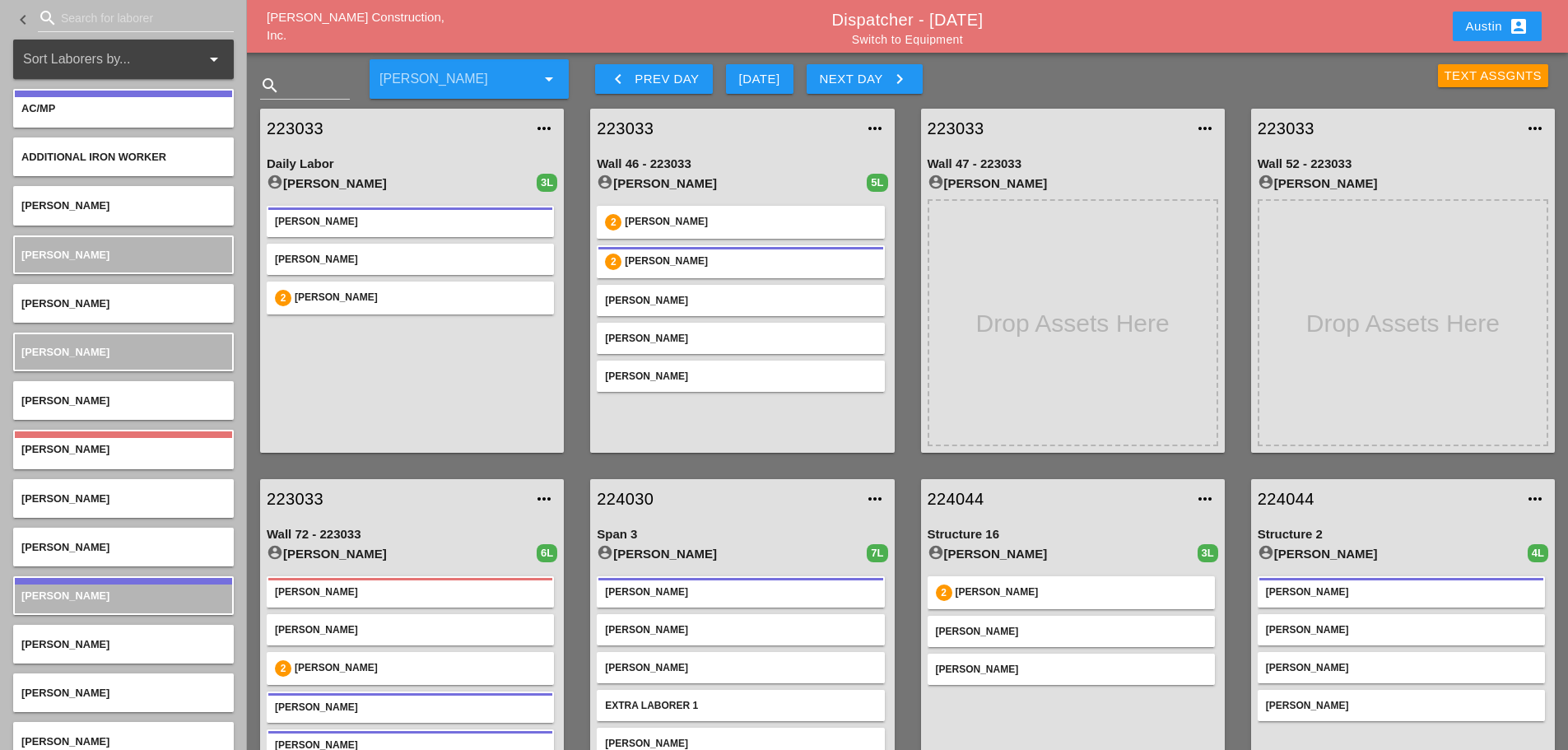
click at [1463, 79] on div "Text Assgnts" at bounding box center [1493, 76] width 98 height 19
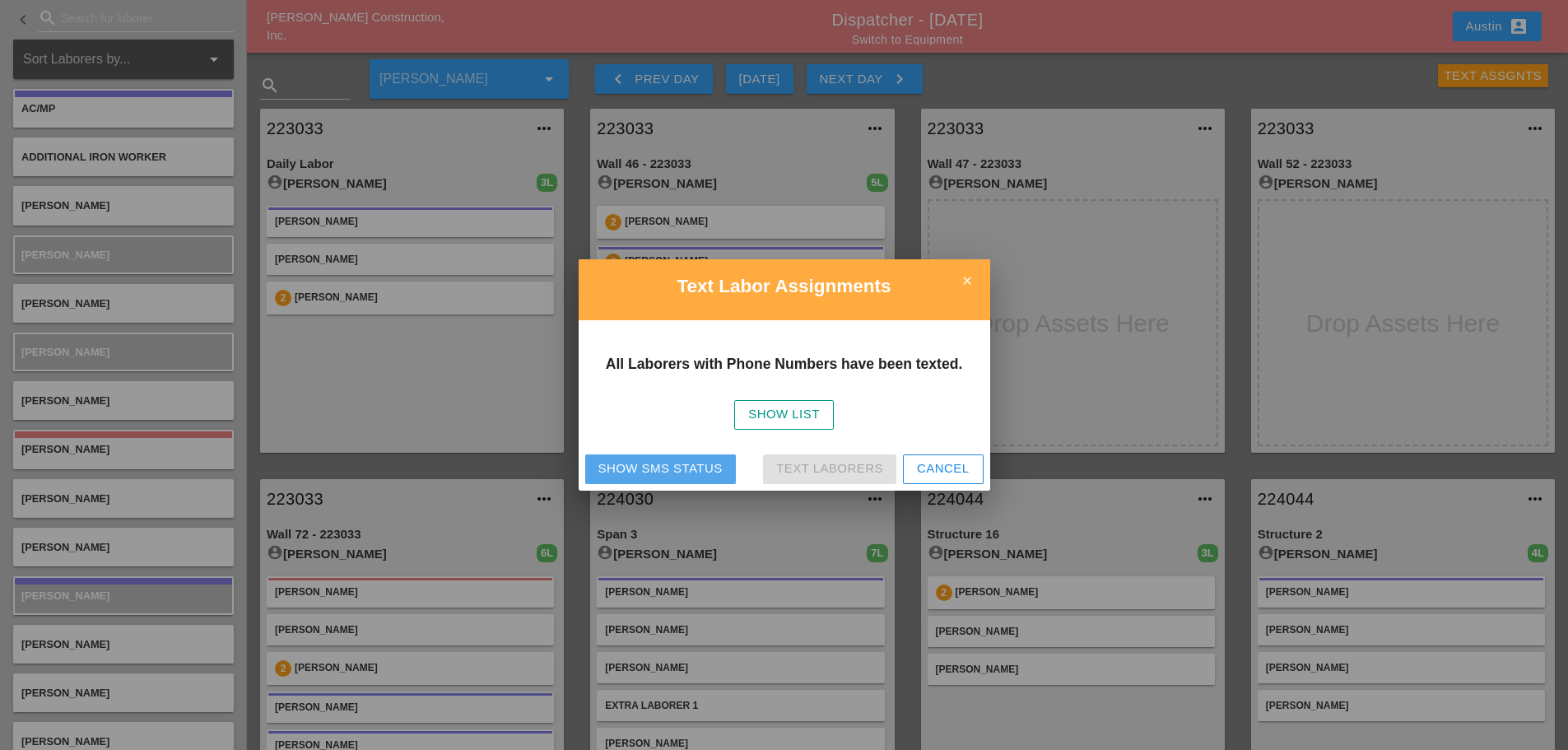
click at [674, 465] on div "Show SMS Status" at bounding box center [661, 469] width 124 height 19
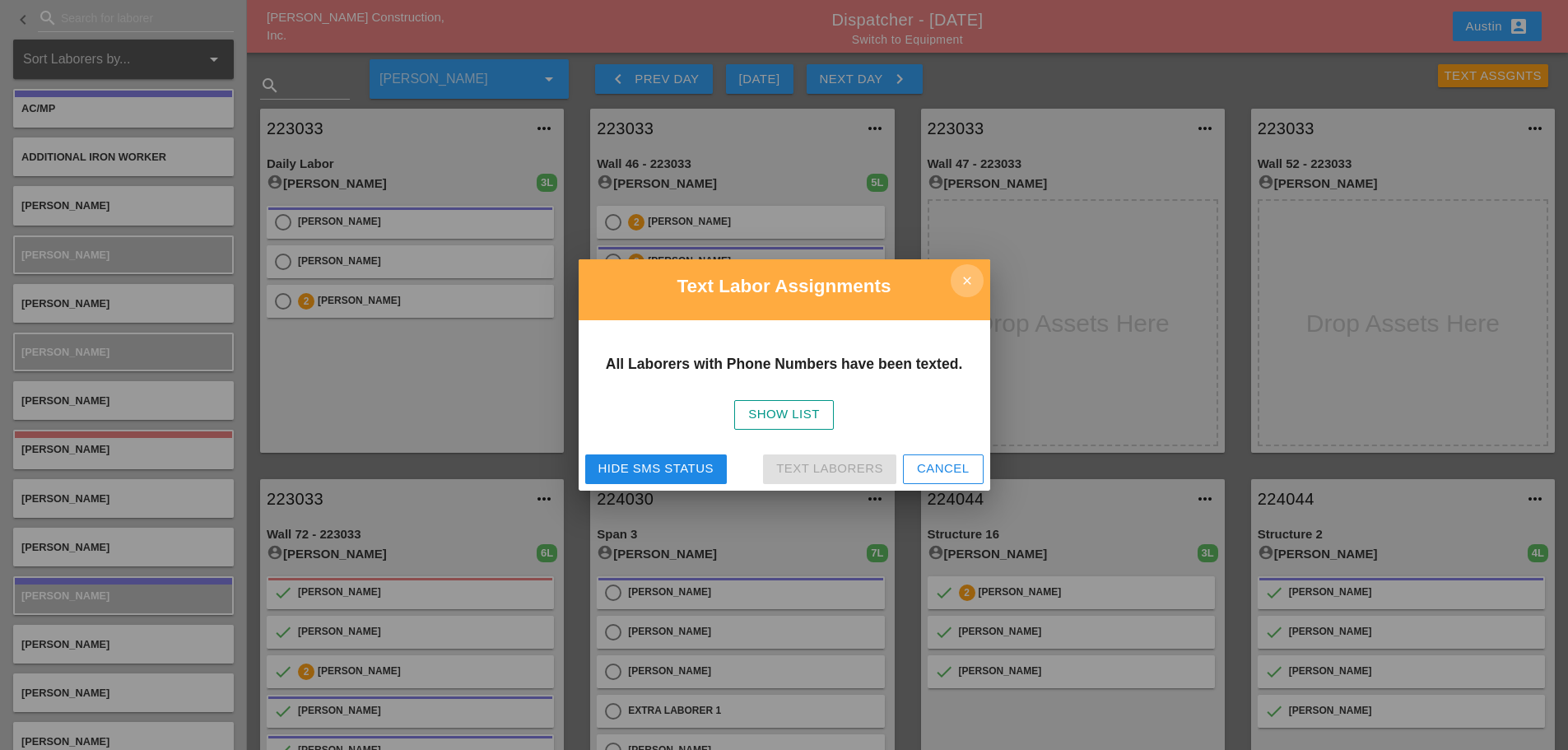
click at [964, 279] on icon "close" at bounding box center [968, 280] width 33 height 33
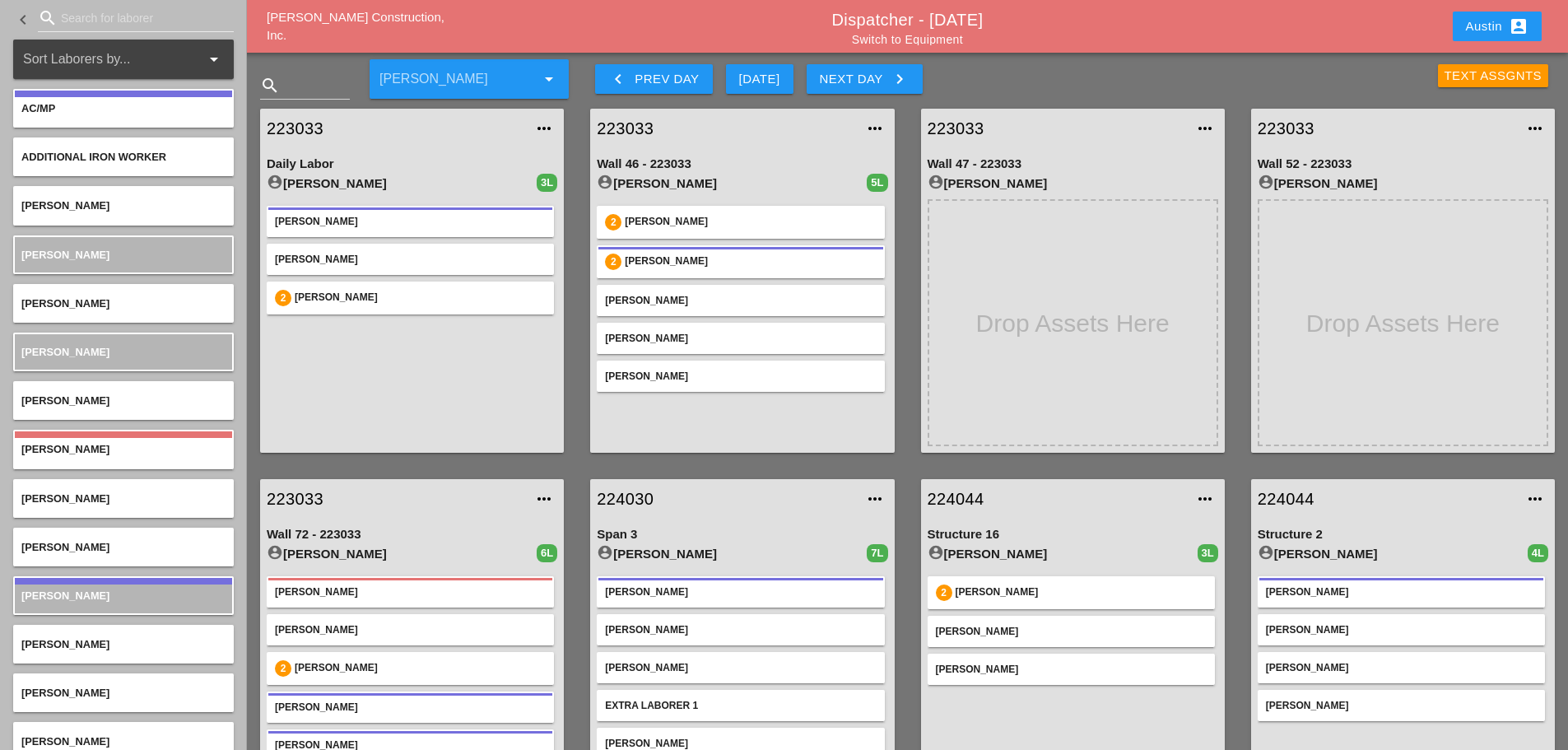
click at [1476, 71] on div "Text Assgnts" at bounding box center [1493, 76] width 98 height 19
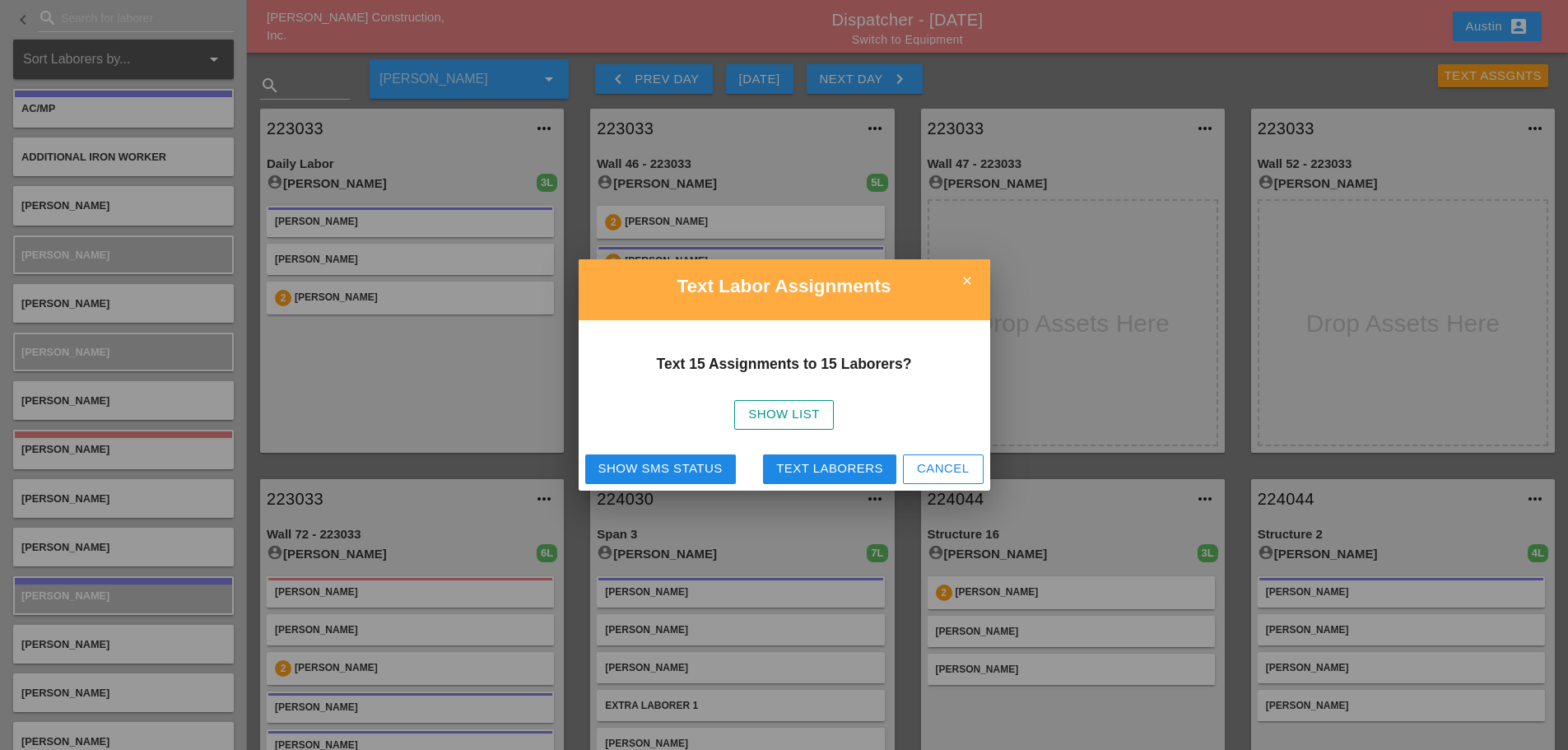
click at [815, 467] on div "Text Laborers" at bounding box center [830, 469] width 107 height 19
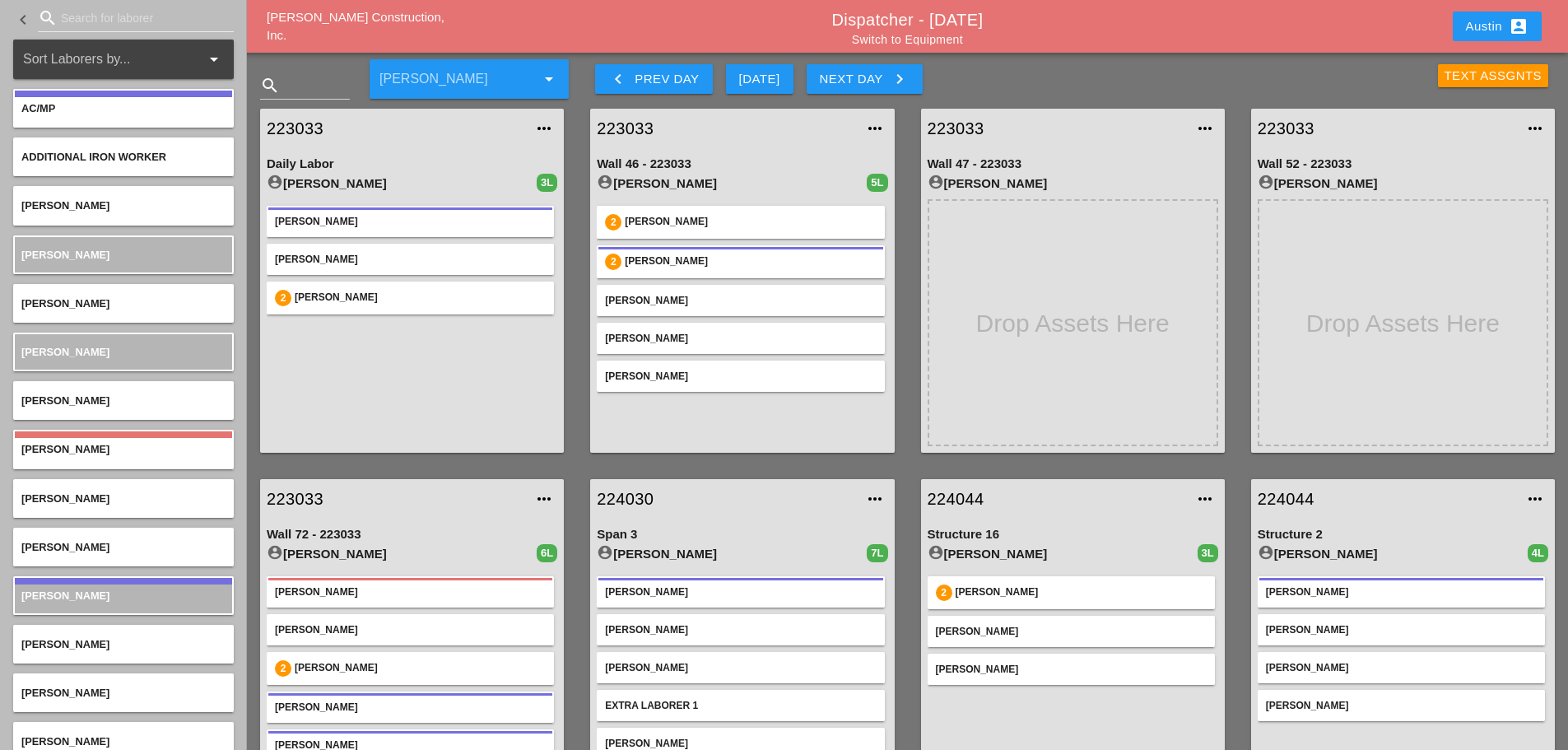
click at [1477, 77] on div "Text Assgnts" at bounding box center [1493, 76] width 98 height 19
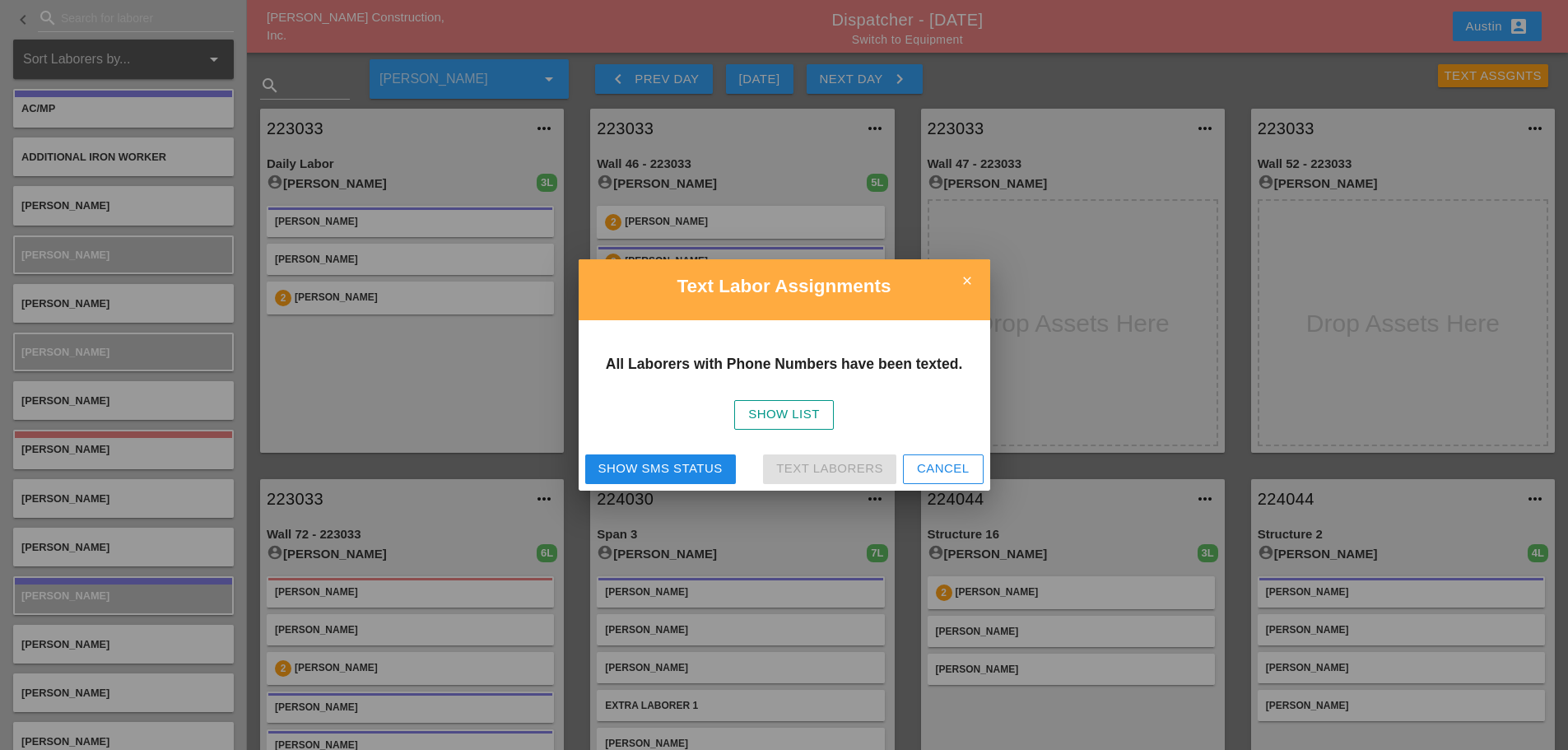
click at [687, 463] on div "Show SMS Status" at bounding box center [661, 469] width 124 height 19
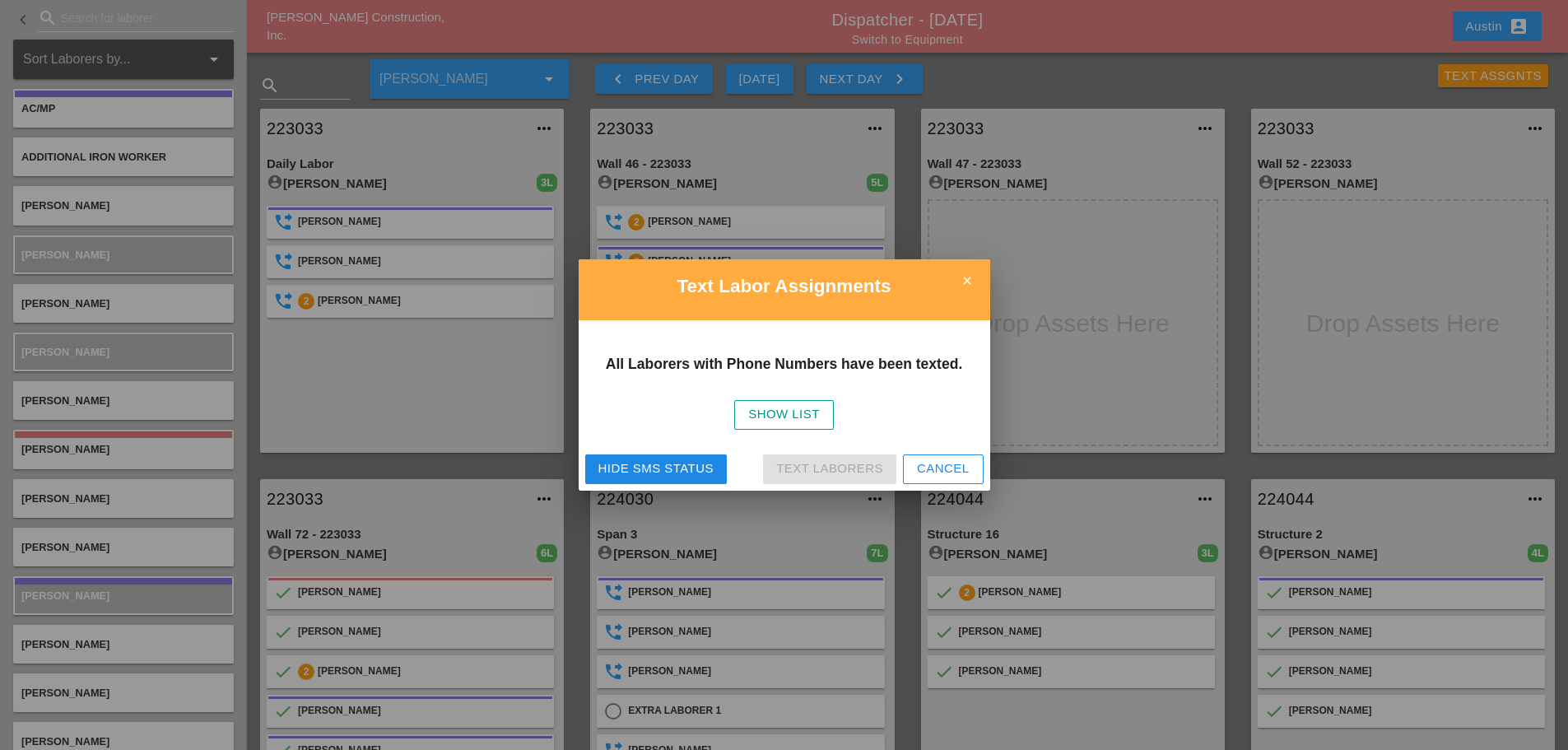
click at [971, 278] on icon "close" at bounding box center [968, 280] width 33 height 33
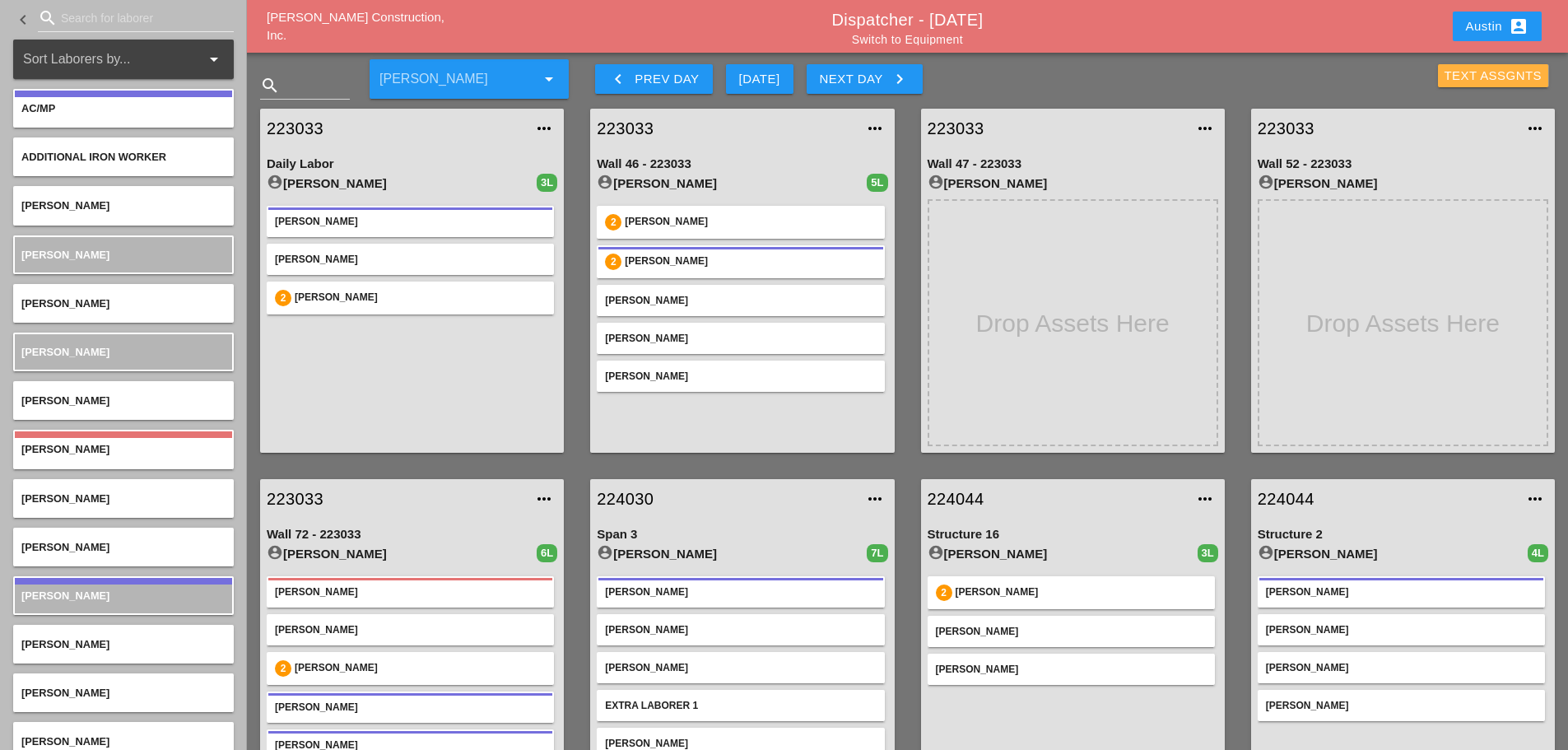
click at [1499, 70] on div "Text Assgnts" at bounding box center [1493, 76] width 98 height 19
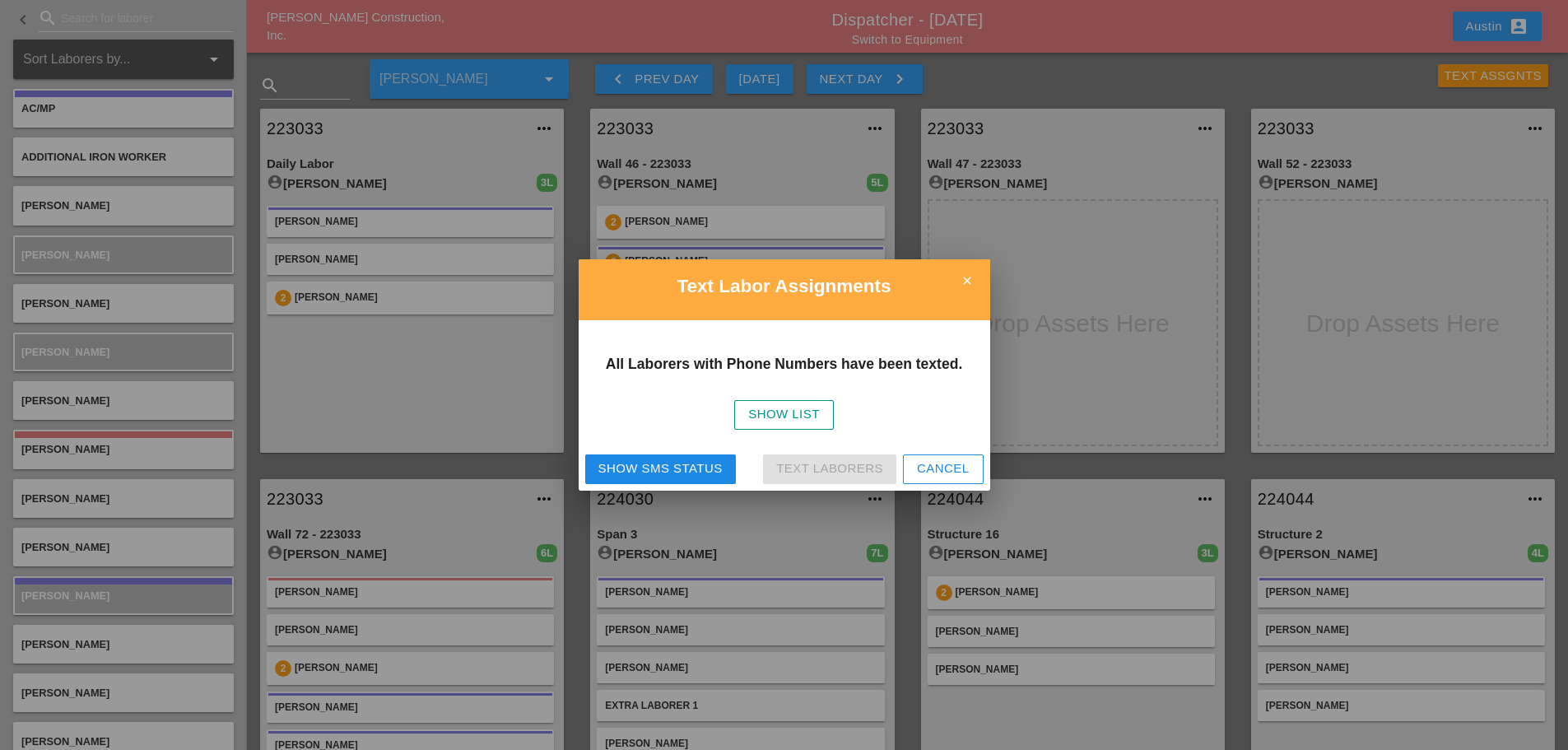
click at [670, 475] on div "Show SMS Status" at bounding box center [661, 469] width 124 height 19
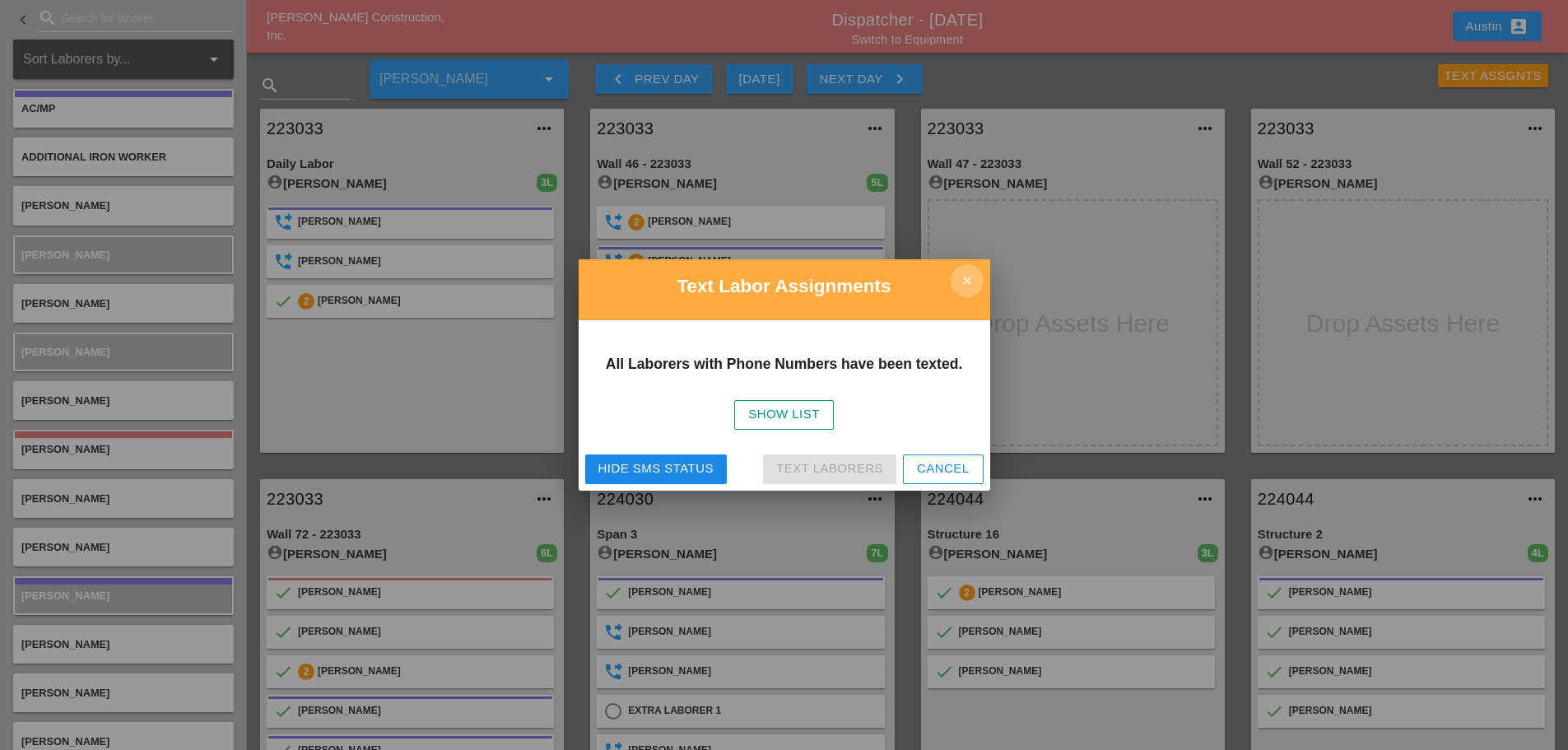
click at [967, 279] on icon "close" at bounding box center [968, 280] width 33 height 33
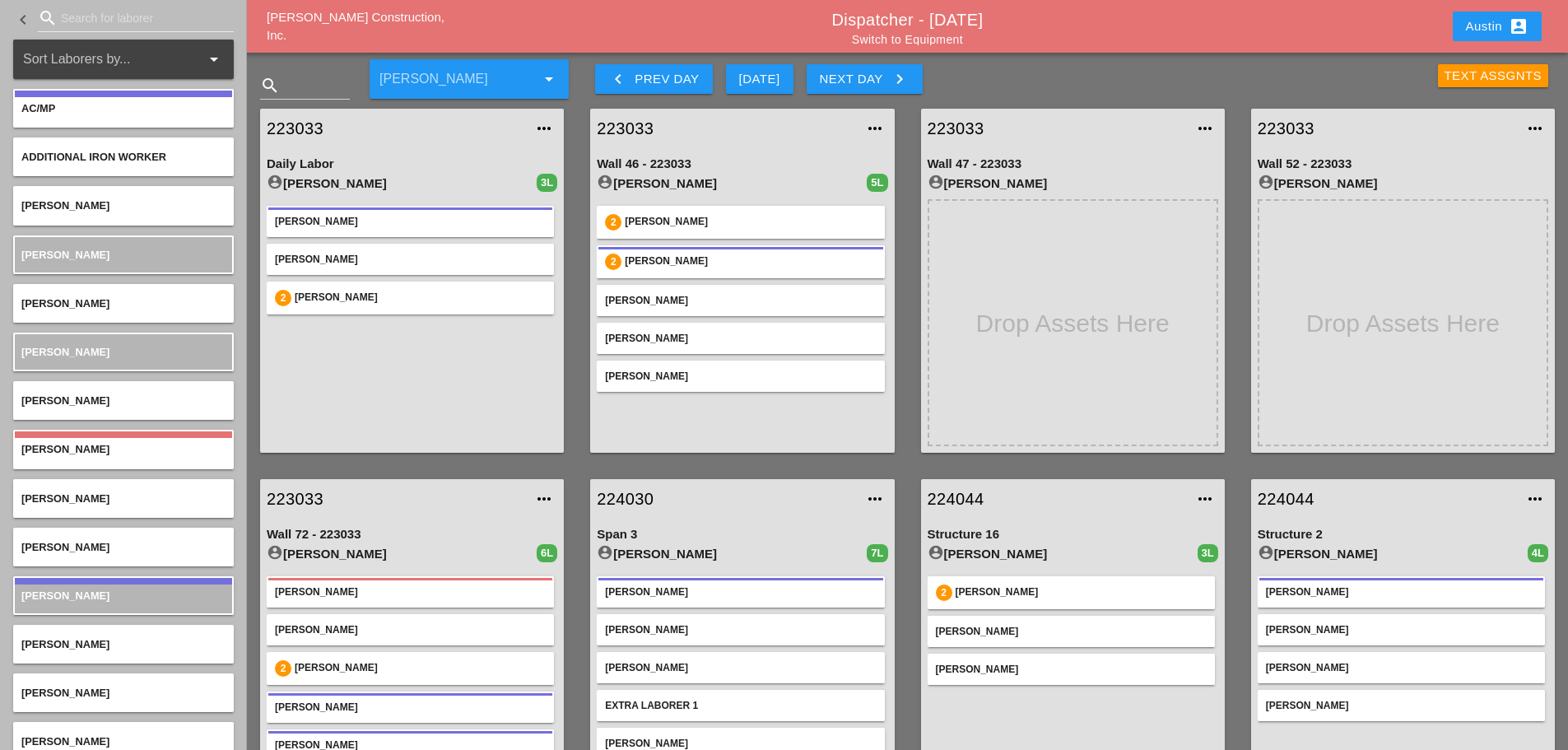
click at [876, 76] on div "Next Day keyboard_arrow_right" at bounding box center [864, 79] width 90 height 20
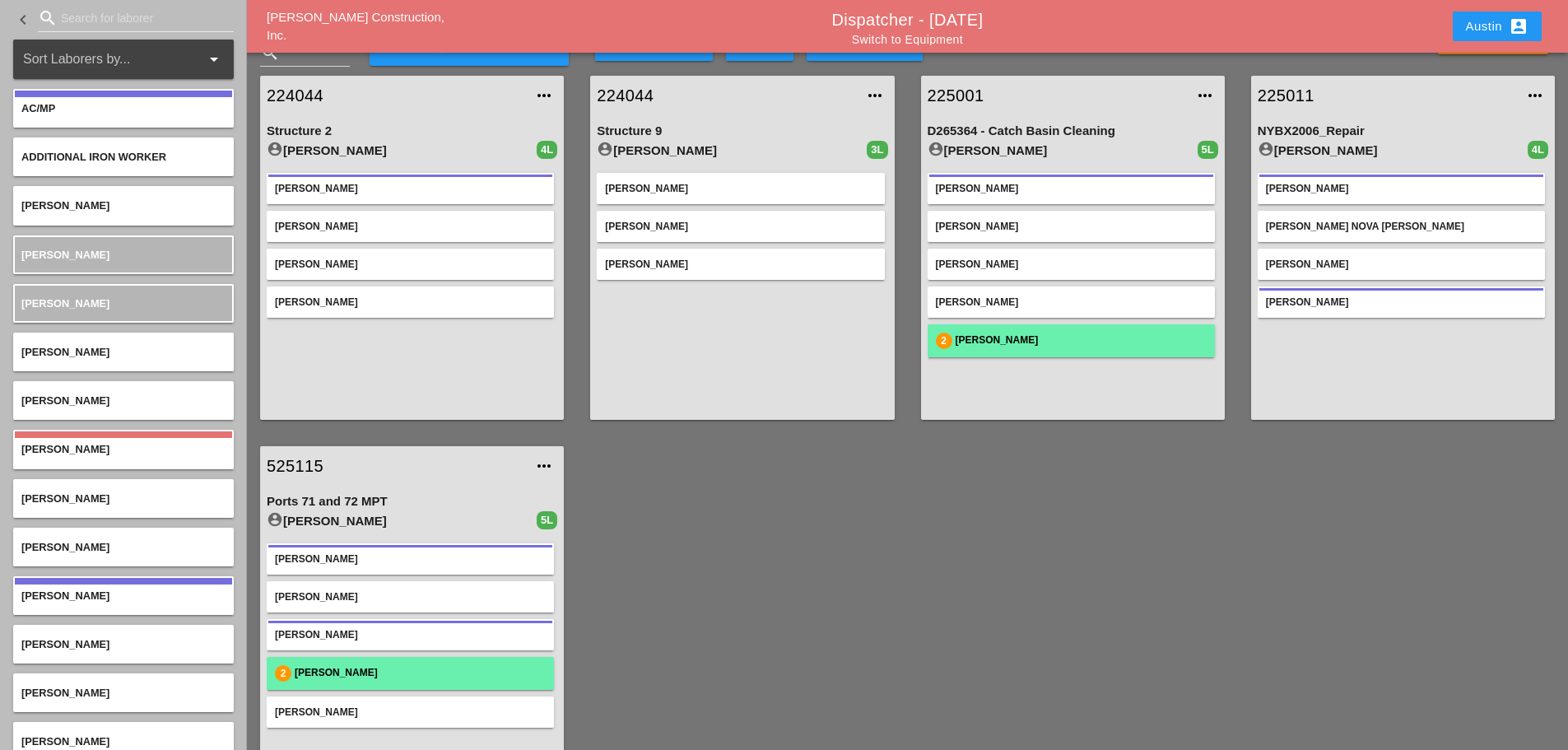
scroll to position [5, 0]
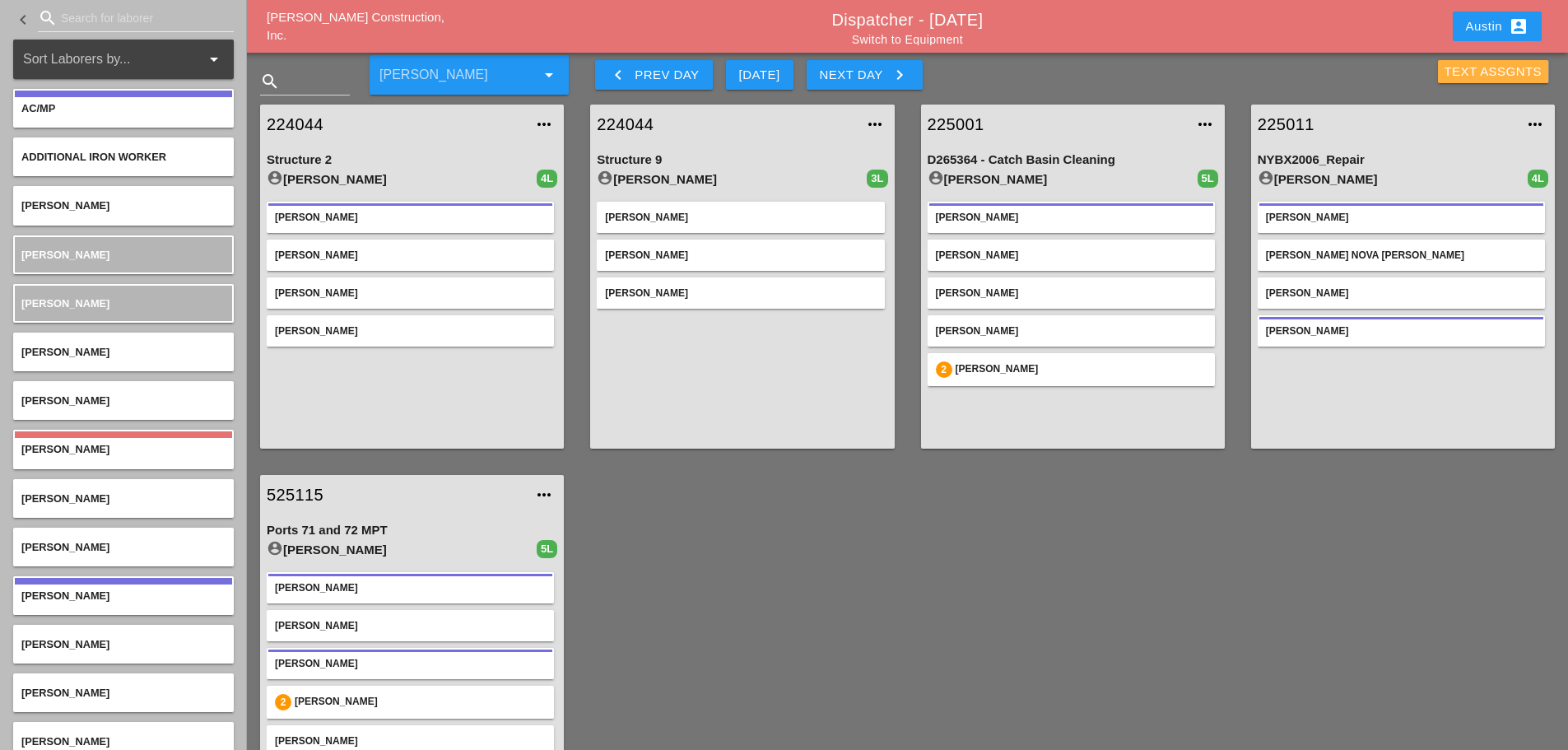
click at [1466, 77] on div "Text Assgnts" at bounding box center [1493, 71] width 98 height 19
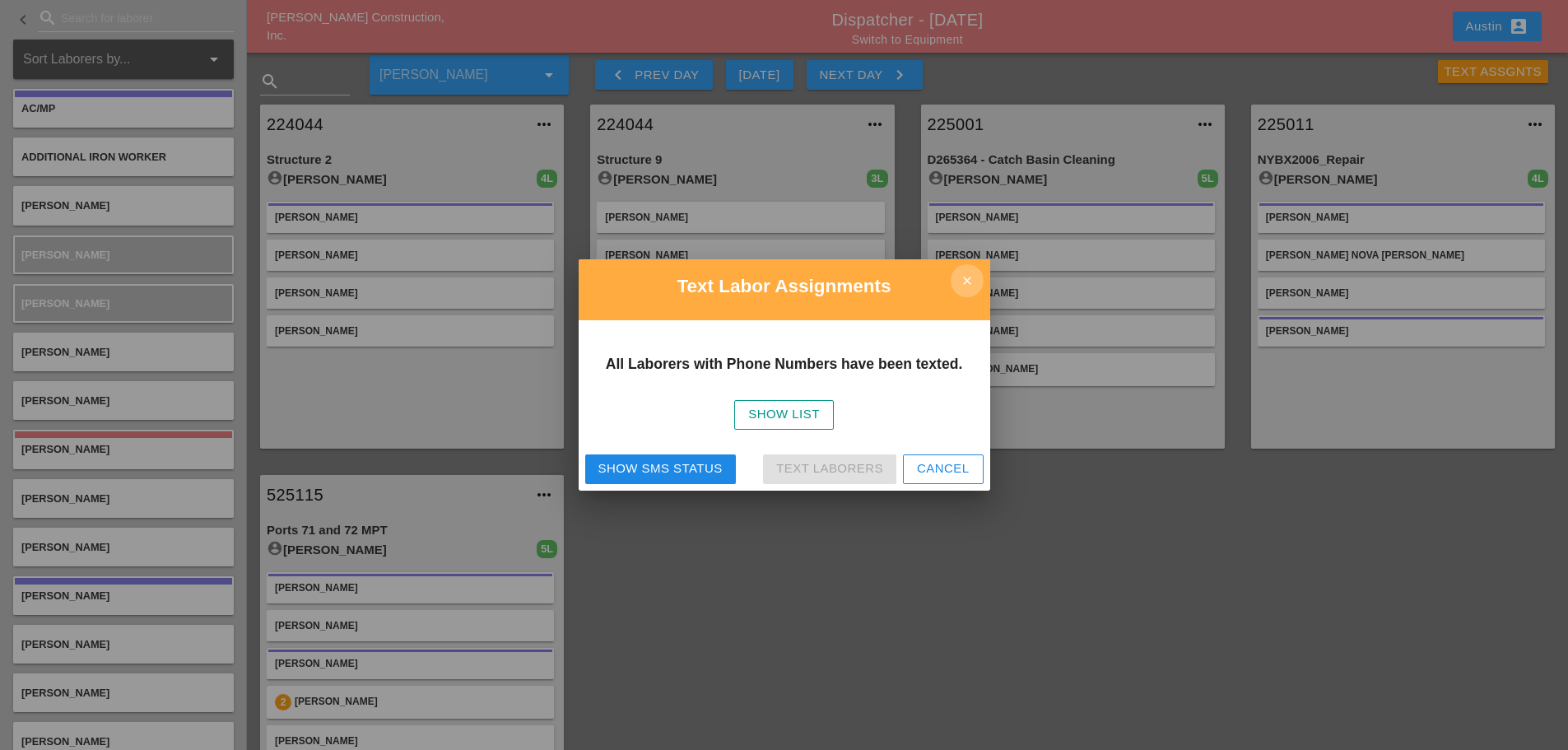
click at [962, 272] on icon "close" at bounding box center [968, 280] width 33 height 33
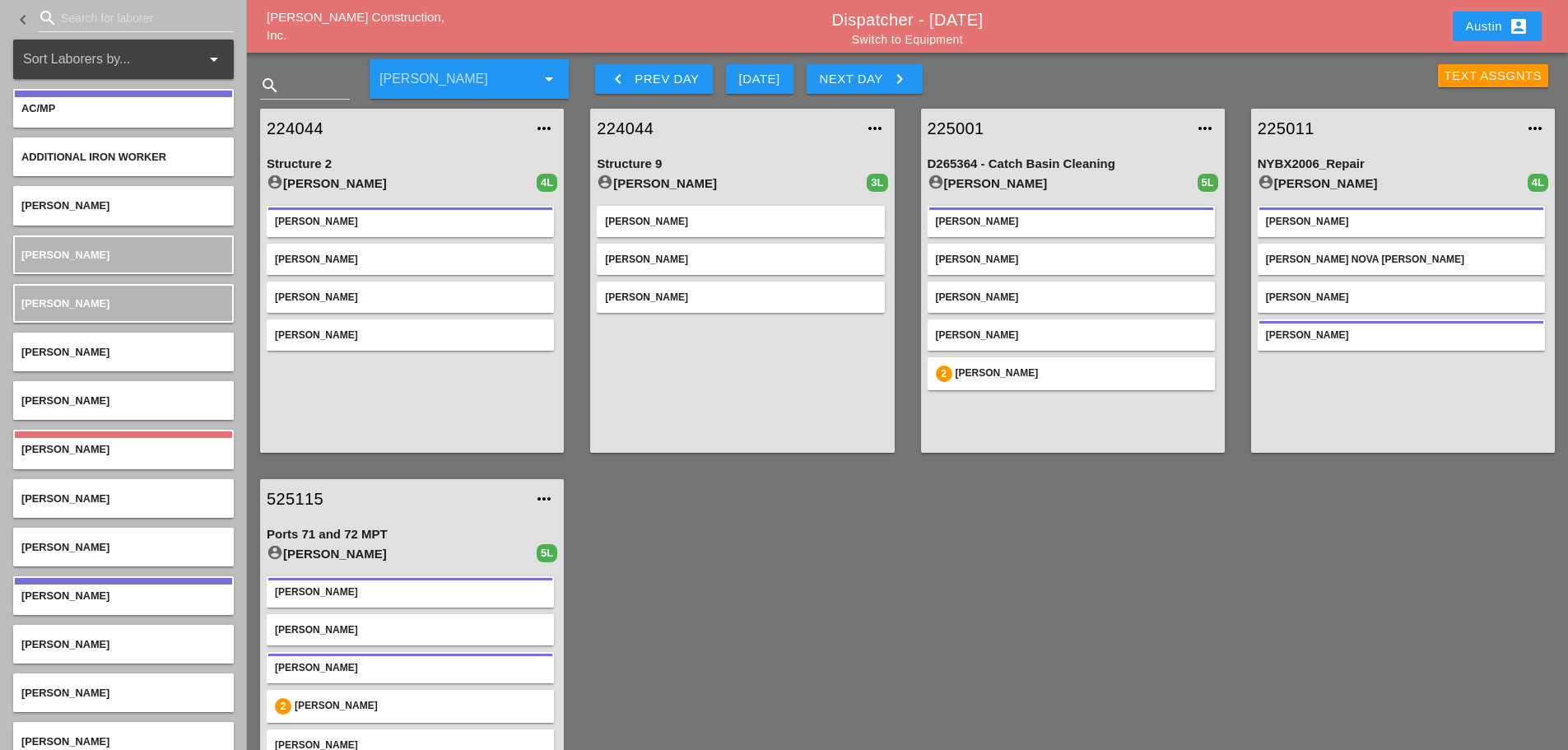
click at [1471, 79] on div "Text Assgnts" at bounding box center [1493, 76] width 98 height 19
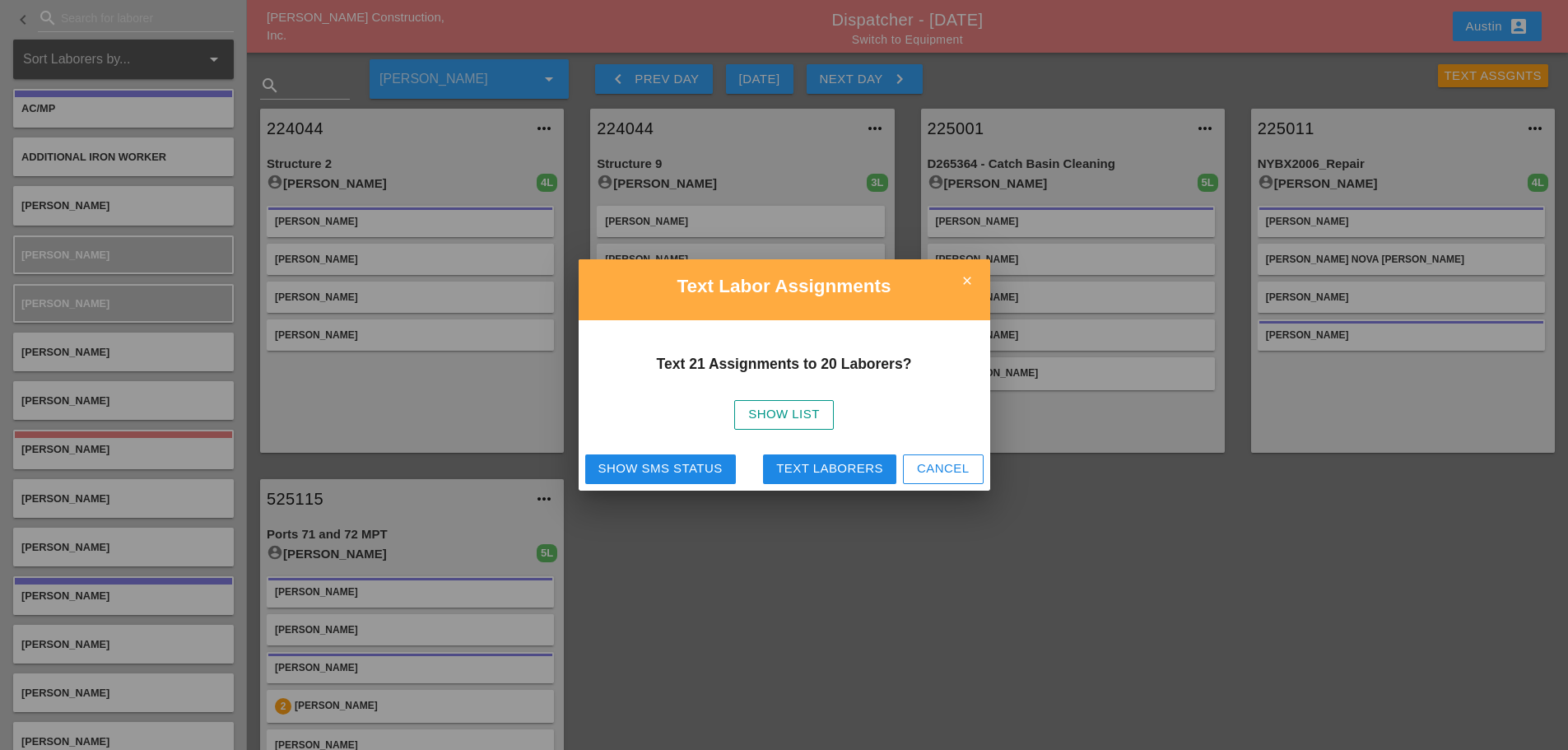
click at [821, 469] on div "Text Laborers" at bounding box center [830, 469] width 107 height 19
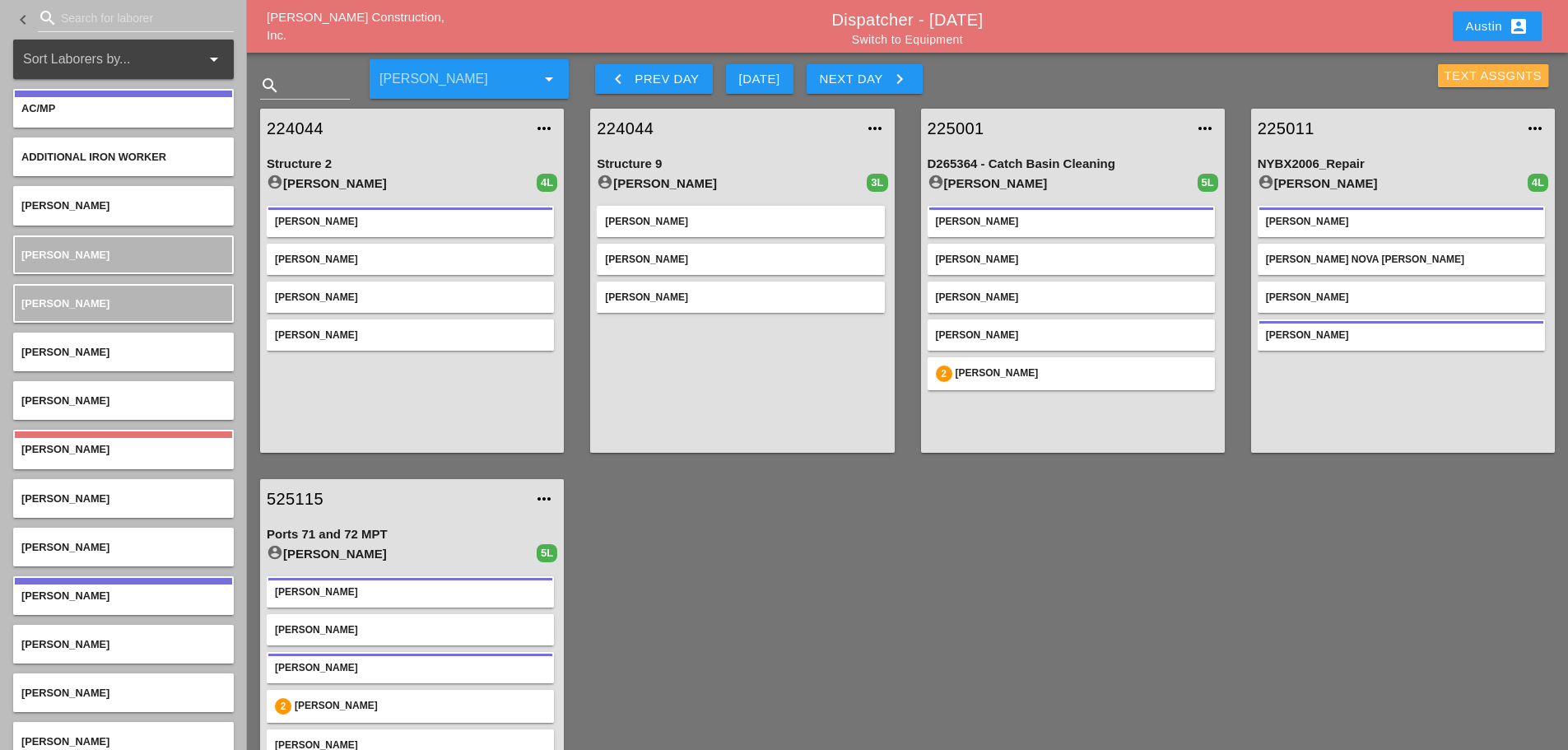
click at [1505, 79] on div "Text Assgnts" at bounding box center [1493, 76] width 98 height 19
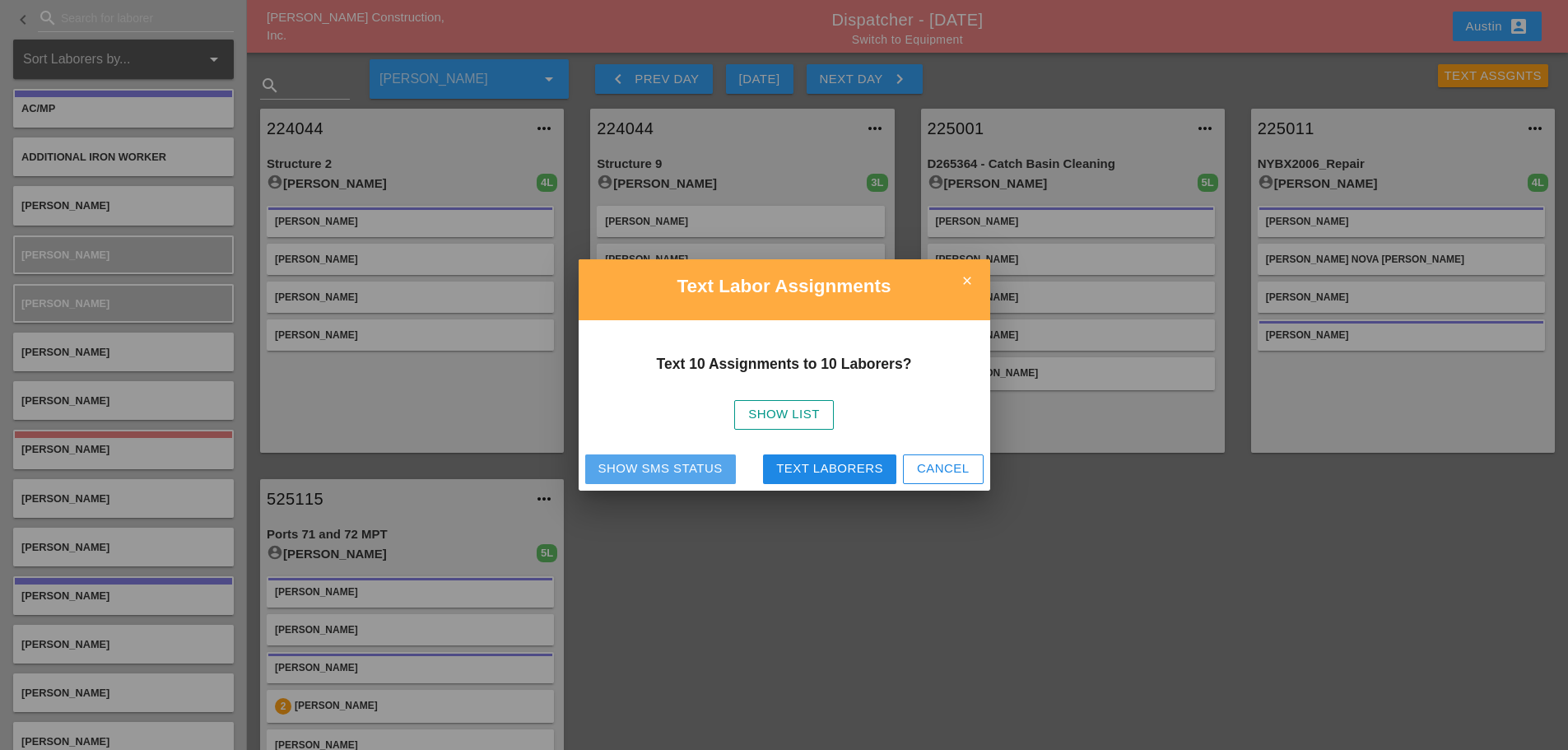
click at [683, 472] on div "Show SMS Status" at bounding box center [661, 469] width 124 height 19
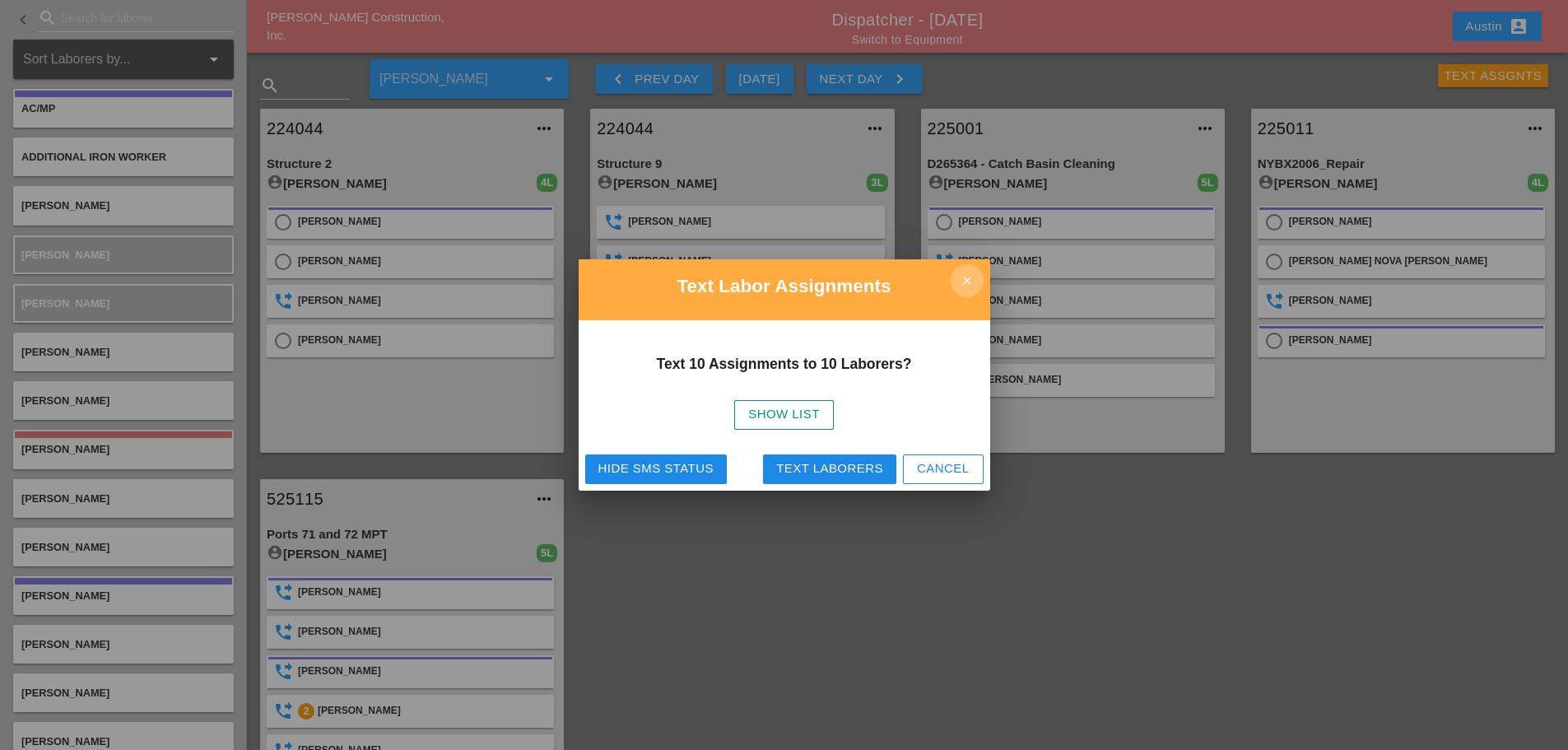
click at [961, 282] on icon "close" at bounding box center [968, 280] width 33 height 33
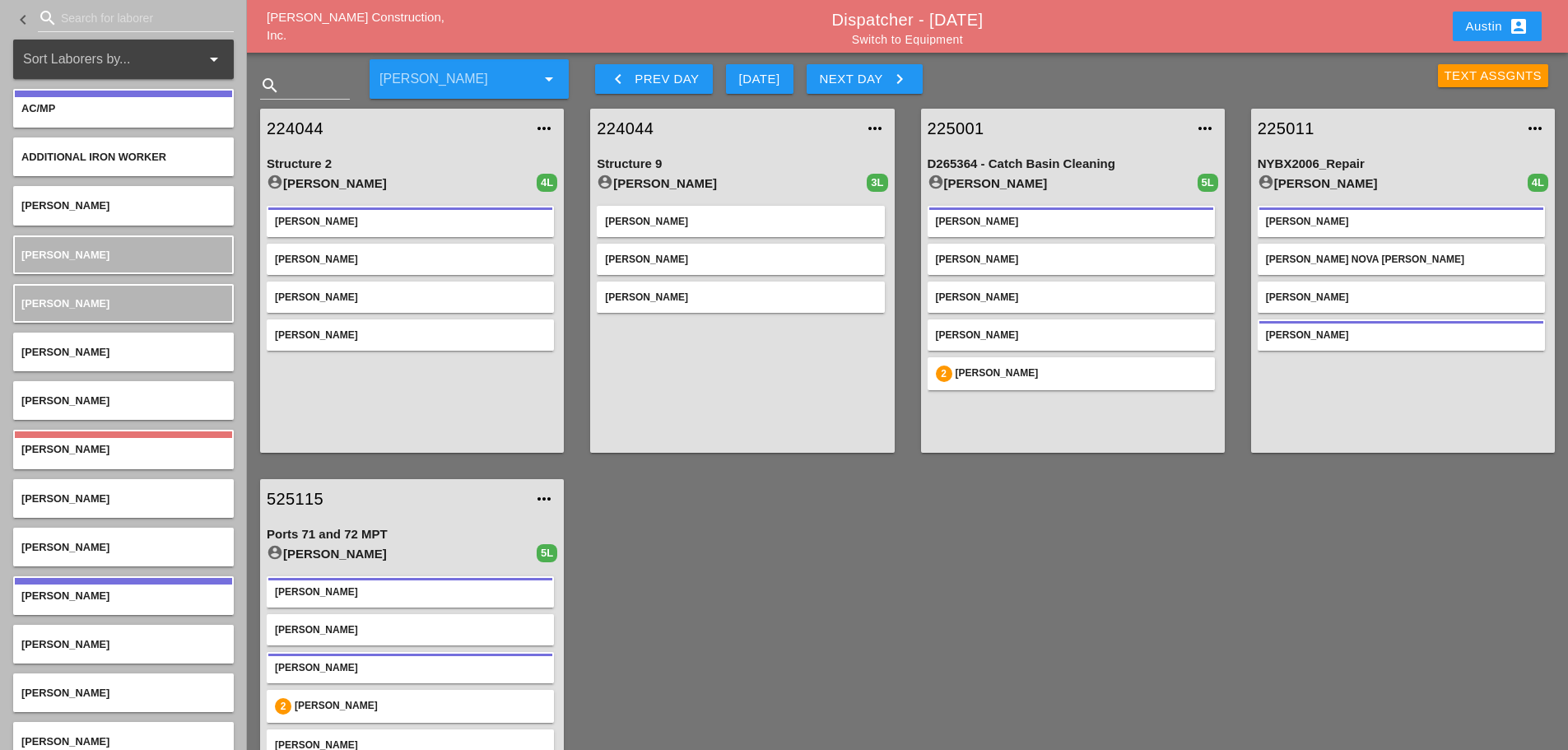
click at [1477, 75] on div "Text Assgnts" at bounding box center [1493, 76] width 98 height 19
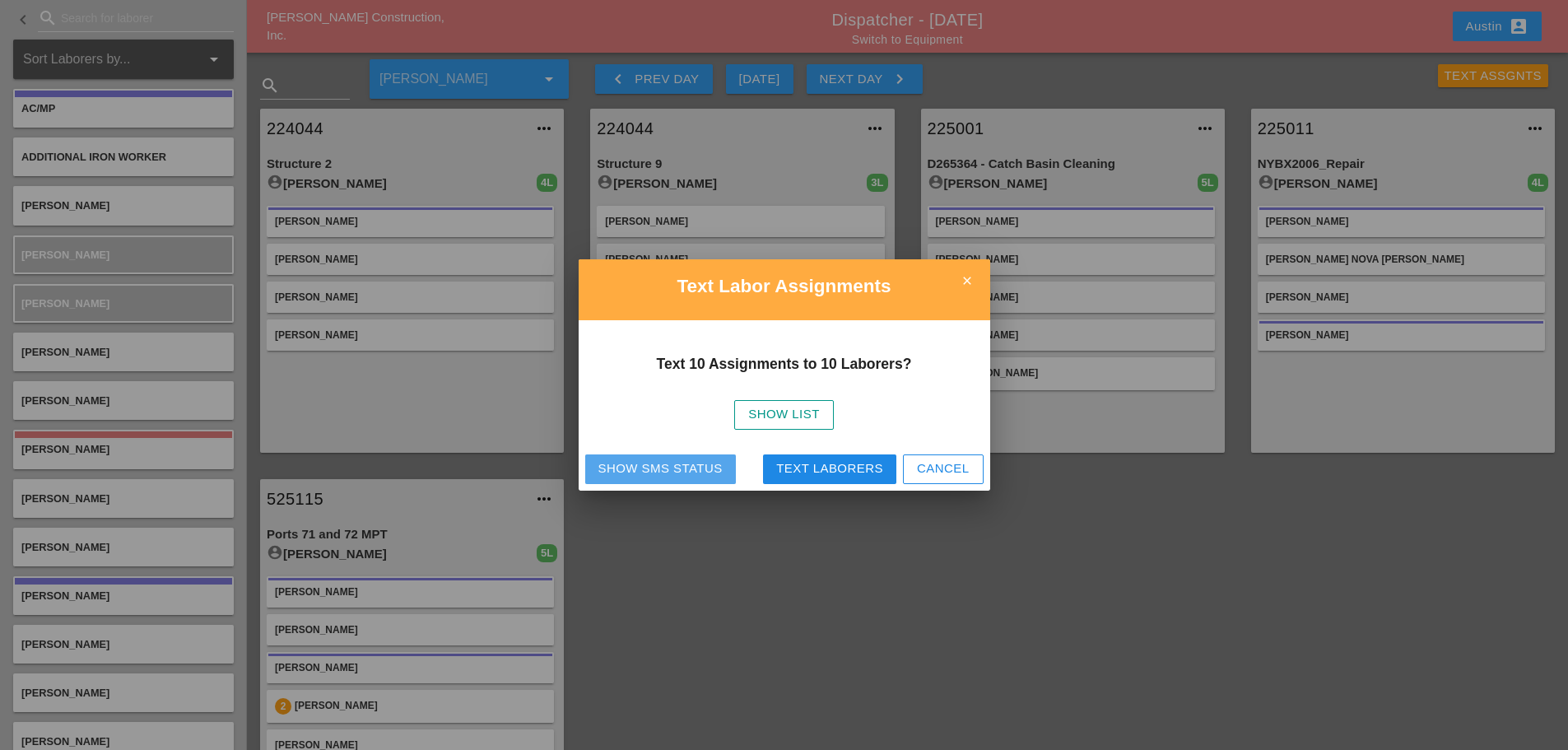
click at [669, 466] on div "Show SMS Status" at bounding box center [661, 469] width 124 height 19
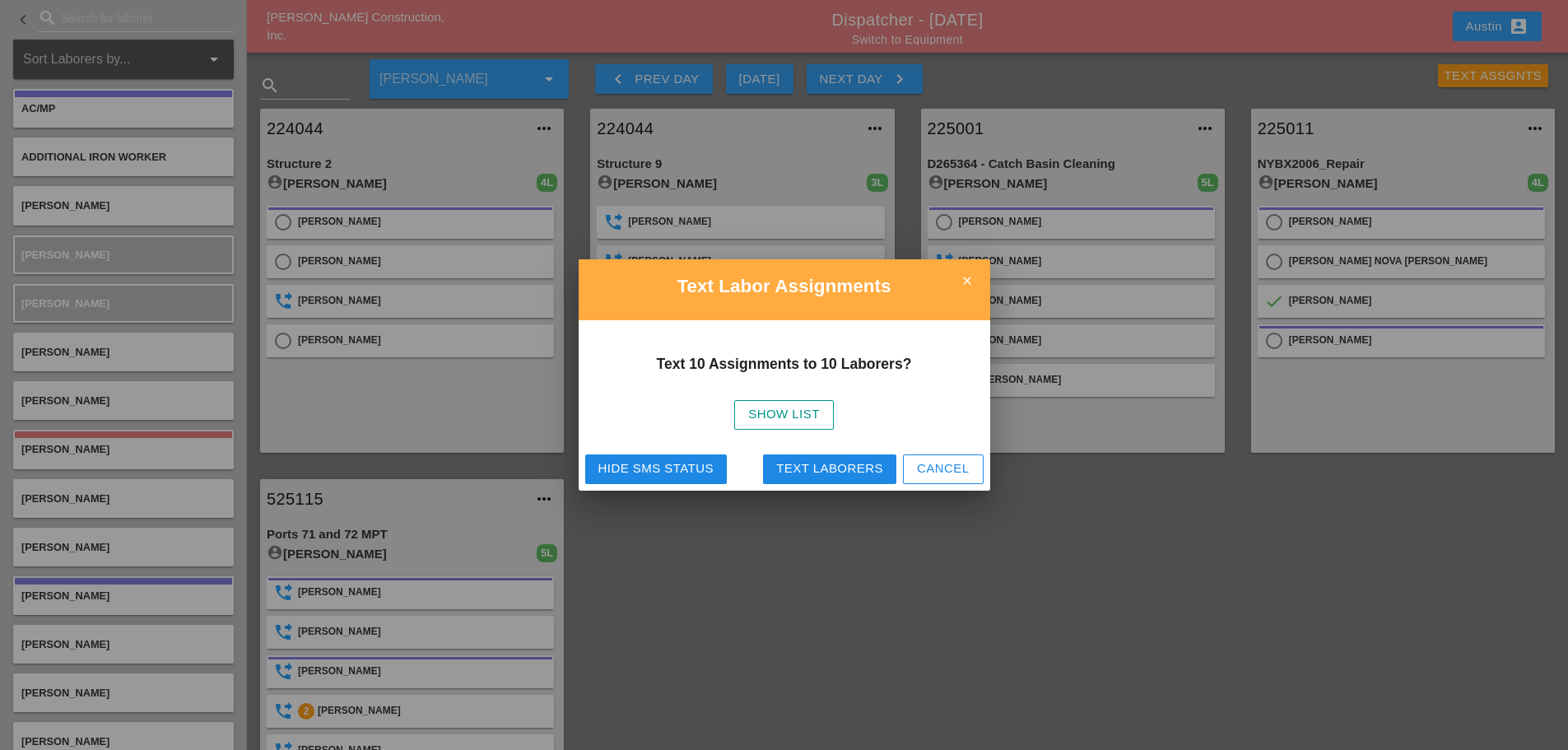
click at [965, 278] on icon "close" at bounding box center [968, 280] width 33 height 33
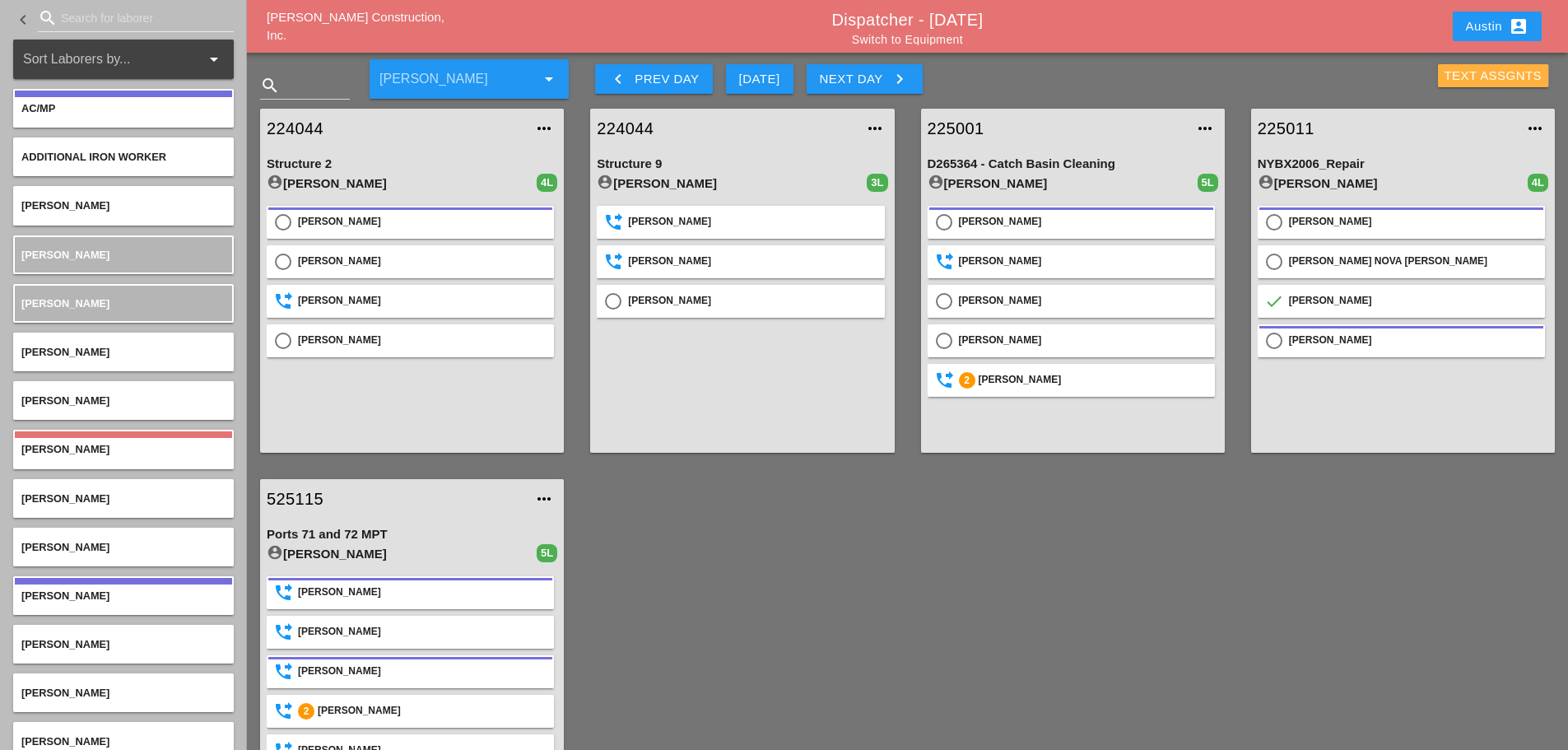
click at [1471, 79] on div "Text Assgnts" at bounding box center [1493, 76] width 98 height 19
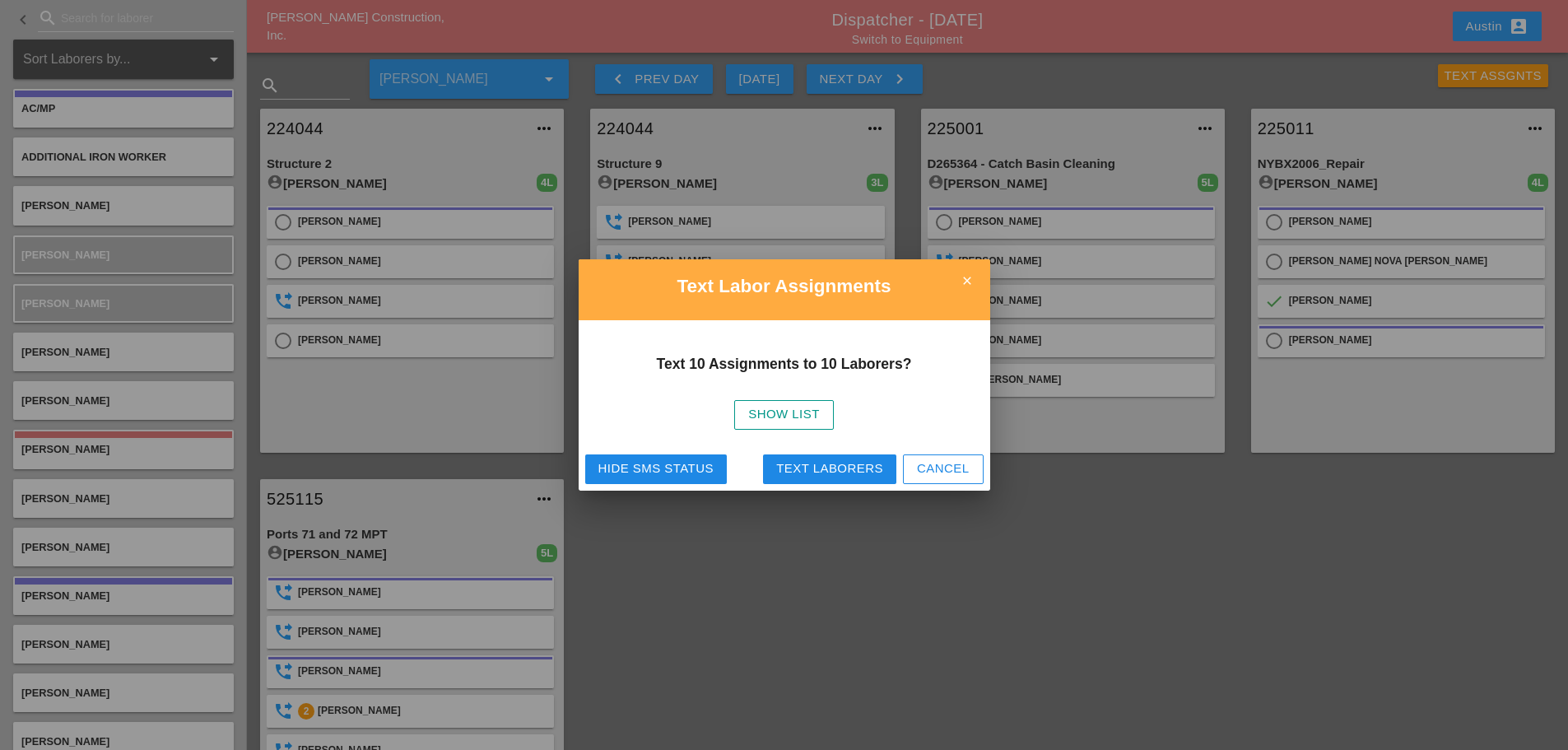
click at [797, 463] on div "Text Laborers" at bounding box center [830, 469] width 107 height 19
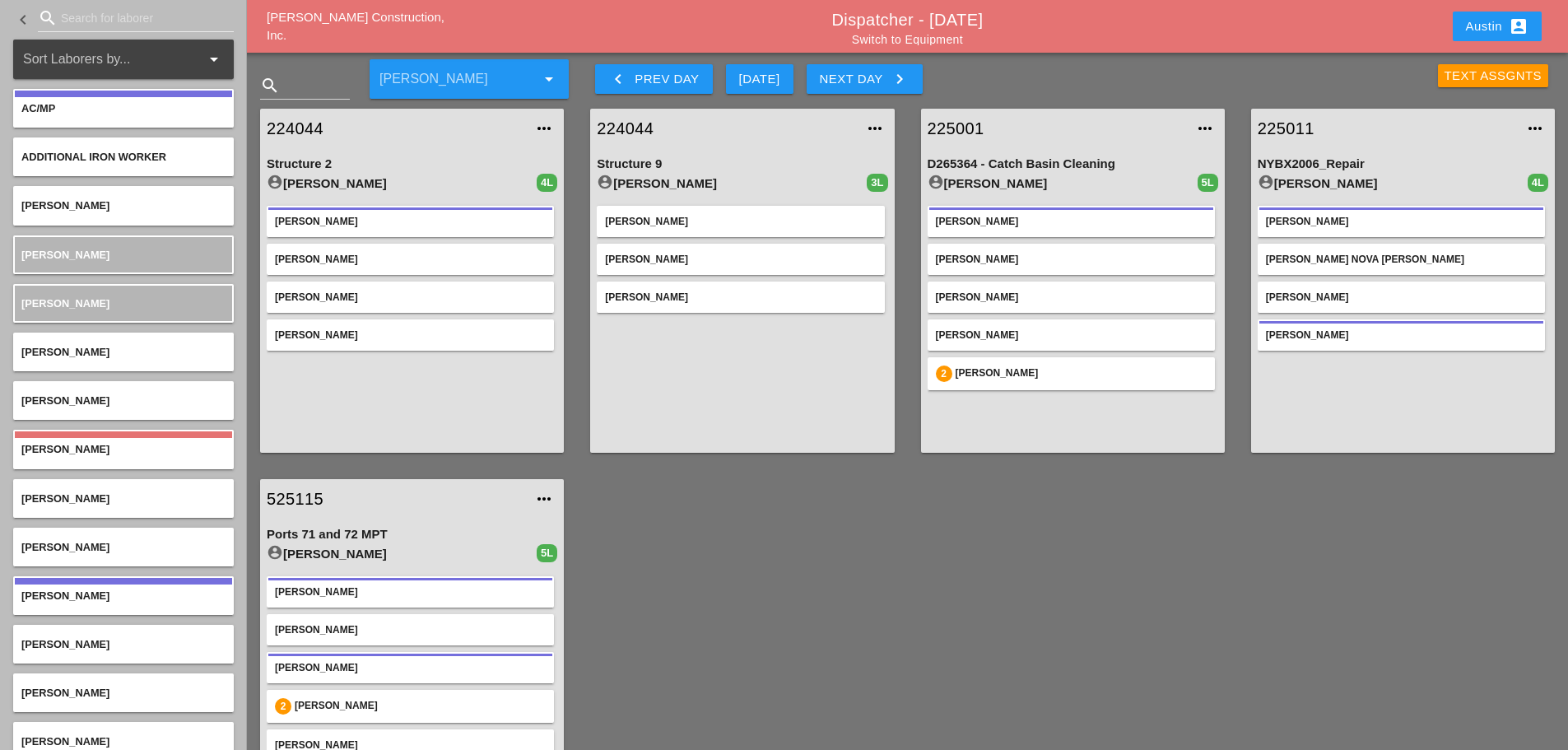
click at [1470, 79] on div "Text Assgnts" at bounding box center [1493, 76] width 98 height 19
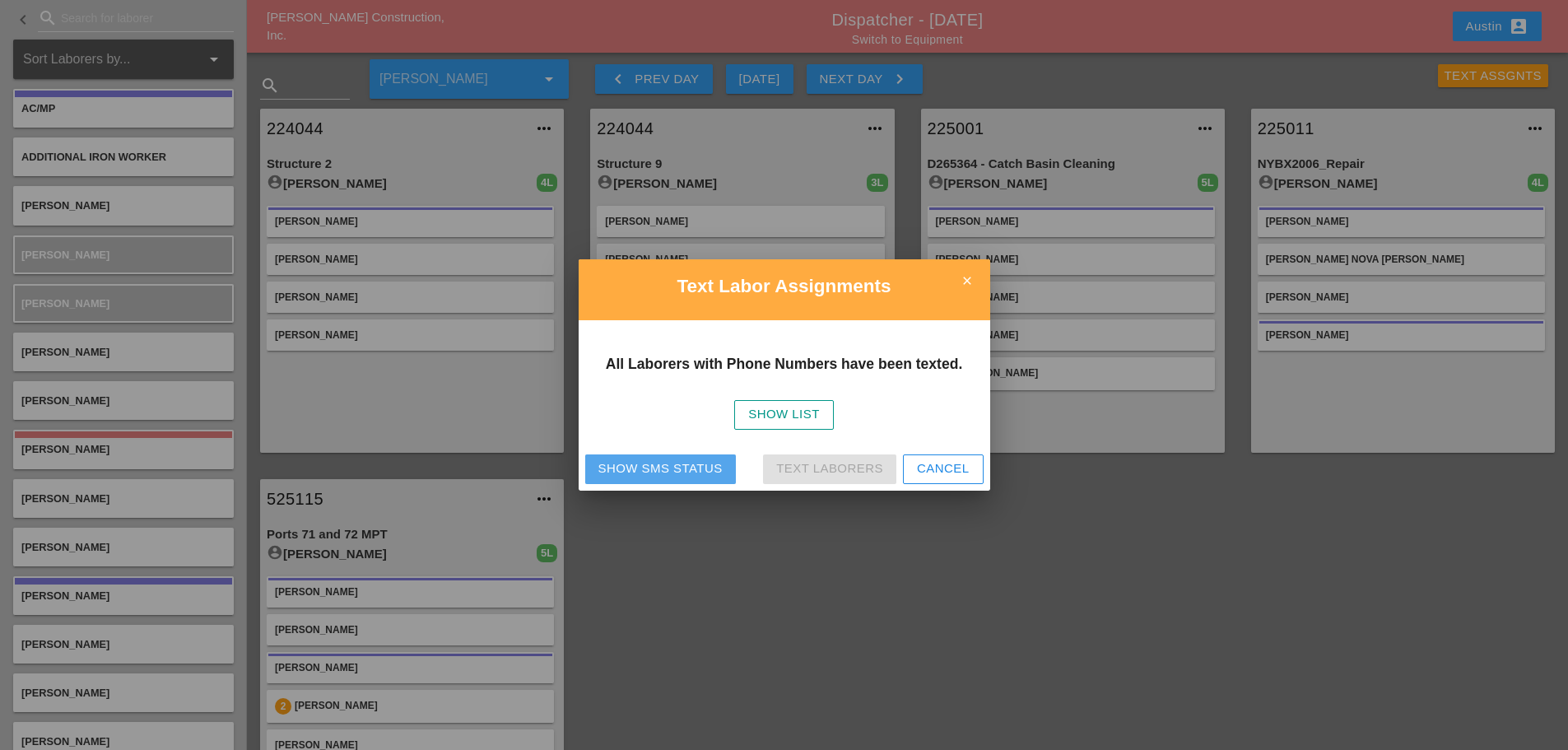
click at [678, 470] on div "Show SMS Status" at bounding box center [661, 469] width 124 height 19
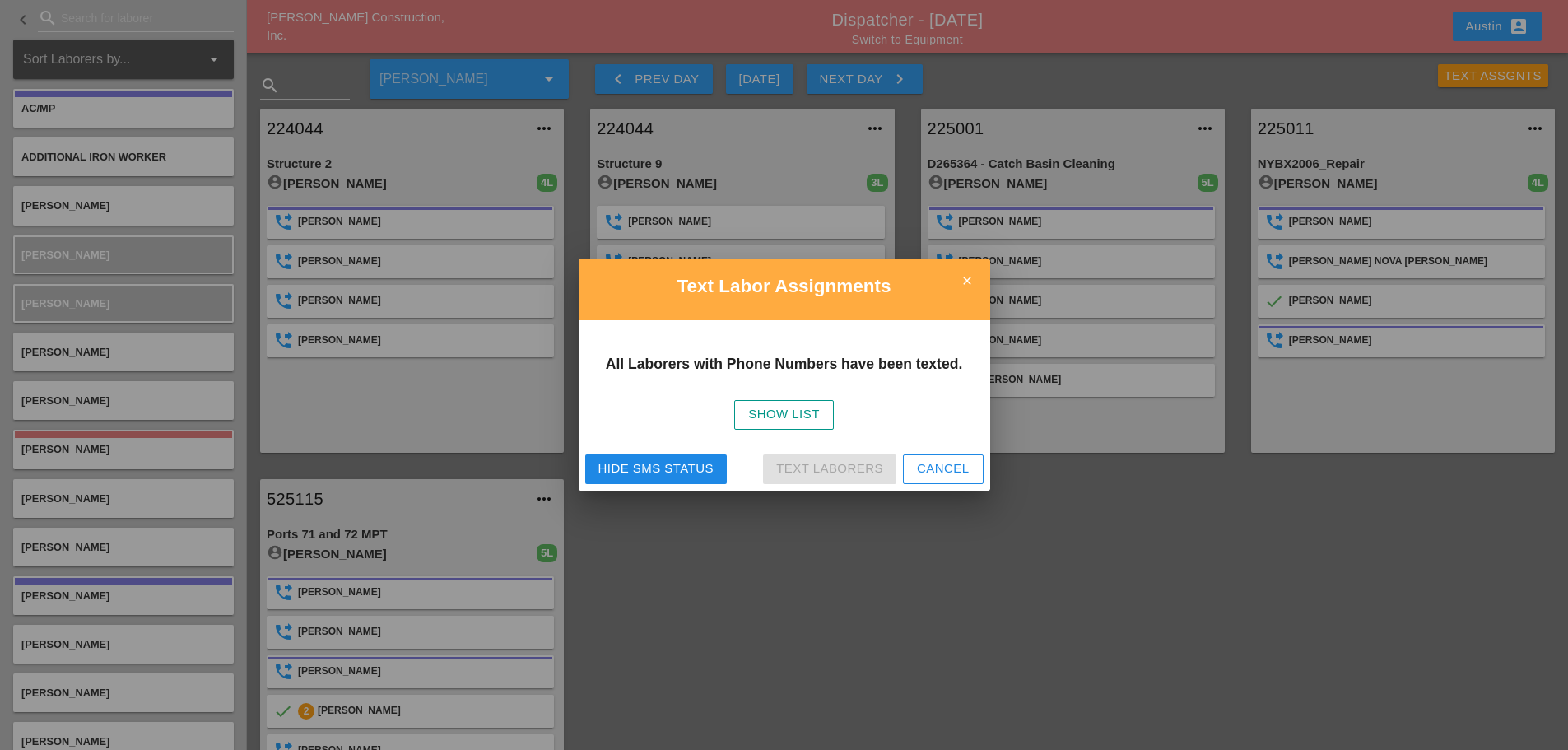
click at [966, 279] on icon "close" at bounding box center [968, 280] width 33 height 33
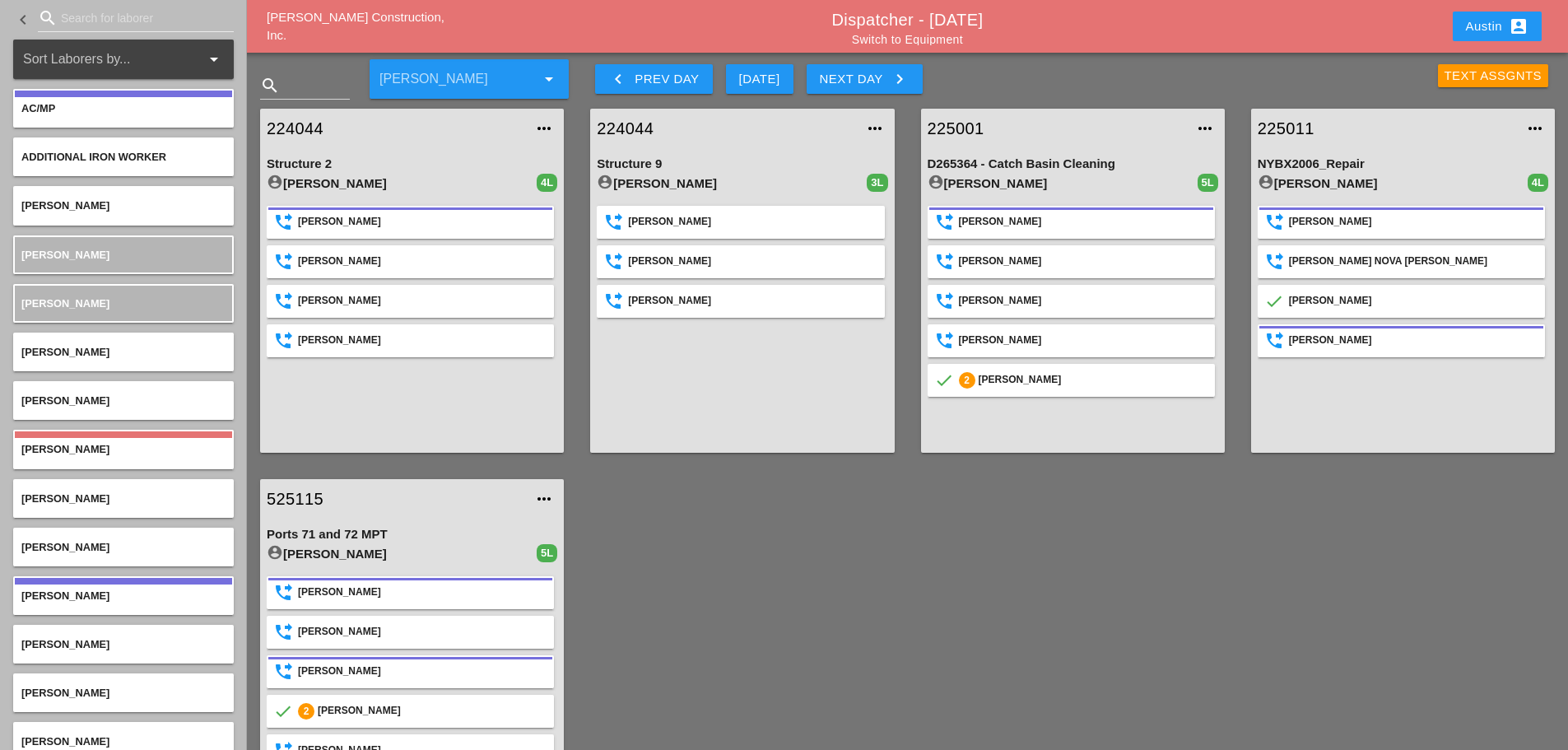
click at [1481, 37] on button "Austin account_box" at bounding box center [1497, 26] width 89 height 29
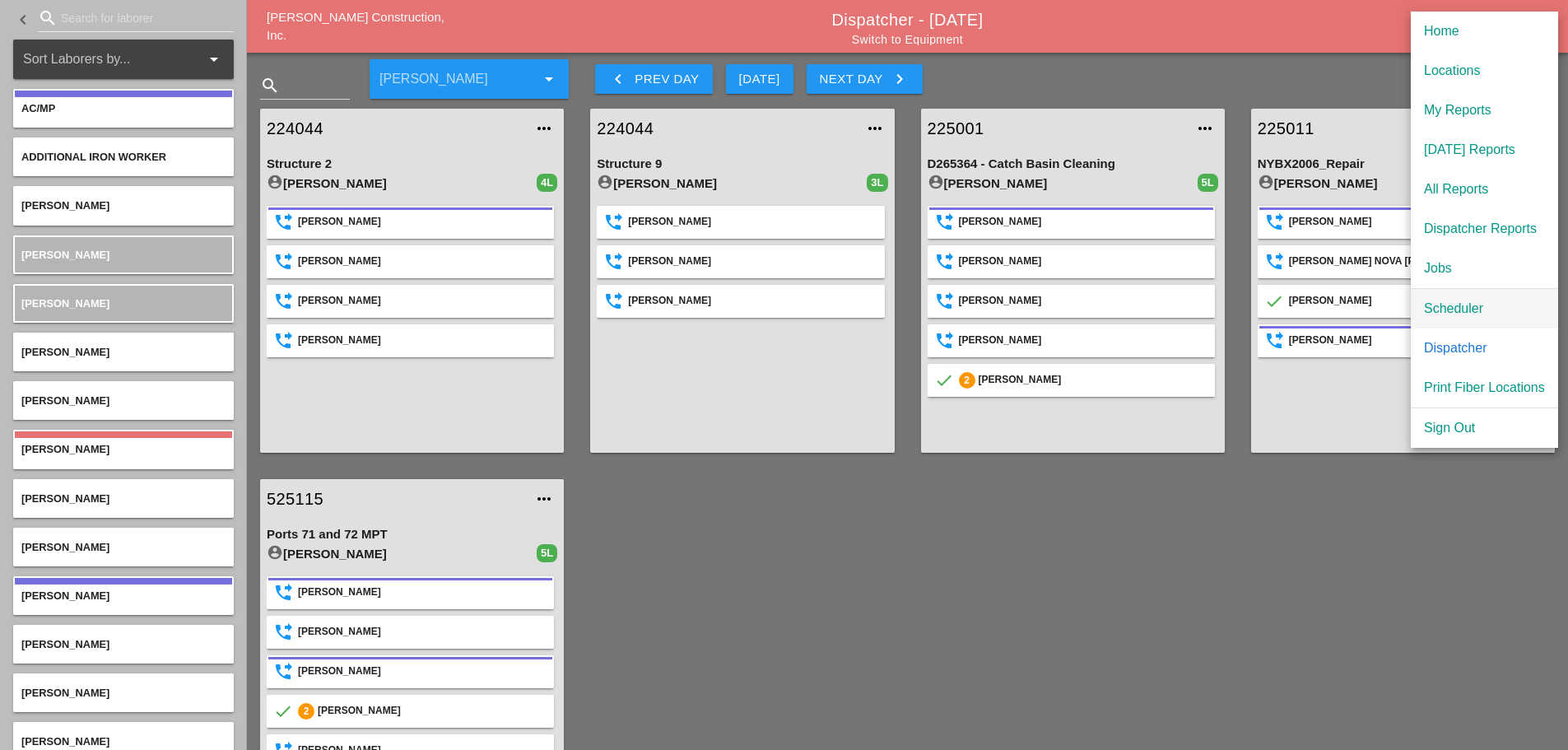
click at [1476, 306] on div "Scheduler" at bounding box center [1485, 309] width 121 height 20
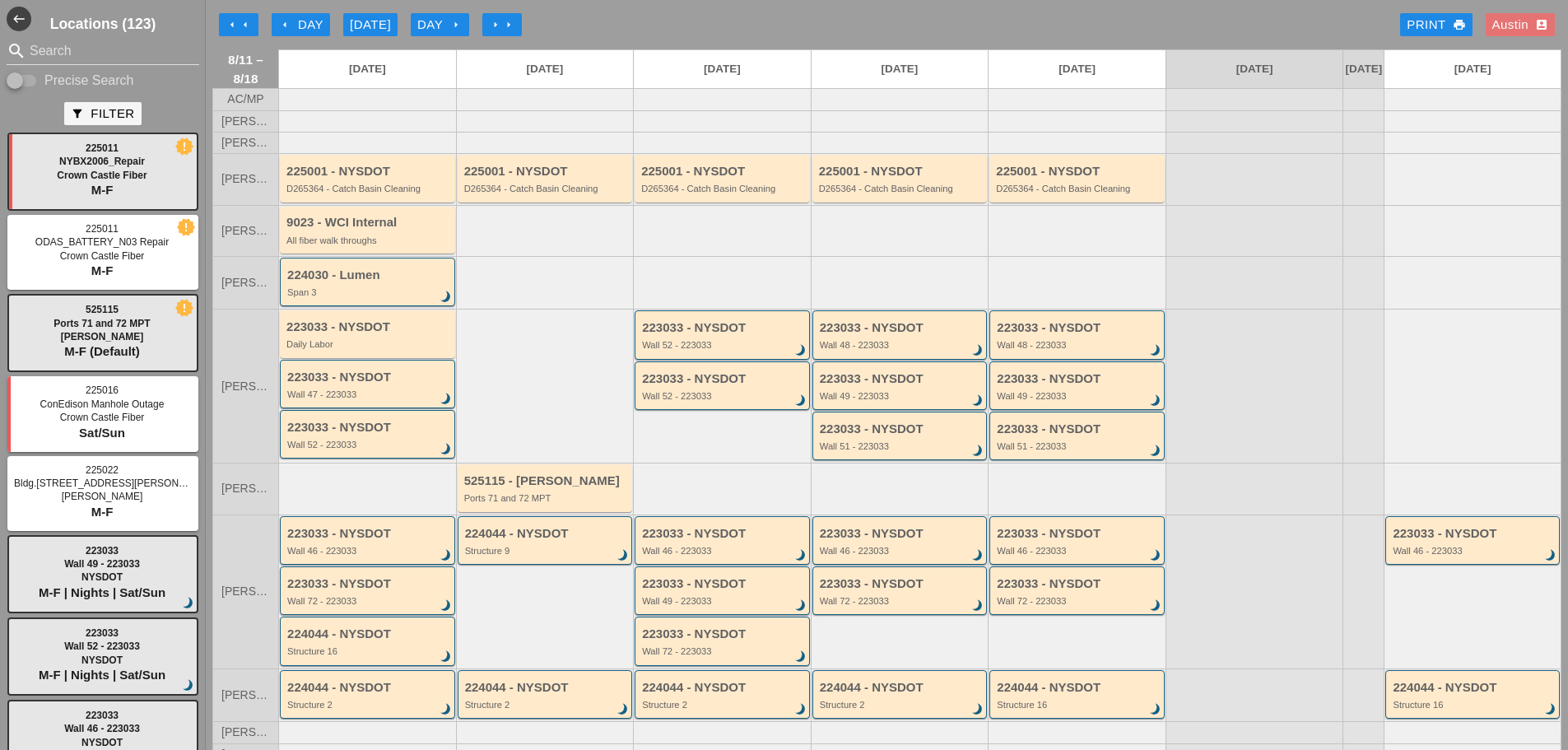
click at [881, 19] on div "arrow_left arrow_left arrow_left Day [DATE] Day arrow_right arrow_right arrow_r…" at bounding box center [886, 25] width 1350 height 33
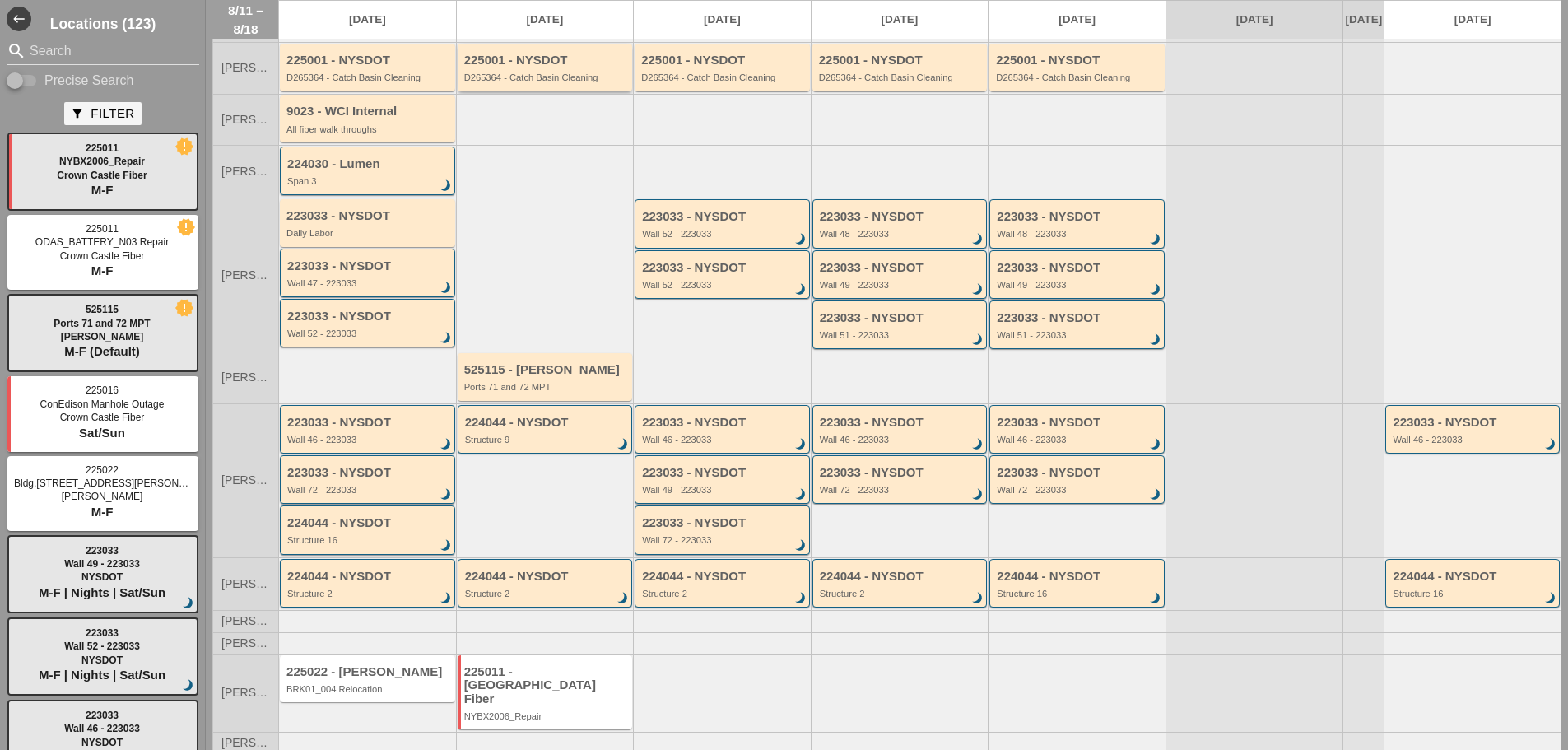
scroll to position [135, 0]
